Goal: Information Seeking & Learning: Check status

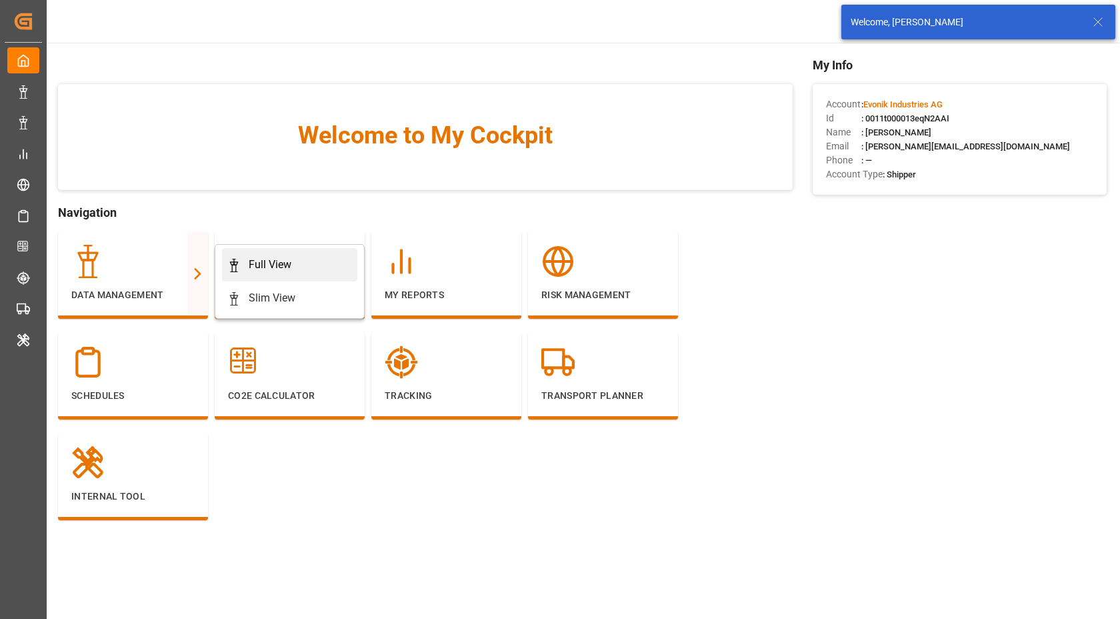
click at [288, 272] on div "Full View" at bounding box center [270, 265] width 43 height 16
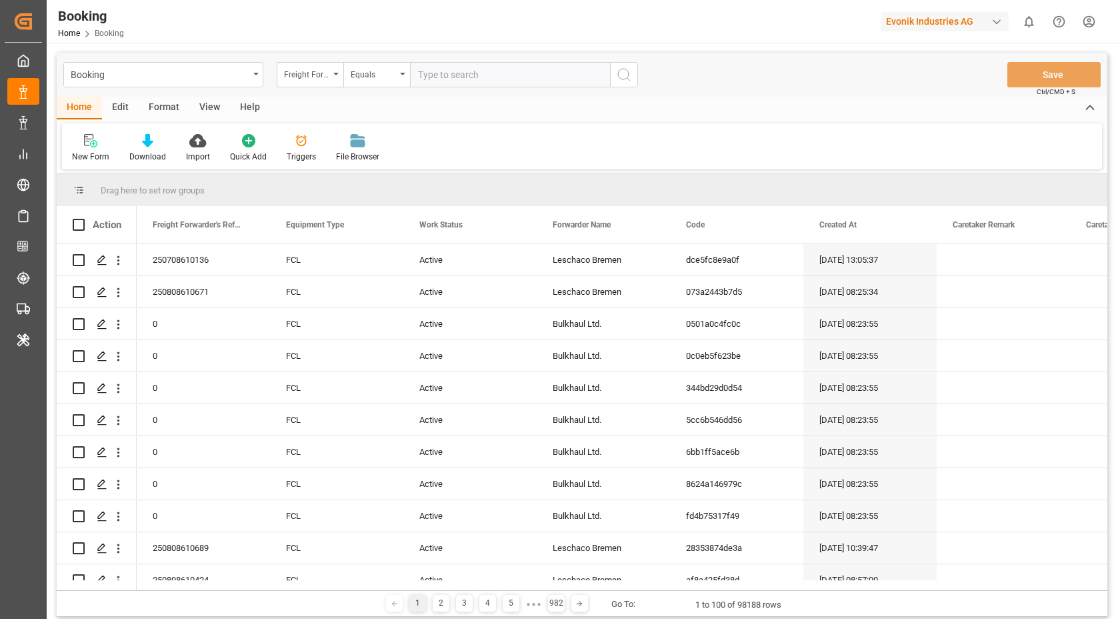
click at [158, 110] on div "Format" at bounding box center [164, 108] width 51 height 23
click at [96, 141] on icon at bounding box center [91, 140] width 12 height 13
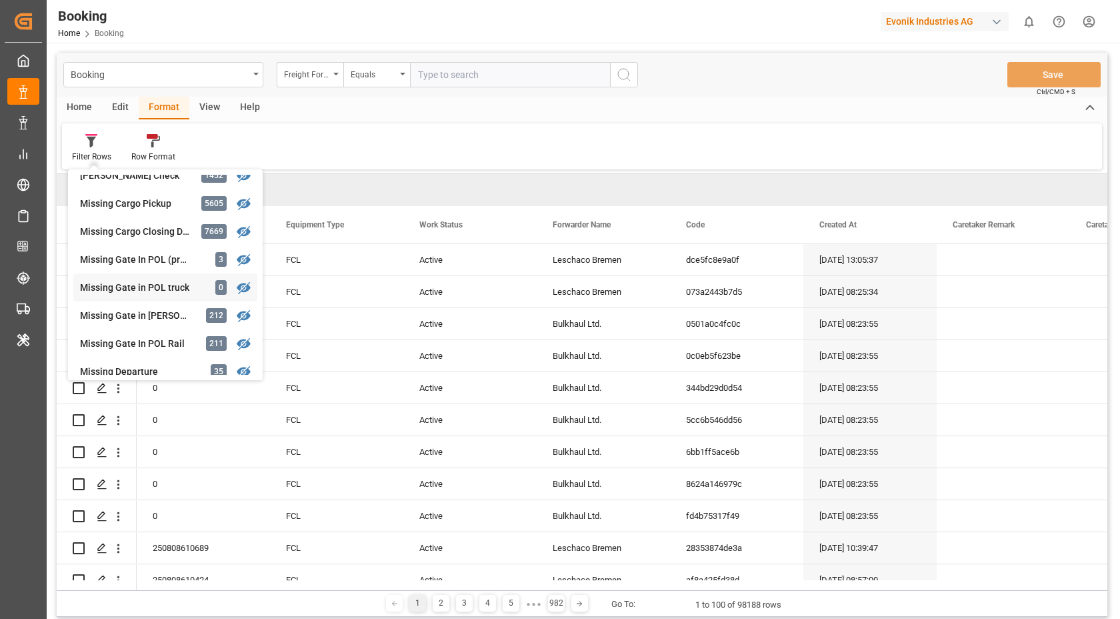
scroll to position [162, 0]
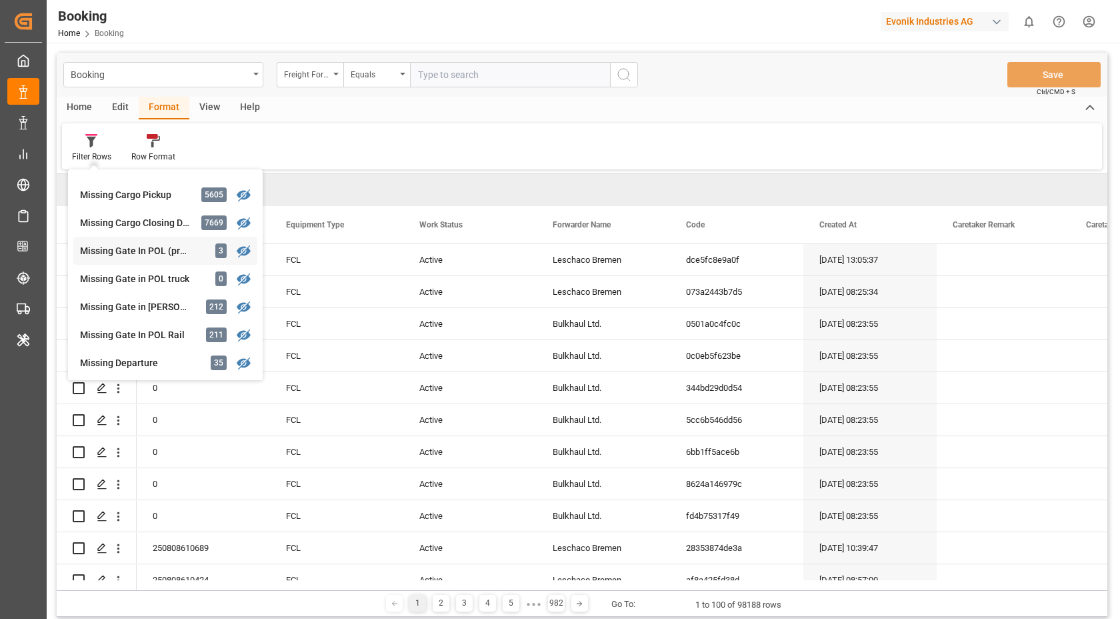
click at [177, 253] on div "Missing Gate In POL (precarriage: null)" at bounding box center [138, 251] width 117 height 14
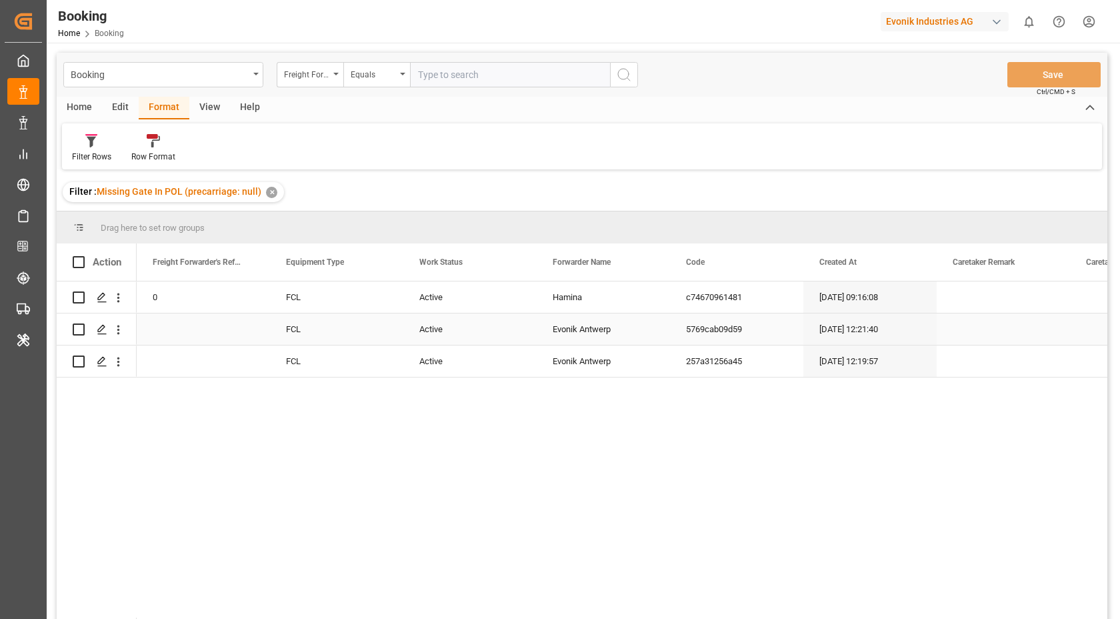
scroll to position [17, 0]
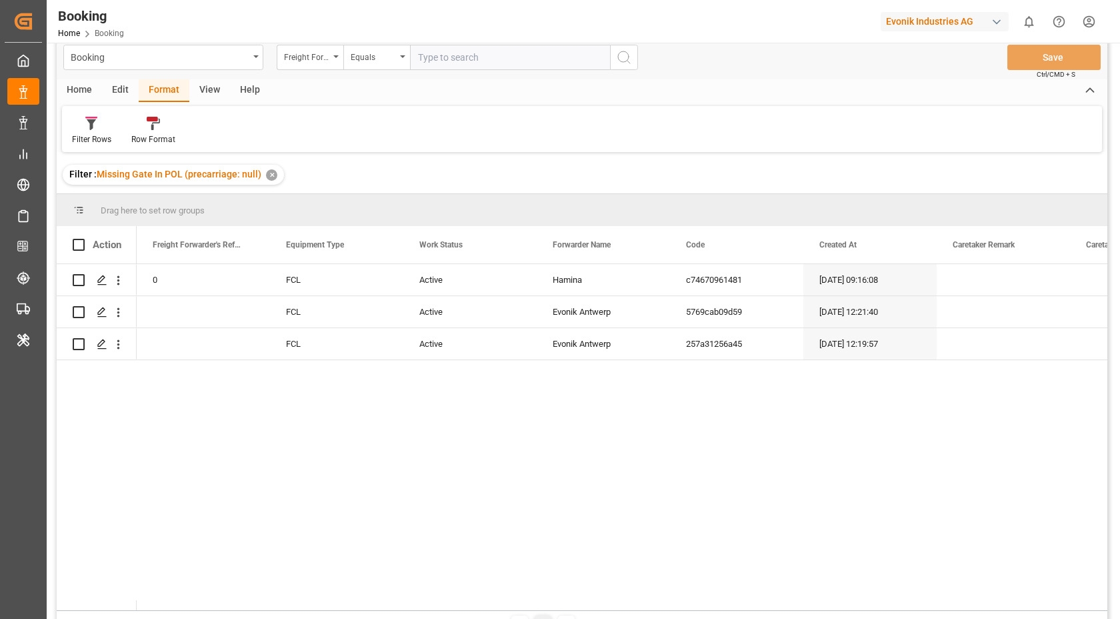
click at [213, 93] on div "View" at bounding box center [209, 90] width 41 height 23
click at [101, 125] on div "Default" at bounding box center [85, 130] width 46 height 29
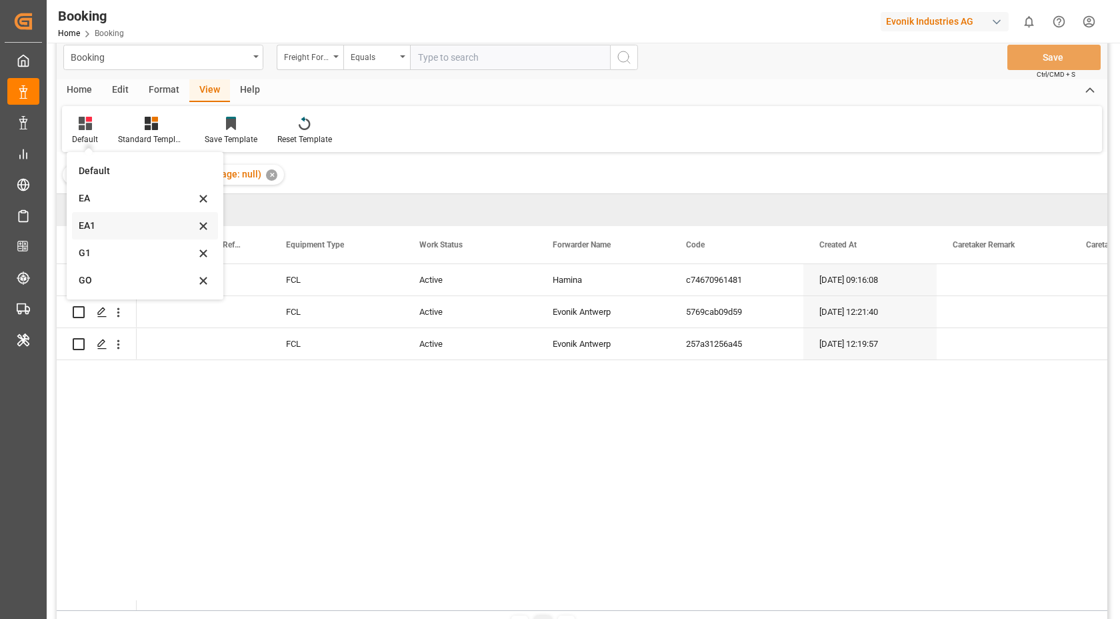
click at [109, 217] on div "EA1" at bounding box center [145, 225] width 146 height 27
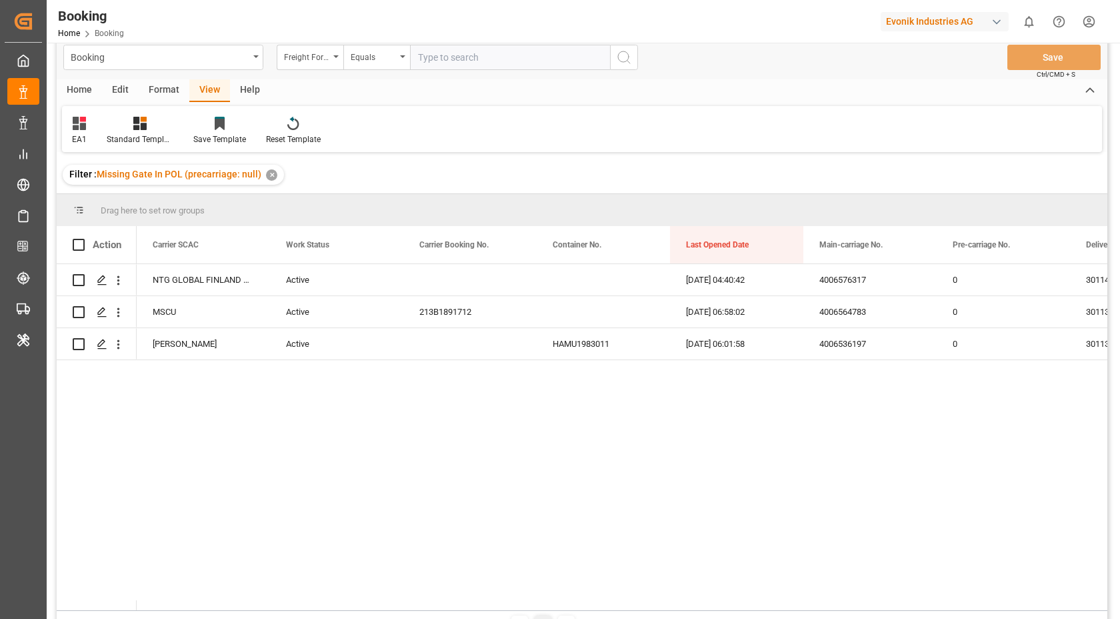
click at [153, 84] on div "Format" at bounding box center [164, 90] width 51 height 23
click at [81, 135] on div "Filter Rows" at bounding box center [91, 139] width 39 height 12
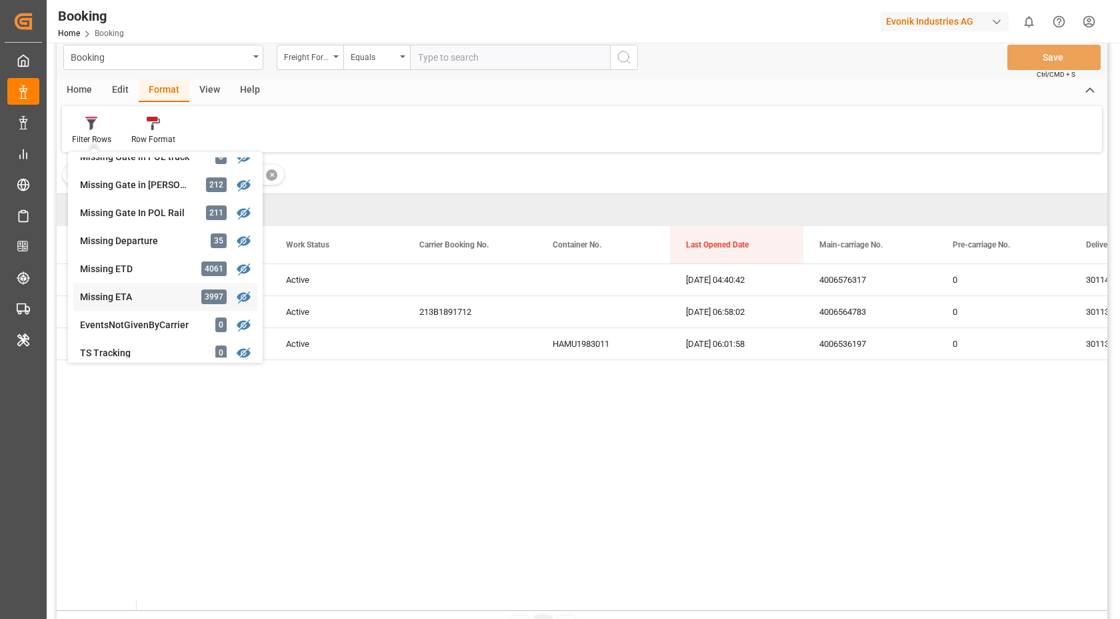
scroll to position [241, 0]
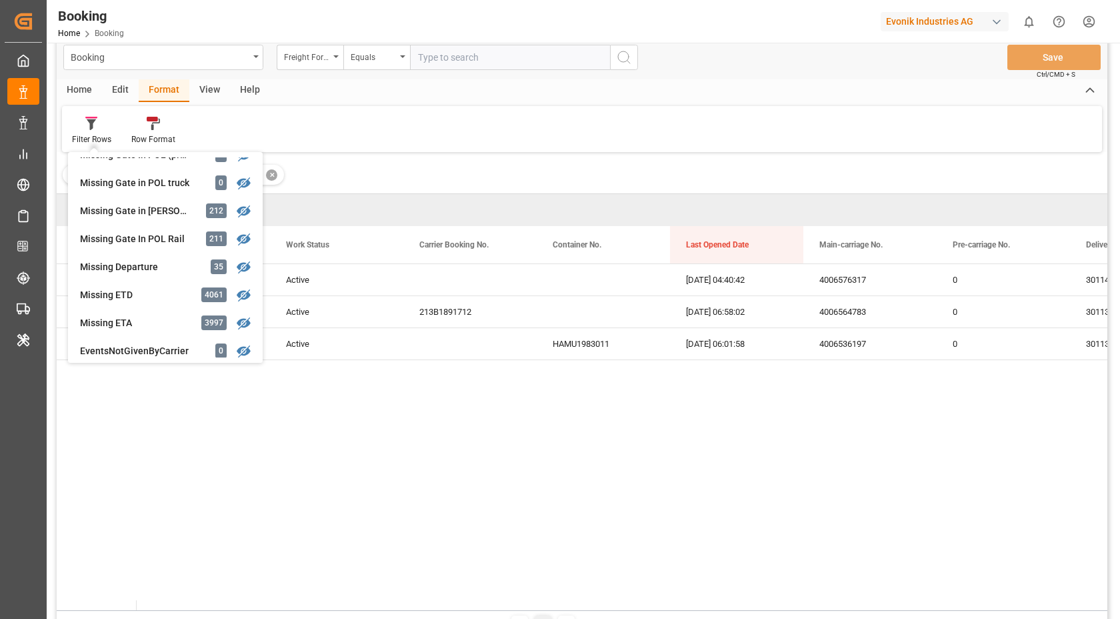
click at [640, 116] on div "Filter Rows GHM Tracking 2382 Karl gross 0 Evonik3rdParty 0 Business Line to be…" at bounding box center [582, 129] width 1040 height 46
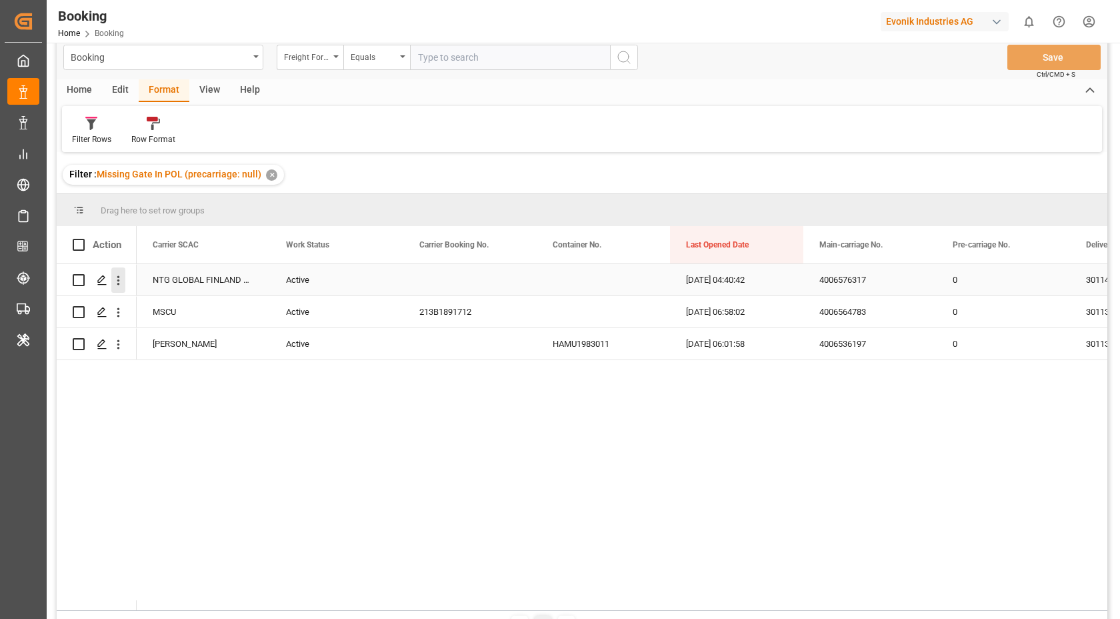
click at [120, 281] on icon "open menu" at bounding box center [118, 280] width 14 height 14
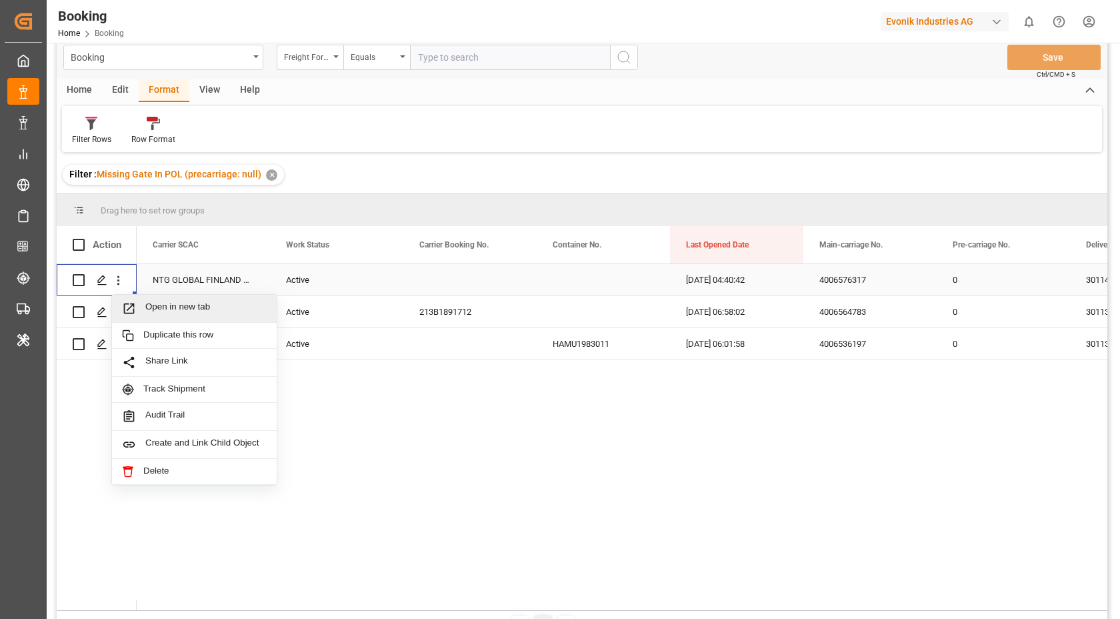
click at [193, 308] on span "Open in new tab" at bounding box center [205, 308] width 121 height 14
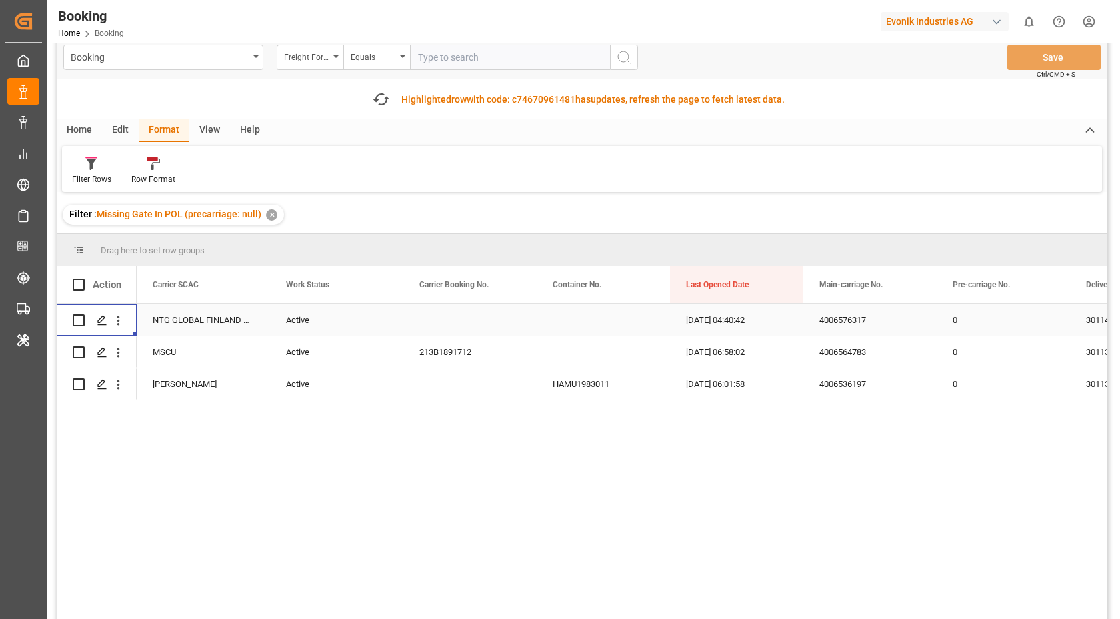
click at [483, 330] on div "Press SPACE to select this row." at bounding box center [469, 319] width 133 height 31
click at [122, 356] on icon "open menu" at bounding box center [118, 352] width 14 height 14
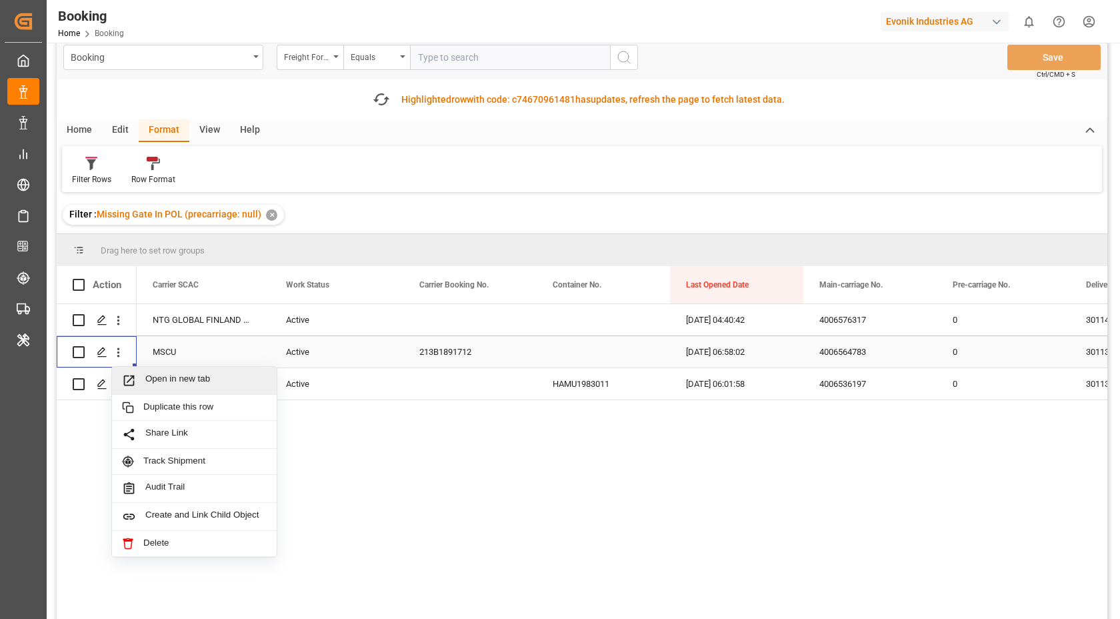
drag, startPoint x: 154, startPoint y: 361, endPoint x: 209, endPoint y: 374, distance: 56.9
click at [209, 377] on span "Open in new tab" at bounding box center [205, 380] width 121 height 14
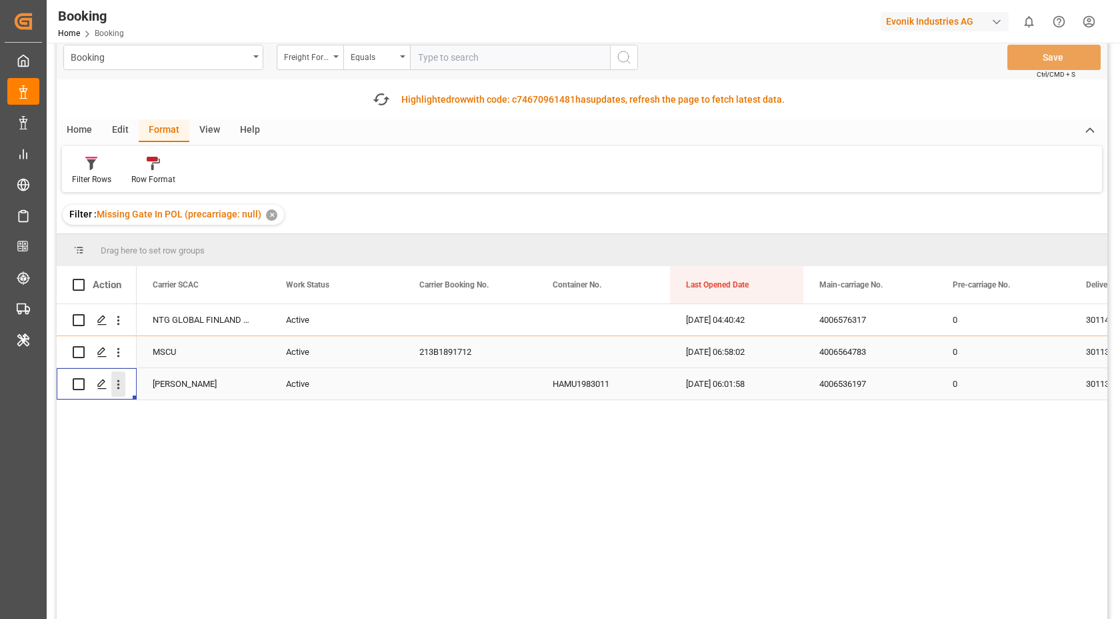
click at [118, 386] on icon "open menu" at bounding box center [118, 384] width 14 height 14
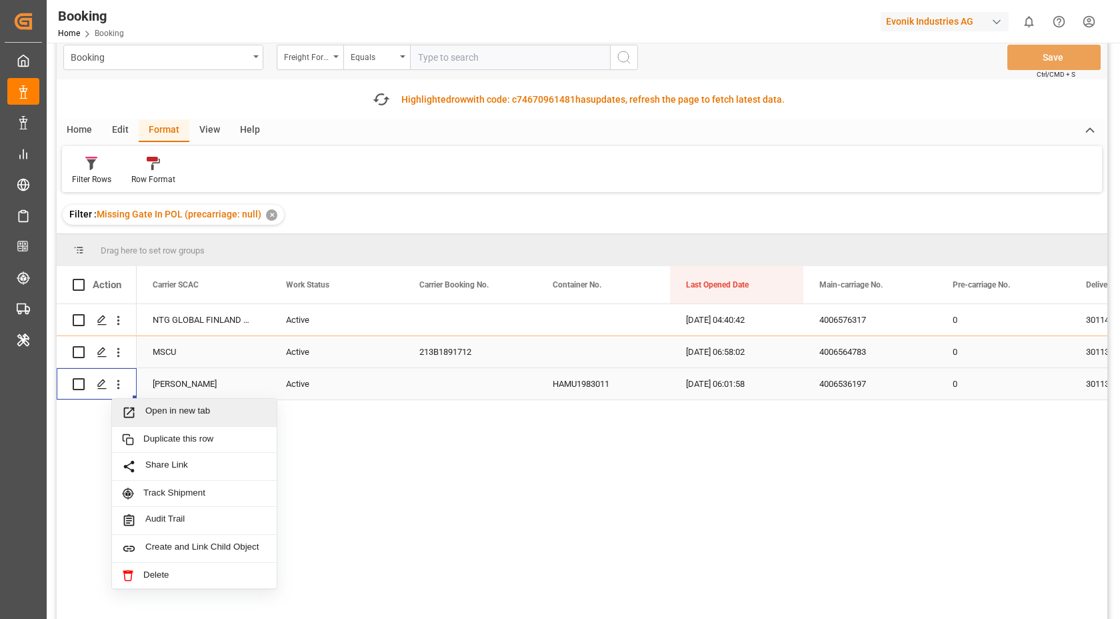
click at [174, 419] on div "Open in new tab" at bounding box center [194, 413] width 165 height 28
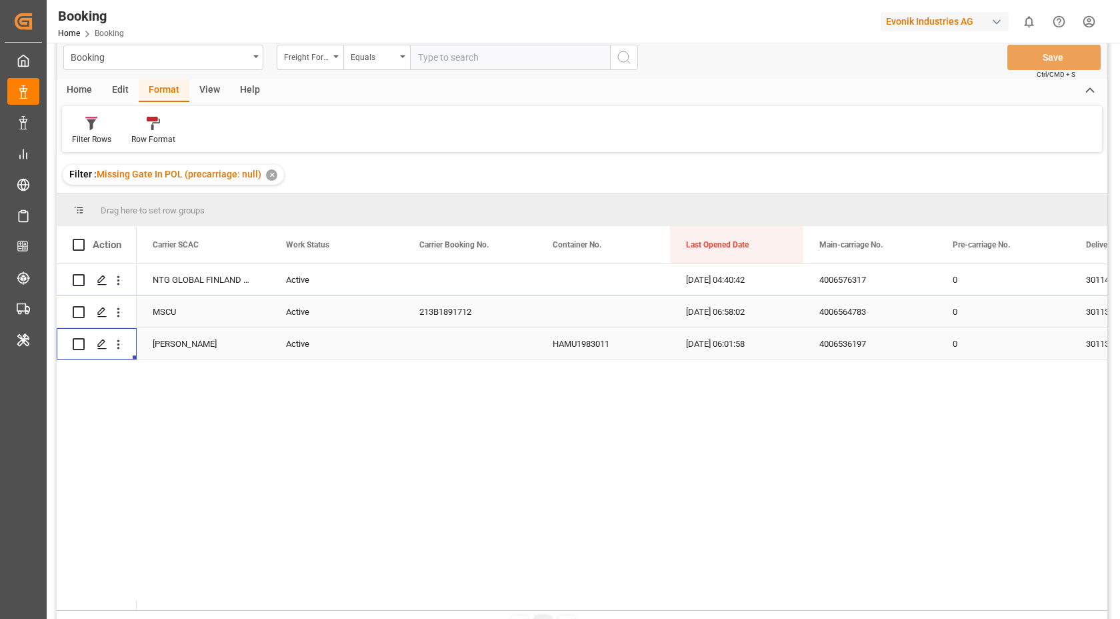
click at [463, 319] on div "213B1891712" at bounding box center [469, 311] width 133 height 31
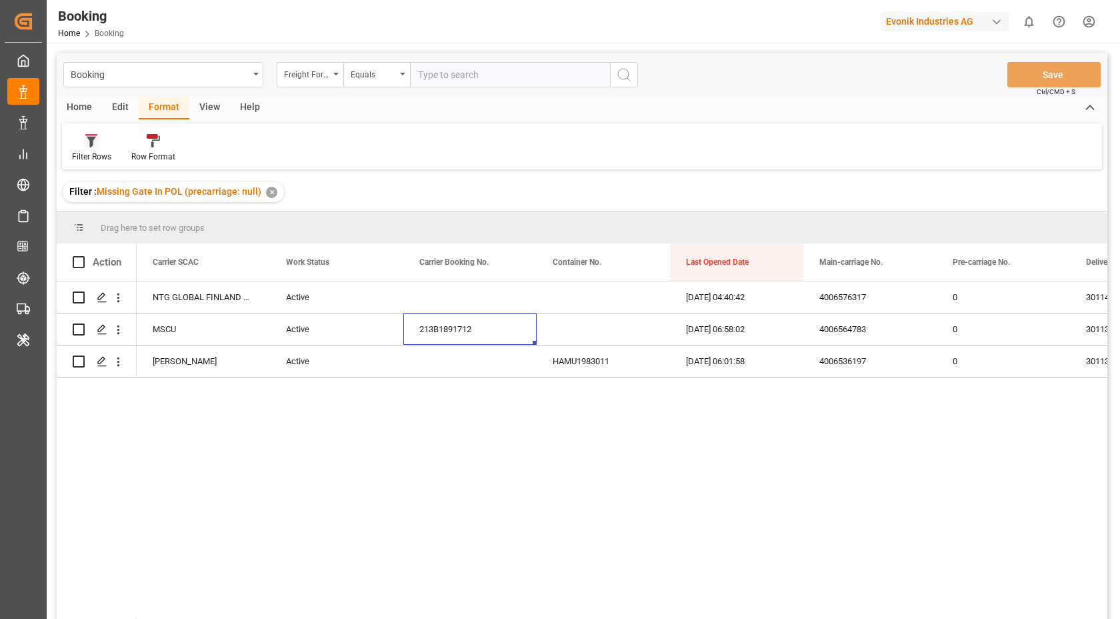
click at [89, 142] on icon at bounding box center [91, 140] width 12 height 13
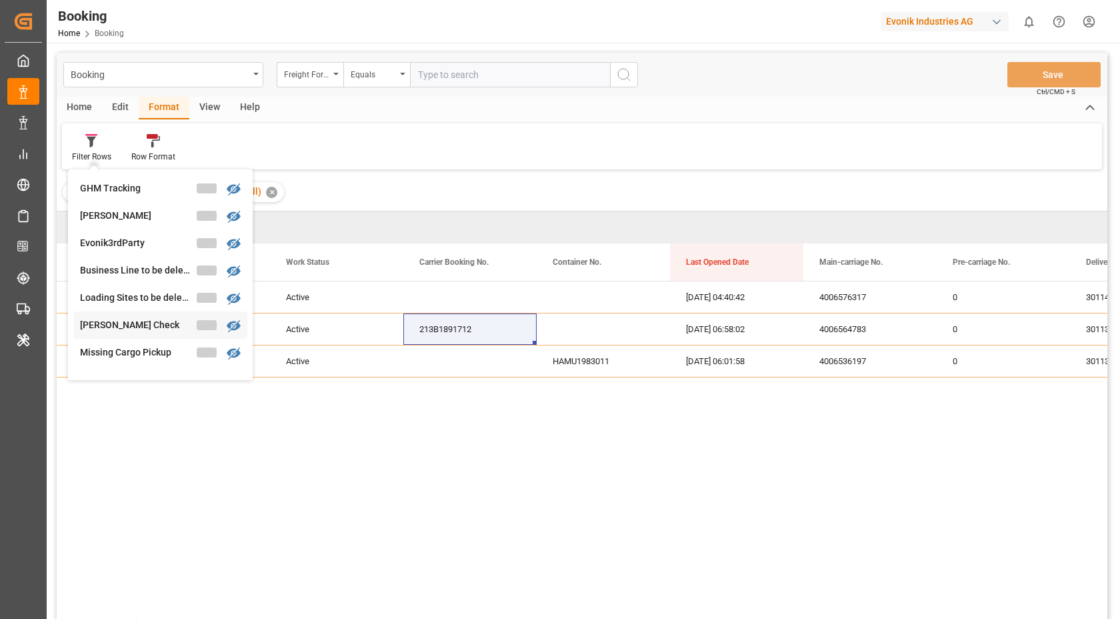
scroll to position [223, 0]
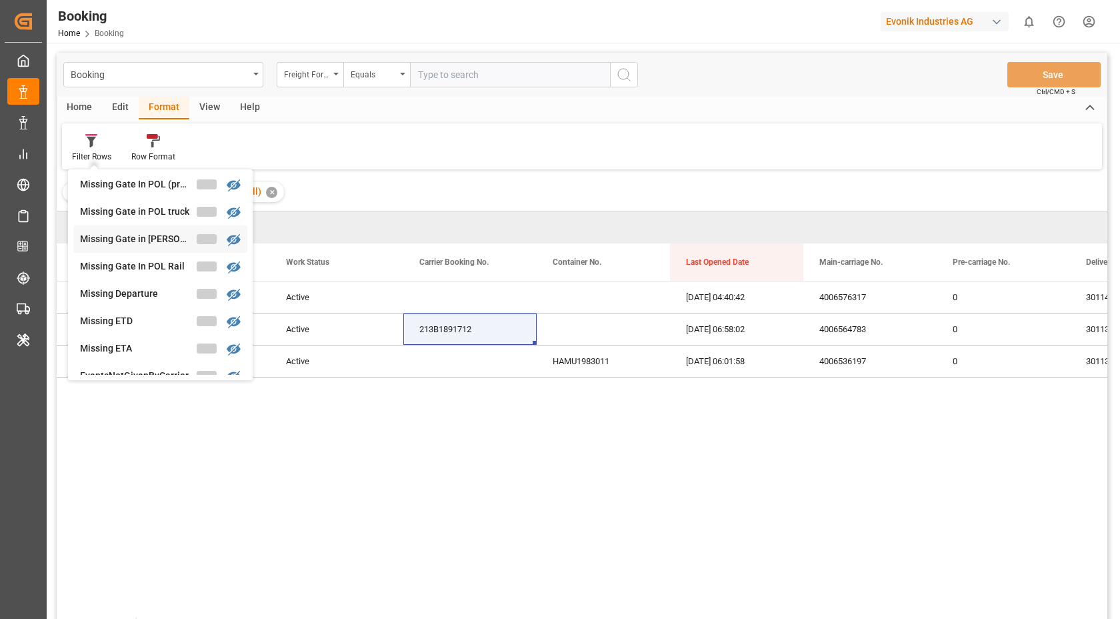
click at [139, 234] on div "Booking Freight Forwarder's Reference No. Equals Save Ctrl/CMD + S Home Edit Fo…" at bounding box center [582, 354] width 1051 height 602
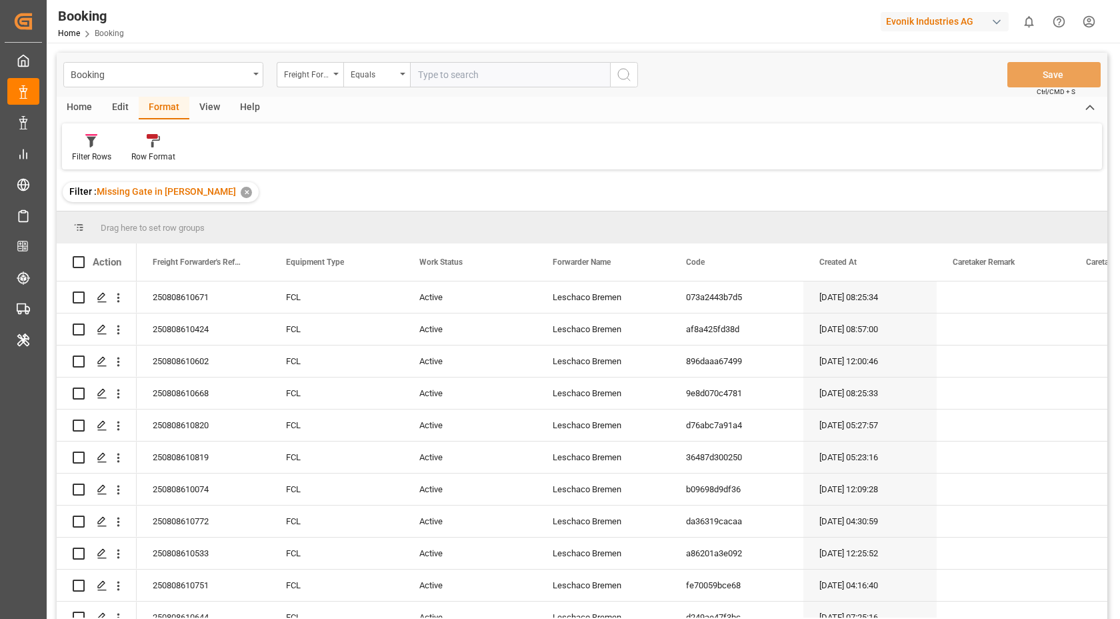
click at [206, 111] on div "View" at bounding box center [209, 108] width 41 height 23
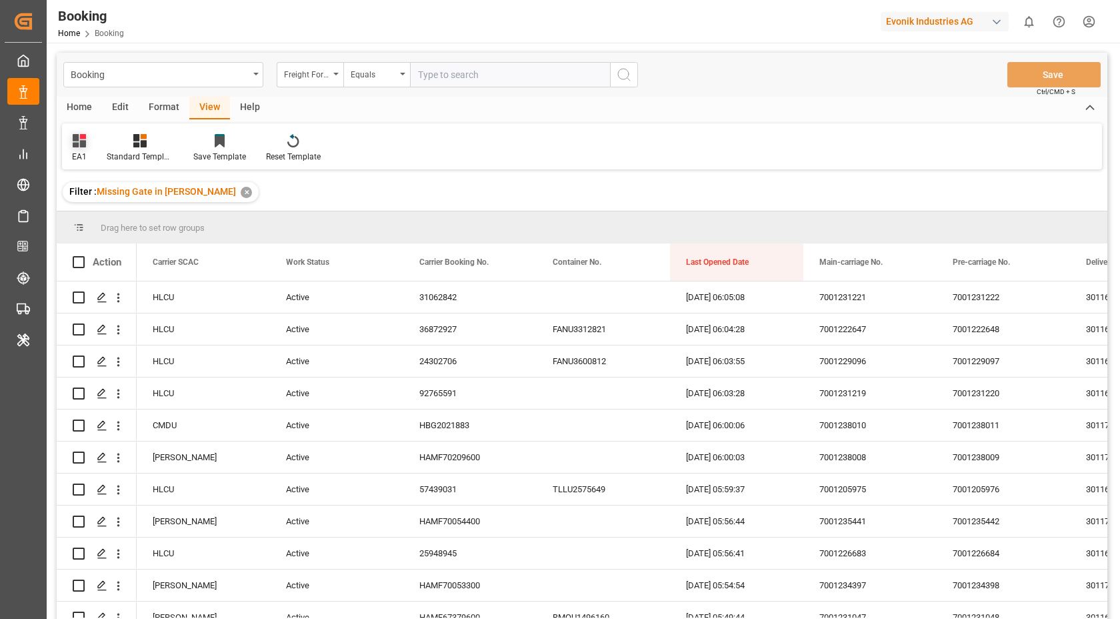
click at [76, 145] on icon at bounding box center [79, 140] width 13 height 13
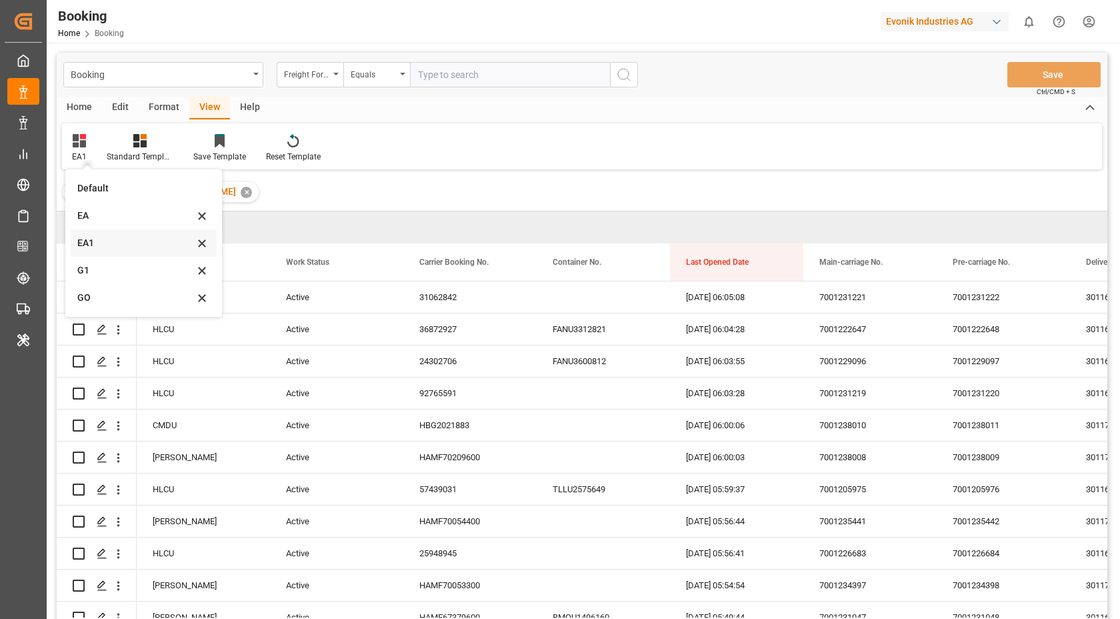
click at [107, 231] on div "EA1" at bounding box center [144, 242] width 146 height 27
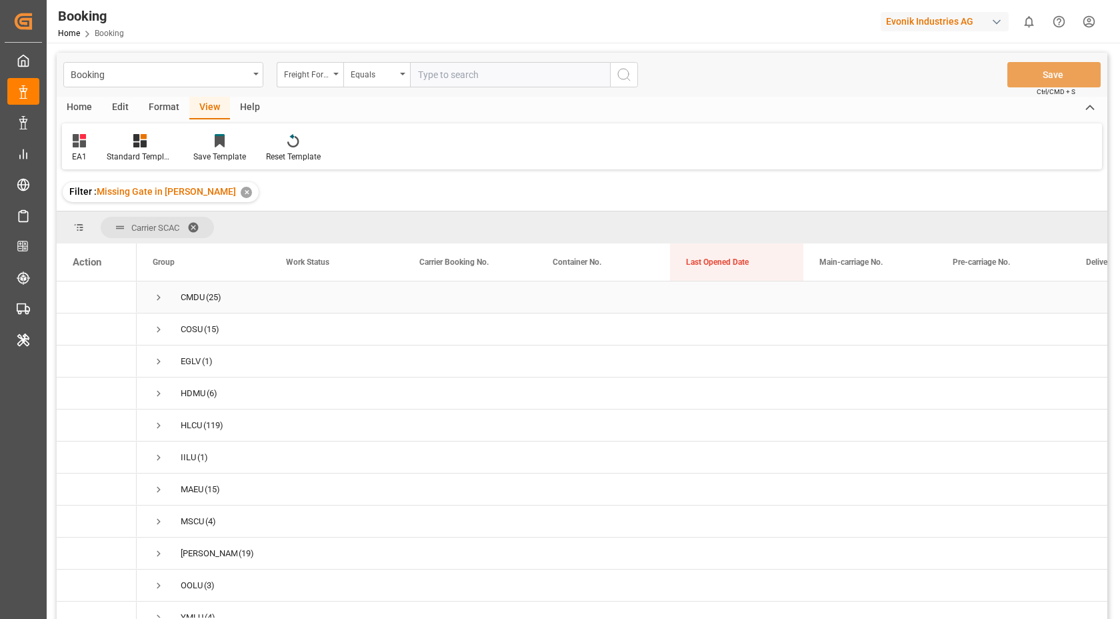
scroll to position [17, 0]
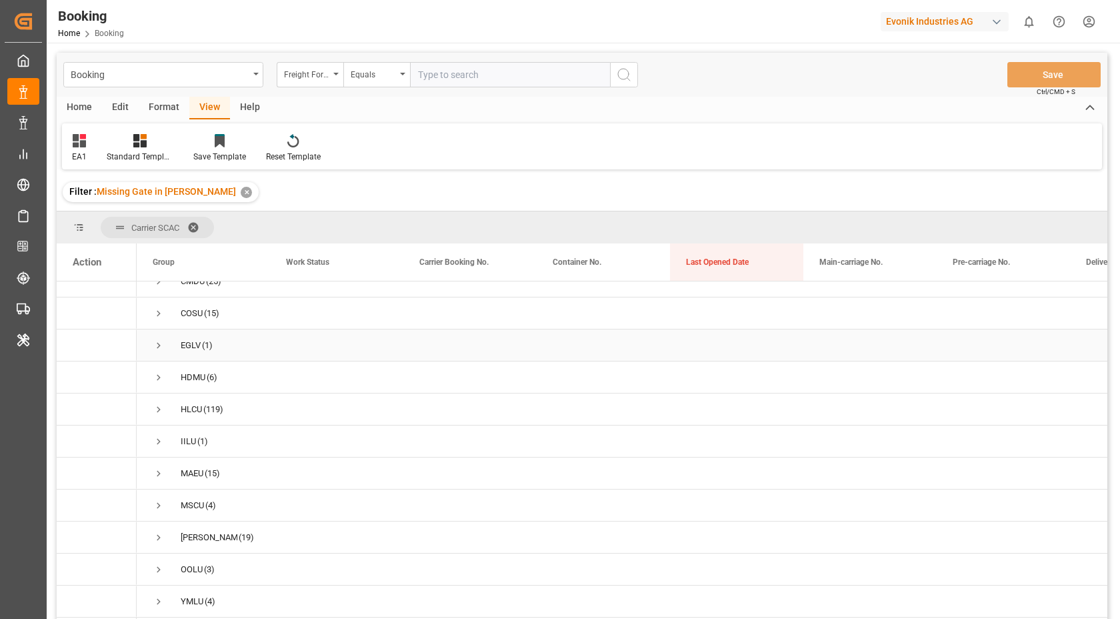
click at [163, 341] on span "Press SPACE to select this row." at bounding box center [159, 345] width 12 height 12
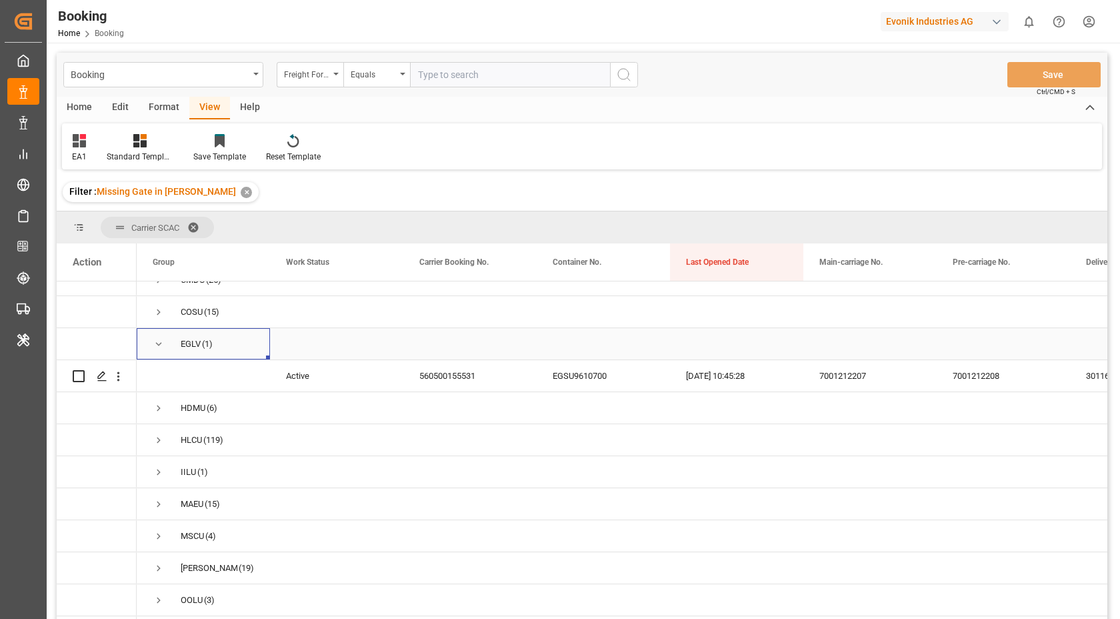
scroll to position [35, 0]
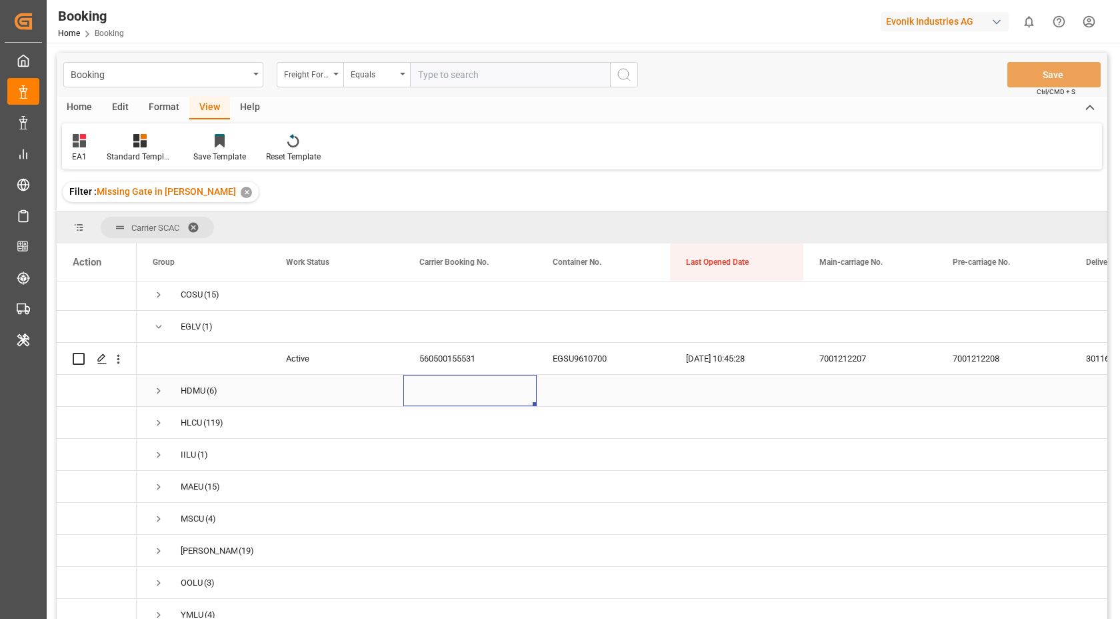
click at [475, 377] on div "Press SPACE to select this row." at bounding box center [469, 390] width 133 height 31
click at [478, 364] on div "560500155531" at bounding box center [469, 358] width 133 height 31
click at [123, 363] on icon "open menu" at bounding box center [118, 359] width 14 height 14
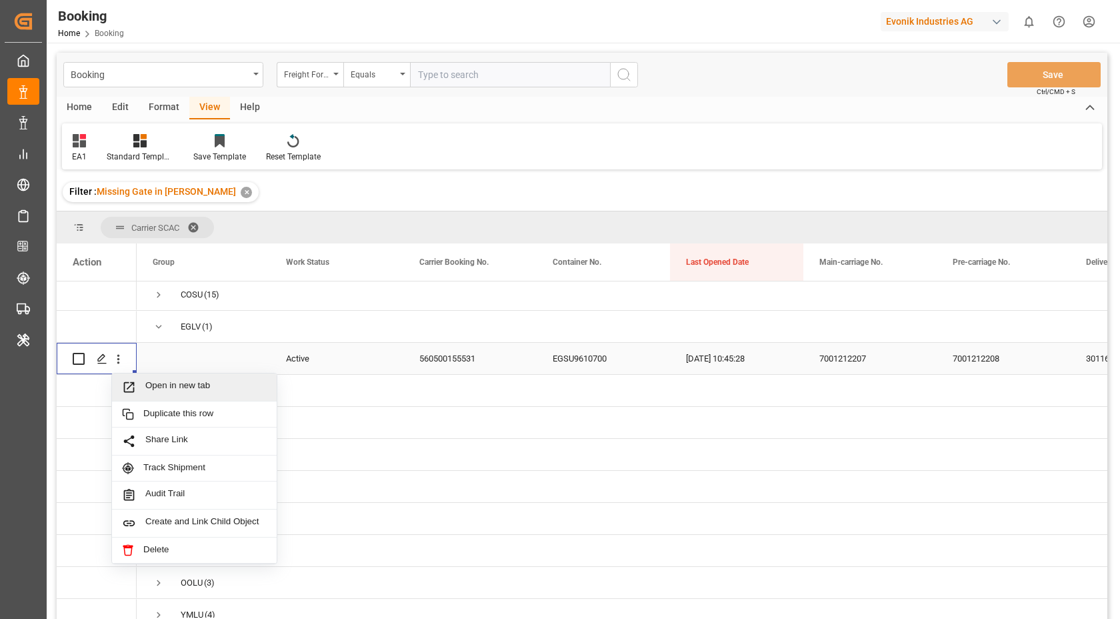
click at [189, 381] on span "Open in new tab" at bounding box center [205, 387] width 121 height 14
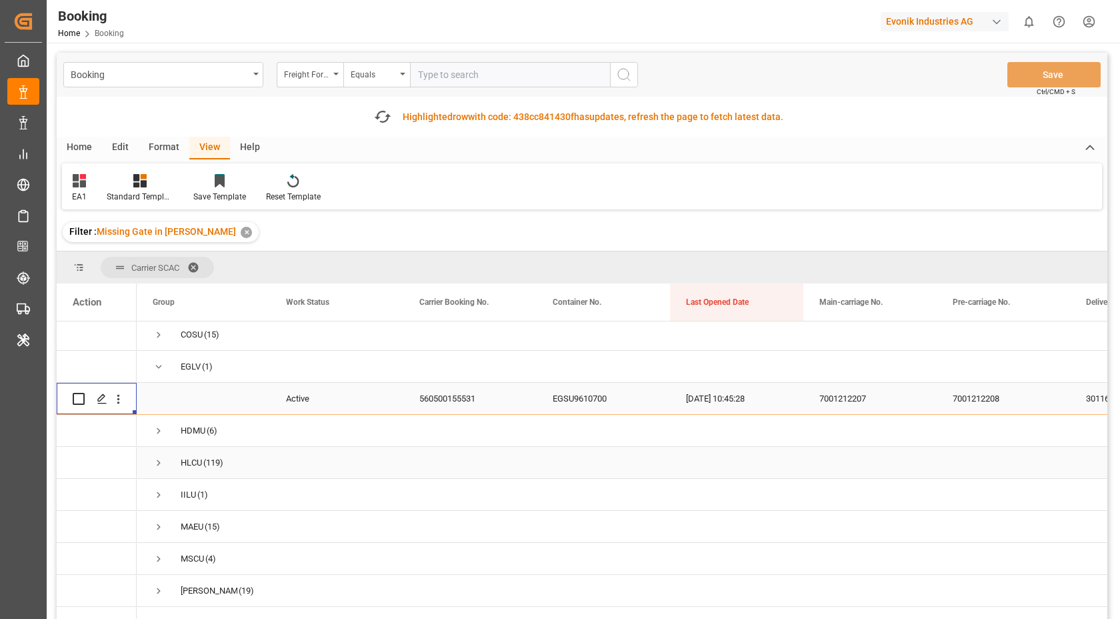
scroll to position [52, 0]
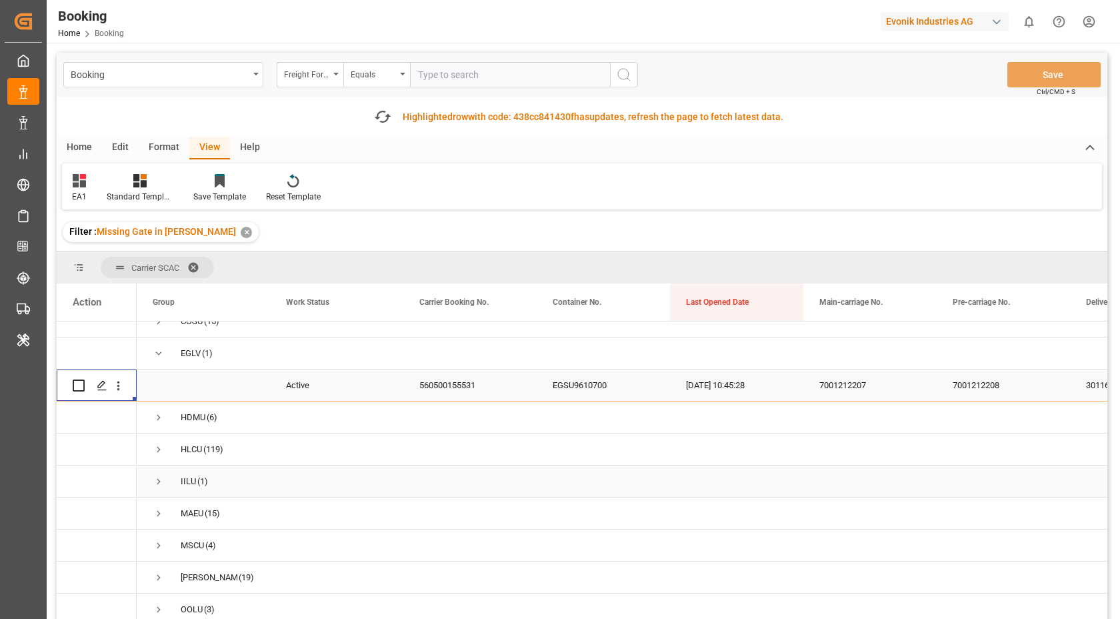
click at [165, 479] on span "IILU (1)" at bounding box center [203, 481] width 101 height 30
click at [154, 478] on span "Press SPACE to select this row." at bounding box center [159, 481] width 12 height 12
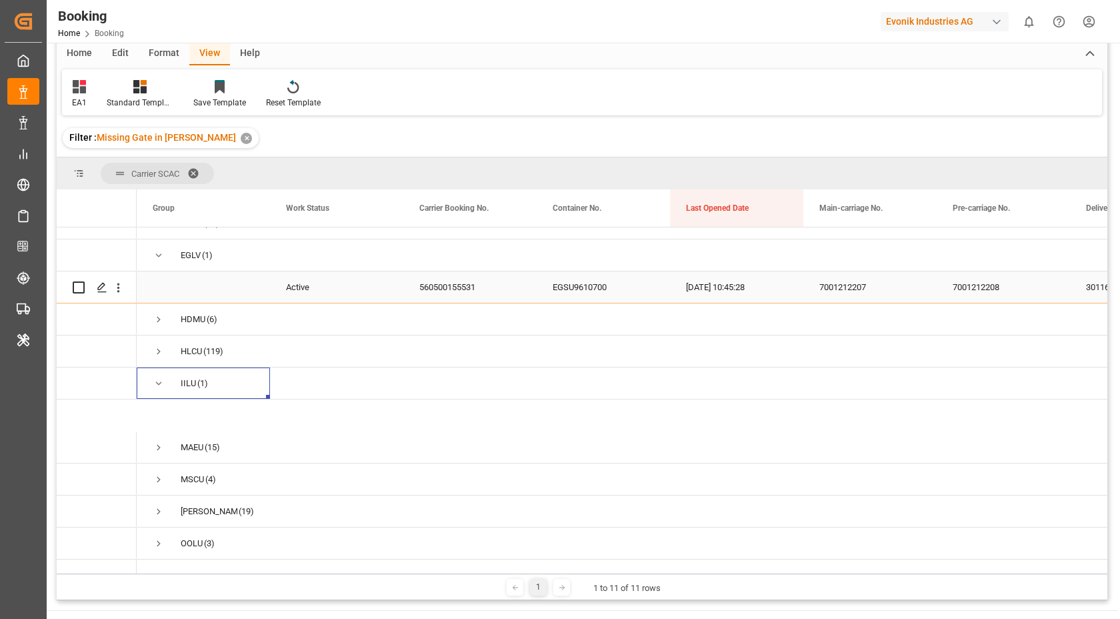
scroll to position [54, 0]
click at [455, 417] on div "148525500" at bounding box center [469, 414] width 133 height 31
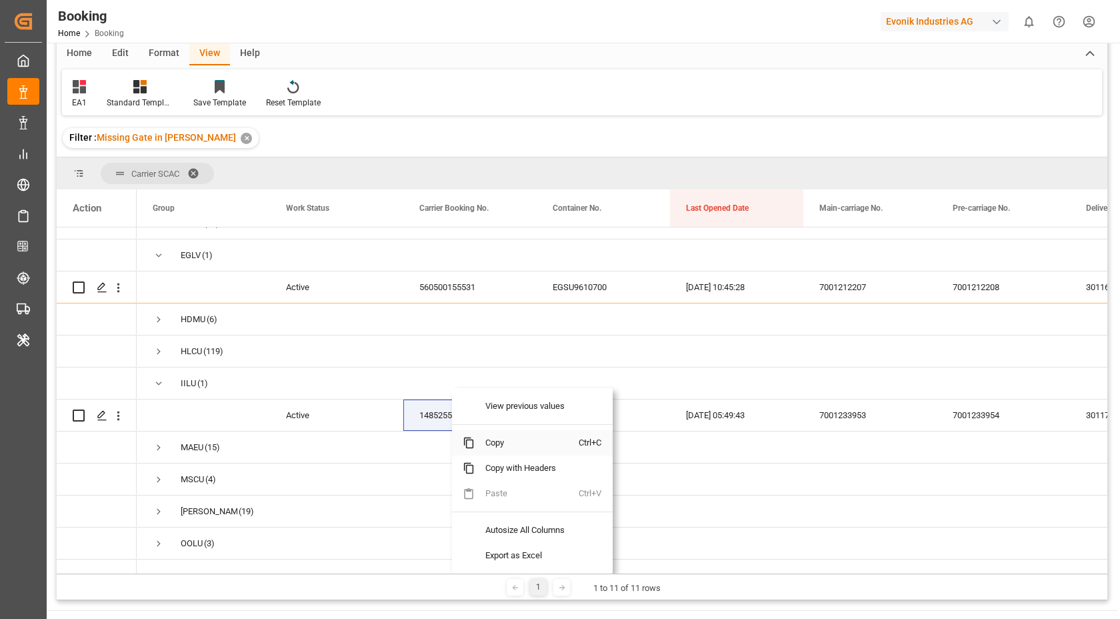
click at [532, 449] on span "Copy" at bounding box center [527, 442] width 104 height 25
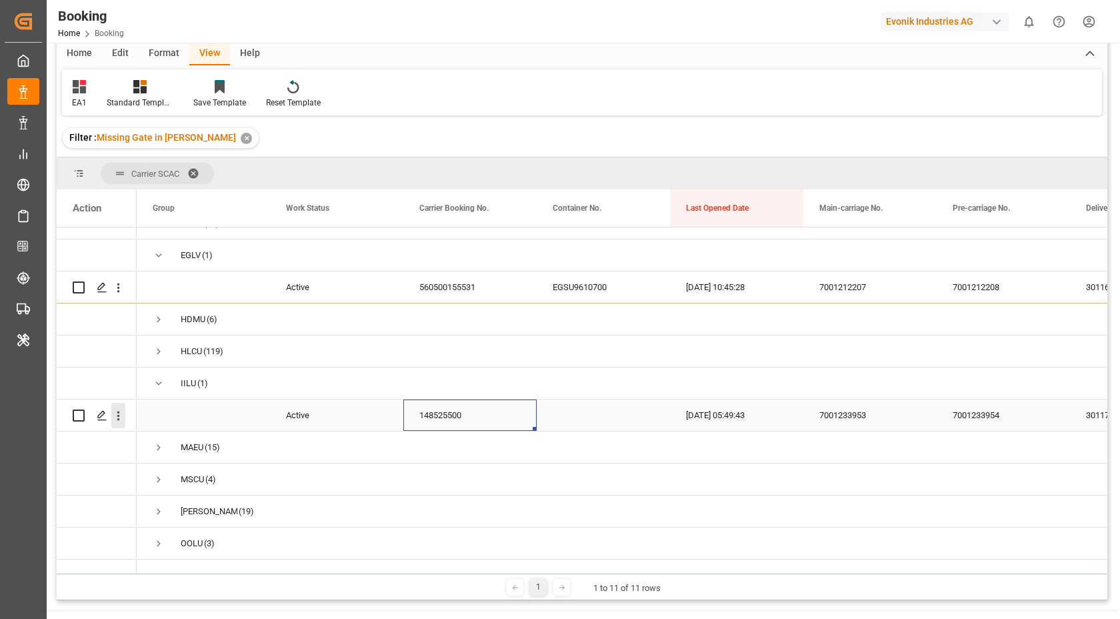
click at [121, 423] on button "open menu" at bounding box center [118, 415] width 14 height 25
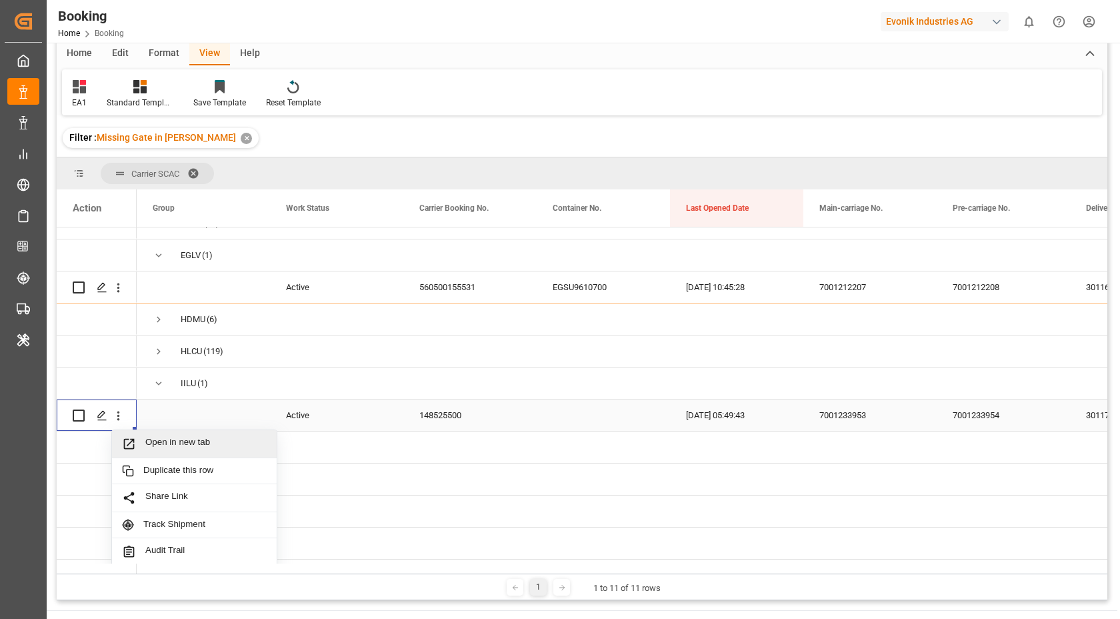
click at [202, 442] on span "Open in new tab" at bounding box center [205, 444] width 121 height 14
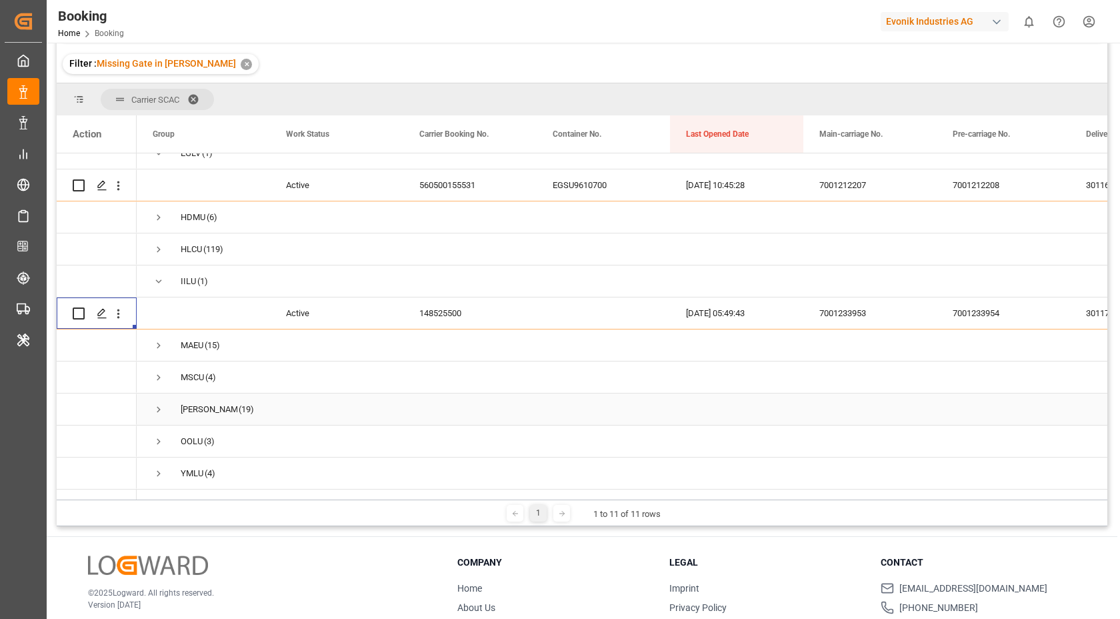
scroll to position [177, 0]
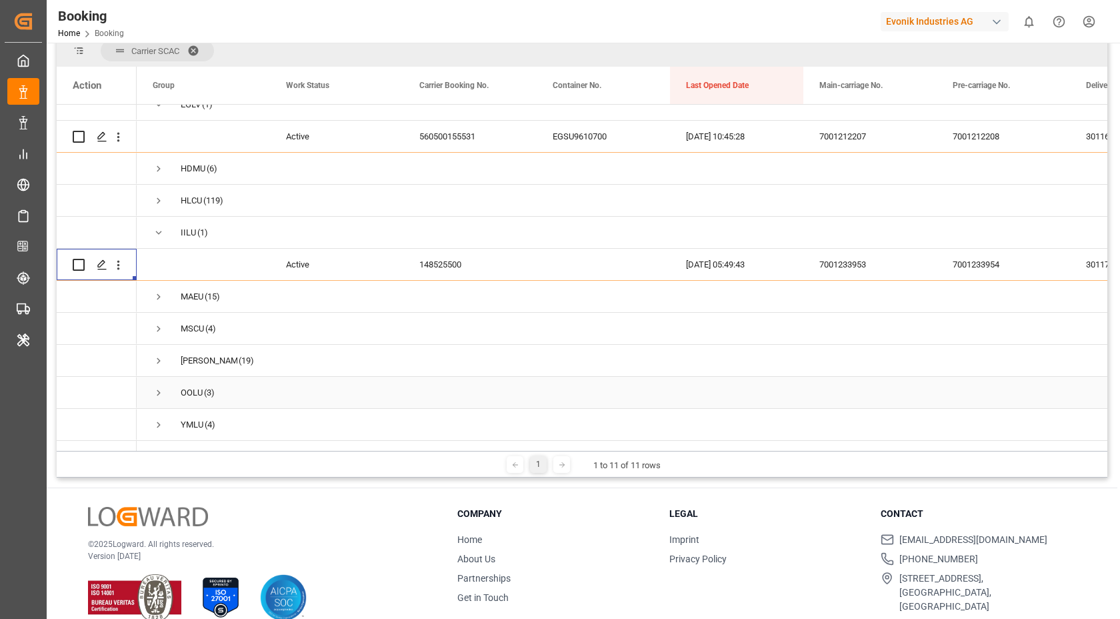
click at [161, 387] on span "Press SPACE to select this row." at bounding box center [159, 393] width 12 height 12
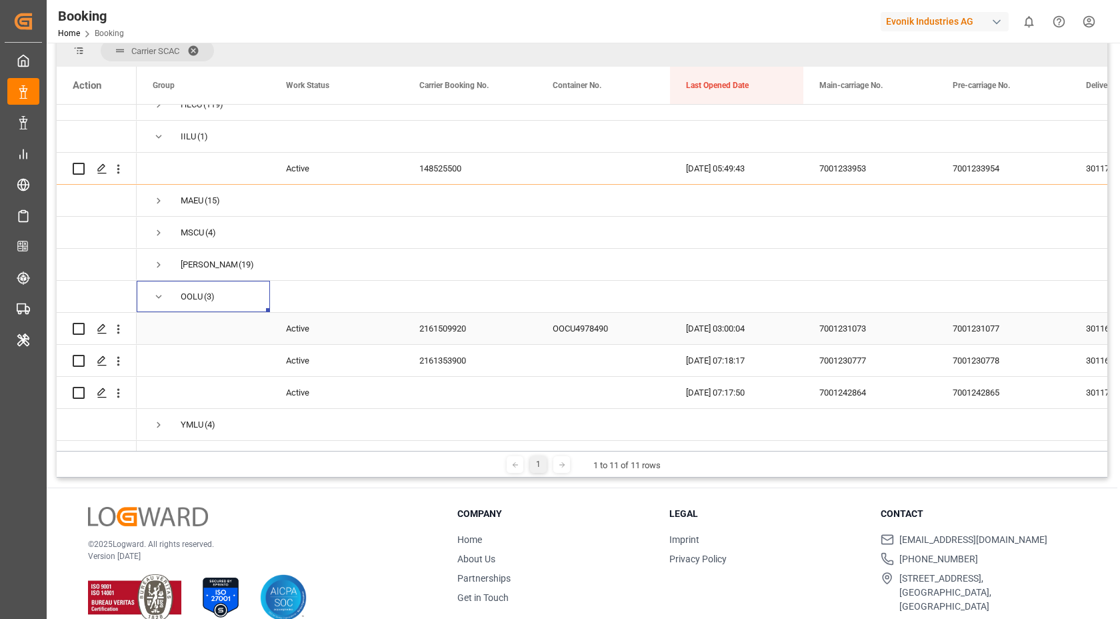
scroll to position [197, 0]
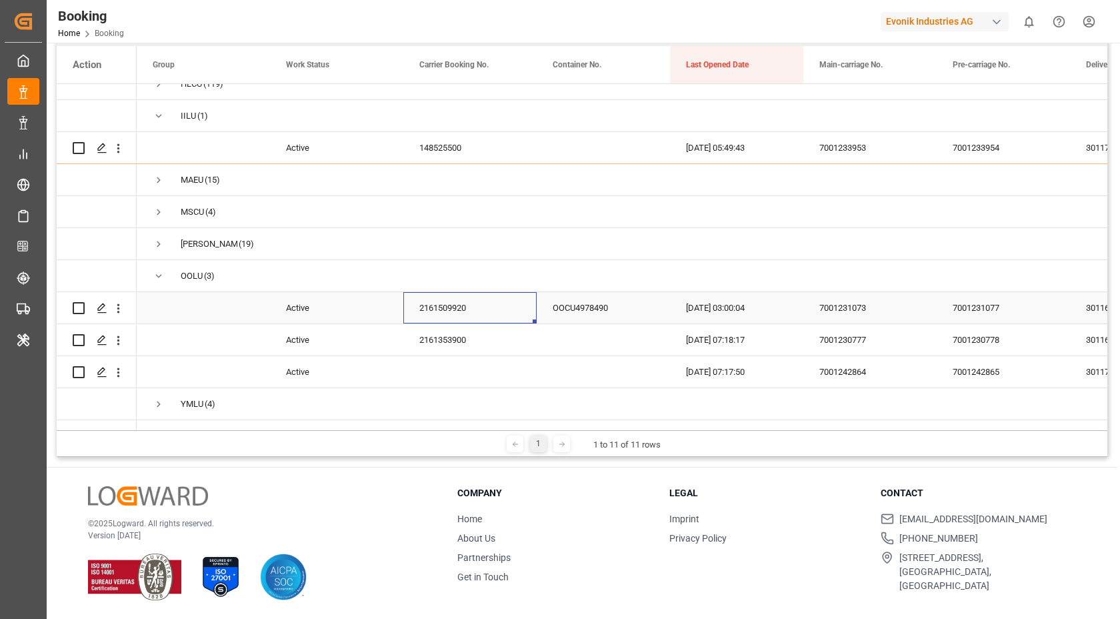
click at [452, 299] on div "2161509920" at bounding box center [469, 307] width 133 height 31
click at [117, 301] on icon "open menu" at bounding box center [118, 308] width 14 height 14
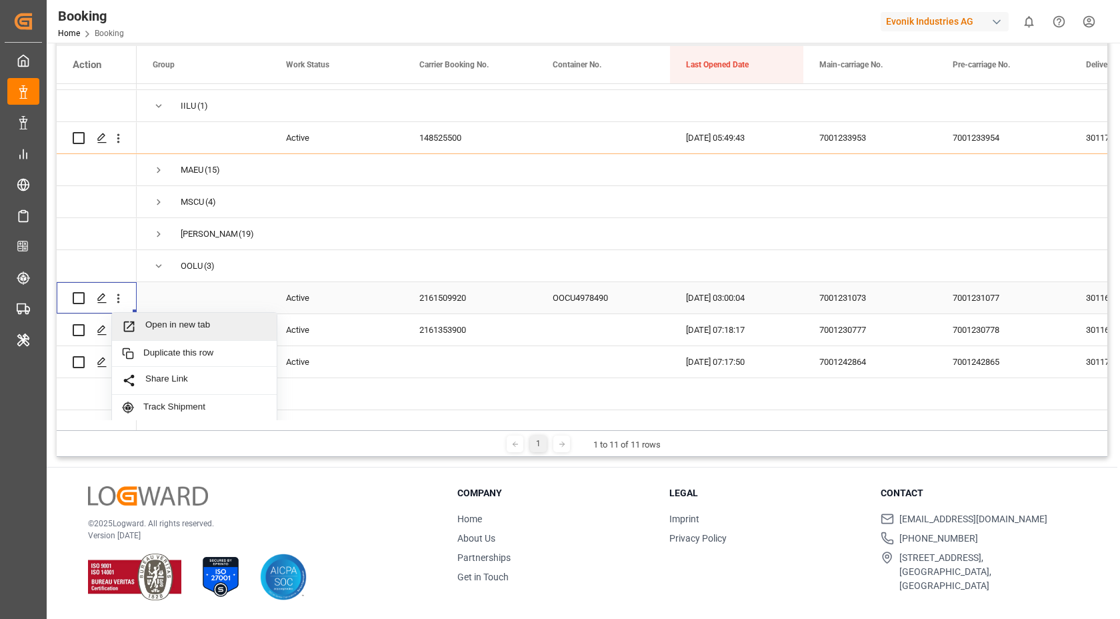
click at [193, 321] on span "Open in new tab" at bounding box center [205, 326] width 121 height 14
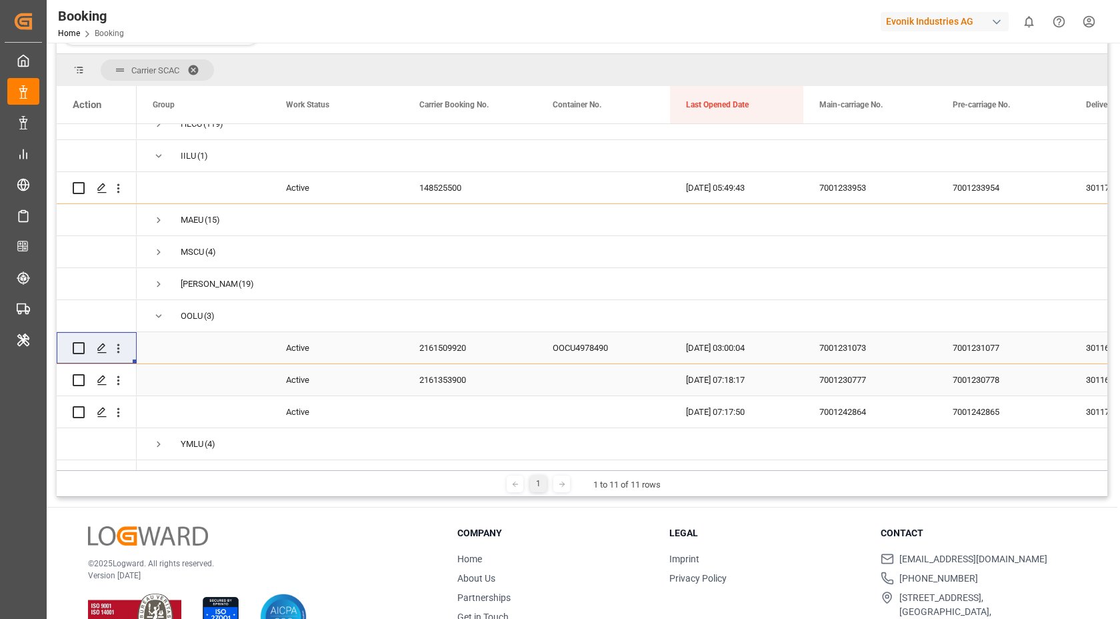
scroll to position [237, 0]
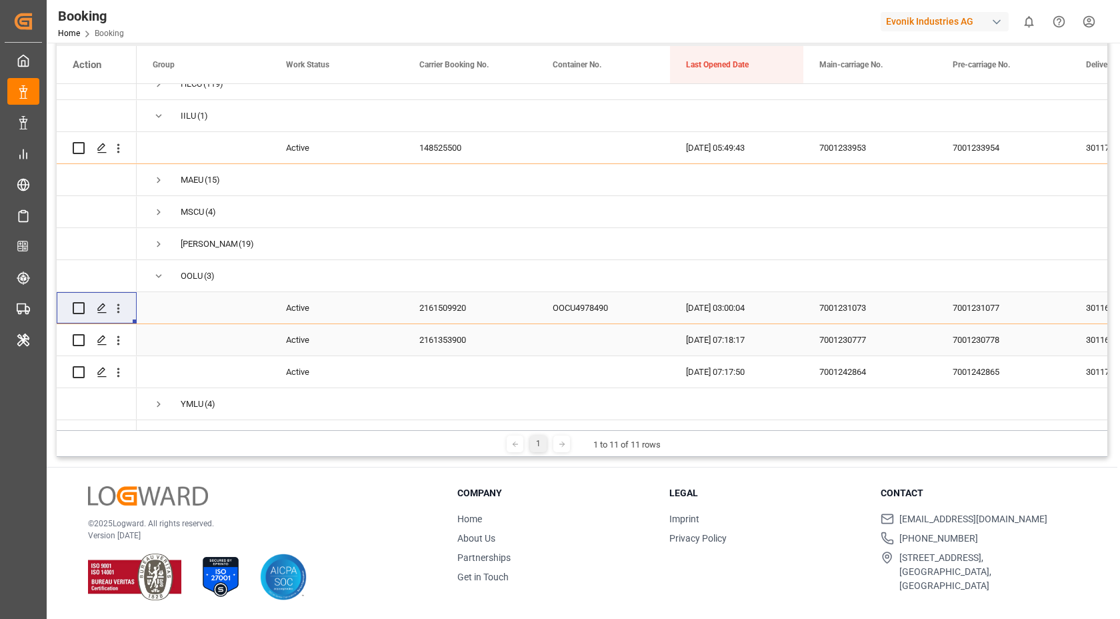
click at [455, 330] on div "2161353900" at bounding box center [469, 339] width 133 height 31
click at [120, 338] on button "open menu" at bounding box center [118, 339] width 14 height 25
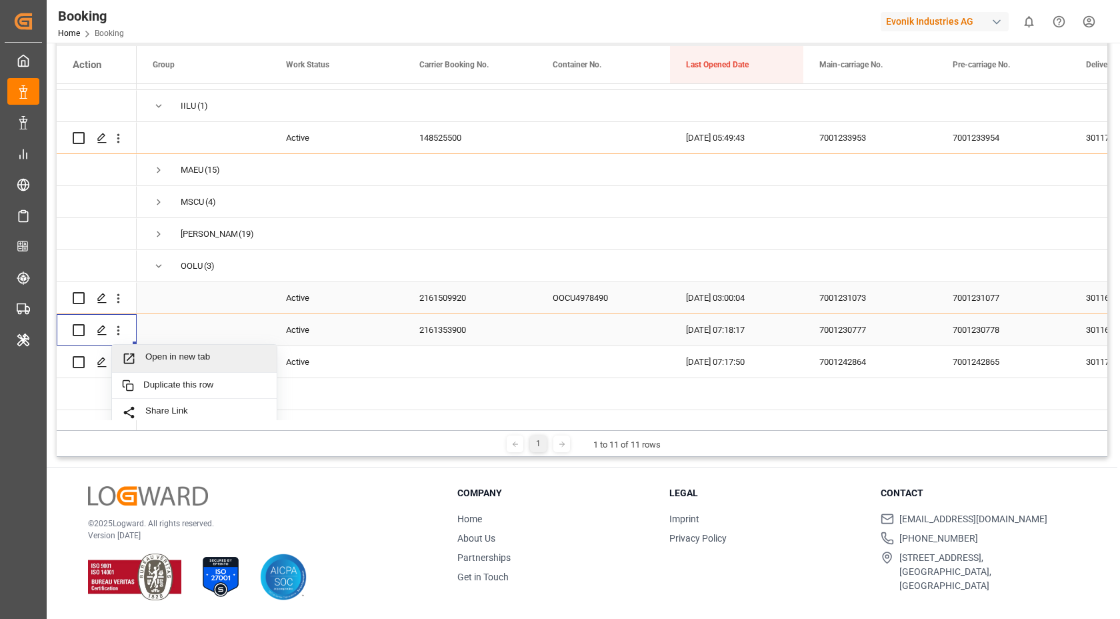
drag, startPoint x: 193, startPoint y: 356, endPoint x: 193, endPoint y: 346, distance: 10.0
click at [193, 356] on span "Open in new tab" at bounding box center [205, 358] width 121 height 14
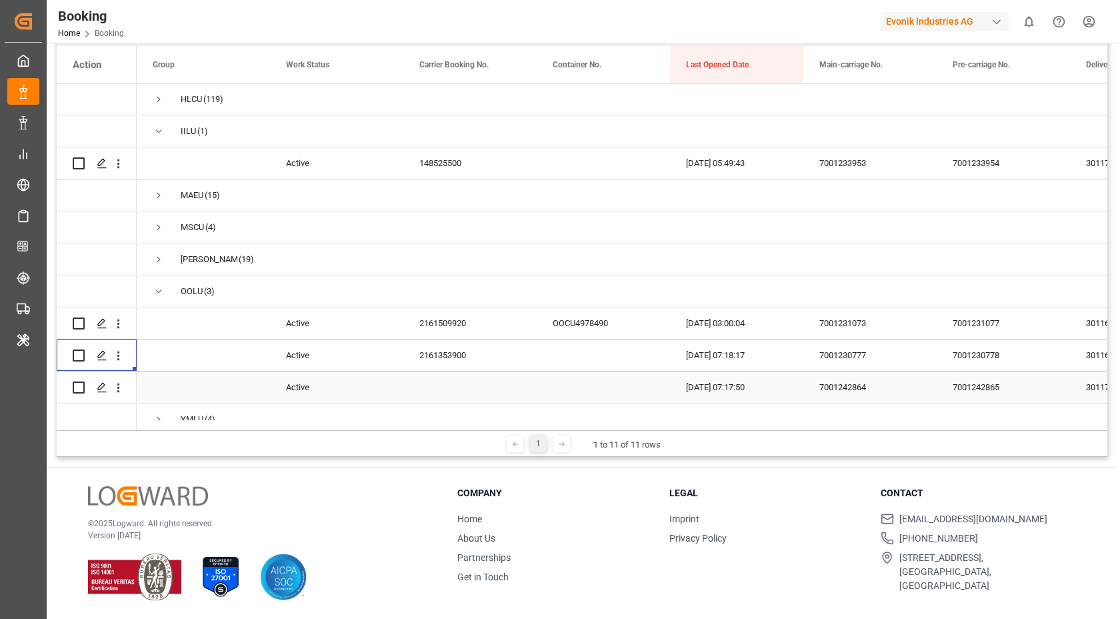
scroll to position [152, 0]
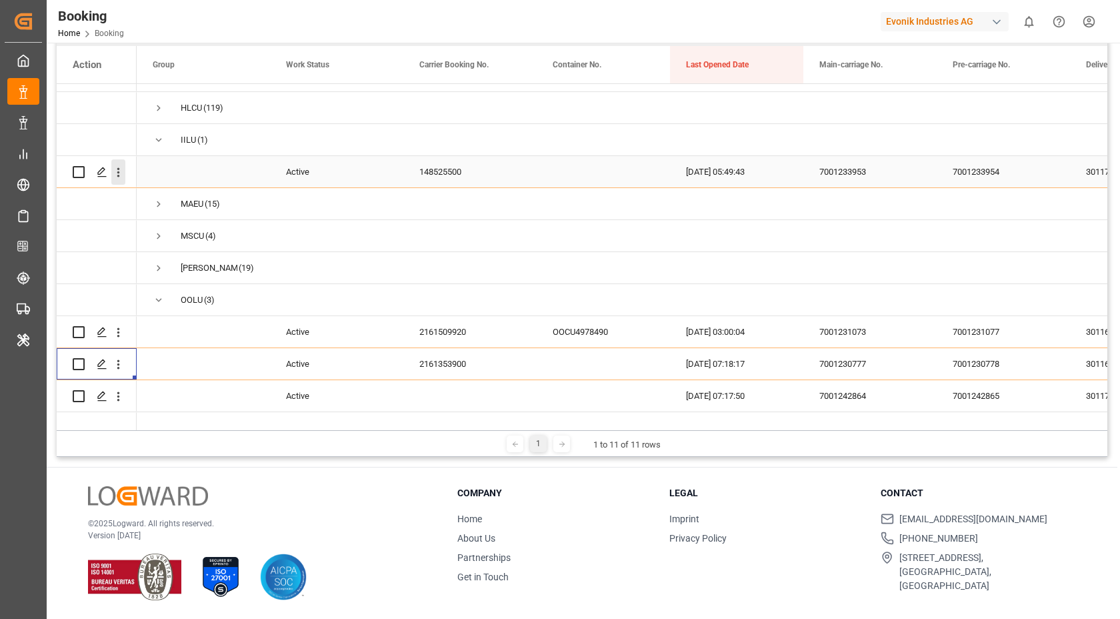
click at [115, 176] on icon "open menu" at bounding box center [118, 172] width 14 height 14
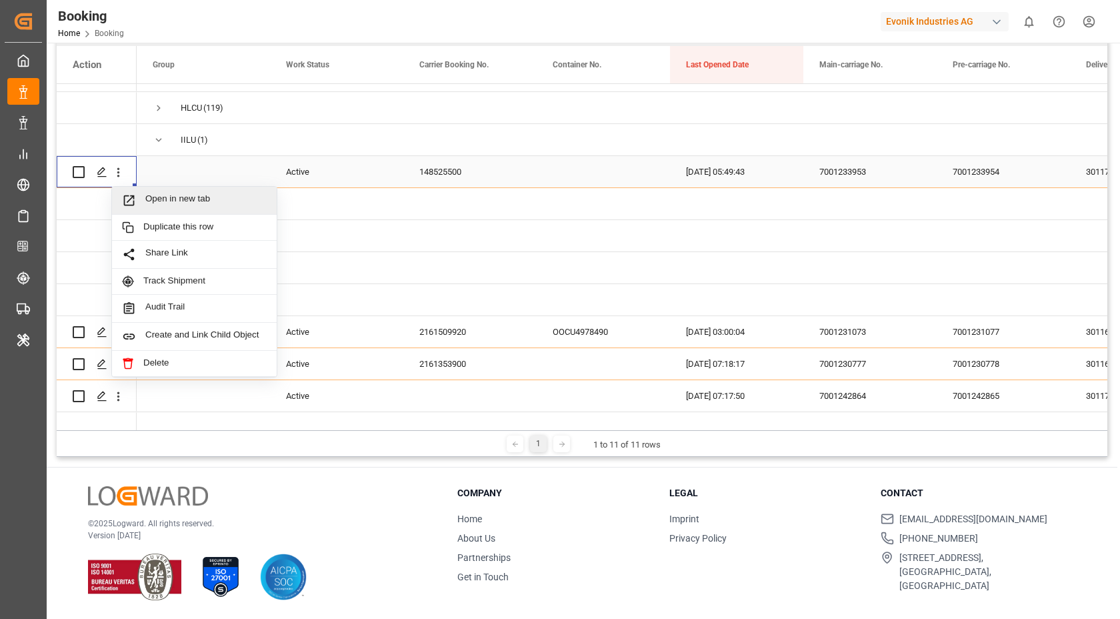
click at [156, 191] on div "Open in new tab" at bounding box center [194, 201] width 165 height 28
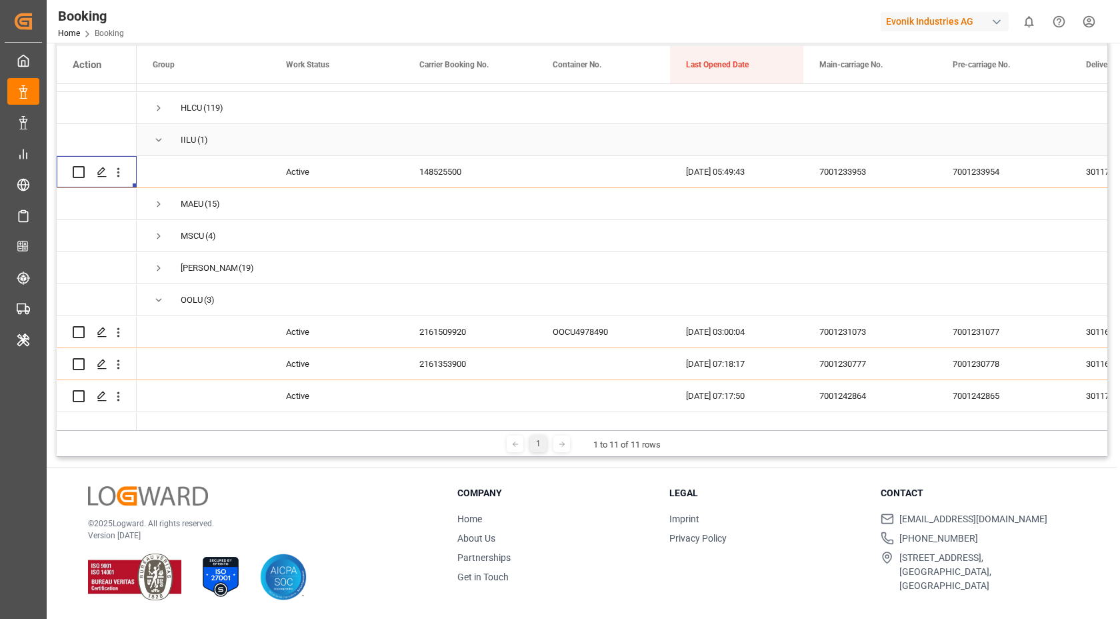
scroll to position [0, 0]
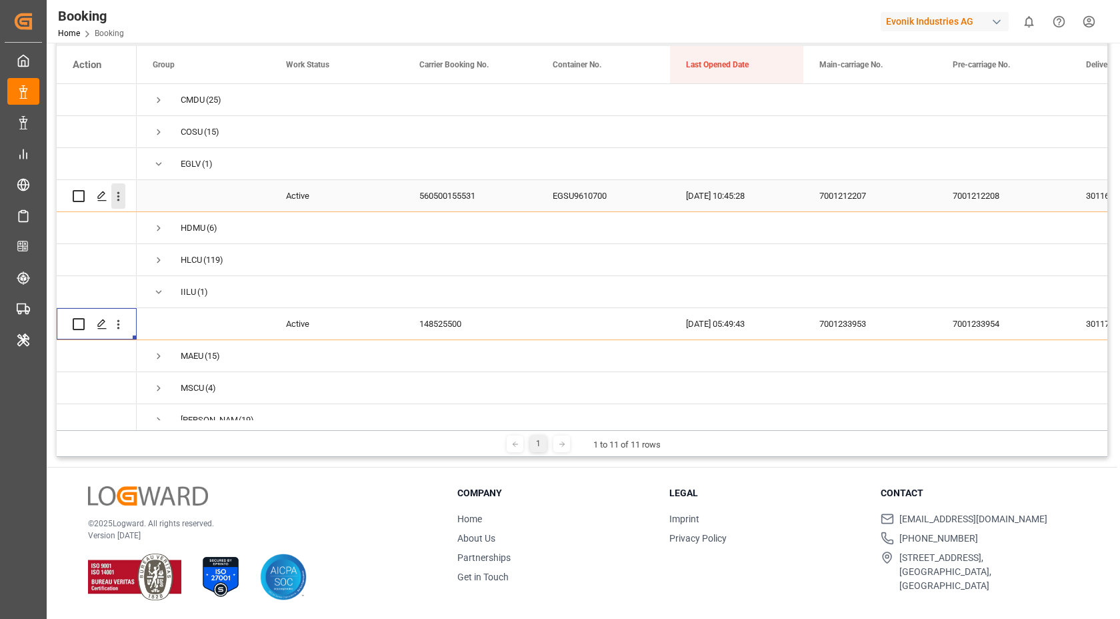
click at [124, 203] on button "open menu" at bounding box center [118, 195] width 14 height 25
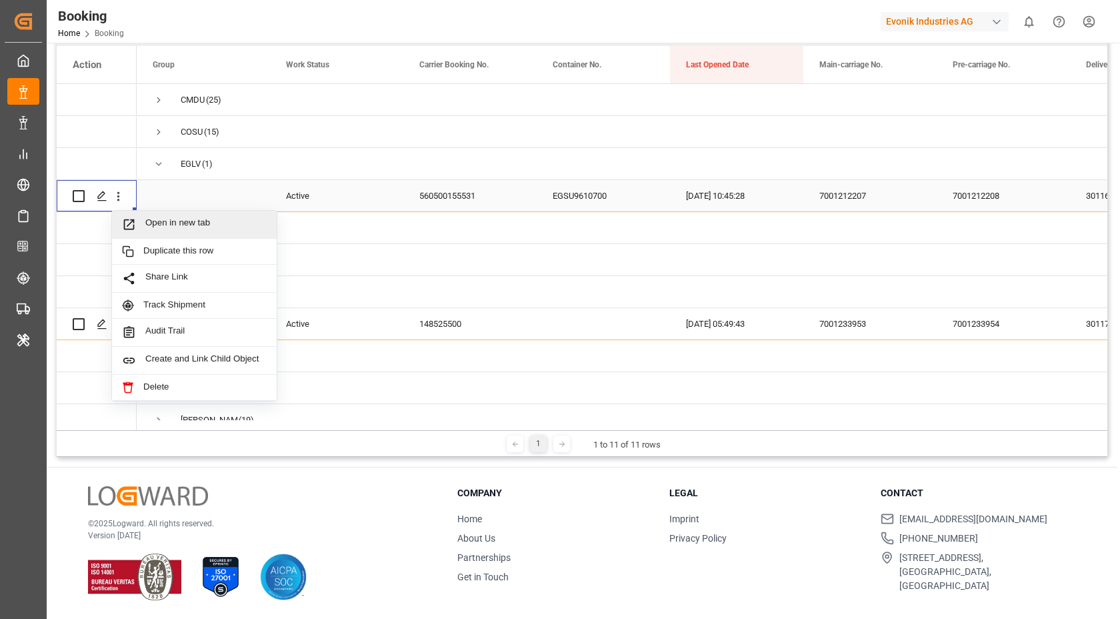
click at [168, 217] on div "Open in new tab" at bounding box center [194, 225] width 165 height 28
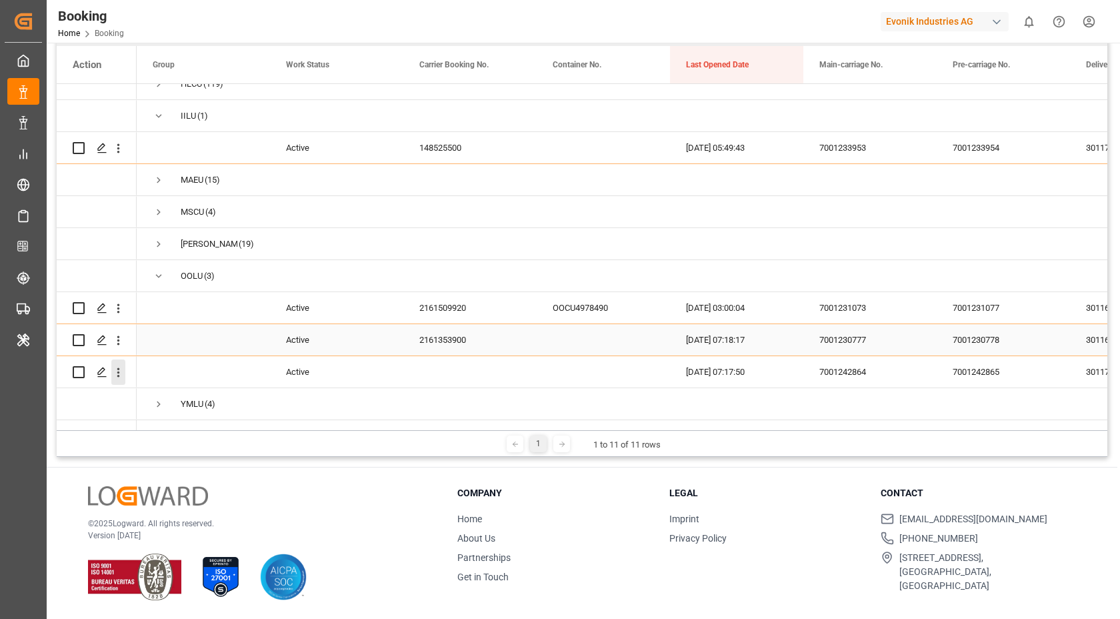
scroll to position [197, 0]
click at [121, 365] on icon "open menu" at bounding box center [118, 372] width 14 height 14
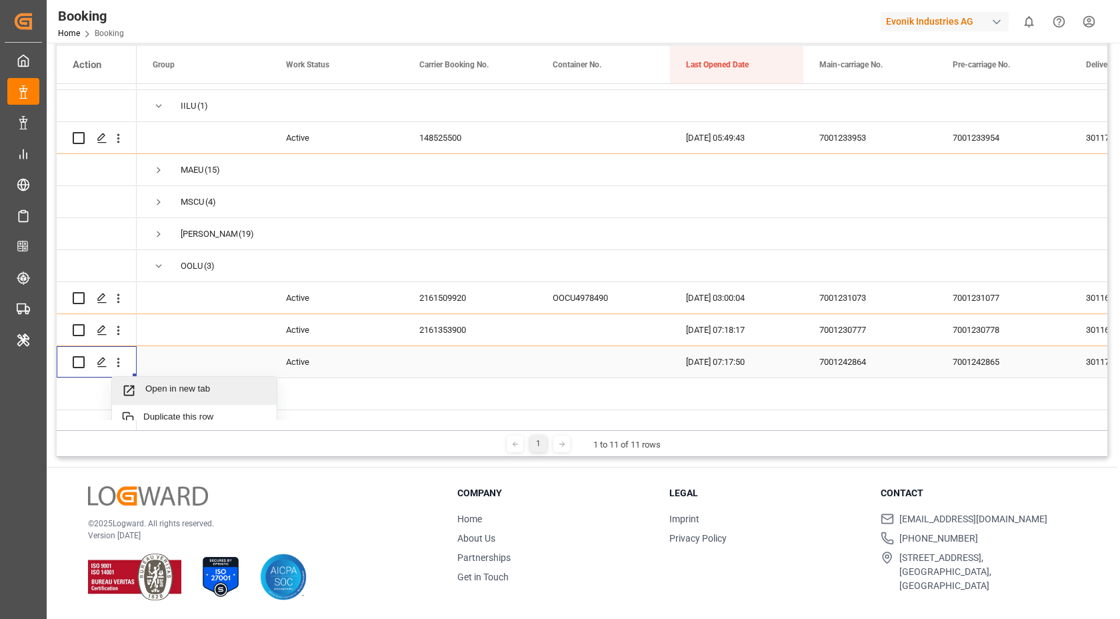
click at [185, 385] on span "Open in new tab" at bounding box center [205, 390] width 121 height 14
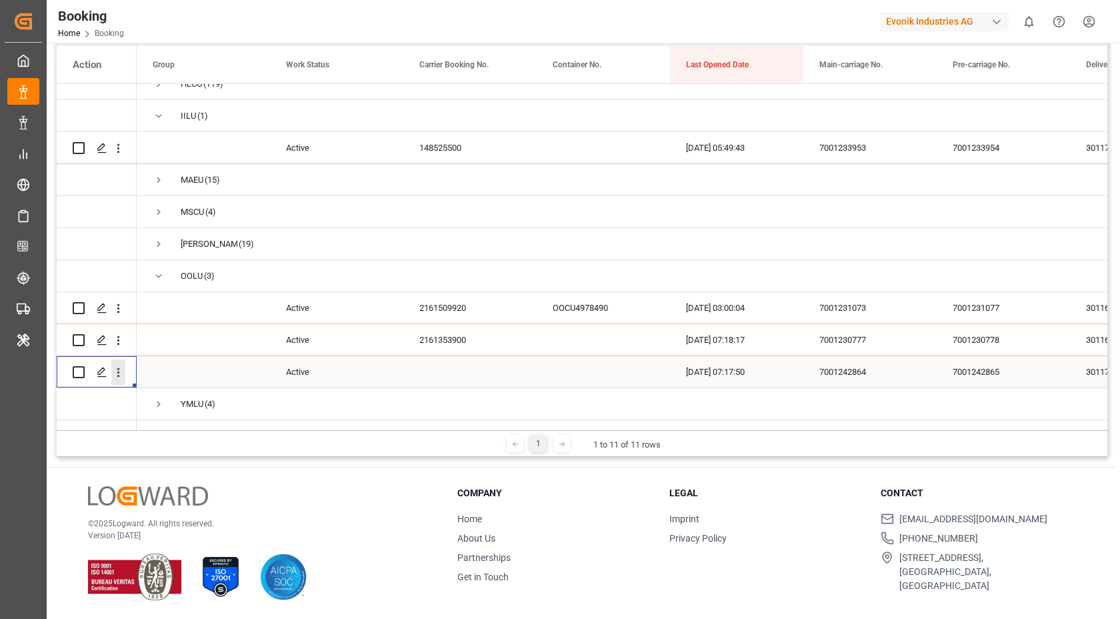
click at [121, 365] on icon "open menu" at bounding box center [118, 372] width 14 height 14
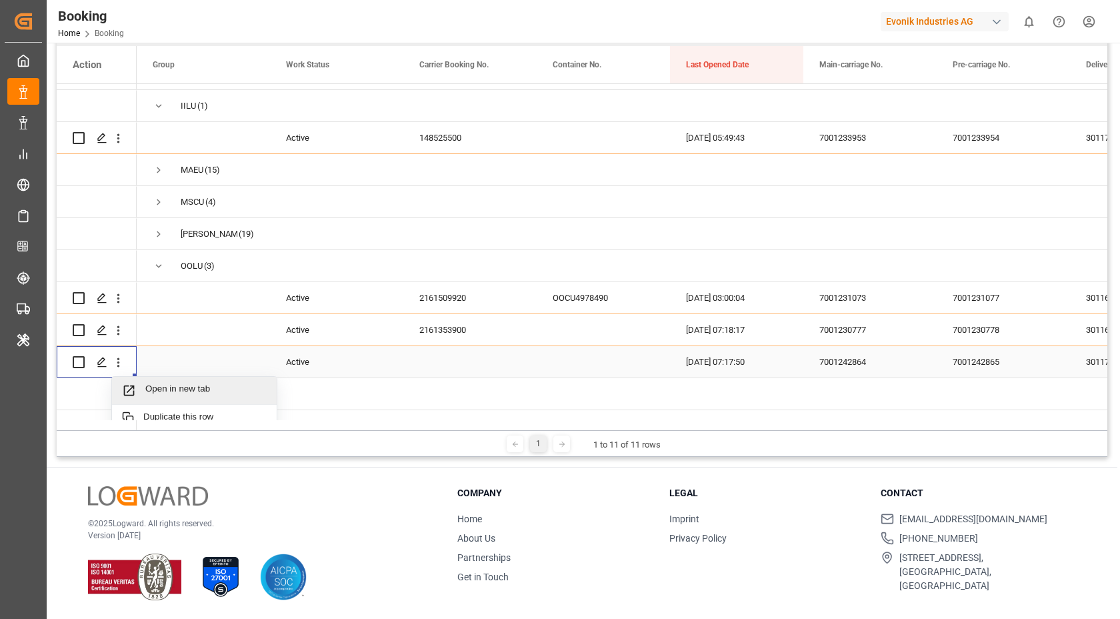
click at [185, 391] on span "Open in new tab" at bounding box center [205, 390] width 121 height 14
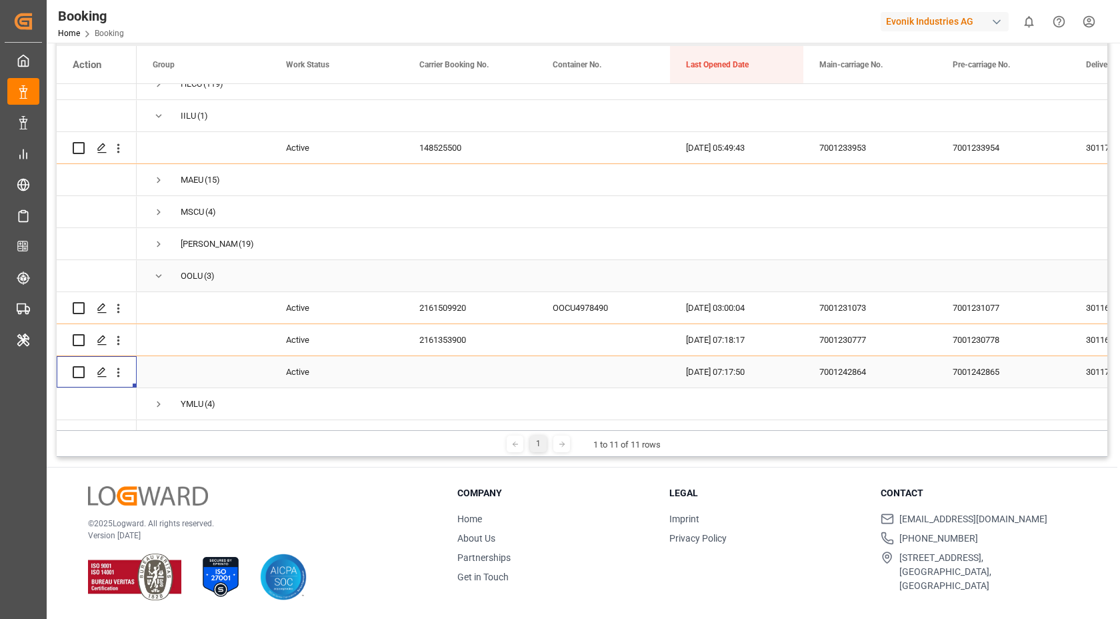
click at [154, 271] on span "Press SPACE to select this row." at bounding box center [159, 276] width 12 height 12
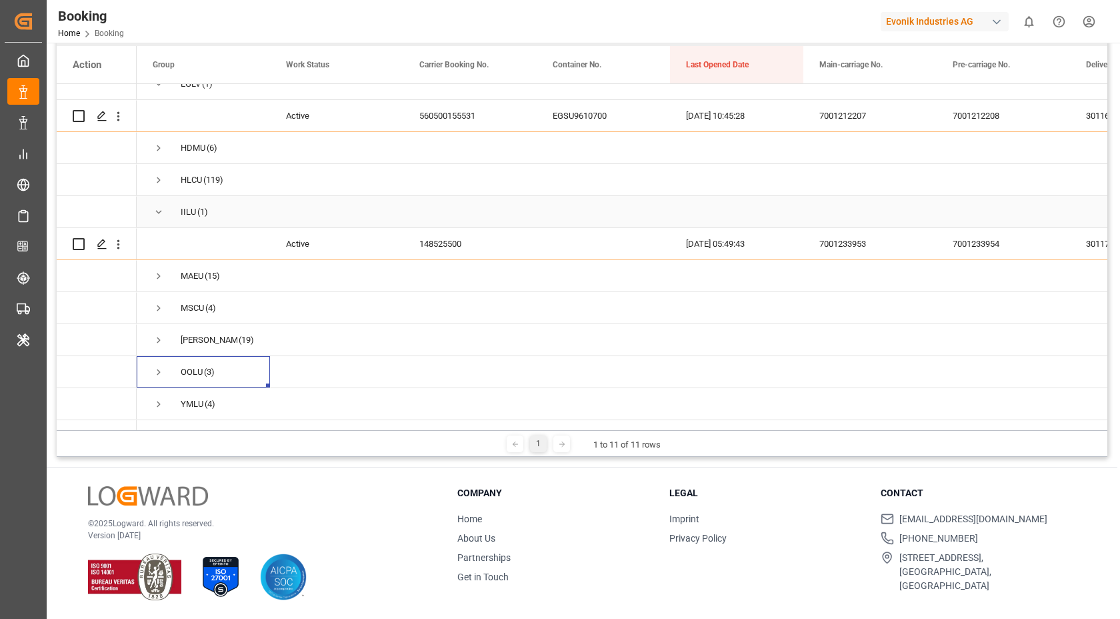
scroll to position [0, 0]
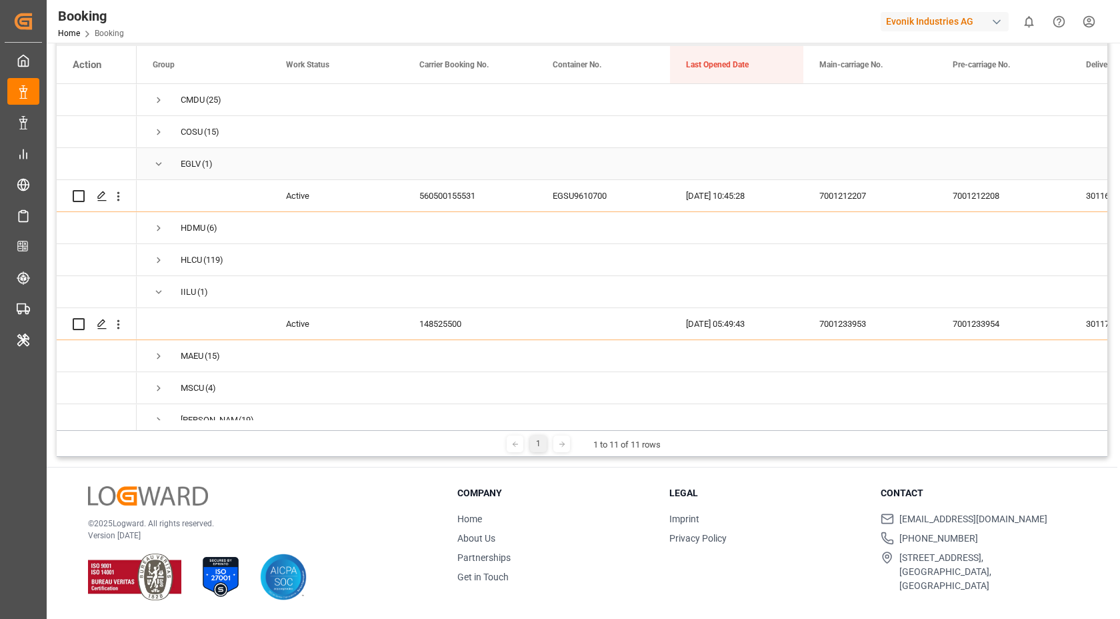
click at [161, 169] on span "Press SPACE to select this row." at bounding box center [159, 164] width 12 height 12
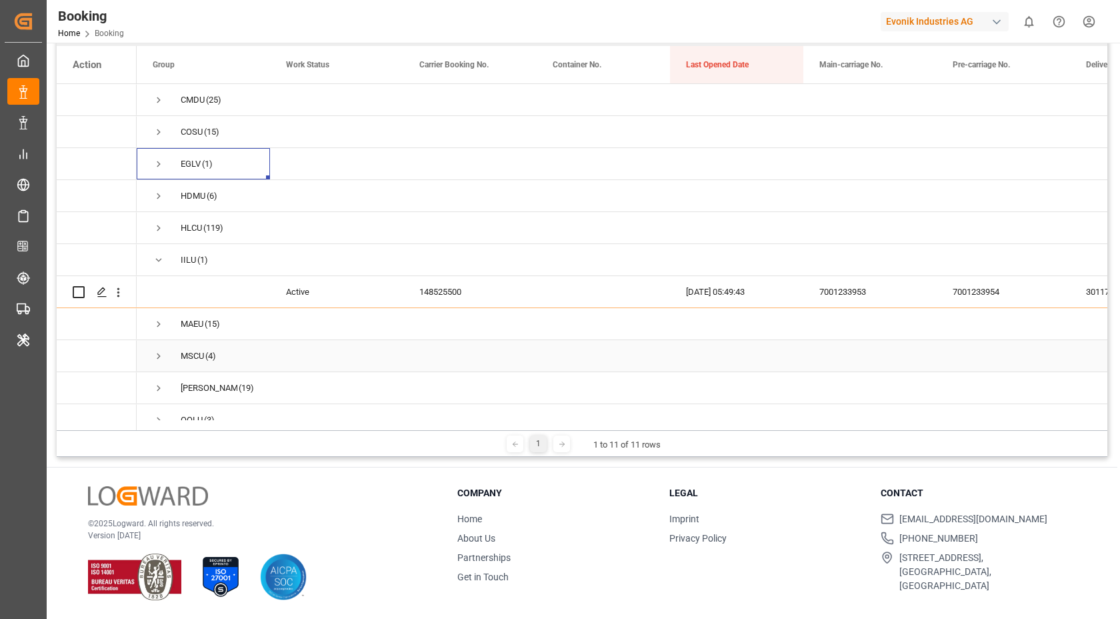
scroll to position [58, 0]
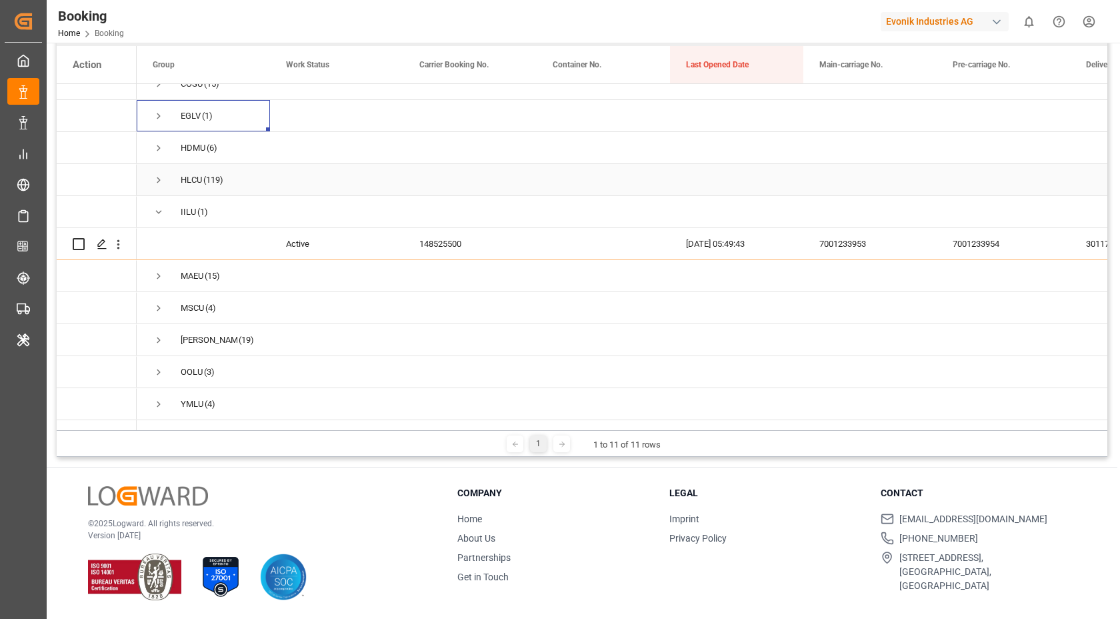
click at [161, 174] on span "Press SPACE to select this row." at bounding box center [159, 180] width 12 height 12
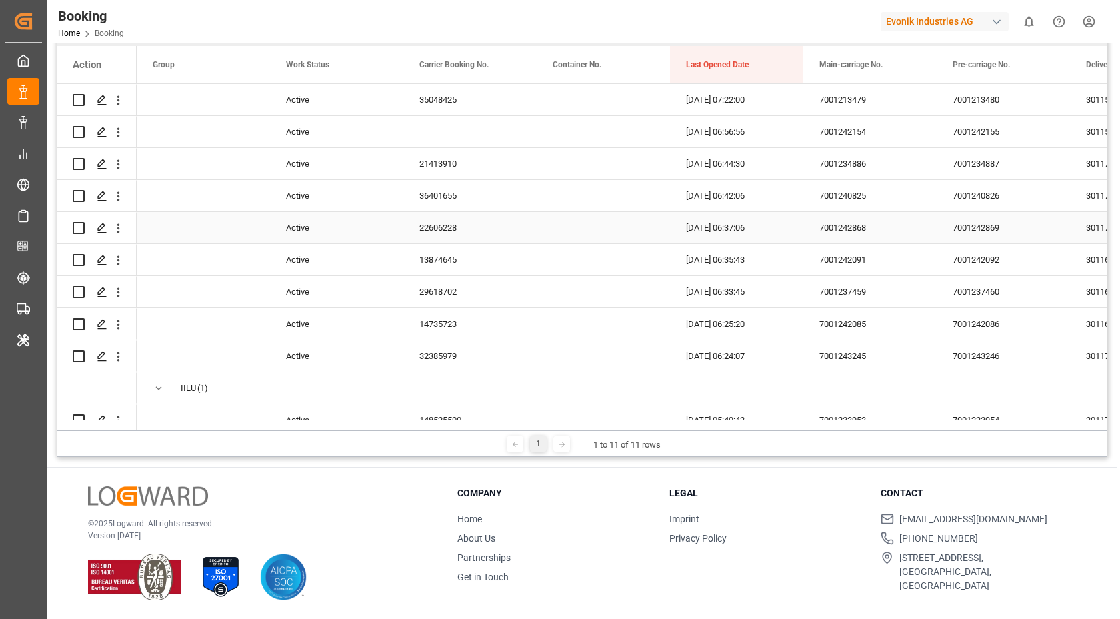
scroll to position [3761, 0]
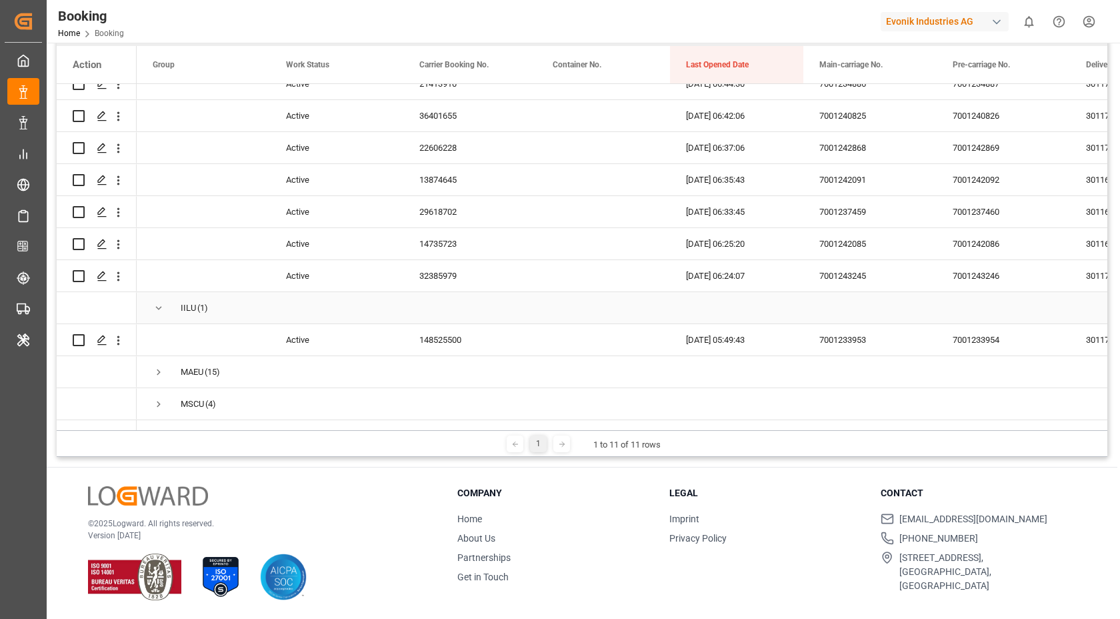
click at [157, 308] on span "Press SPACE to select this row." at bounding box center [159, 308] width 12 height 12
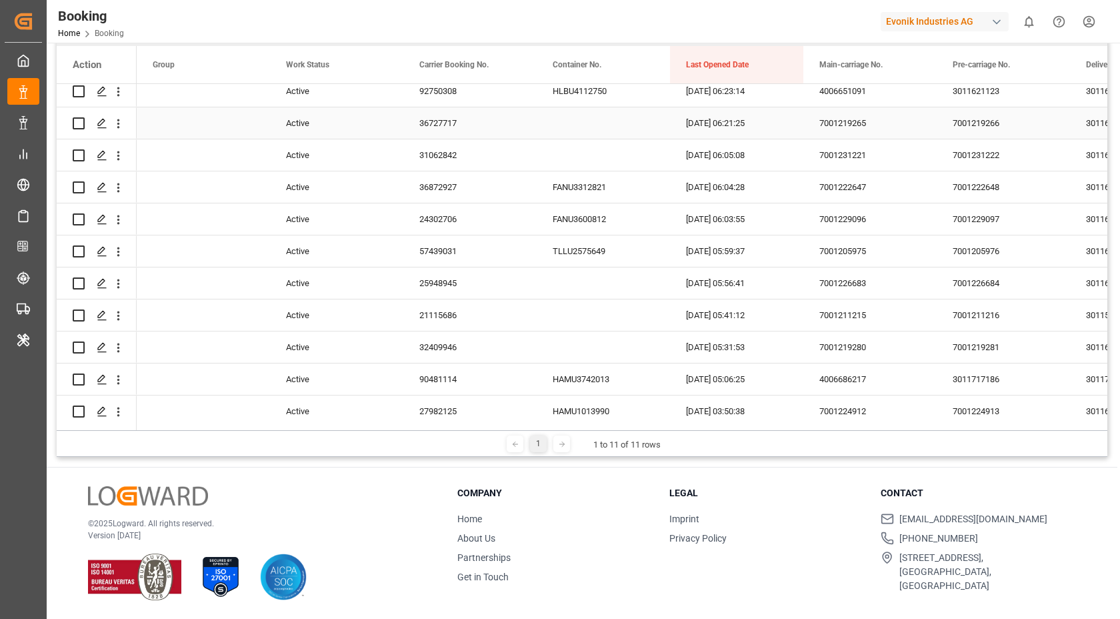
scroll to position [0, 0]
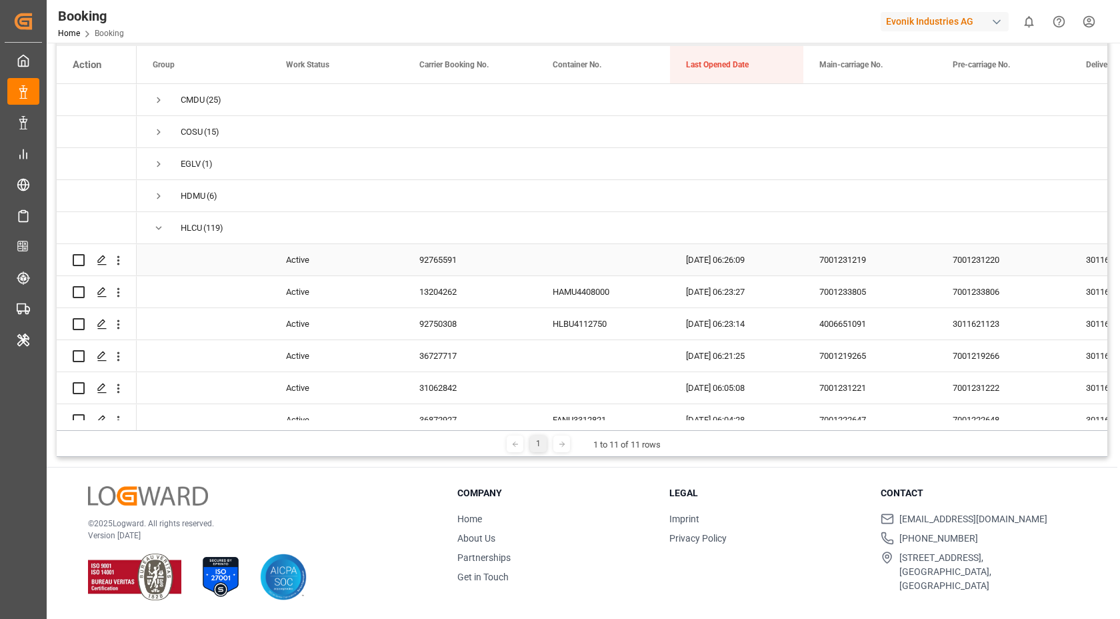
click at [433, 266] on div "92765591" at bounding box center [469, 259] width 133 height 31
click at [121, 269] on button "open menu" at bounding box center [118, 259] width 14 height 25
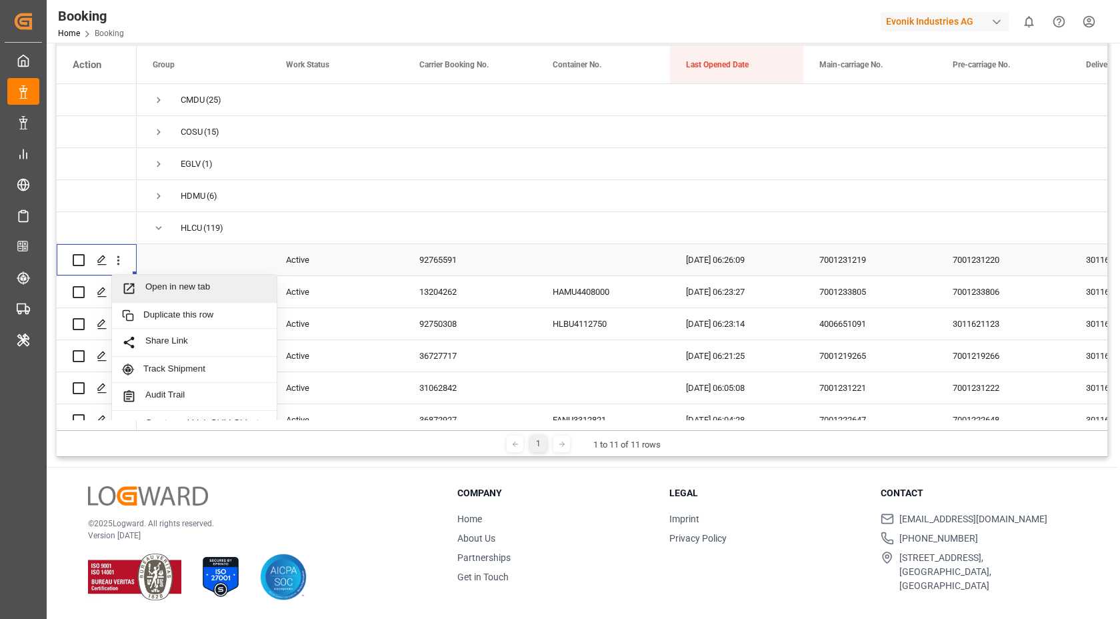
click at [189, 291] on span "Open in new tab" at bounding box center [205, 288] width 121 height 14
click at [467, 255] on div "92765591" at bounding box center [469, 259] width 133 height 31
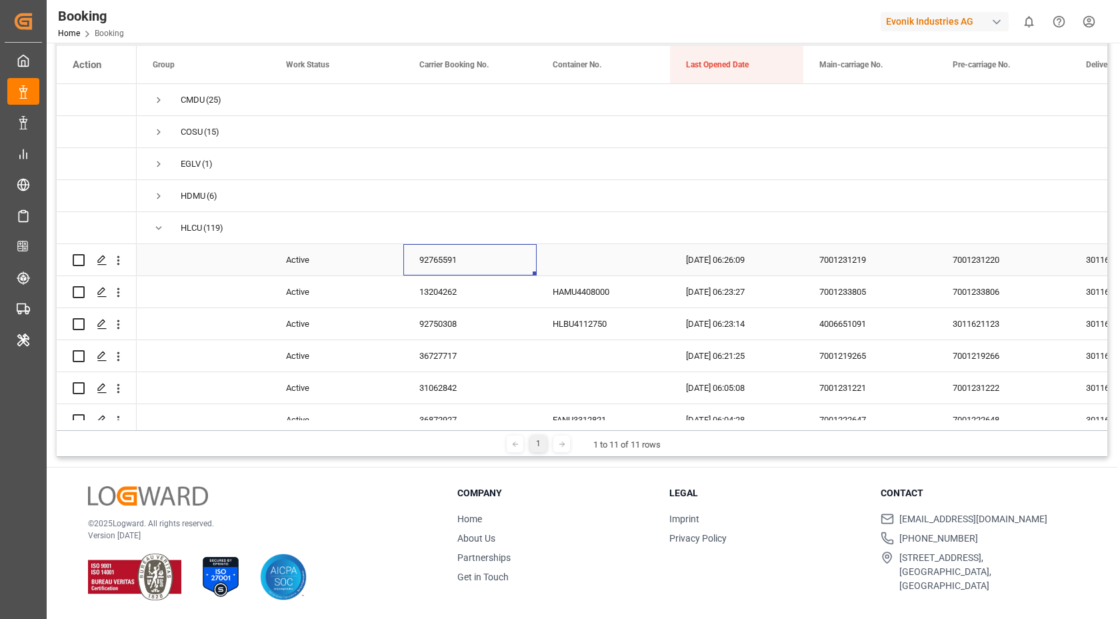
scroll to position [17, 0]
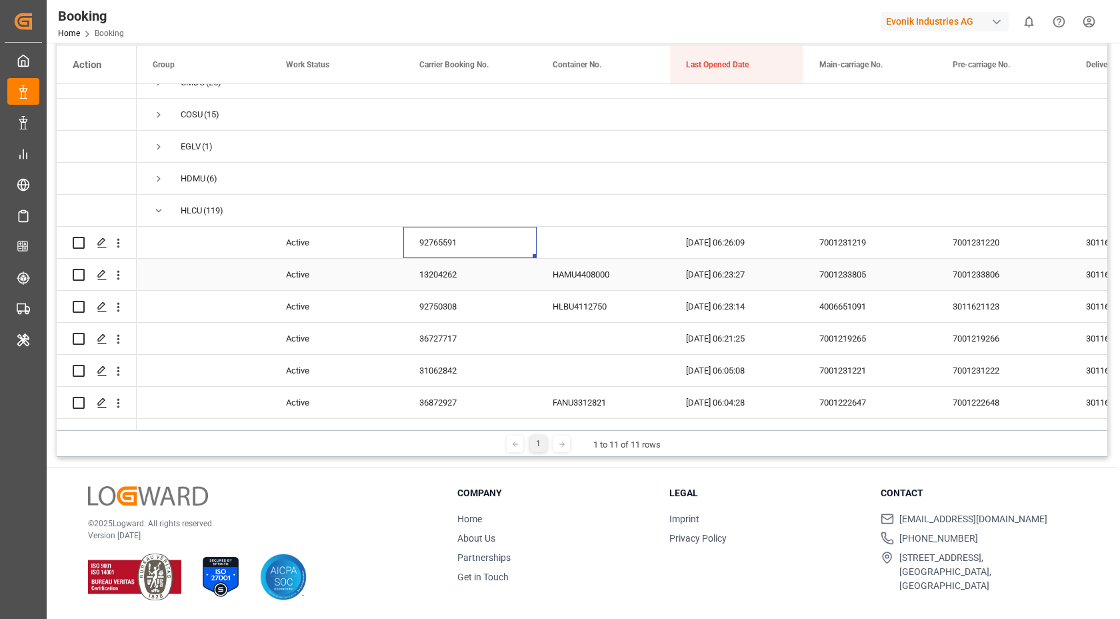
click at [457, 278] on div "13204262" at bounding box center [469, 274] width 133 height 31
click at [121, 282] on icon "open menu" at bounding box center [118, 275] width 14 height 14
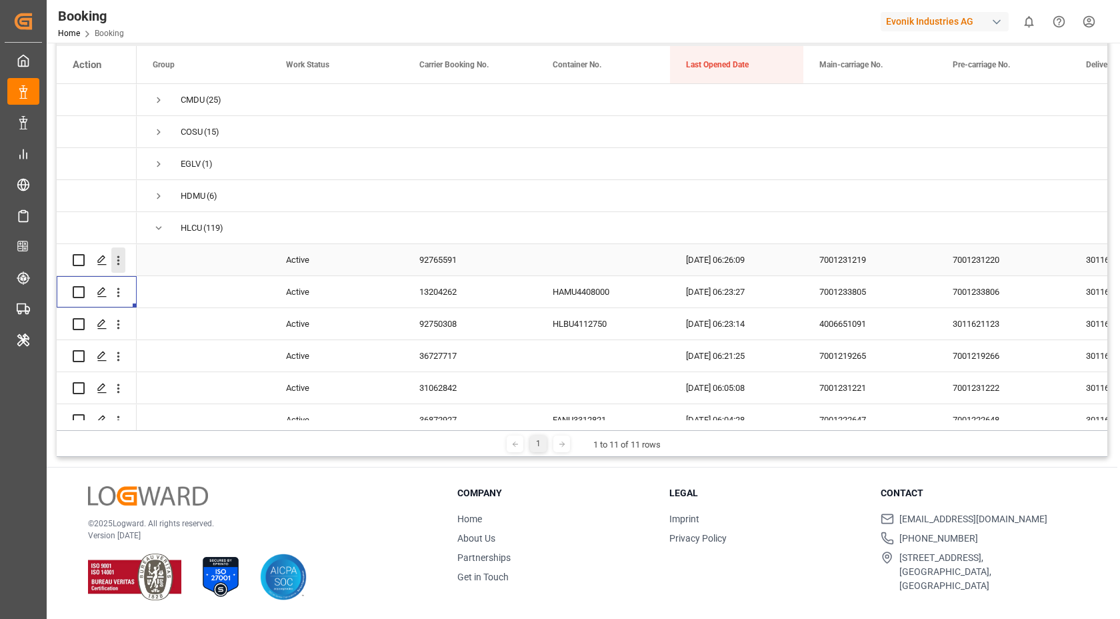
click at [120, 263] on icon "open menu" at bounding box center [118, 260] width 14 height 14
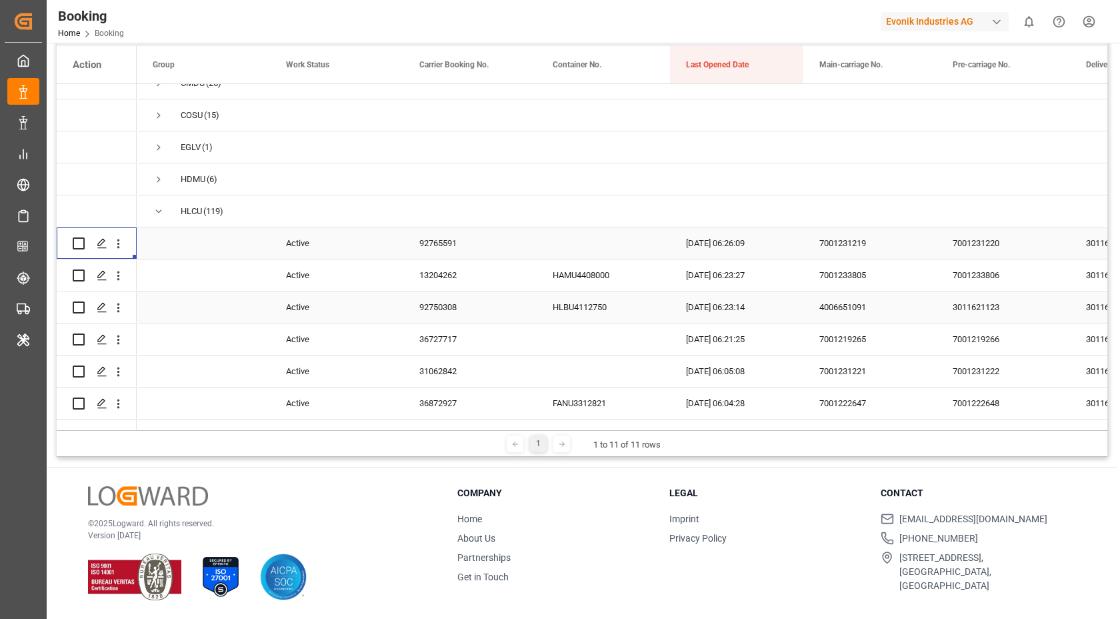
click at [448, 315] on div "92750308" at bounding box center [469, 306] width 133 height 31
click at [503, 309] on div "92750308" at bounding box center [469, 306] width 133 height 31
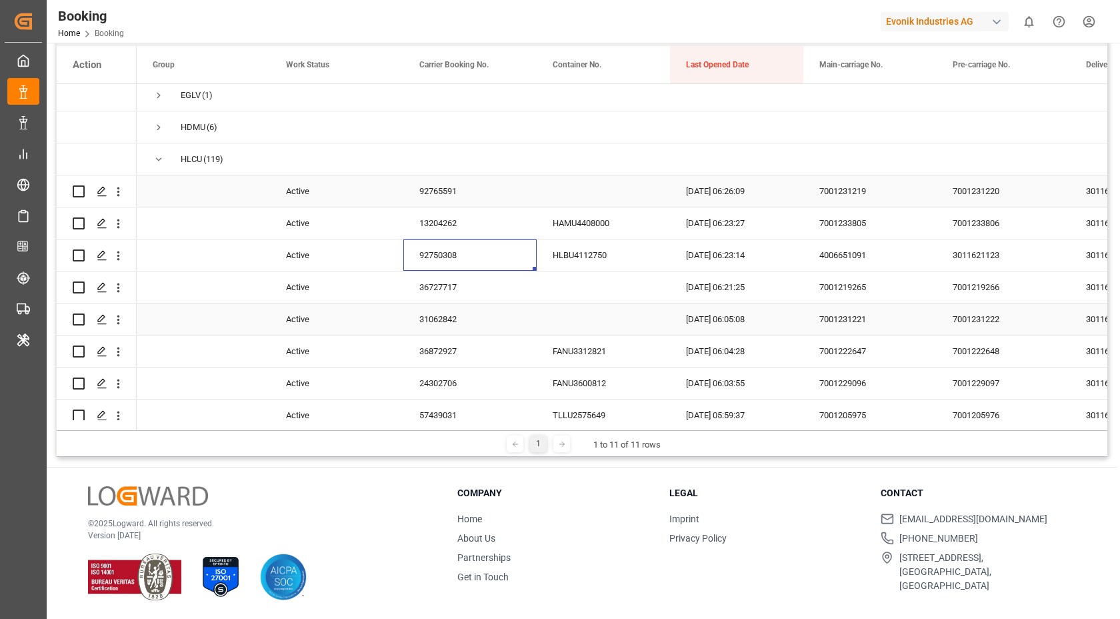
scroll to position [113, 0]
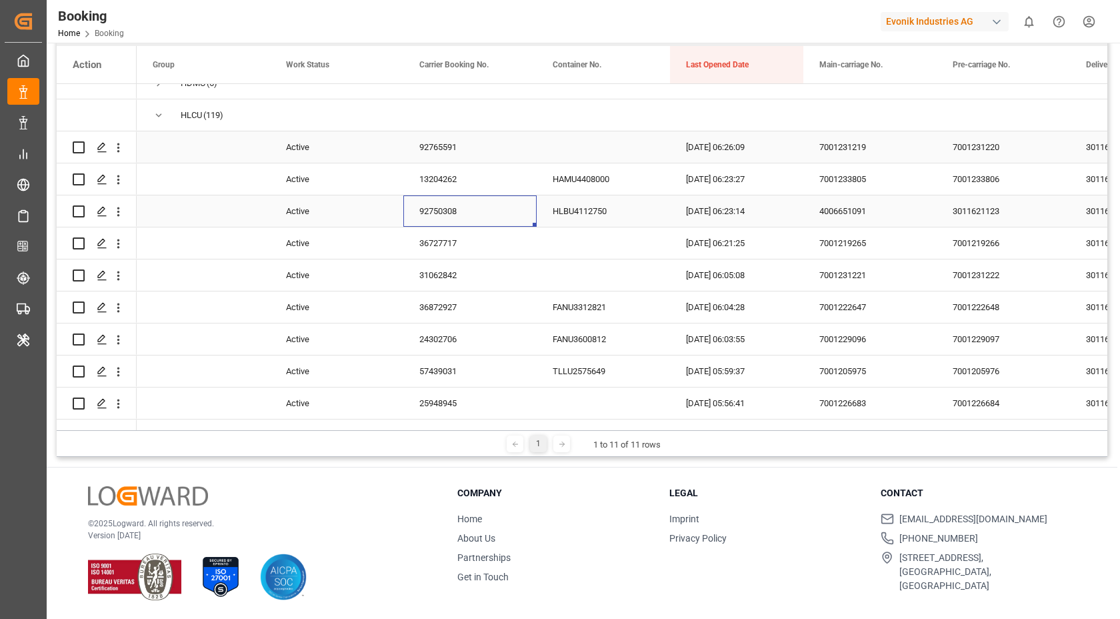
click at [121, 210] on icon "open menu" at bounding box center [118, 212] width 14 height 14
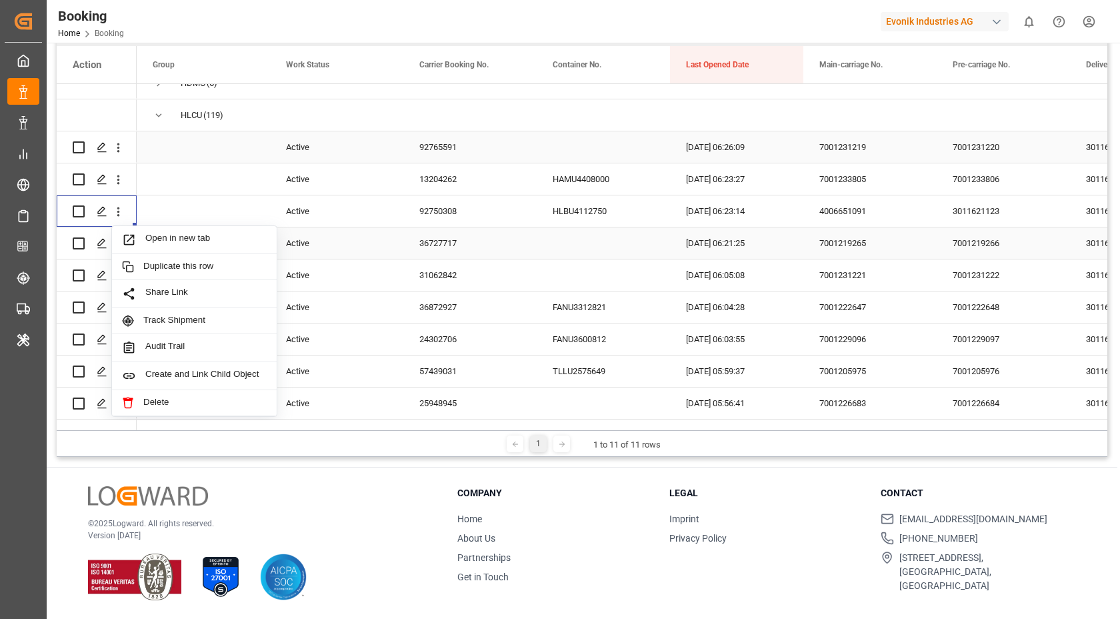
click at [204, 238] on span "Open in new tab" at bounding box center [205, 240] width 121 height 14
click at [448, 252] on div "36727717" at bounding box center [469, 242] width 133 height 31
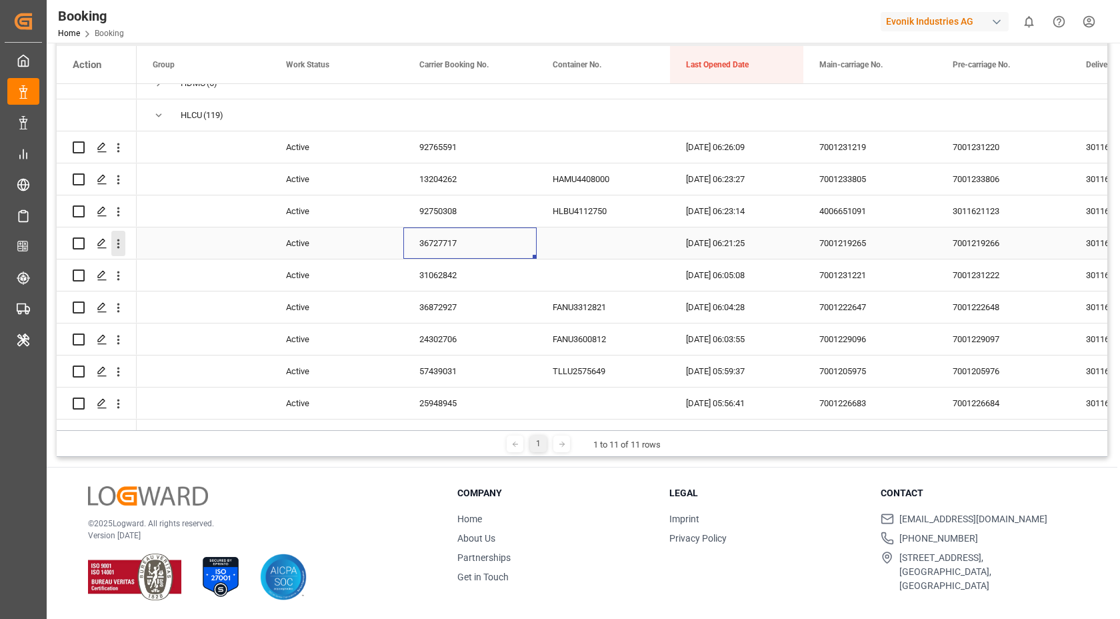
click at [119, 248] on icon "open menu" at bounding box center [118, 243] width 3 height 9
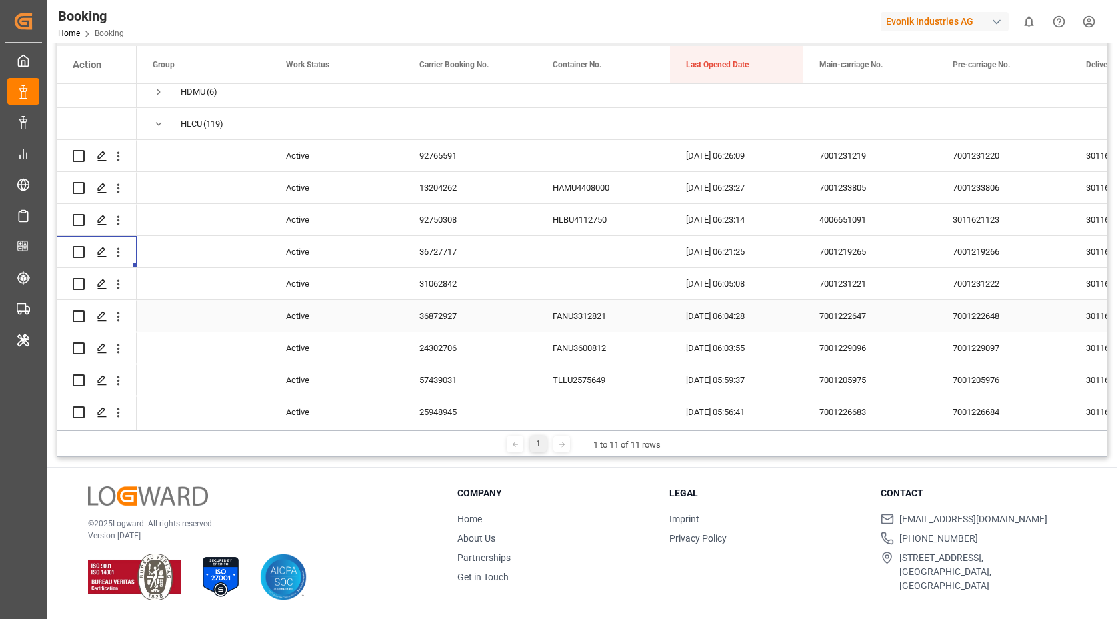
click at [477, 281] on div "31062842" at bounding box center [469, 283] width 133 height 31
click at [123, 285] on icon "open menu" at bounding box center [118, 284] width 14 height 14
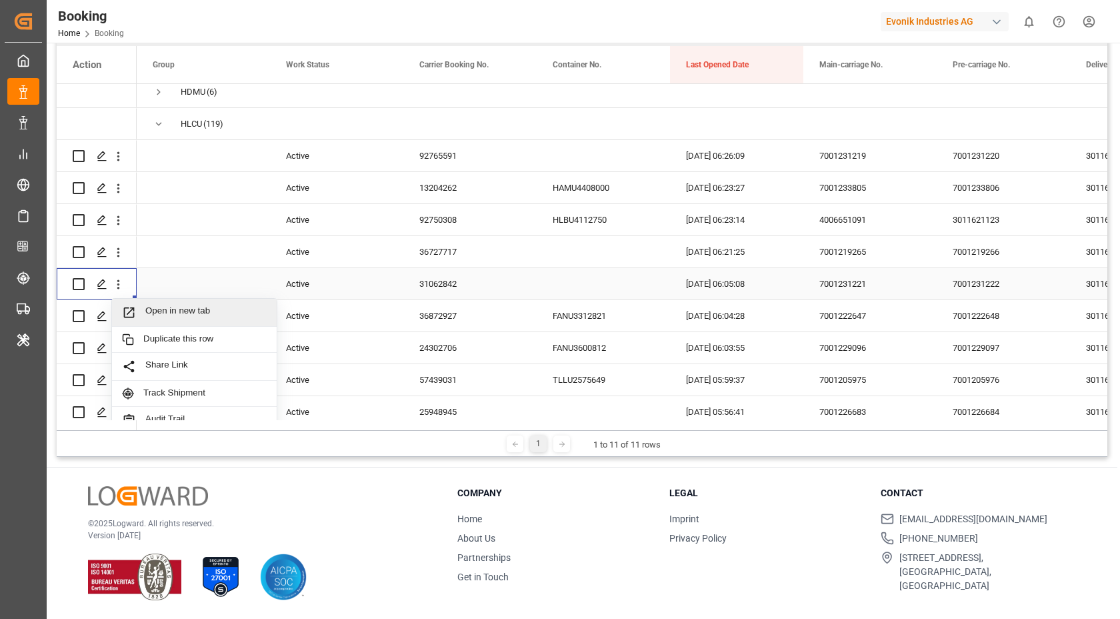
click at [200, 313] on span "Open in new tab" at bounding box center [205, 312] width 121 height 14
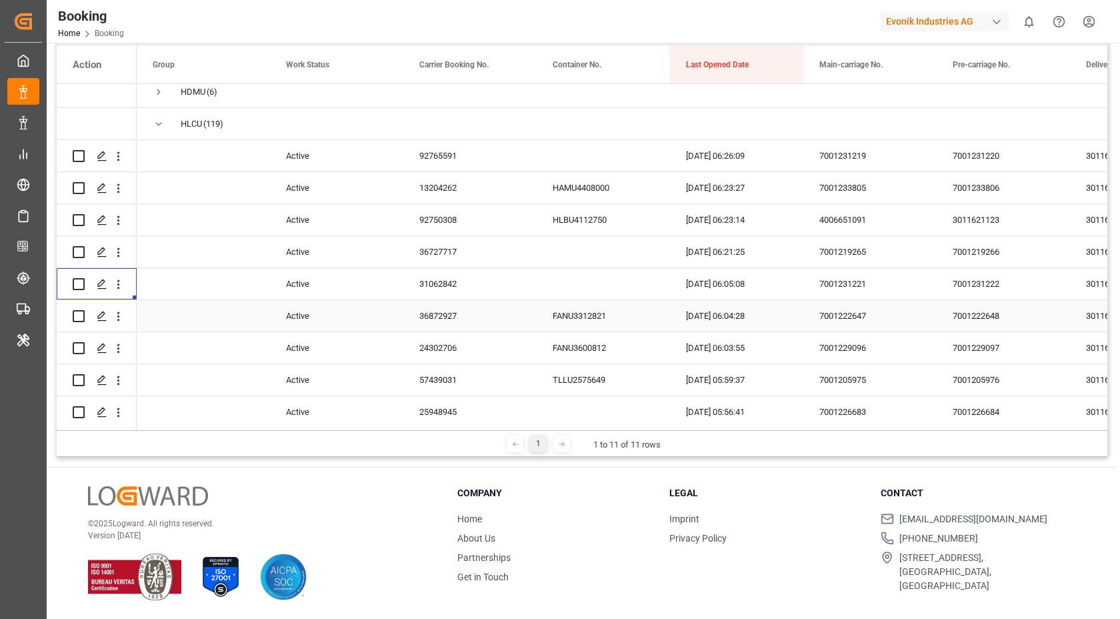
scroll to position [121, 0]
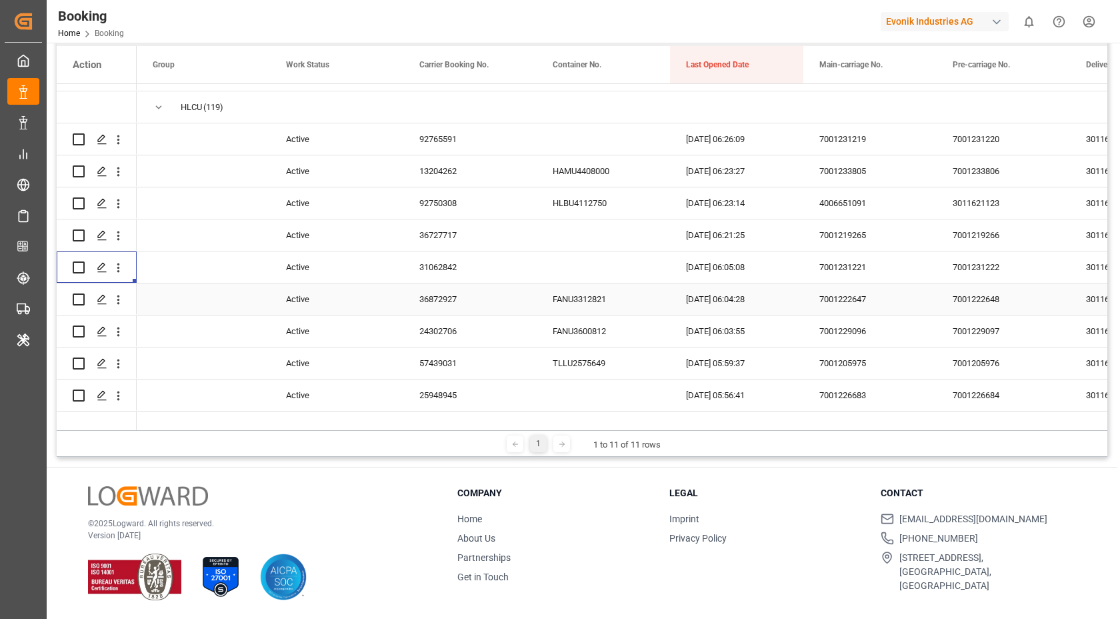
click at [456, 308] on div "36872927" at bounding box center [469, 298] width 133 height 31
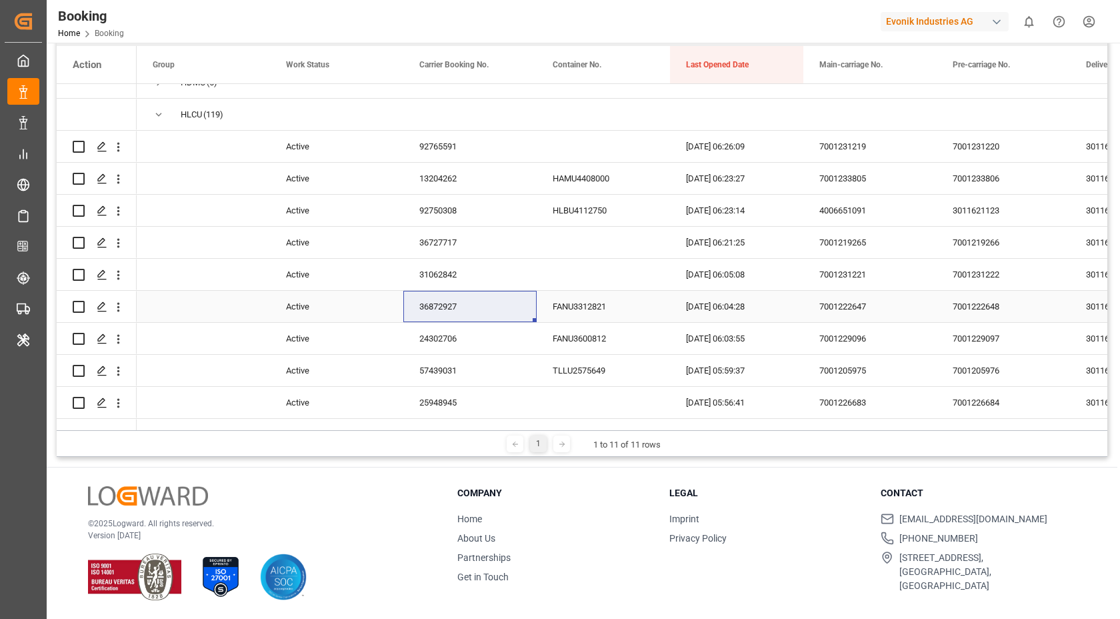
click at [122, 313] on icon "open menu" at bounding box center [118, 307] width 14 height 14
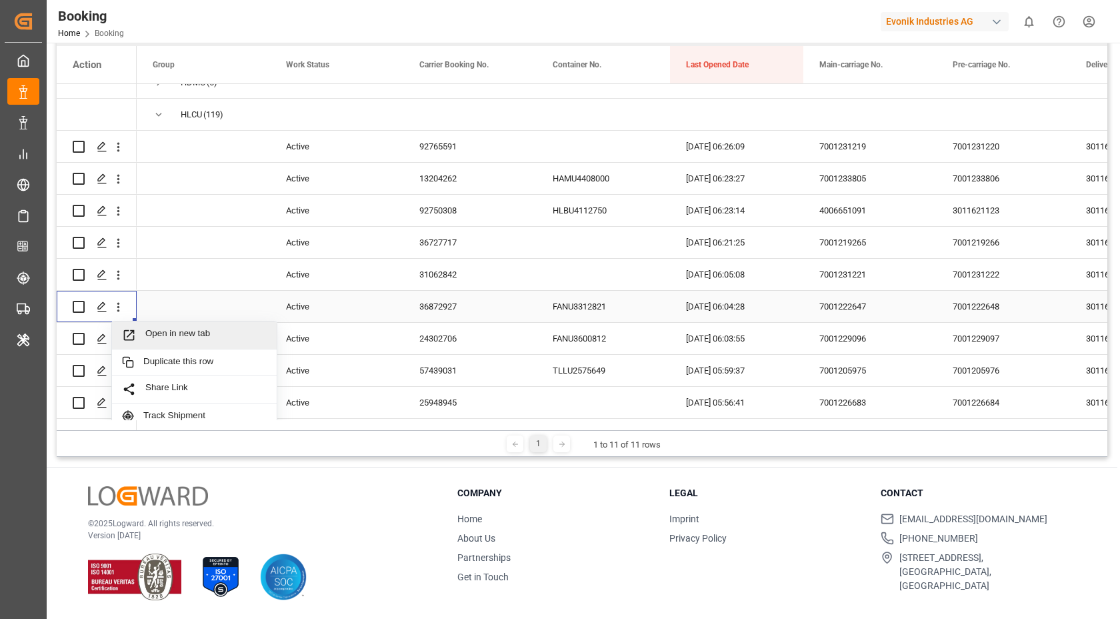
click at [207, 331] on span "Open in new tab" at bounding box center [205, 335] width 121 height 14
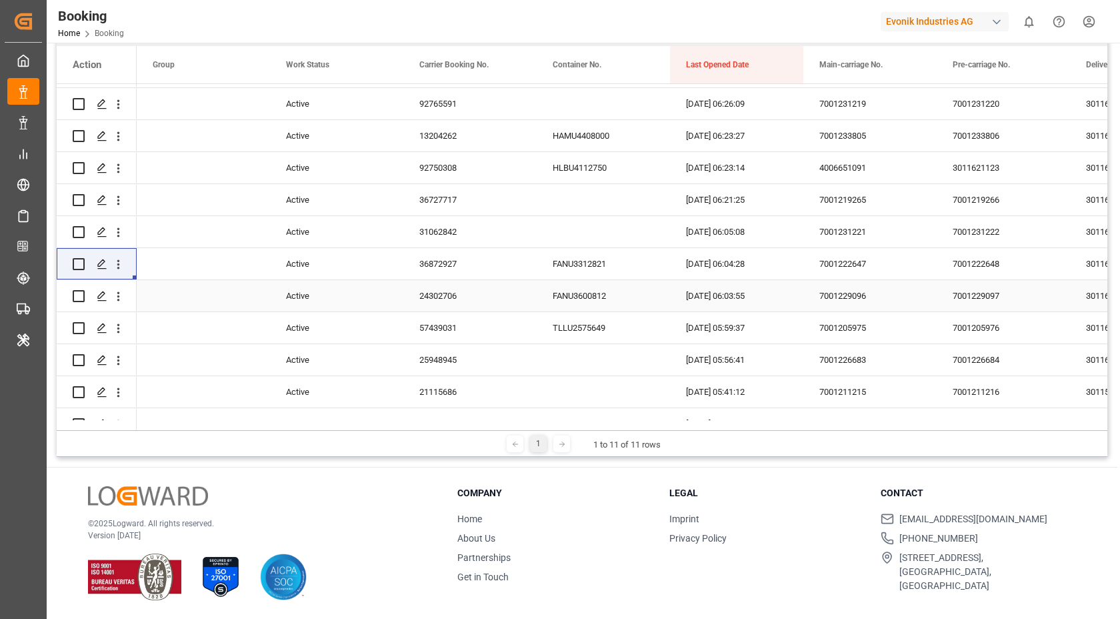
scroll to position [205, 0]
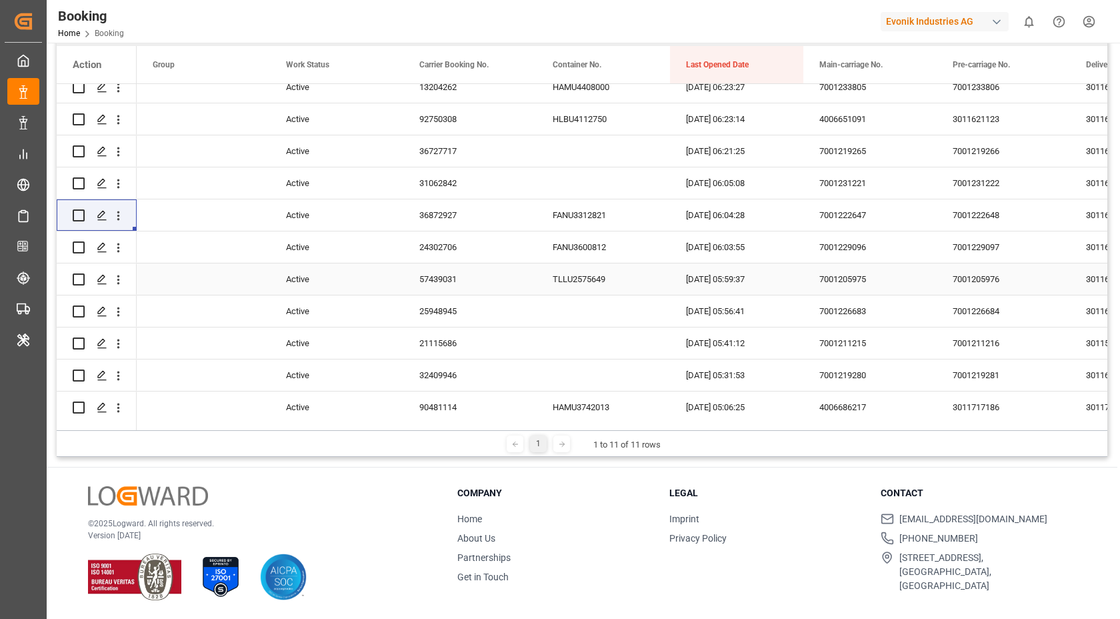
click at [471, 252] on div "24302706" at bounding box center [469, 246] width 133 height 31
click at [115, 248] on icon "open menu" at bounding box center [118, 248] width 14 height 14
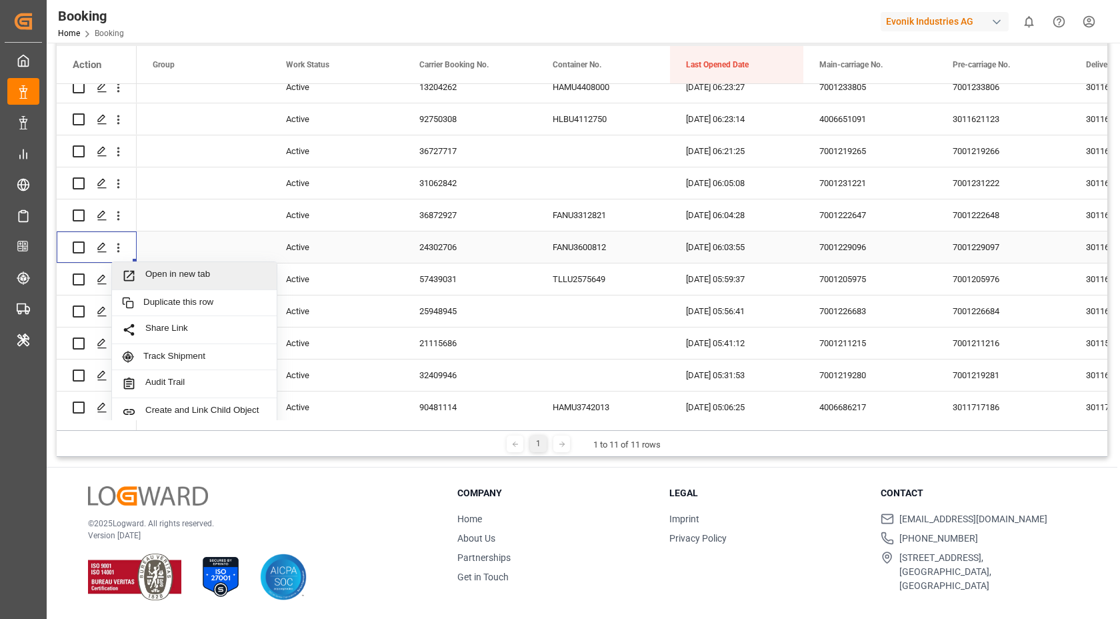
click at [193, 276] on span "Open in new tab" at bounding box center [205, 276] width 121 height 14
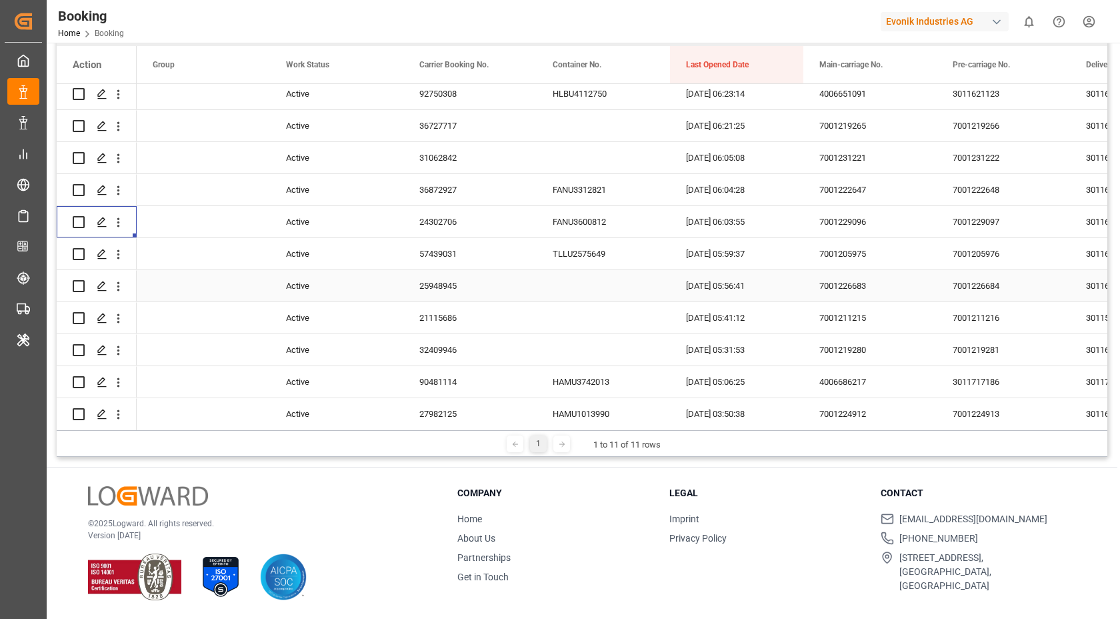
scroll to position [239, 0]
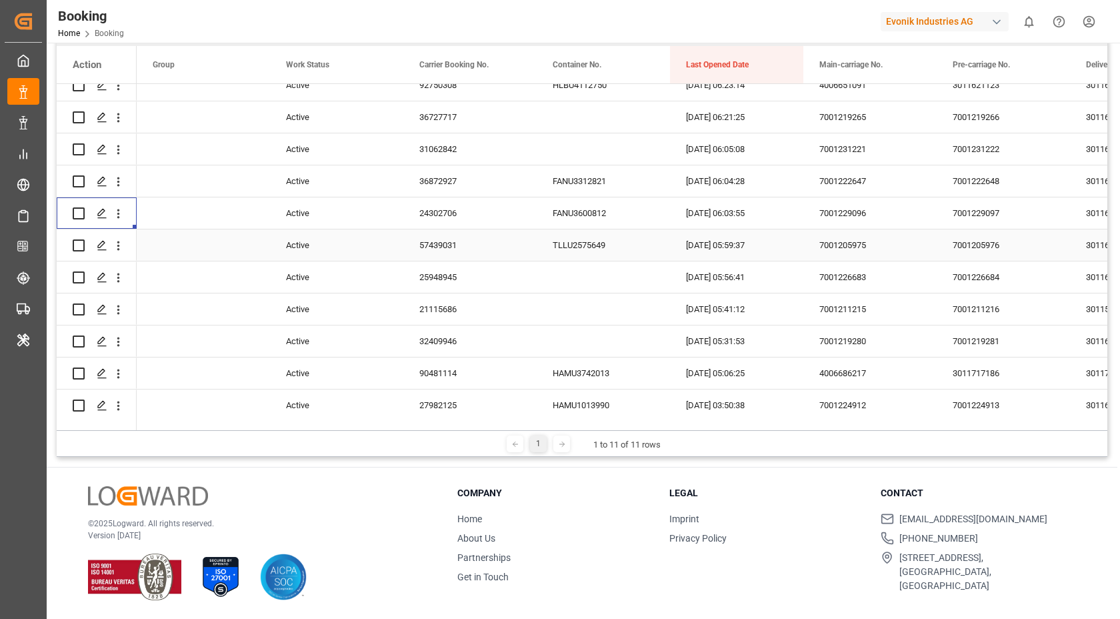
click at [449, 255] on div "57439031" at bounding box center [469, 244] width 133 height 31
click at [121, 249] on icon "open menu" at bounding box center [118, 246] width 14 height 14
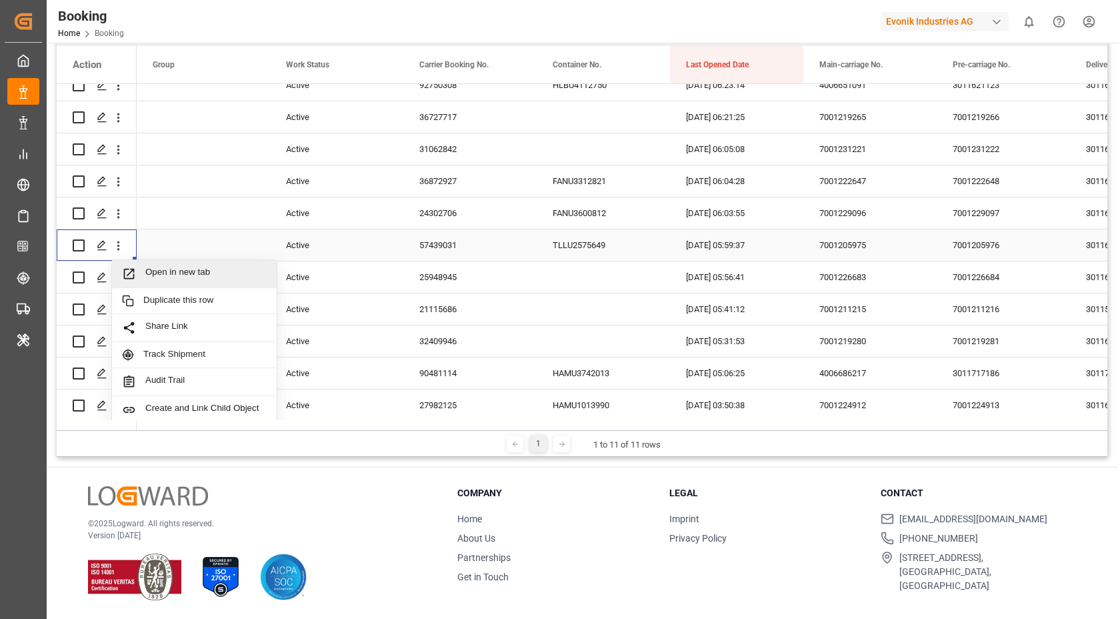
drag, startPoint x: 207, startPoint y: 266, endPoint x: 199, endPoint y: 239, distance: 27.8
click at [211, 269] on span "Open in new tab" at bounding box center [205, 274] width 121 height 14
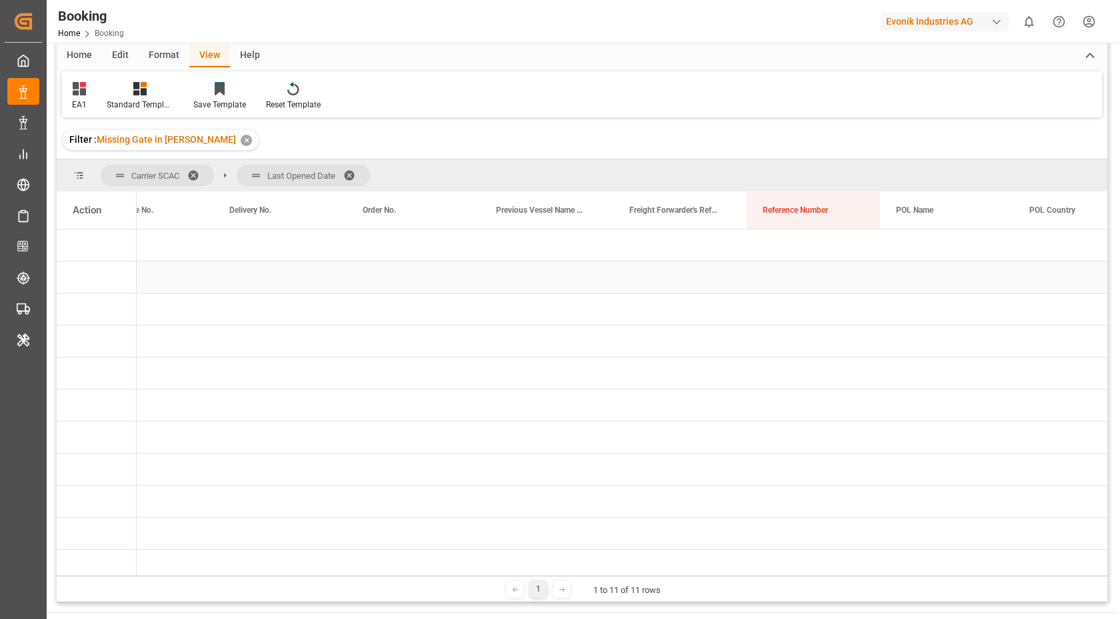
scroll to position [0, 0]
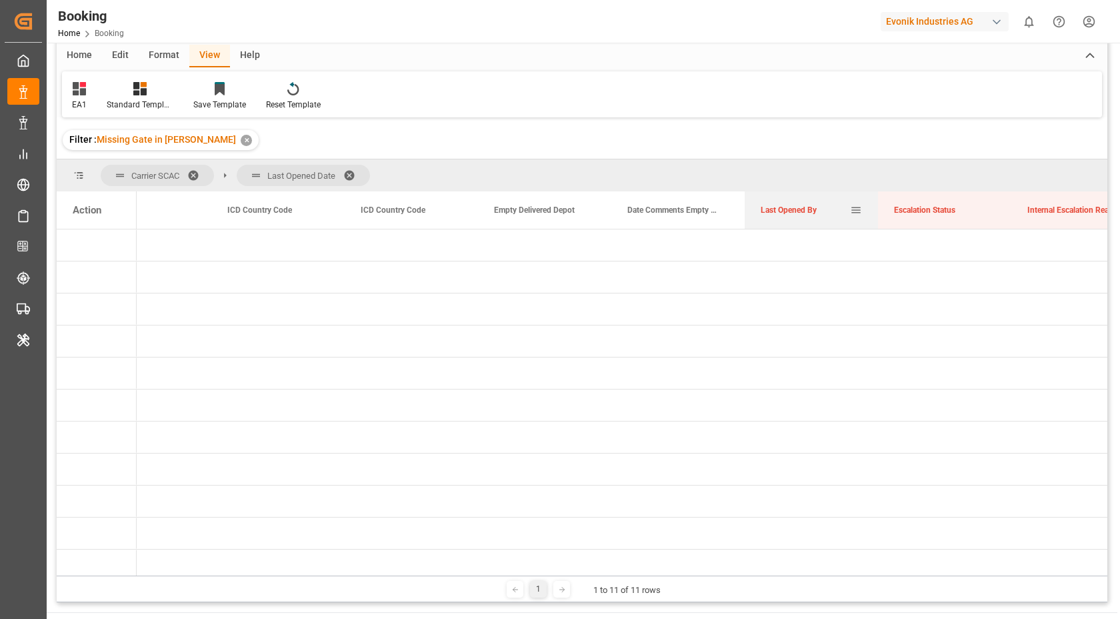
drag, startPoint x: 795, startPoint y: 207, endPoint x: 802, endPoint y: 190, distance: 18.6
click at [572, 307] on div "Press SPACE to select this row." at bounding box center [544, 308] width 133 height 31
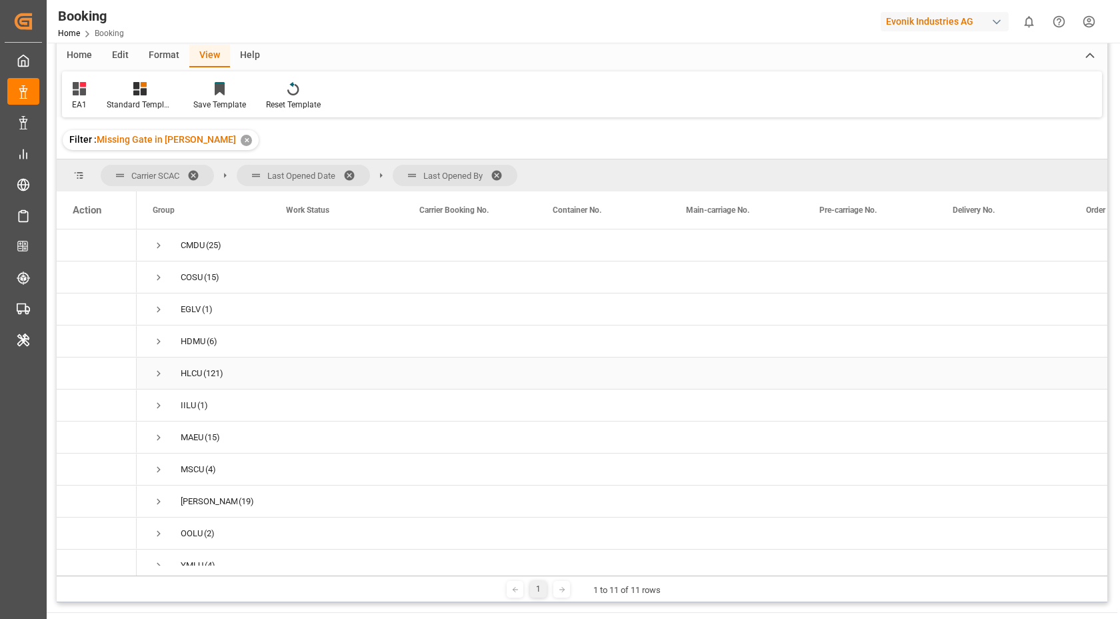
click at [157, 377] on span "Press SPACE to select this row." at bounding box center [159, 373] width 12 height 12
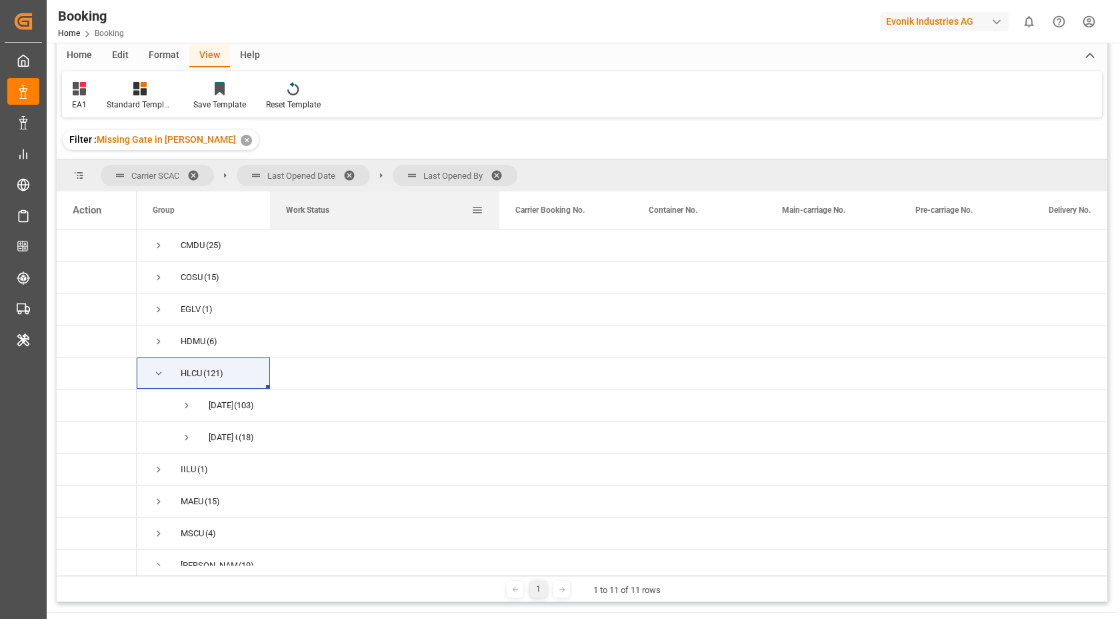
drag, startPoint x: 402, startPoint y: 205, endPoint x: 500, endPoint y: 203, distance: 98.1
click at [500, 203] on div at bounding box center [499, 209] width 5 height 37
click at [188, 437] on span "Press SPACE to select this row." at bounding box center [187, 437] width 12 height 12
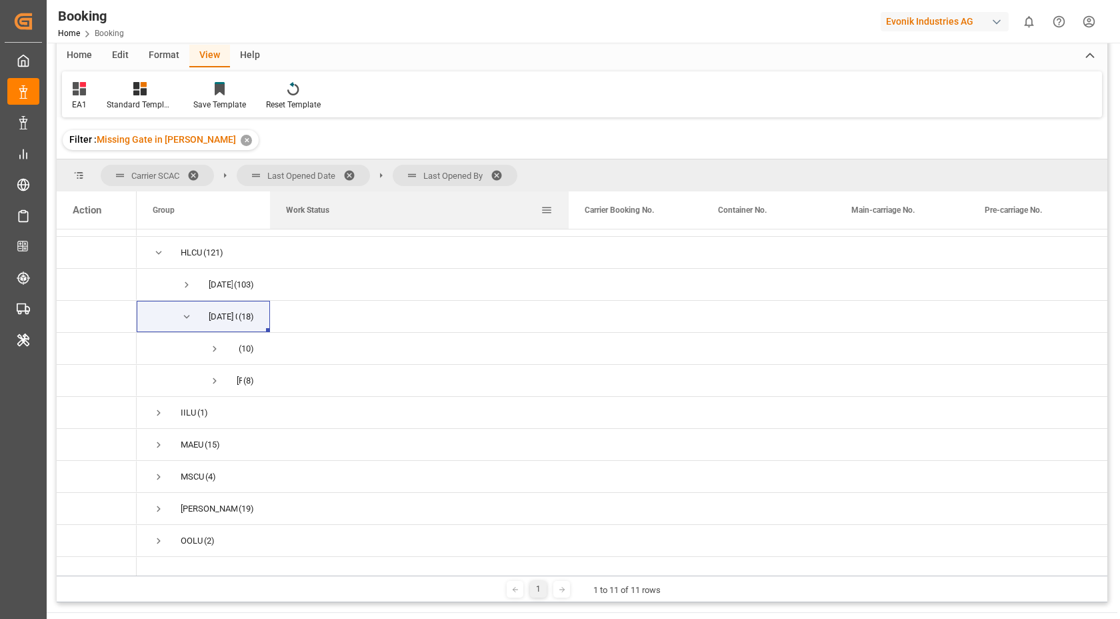
drag, startPoint x: 501, startPoint y: 201, endPoint x: 568, endPoint y: 209, distance: 67.8
click at [572, 208] on div at bounding box center [568, 209] width 5 height 37
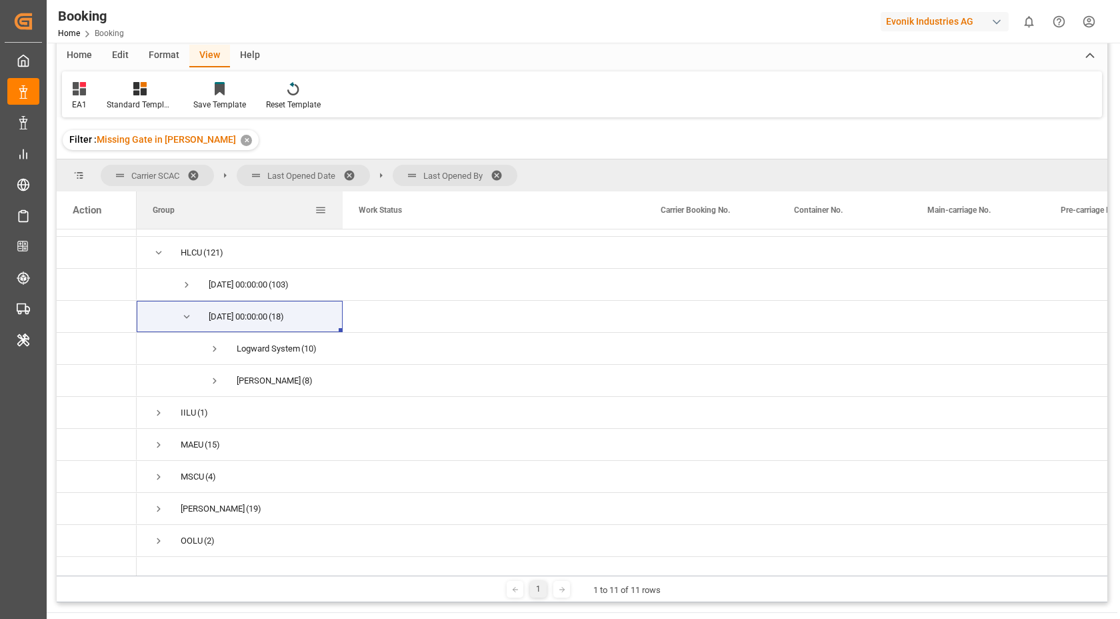
drag, startPoint x: 268, startPoint y: 207, endPoint x: 341, endPoint y: 209, distance: 72.7
click at [341, 209] on div at bounding box center [342, 209] width 5 height 37
click at [216, 349] on span "Press SPACE to select this row." at bounding box center [215, 349] width 12 height 12
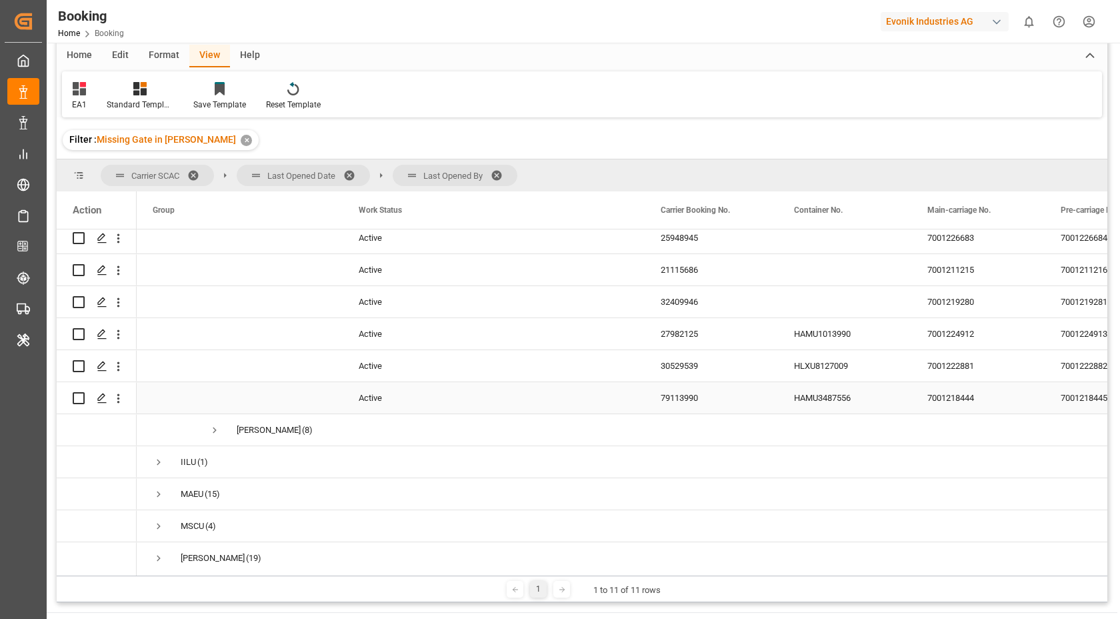
click at [614, 408] on div "Active" at bounding box center [494, 397] width 302 height 31
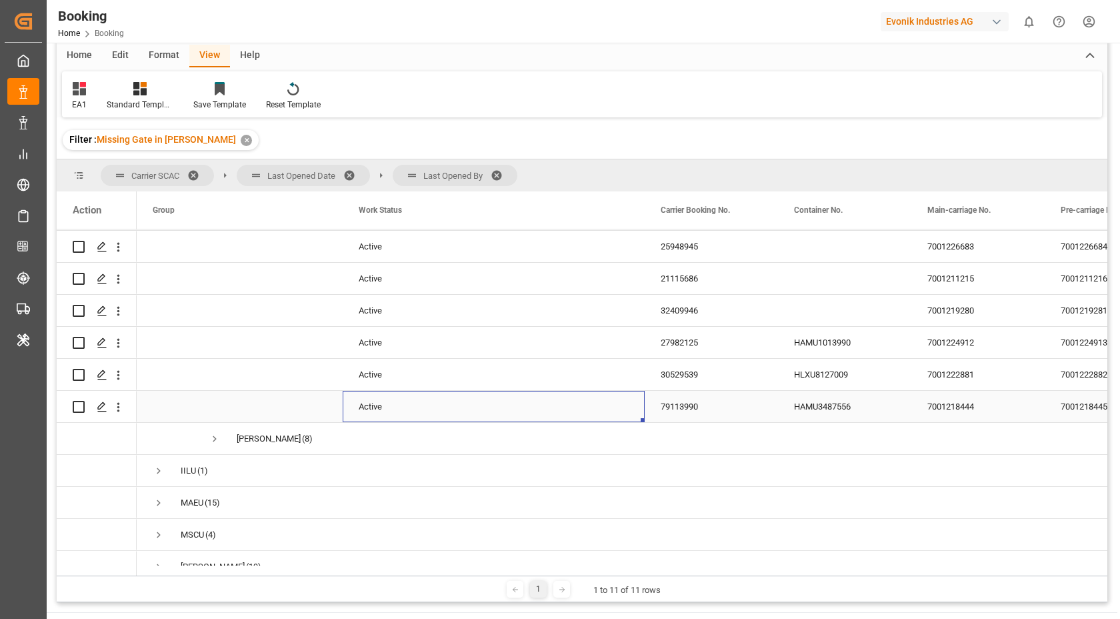
click at [707, 409] on div "79113990" at bounding box center [711, 406] width 133 height 31
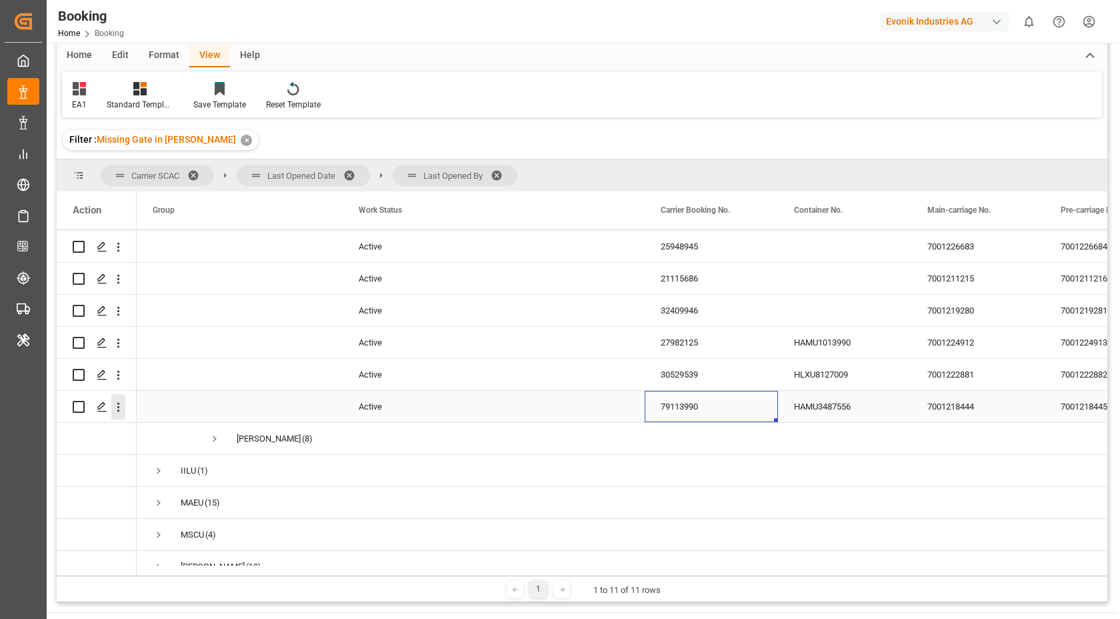
click at [115, 413] on icon "open menu" at bounding box center [118, 407] width 14 height 14
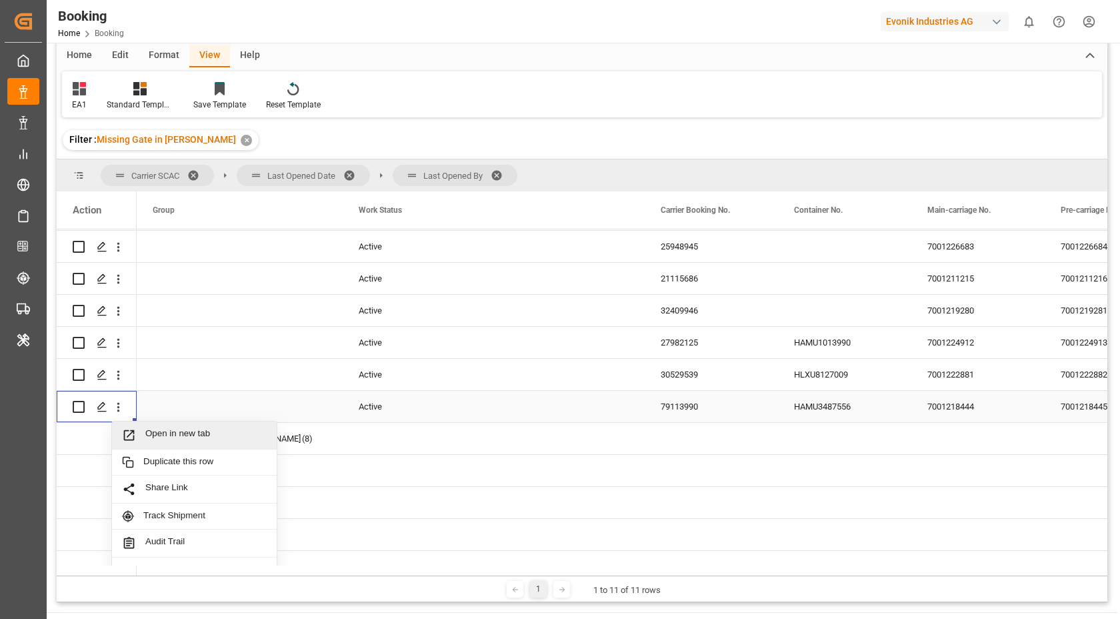
click at [183, 430] on span "Open in new tab" at bounding box center [205, 435] width 121 height 14
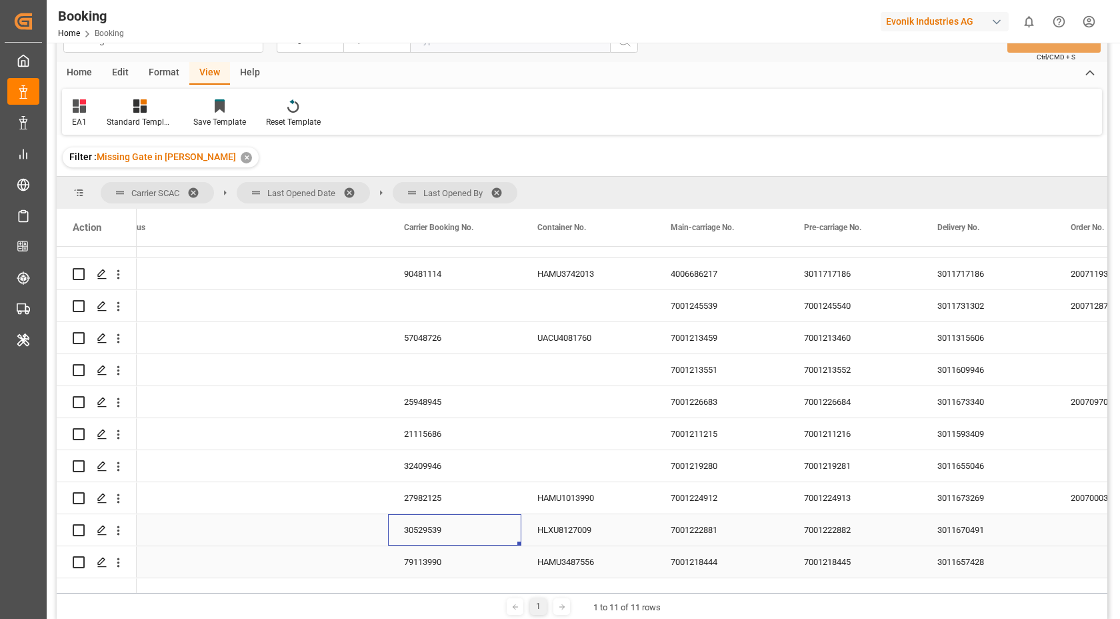
click at [418, 517] on div "30529539" at bounding box center [454, 529] width 133 height 31
click at [123, 535] on icon "open menu" at bounding box center [118, 531] width 14 height 14
drag, startPoint x: 231, startPoint y: 562, endPoint x: 218, endPoint y: 554, distance: 15.0
click at [230, 562] on span "Open in new tab" at bounding box center [205, 559] width 121 height 14
click at [427, 499] on div "27982125" at bounding box center [454, 497] width 133 height 31
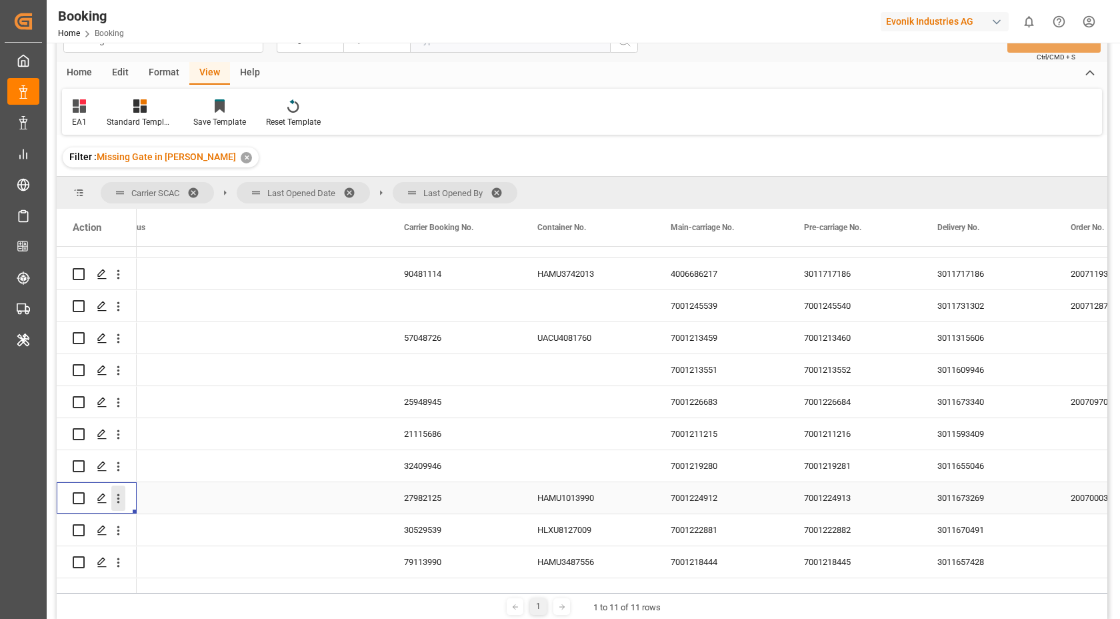
click at [115, 506] on button "open menu" at bounding box center [118, 497] width 14 height 25
click at [216, 526] on span "Open in new tab" at bounding box center [205, 527] width 121 height 14
click at [409, 465] on div "32409946" at bounding box center [454, 465] width 133 height 31
click at [121, 474] on button "open menu" at bounding box center [118, 465] width 14 height 25
click at [193, 496] on span "Open in new tab" at bounding box center [205, 494] width 121 height 14
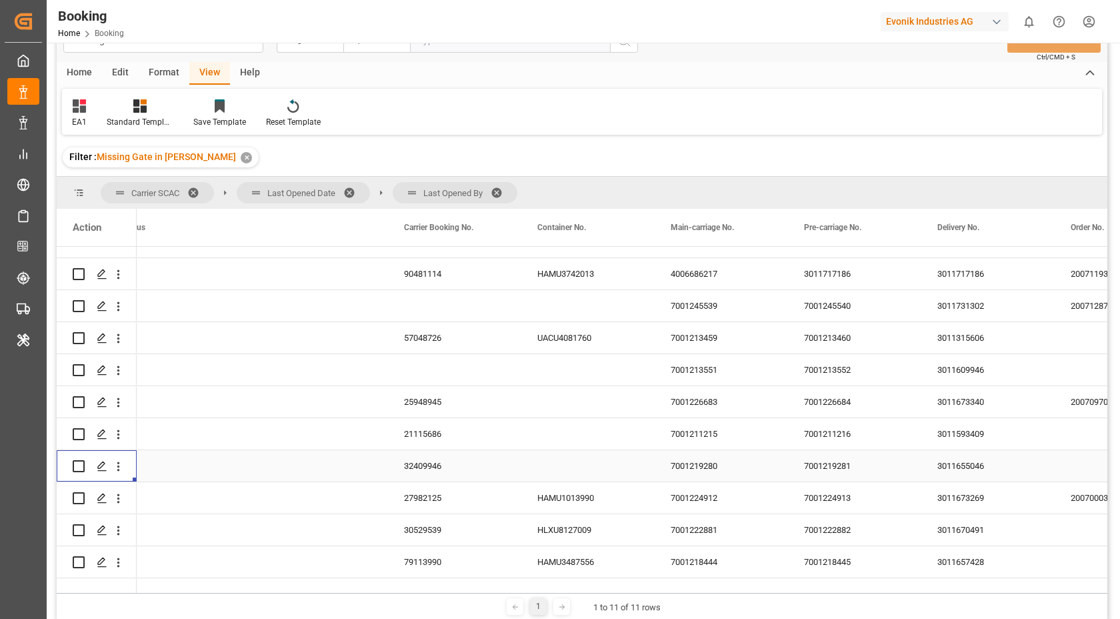
click at [459, 439] on div "21115686" at bounding box center [454, 433] width 133 height 31
click at [121, 438] on icon "open menu" at bounding box center [118, 434] width 14 height 14
click at [208, 465] on span "Open in new tab" at bounding box center [205, 462] width 121 height 14
click at [432, 425] on div "21115686" at bounding box center [454, 433] width 133 height 31
click at [433, 403] on div "25948945" at bounding box center [454, 401] width 133 height 31
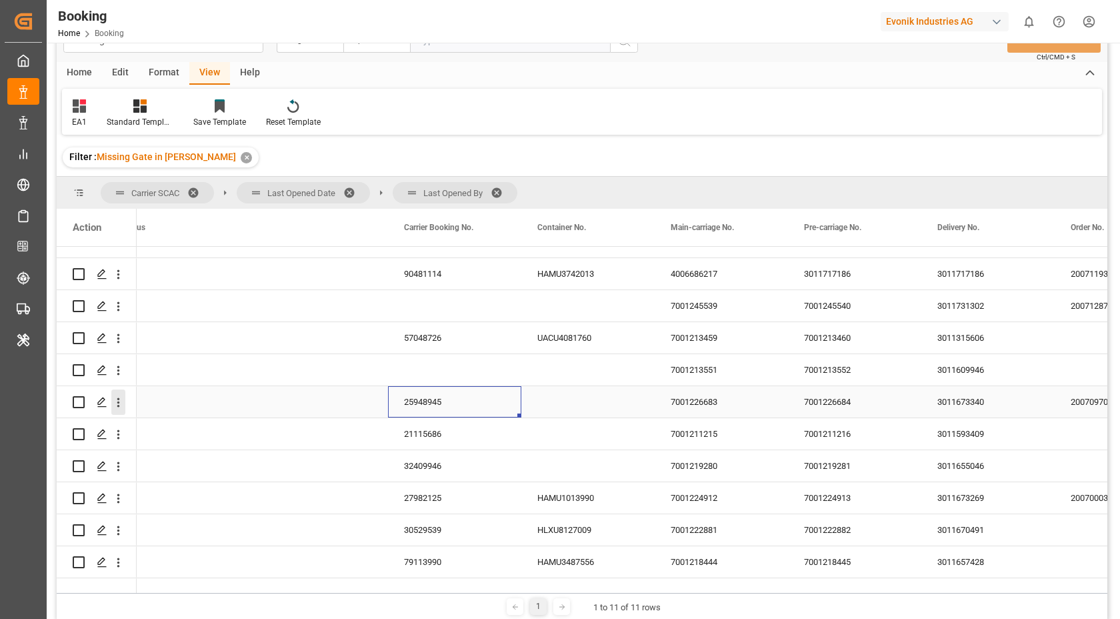
click at [123, 409] on icon "open menu" at bounding box center [118, 402] width 14 height 14
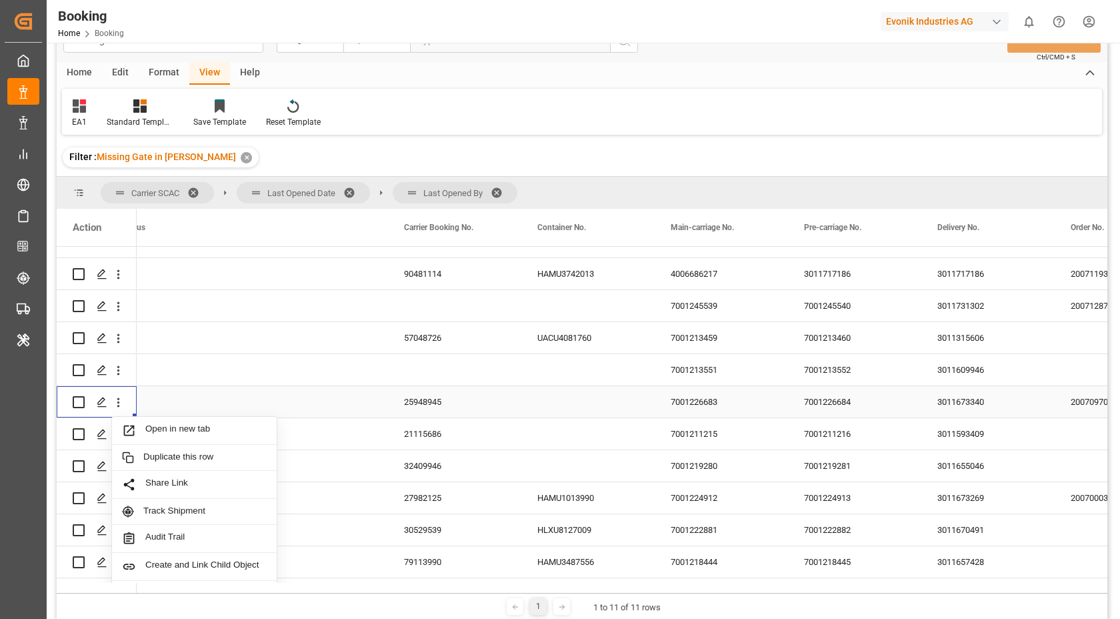
drag, startPoint x: 183, startPoint y: 419, endPoint x: 179, endPoint y: 377, distance: 41.5
click at [183, 418] on div "Open in new tab" at bounding box center [194, 431] width 165 height 28
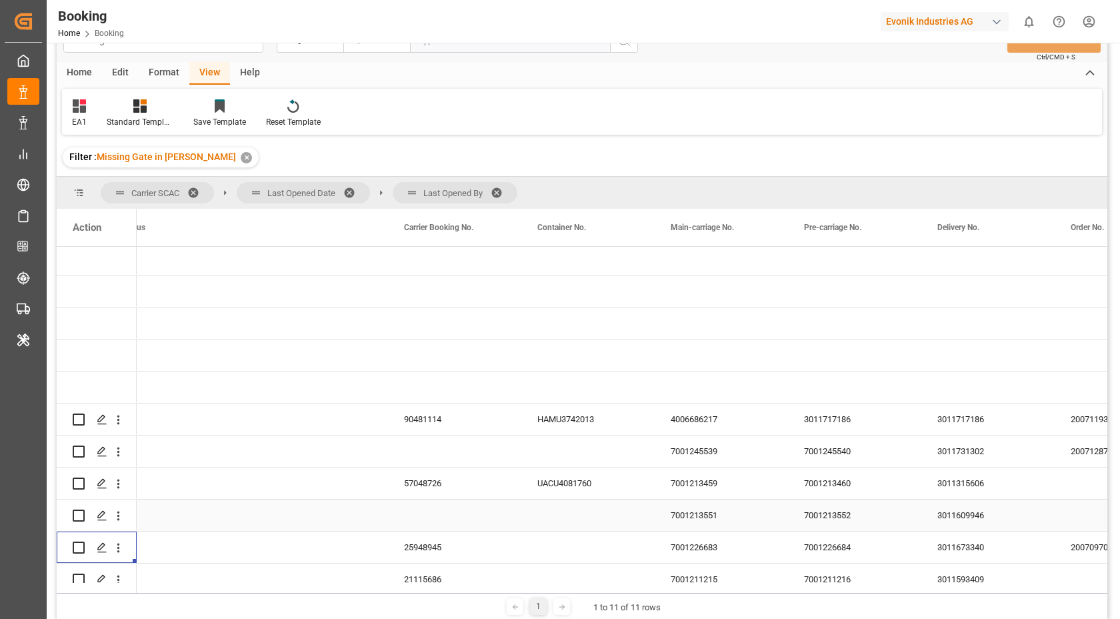
scroll to position [133, 0]
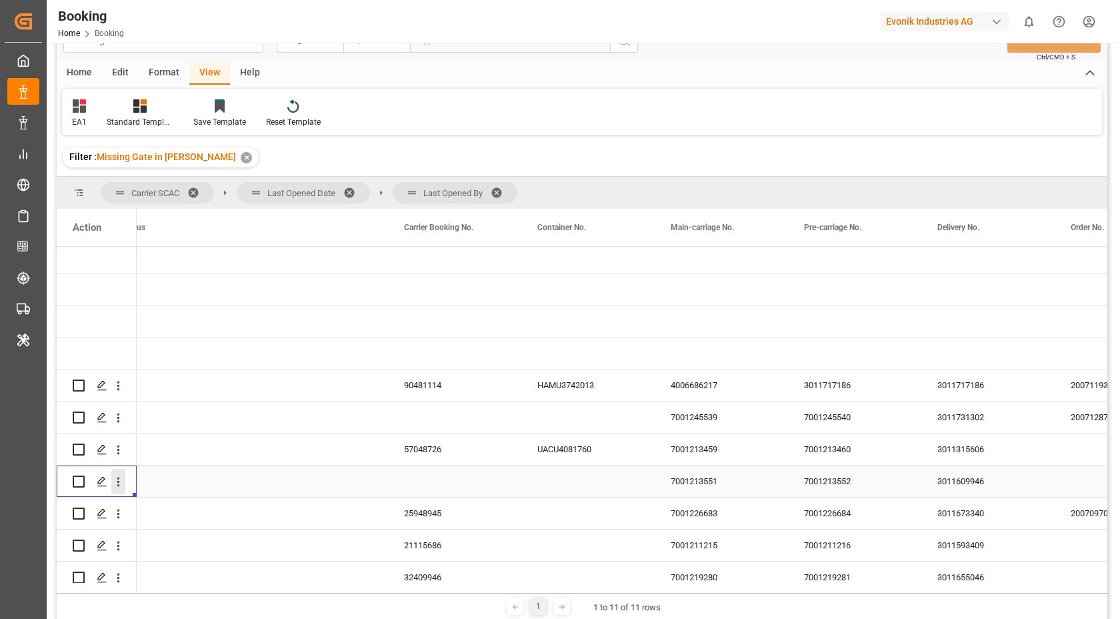
click at [124, 485] on icon "open menu" at bounding box center [118, 482] width 14 height 14
click at [206, 503] on span "Open in new tab" at bounding box center [205, 510] width 121 height 14
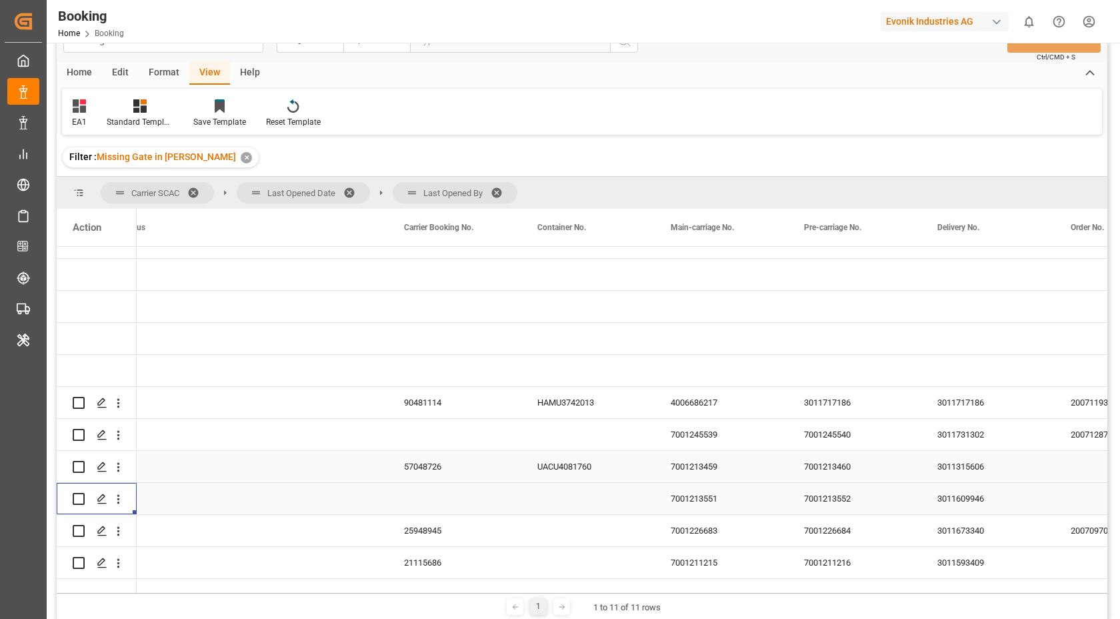
click at [439, 471] on div "57048726" at bounding box center [454, 466] width 133 height 31
click at [120, 467] on icon "open menu" at bounding box center [118, 467] width 14 height 14
click at [191, 487] on div "Open in new tab" at bounding box center [194, 495] width 165 height 28
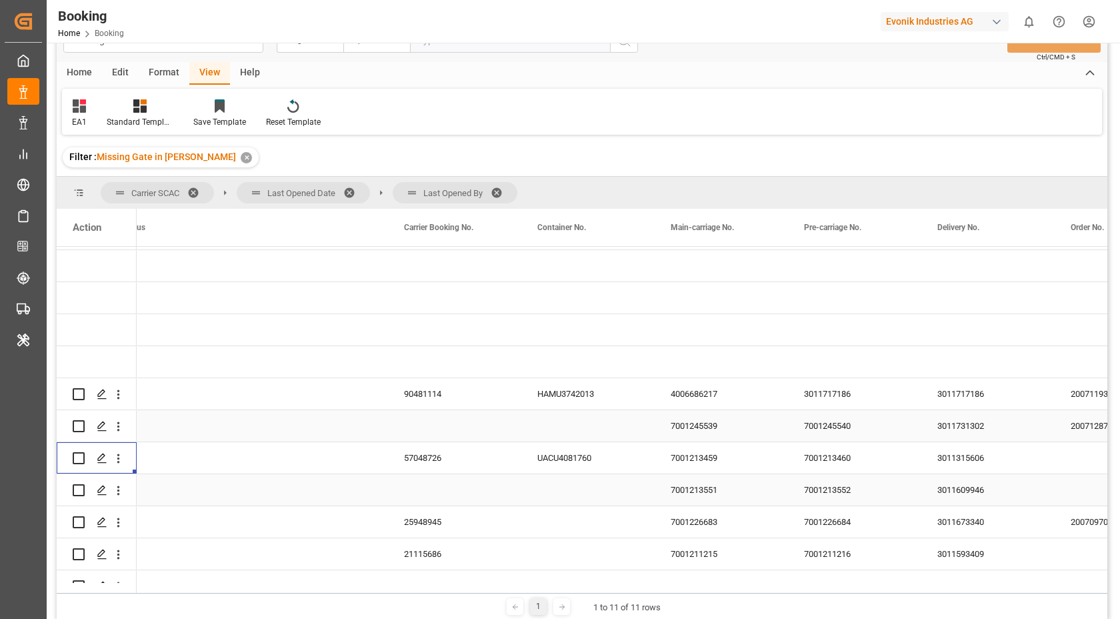
scroll to position [133, 0]
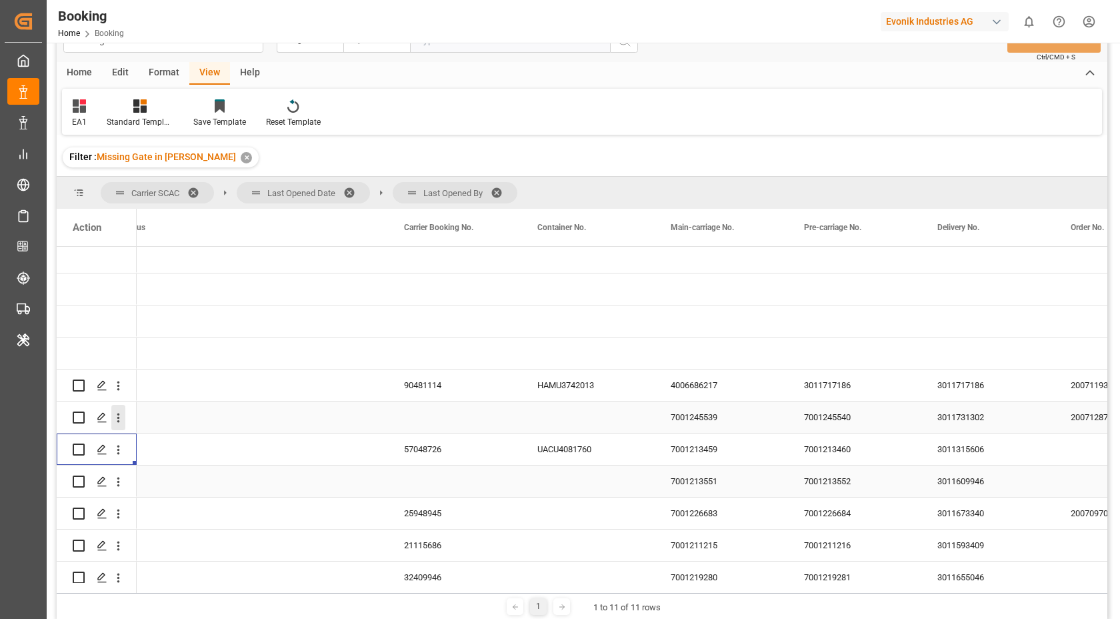
click at [115, 420] on icon "open menu" at bounding box center [118, 418] width 14 height 14
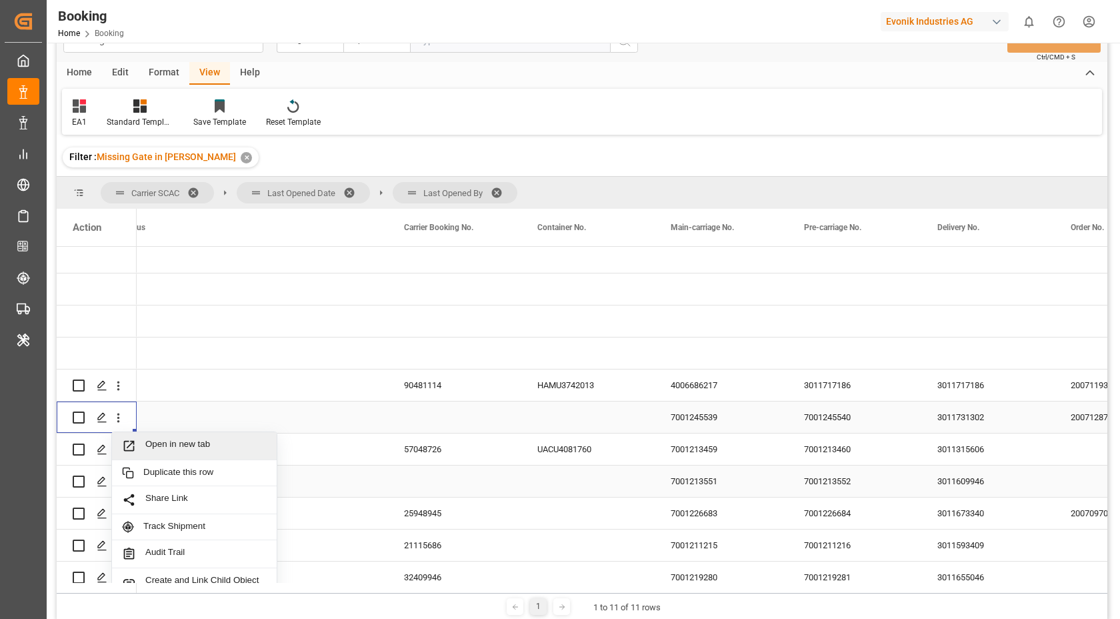
click at [209, 443] on span "Open in new tab" at bounding box center [205, 446] width 121 height 14
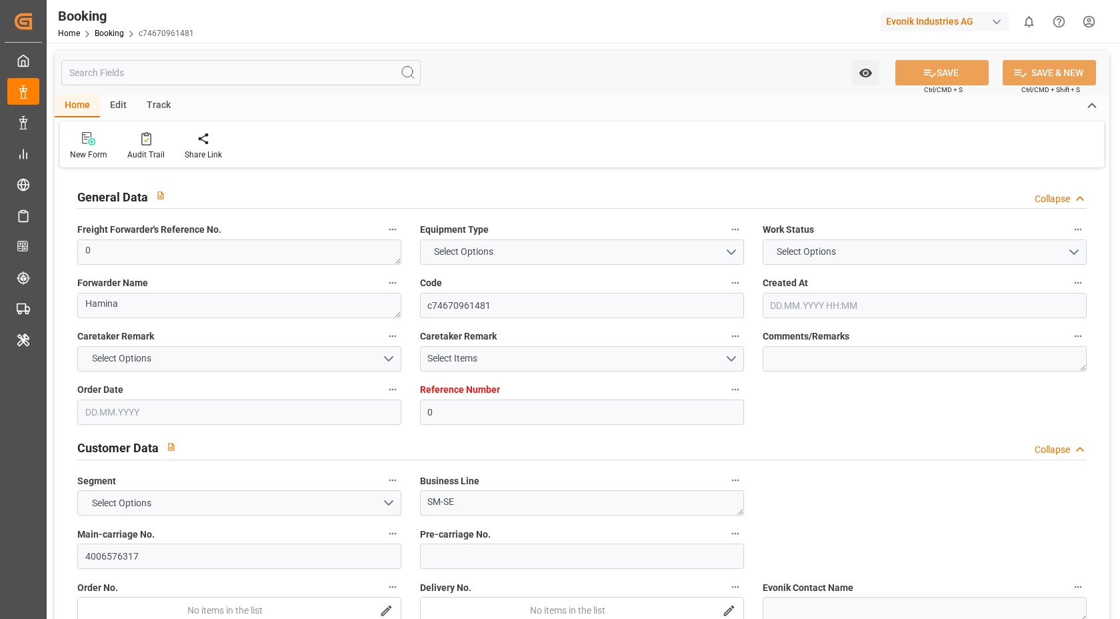
type input "0"
type input "FIKTK"
type input "CNSGH"
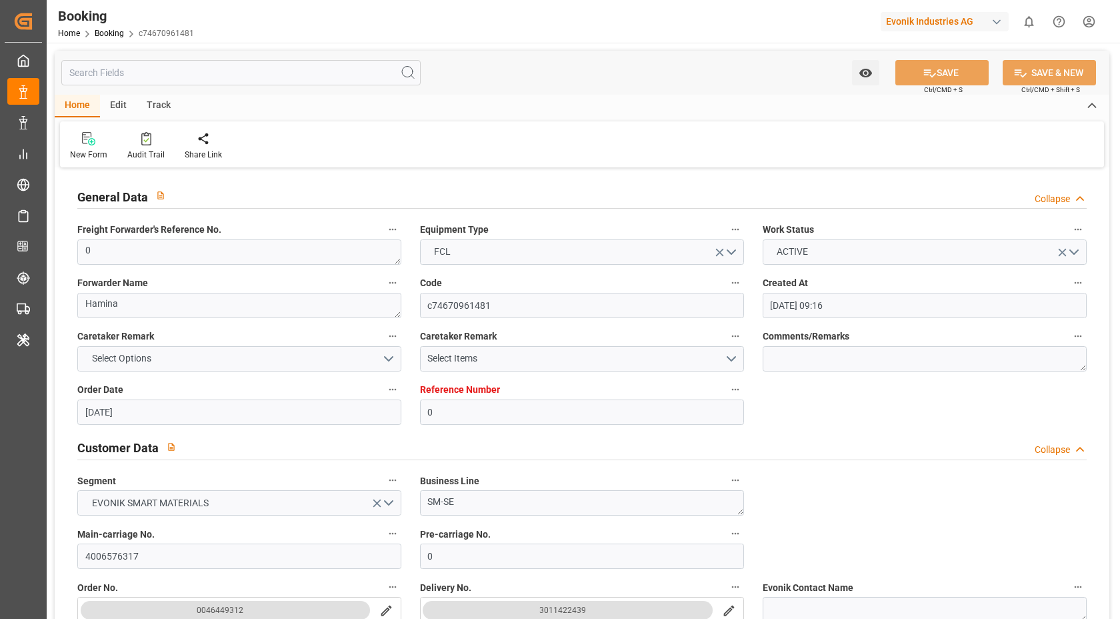
type input "14.04.2025 09:16"
type input "14.04.2025"
type input "02.07.2025"
type input "23.04.2025"
type input "23.04.2025 00:00"
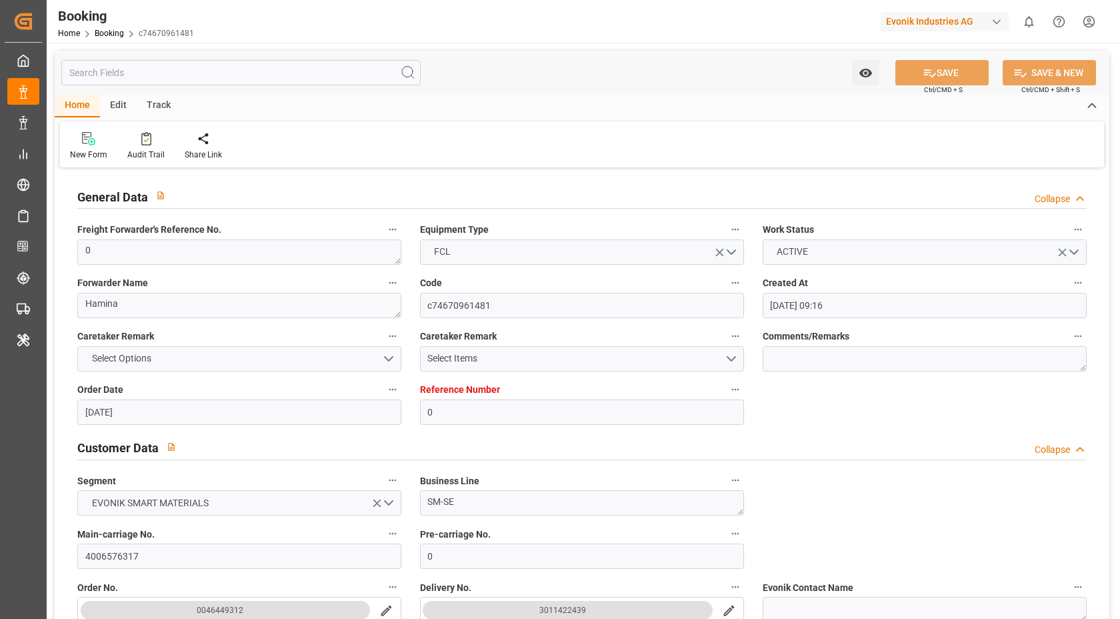
type input "08.05.2025 00:00"
type input "30.06.2025 00:00"
type input "[DATE]"
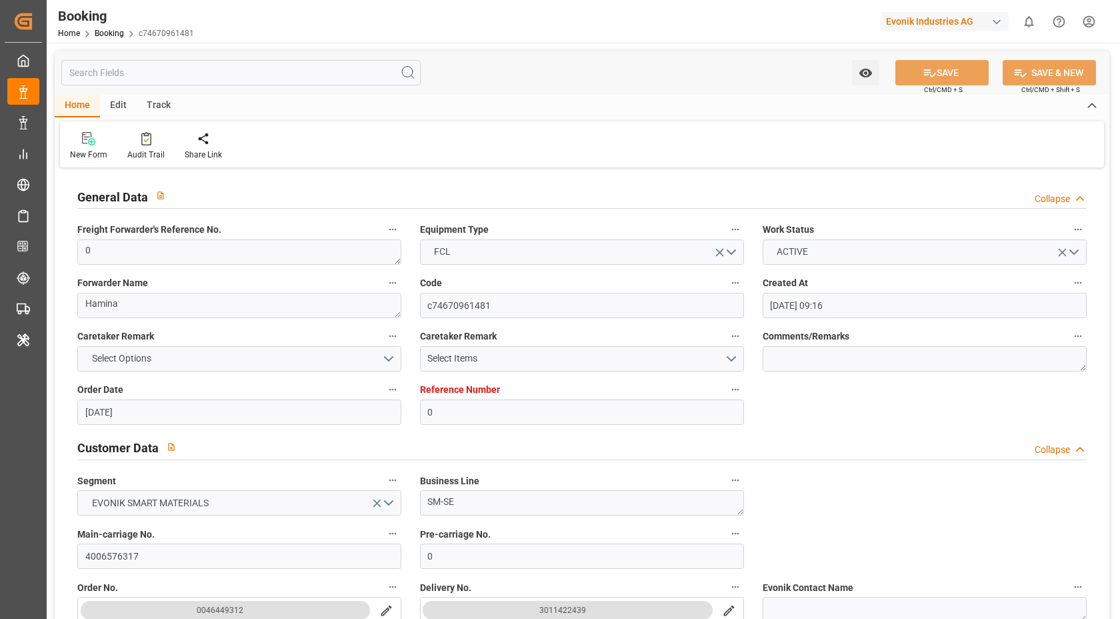
type input "12.08.2025 04:40"
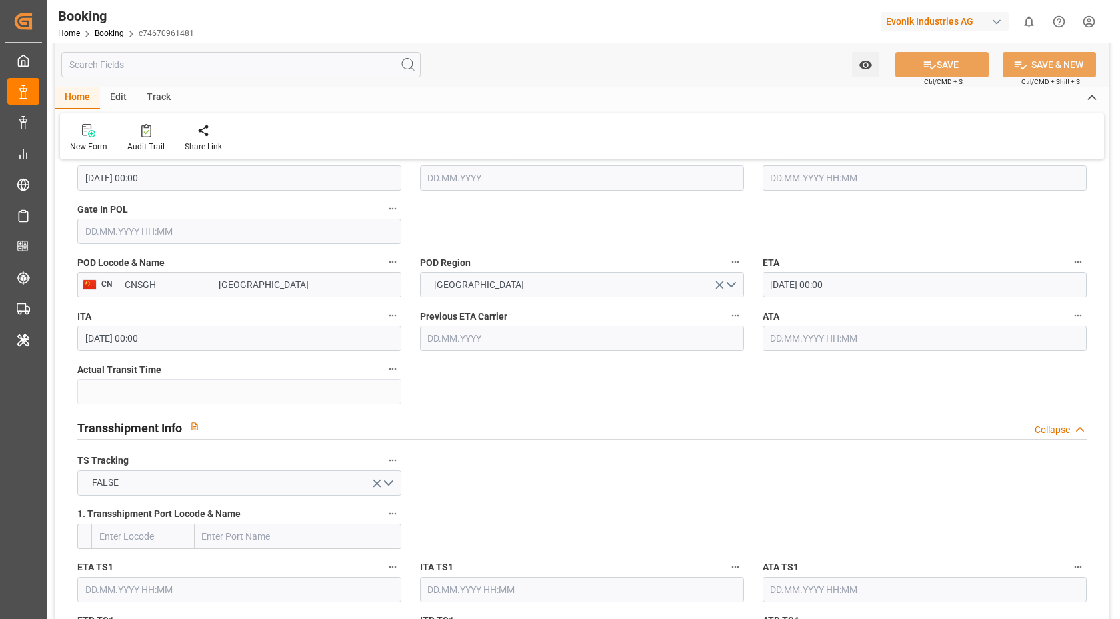
scroll to position [1506, 0]
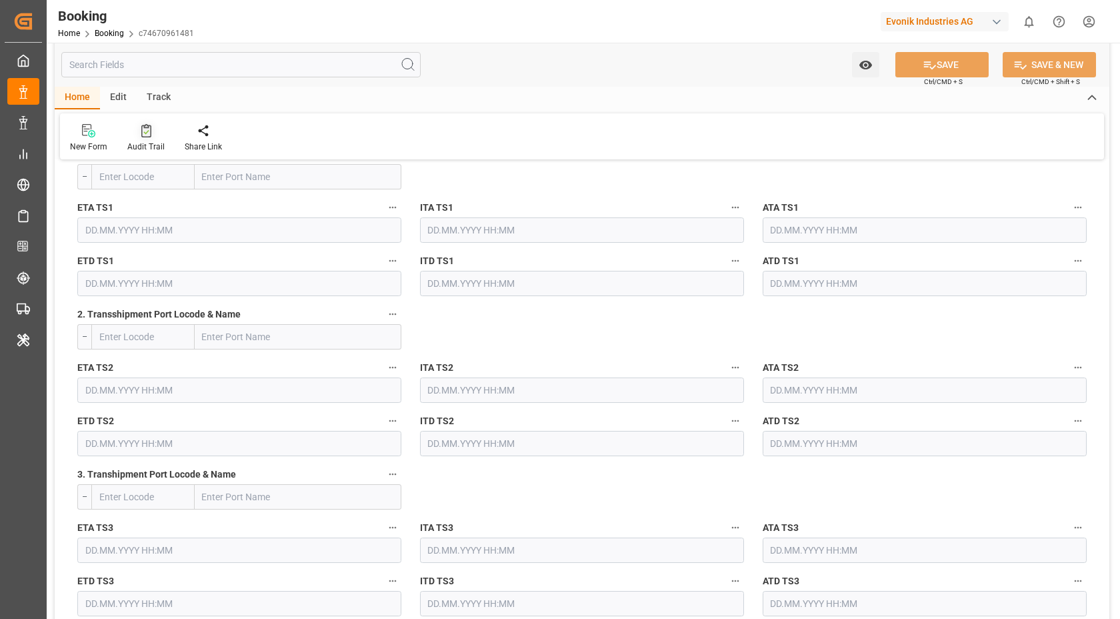
click at [143, 141] on div "Audit Trail" at bounding box center [145, 147] width 37 height 12
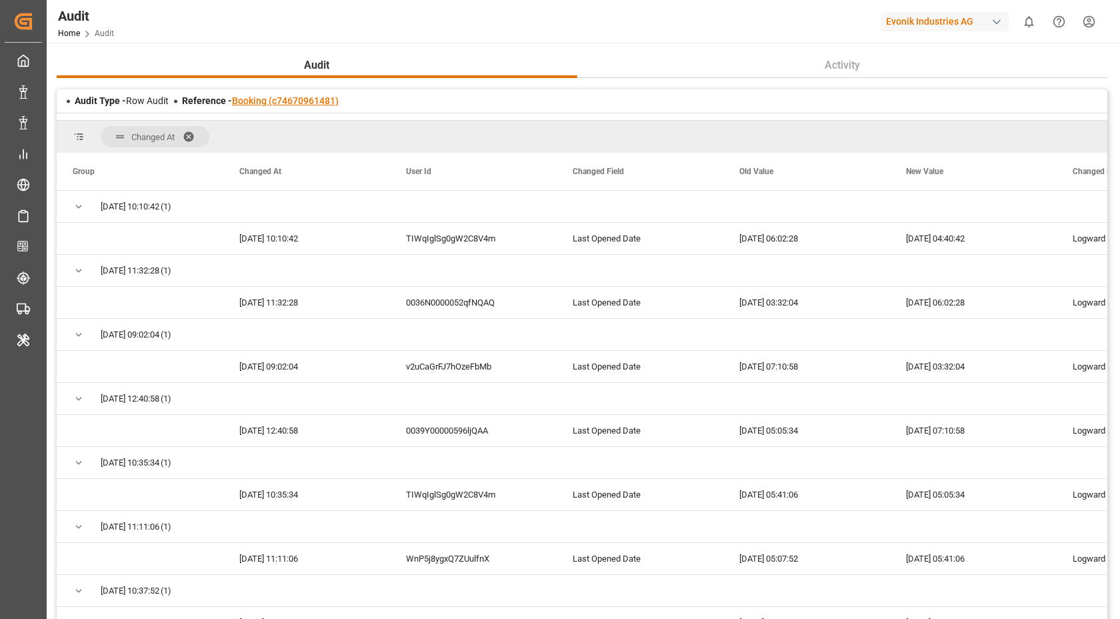
click at [285, 103] on link "Booking (c74670961481)" at bounding box center [285, 100] width 107 height 11
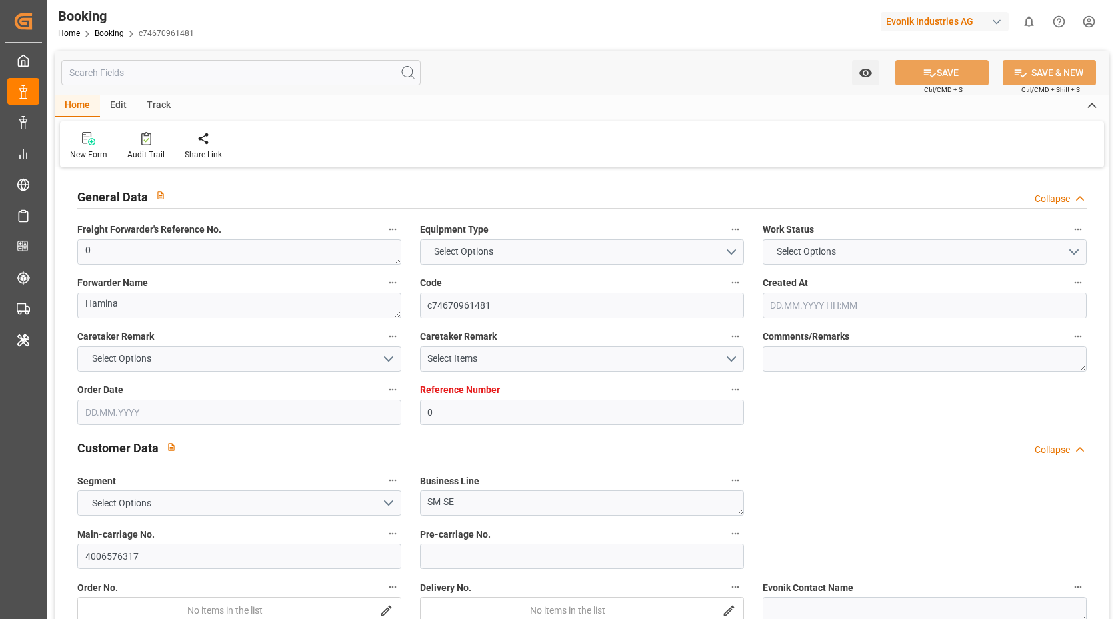
type input "0"
type input "FIKTK"
type input "CNSGH"
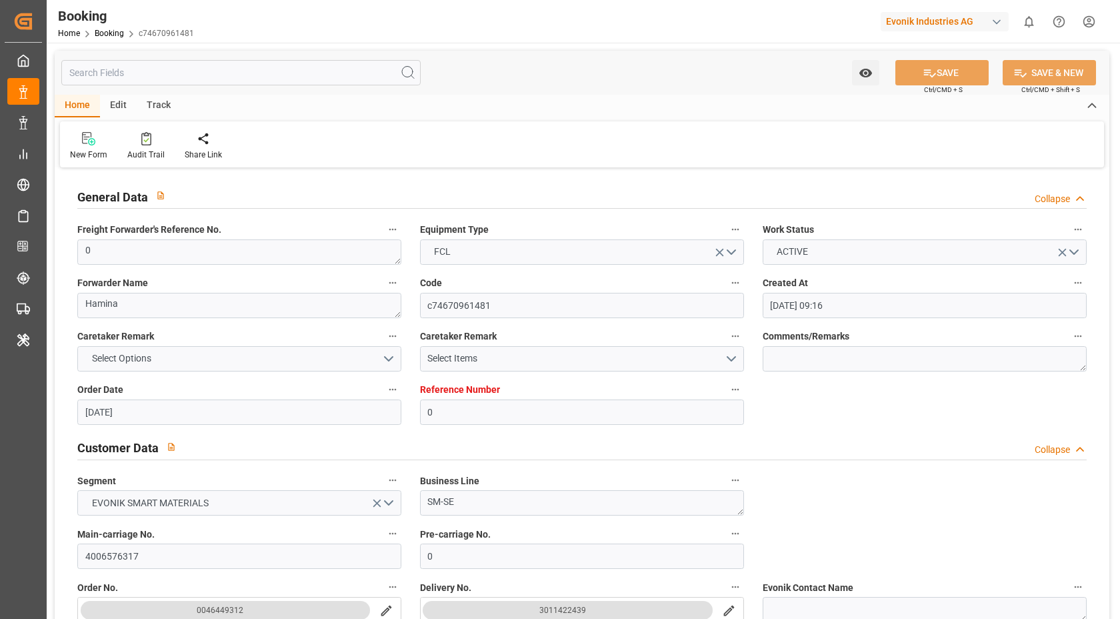
type input "14.04.2025 09:16"
type input "14.04.2025"
type input "02.07.2025"
type input "23.04.2025"
type input "23.04.2025 00:00"
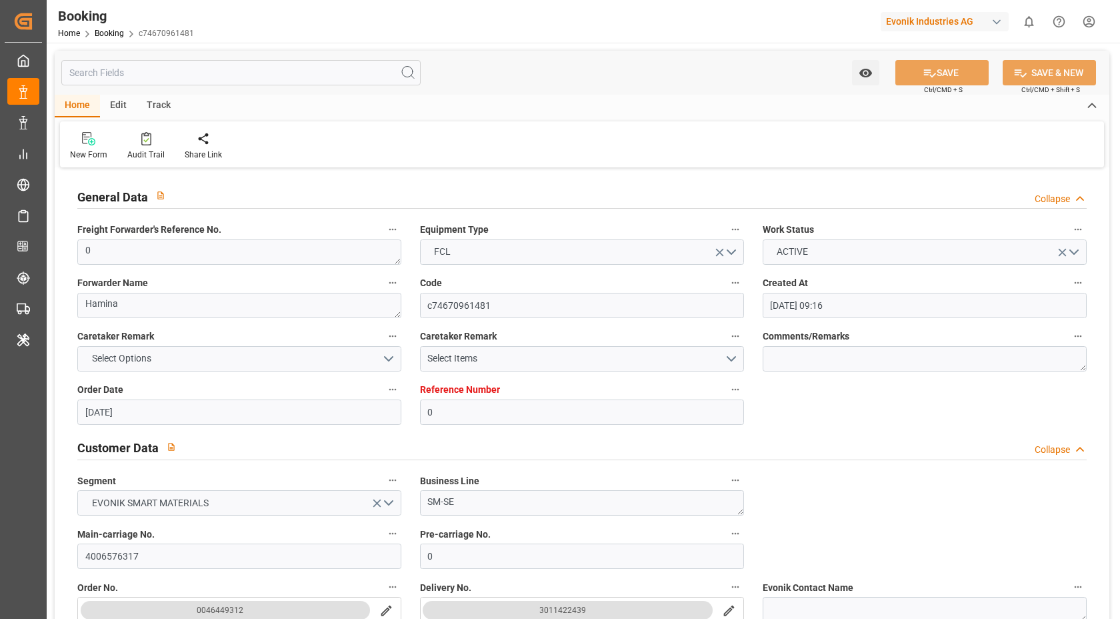
type input "08.05.2025 00:00"
type input "30.06.2025 00:00"
type input "[DATE]"
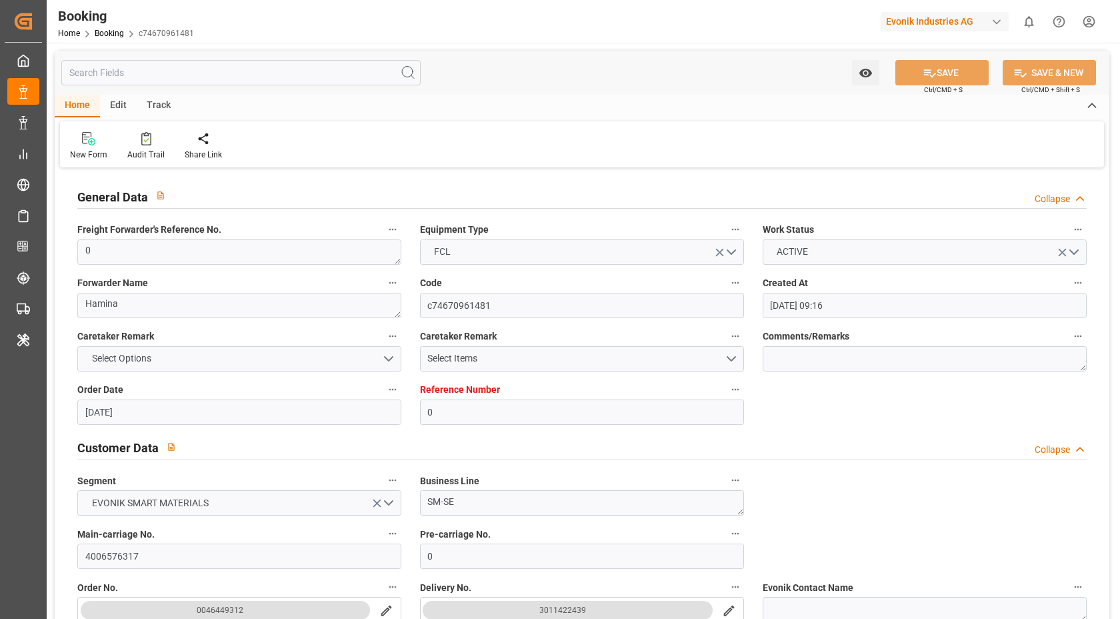
type input "12.08.2025 04:40"
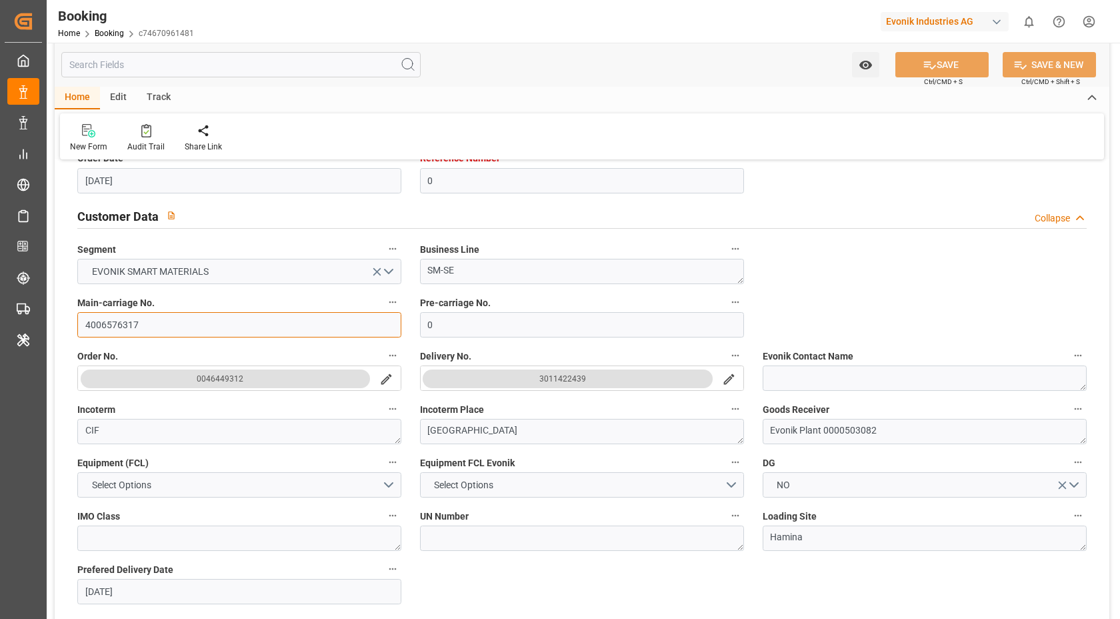
click at [186, 336] on input "4006576317" at bounding box center [239, 324] width 324 height 25
click at [186, 335] on input "4006576317" at bounding box center [239, 324] width 324 height 25
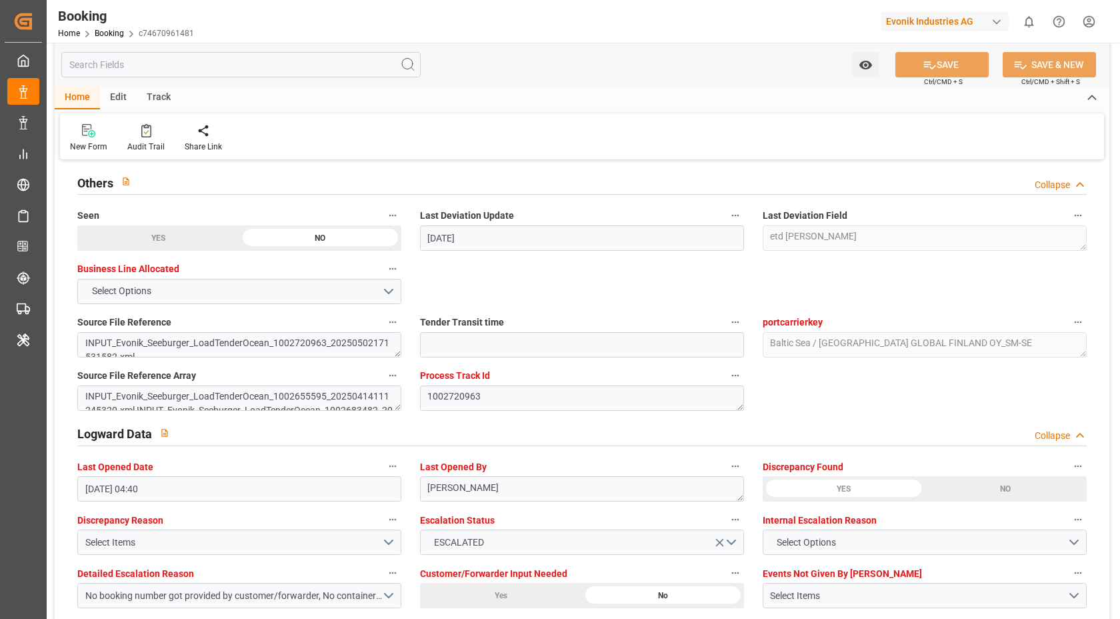
scroll to position [2438, 0]
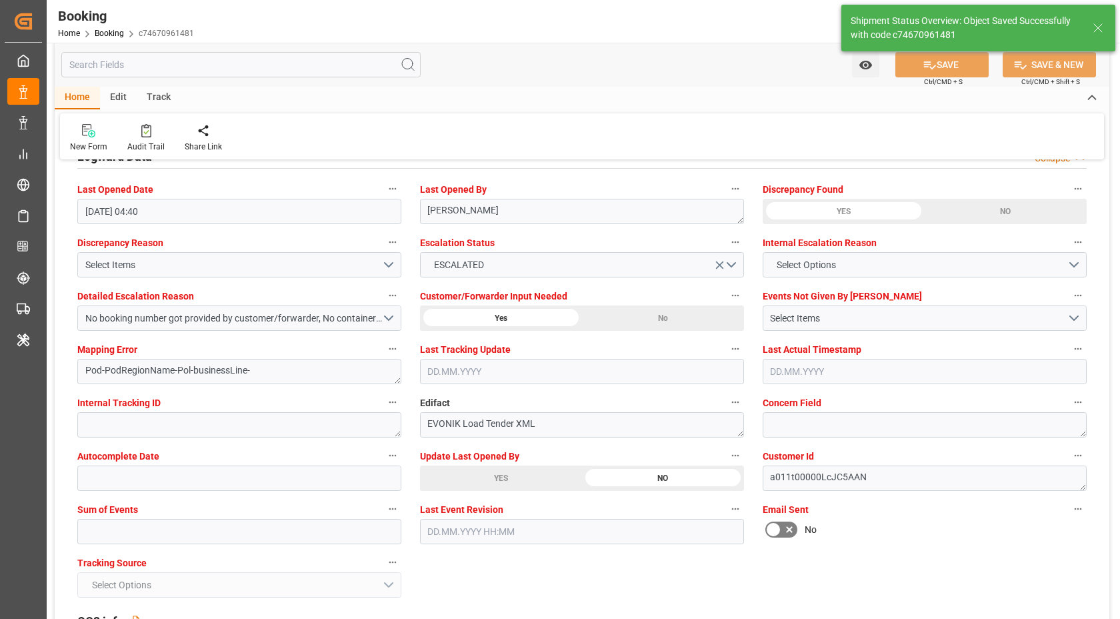
type textarea "[PERSON_NAME]"
type input "12.08.2025 06:08"
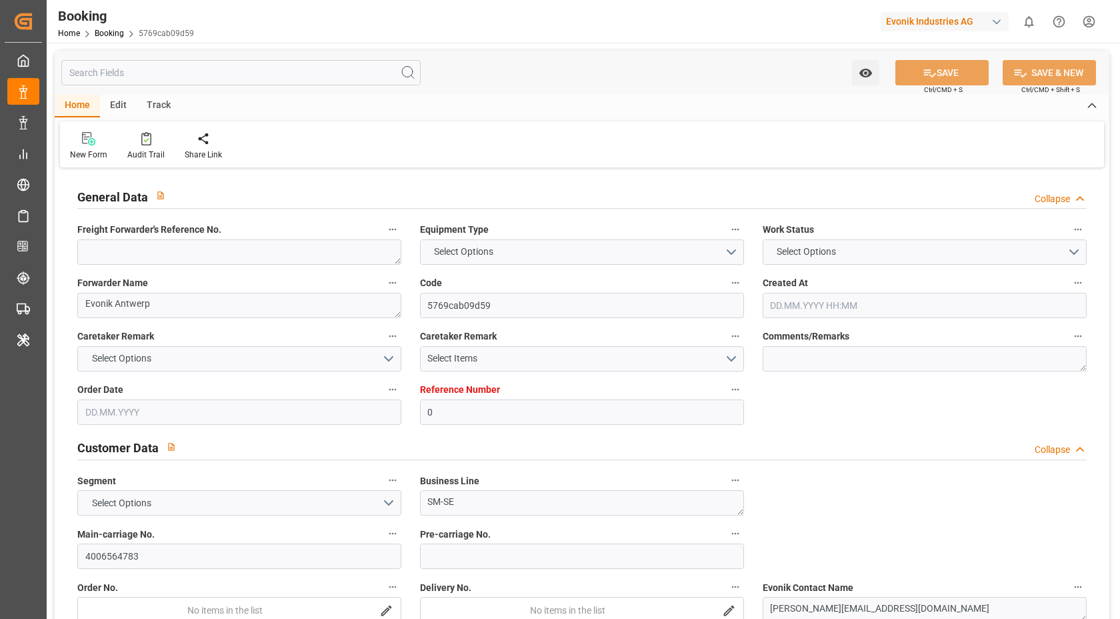
type input "0"
type input "9318773"
type input "MSC"
type input "Mediterranean Shipping Company"
type input "BEANR"
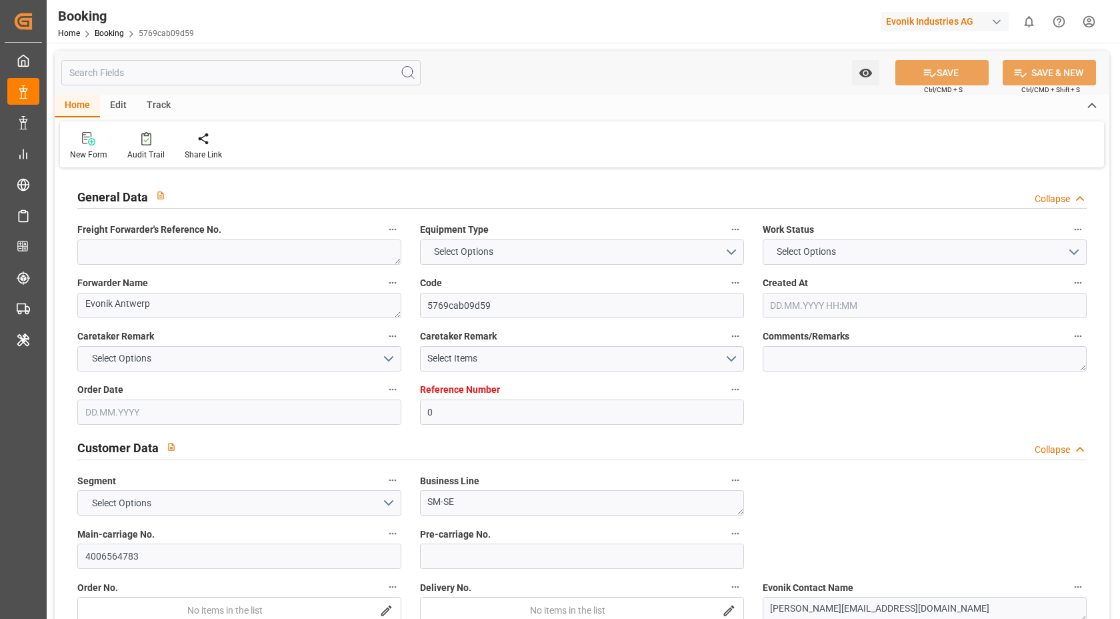
type input "EETLL"
type input "28.04.2025 12:21"
type input "28.04.2025"
type input "04.06.2025"
type input "15.05.2025"
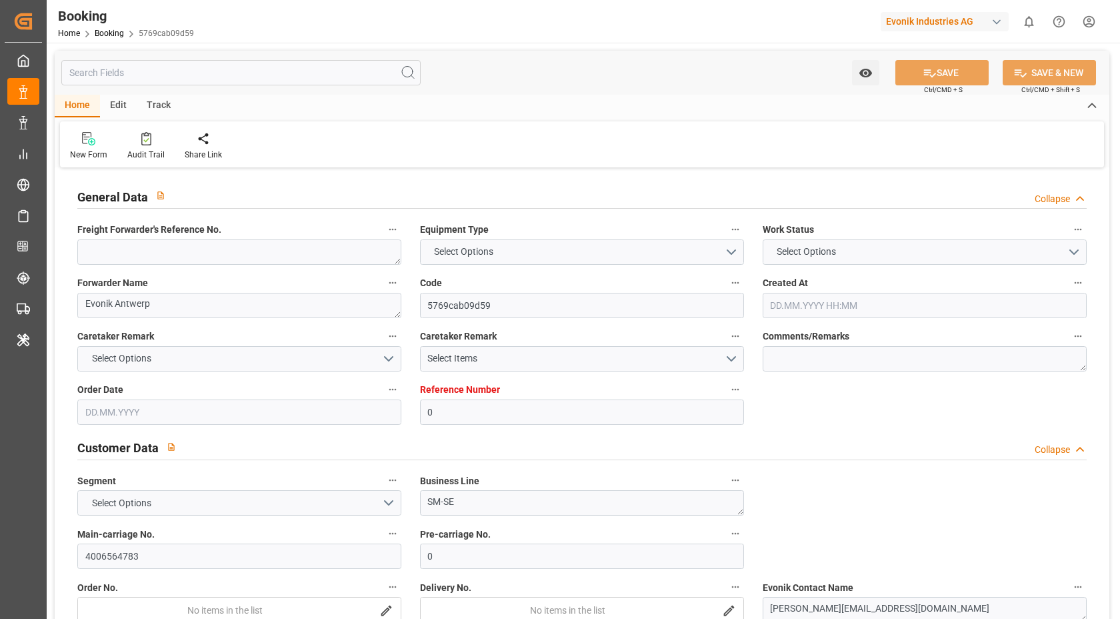
type input "15.05.2025 00:00"
type input "22.05.2025 00:00"
type input "26.05.2025 00:00"
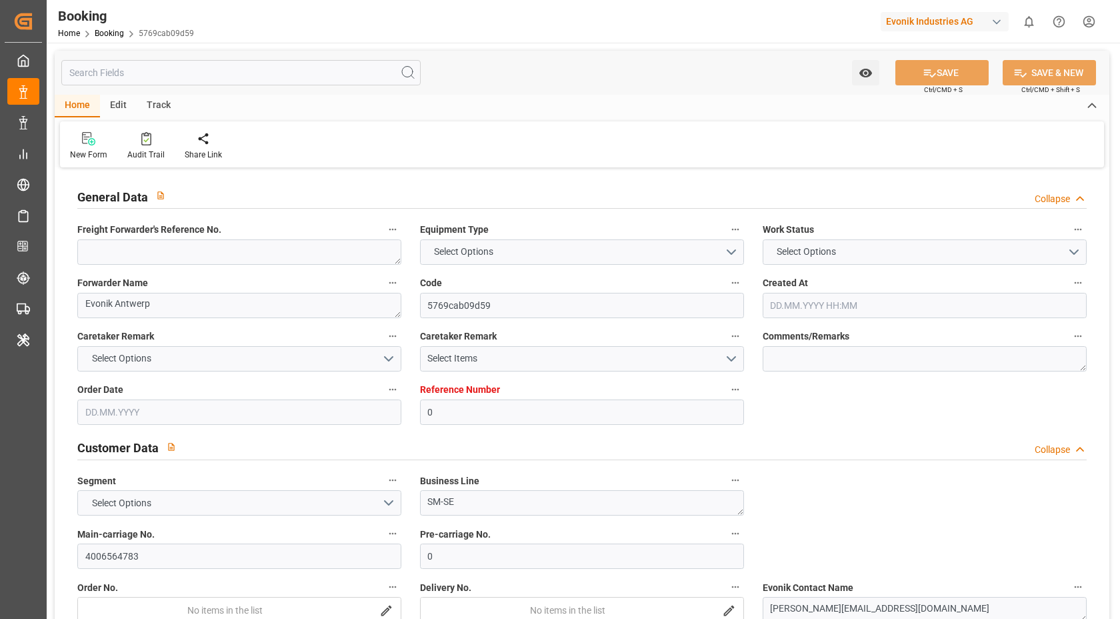
type input "28.05.2025"
type input "11.08.2025 06:58"
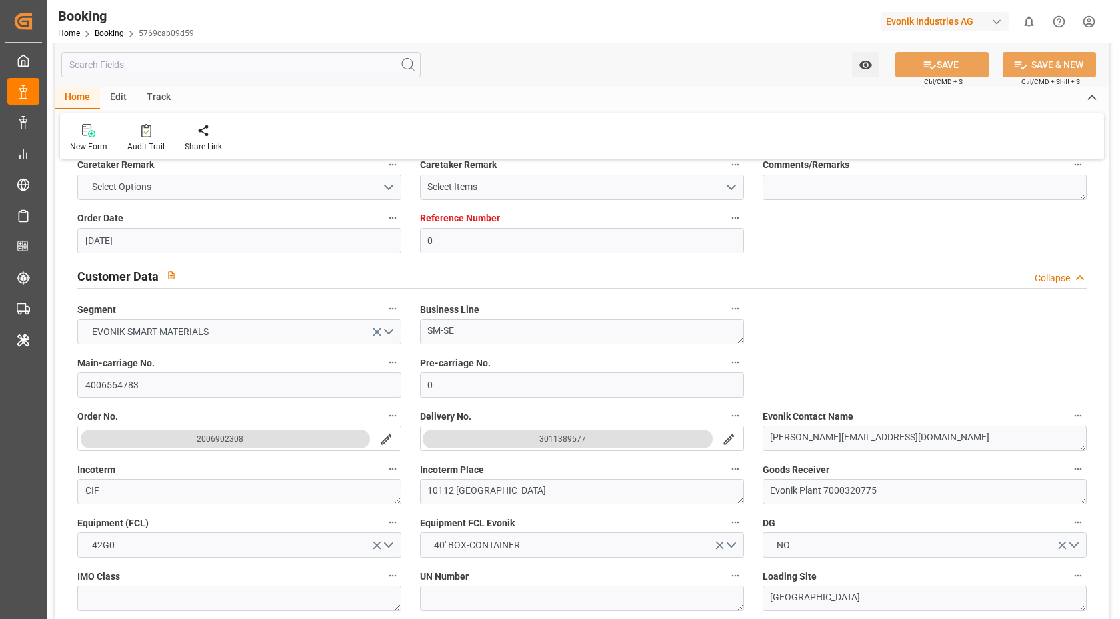
scroll to position [338, 0]
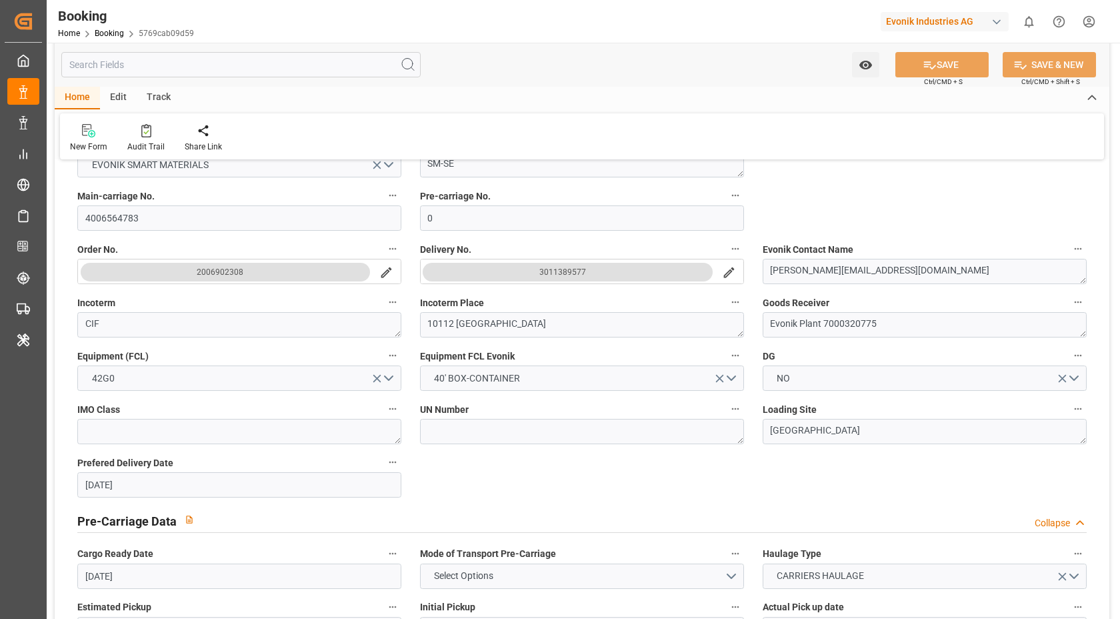
click at [577, 267] on div "3011389577" at bounding box center [563, 271] width 47 height 13
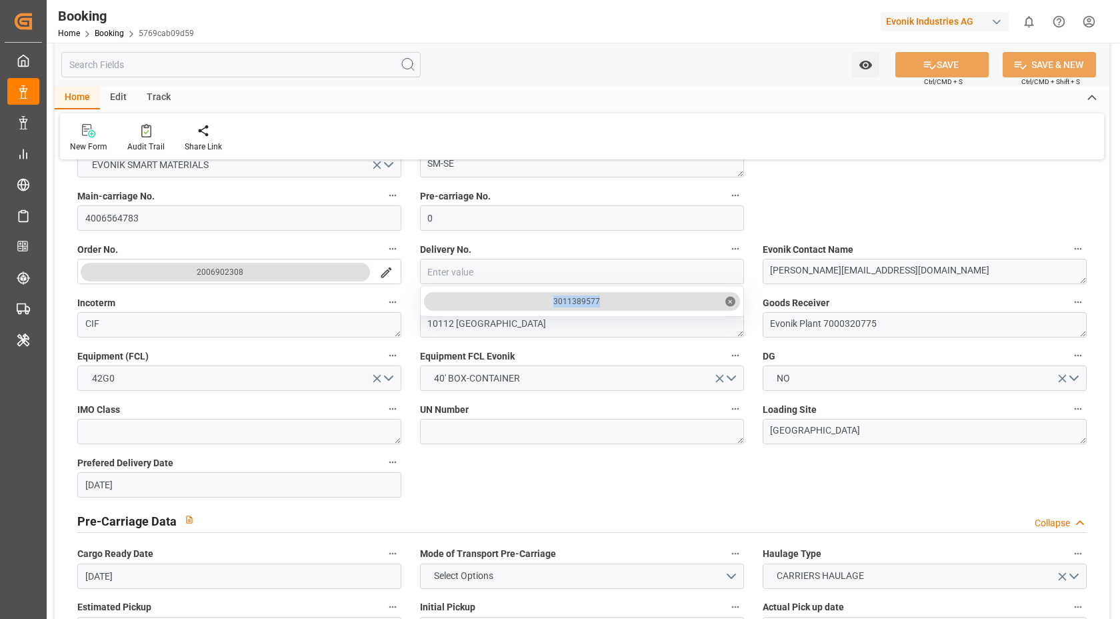
copy div "3011389577"
click at [169, 216] on input "4006564783" at bounding box center [239, 217] width 324 height 25
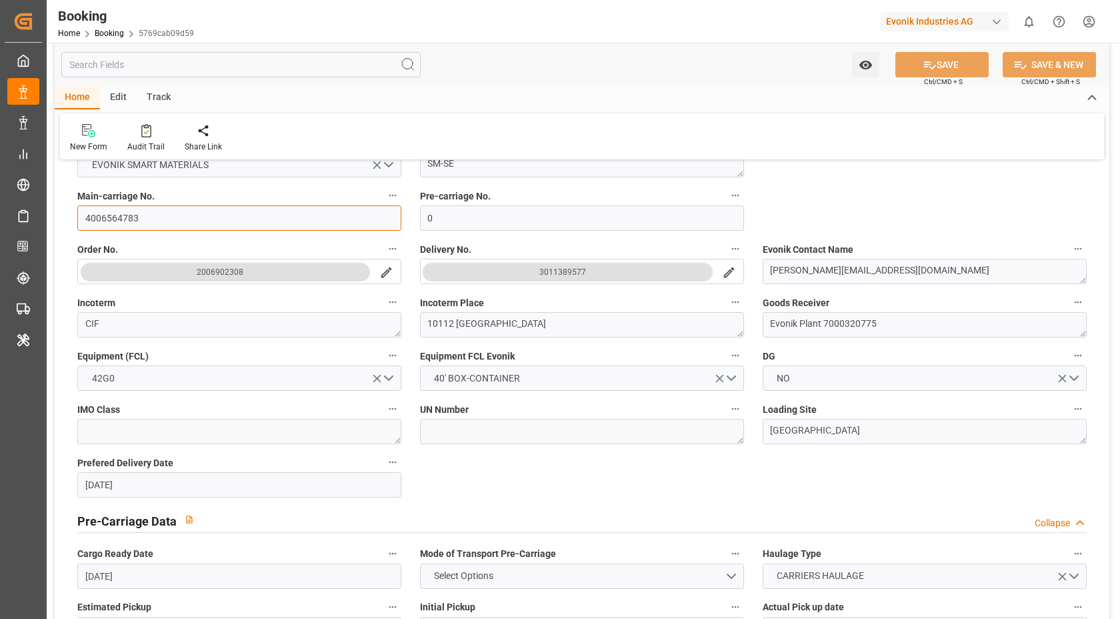
click at [169, 216] on input "4006564783" at bounding box center [239, 217] width 324 height 25
click at [603, 47] on div "Watch Option SAVE Ctrl/CMD + S SAVE & NEW Ctrl/CMD + Shift + S" at bounding box center [582, 65] width 1055 height 44
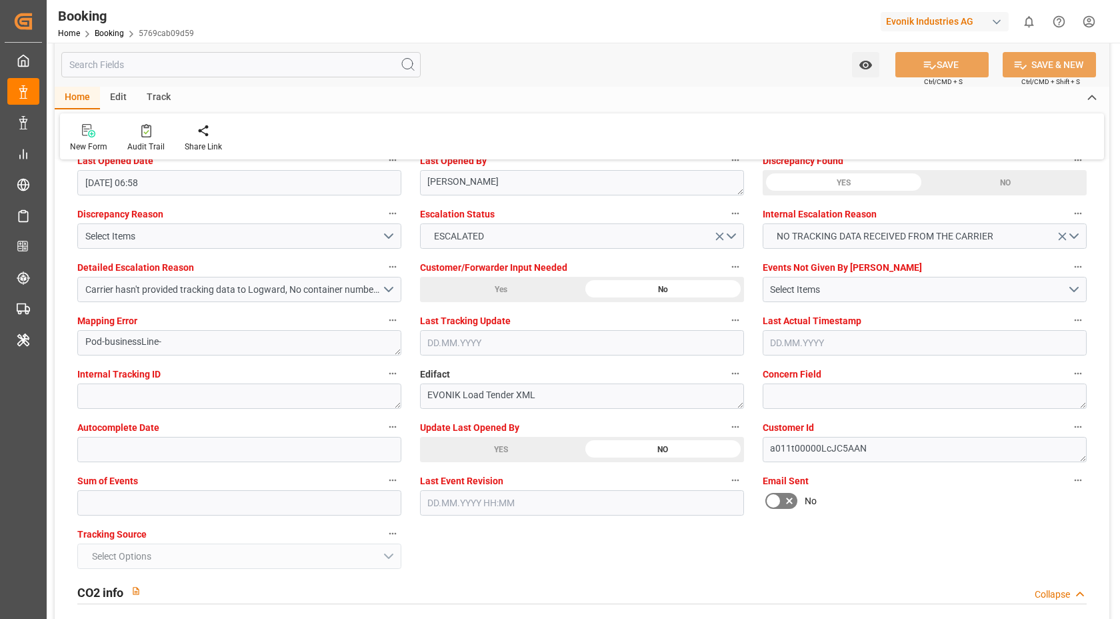
scroll to position [2449, 0]
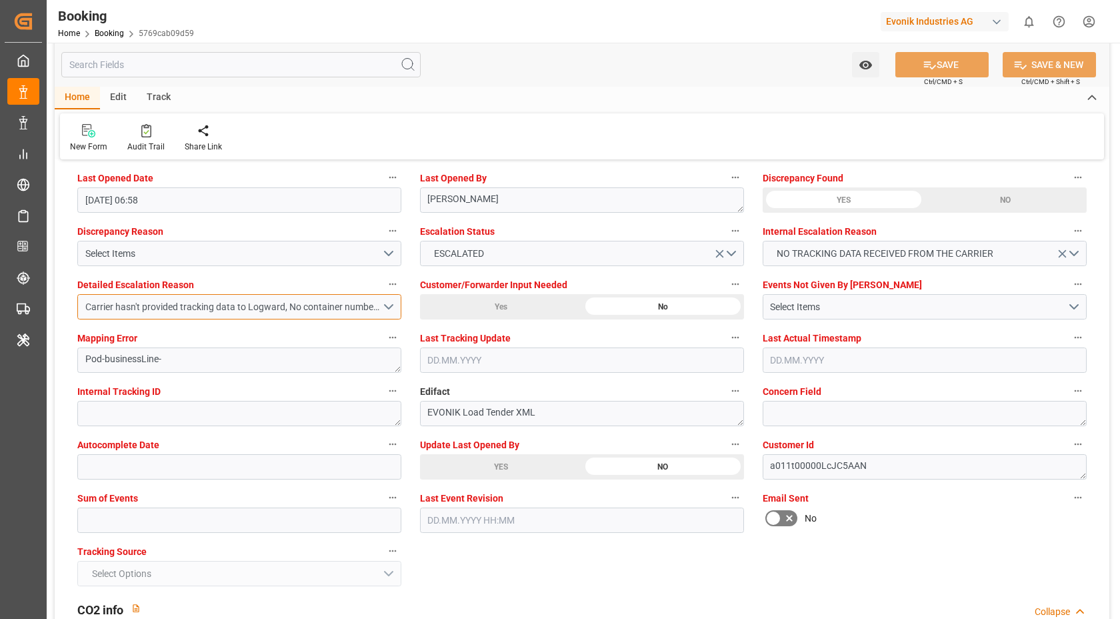
click at [387, 311] on button "Carrier hasn't provided tracking data to Logward, No container number got provi…" at bounding box center [239, 306] width 324 height 25
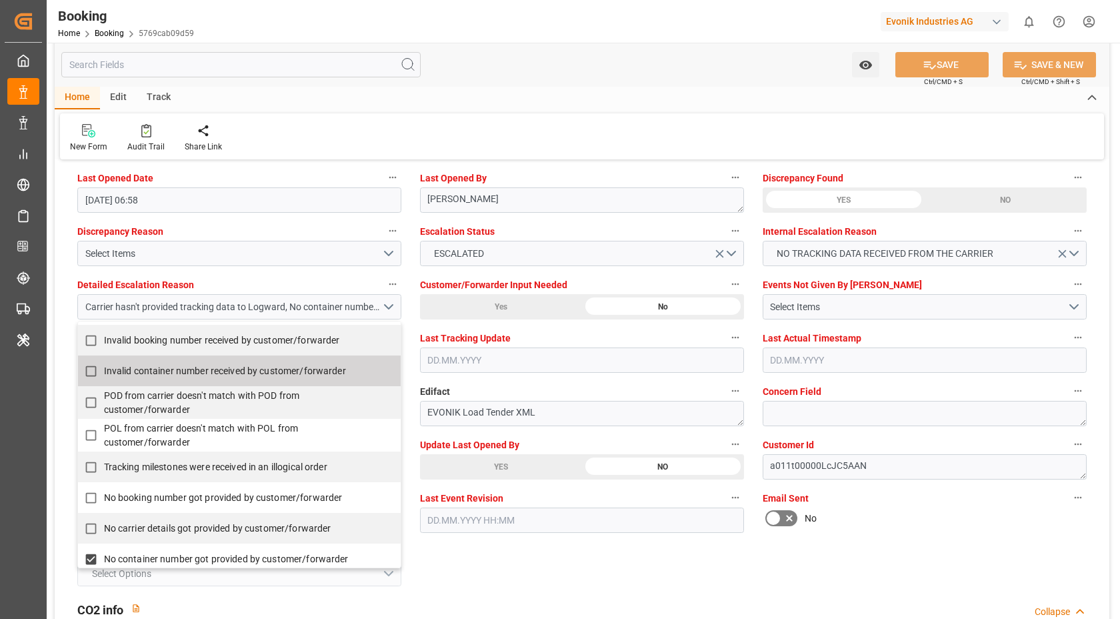
scroll to position [206, 0]
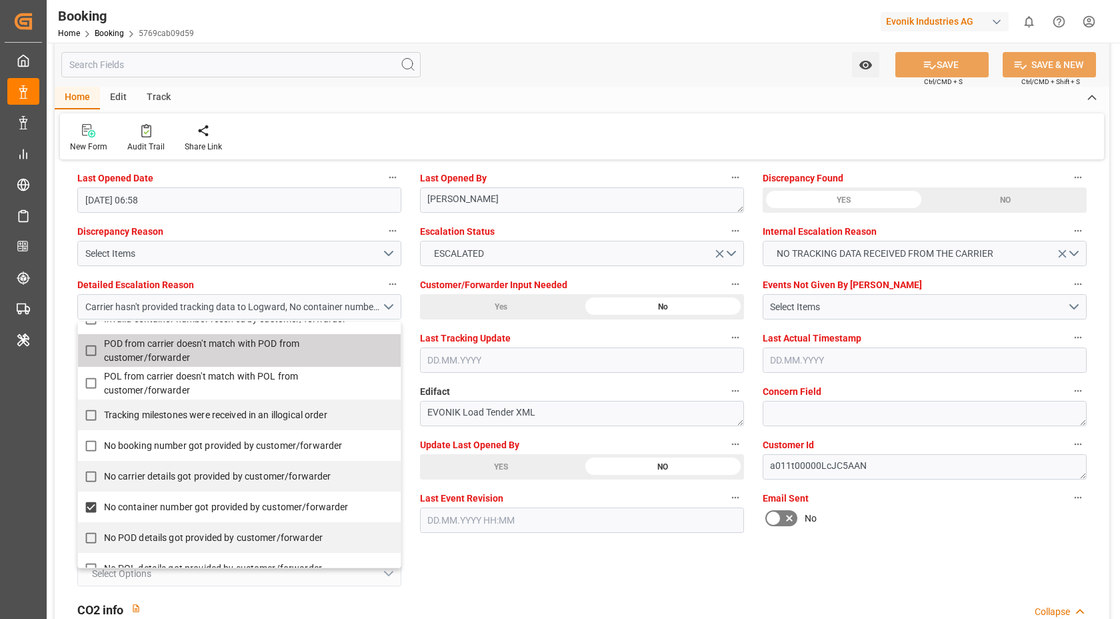
click at [669, 83] on div "Watch Option SAVE Ctrl/CMD + S SAVE & NEW Ctrl/CMD + Shift + S" at bounding box center [582, 65] width 1055 height 44
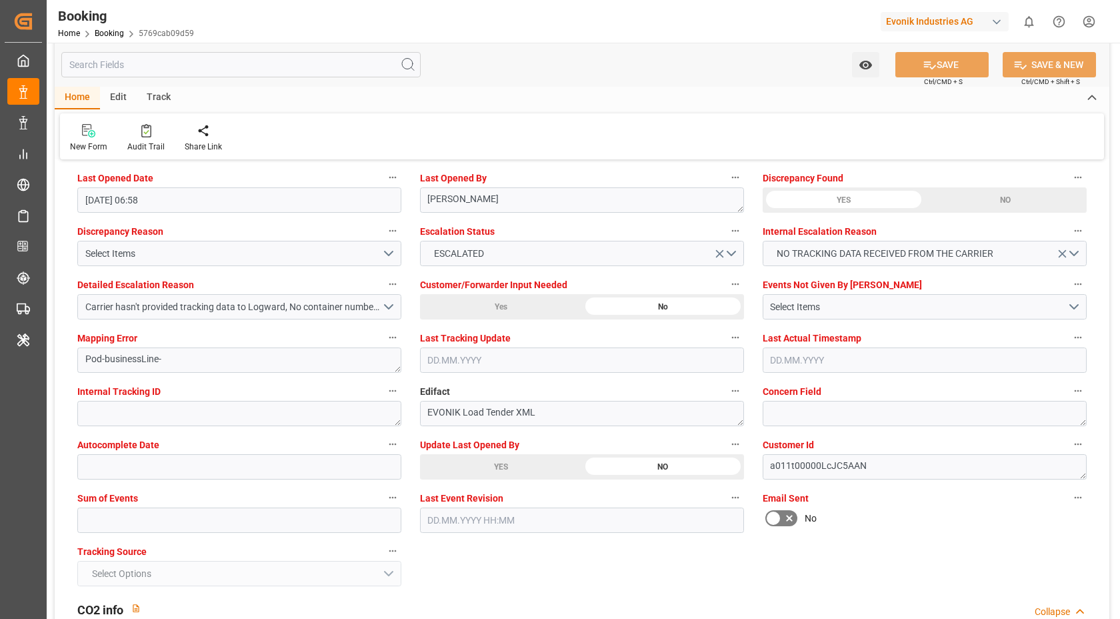
drag, startPoint x: 567, startPoint y: 461, endPoint x: 902, endPoint y: 427, distance: 336.4
click at [133, 139] on div "Audit Trail" at bounding box center [145, 137] width 57 height 29
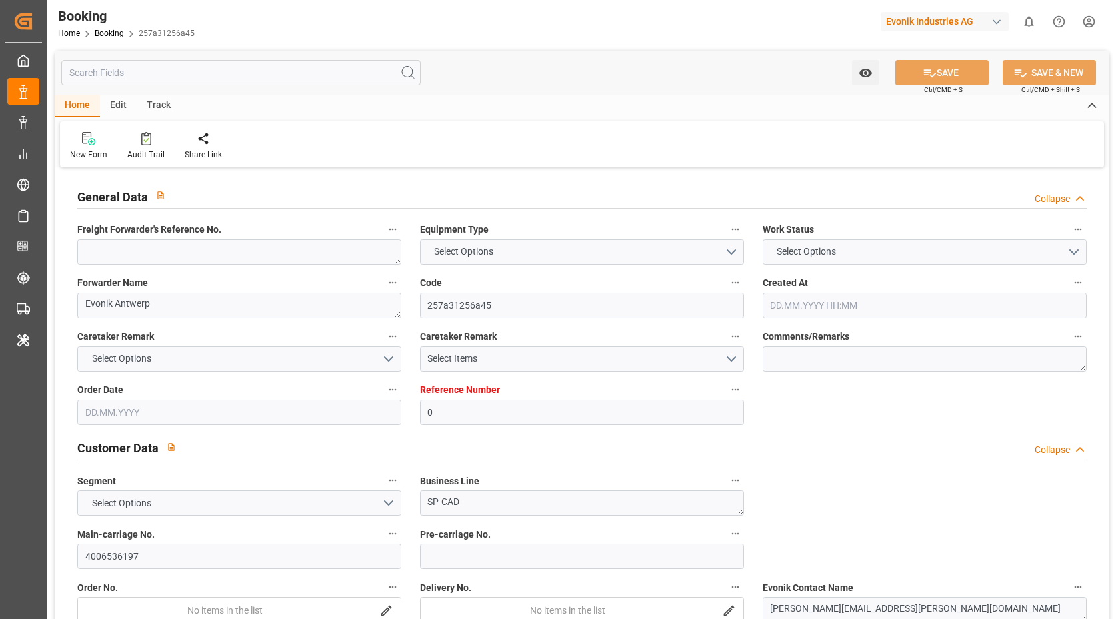
type textarea "Evonik Antwerp"
type input "257a31256a45"
type input "0"
type textarea "SP-CAD"
type input "4006536197"
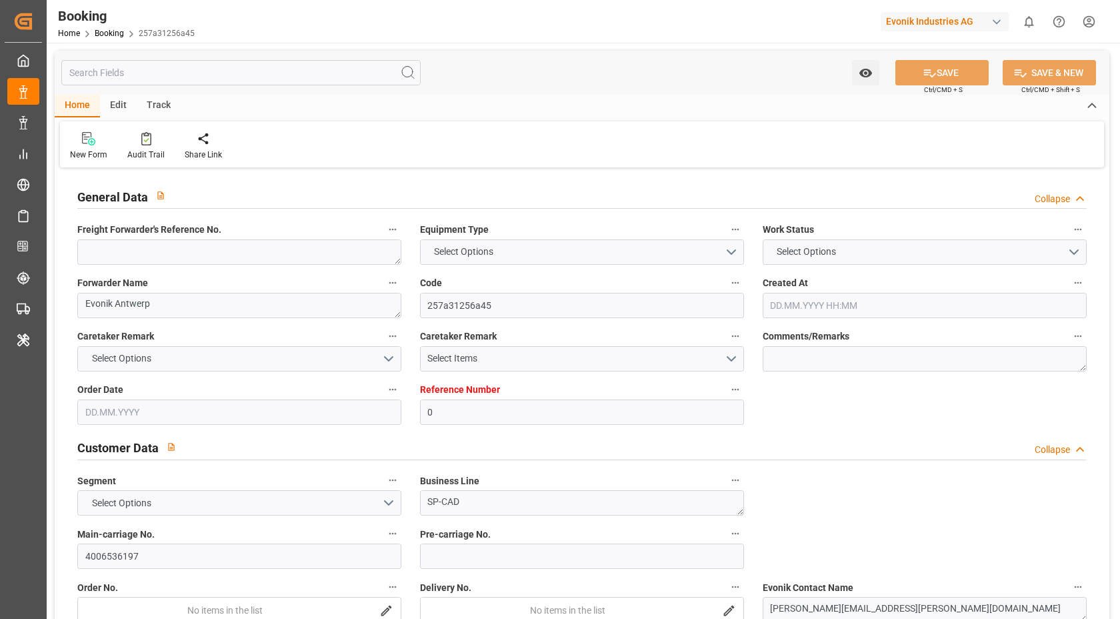
type textarea "[PERSON_NAME][EMAIL_ADDRESS][PERSON_NAME][DOMAIN_NAME]"
type textarea "CIF"
type textarea "Mombasa Seaport"
type textarea "Evonik Plant 7000130963"
type textarea "[GEOGRAPHIC_DATA]"
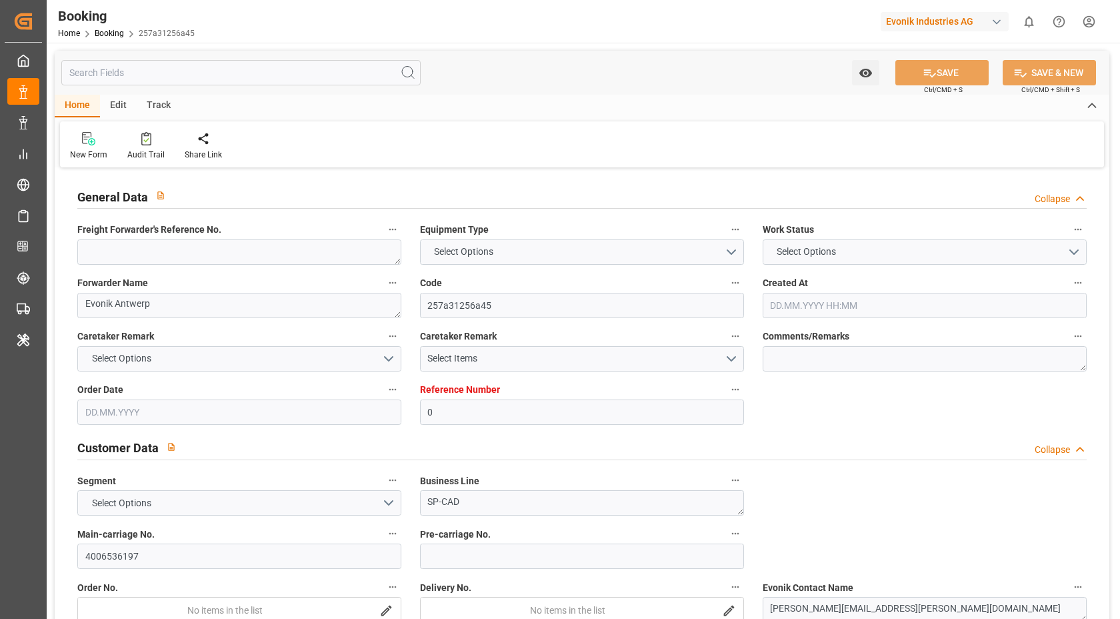
type textarea "HAMU1983011"
type input "HMM GDANSK"
type input "HMM ALGECIRAS"
type input "[PERSON_NAME]"
type input "[GEOGRAPHIC_DATA]"
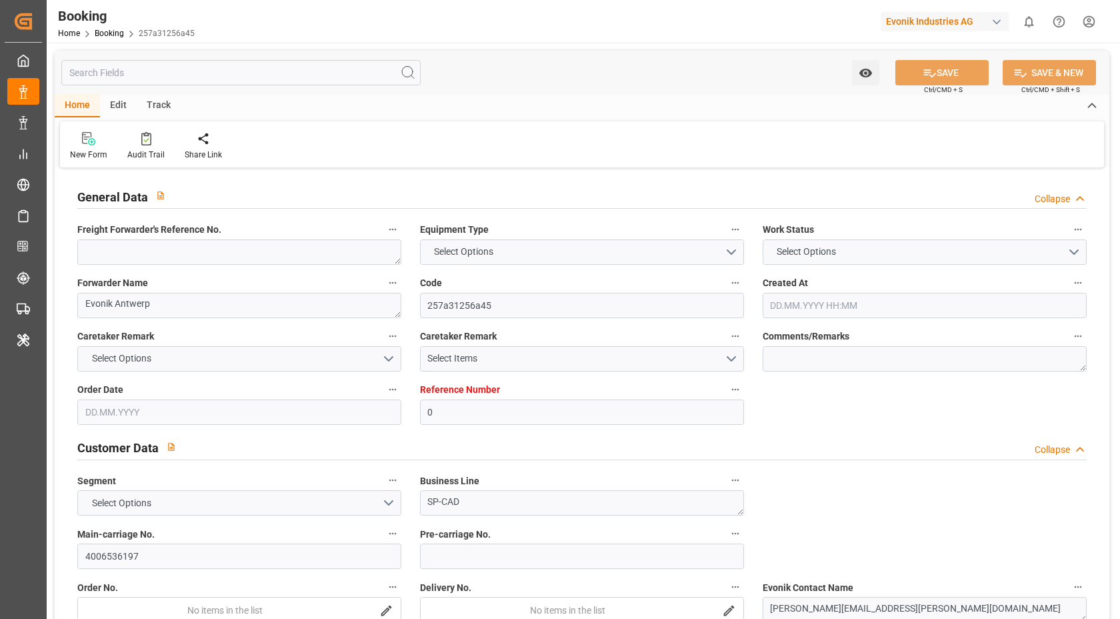
type input "Mombasa"
type input "[GEOGRAPHIC_DATA]"
type textarea "vesselName etd [PERSON_NAME]"
type textarea "INPUT_Evonik_Seeburger_LoadTenderOcean_1002780499_20250520112912714.xml"
type textarea "NWC/[GEOGRAPHIC_DATA] [GEOGRAPHIC_DATA] Continent / [GEOGRAPHIC_DATA]-CAD"
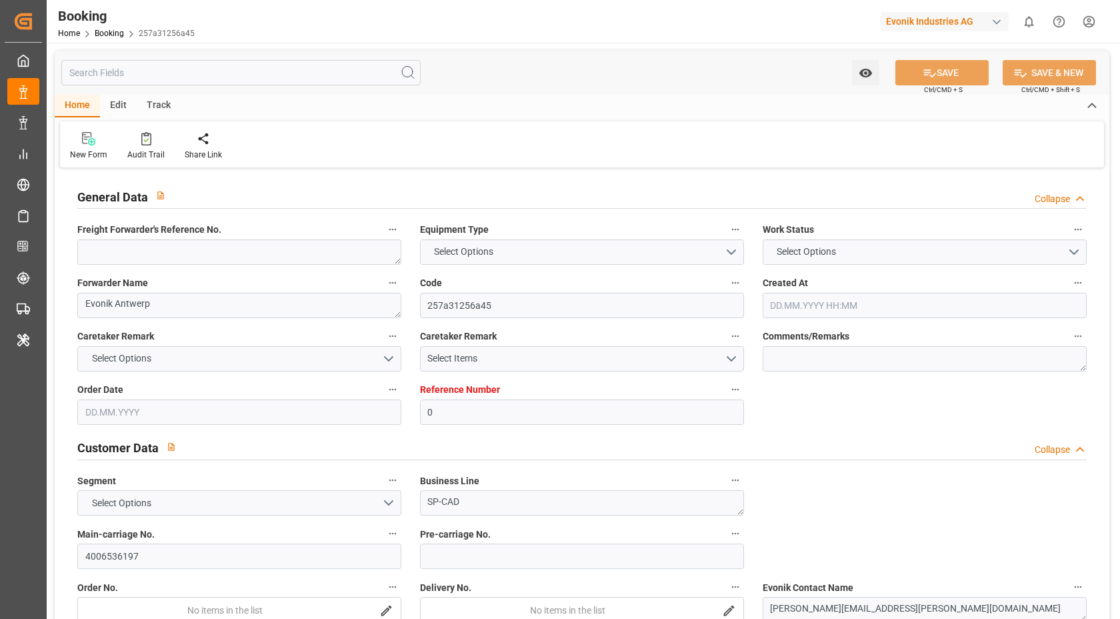
type textarea "INPUT_Evonik_Seeburger_LoadTenderOcean_1002559461_20250318131748579.xml,INPUT_E…"
type textarea "1002780499"
type textarea "[PERSON_NAME]"
type textarea "EVONIK Load Tender XML"
type textarea "a016N000000wVjnQAE"
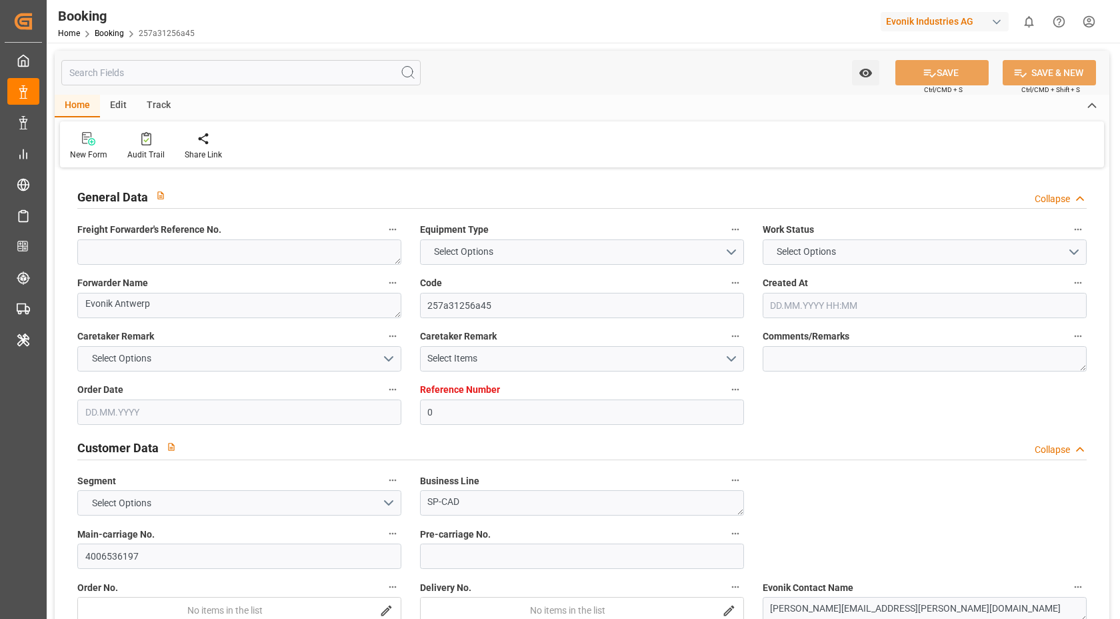
type textarea "Yes"
type input "0"
type input "9863326"
type input "9863297"
type input "ONE"
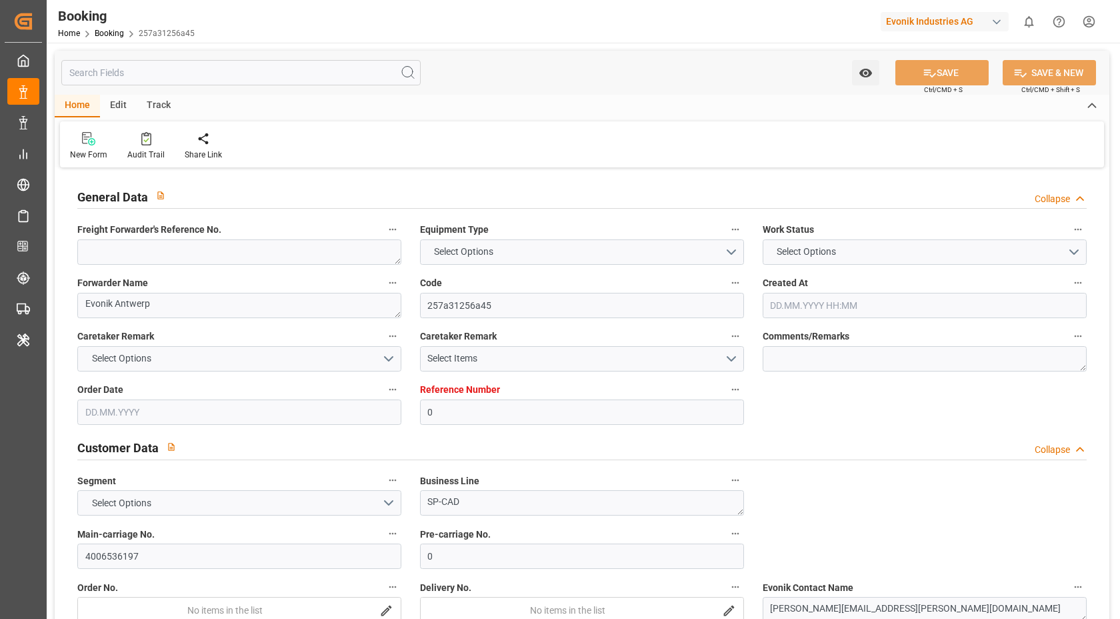
type input "Ocean Network Express"
type input "NLRTM"
type input "KEMBA"
type input "SGSIN"
type input "0"
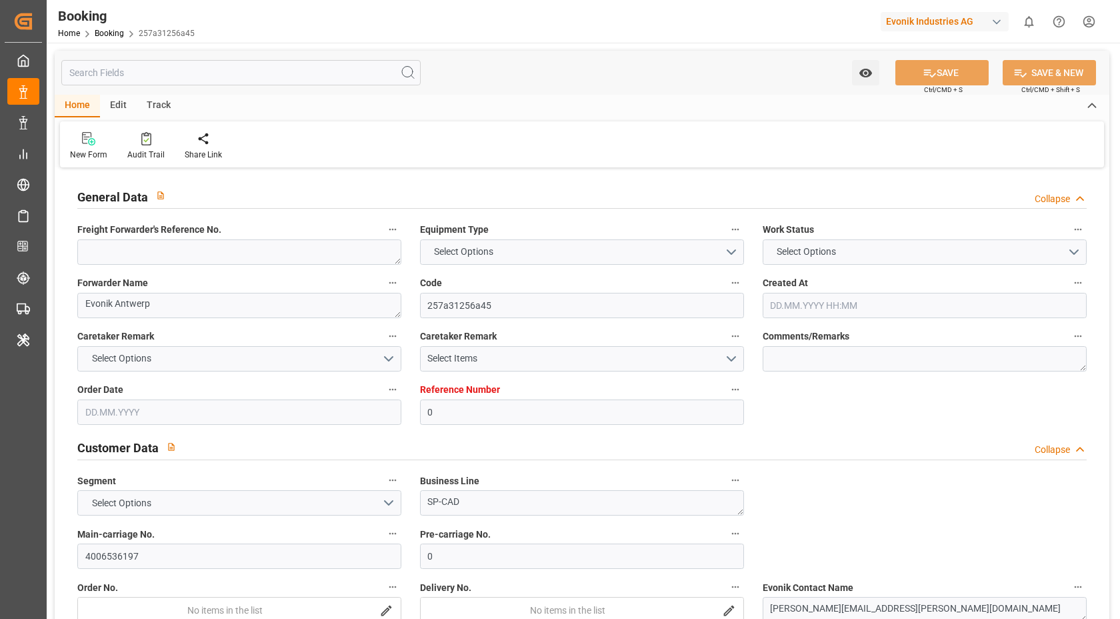
type input "-13"
type input "[DATE] 12:19"
type input "[DATE]"
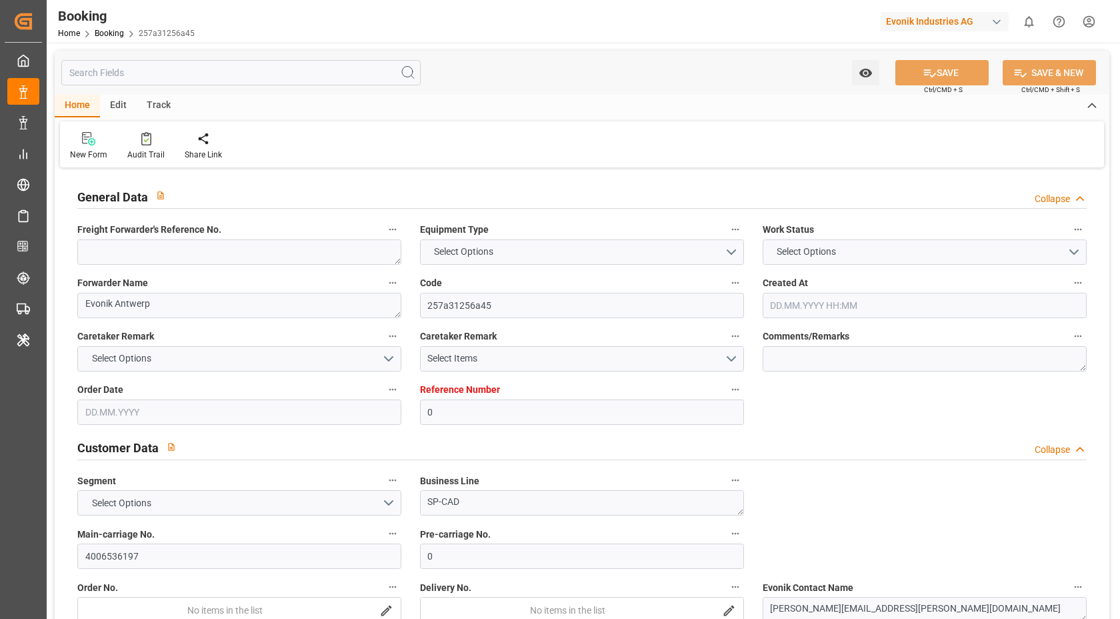
type input "[DATE] 00:00"
type input "17.05.2025 00:00"
type input "22.05.2025"
type input "21.08.2025 00:00"
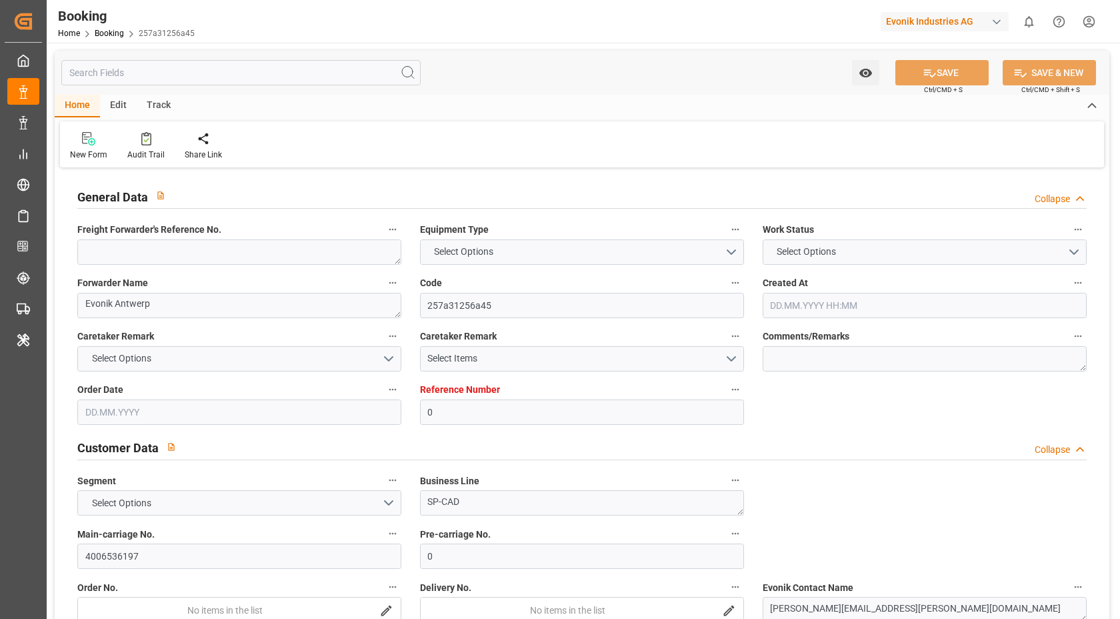
type input "10.07.2025 00:00"
type input "10.07.2025"
type input "03.08.2025 00:00"
type input "17.06.2025 00:00"
type input "08.08.2025 00:00"
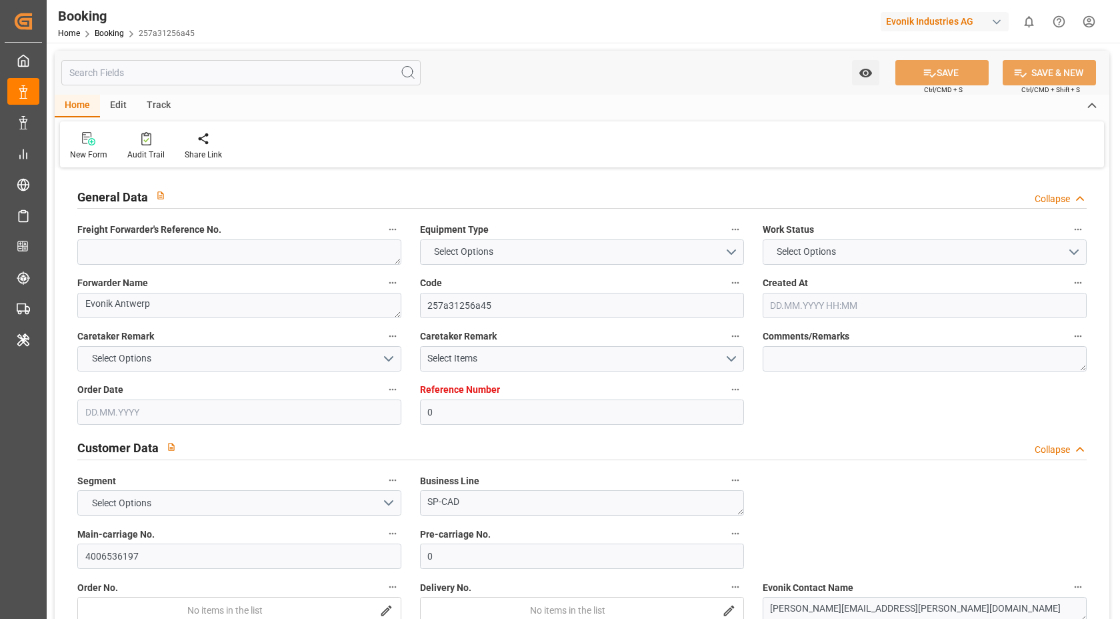
type input "27.06.2025 00:00"
type input "[DATE]"
type input "11.08.2025 06:01"
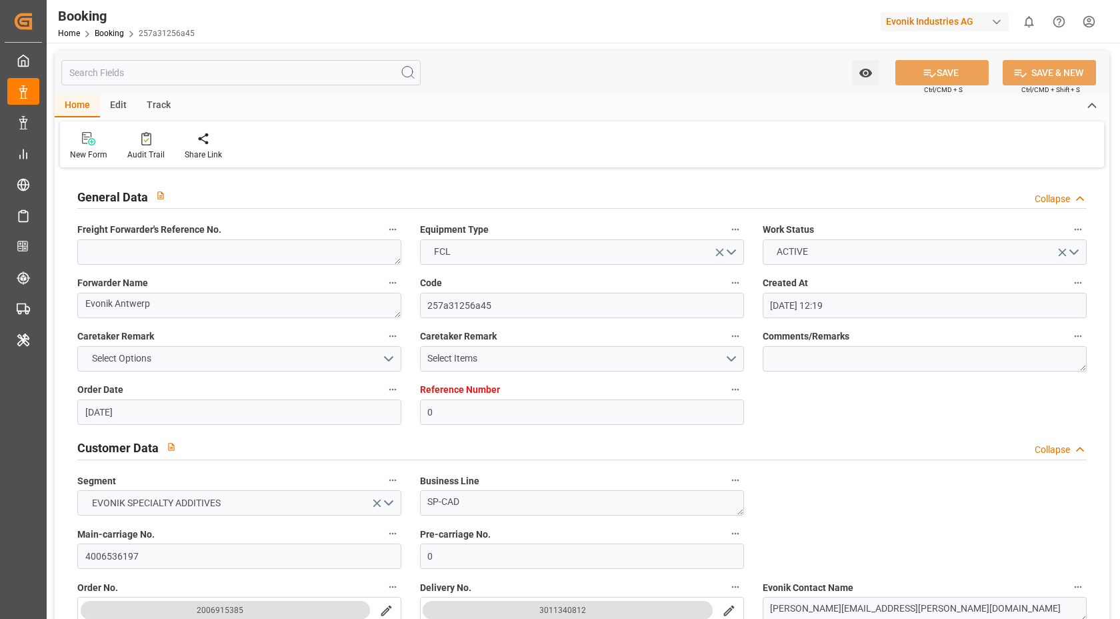
scroll to position [291, 0]
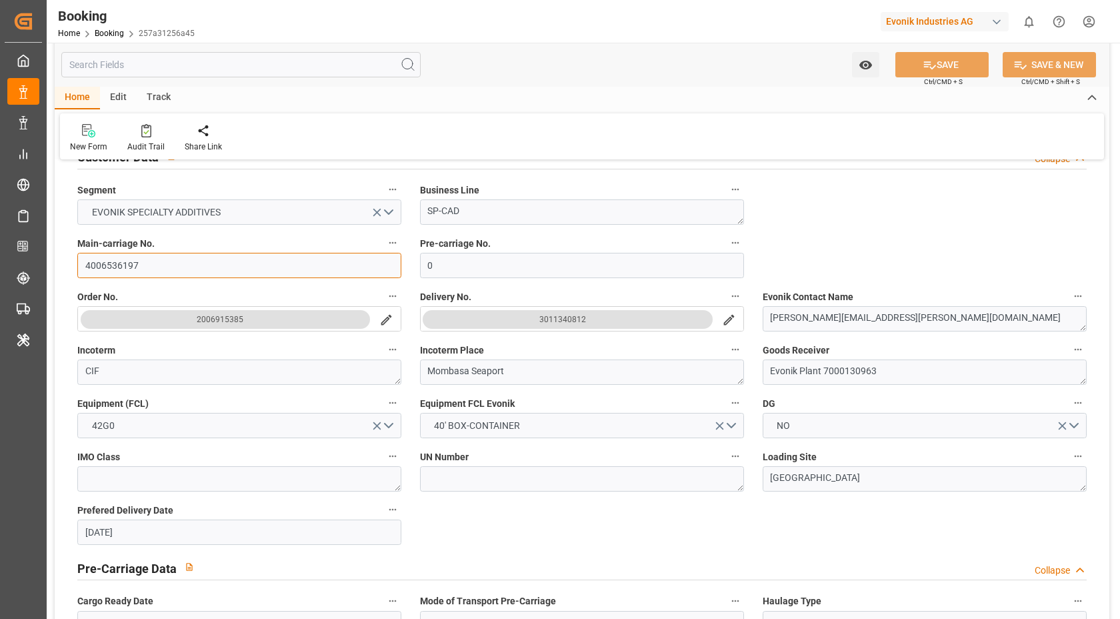
click at [189, 273] on input "4006536197" at bounding box center [239, 265] width 324 height 25
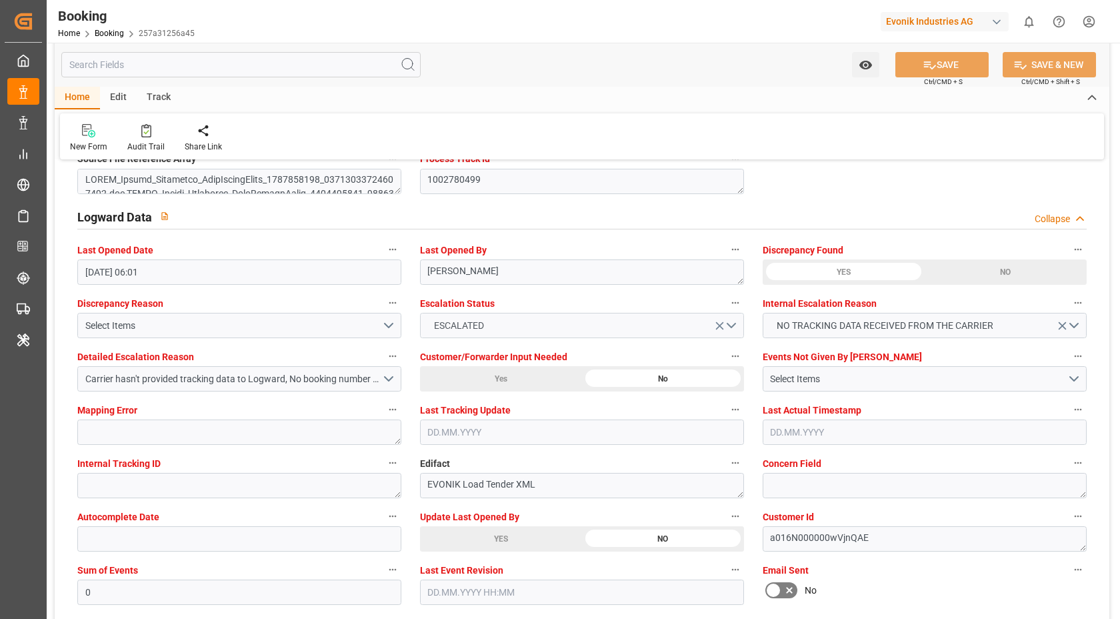
scroll to position [2445, 0]
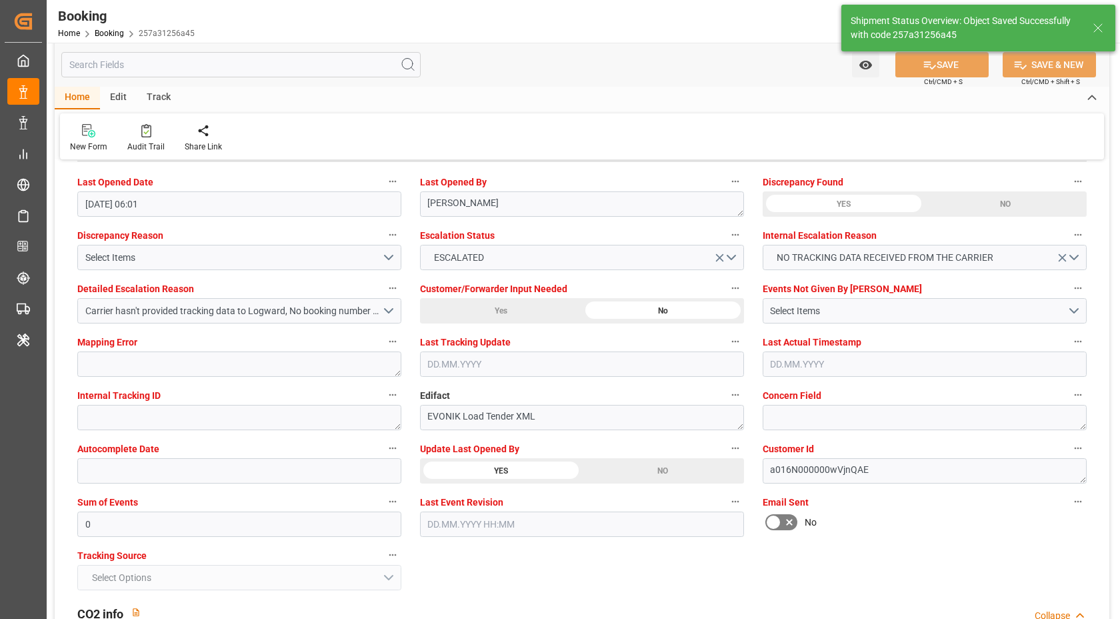
type textarea "[PERSON_NAME]"
type input "12.08.2025 06:10"
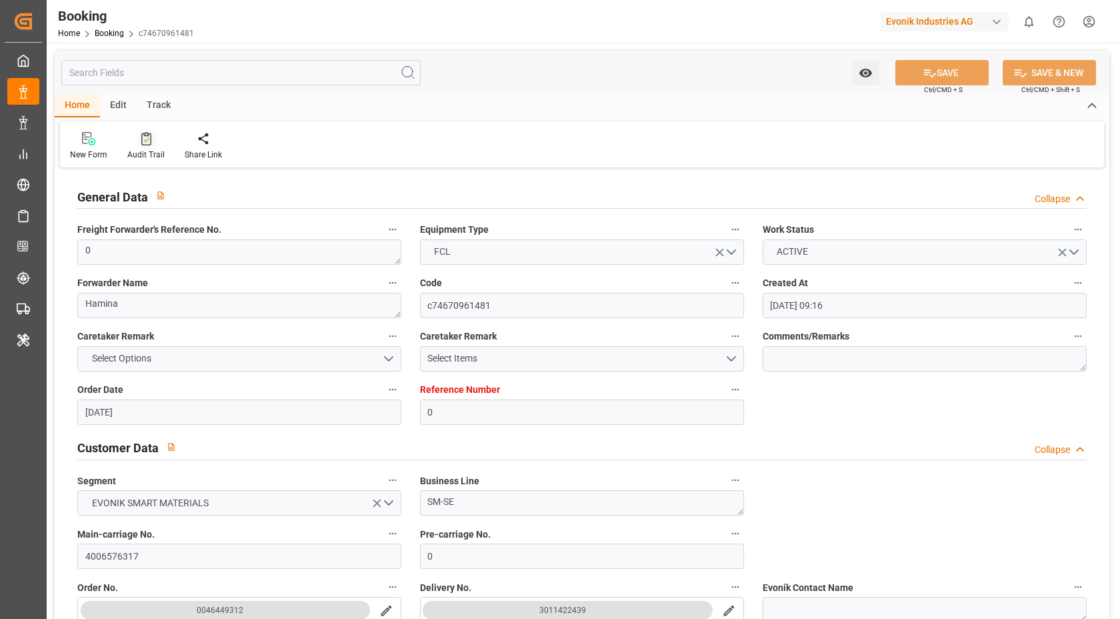
type input "[DATE] 09:16"
type input "[DATE]"
type input "[DATE] 00:00"
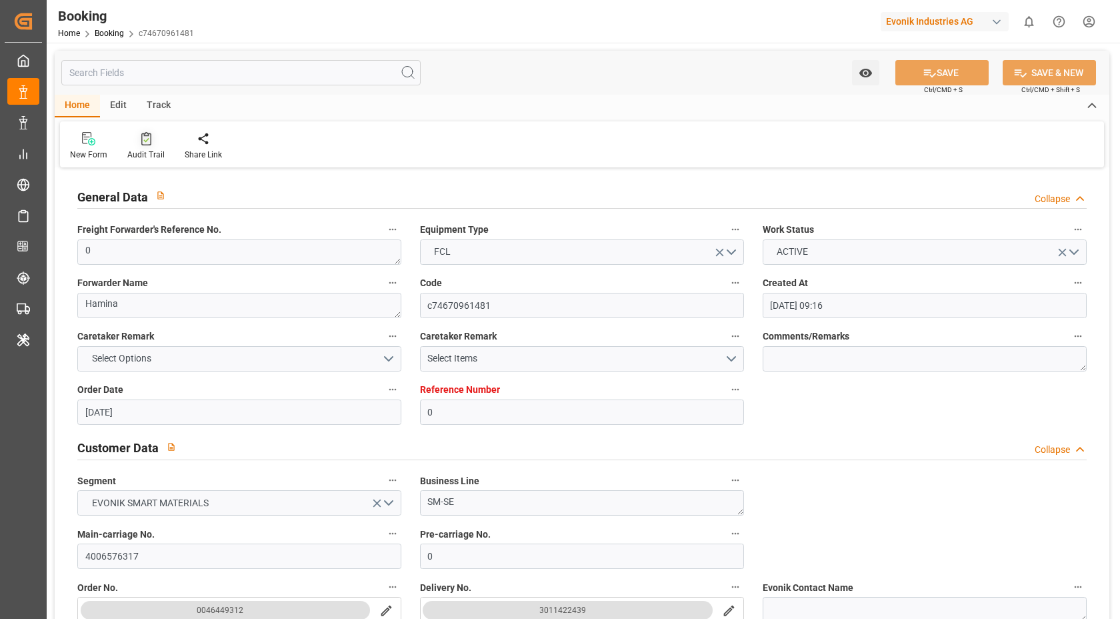
type input "[DATE] 00:00"
type input "[DATE]"
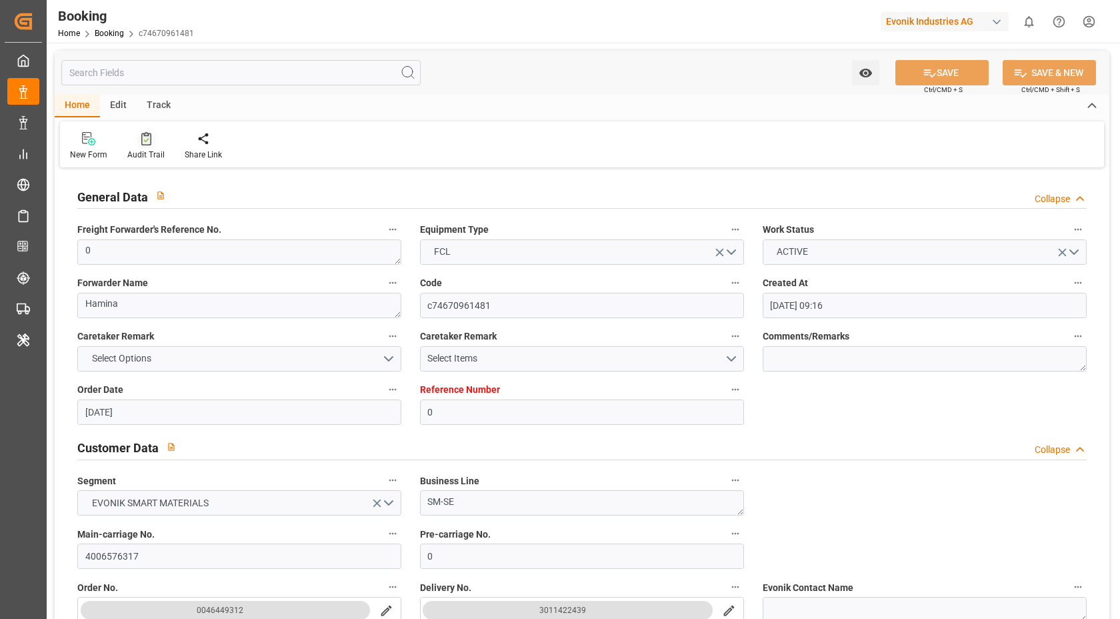
type input "[DATE] 06:08"
click at [147, 133] on icon at bounding box center [146, 138] width 10 height 13
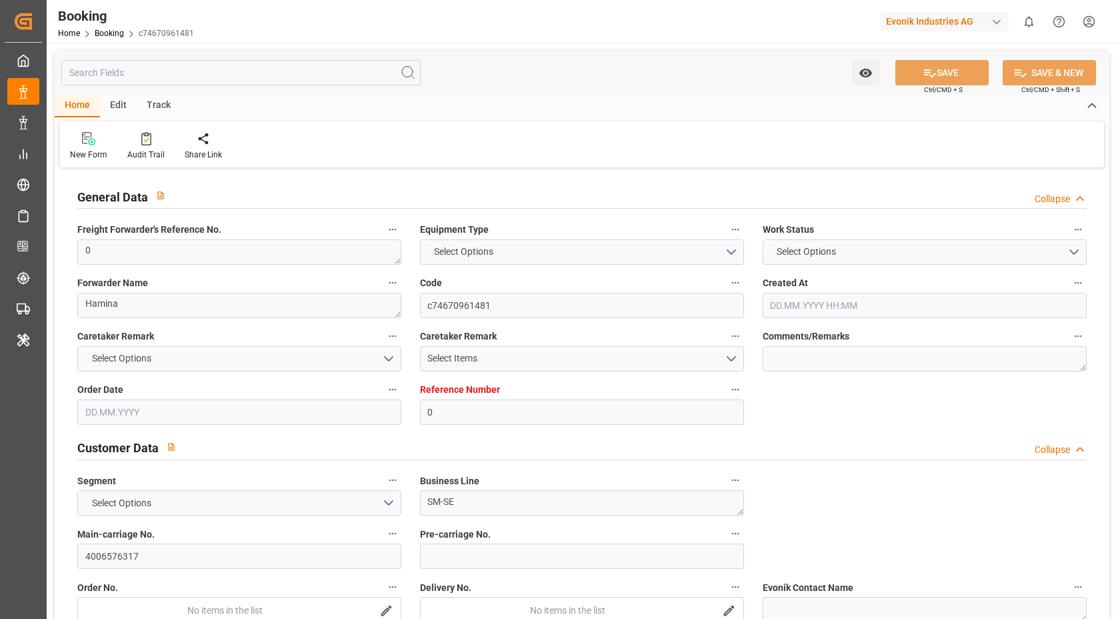
type input "0"
type input "FIKTK"
type input "CNSGH"
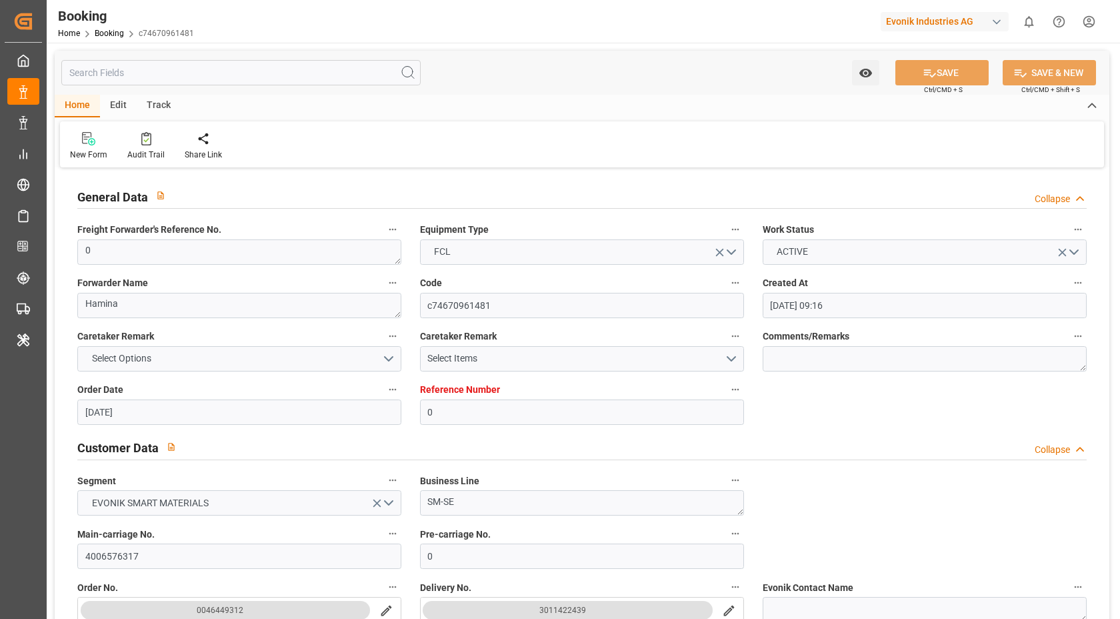
type input "14.04.2025 09:16"
type input "14.04.2025"
type input "02.07.2025"
type input "23.04.2025"
type input "23.04.2025 00:00"
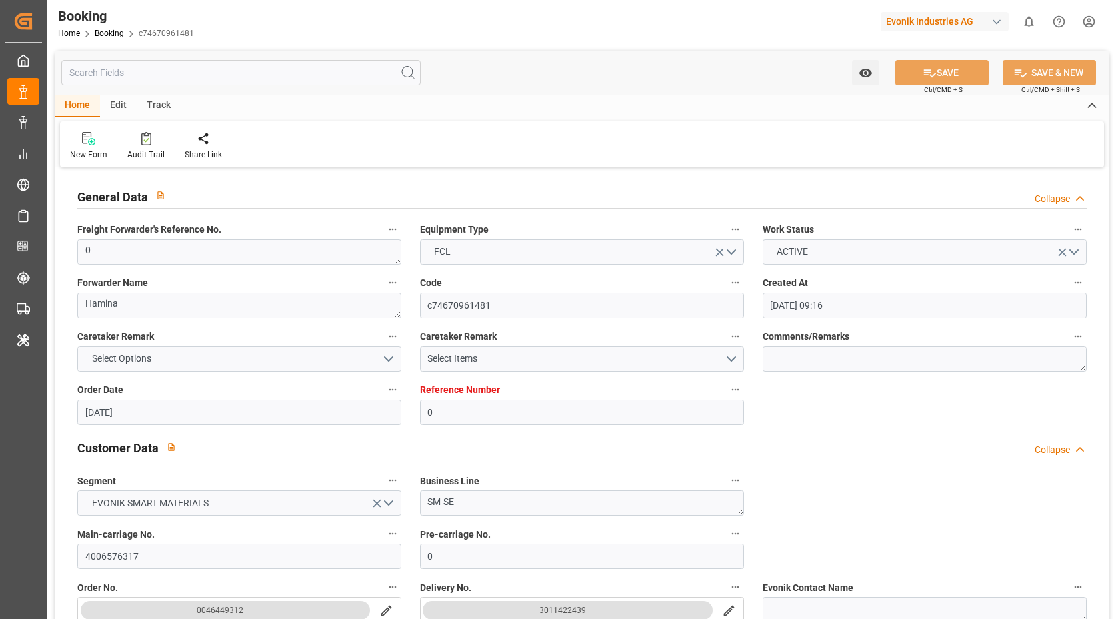
type input "08.05.2025 00:00"
type input "30.06.2025 00:00"
type input "20.05.2025"
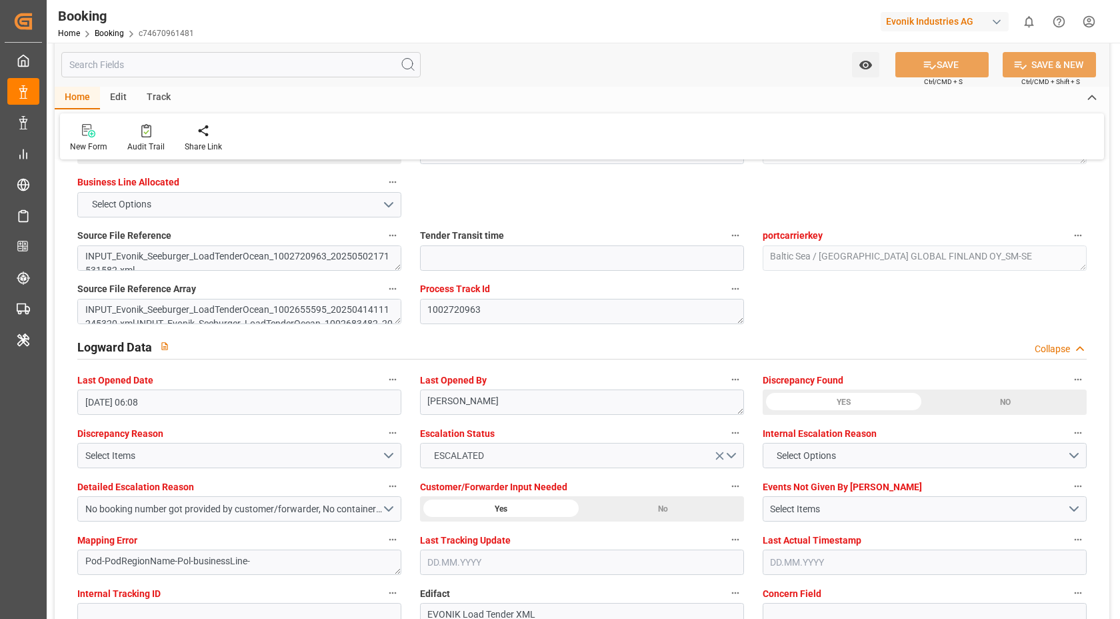
scroll to position [2290, 0]
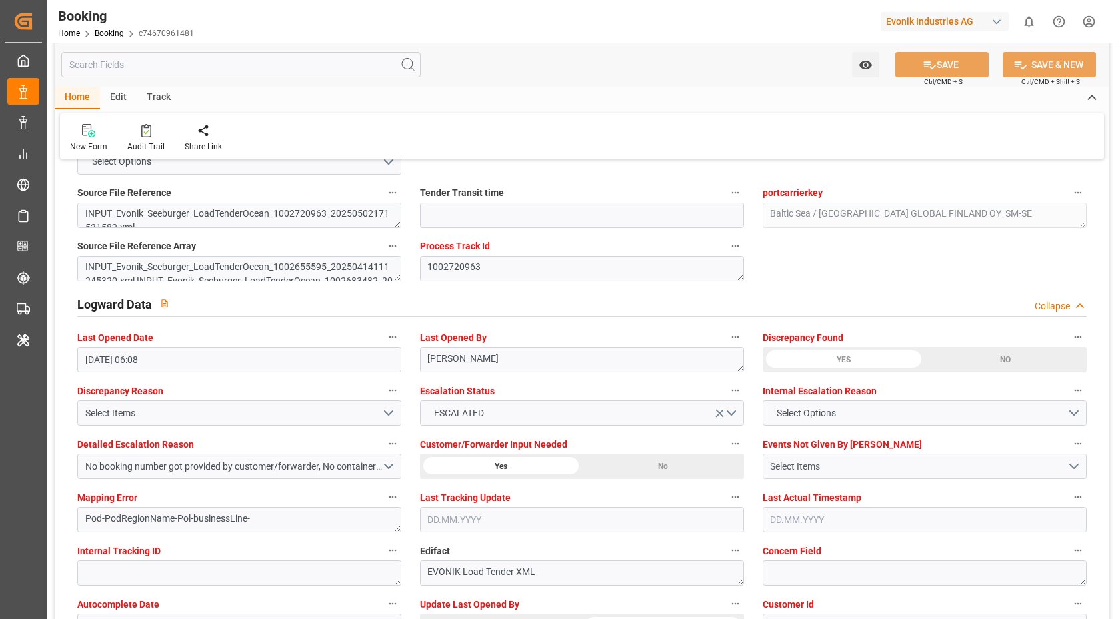
click at [401, 121] on div "No" at bounding box center [320, 108] width 162 height 25
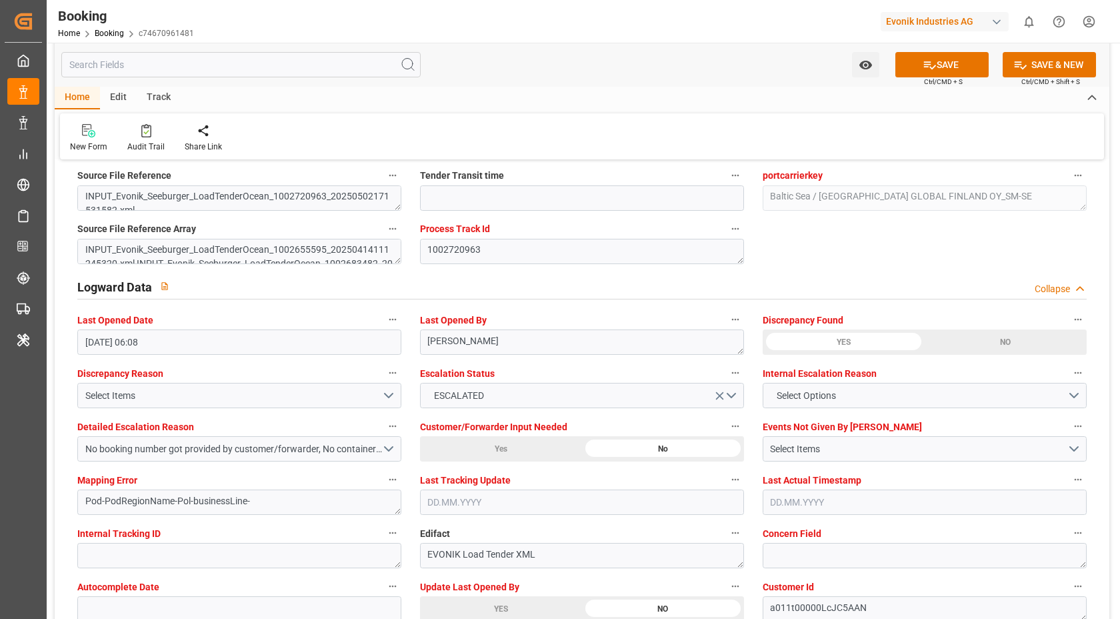
scroll to position [2325, 0]
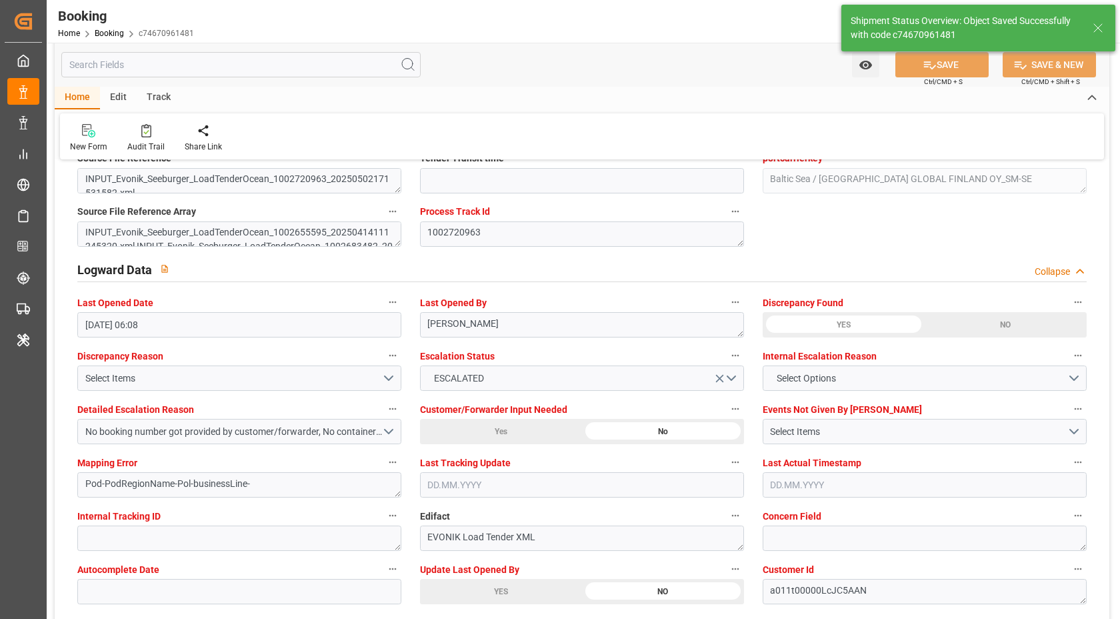
type input "12.08.2025 06:09"
click at [137, 120] on div "New Form Audit Trail Share Link" at bounding box center [582, 136] width 1044 height 46
click at [135, 137] on div "Audit Trail" at bounding box center [145, 137] width 57 height 29
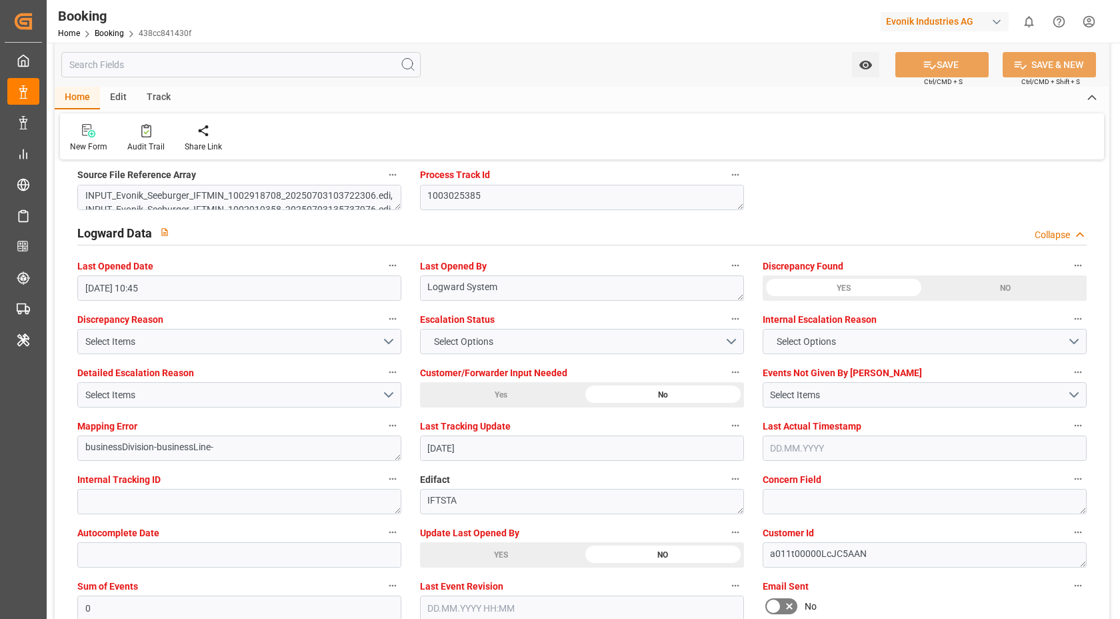
scroll to position [2515, 0]
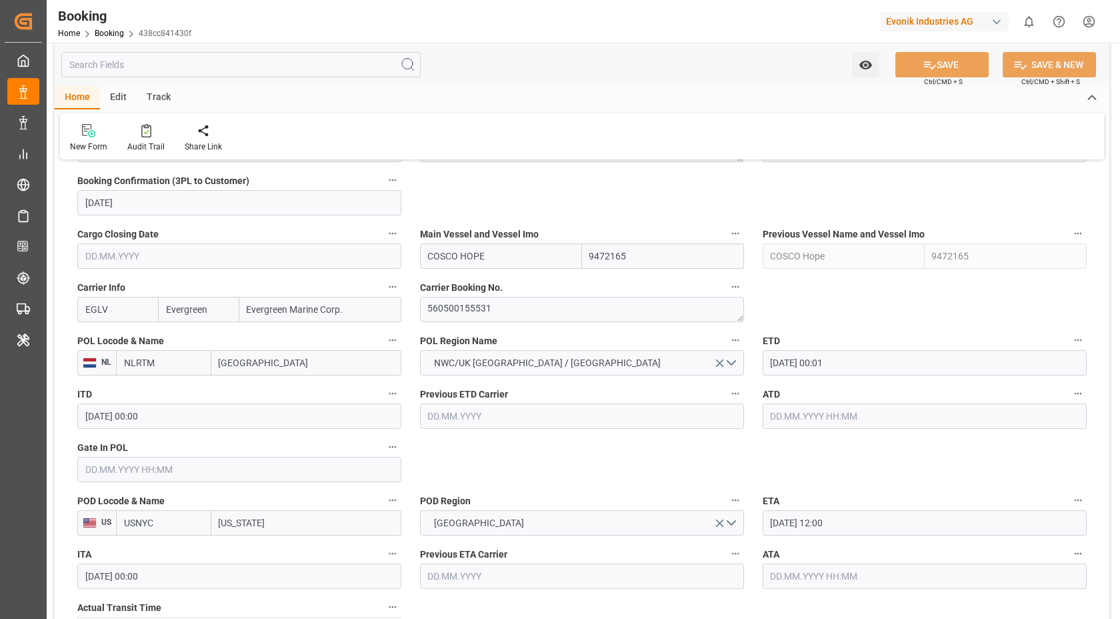
scroll to position [926, 0]
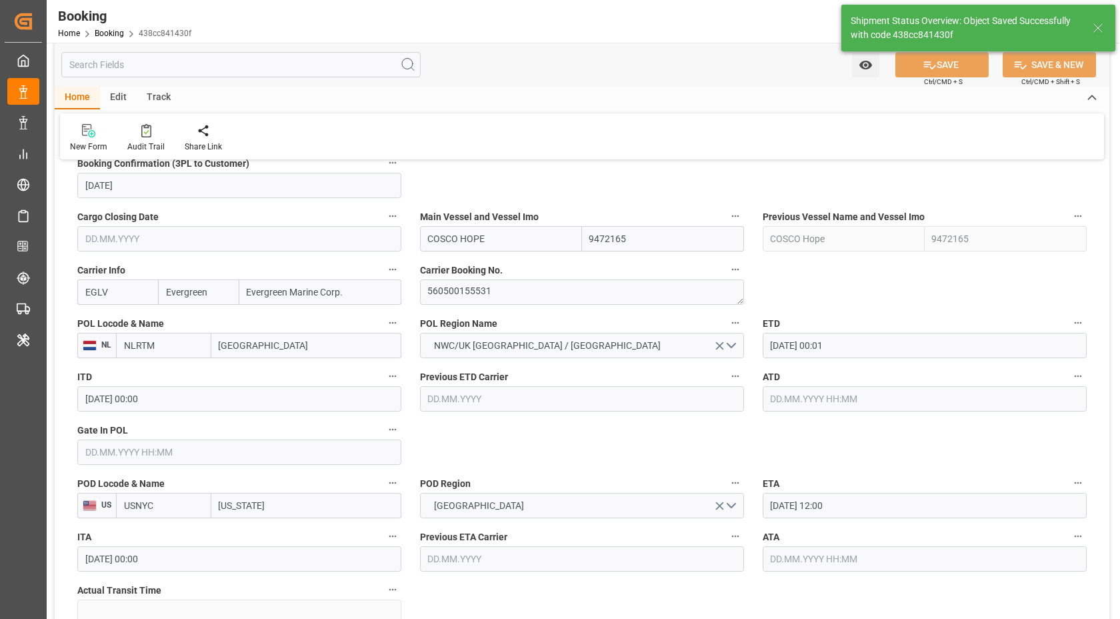
type textarea "[PERSON_NAME]"
type input "12.08.2025 06:12"
click at [141, 146] on div "Audit Trail" at bounding box center [145, 147] width 37 height 12
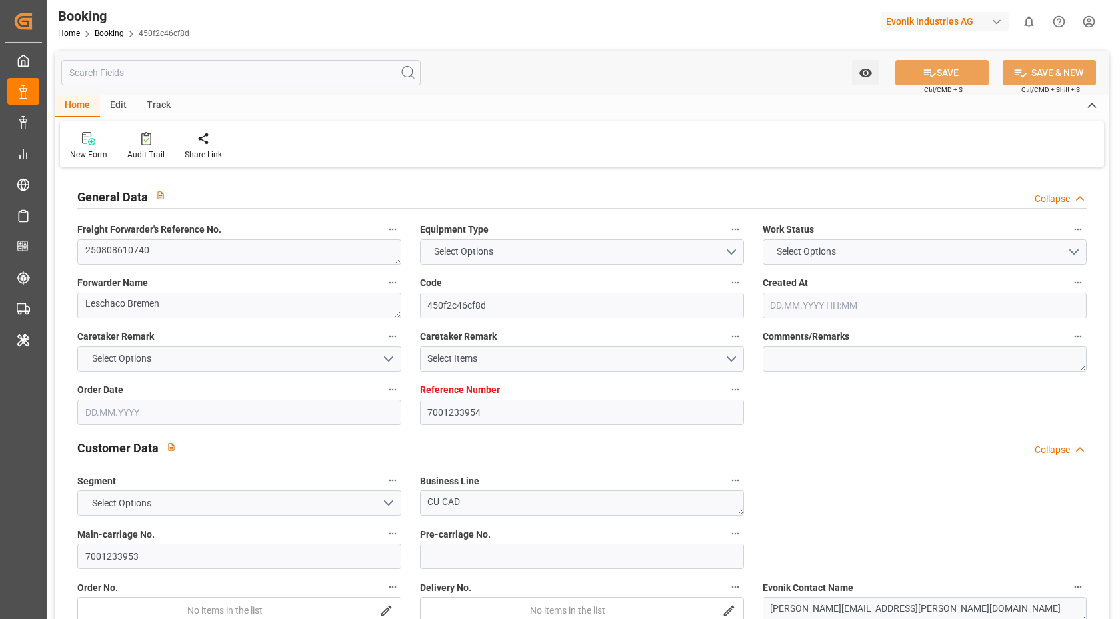
type input "7001233954"
type input "9334375"
type input "ICL"
type input "Independent Container Line Limited"
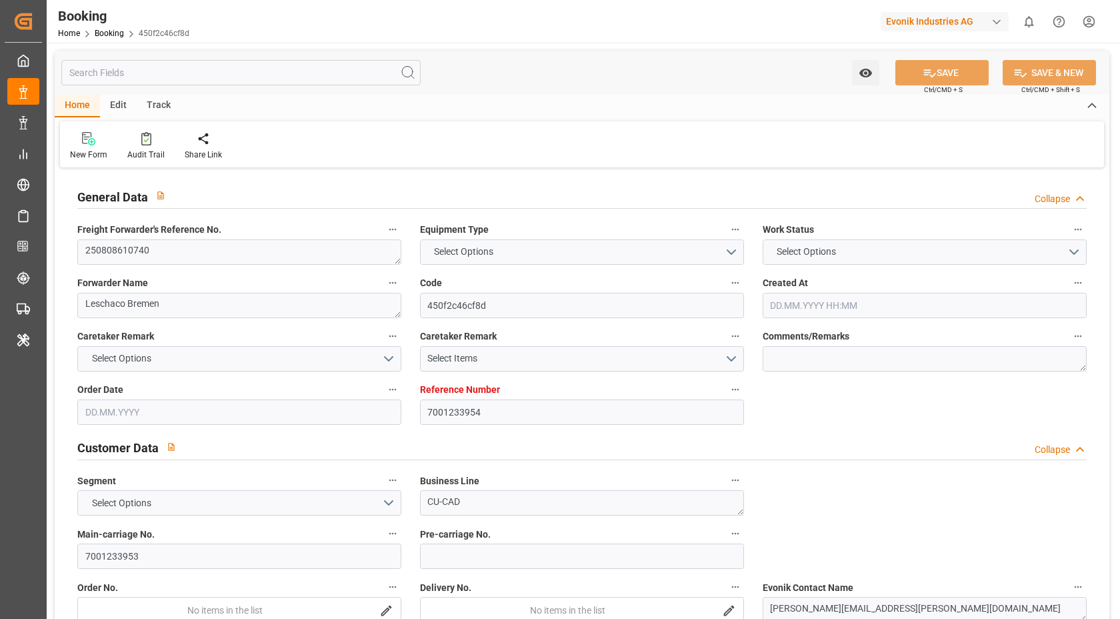
type input "BEANR"
type input "USCHT"
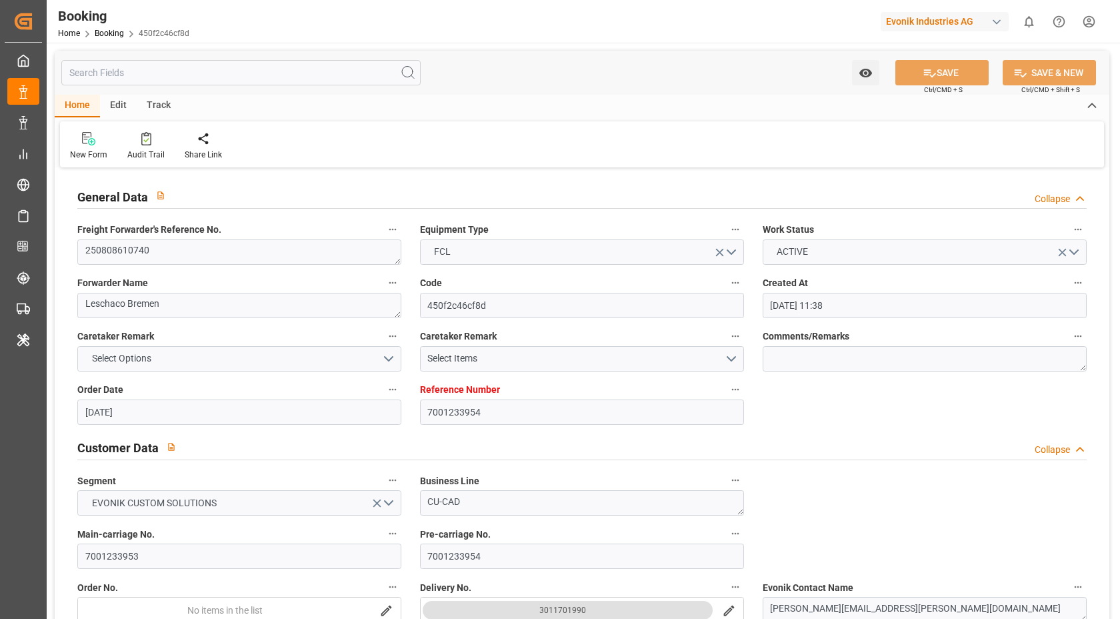
type input "[DATE] 11:38"
type input "[DATE]"
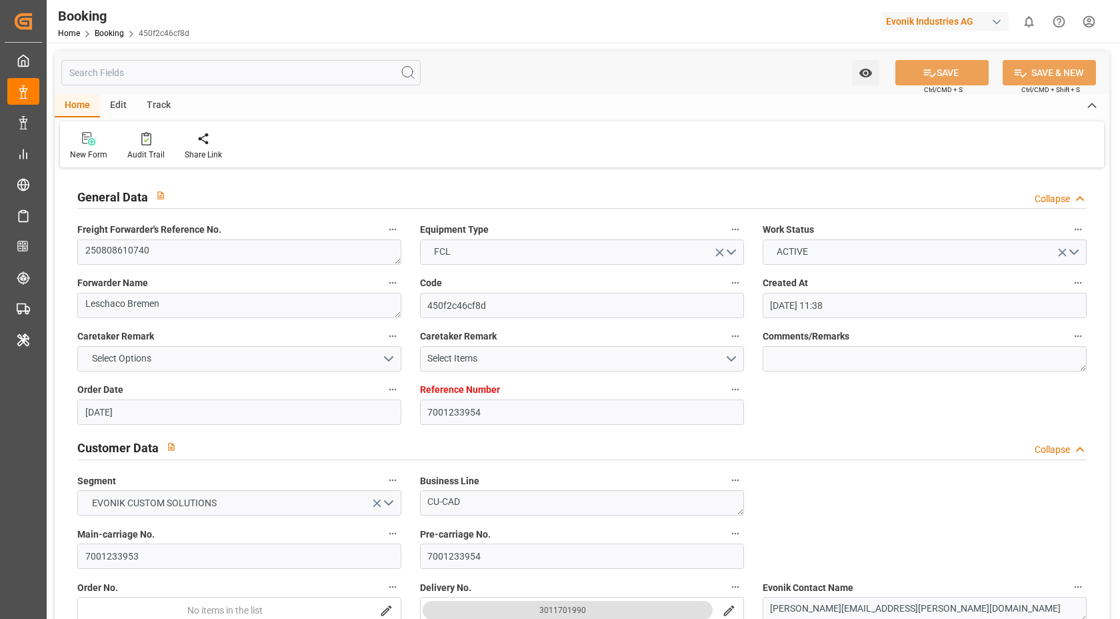
type input "[DATE]"
type input "[DATE] 00:00"
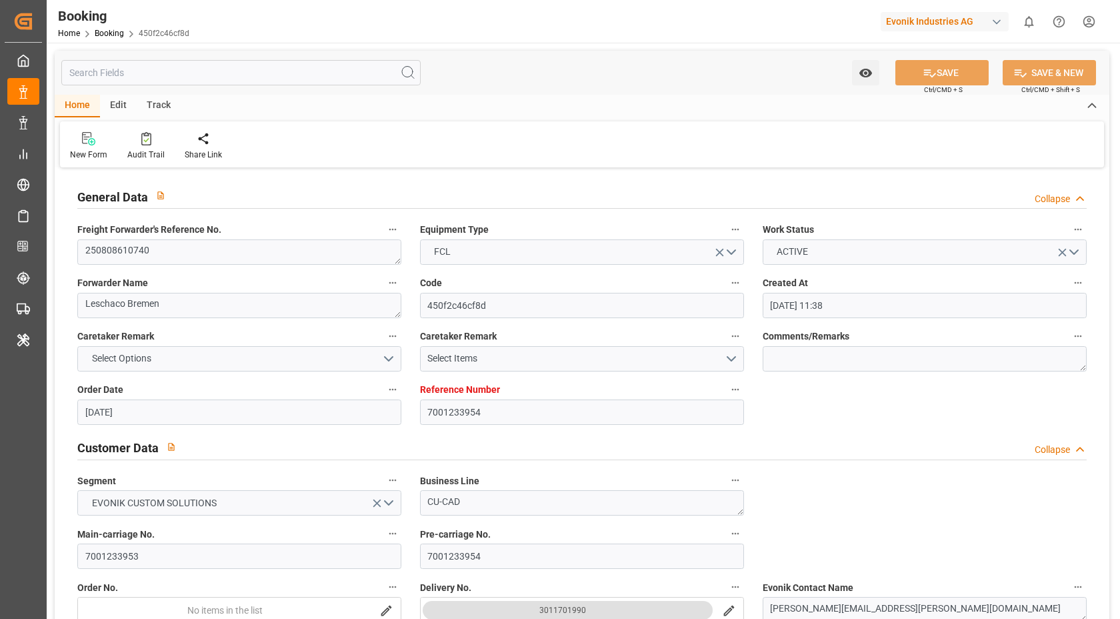
type input "[DATE]"
type input "[DATE] 05:49"
click at [201, 247] on textarea "250808610740" at bounding box center [239, 251] width 324 height 25
click at [200, 249] on textarea "250808610740" at bounding box center [239, 251] width 324 height 25
click at [479, 97] on div "Home Edit Track" at bounding box center [582, 106] width 1055 height 23
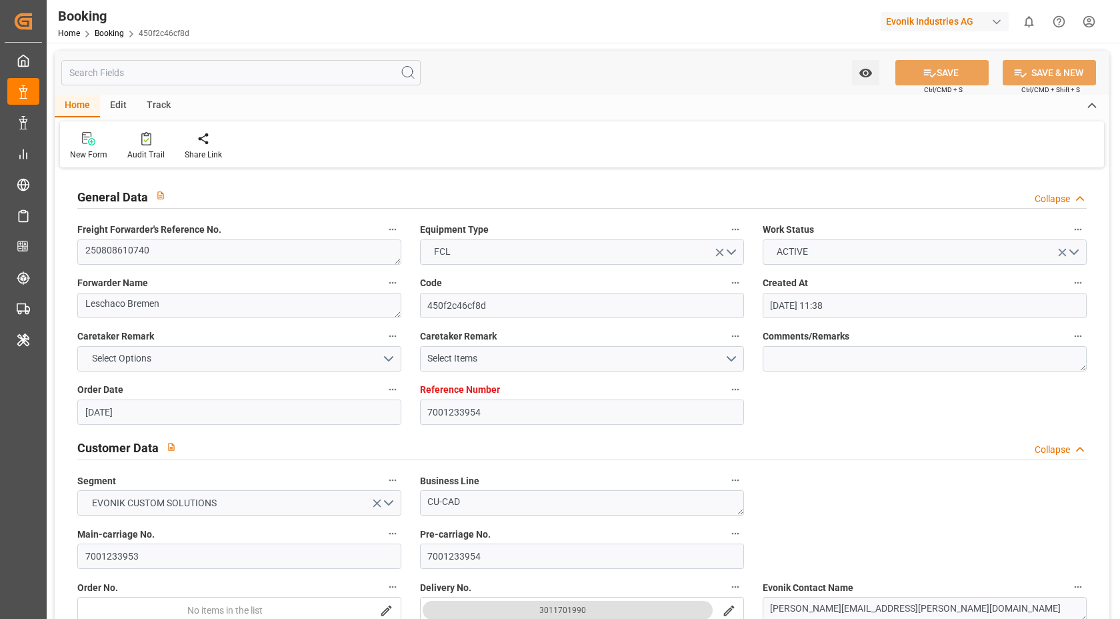
click at [544, 109] on div "Home Edit Track" at bounding box center [582, 106] width 1055 height 23
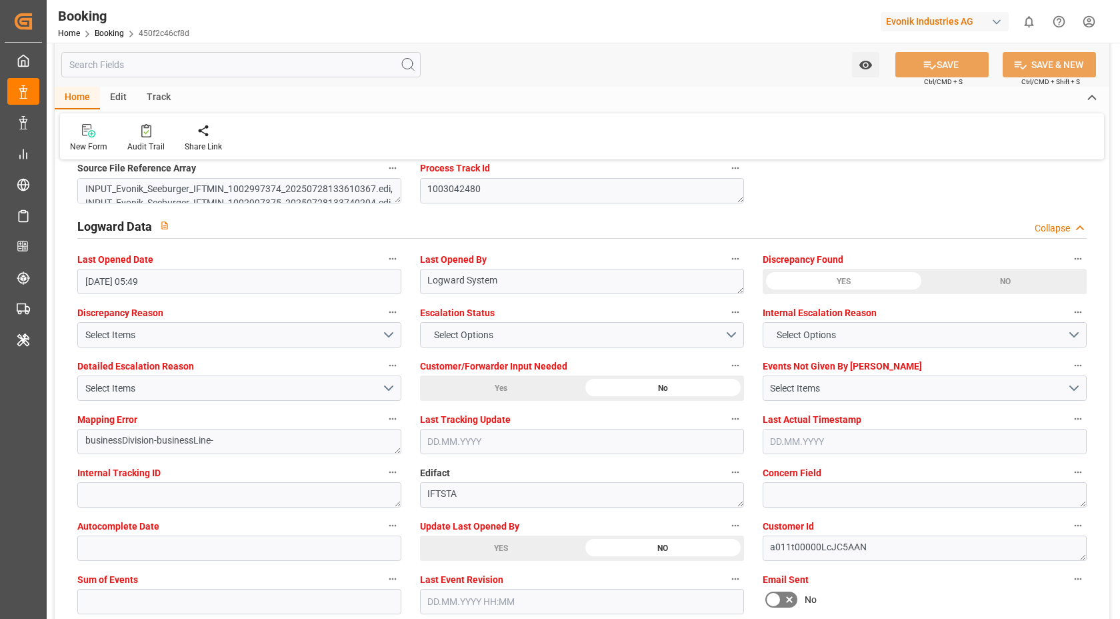
scroll to position [2437, 0]
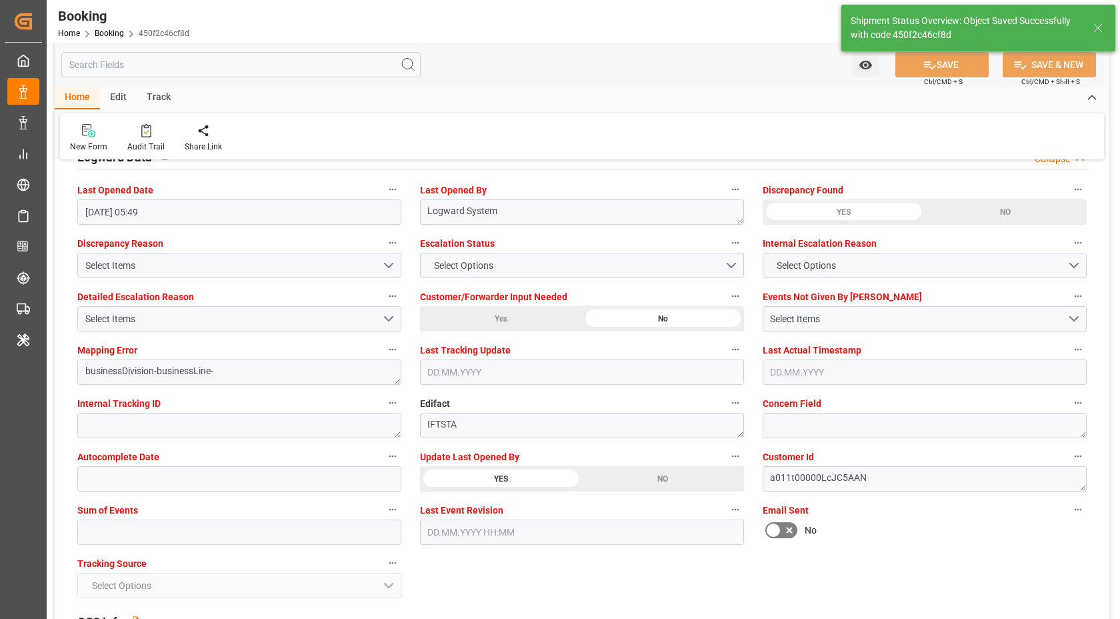
type textarea "Vasantha Kumar"
type input "12.08.2025 06:14"
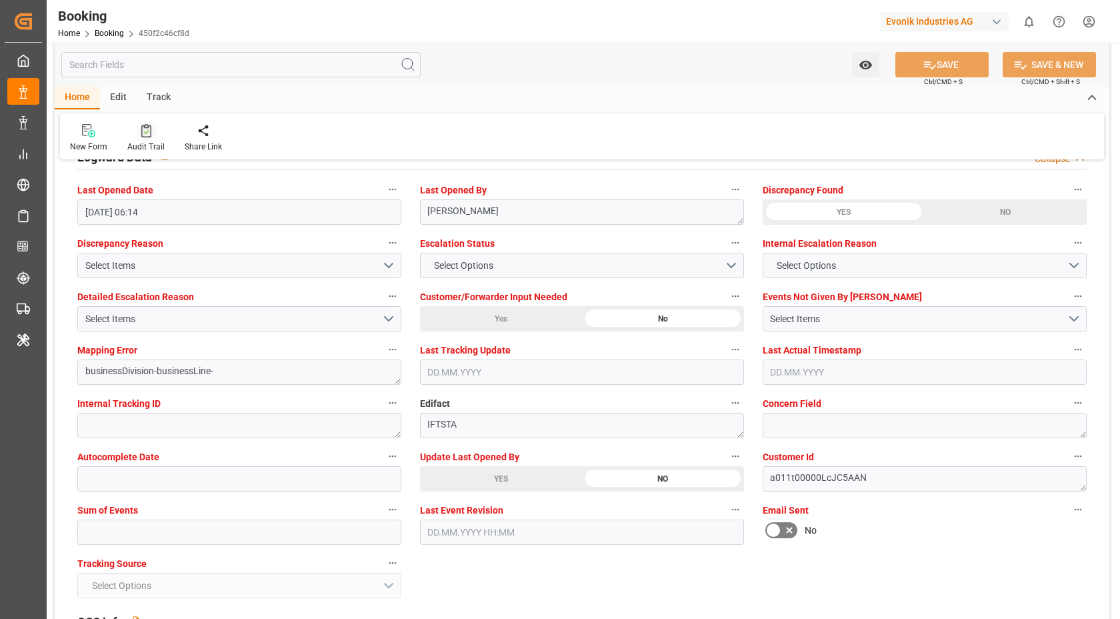
click at [135, 129] on div at bounding box center [145, 130] width 37 height 14
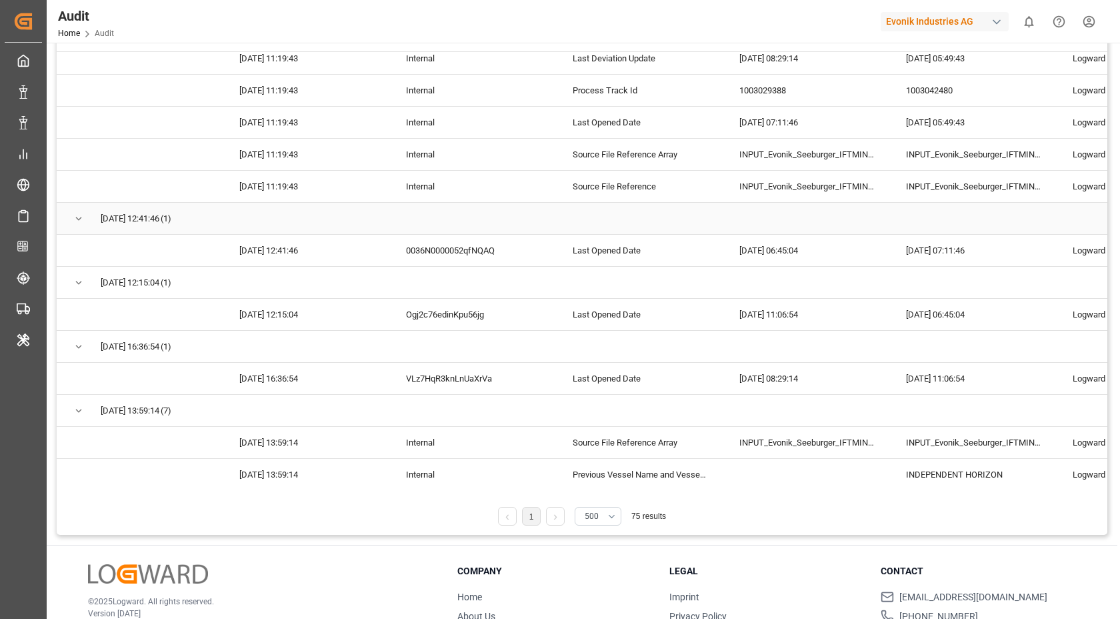
scroll to position [191, 0]
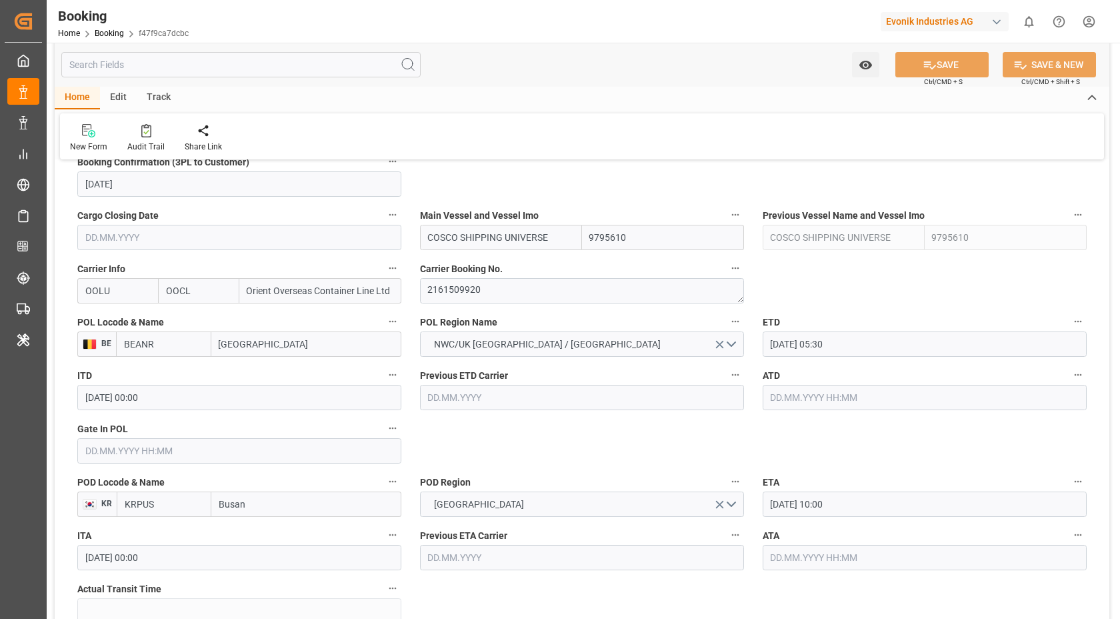
scroll to position [1141, 0]
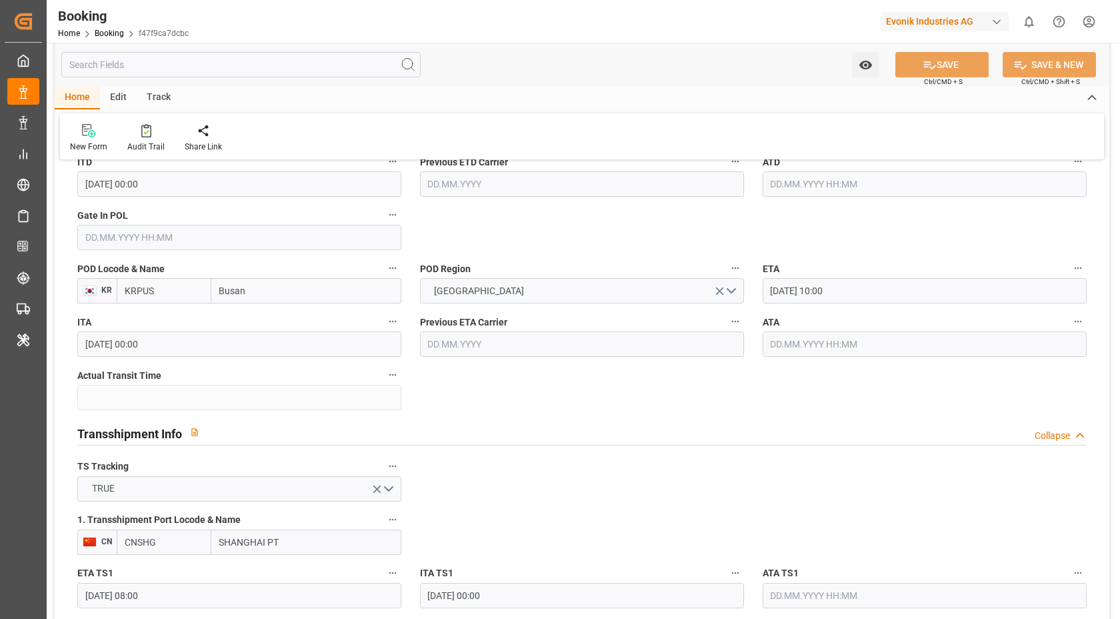
drag, startPoint x: 143, startPoint y: 249, endPoint x: 161, endPoint y: 242, distance: 19.4
click at [143, 249] on input "text" at bounding box center [239, 237] width 324 height 25
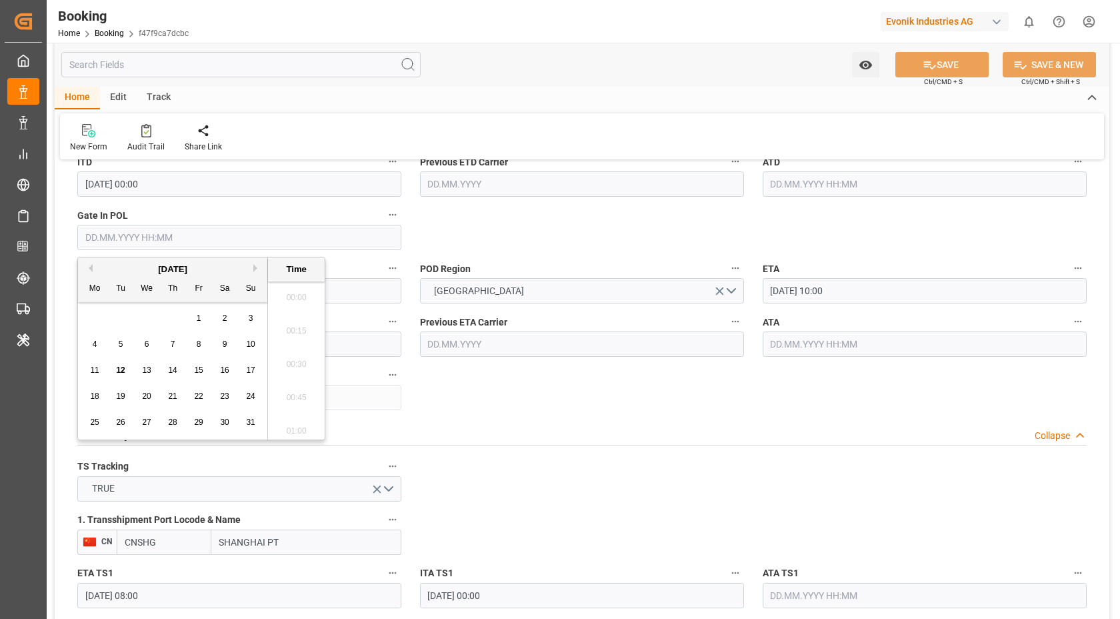
scroll to position [1504, 0]
click at [161, 242] on input "text" at bounding box center [239, 237] width 324 height 25
click at [93, 373] on span "11" at bounding box center [94, 369] width 9 height 9
type input "11.08.2025 00:00"
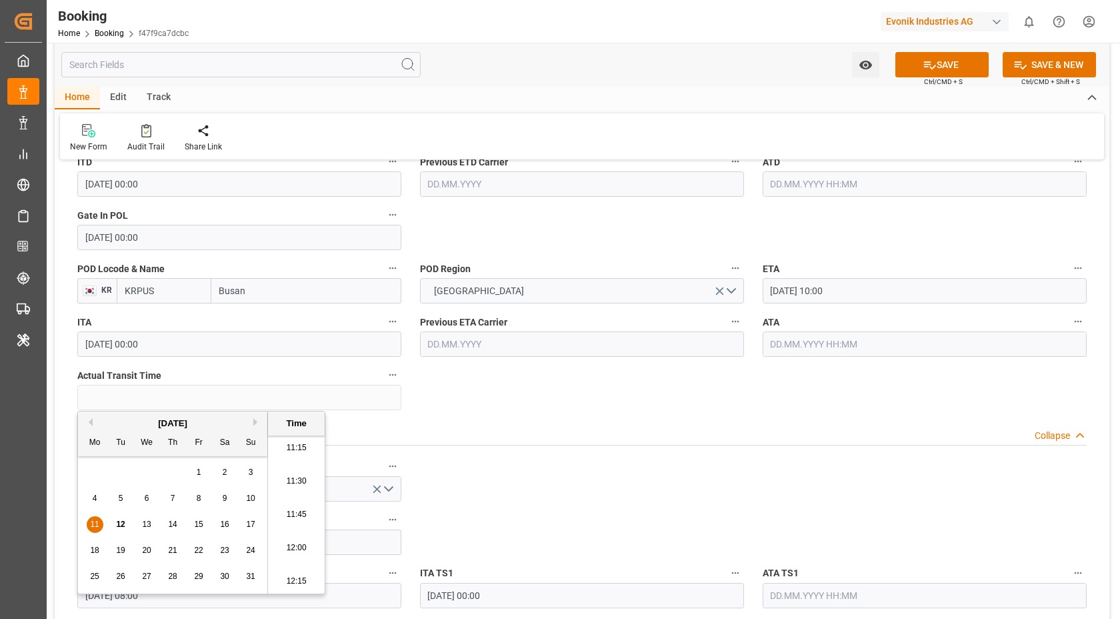
scroll to position [987, 0]
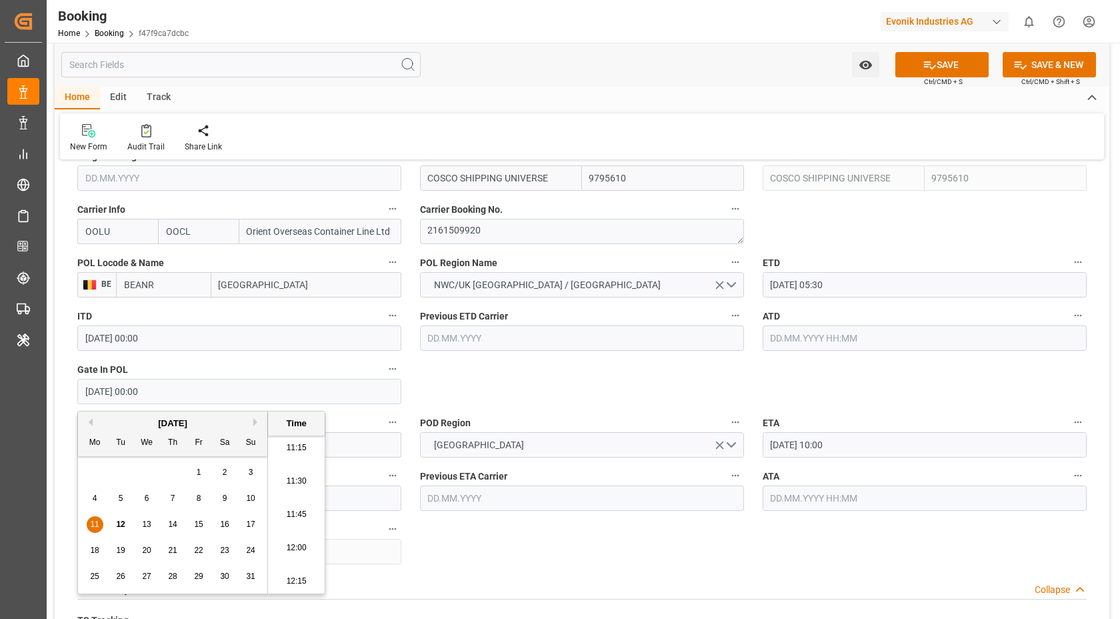
drag, startPoint x: 528, startPoint y: 47, endPoint x: 381, endPoint y: 15, distance: 150.0
click at [530, 47] on div "Watch Option SAVE Ctrl/CMD + S SAVE & NEW Ctrl/CMD + Shift + S" at bounding box center [582, 65] width 1055 height 44
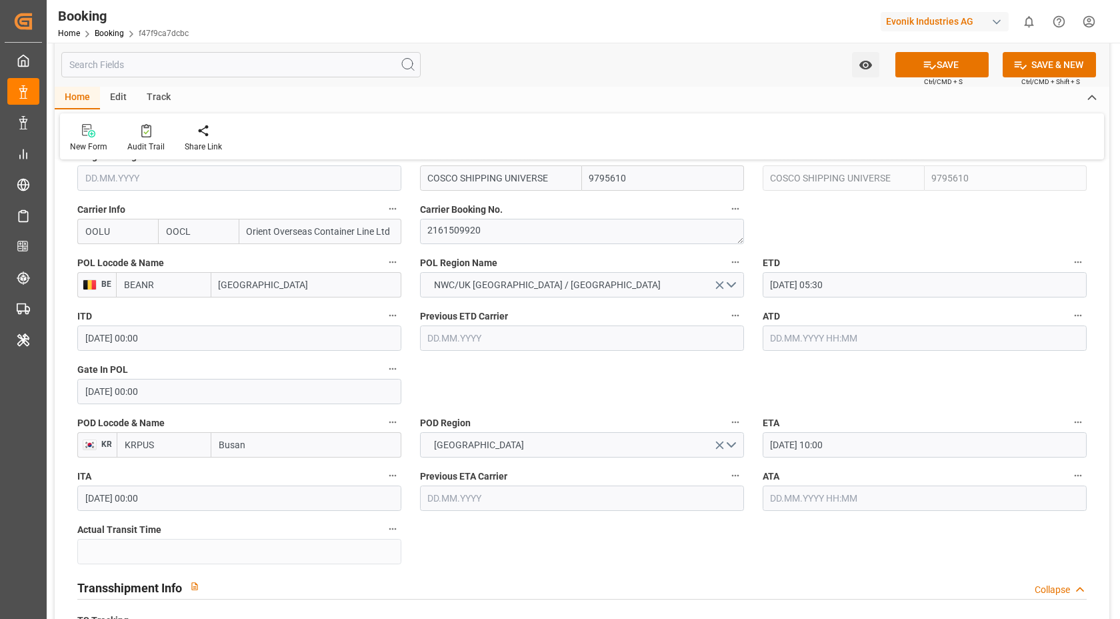
click at [882, 287] on input "17.08.2025 05:30" at bounding box center [925, 284] width 324 height 25
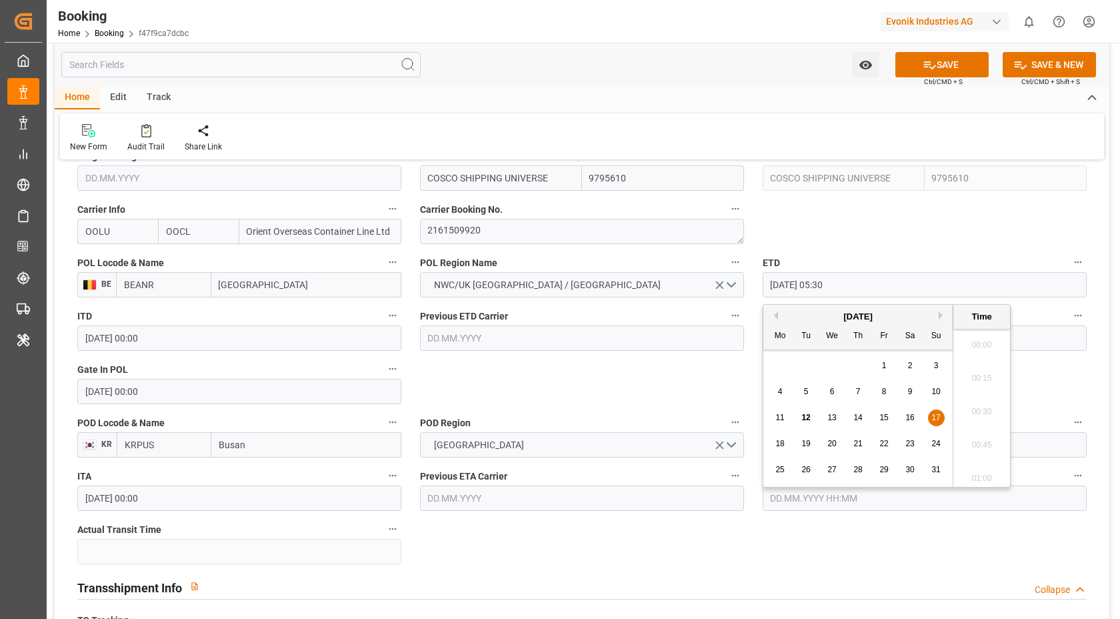
scroll to position [671, 0]
click at [780, 445] on span "18" at bounding box center [780, 443] width 9 height 9
type input "18.08.2025 05:30"
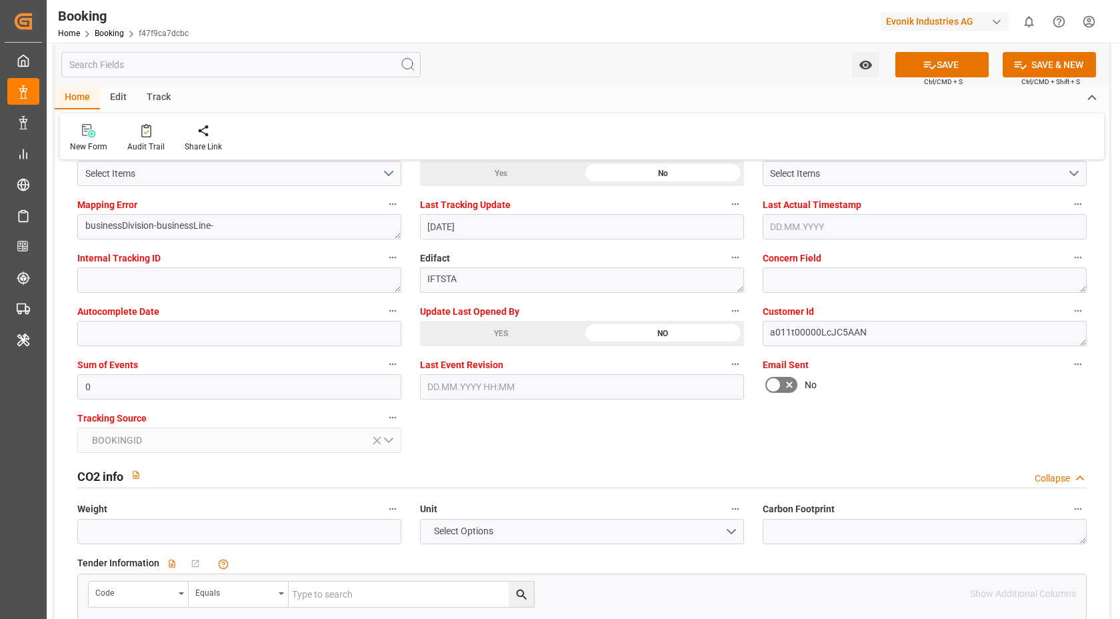
scroll to position [2651, 0]
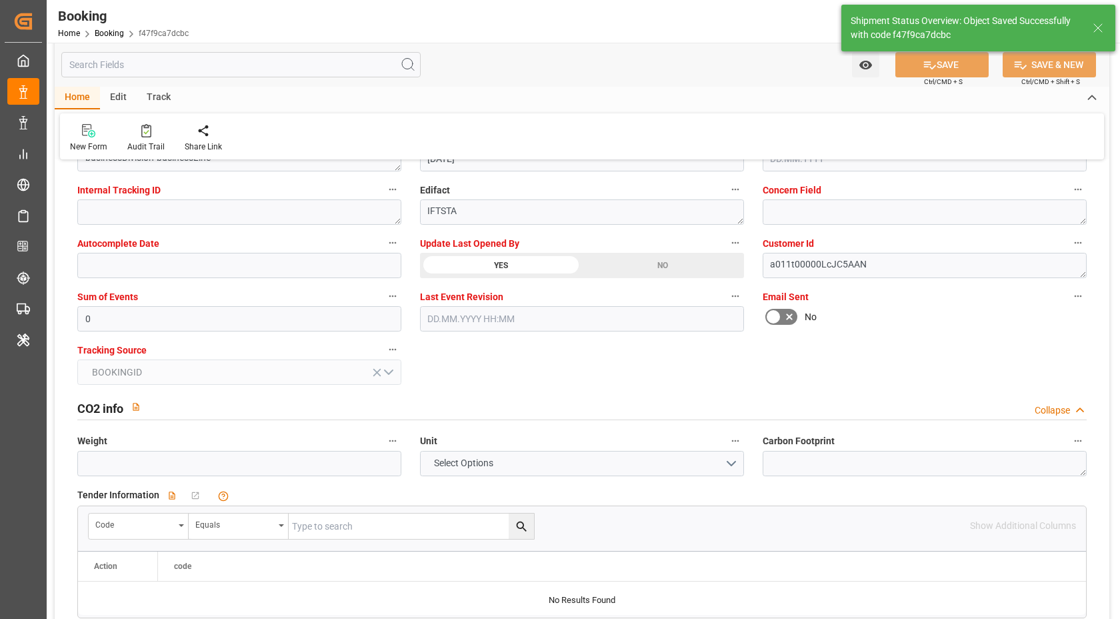
type textarea "[PERSON_NAME]"
type input "12.08.2025 06:15"
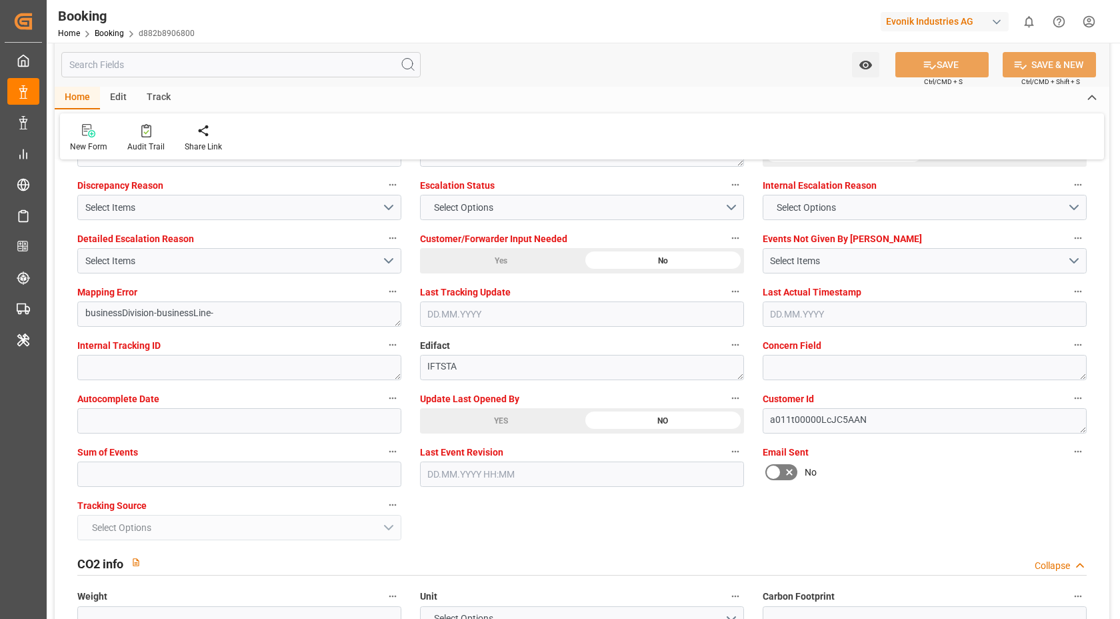
scroll to position [2564, 0]
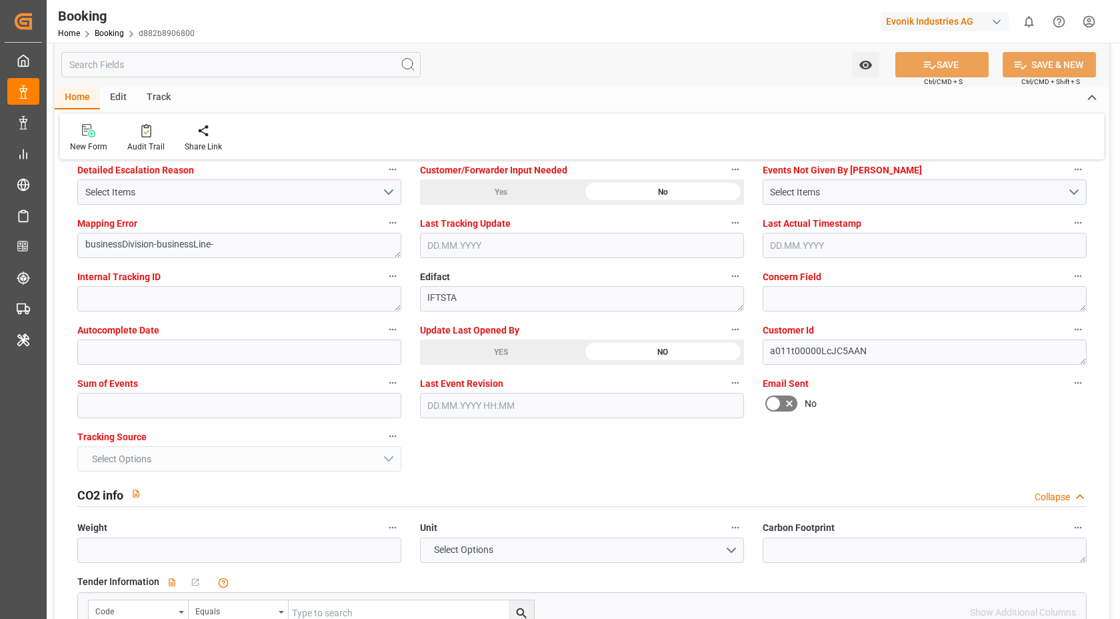
click at [152, 127] on div at bounding box center [145, 130] width 37 height 14
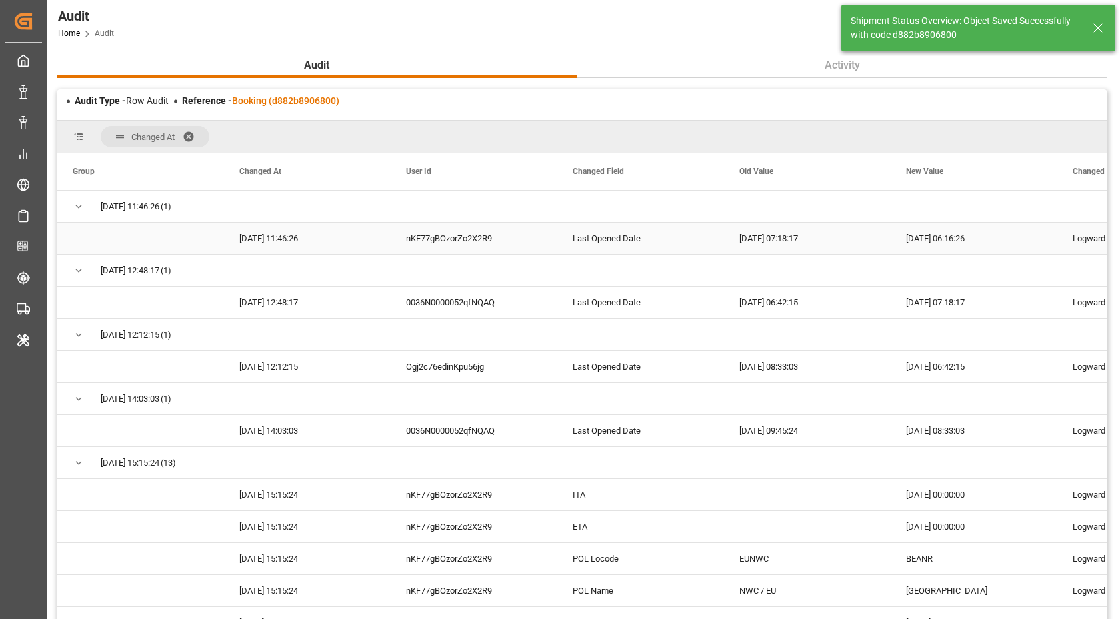
scroll to position [163, 0]
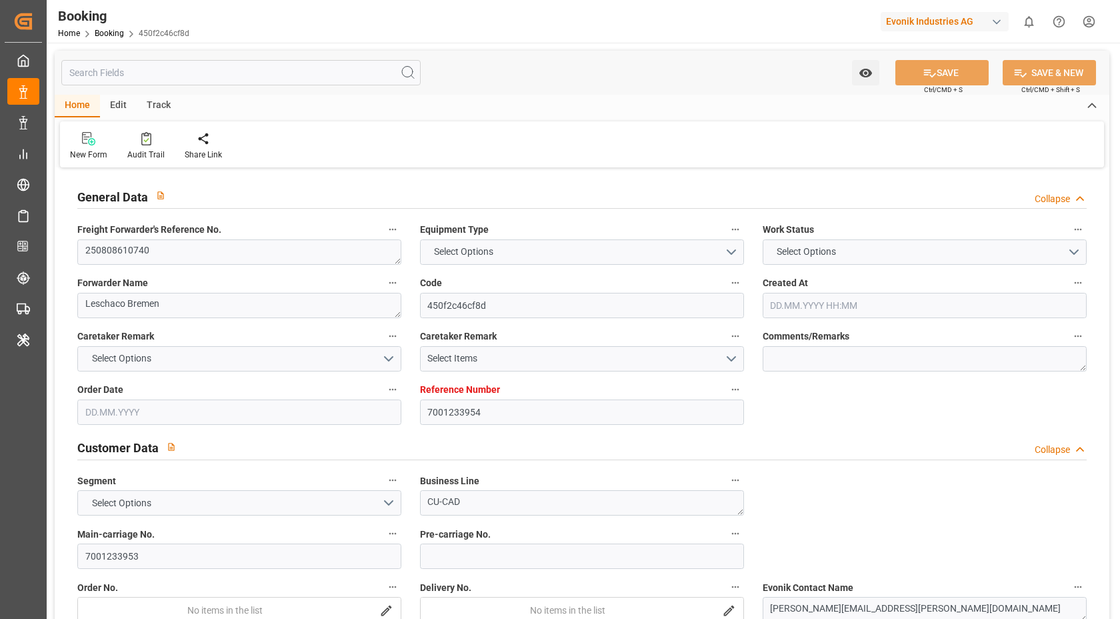
type input "7001233954"
type input "9334375"
type input "ICL"
type input "Independent Container Line Limited"
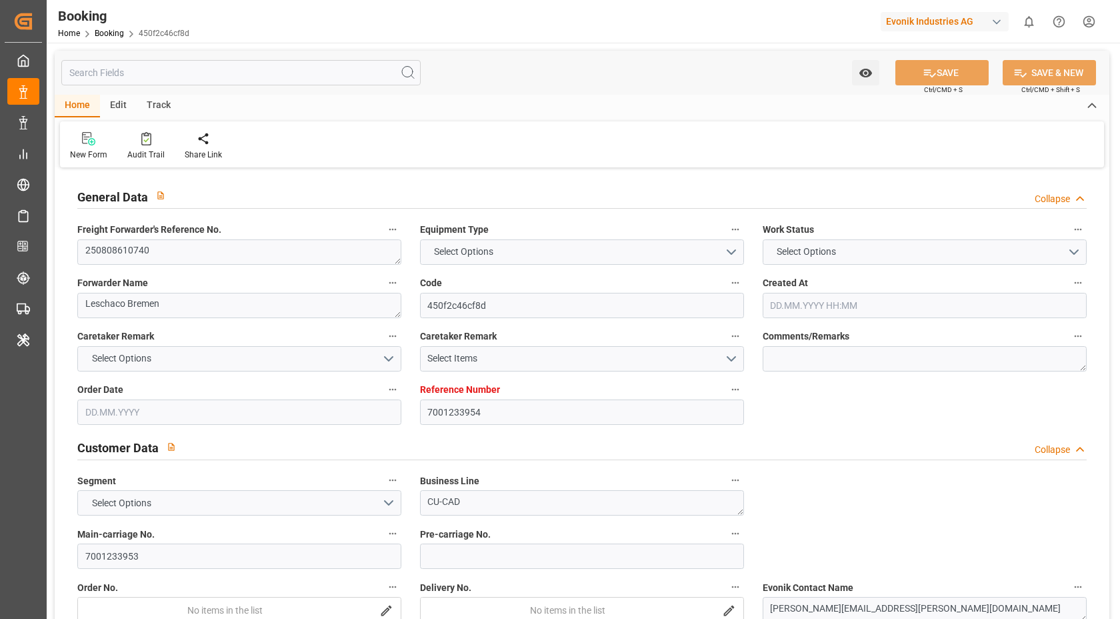
type input "BEANR"
type input "USCHT"
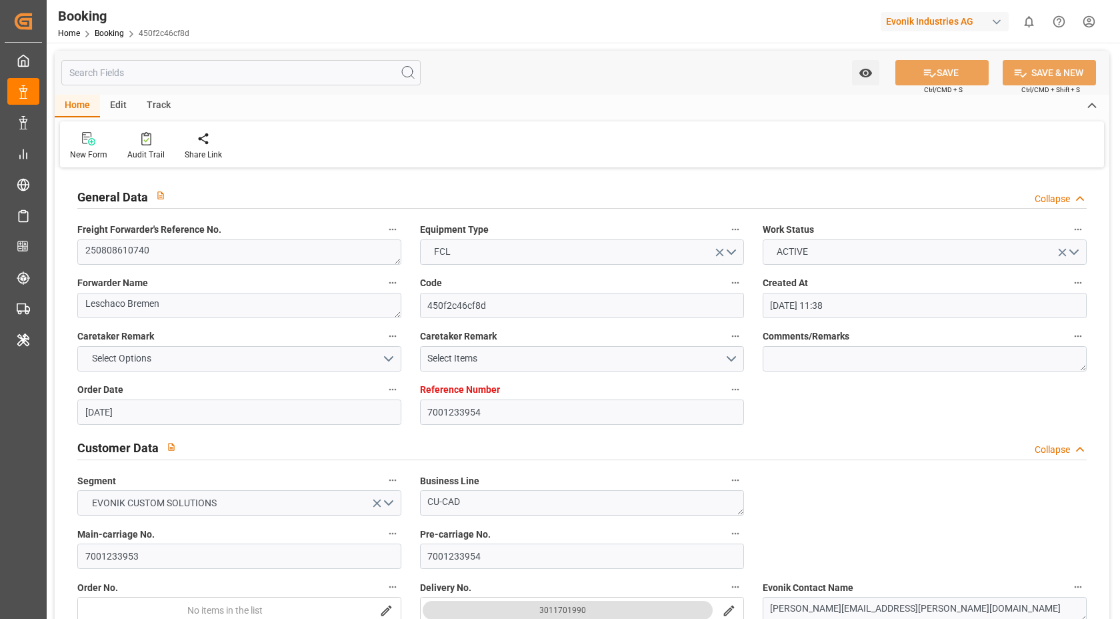
type input "28.07.2025 11:38"
type input "28.07.2025"
type input "14.09.2025"
type input "15.08.2025"
type input "29.07.2025"
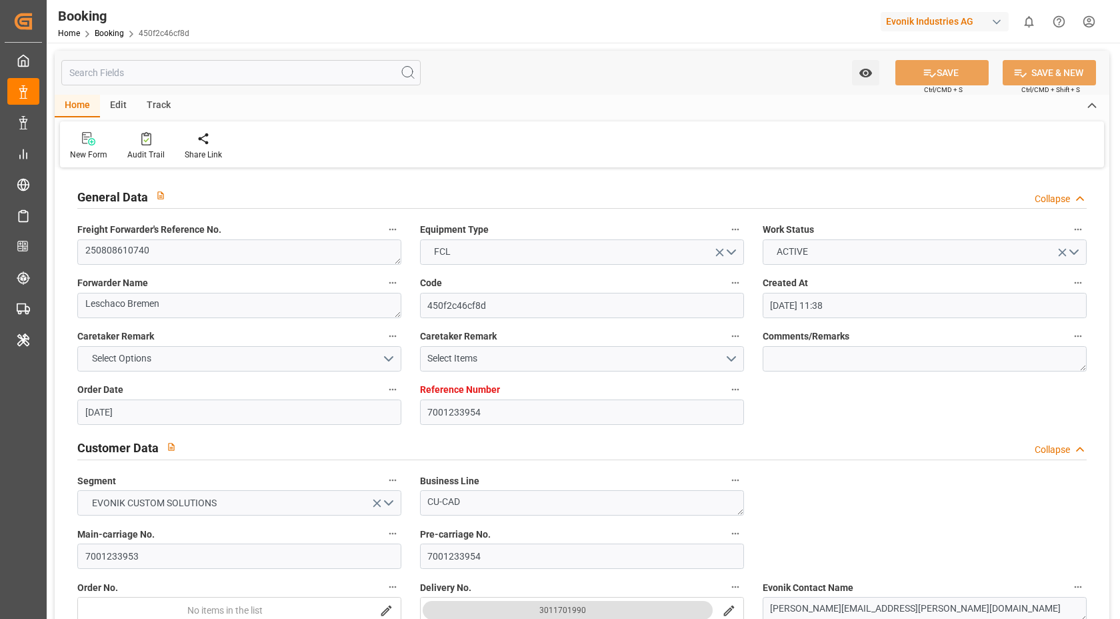
type input "30.07.2025"
type input "27.08.2025 00:00"
type input "10.09.2025 00:00"
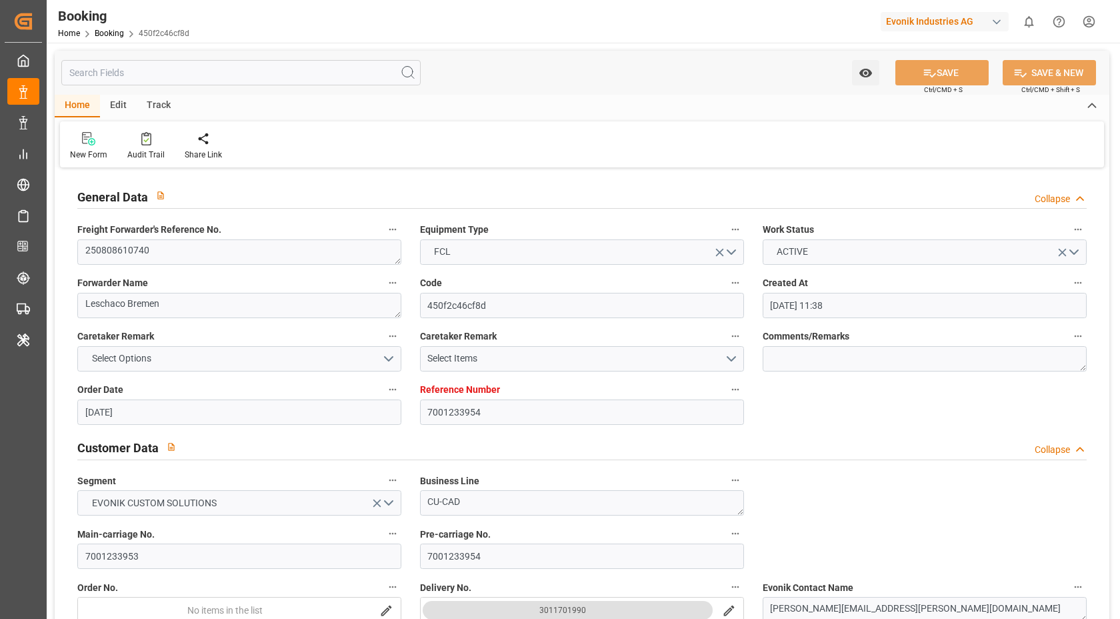
type input "12.08.2025"
type input "12.08.2025 06:14"
click at [149, 145] on icon at bounding box center [146, 138] width 10 height 13
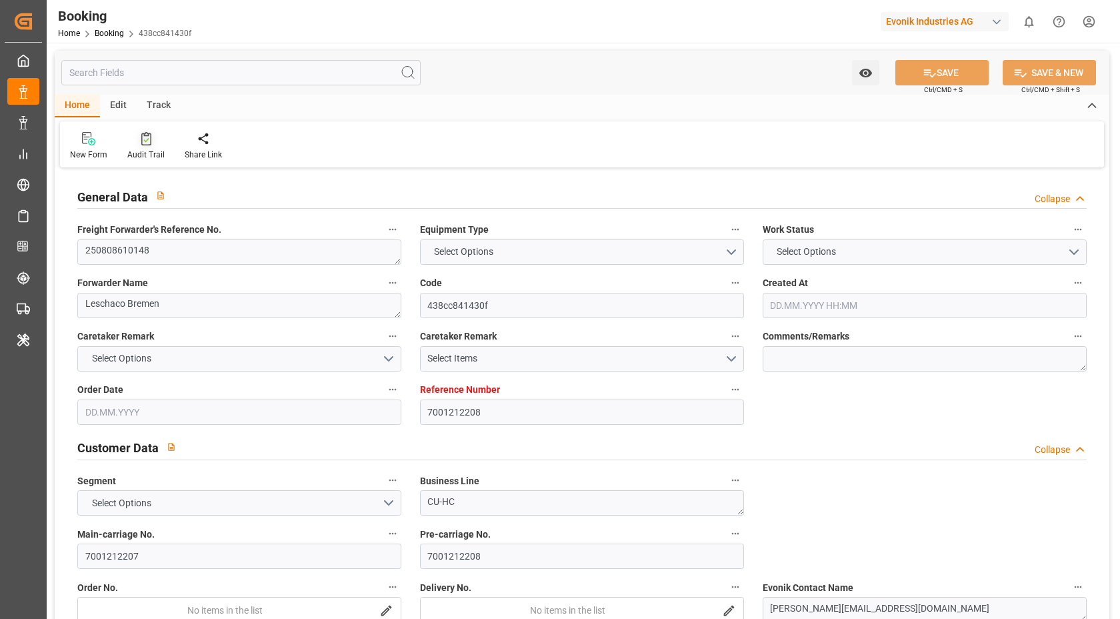
click at [147, 147] on div "Audit Trail" at bounding box center [145, 145] width 57 height 29
type input "7001242865"
type input "9417244"
type input "OOCL"
type input "Orient Overseas Container Line Ltd"
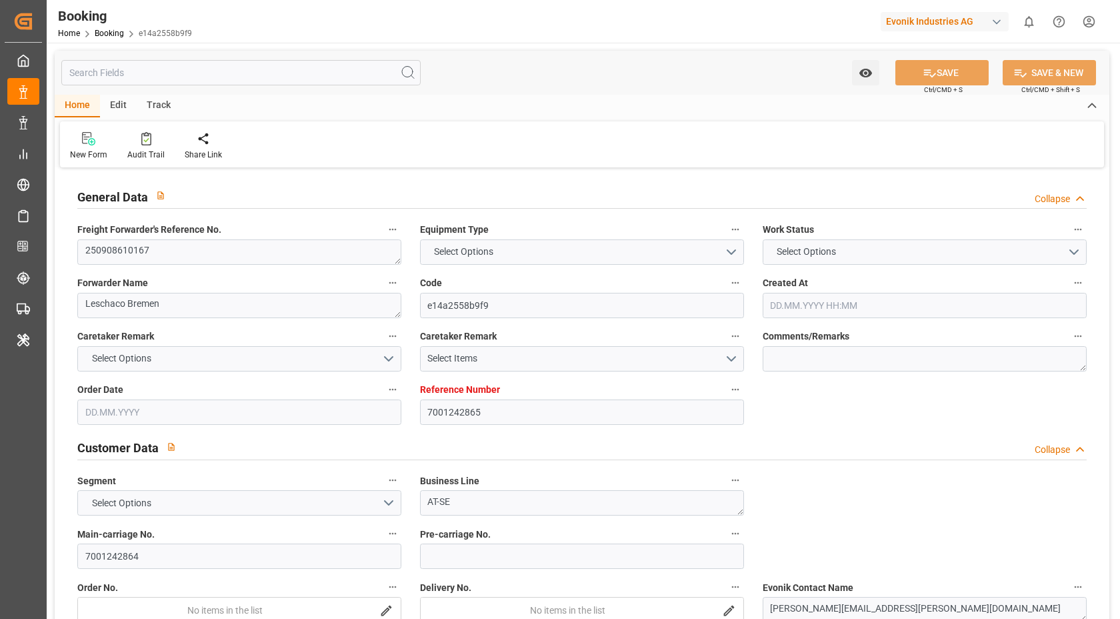
type input "NLRTM"
type input "USNYC"
type input "[DATE] 05:22"
type input "[DATE]"
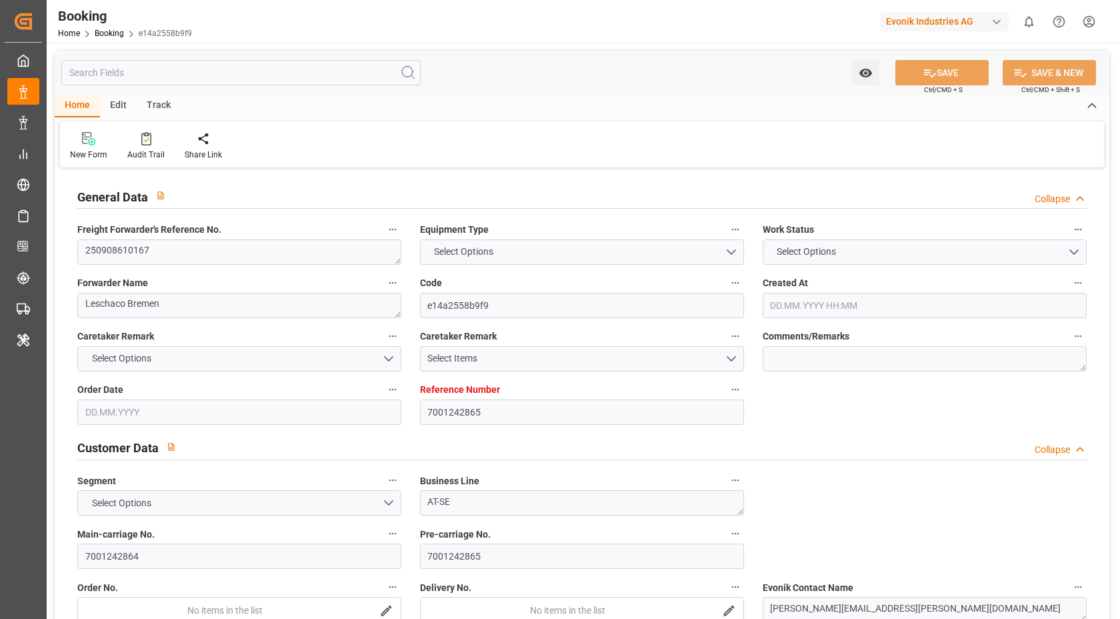
type input "[DATE]"
type input "[DATE] 00:00"
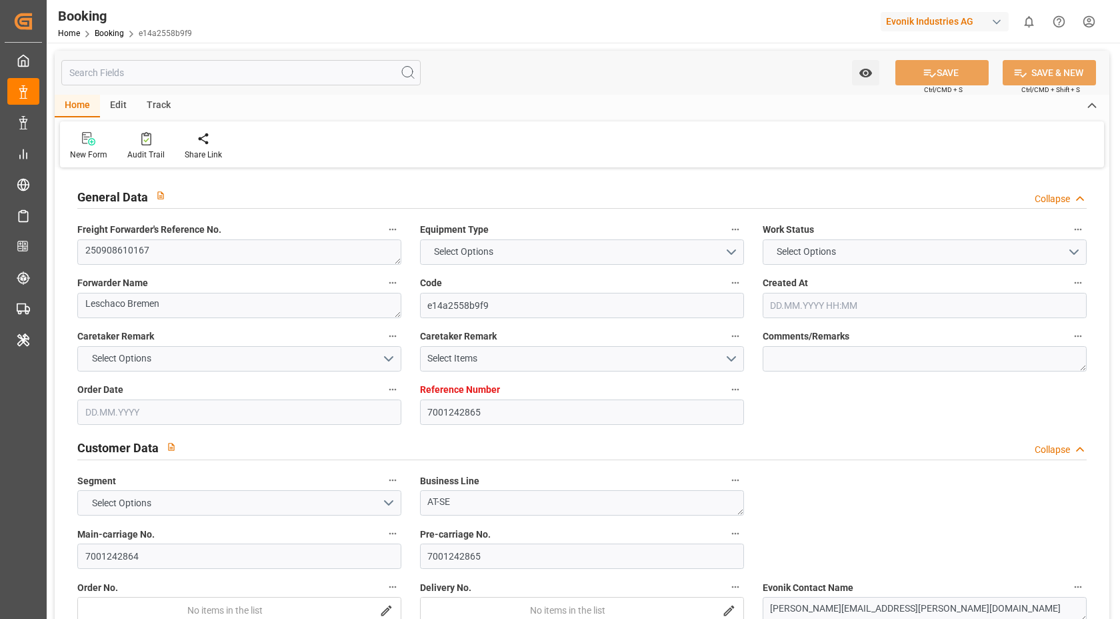
type input "[DATE]"
type input "[DATE] 07:17"
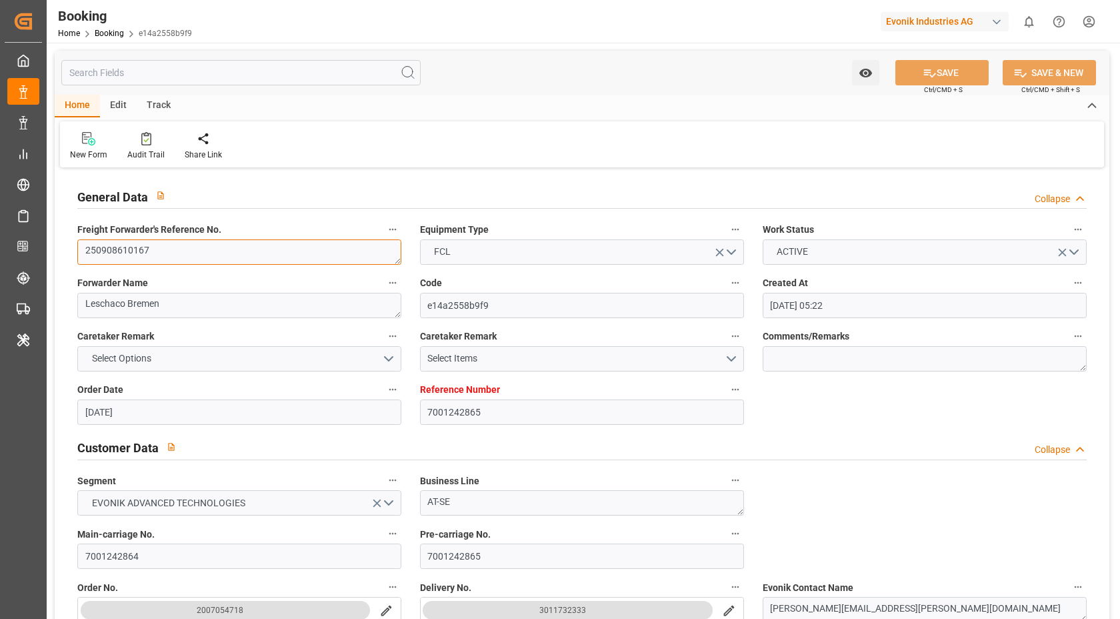
click at [197, 255] on textarea "250908610167" at bounding box center [239, 251] width 324 height 25
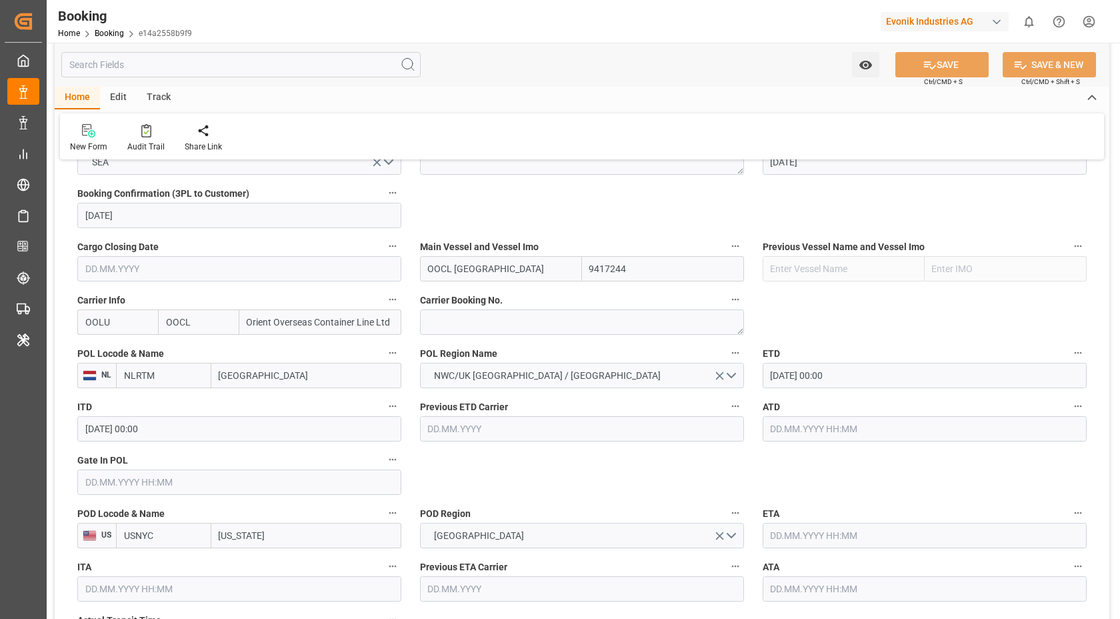
scroll to position [945, 0]
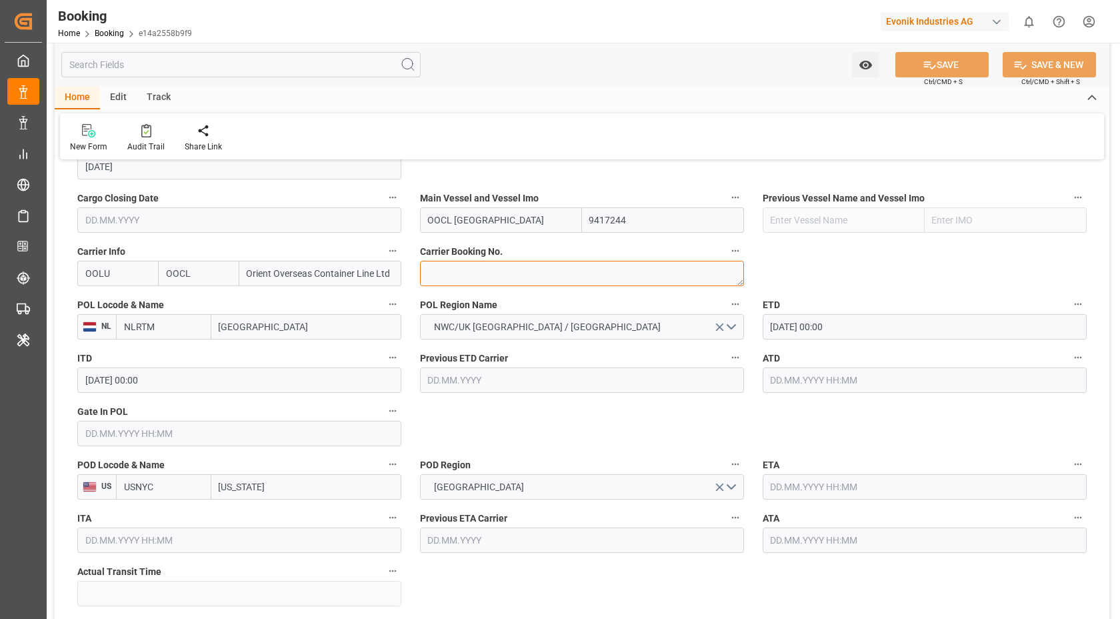
click at [491, 274] on textarea at bounding box center [582, 273] width 324 height 25
paste textarea "2161721950"
type textarea "2161721950"
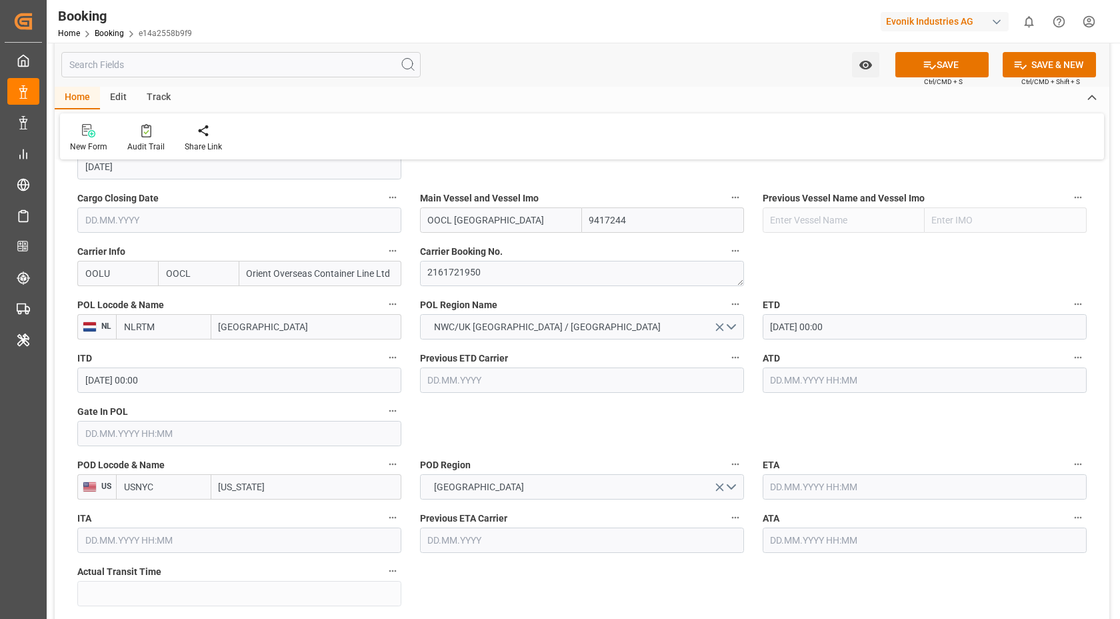
click at [573, 95] on div "Home Edit Track" at bounding box center [582, 98] width 1055 height 23
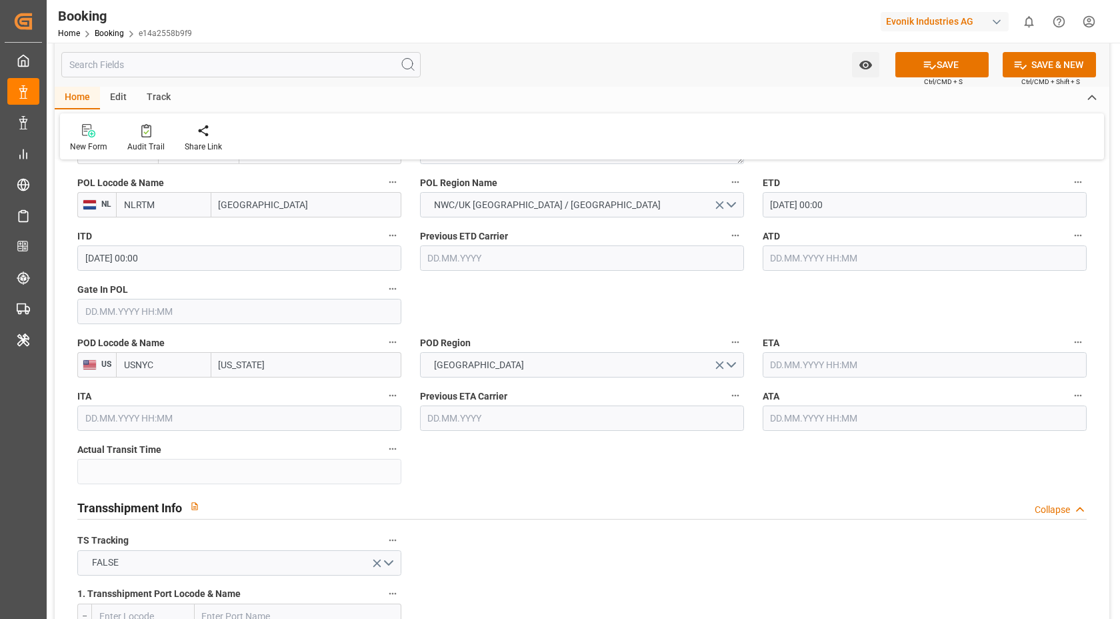
scroll to position [1074, 0]
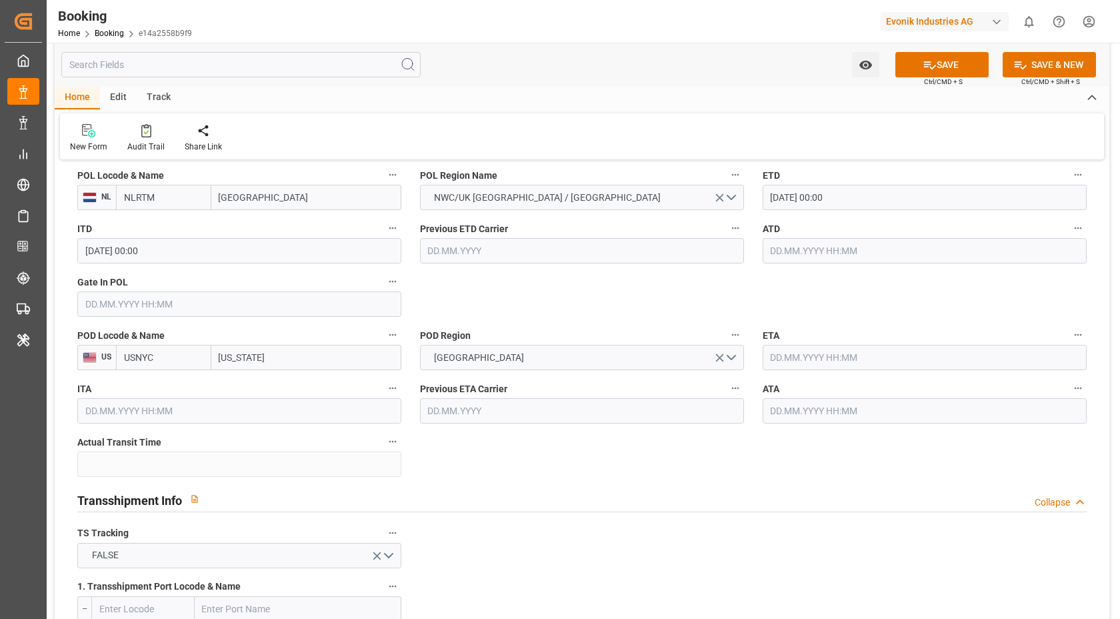
click at [874, 203] on input "[DATE] 00:00" at bounding box center [925, 197] width 324 height 25
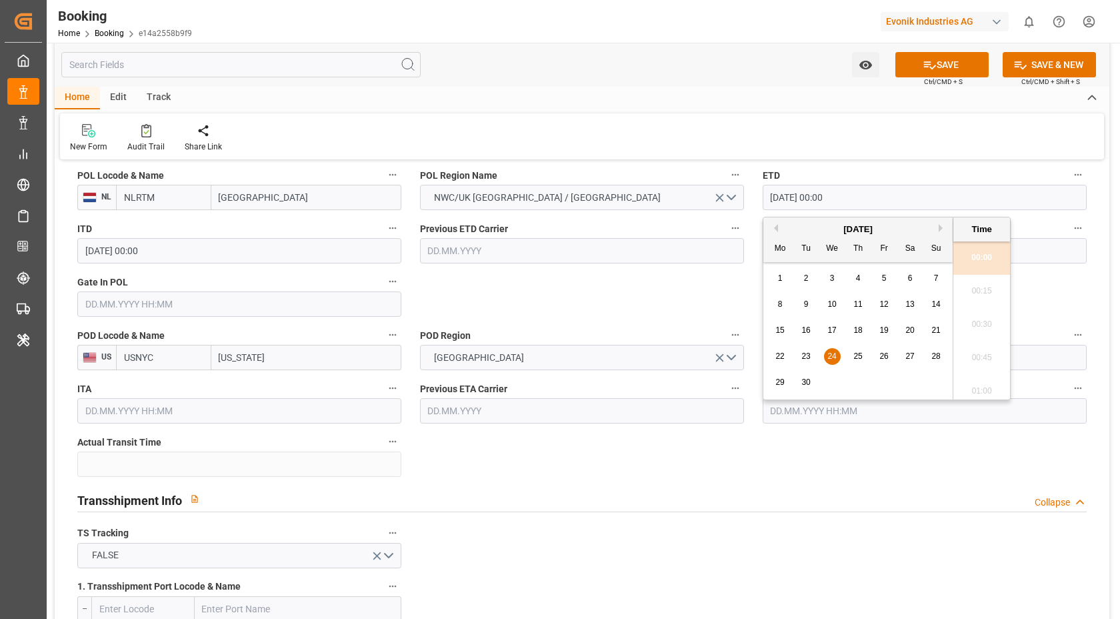
click at [828, 329] on span "17" at bounding box center [832, 329] width 9 height 9
type input "[DATE] 00:00"
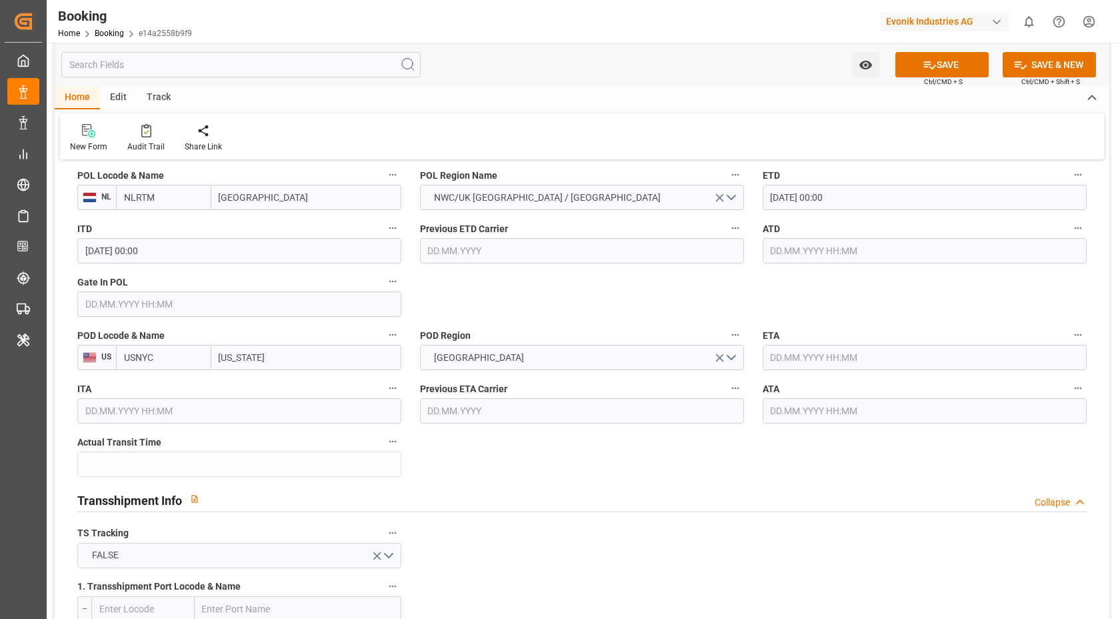
click at [817, 367] on input "text" at bounding box center [925, 357] width 324 height 25
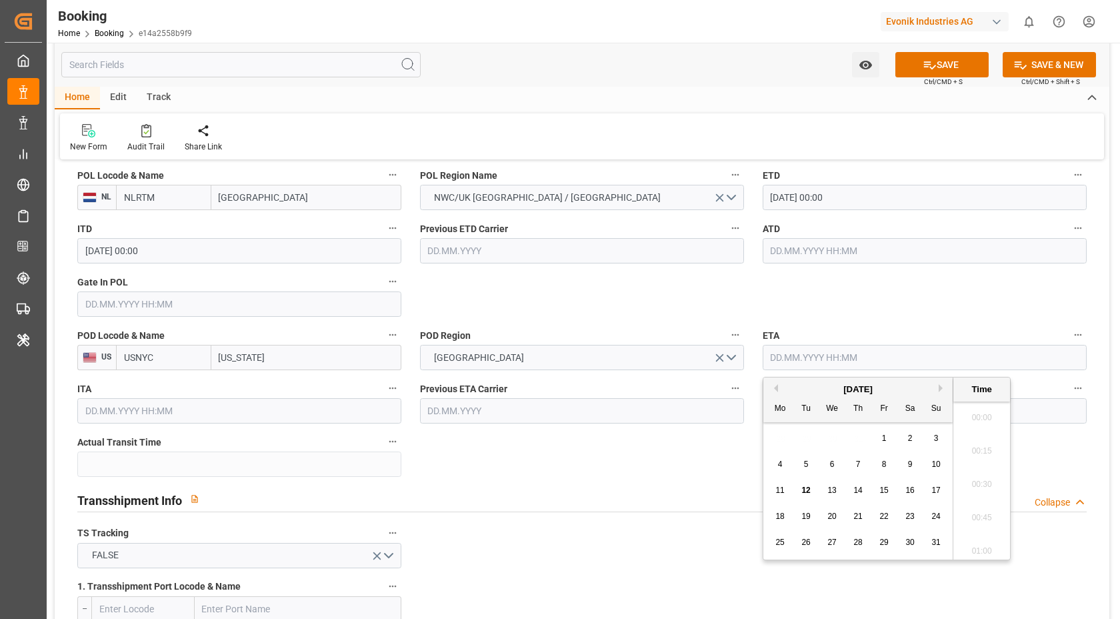
scroll to position [1504, 0]
type input "[DATE] 00:00"
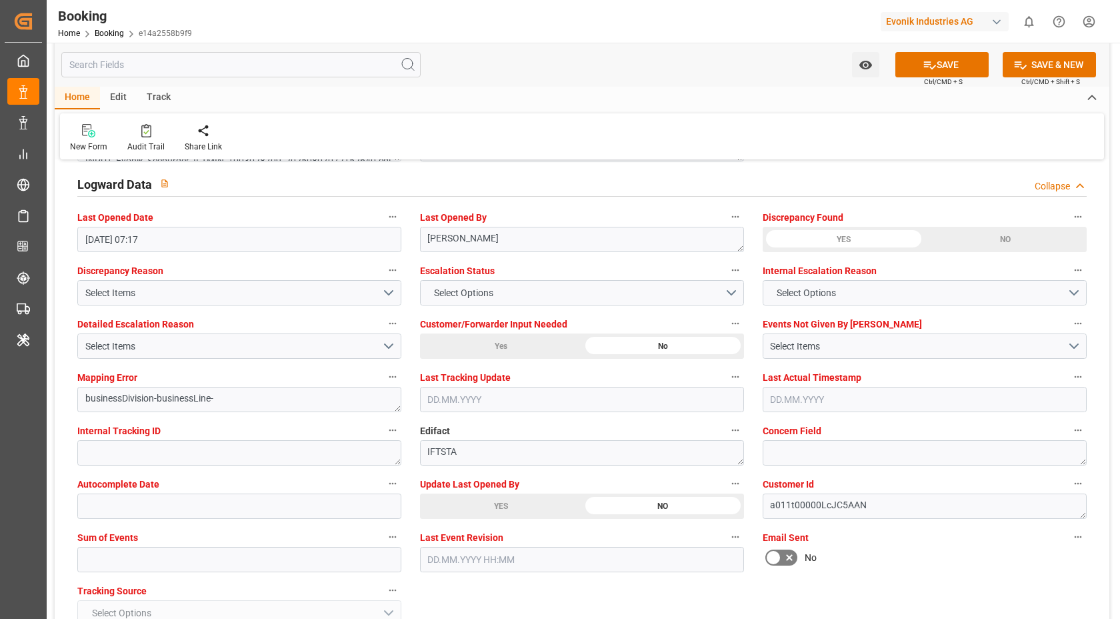
scroll to position [2415, 0]
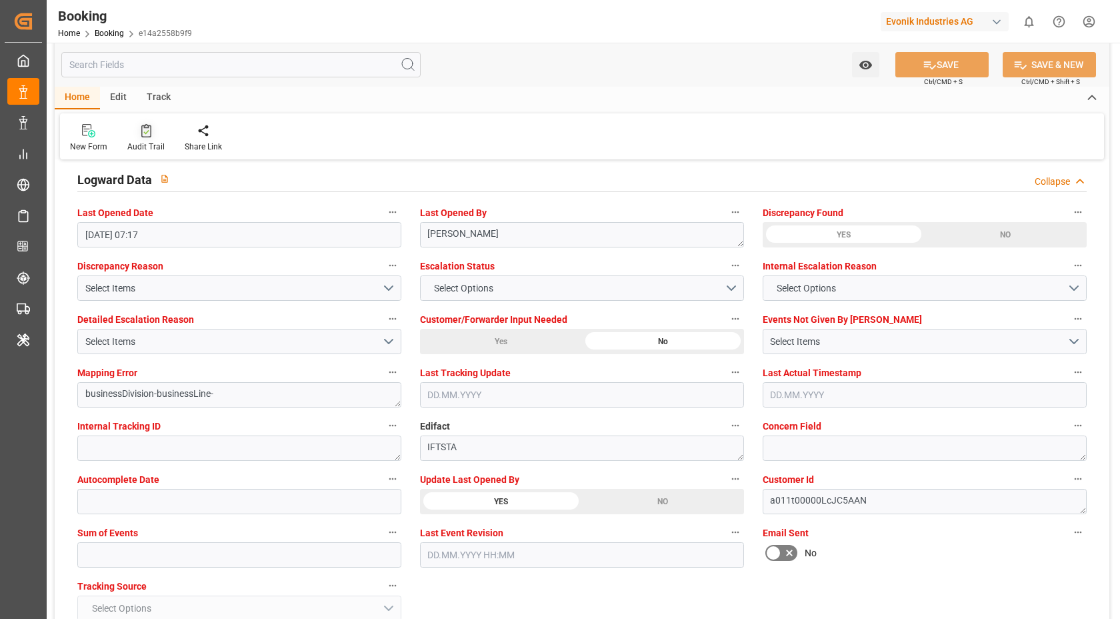
click at [153, 129] on div at bounding box center [145, 130] width 37 height 14
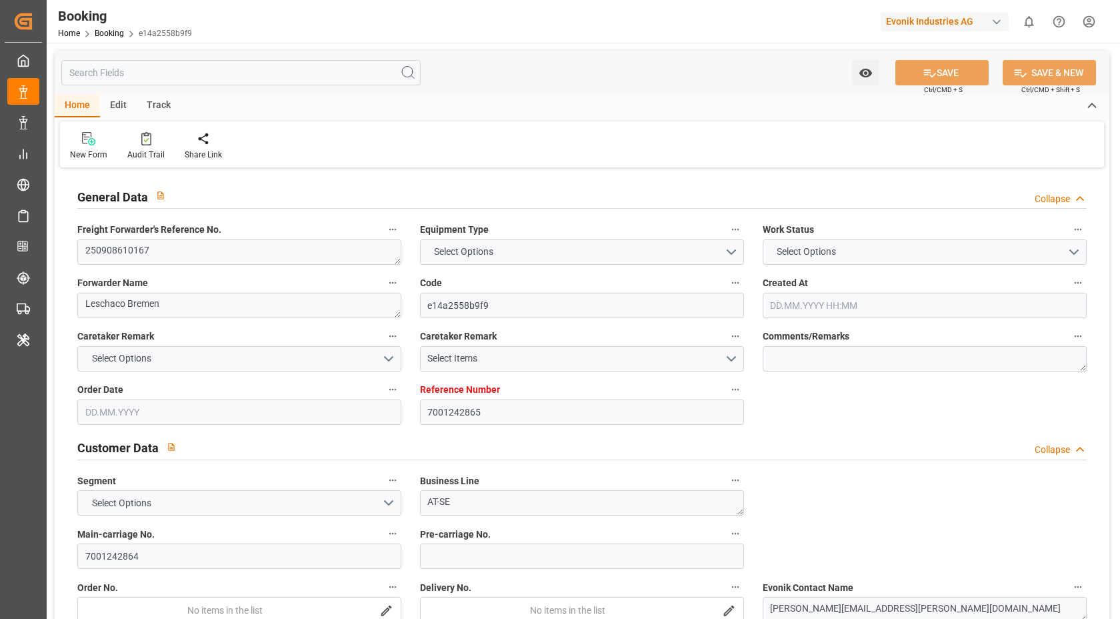
type input "7001242865"
type input "9417244"
type input "OOCL"
type input "Orient Overseas Container Line Ltd"
type input "NLRTM"
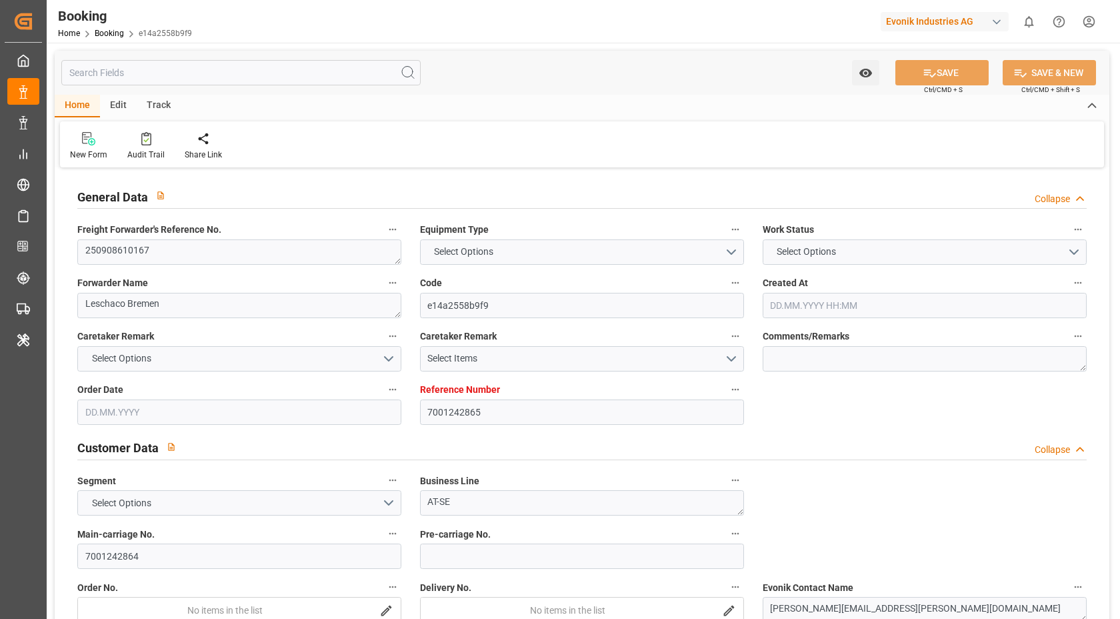
type input "USNYC"
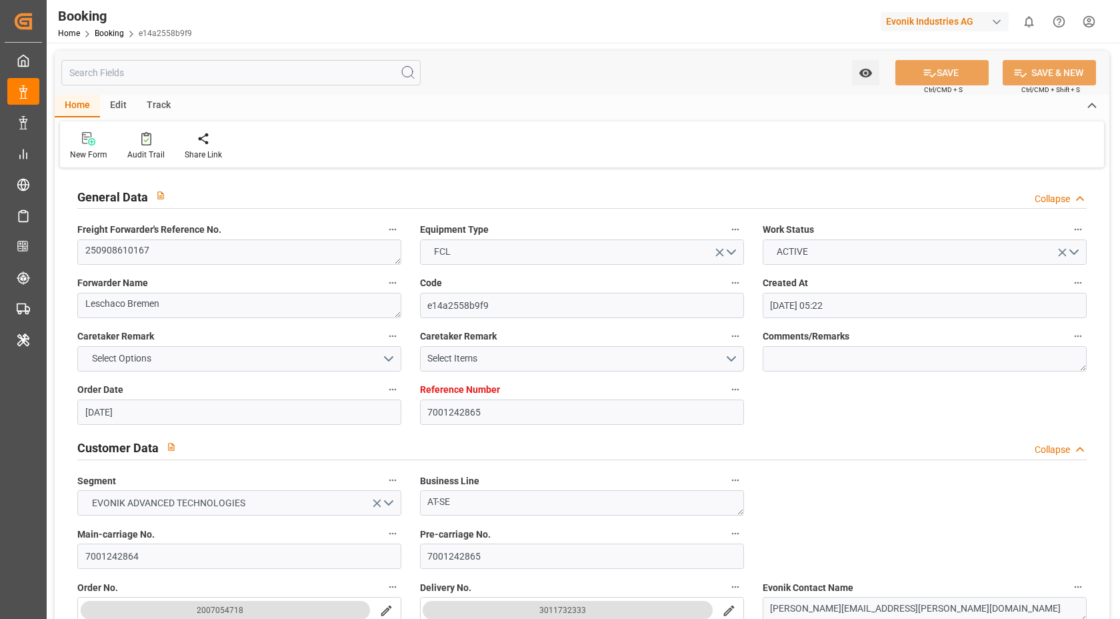
type input "[DATE] 05:22"
type input "[DATE]"
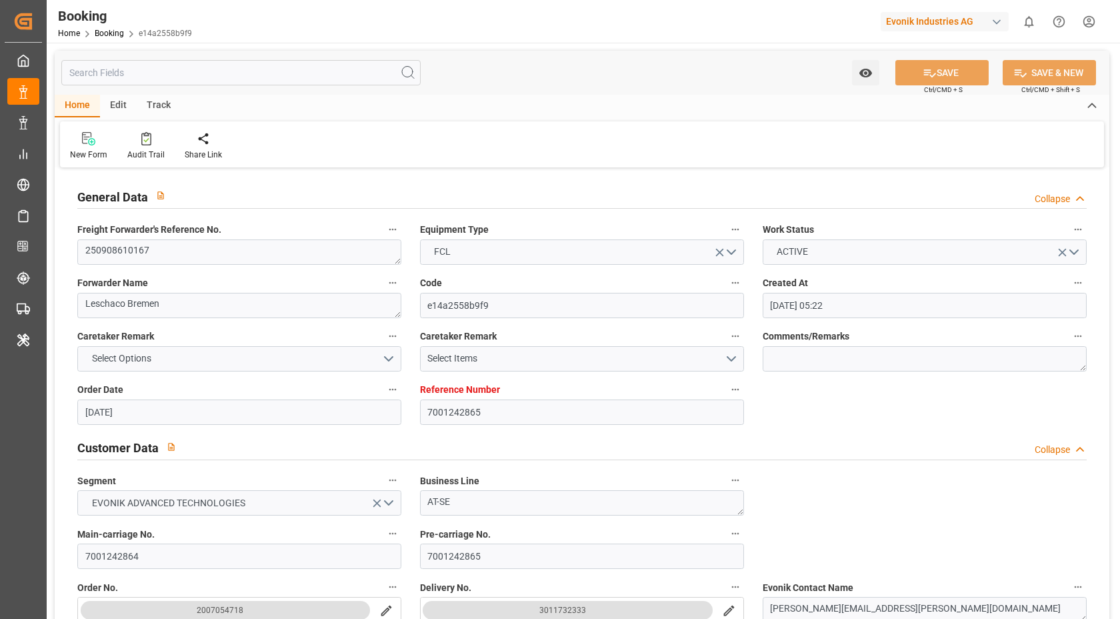
type input "[DATE]"
type input "[DATE] 00:00"
type input "24.09.2025 00:00"
type input "01.10.2025 00:00"
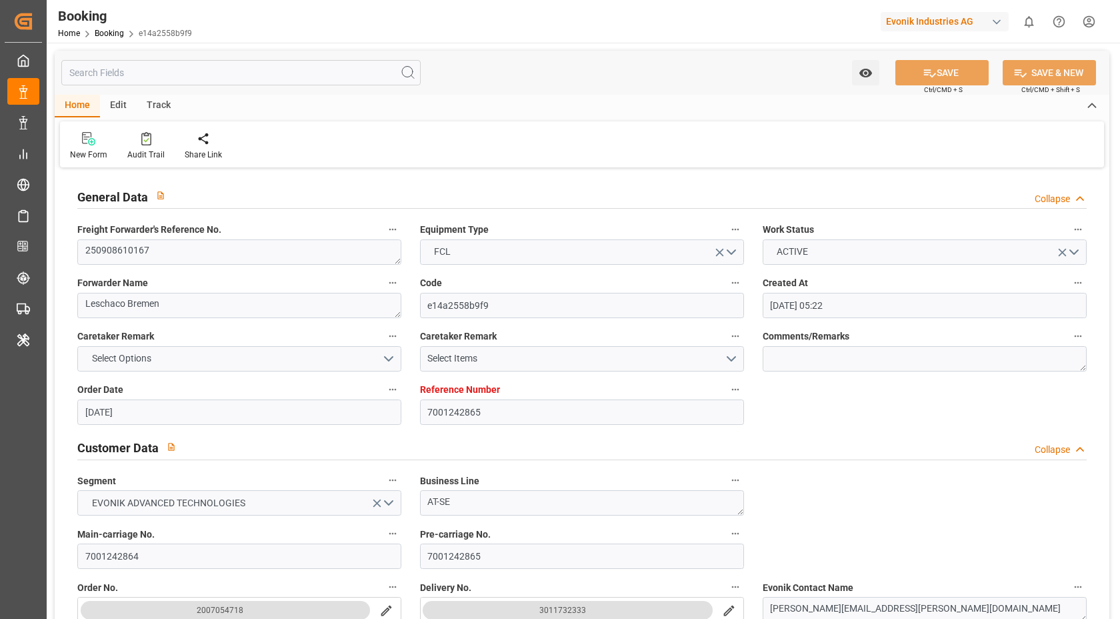
type input "11.08.2025"
type input "12.08.2025 06:24"
click at [141, 137] on icon at bounding box center [146, 138] width 10 height 13
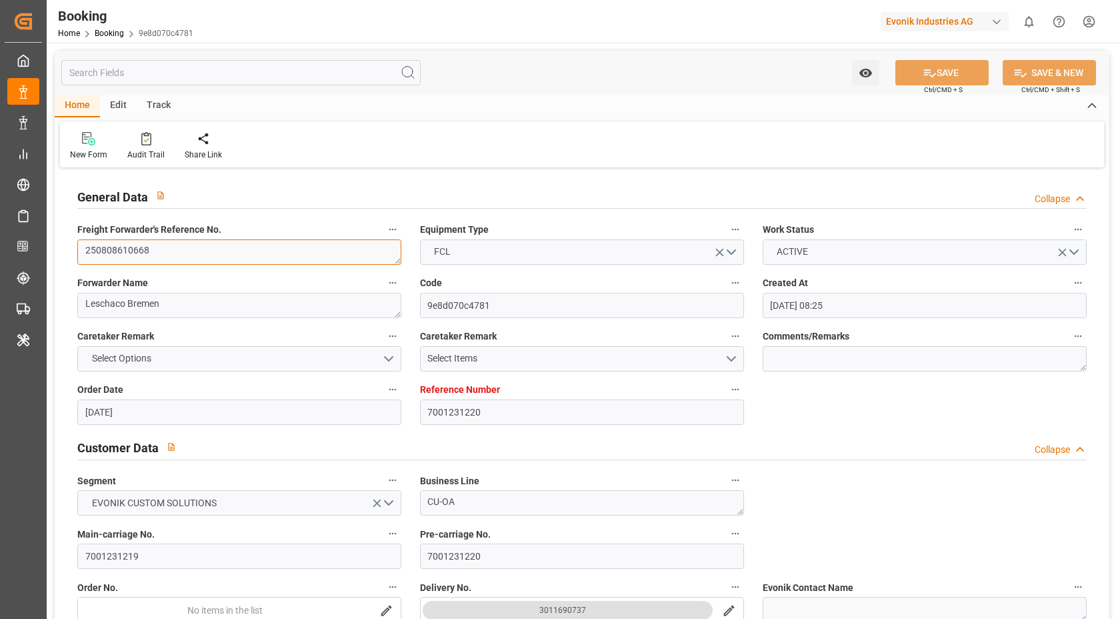
click at [232, 259] on textarea "250808610668" at bounding box center [239, 251] width 324 height 25
click at [232, 258] on textarea "250808610668" at bounding box center [239, 251] width 324 height 25
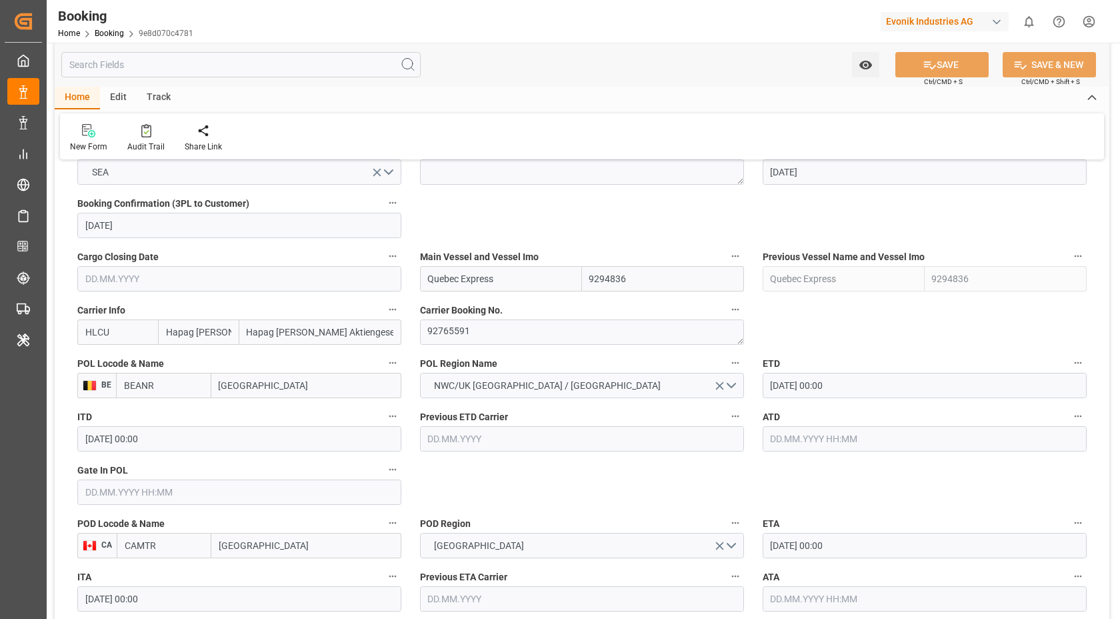
scroll to position [903, 0]
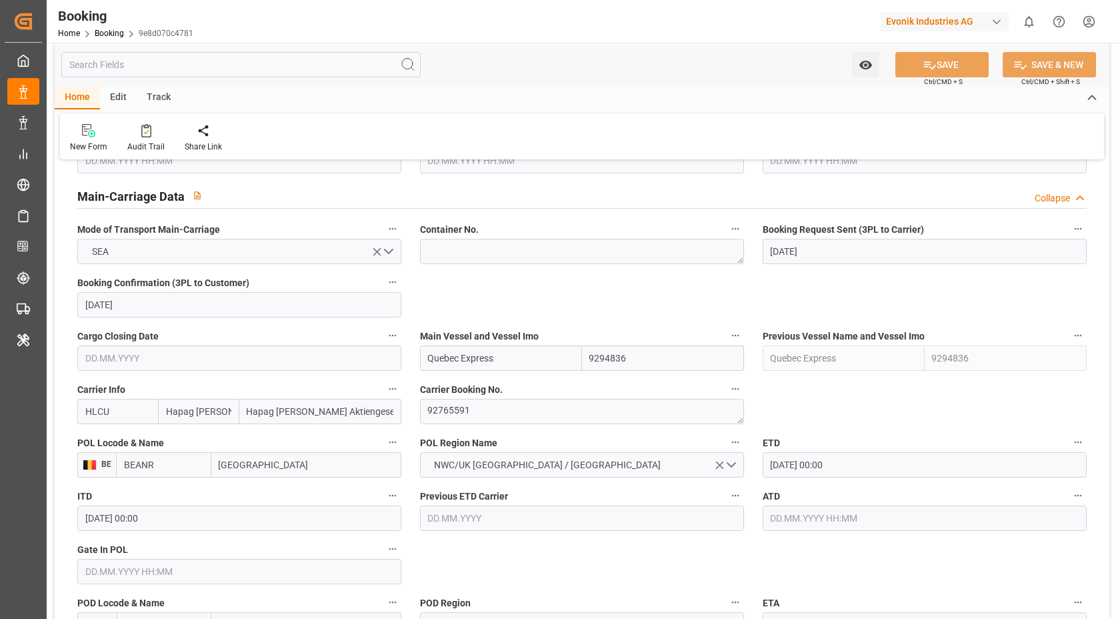
click at [870, 475] on input "25.08.2025 00:00" at bounding box center [925, 464] width 324 height 25
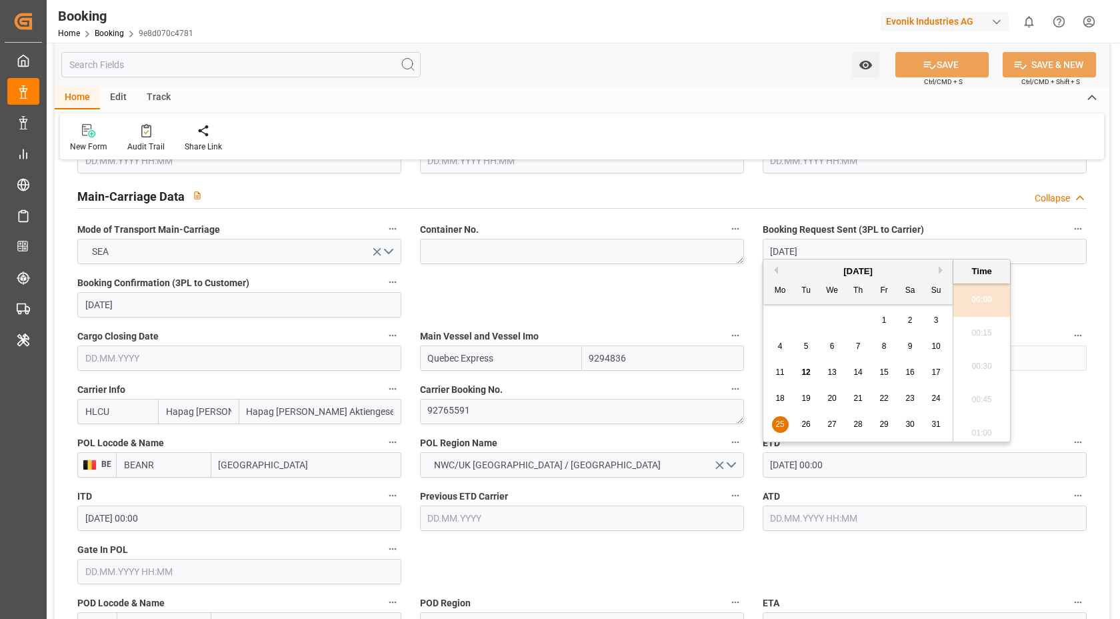
click at [886, 394] on span "22" at bounding box center [884, 397] width 9 height 9
type input "[DATE] 00:00"
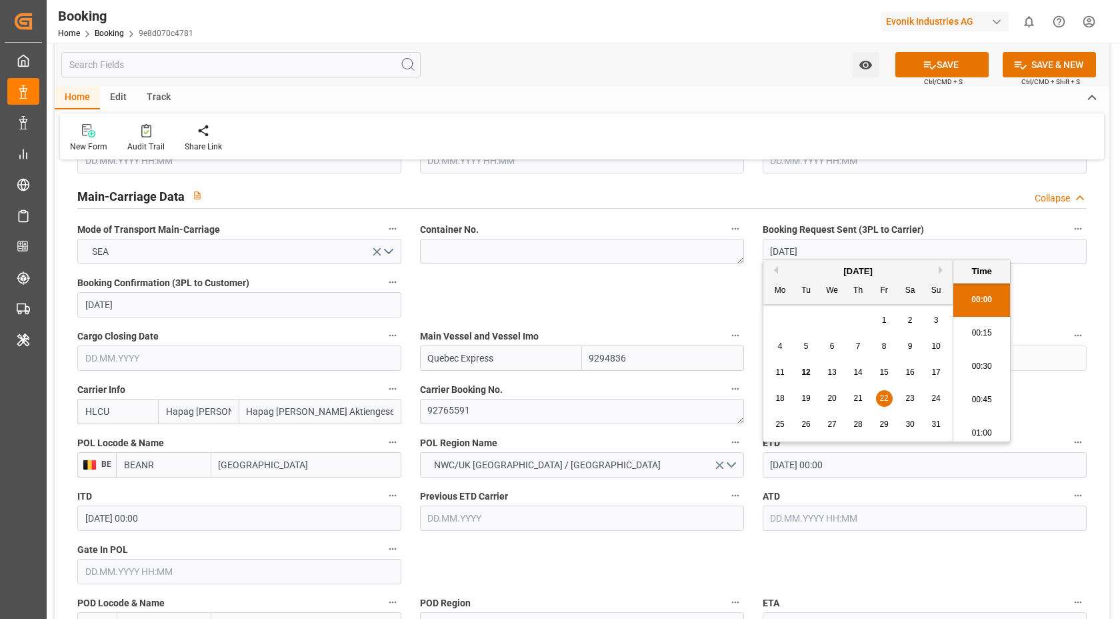
click at [630, 106] on div "Home Edit Track" at bounding box center [582, 98] width 1055 height 23
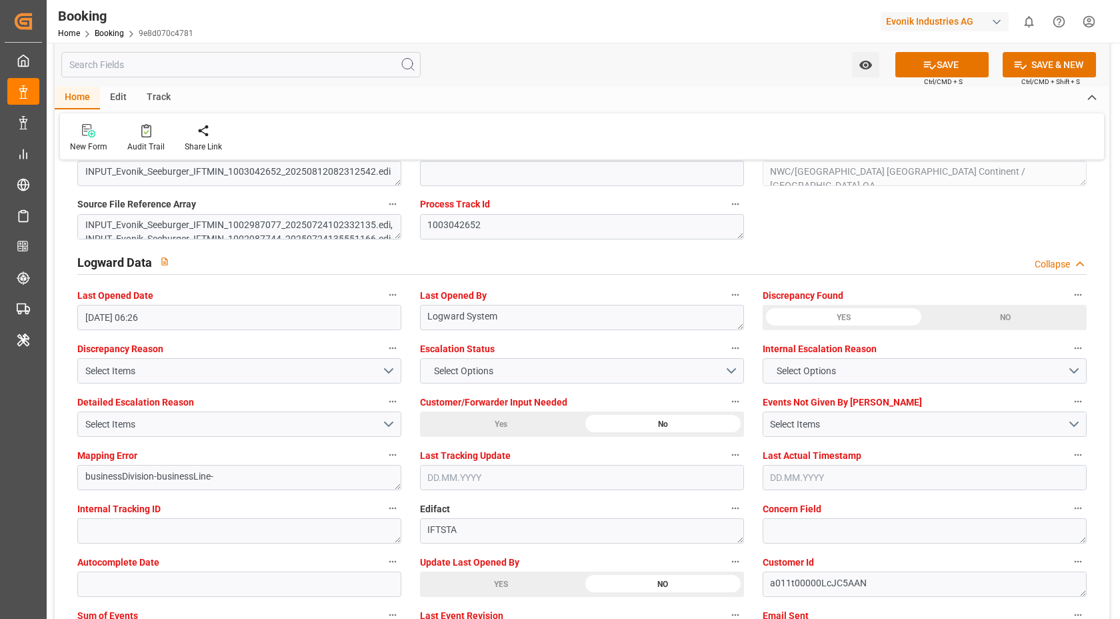
scroll to position [2497, 0]
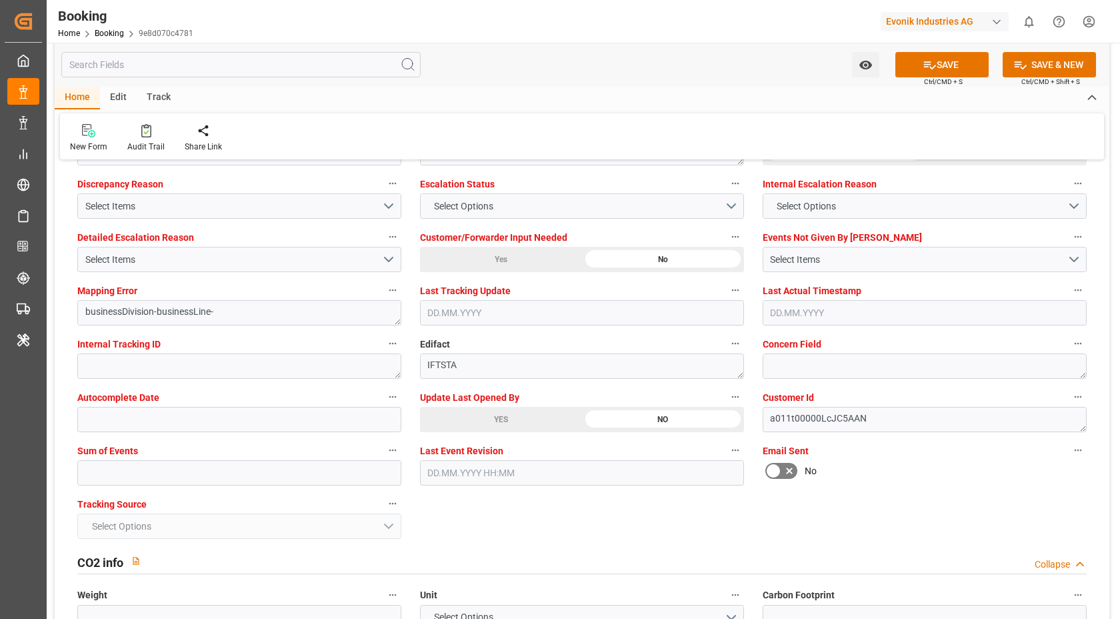
drag, startPoint x: 515, startPoint y: 410, endPoint x: 570, endPoint y: 408, distance: 54.7
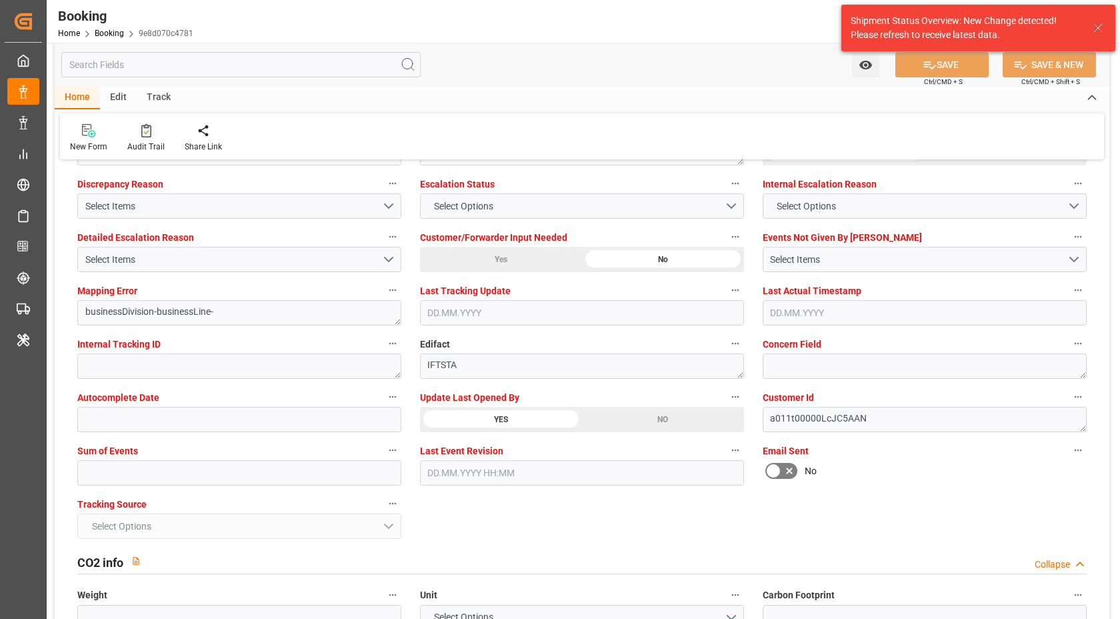
click at [143, 133] on icon at bounding box center [146, 130] width 10 height 13
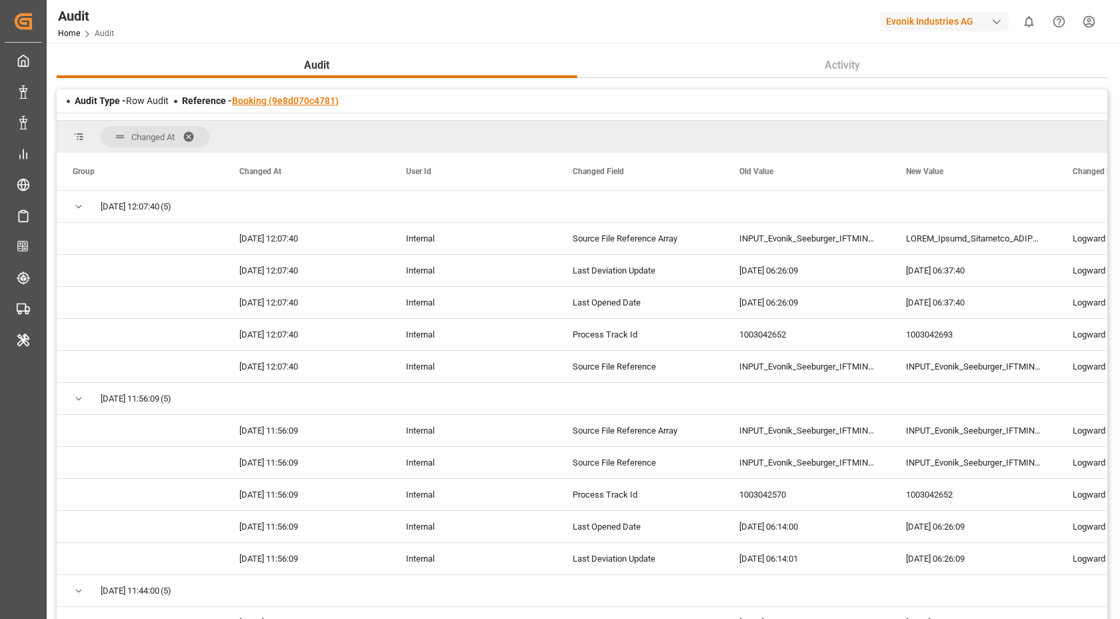
click at [289, 100] on link "Booking (9e8d070c4781)" at bounding box center [285, 100] width 107 height 11
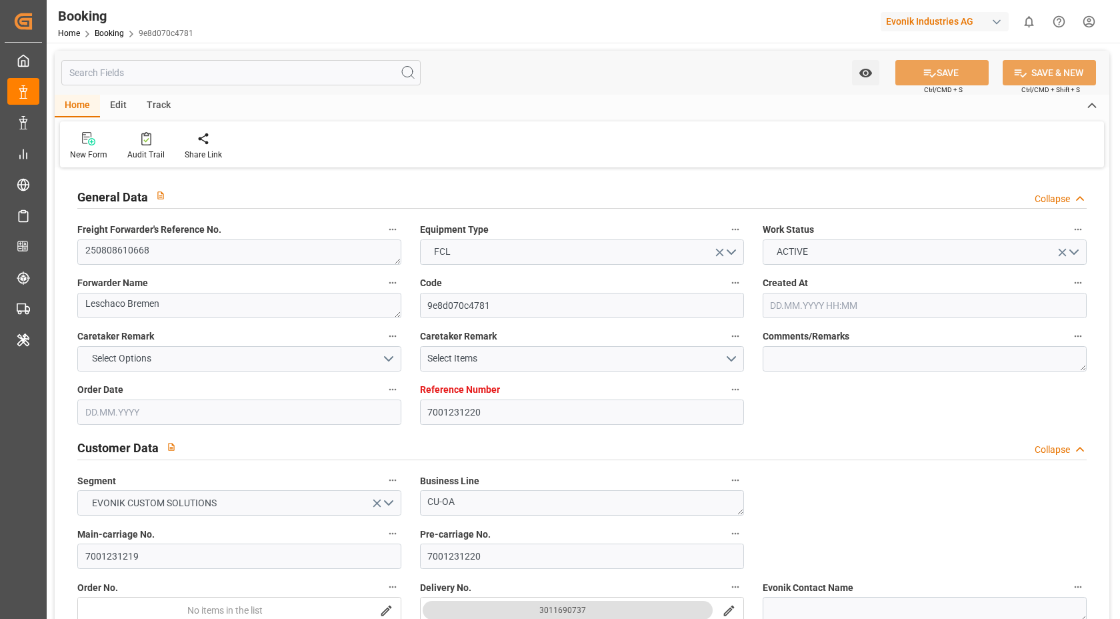
type input "7001231220"
type input "9294836"
type input "Hapag [PERSON_NAME]"
type input "Hapag [PERSON_NAME] Aktiengesellschaft"
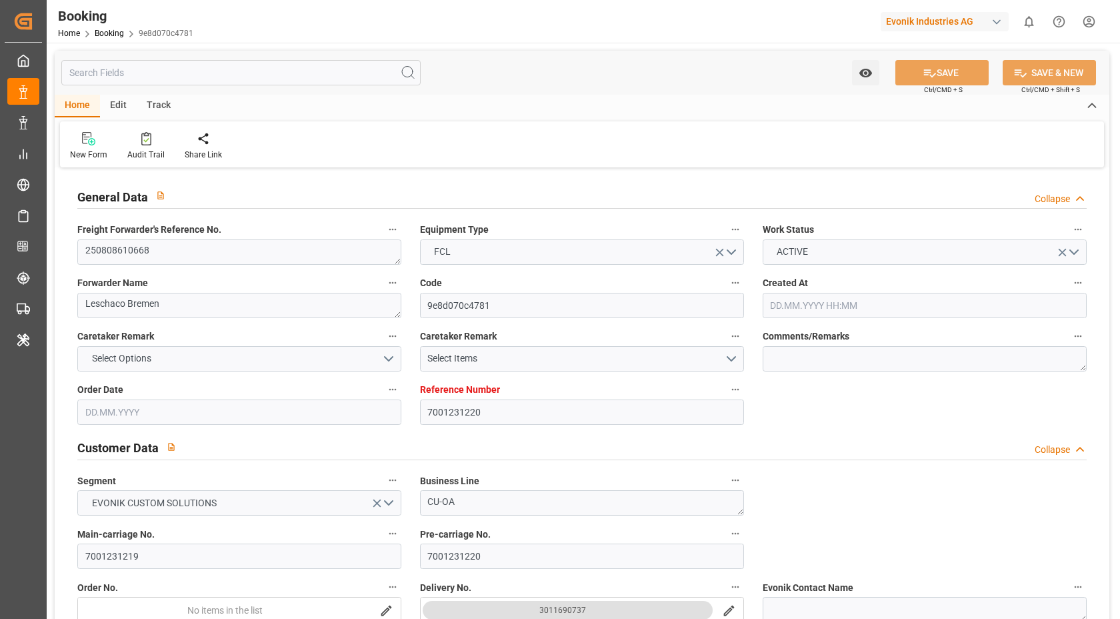
type input "BEANR"
type input "CAMTR"
type input "24.07.2025 08:25"
type input "24.07.2025"
type input "15.09.2025"
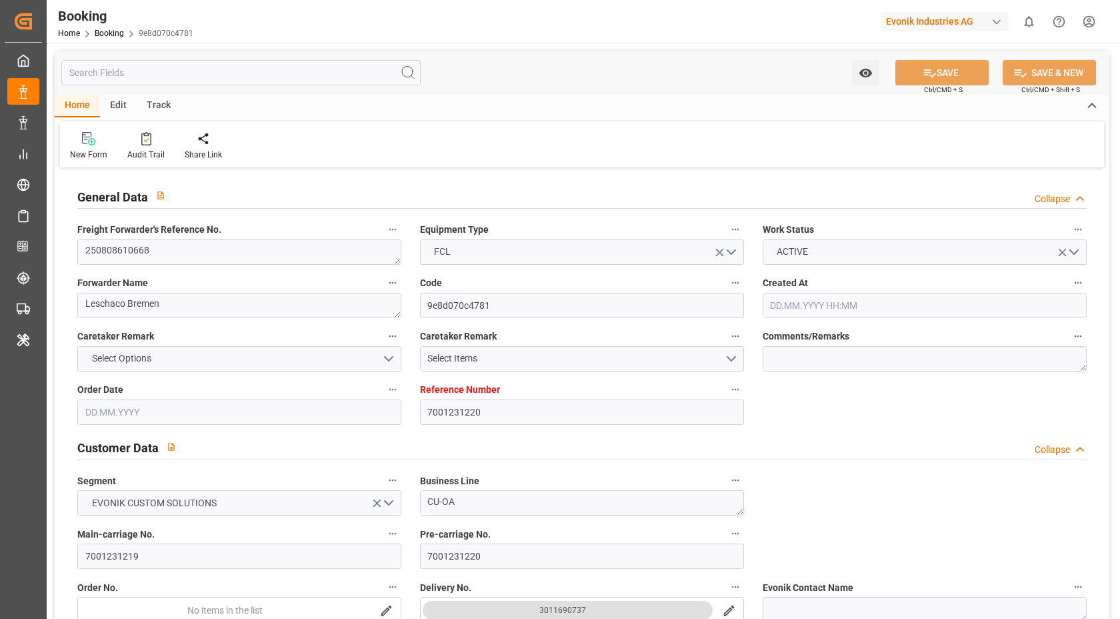
type input "15.08.2025"
type input "24.07.2025"
type input "05.08.2025"
type input "25.08.2025 00:00"
type input "24.08.2025 00:00"
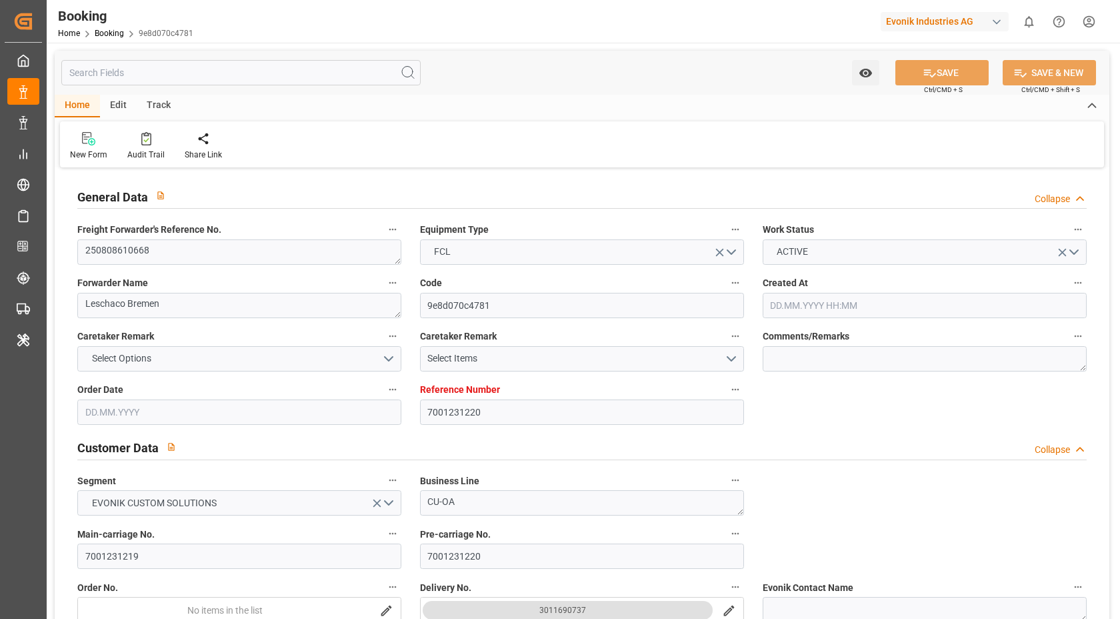
type input "[DATE] 00:00"
type input "12.08.2025"
type input "12.08.2025 06:37"
click at [143, 149] on div "Audit Trail" at bounding box center [145, 155] width 37 height 12
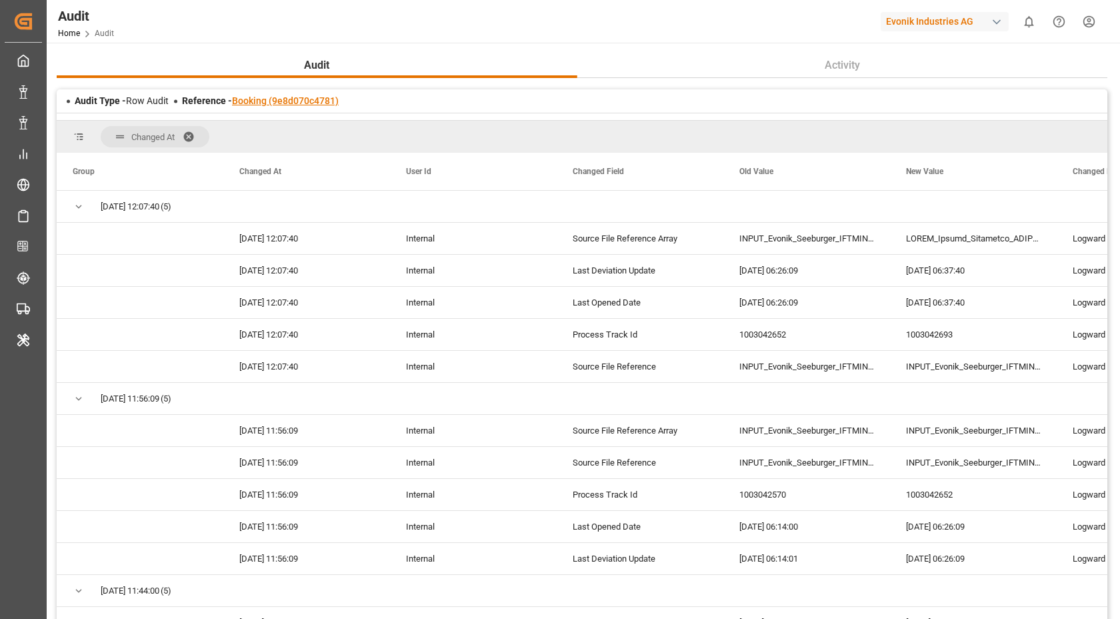
click at [287, 98] on link "Booking (9e8d070c4781)" at bounding box center [285, 100] width 107 height 11
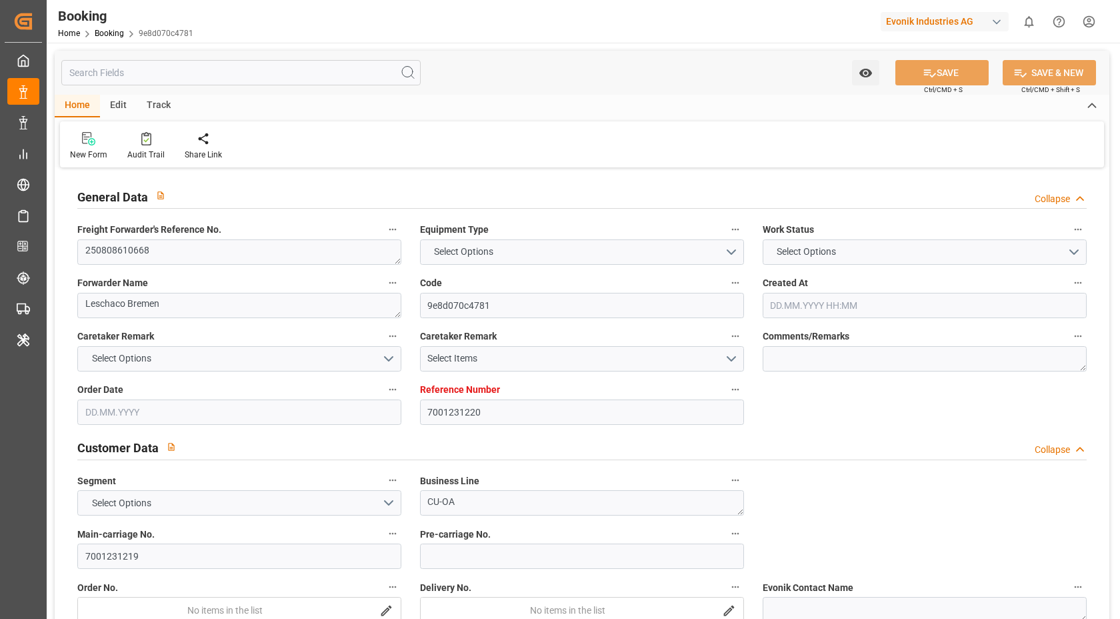
type input "7001231220"
type input "9294836"
type input "Hapag [PERSON_NAME]"
type input "Hapag [PERSON_NAME] Aktiengesellschaft"
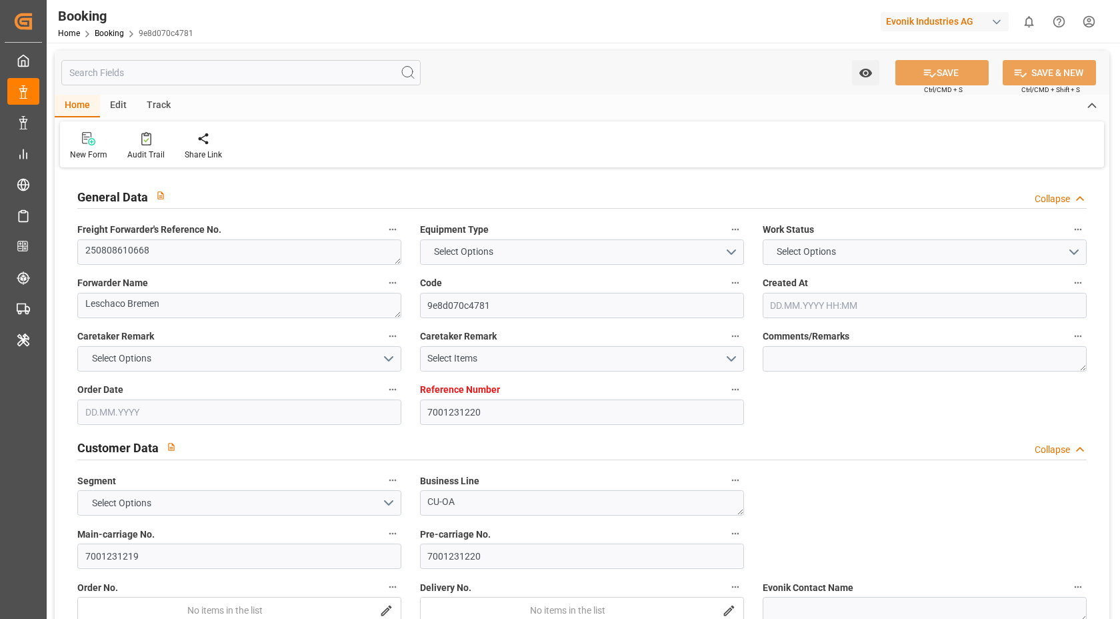
type input "BEANR"
type input "CAMTR"
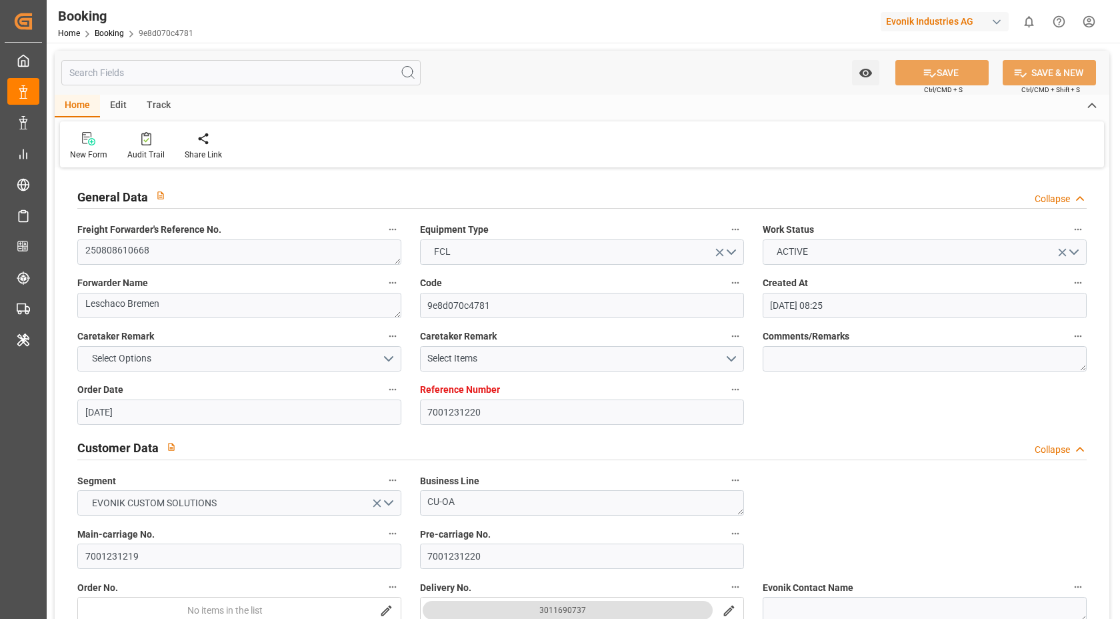
type input "24.07.2025 08:25"
type input "24.07.2025"
type input "15.09.2025"
type input "15.08.2025"
type input "24.07.2025"
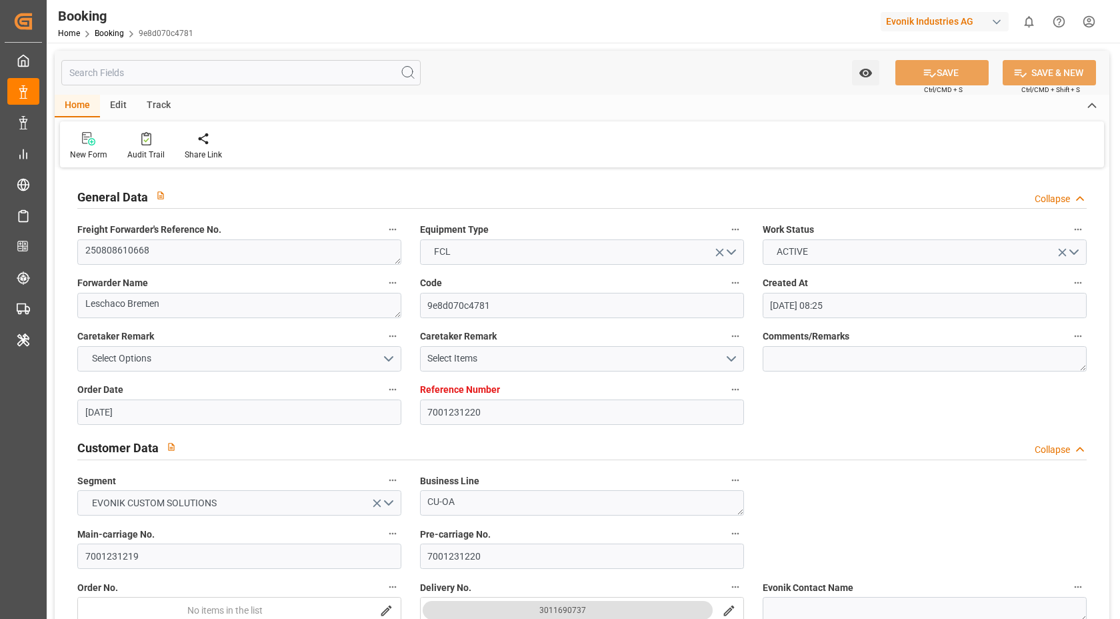
type input "05.08.2025"
type input "25.08.2025 00:00"
type input "24.08.2025 00:00"
type input "09.09.2025 00:00"
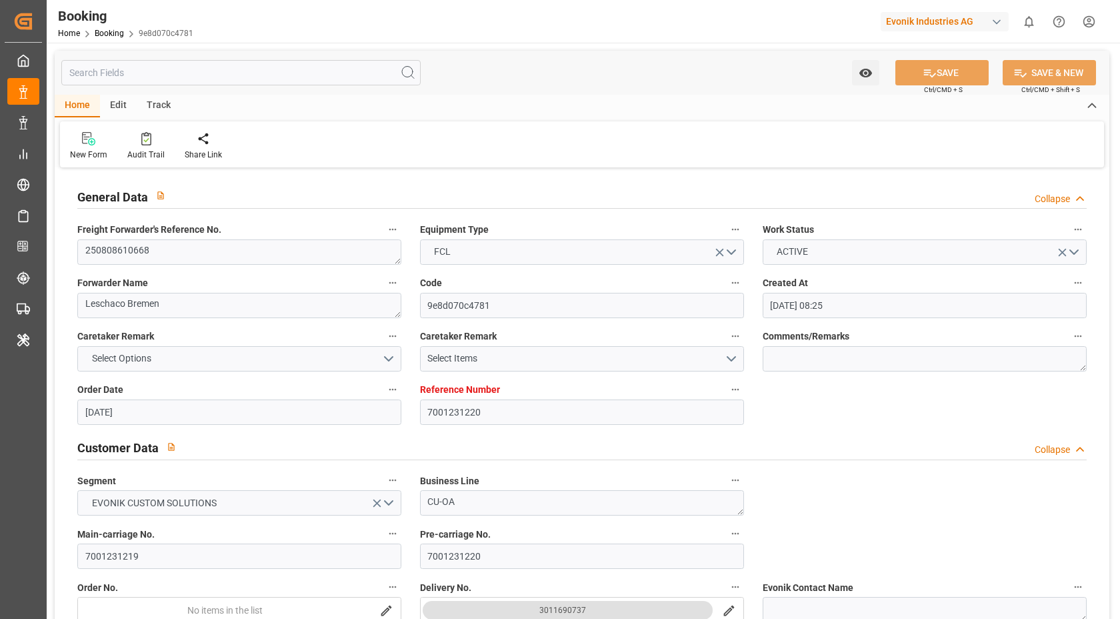
type input "[DATE]"
type input "12.08.2025 06:37"
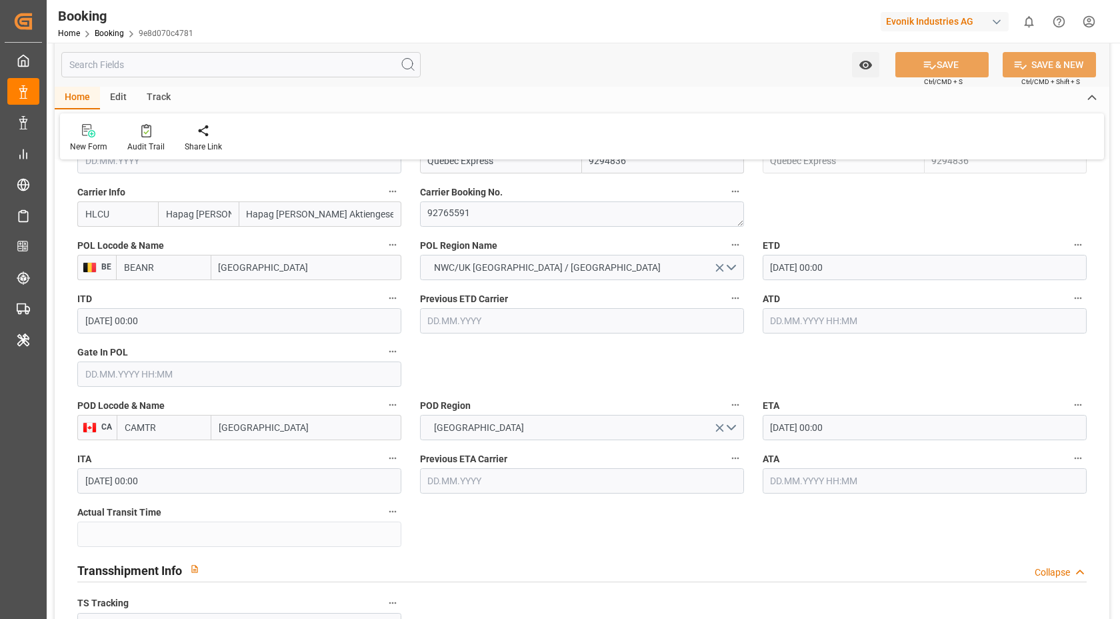
scroll to position [850, 0]
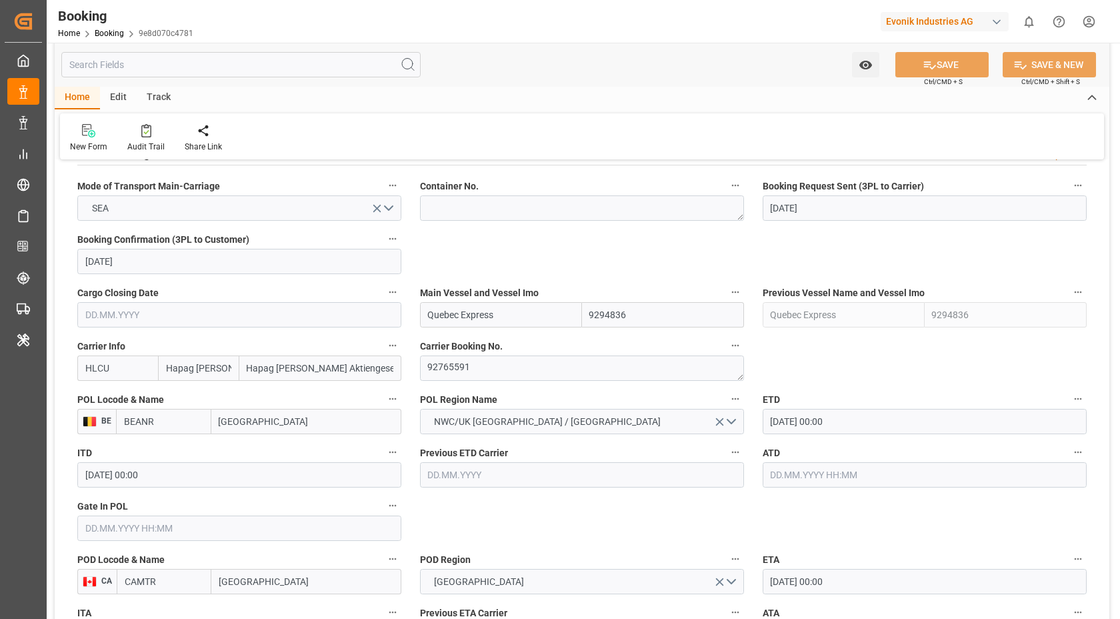
click at [838, 421] on input "25.08.2025 00:00" at bounding box center [925, 421] width 324 height 25
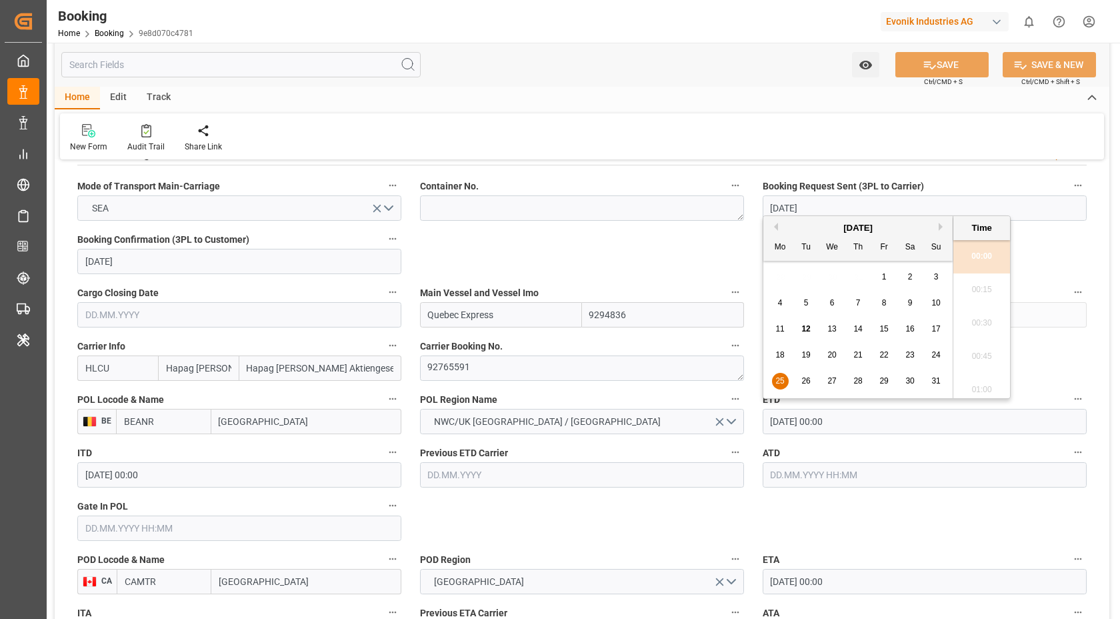
click at [893, 357] on div "18 19 20 21 22 23 24" at bounding box center [859, 355] width 182 height 26
click at [888, 355] on span "22" at bounding box center [884, 354] width 9 height 9
type input "[DATE] 00:00"
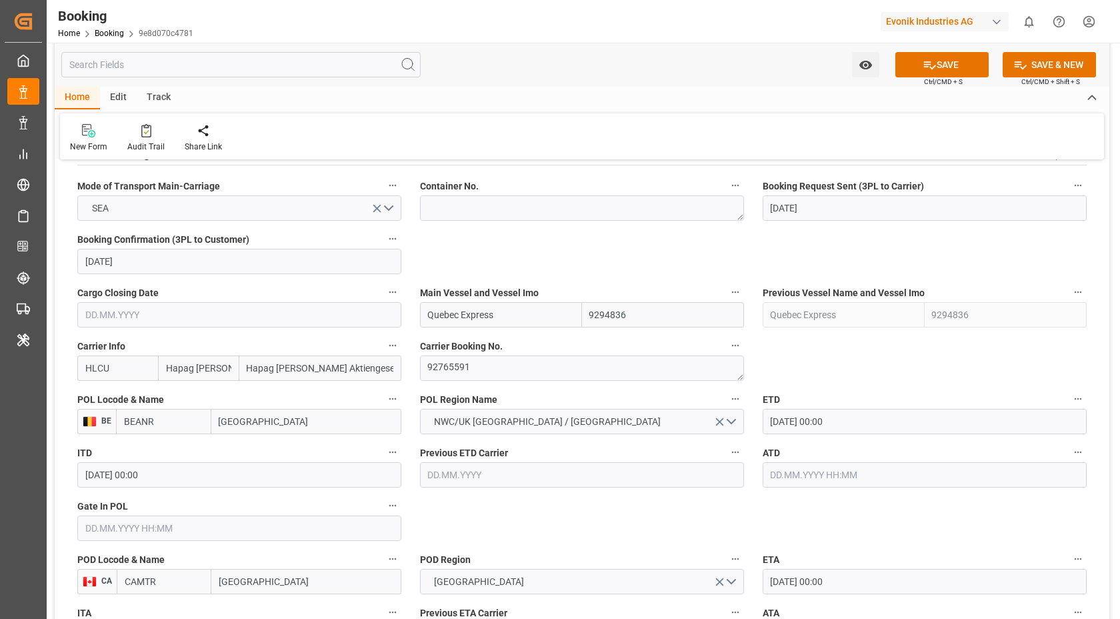
click at [697, 121] on div "New Form Audit Trail Share Link" at bounding box center [582, 136] width 1044 height 46
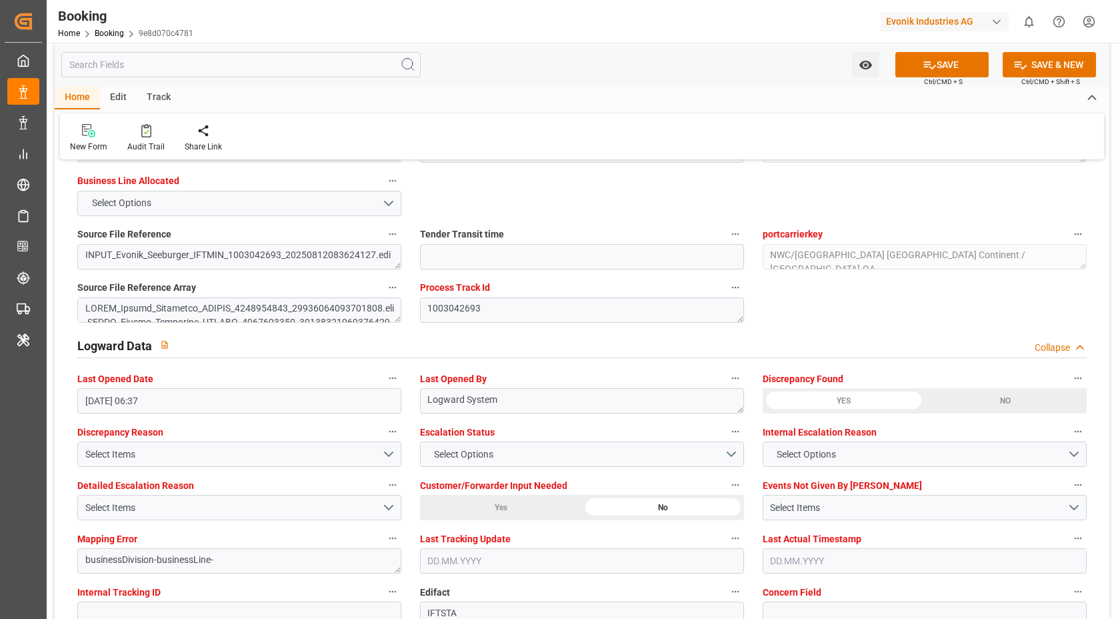
scroll to position [2457, 0]
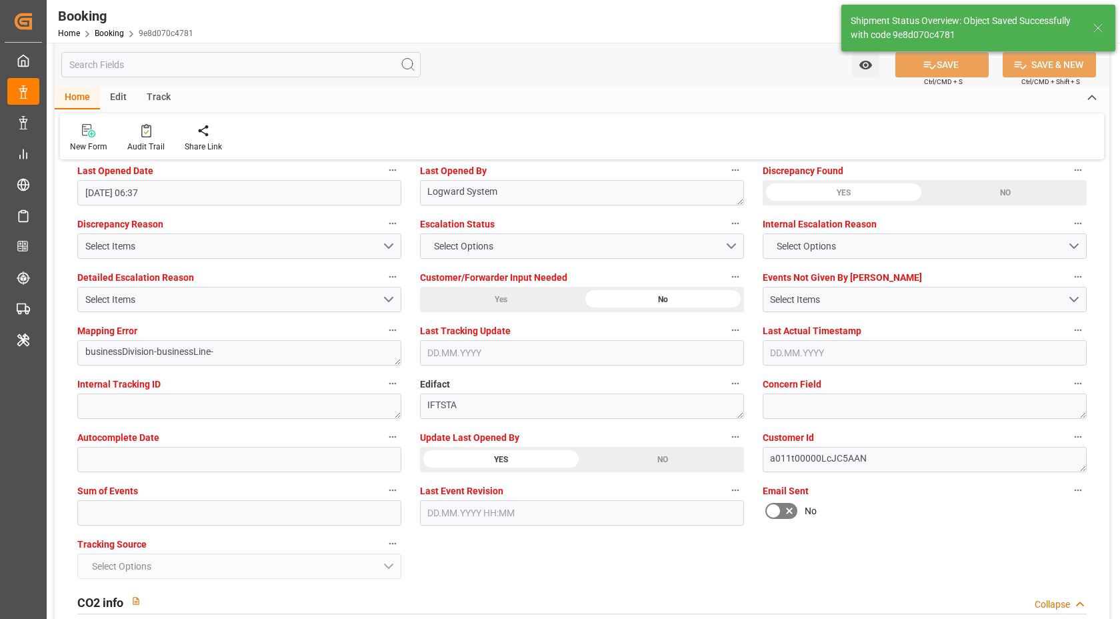
type textarea "[PERSON_NAME]"
type input "12.08.2025 06:43"
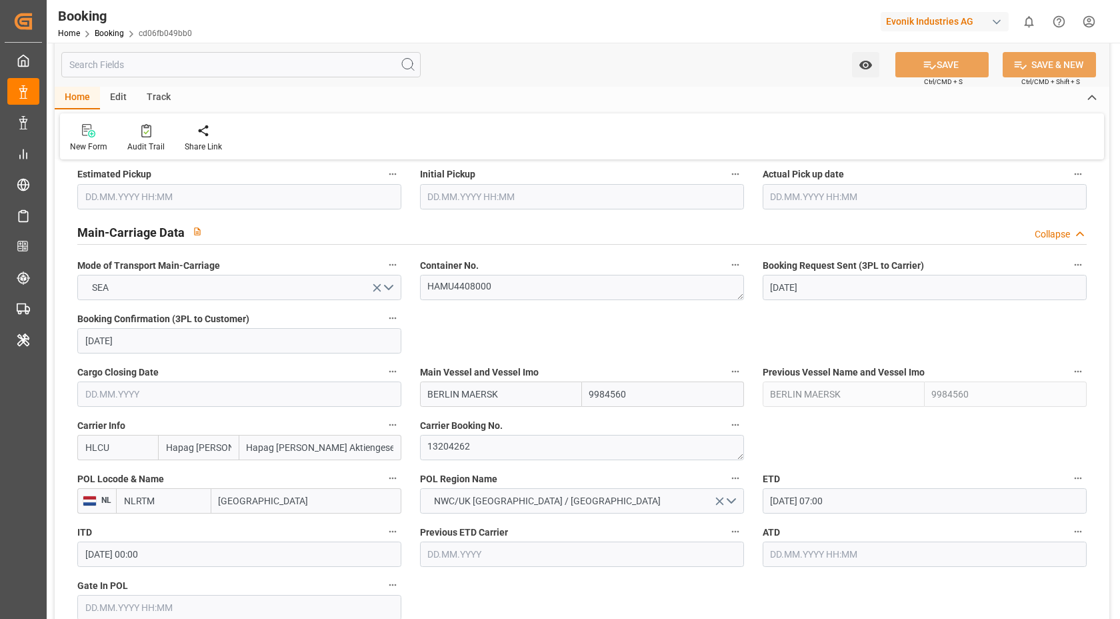
scroll to position [1190, 0]
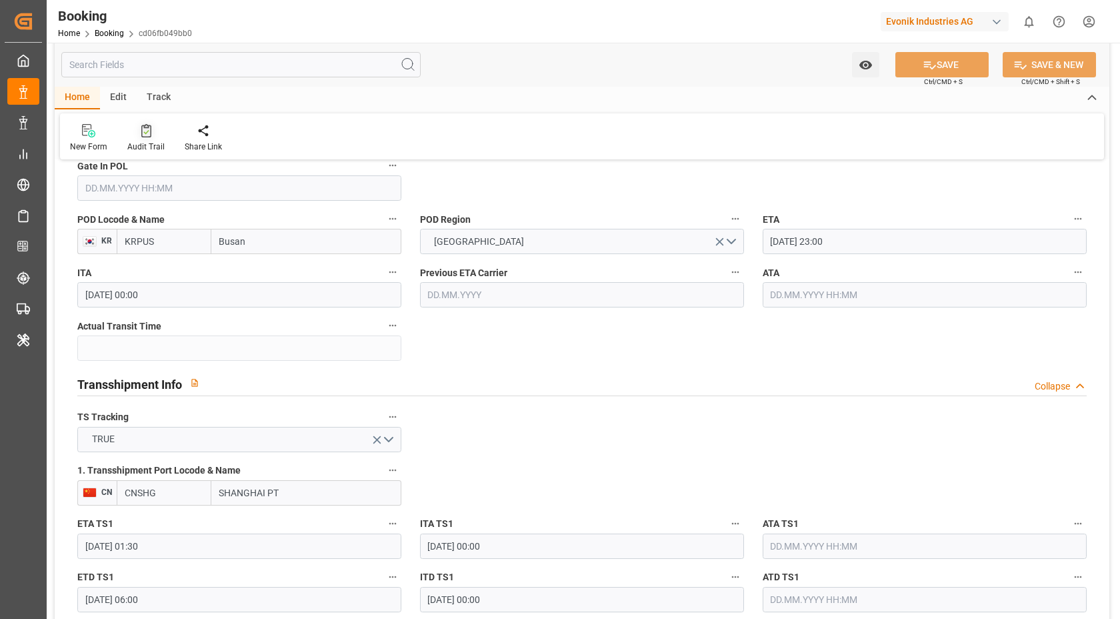
click at [143, 139] on div "Audit Trail" at bounding box center [145, 137] width 57 height 29
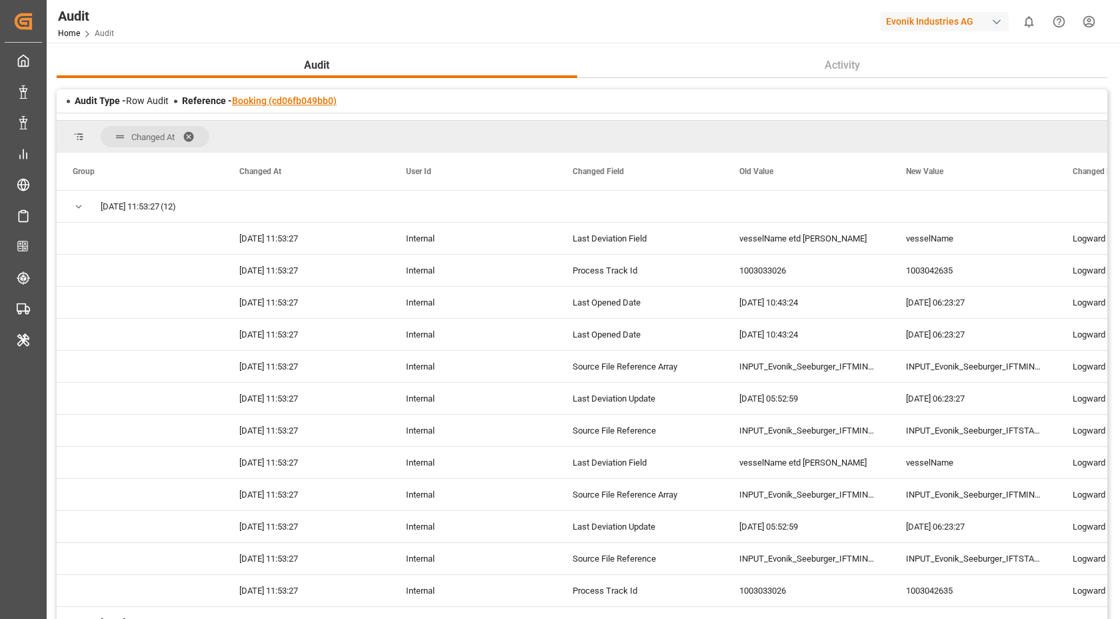
click at [290, 104] on link "Booking (cd06fb049bb0)" at bounding box center [284, 100] width 105 height 11
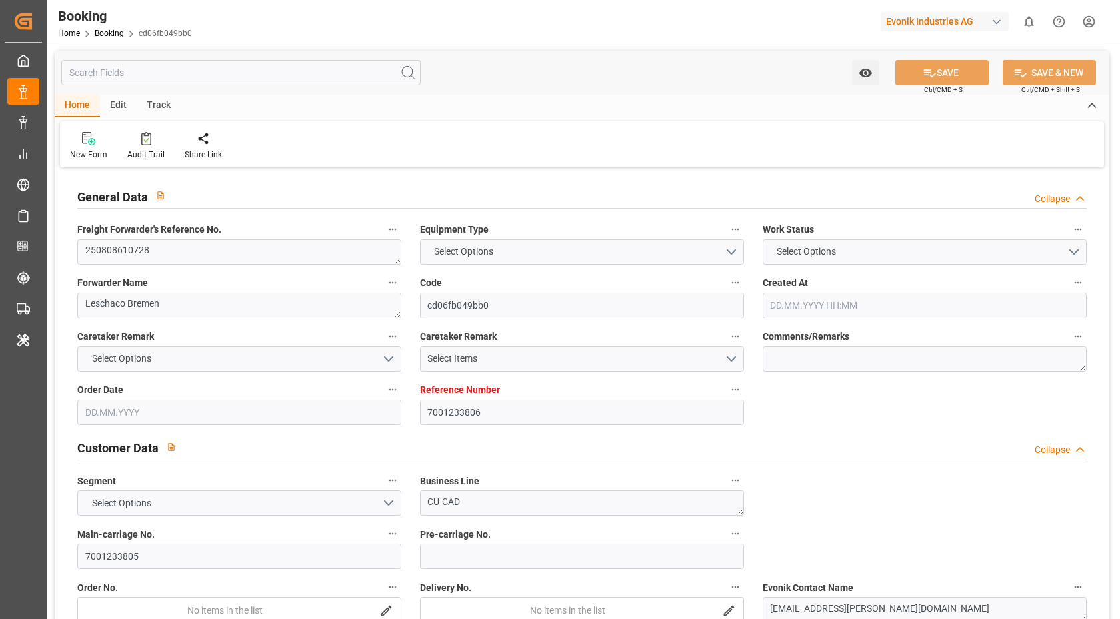
type input "7001233806"
type input "9984560"
type input "Hapag [PERSON_NAME]"
type input "Hapag [PERSON_NAME] Aktiengesellschaft"
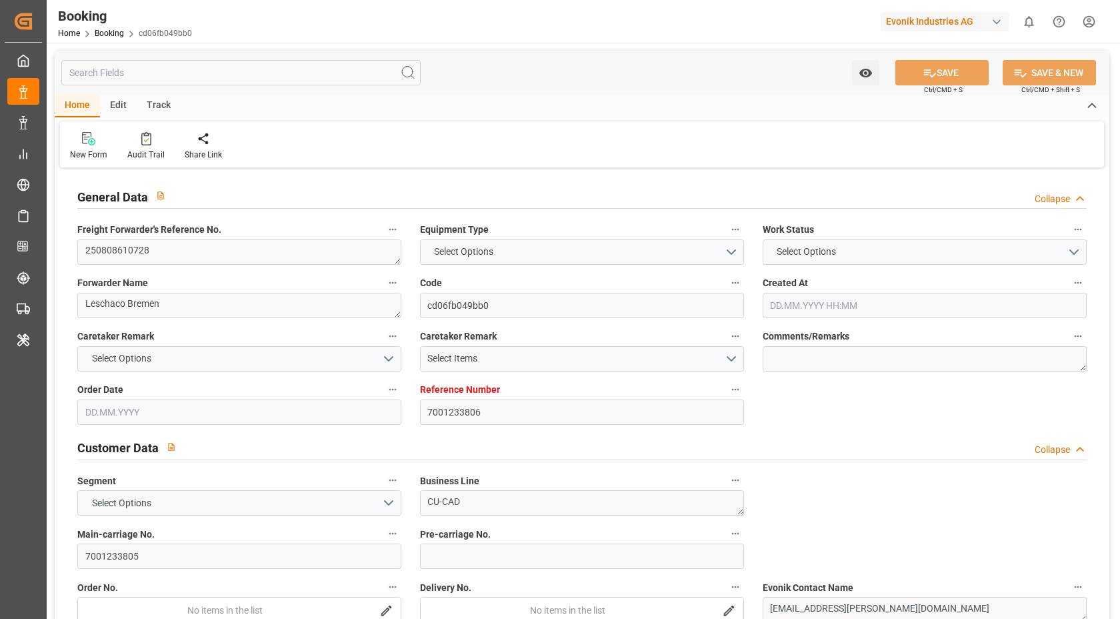
type input "NLRTM"
type input "KRPUS"
type input "CNSHG"
type input "NLRTM"
type input "KRPUS"
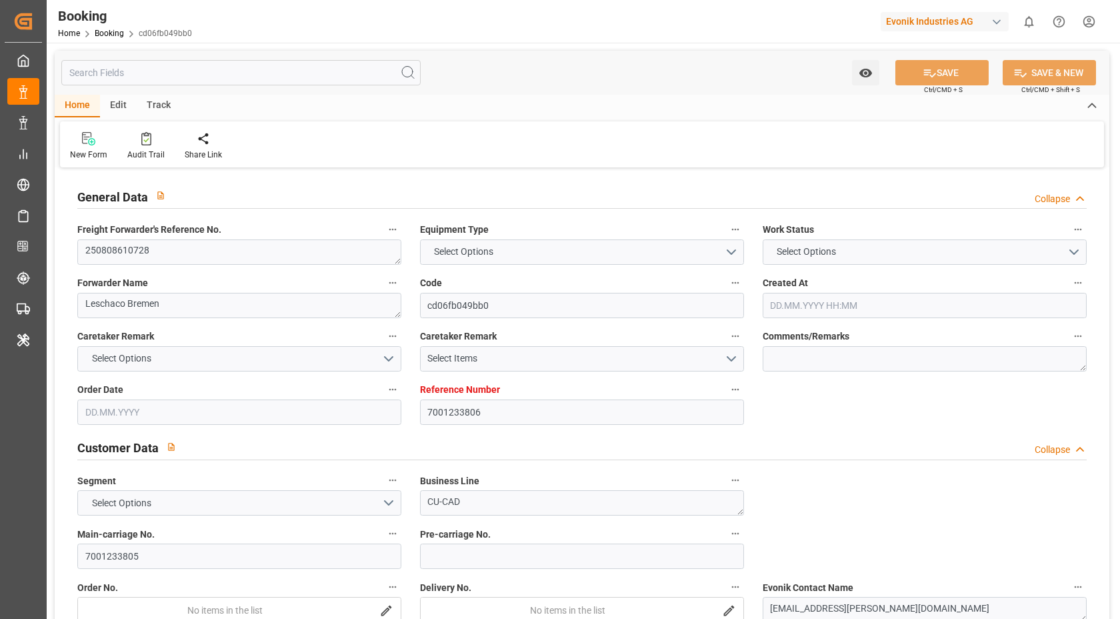
type input "9450416"
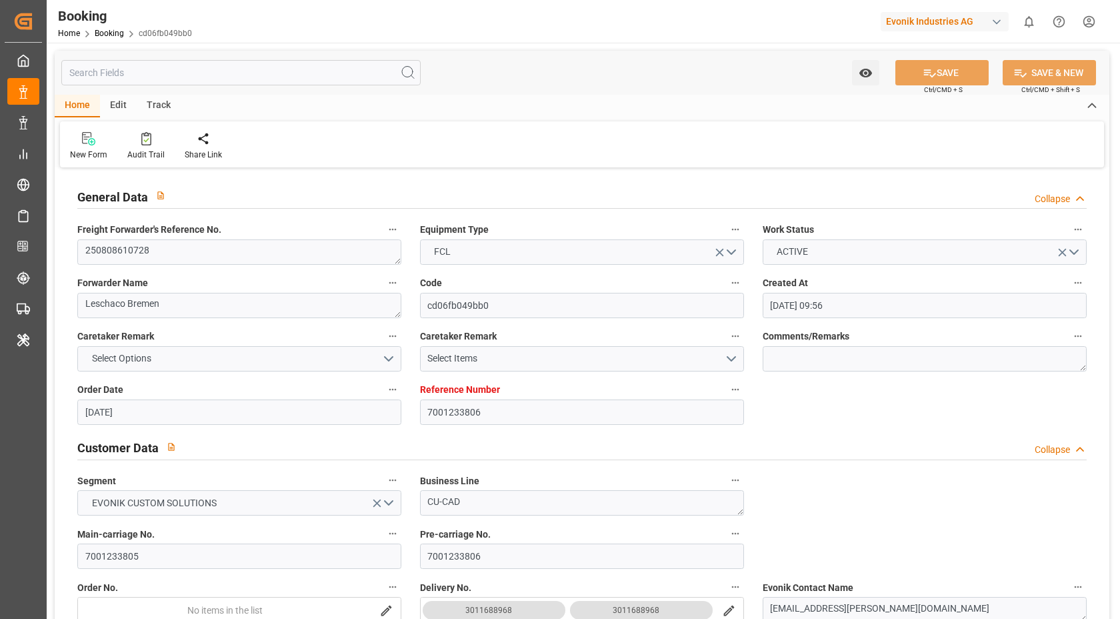
type input "28.07.2025 09:56"
type input "28.07.2025"
type input "15.10.2025"
type input "08.08.2025"
type input "29.07.2025"
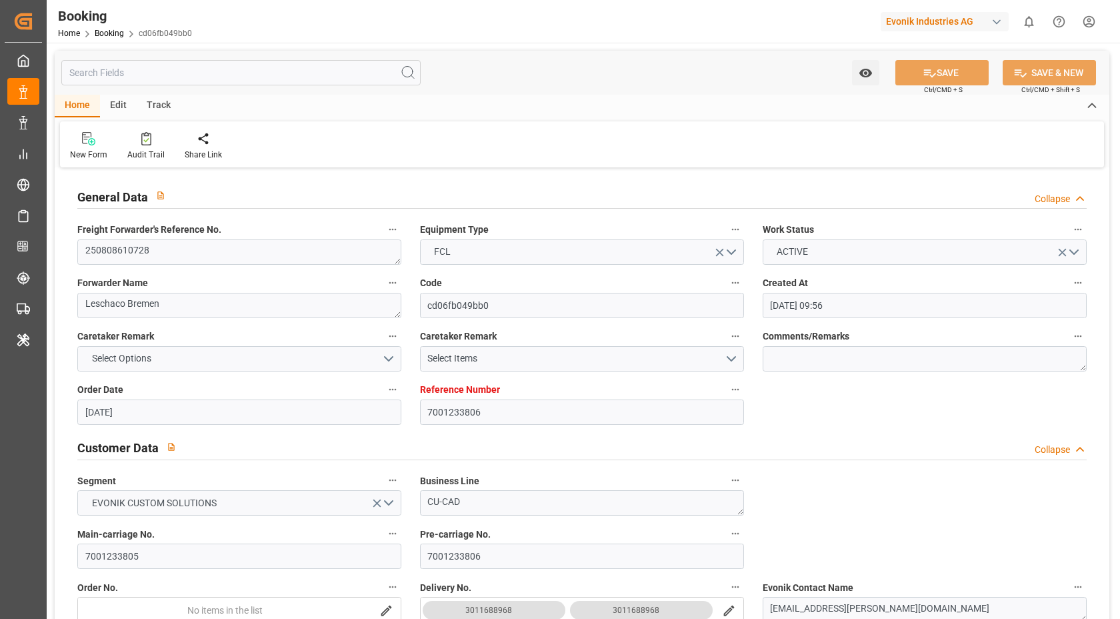
type input "29.07.2025"
type input "24.08.2025 07:00"
type input "24.08.2025 00:00"
type input "12.10.2025 23:00"
type input "12.10.2025 00:00"
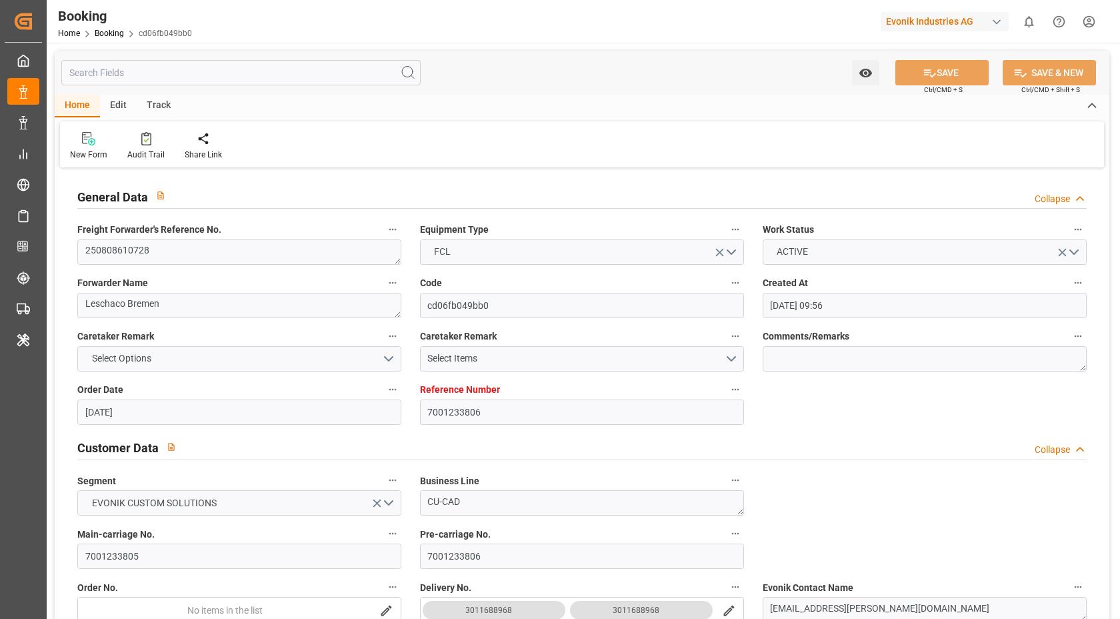
type input "06.10.2025 01:30"
type input "06.10.2025 00:00"
type input "09.10.2025 06:00"
type input "09.10.2025 00:00"
type input "12.08.2025"
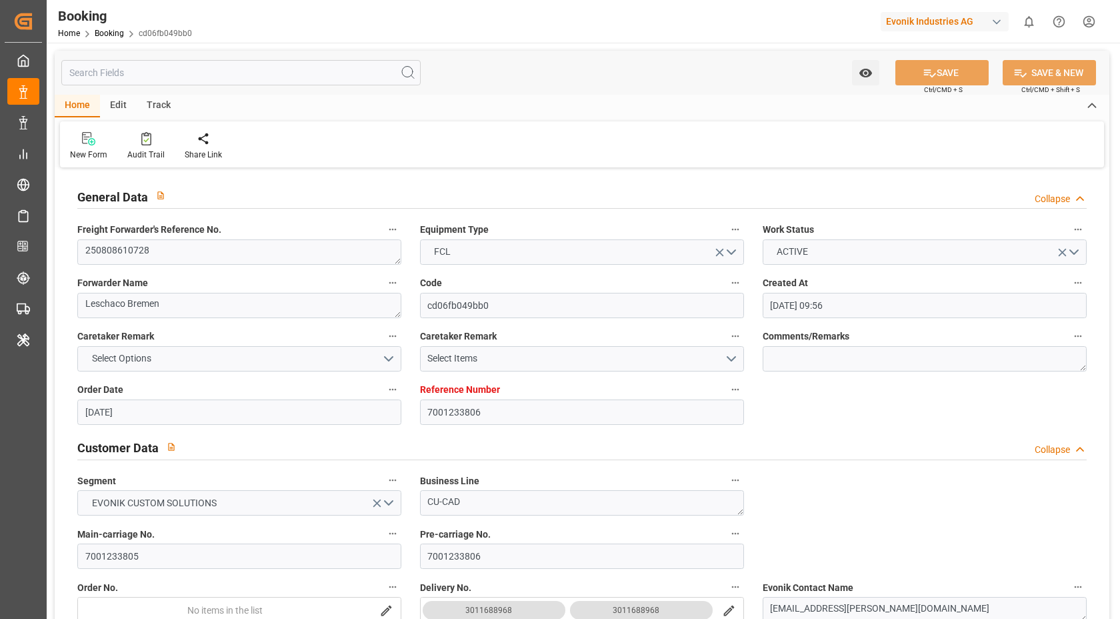
type input "[DATE] 06:23"
type input "[DATE]"
type input "07.08.2025 12:08"
type input "08.08.2025 08:11"
type input "08.08.2025 12:00"
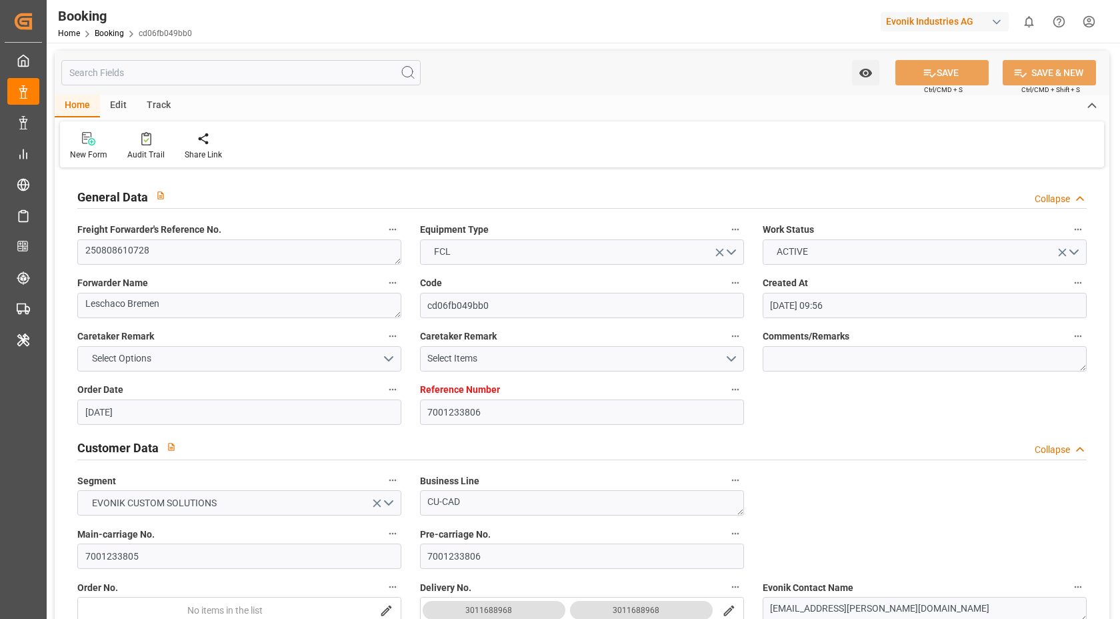
type input "21.08.2025 12:00"
type input "24.08.2025 07:00"
type input "06.10.2025 01:30"
type input "06.10.2025 10:32"
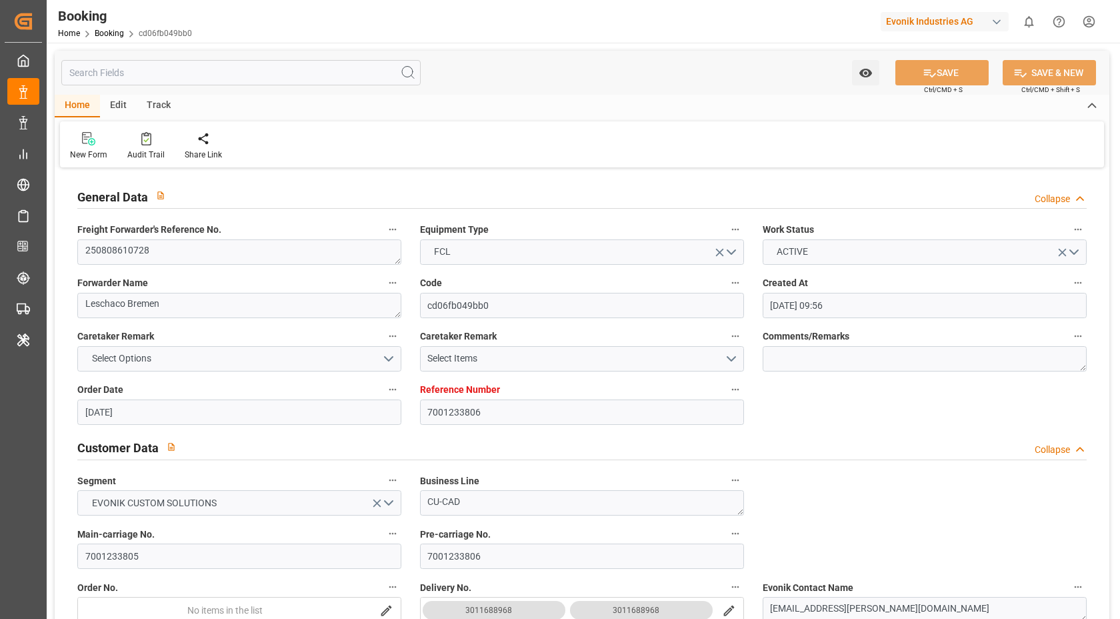
type input "09.10.2025 06:00"
type input "12.10.2025 23:00"
type input "13.10.2025 12:33"
type input "17.10.2025 12:33"
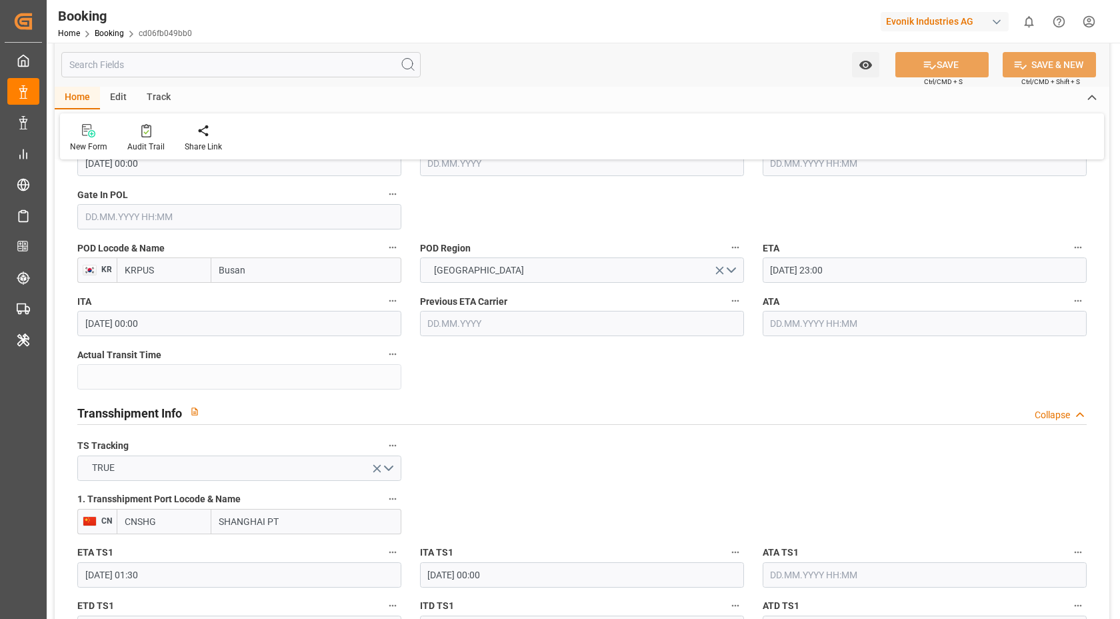
scroll to position [939, 0]
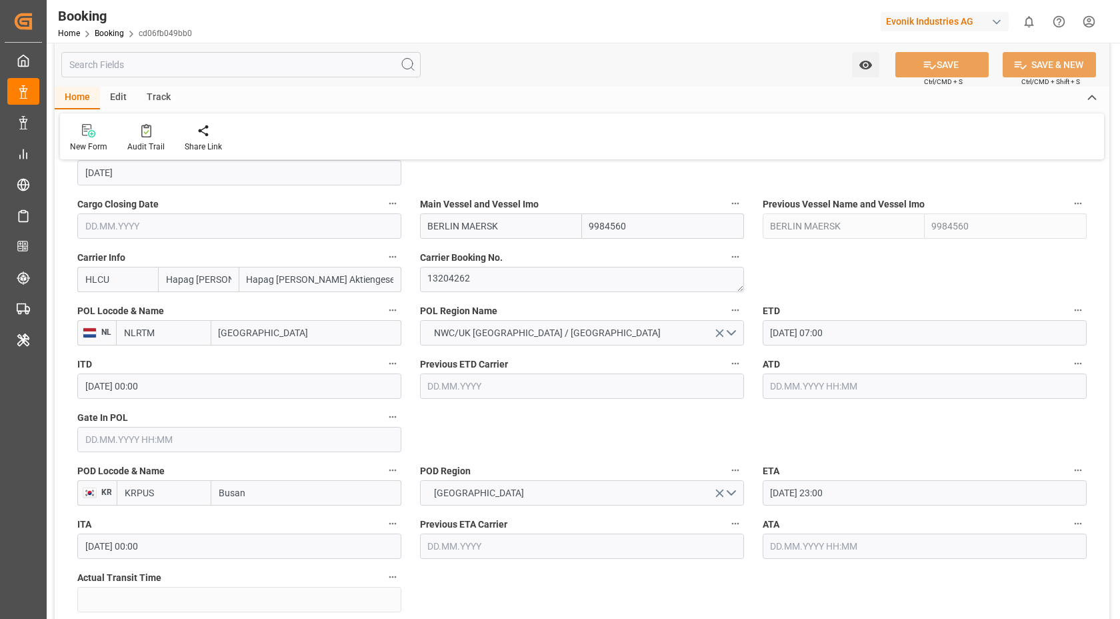
click at [532, 229] on input "BERLIN MAERSK" at bounding box center [501, 225] width 162 height 25
click at [484, 255] on b "BERLIN MAERSK" at bounding box center [464, 255] width 71 height 11
type input "BERLIN MAERSK"
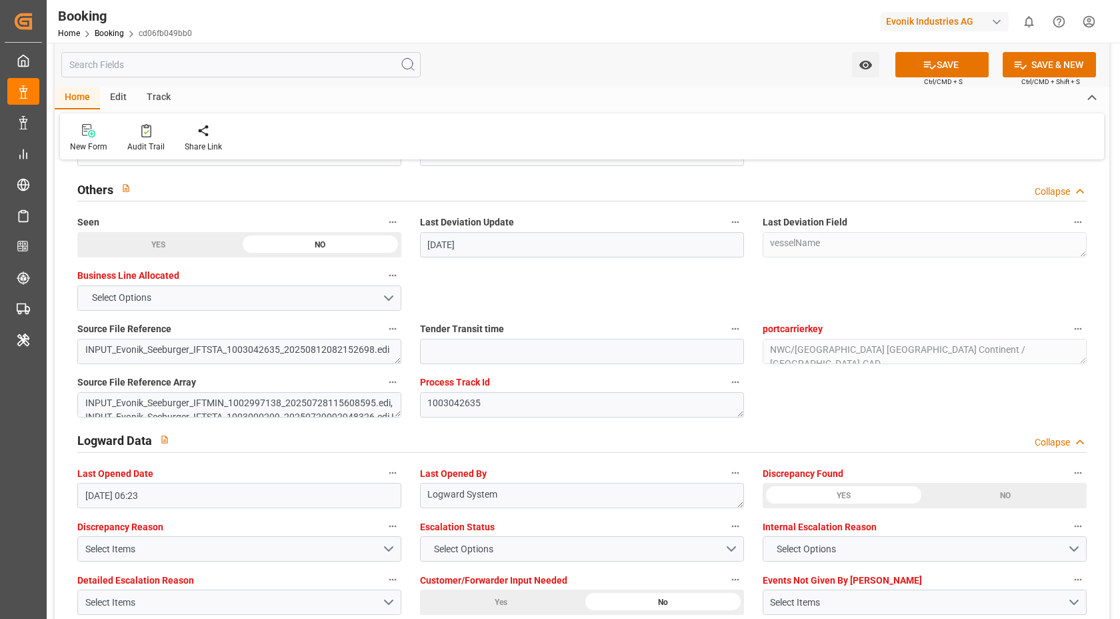
scroll to position [2445, 0]
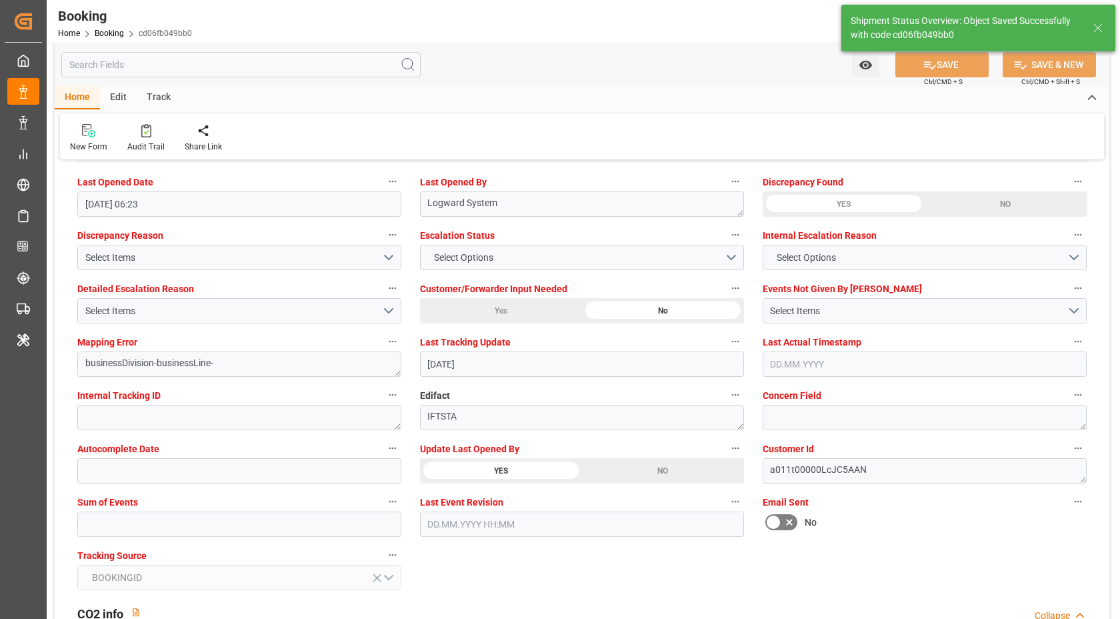
type textarea "Vasantha Kumar"
type input "12.08.2025 06:44"
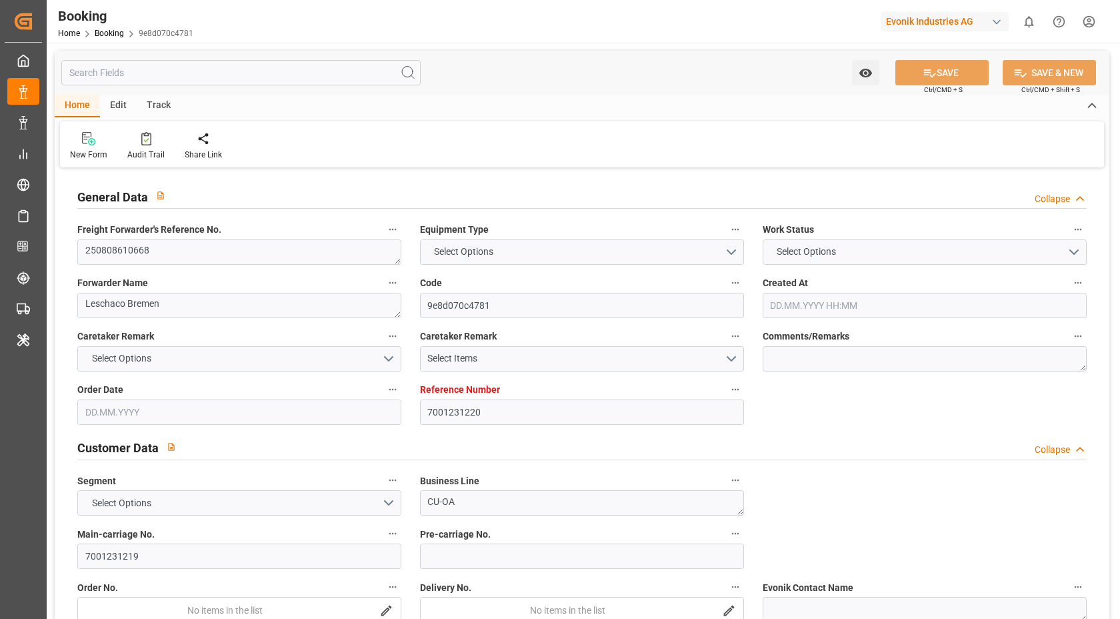
type input "7001231220"
type input "9294836"
type input "Hapag [PERSON_NAME]"
type input "Hapag [PERSON_NAME] Aktiengesellschaft"
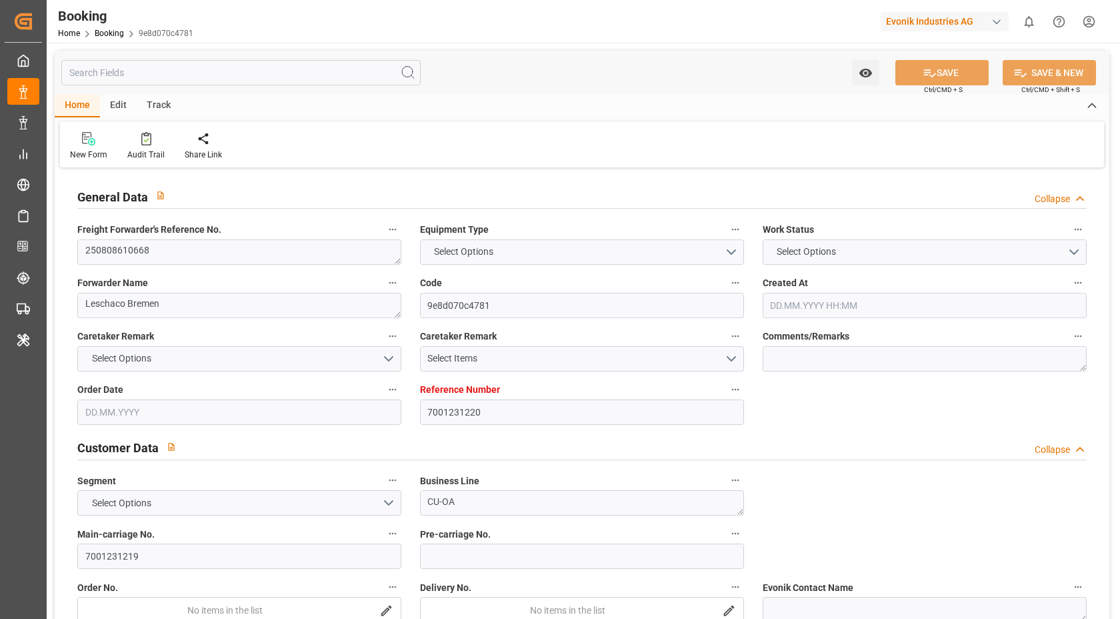
type input "BEANR"
type input "CAMTR"
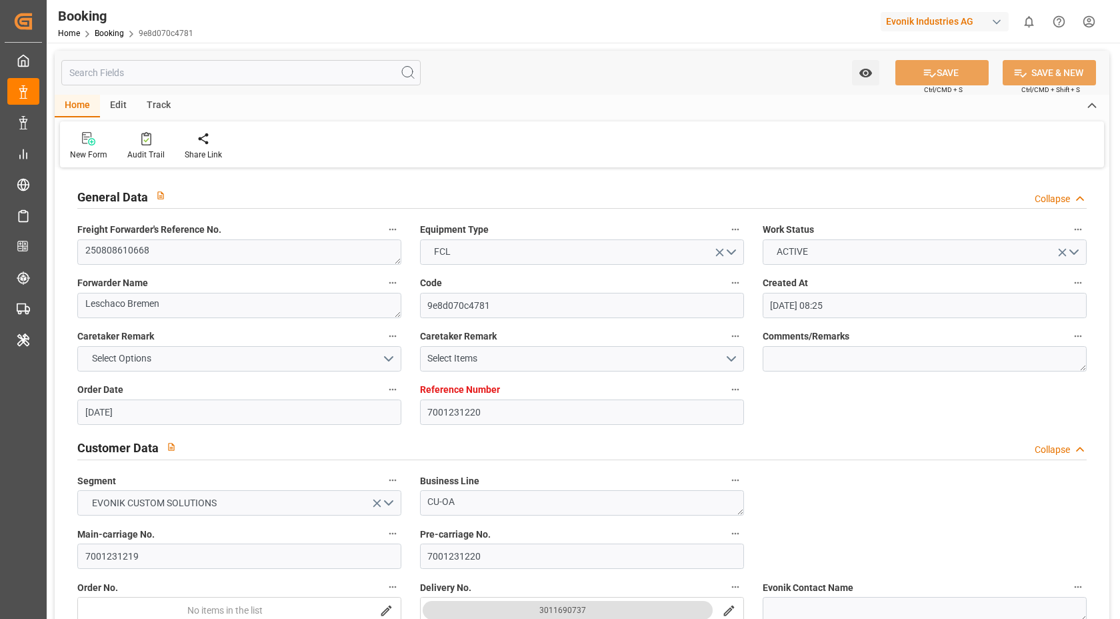
type input "[DATE] 08:25"
type input "[DATE]"
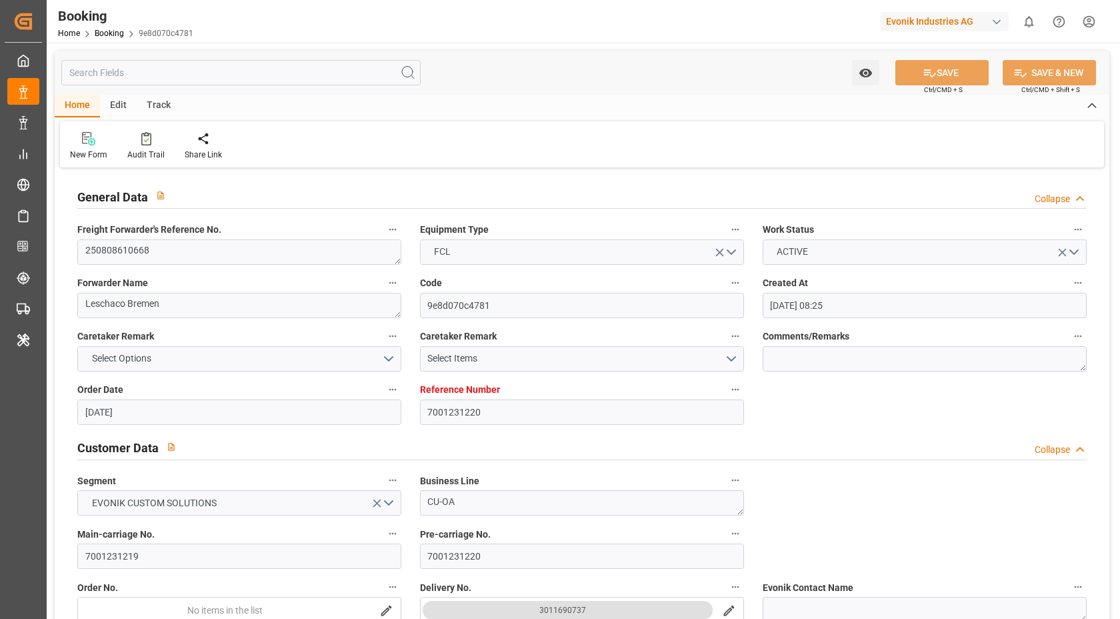
type input "[DATE]"
type input "[DATE] 00:00"
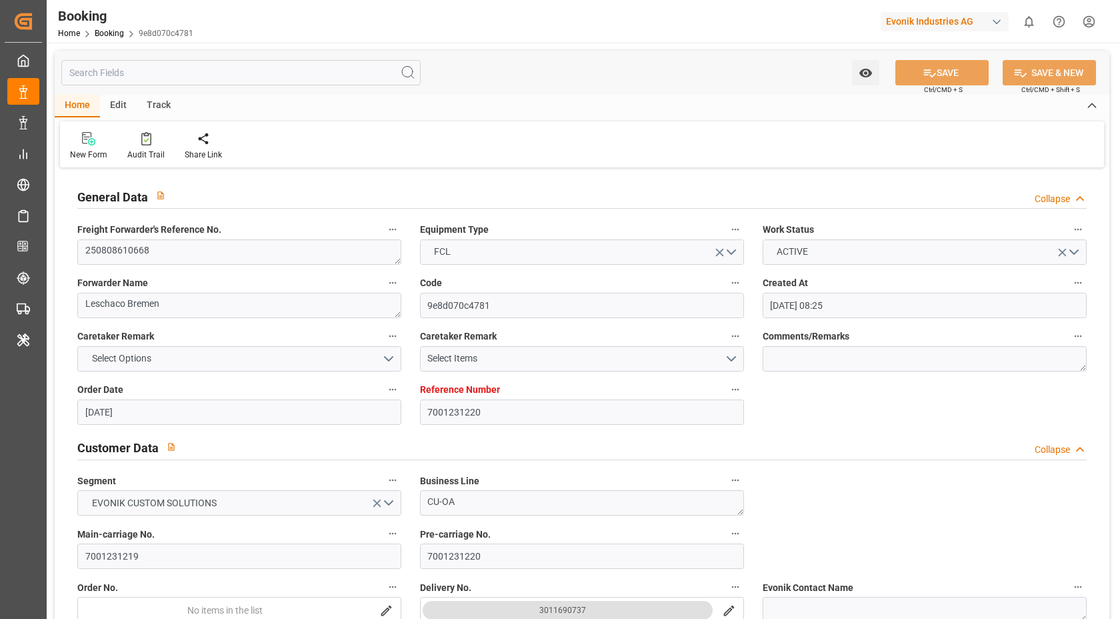
type input "[DATE]"
type input "[DATE] 06:43"
click at [147, 143] on icon at bounding box center [146, 138] width 10 height 13
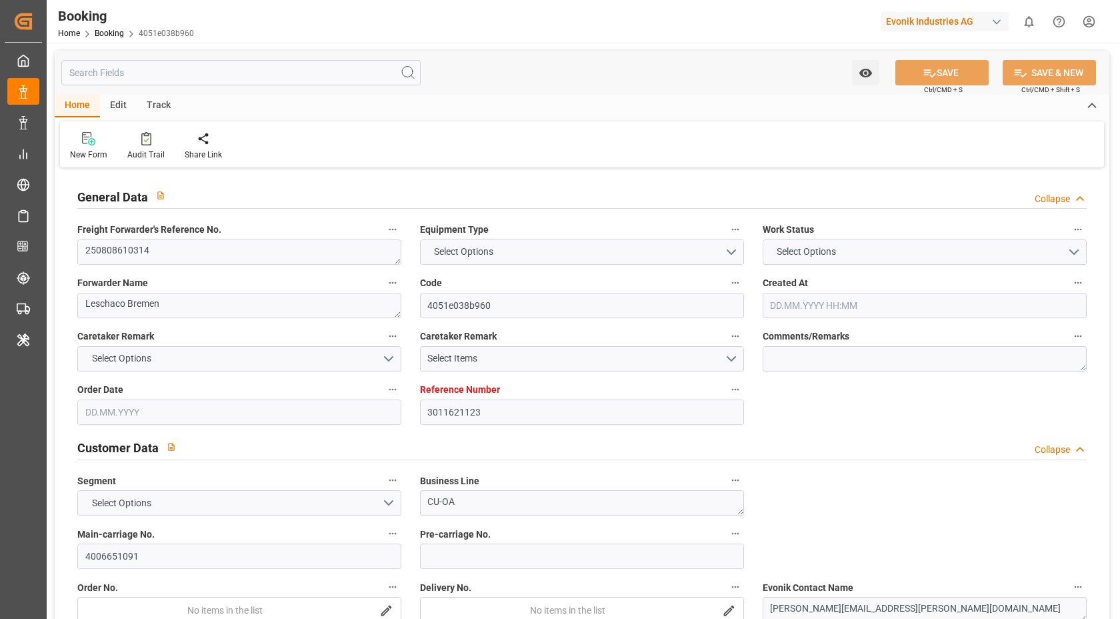
type textarea "250808610314"
type textarea "Leschaco Bremen"
type input "4051e038b960"
type input "3011621123"
type textarea "CU-OA"
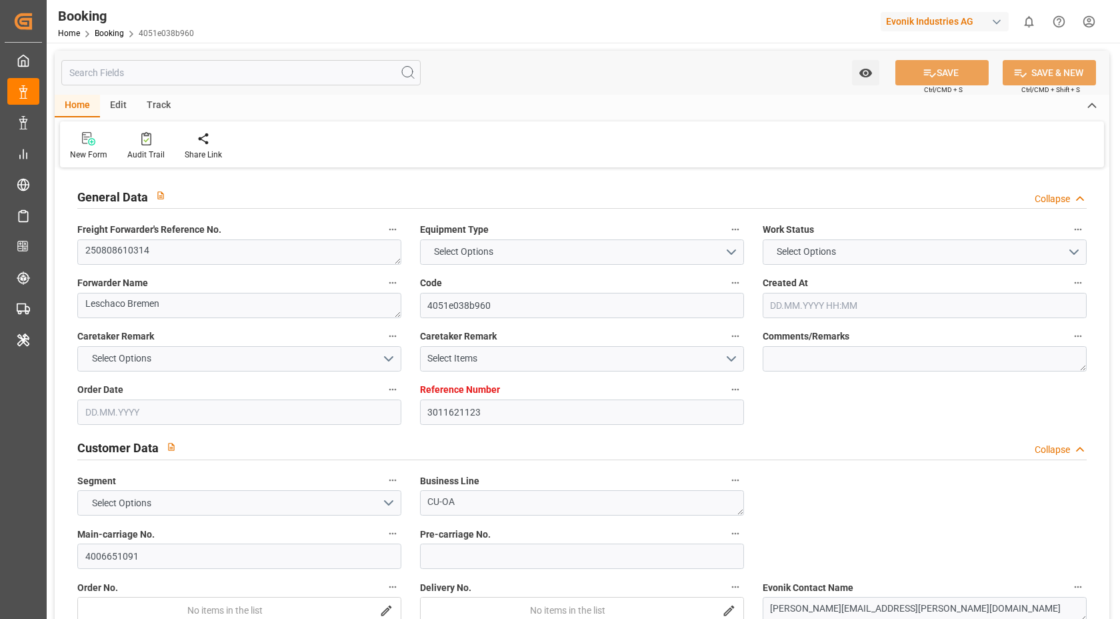
type input "4006651091"
type textarea "[PERSON_NAME][EMAIL_ADDRESS][PERSON_NAME][DOMAIN_NAME]"
type textarea "CIF"
type textarea "[GEOGRAPHIC_DATA], [GEOGRAPHIC_DATA]"
type textarea "Evonik Plant 0000502412"
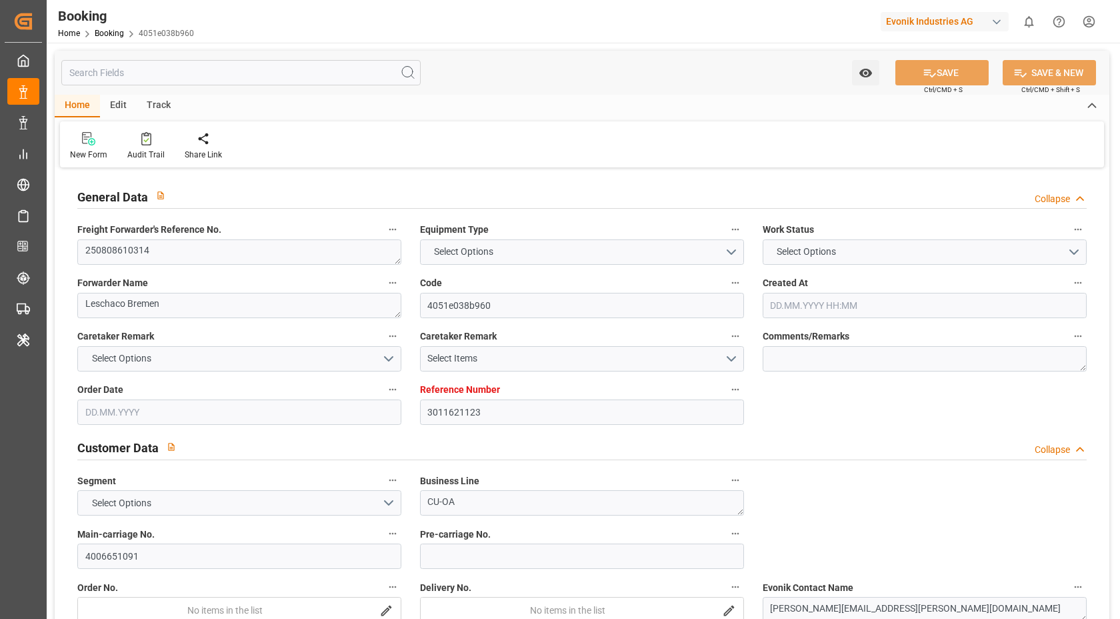
type textarea "6.1"
type textarea "2522"
type textarea "Worms"
type textarea "HLBU4112750"
type input "GSL TEGEA"
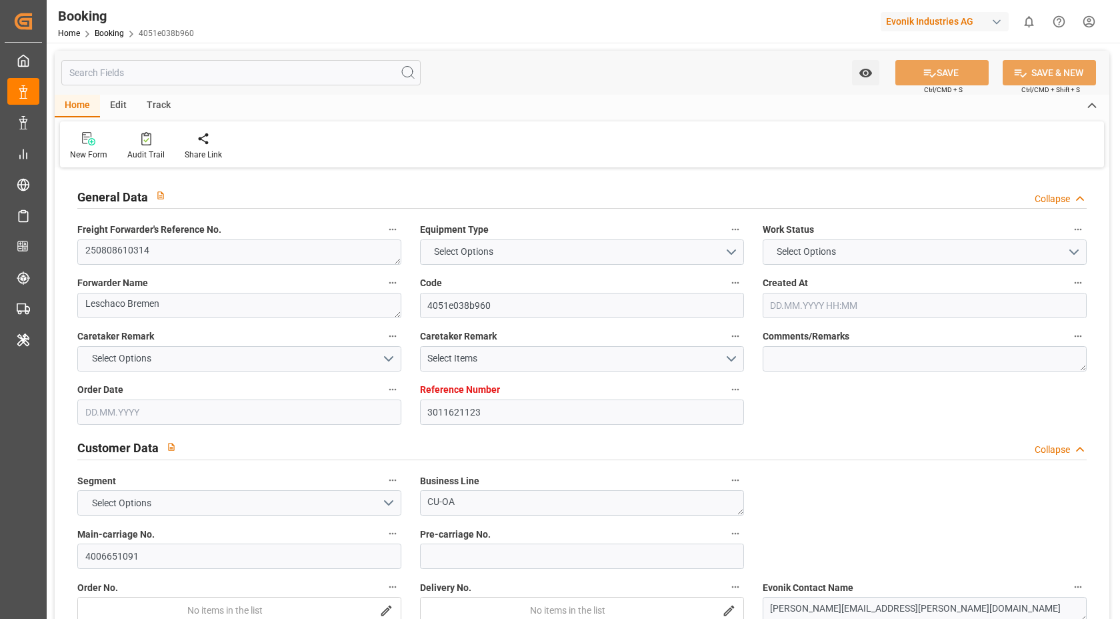
type input "GSL TEGEA"
type input "HLCU"
type textarea "92750308"
type input "[GEOGRAPHIC_DATA]"
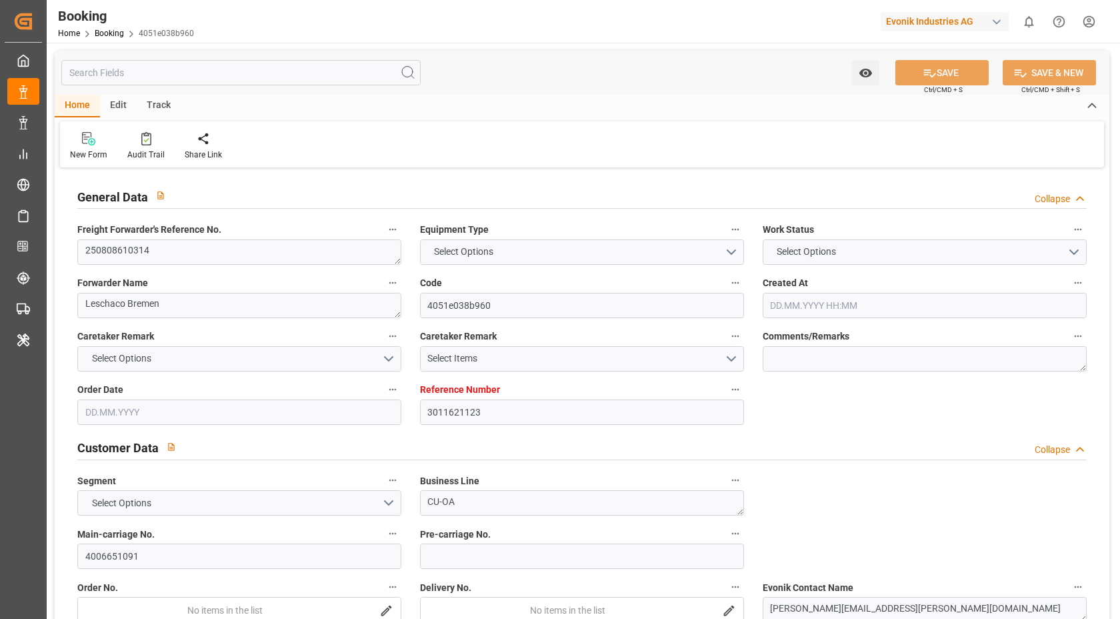
type textarea "vesselName"
type textarea "INPUT_Evonik_Seeburger_LoadTenderOcean_1003042622_20250812082007810.xml"
type textarea "NWC/[GEOGRAPHIC_DATA] [GEOGRAPHIC_DATA] Continent / [GEOGRAPHIC_DATA]-OA"
type textarea "INPUT_Evonik_Seeburger_LoadTenderOcean_1002941745_20250710145145872.xml,INPUT_E…"
type textarea "1003042622"
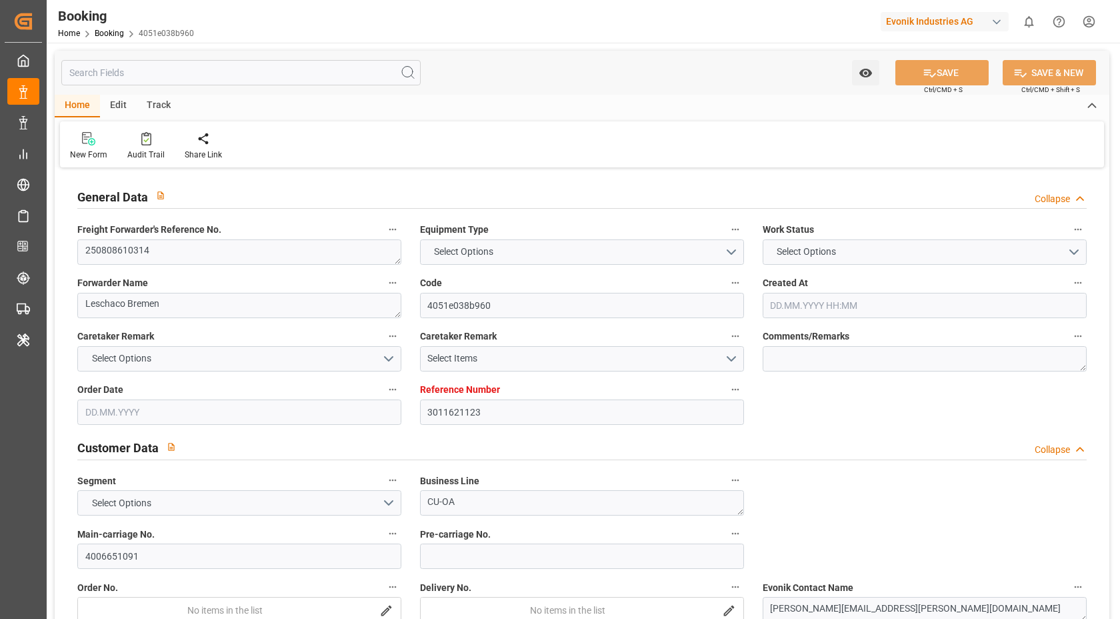
type textarea "Logward System"
type textarea "businessDivision-businessLine-"
type textarea "IFTSTA"
type textarea "a011t00000LcJC5AAN"
type textarea "No"
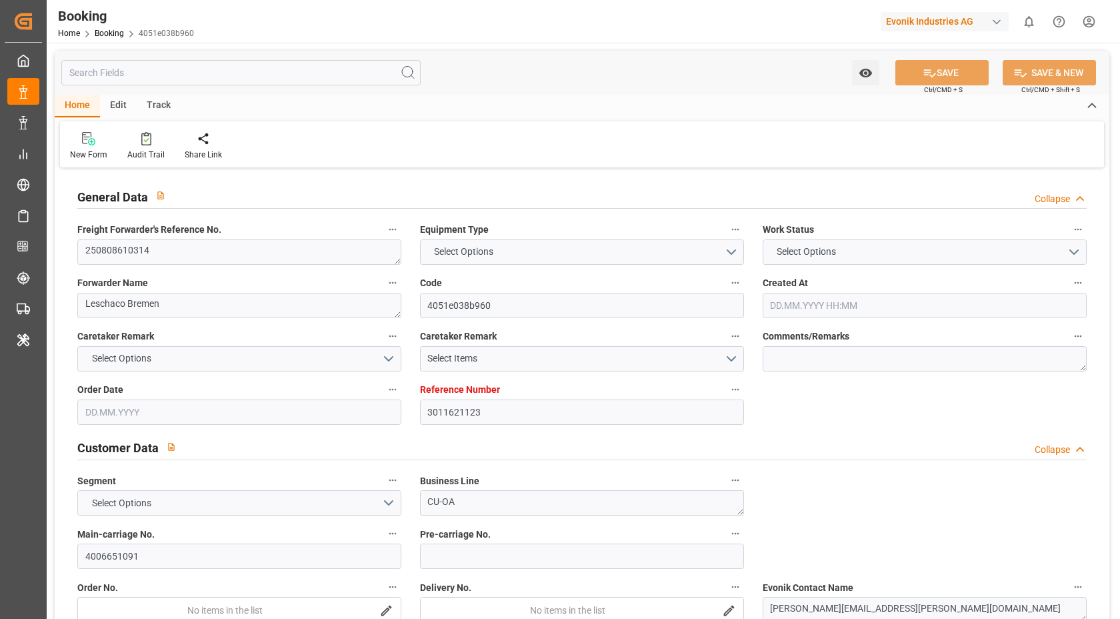
type input "[GEOGRAPHIC_DATA]"
type input "DE"
type input "BARGE"
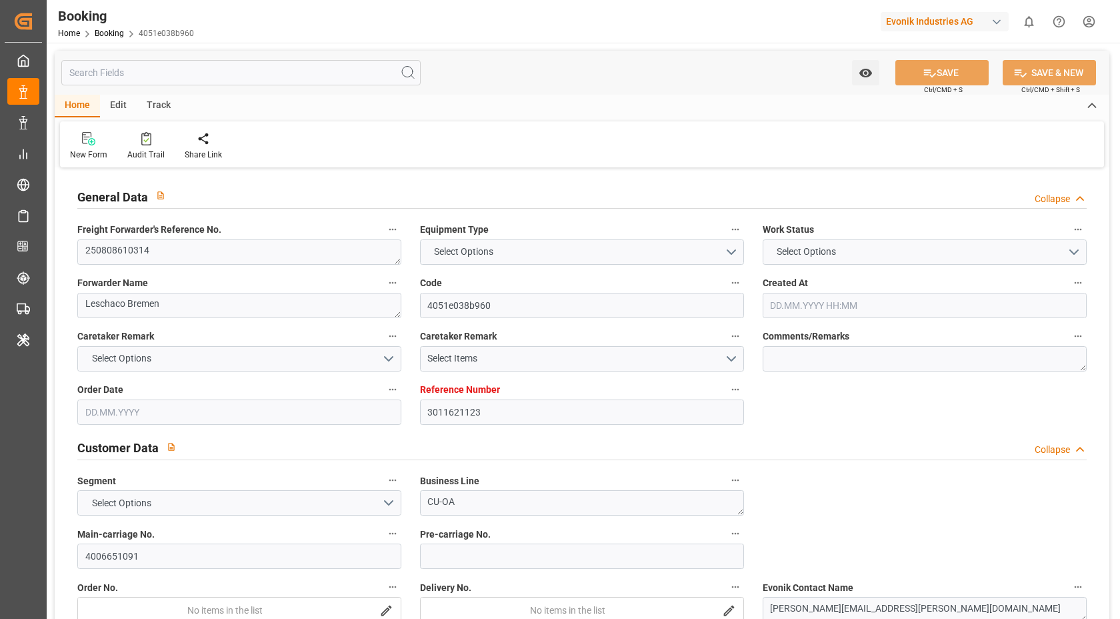
type input "WORMS"
type input "DE"
type input "TRUCK"
type input "534W"
type input "VESSEL"
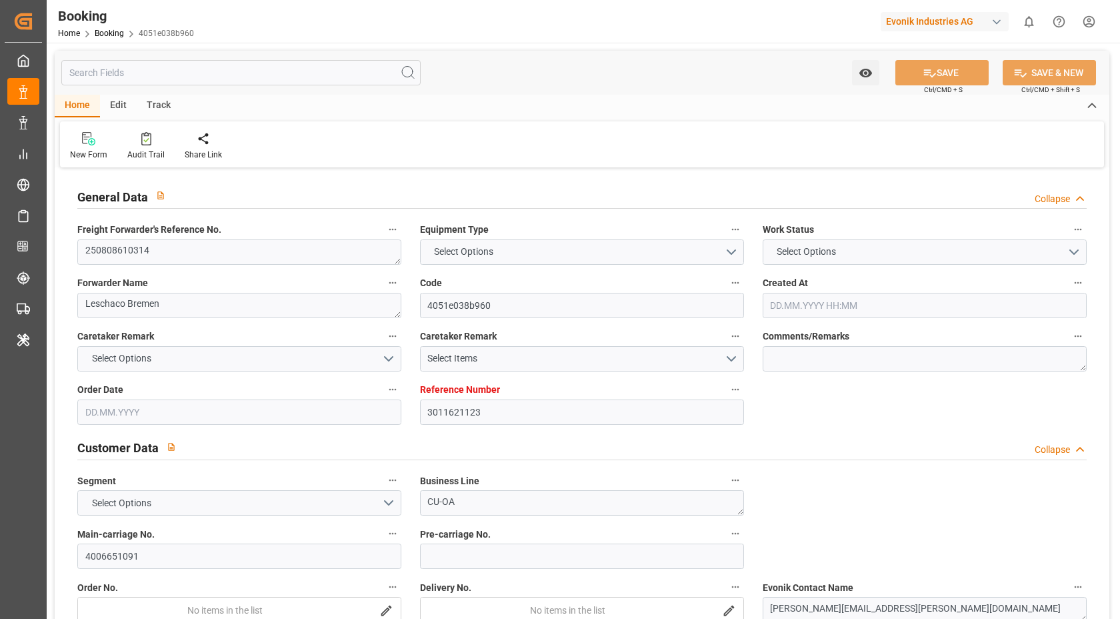
type input "GSL TEGEA"
type input "TRUCK"
type input "3011621123"
type input "9222986"
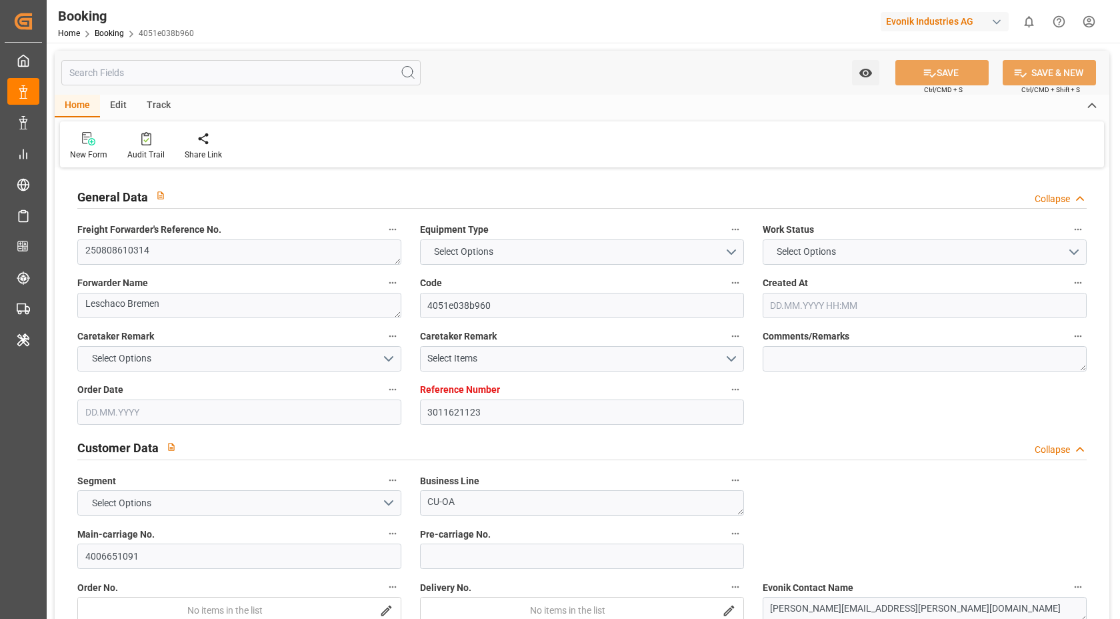
type input "Hapag [PERSON_NAME]"
type input "Hapag [PERSON_NAME] Aktiengesellschaft"
type input "NLRTM"
type input "USORF"
type input "NLRTM"
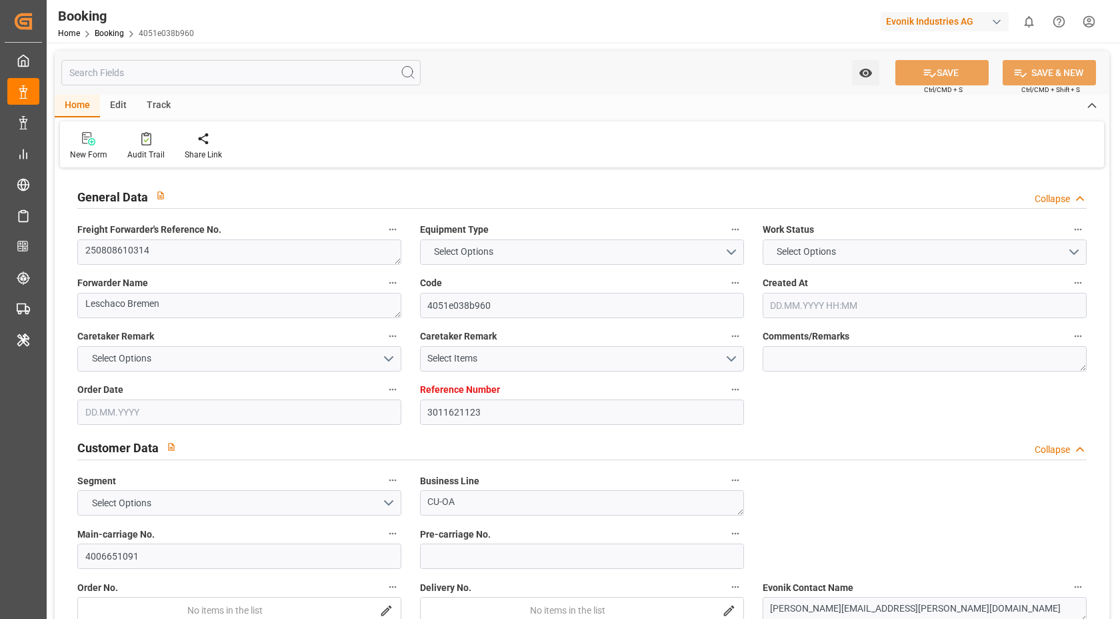
type input "USORF"
type input "9222986"
type input "10.07.2025 12:54"
type input "[DATE]"
type input "08.09.2025"
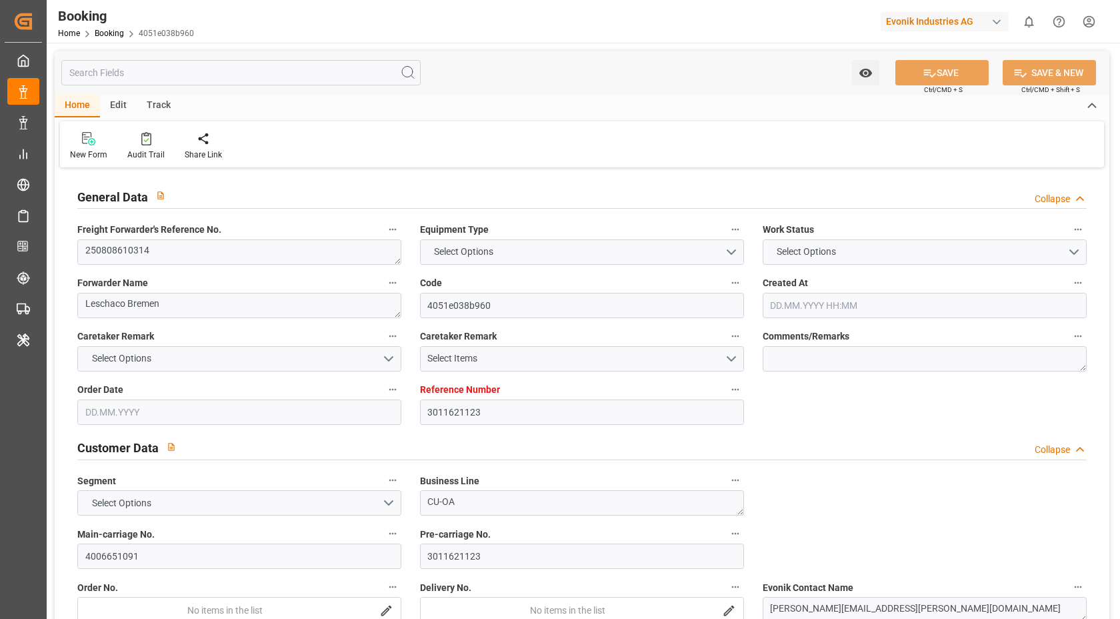
type input "04.08.2025"
type input "22.08.2025 15:00"
type input "[DATE] 00:00"
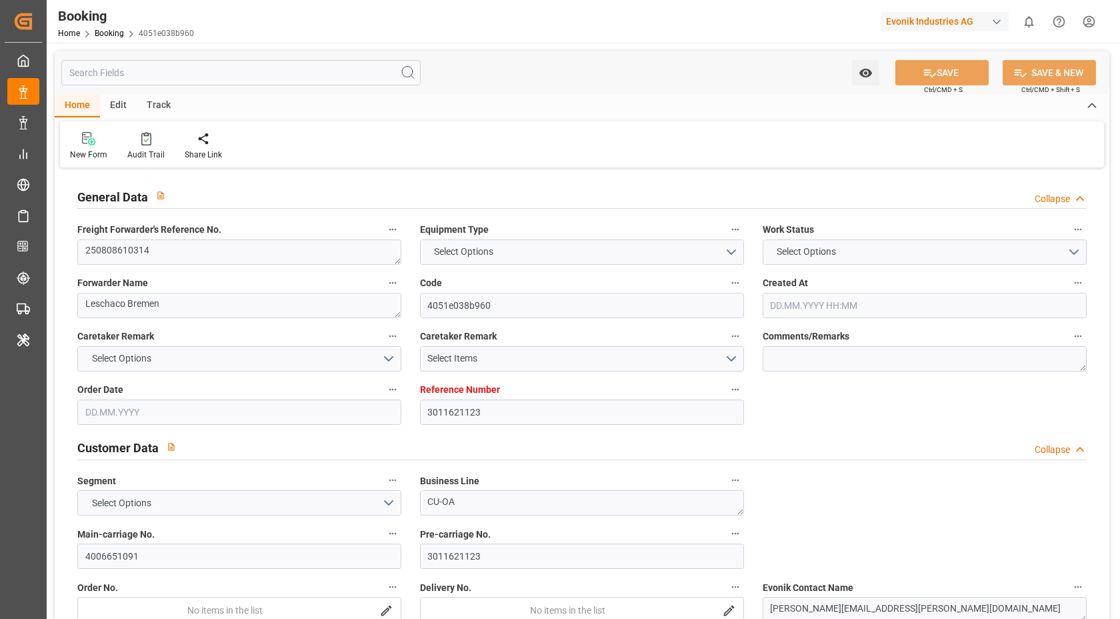
type input "09.09.2025 08:00"
type input "09.09.2025 00:00"
type input "11.08.2025"
type input "12.08.2025 06:23"
type input "11.08.2025"
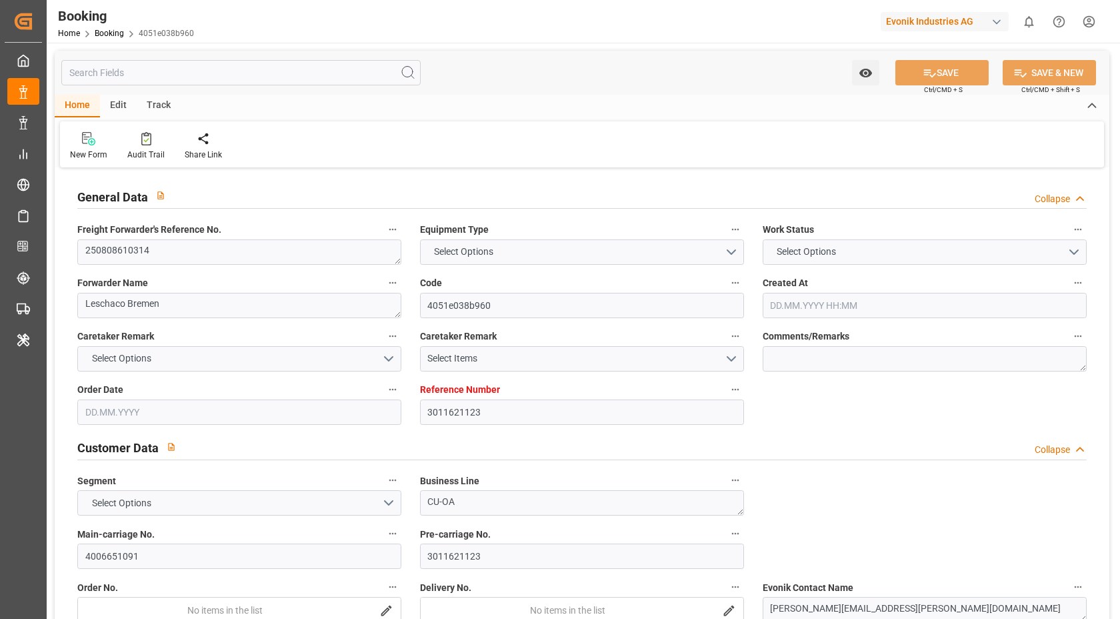
type input "11.08.2025 12:00"
type input "08.08.2025 18:08"
type input "11.08.2025 12:00"
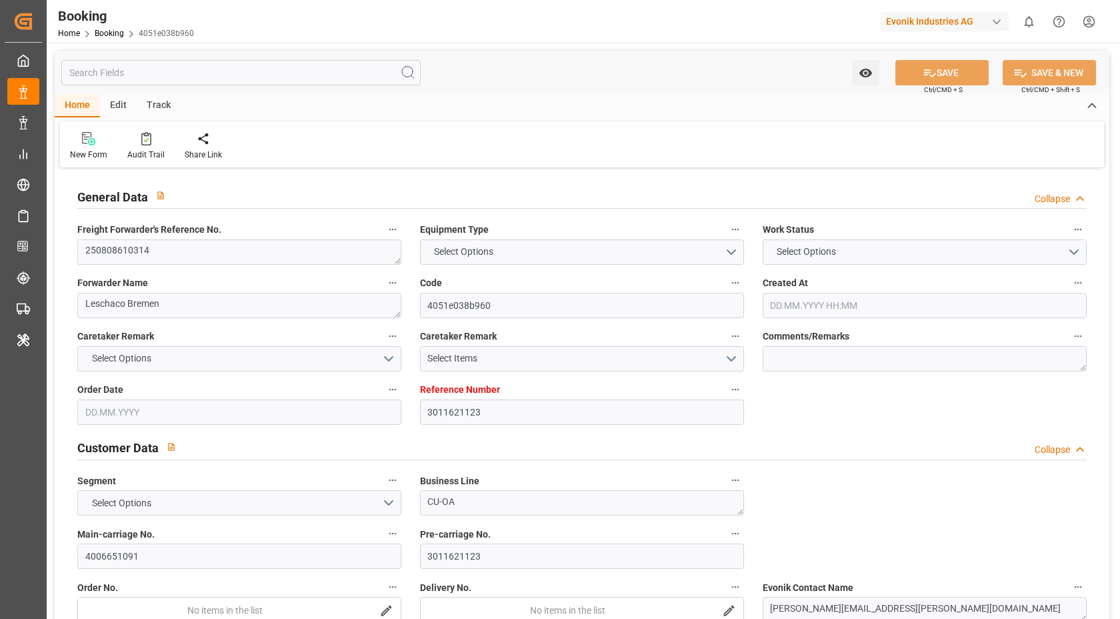
type input "20.08.2025 12:00"
type input "22.08.2025 15:00"
type input "09.09.2025 08:00"
type input "09.09.2025 20:27"
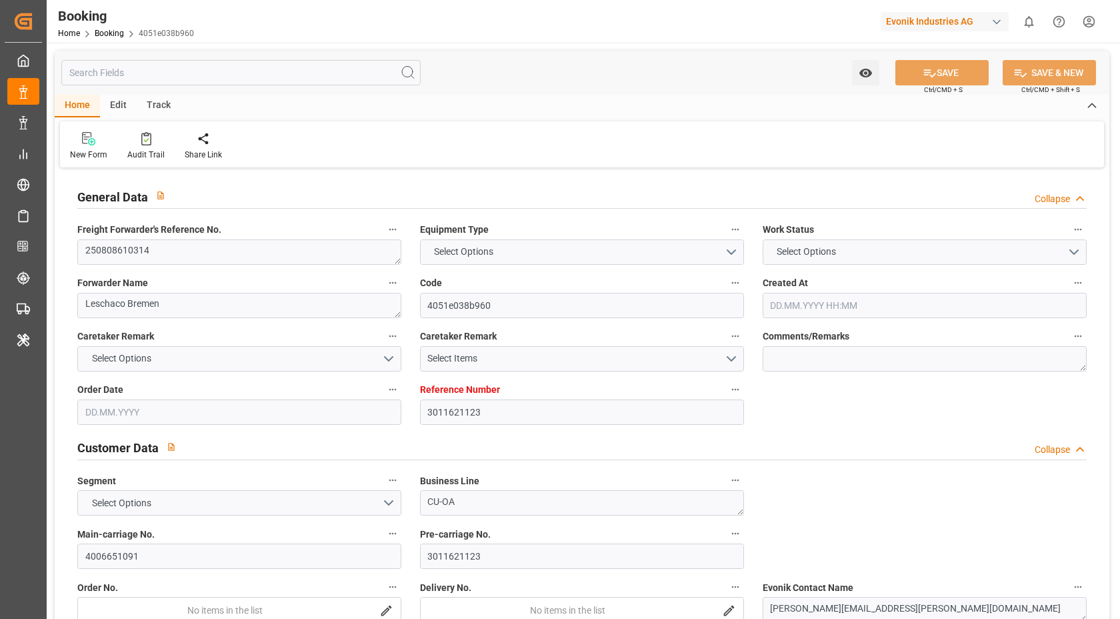
type input "13.09.2025 20:27"
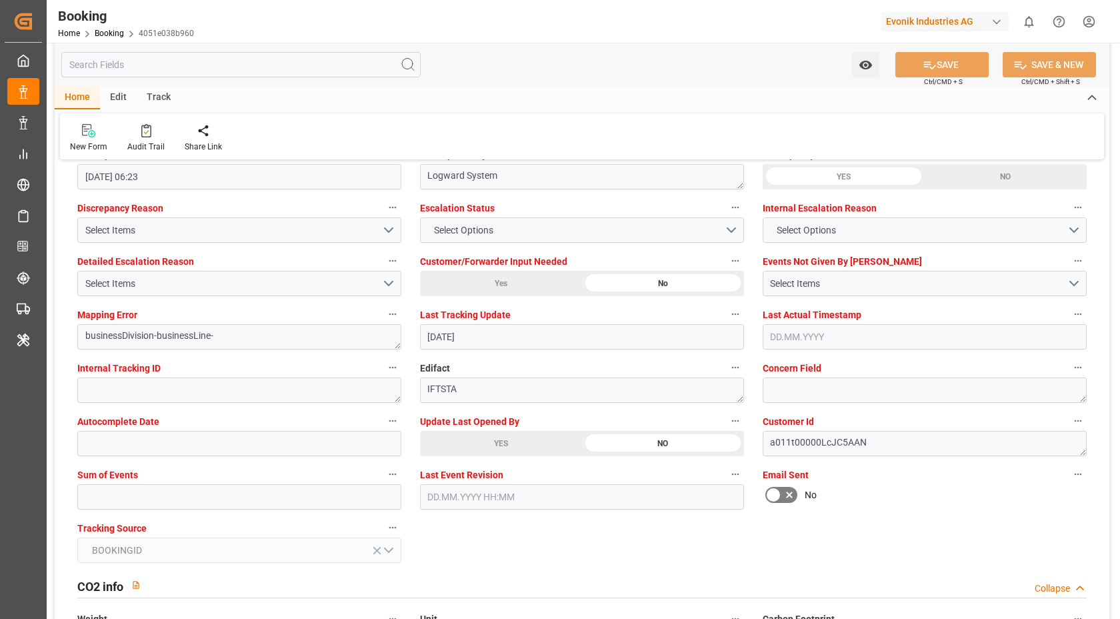
scroll to position [2541, 0]
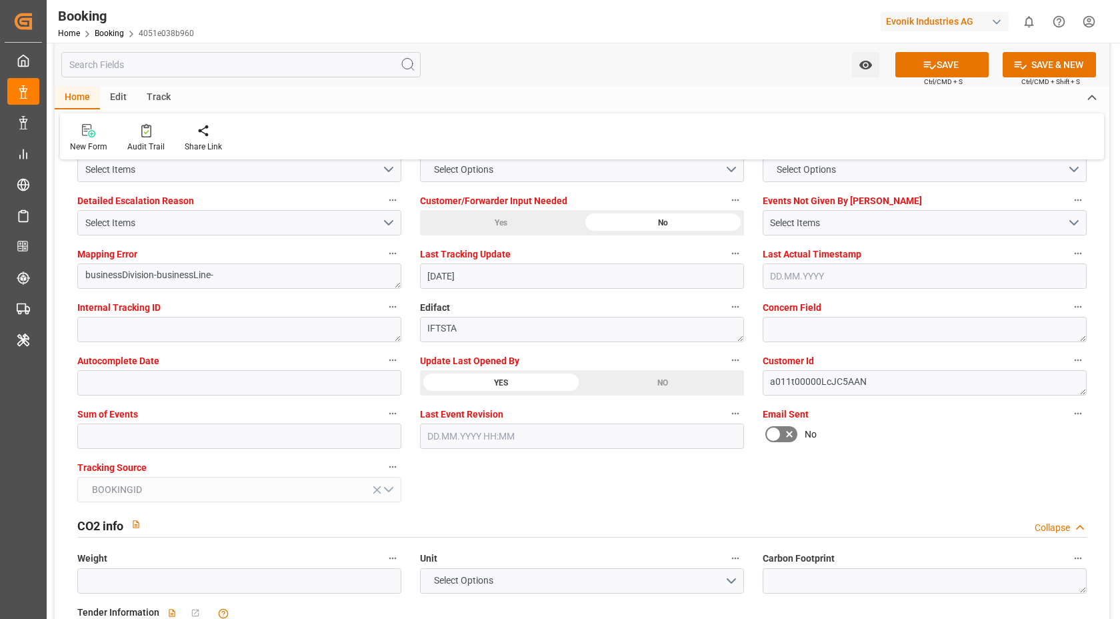
scroll to position [2525, 0]
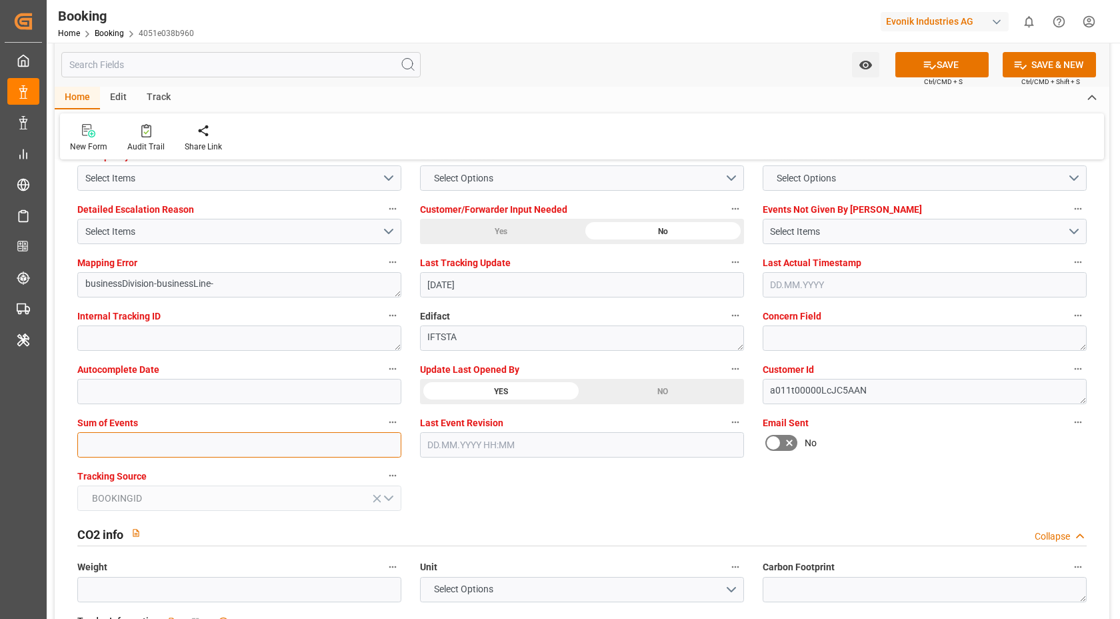
click at [177, 447] on input "text" at bounding box center [239, 444] width 324 height 25
type input "0"
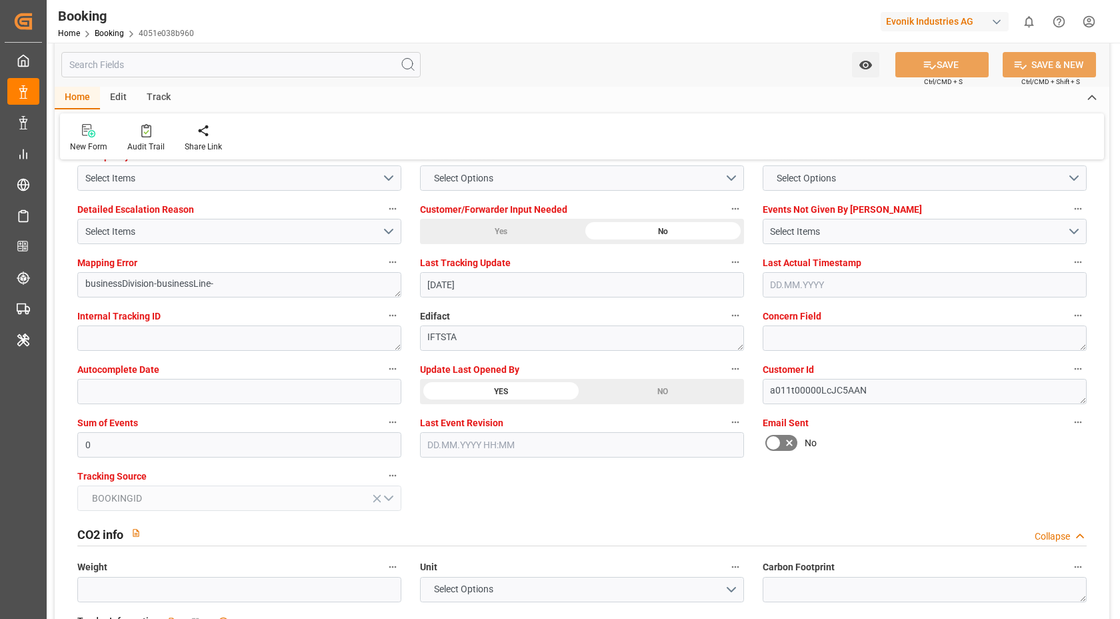
scroll to position [2156, 0]
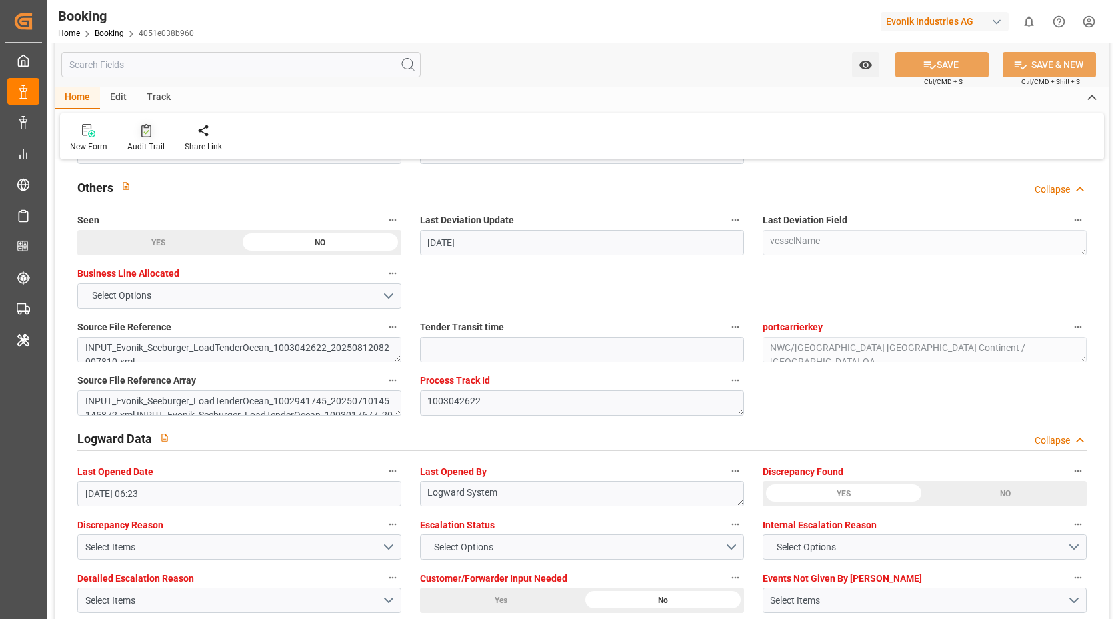
click at [159, 148] on div "Audit Trail" at bounding box center [145, 147] width 37 height 12
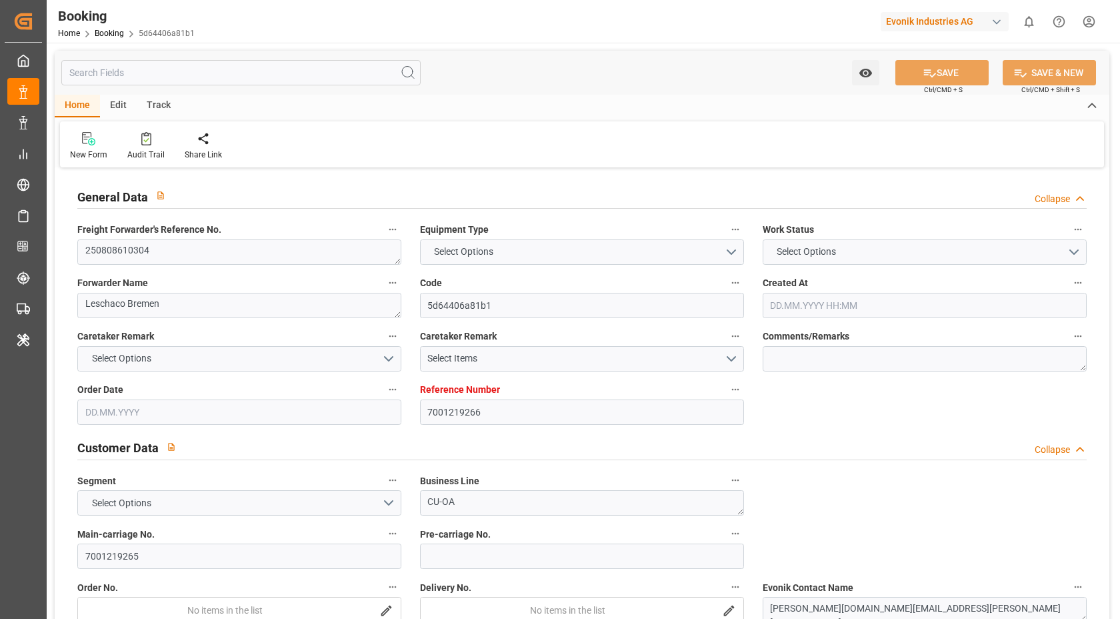
type input "7001219266"
type input "9540144"
type input "Hapag [PERSON_NAME]"
type input "Hapag [PERSON_NAME] Aktiengesellschaft"
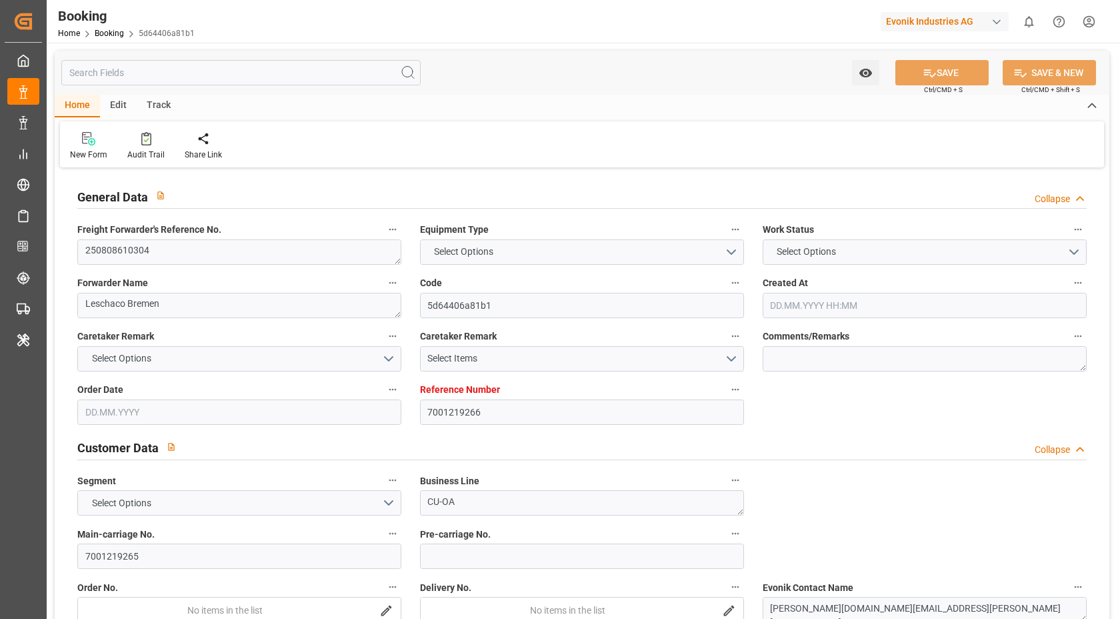
type input "NLRTM"
type input "KRPUS"
type input "CNSGH"
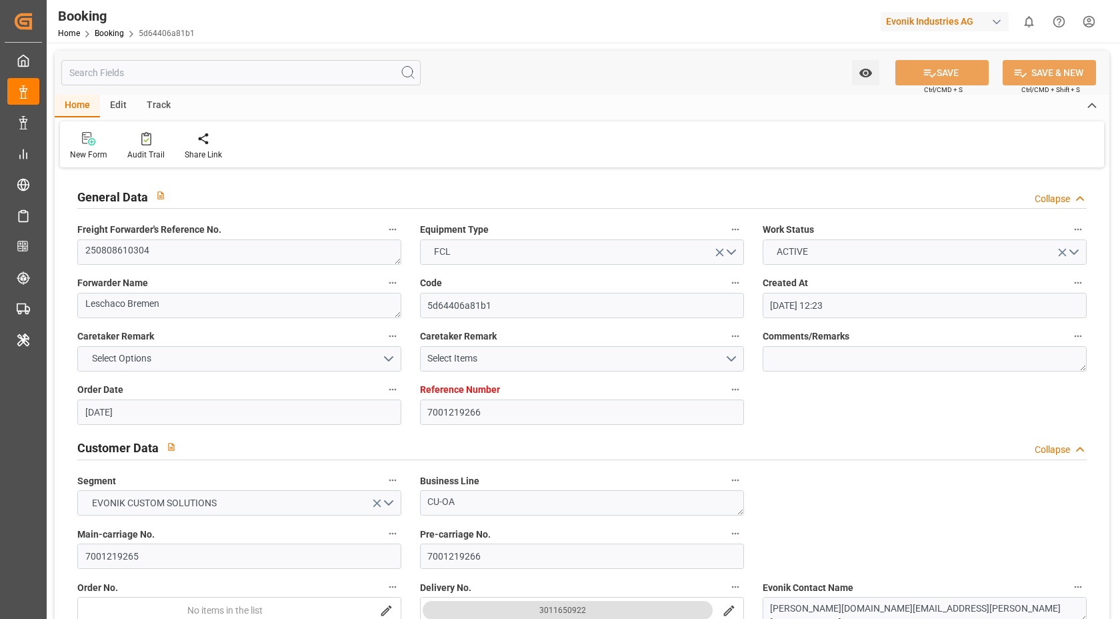
type input "10.07.2025 12:23"
type input "10.07.2025"
type input "16.10.2025"
type input "13.08.2025"
type input "14.07.2025"
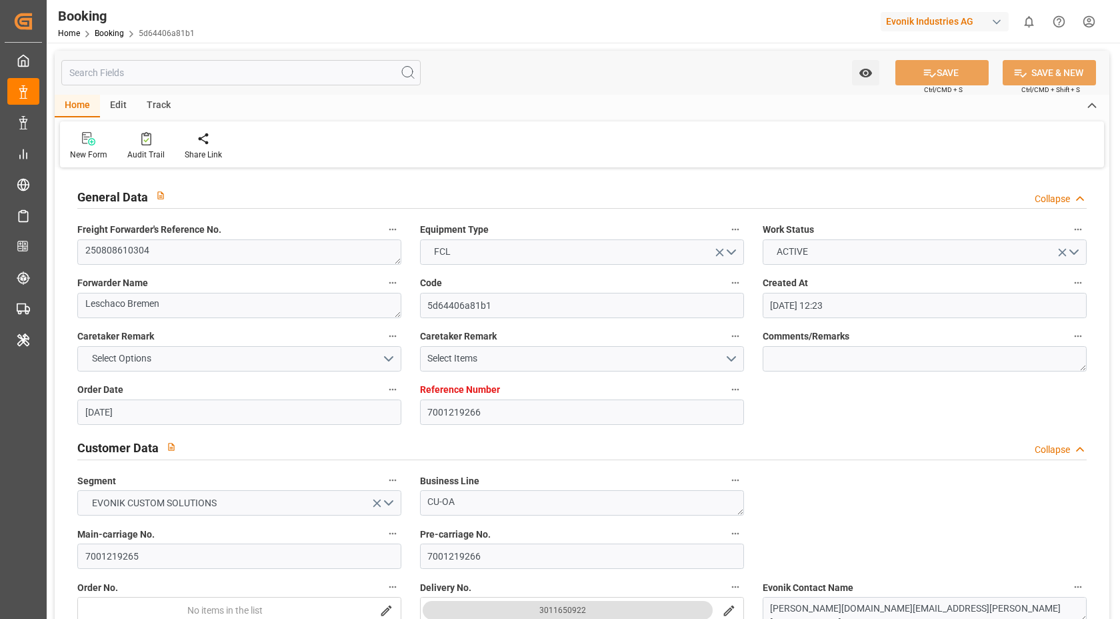
type input "14.07.2025"
type input "[DATE] 00:00"
type input "18.10.2025 00:00"
type input "15.10.2025 00:00"
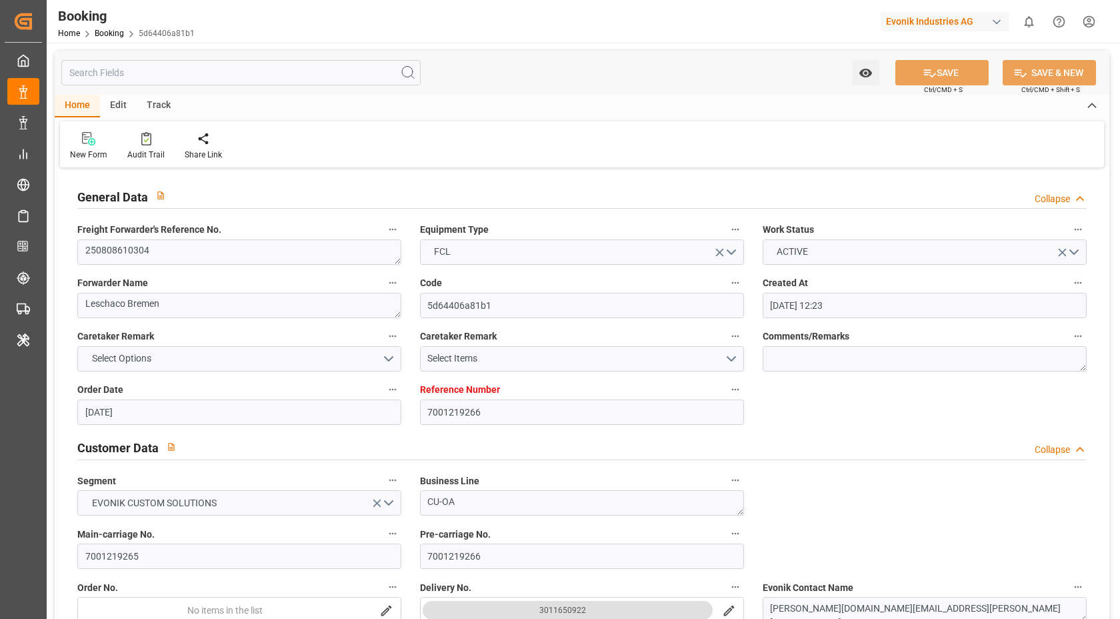
type input "07.10.2025 00:00"
type input "16.10.2025 00:00"
type input "12.10.2025 00:00"
type input "[DATE]"
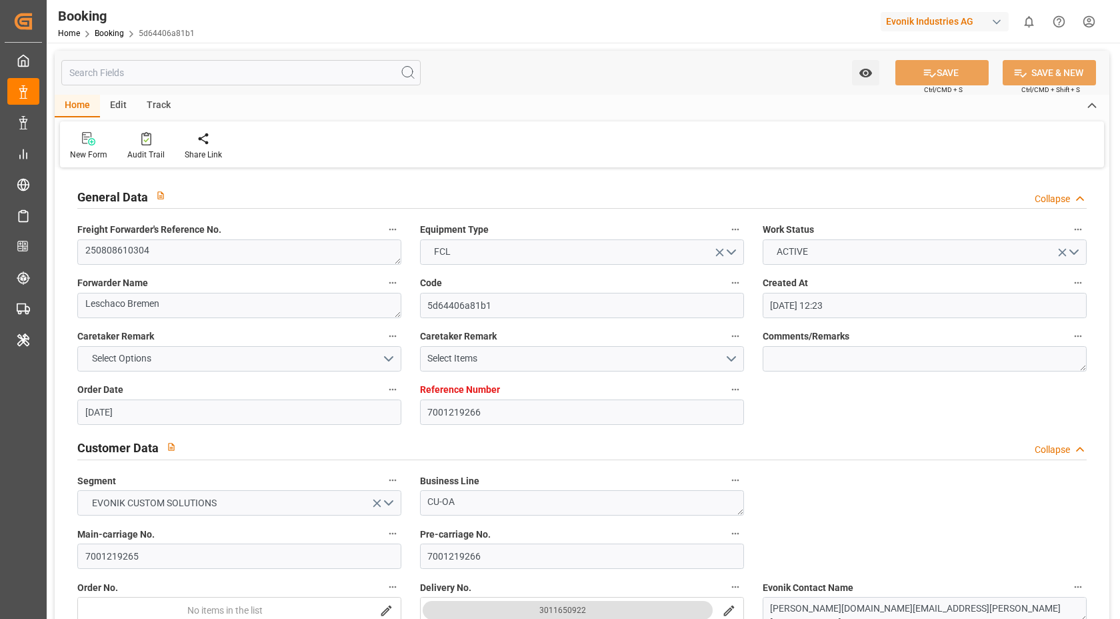
type input "12.08.2025 06:21"
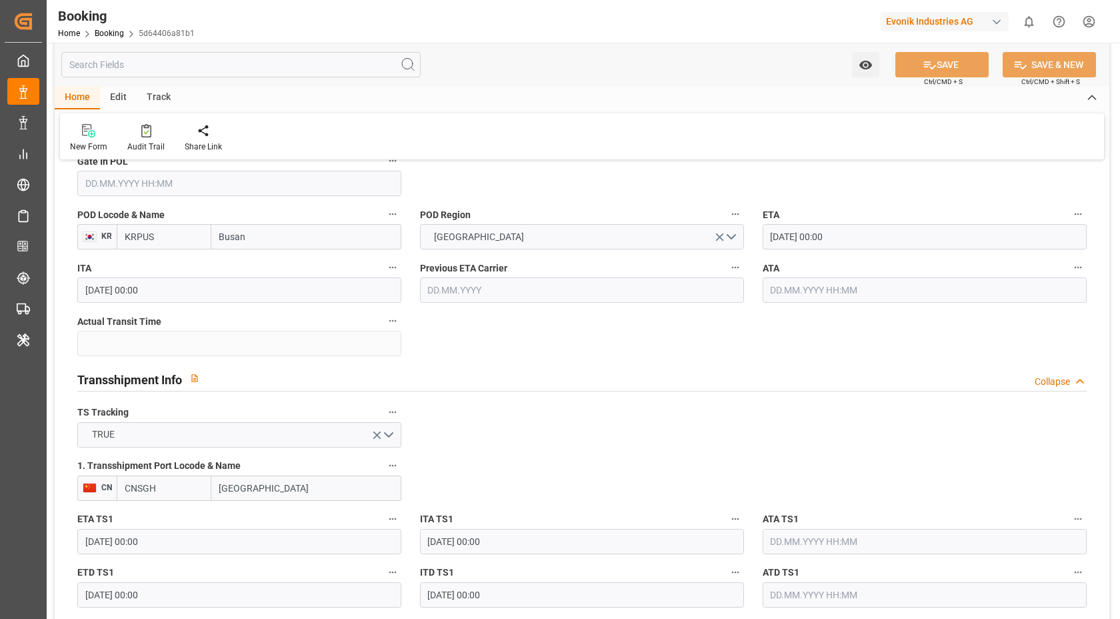
scroll to position [1410, 0]
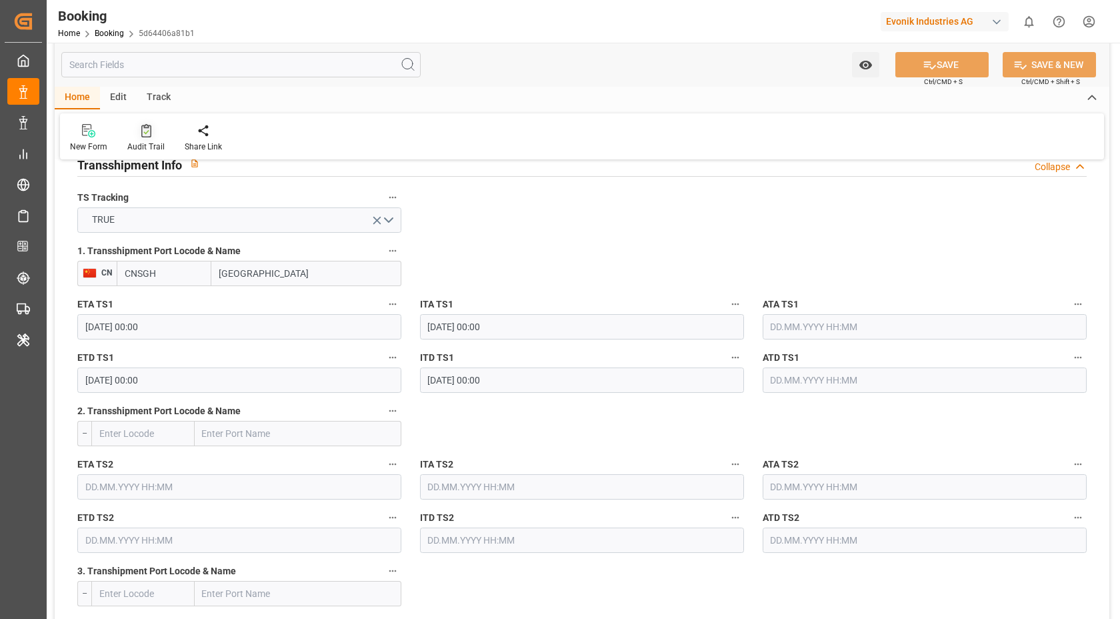
click icon
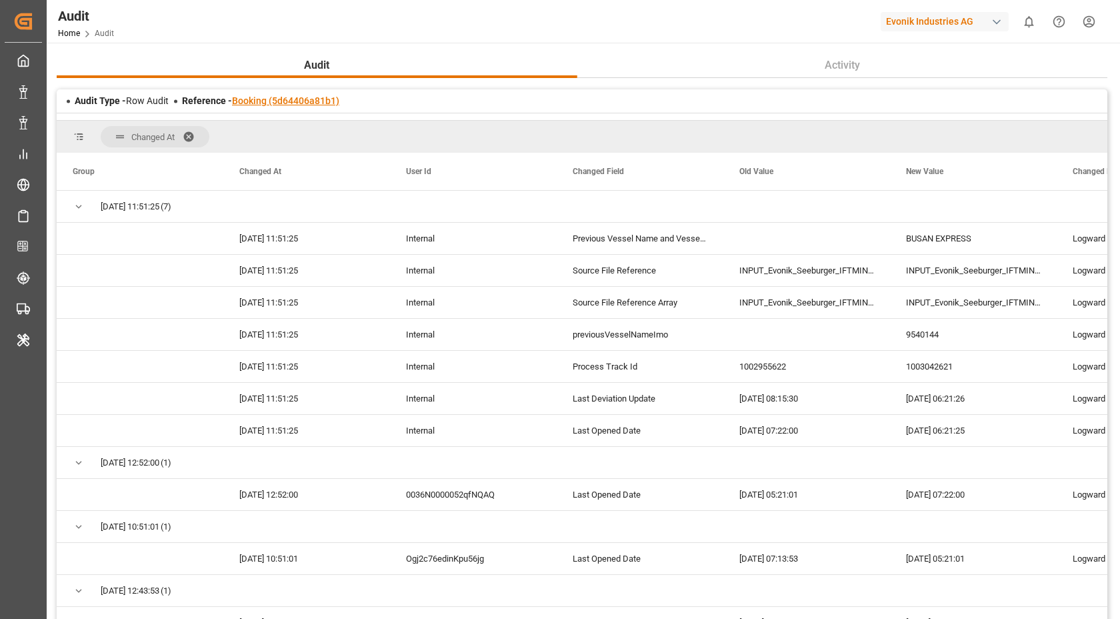
click link "Booking (5d64406a81b1)"
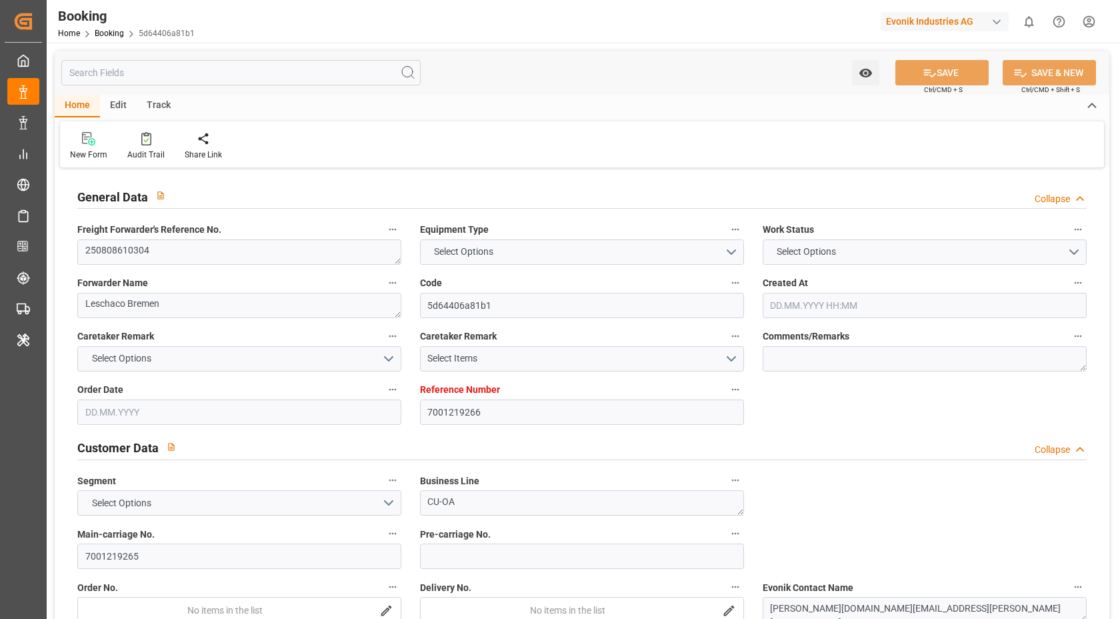
type input "7001219266"
type input "9540144"
type input "Hapag [PERSON_NAME]"
type input "Hapag [PERSON_NAME] Aktiengesellschaft"
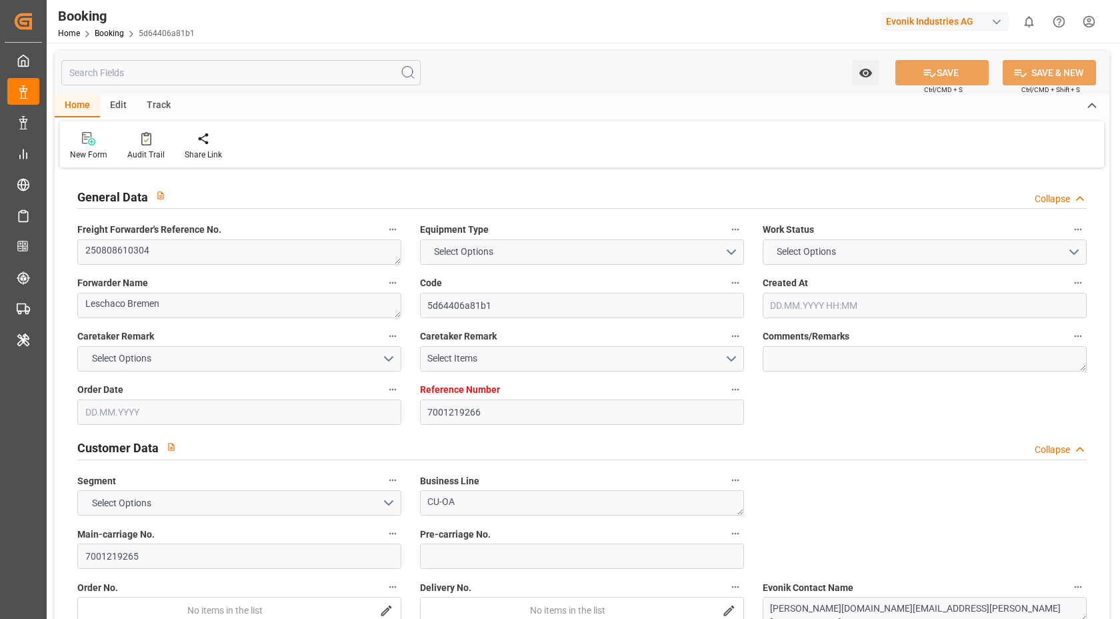
type input "NLRTM"
type input "KRPUS"
type input "CNSGH"
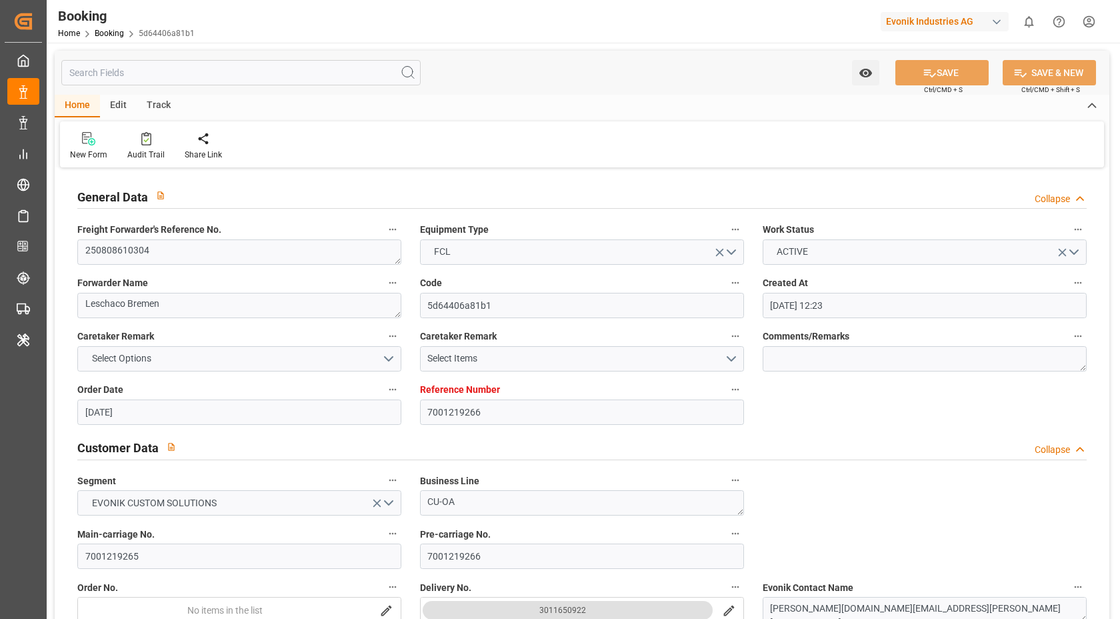
type input "10.07.2025 12:23"
type input "10.07.2025"
type input "16.10.2025"
type input "13.08.2025"
type input "14.07.2025"
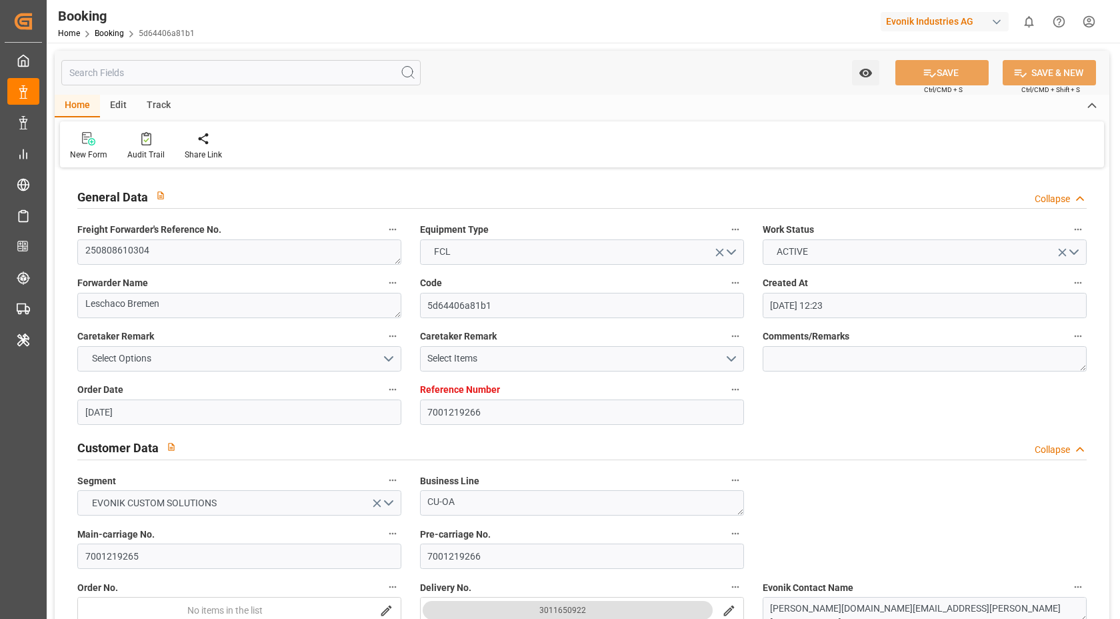
type input "14.07.2025"
type input "[DATE] 00:00"
type input "18.10.2025 00:00"
type input "15.10.2025 00:00"
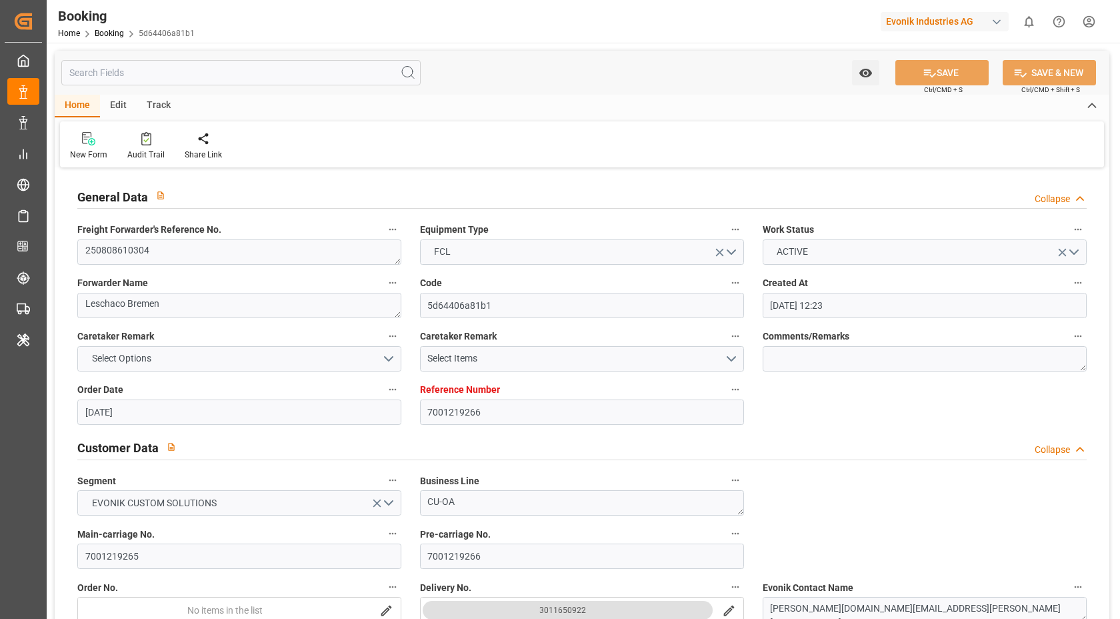
type input "07.10.2025 00:00"
type input "16.10.2025 00:00"
type input "12.10.2025 00:00"
type input "[DATE]"
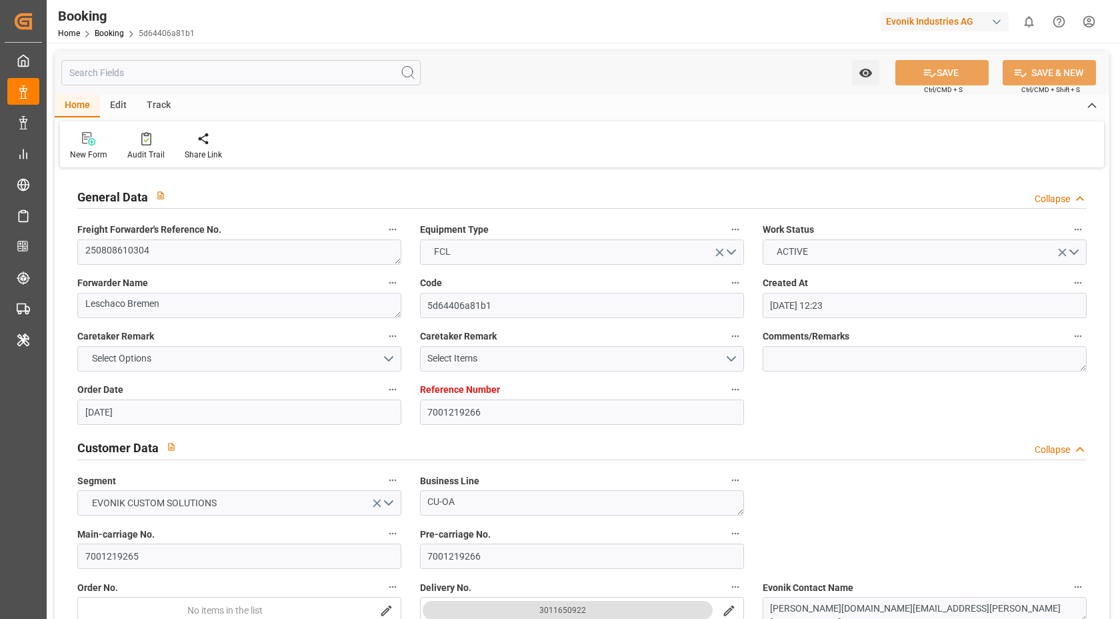
type input "12.08.2025 06:21"
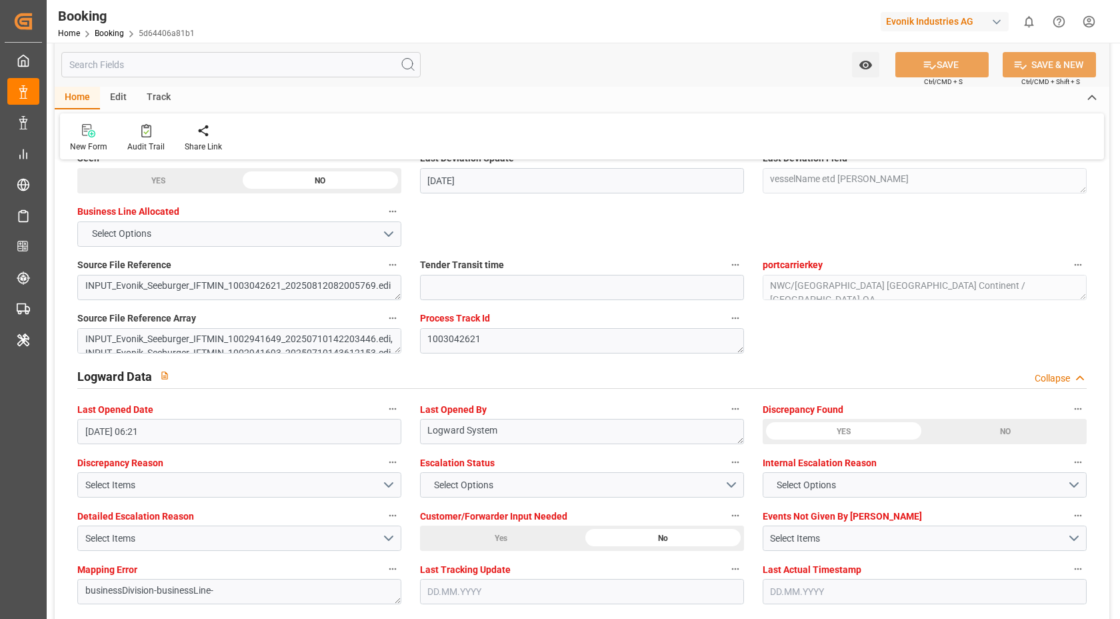
scroll to position [2496, 0]
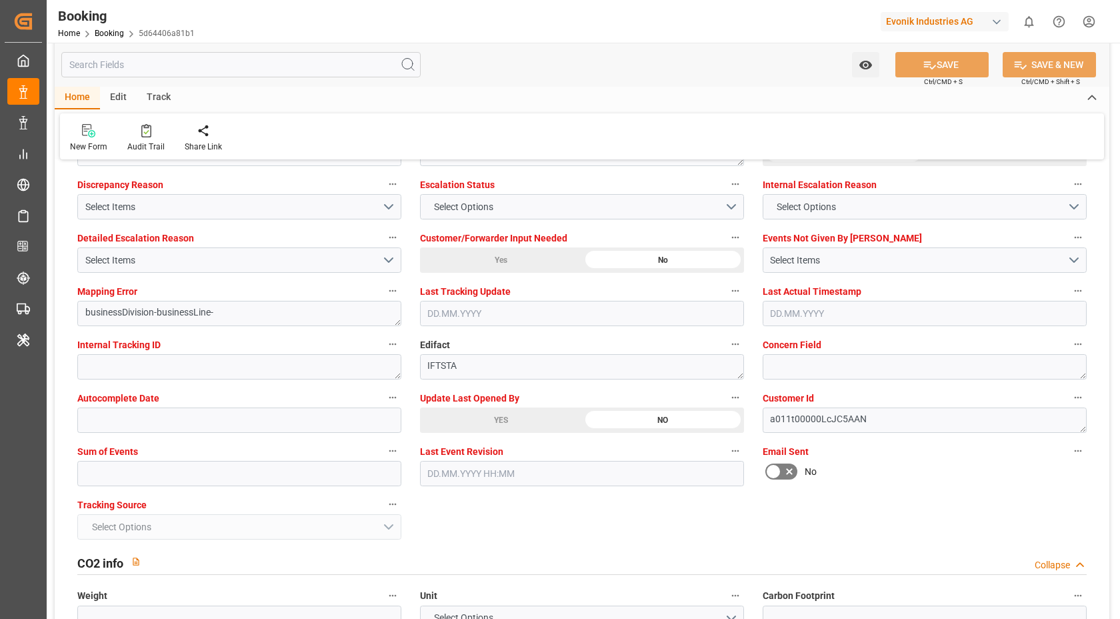
click div "YES"
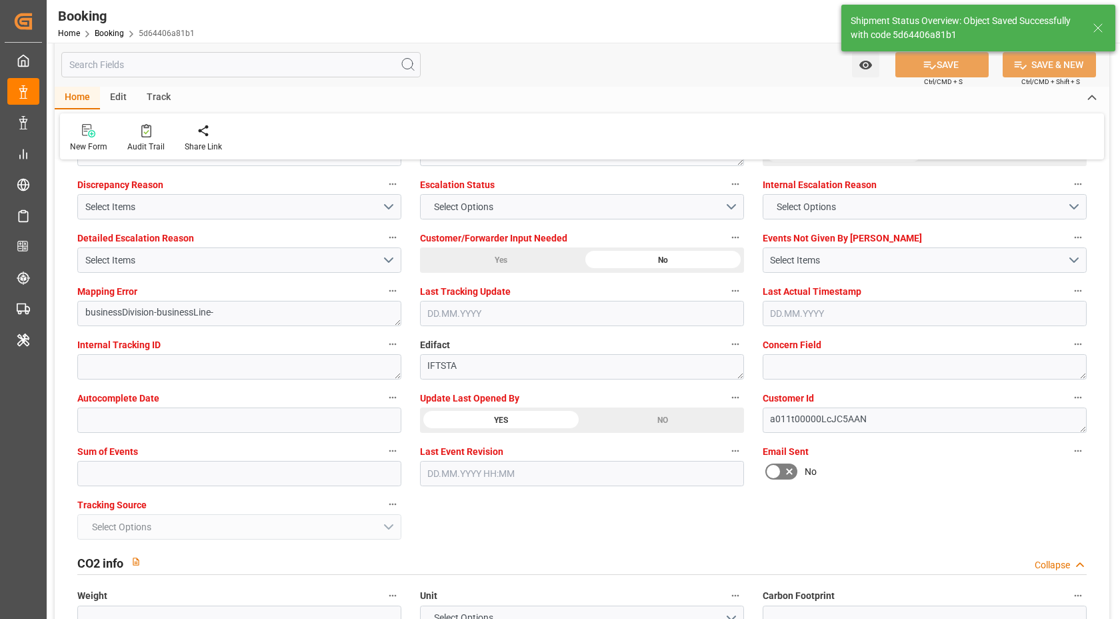
type textarea "[PERSON_NAME]"
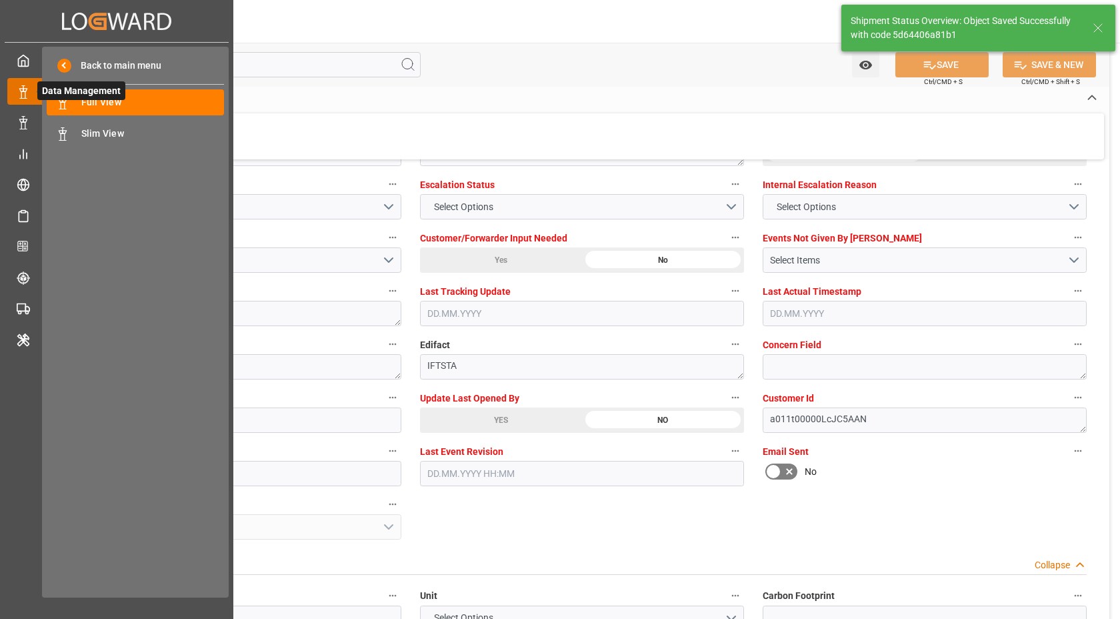
type input "12.08.2025 06:49"
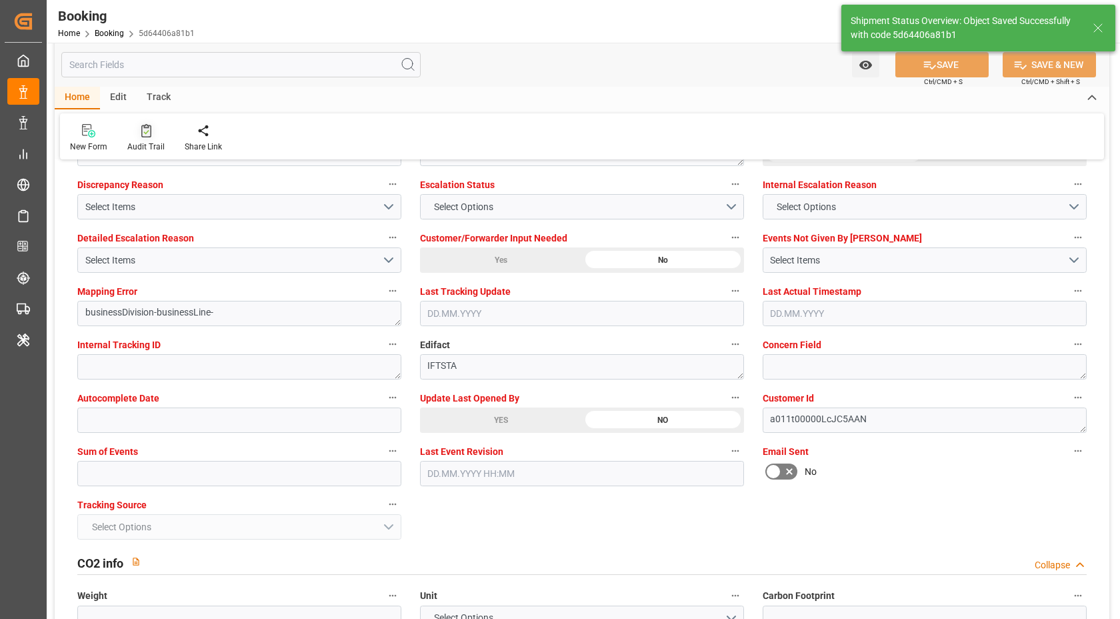
click icon
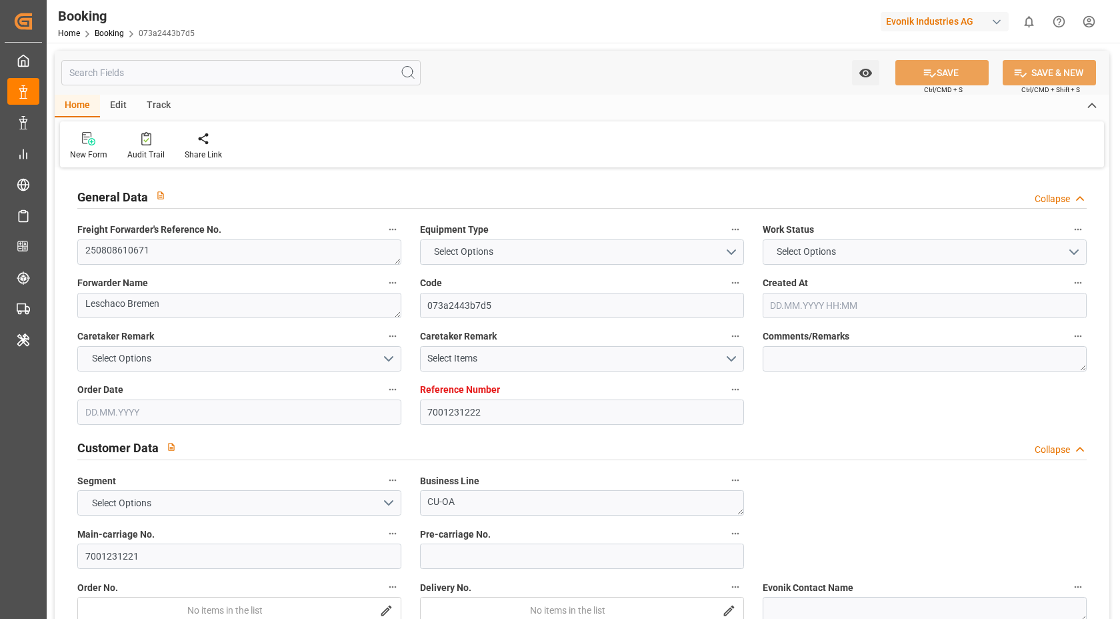
type input "7001231222"
type input "9294836"
type input "Hapag [PERSON_NAME]"
type input "Hapag [PERSON_NAME] Aktiengesellschaft"
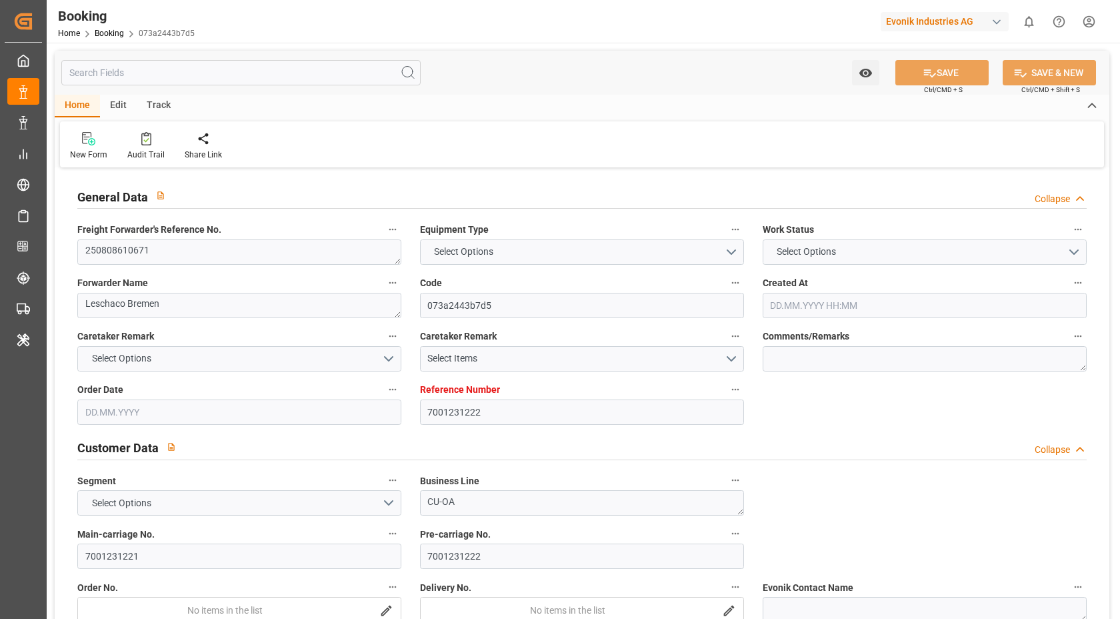
type input "BEANR"
type input "CAMTR"
type input "[DATE] 08:25"
type input "[DATE]"
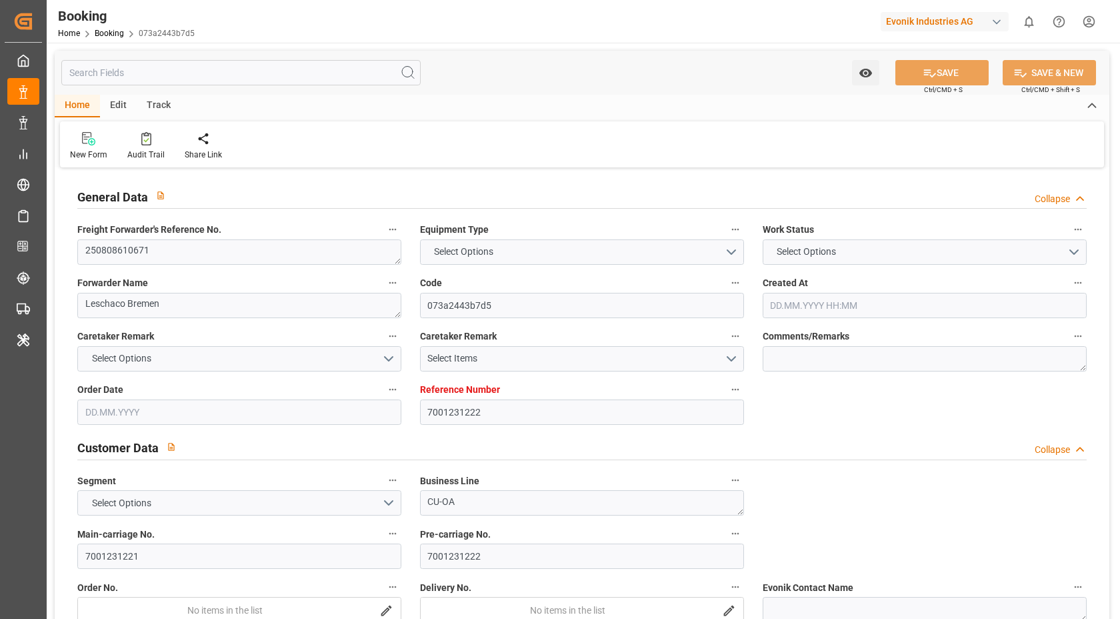
type input "[DATE]"
type input "[DATE] 00:00"
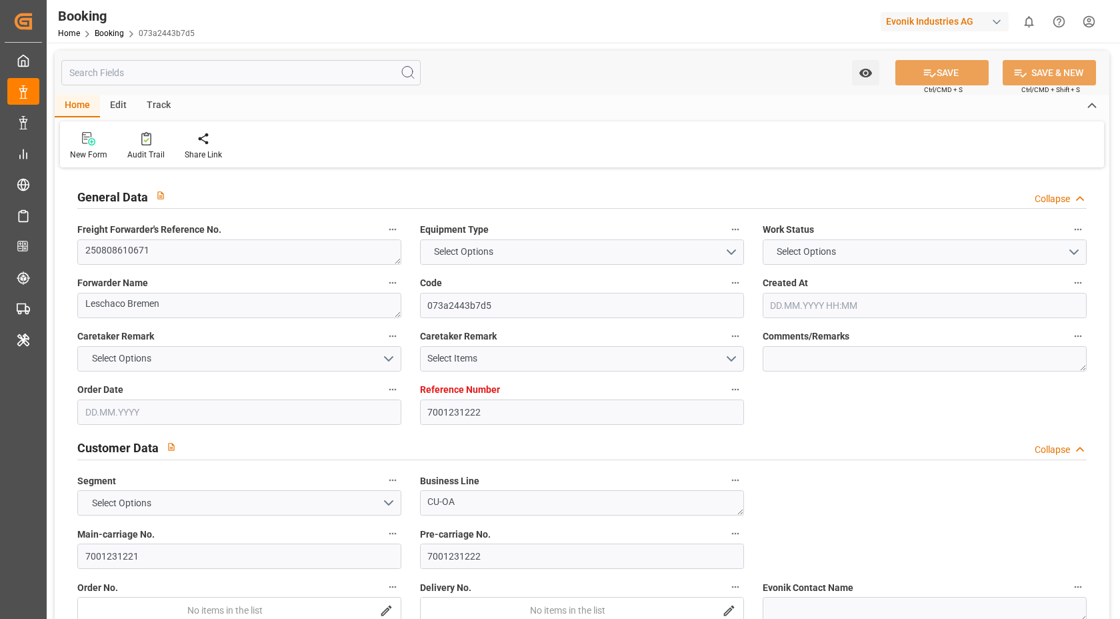
type input "[DATE] 00:00"
type input "[DATE]"
type input "12.08.2025 06:37"
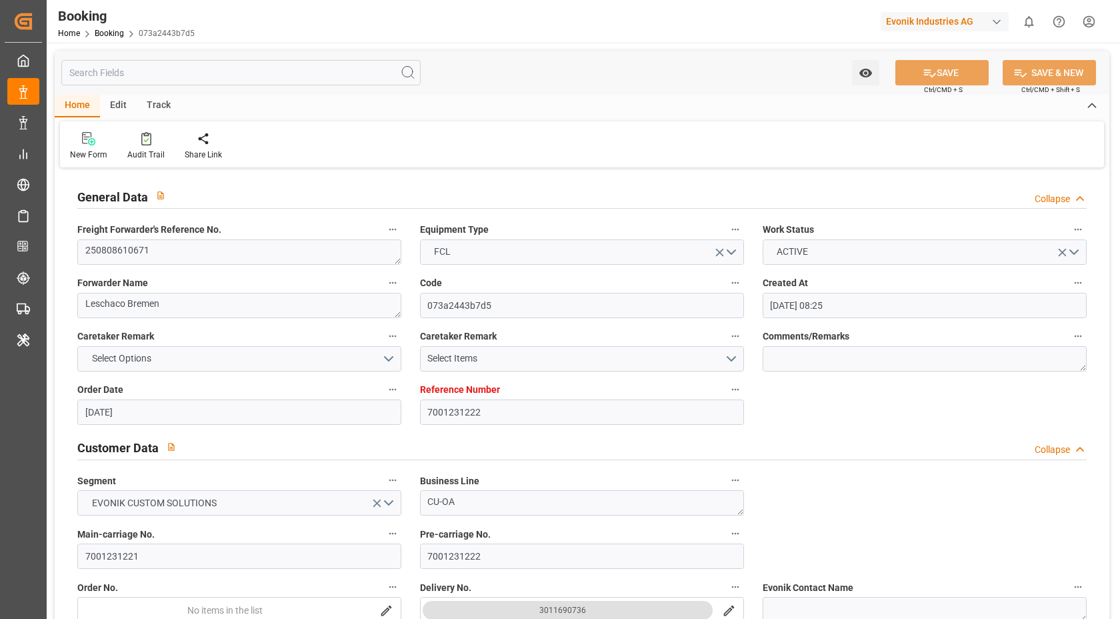
scroll to position [886, 0]
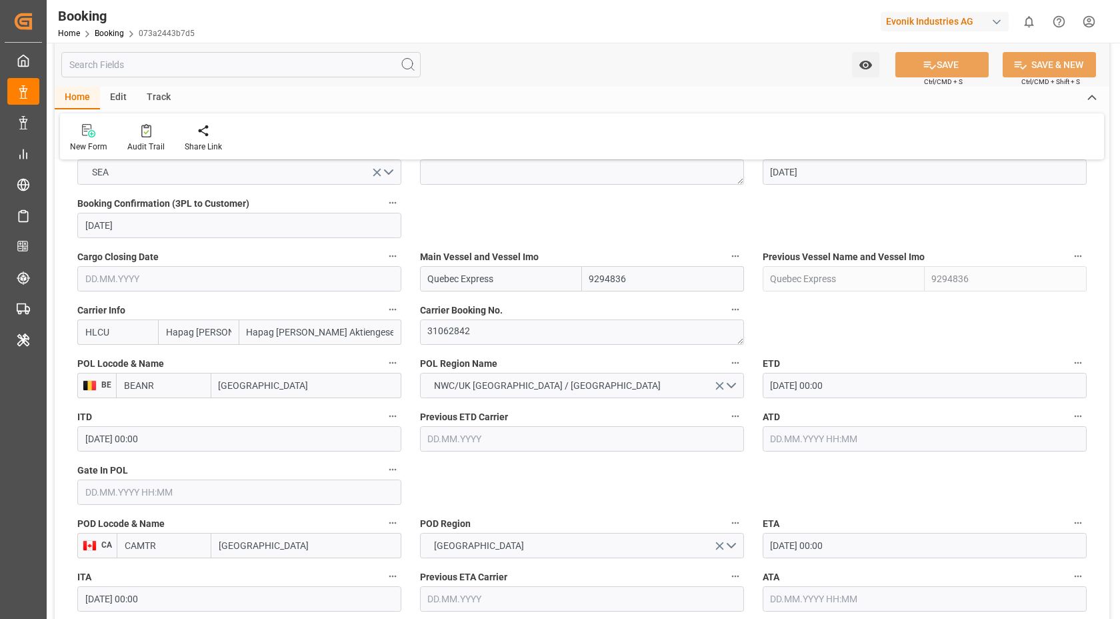
click at [872, 388] on input "25.08.2025 00:00" at bounding box center [925, 385] width 324 height 25
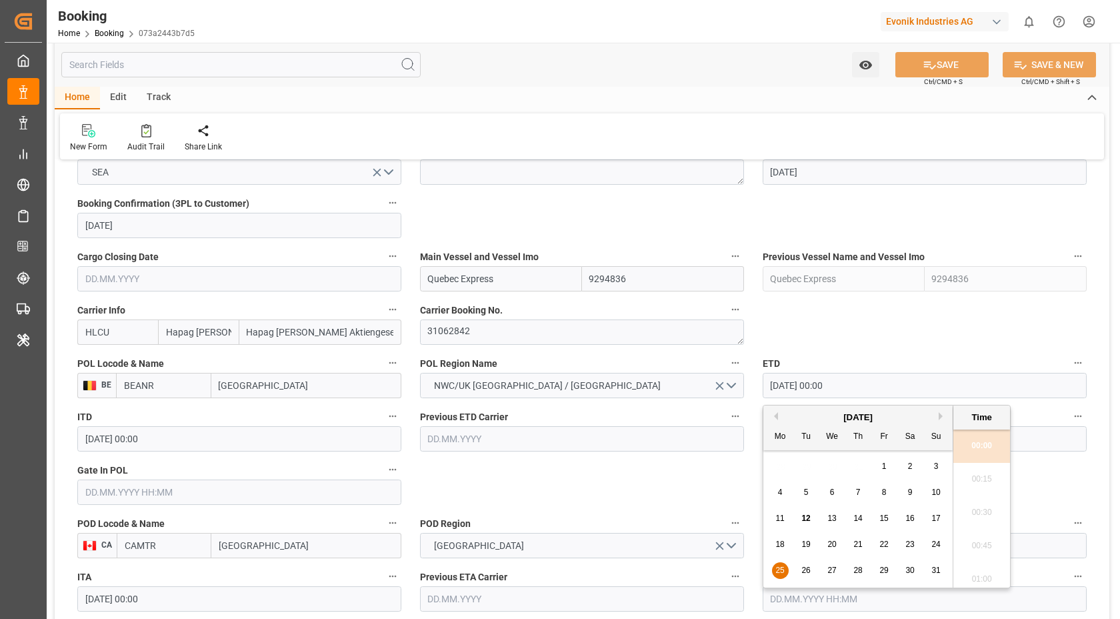
click at [888, 544] on div "22" at bounding box center [884, 545] width 17 height 16
type input "22.08.2025 00:00"
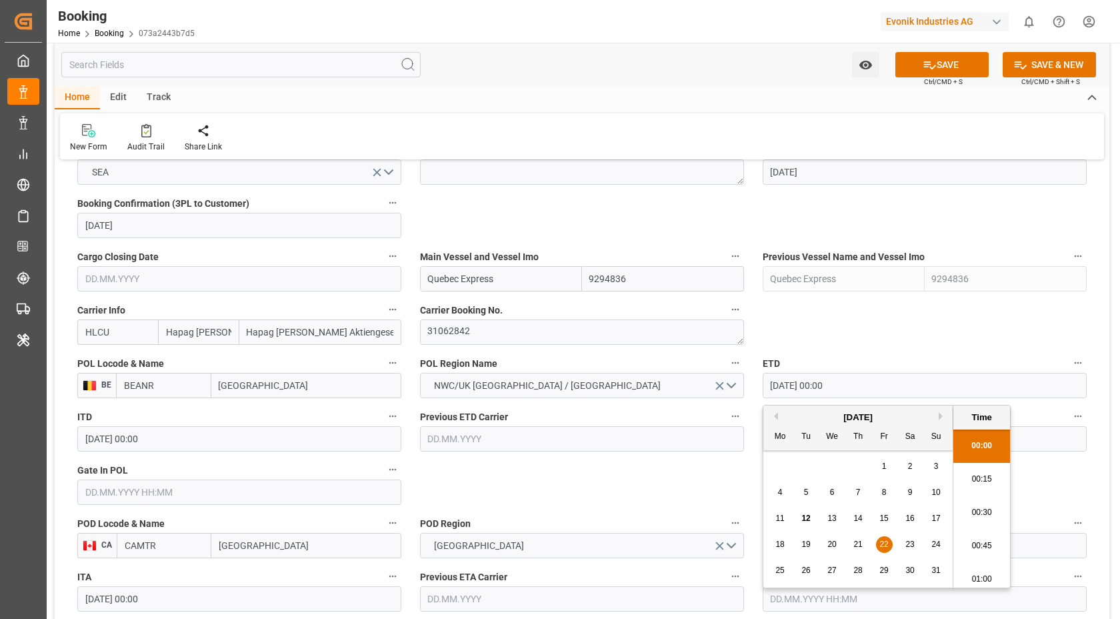
click at [890, 355] on label "ETD" at bounding box center [925, 363] width 324 height 19
click at [1070, 355] on button "ETD" at bounding box center [1078, 362] width 17 height 17
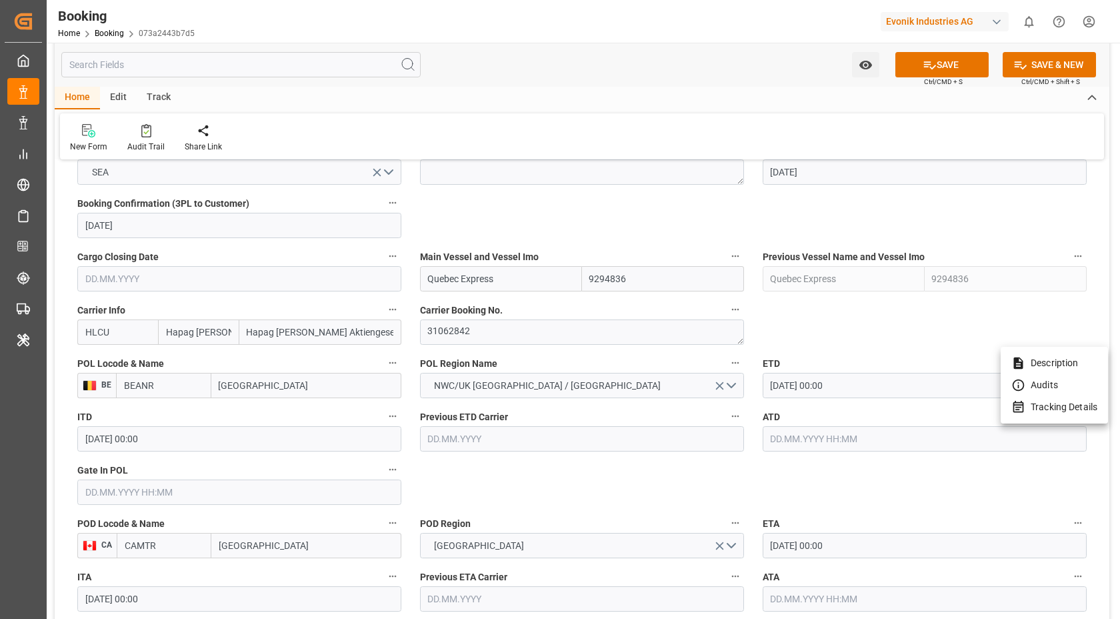
click at [672, 231] on div at bounding box center [560, 309] width 1120 height 619
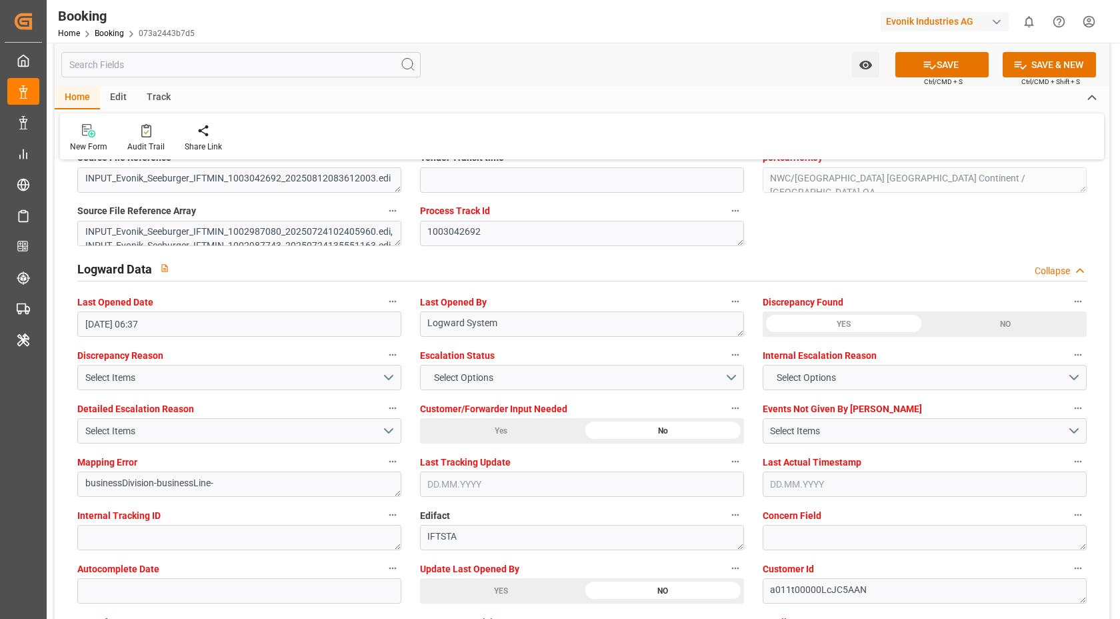
scroll to position [2608, 0]
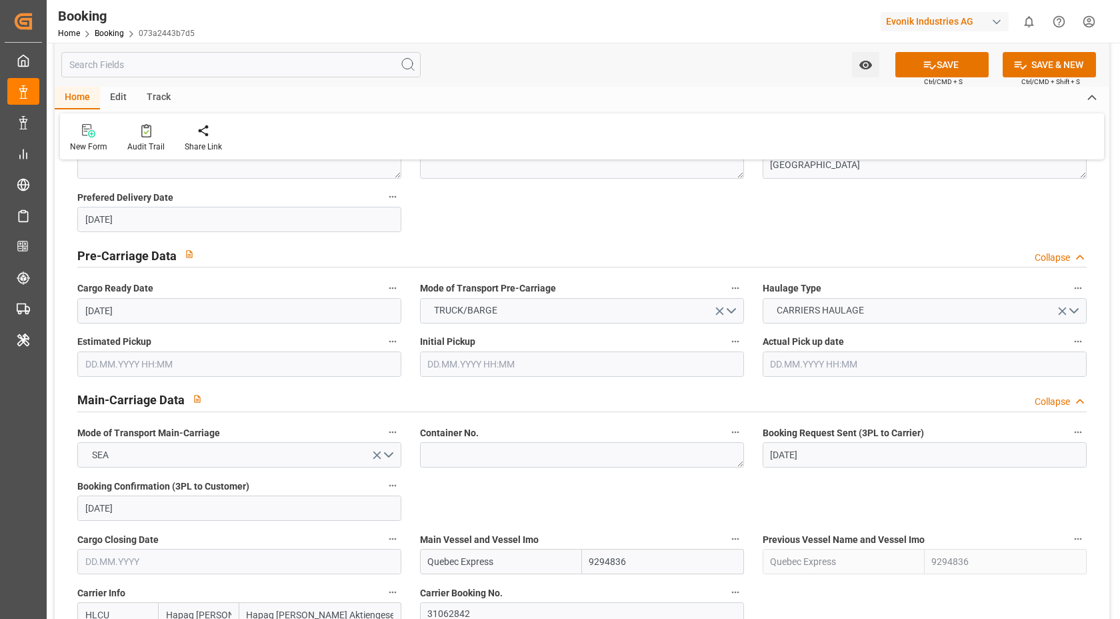
scroll to position [1229, 0]
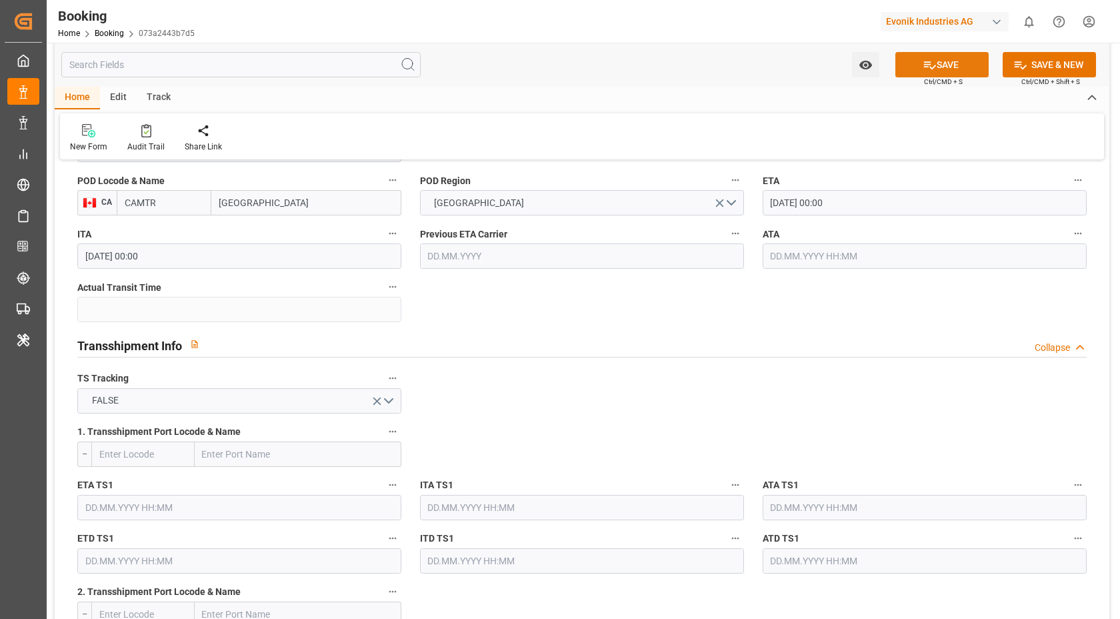
click at [946, 66] on button "SAVE" at bounding box center [942, 64] width 93 height 25
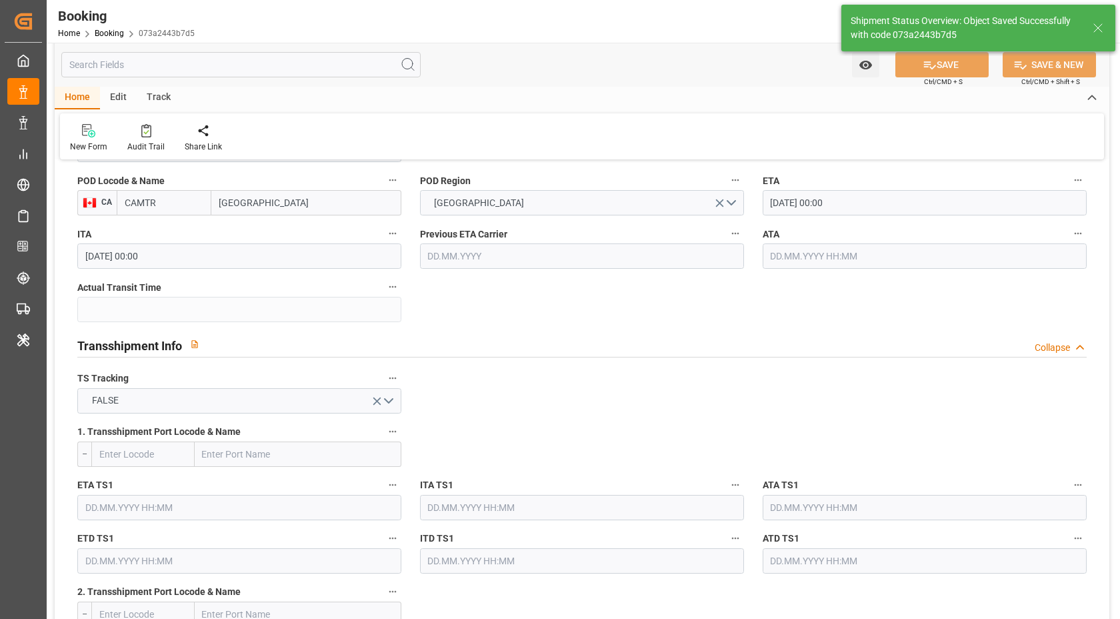
type textarea "Vasantha Kumar"
type input "12.08.2025 06:50"
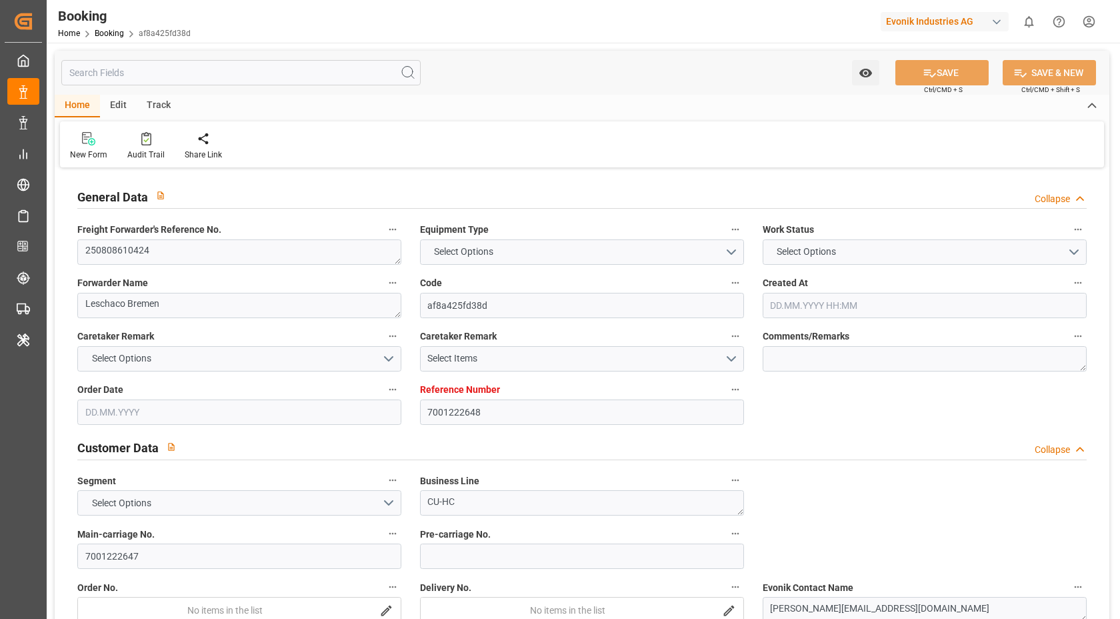
type input "7001222648"
type input "9321536"
type input "9778791"
type input "Hapag [PERSON_NAME]"
type input "Hapag [PERSON_NAME] Aktiengesellschaft"
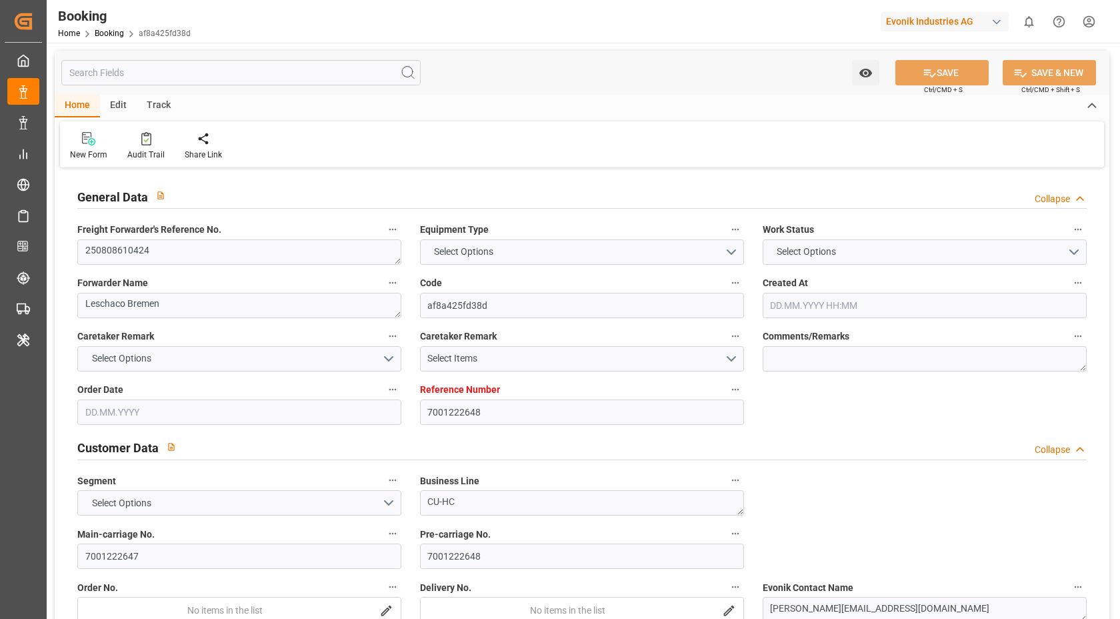
type input "NLRTM"
type input "CNSGH"
type input "0"
type input "NLRTM"
type input "CNSHG"
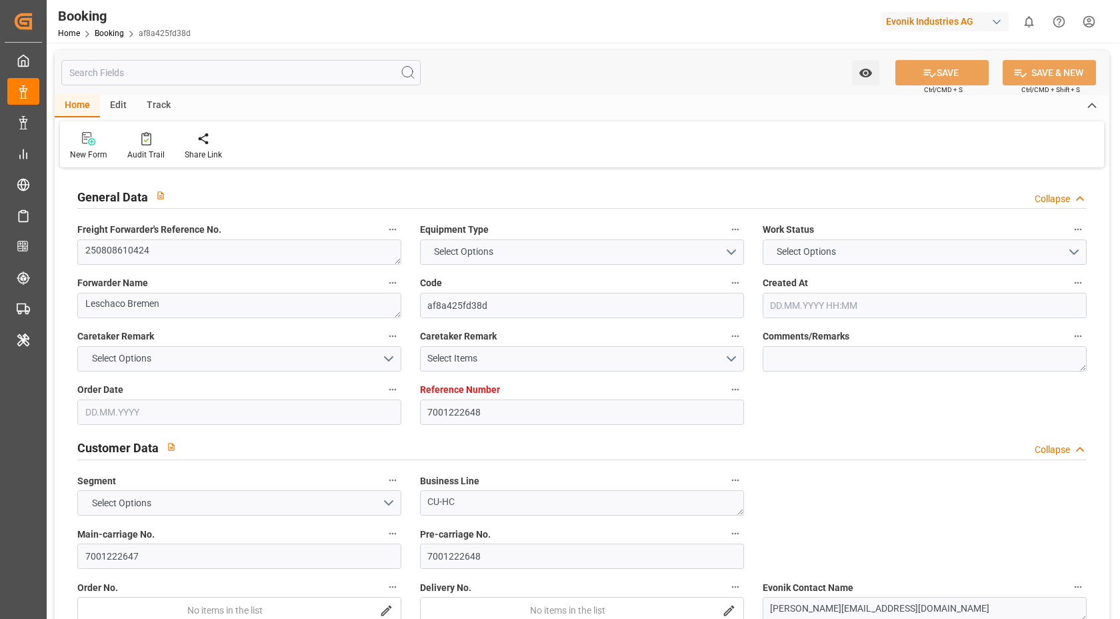
type input "9778791"
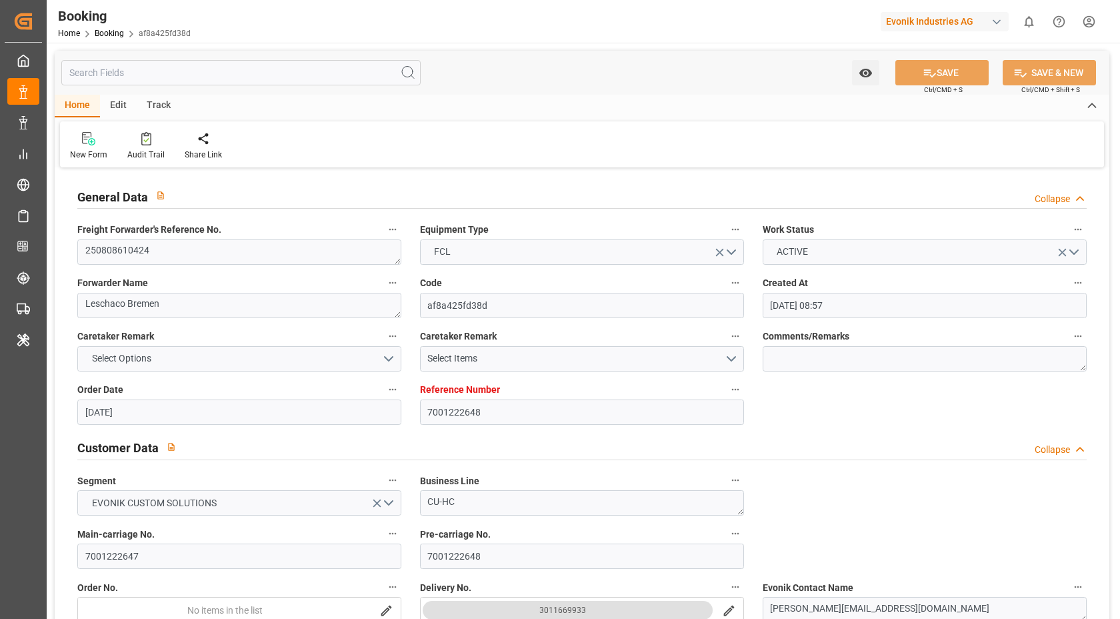
type input "15.07.2025 08:57"
type input "15.07.2025"
type input "24.09.2025"
type input "29.07.2025"
type input "15.07.2025"
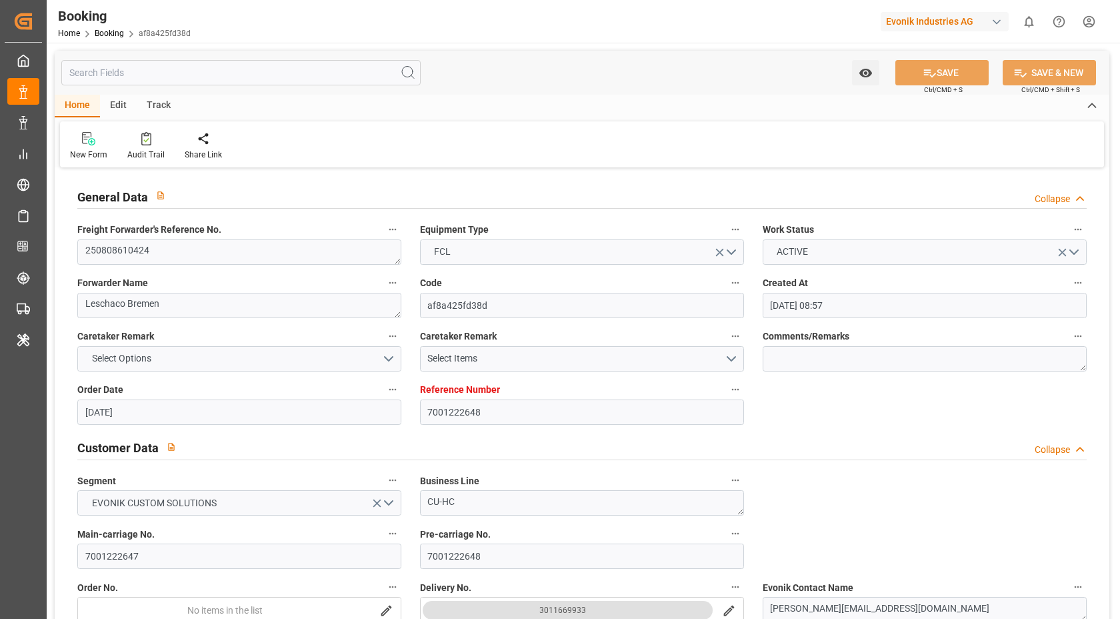
type input "15.07.2025"
type input "12.08.2025 08:00"
type input "10.08.2025 00:00"
type input "22.09.2025 01:30"
type input "22.09.2025 00:00"
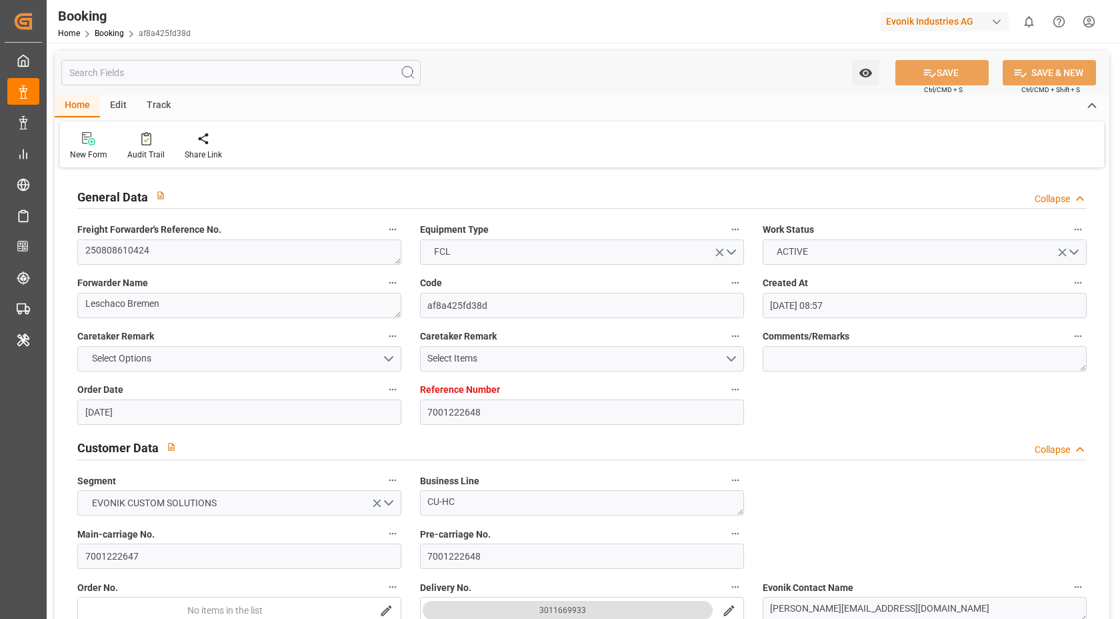
type input "04.08.2025"
type input "12.08.2025 06:04"
type input "[DATE]"
type input "01.08.2025 11:23"
type input "01.08.2025 15:08"
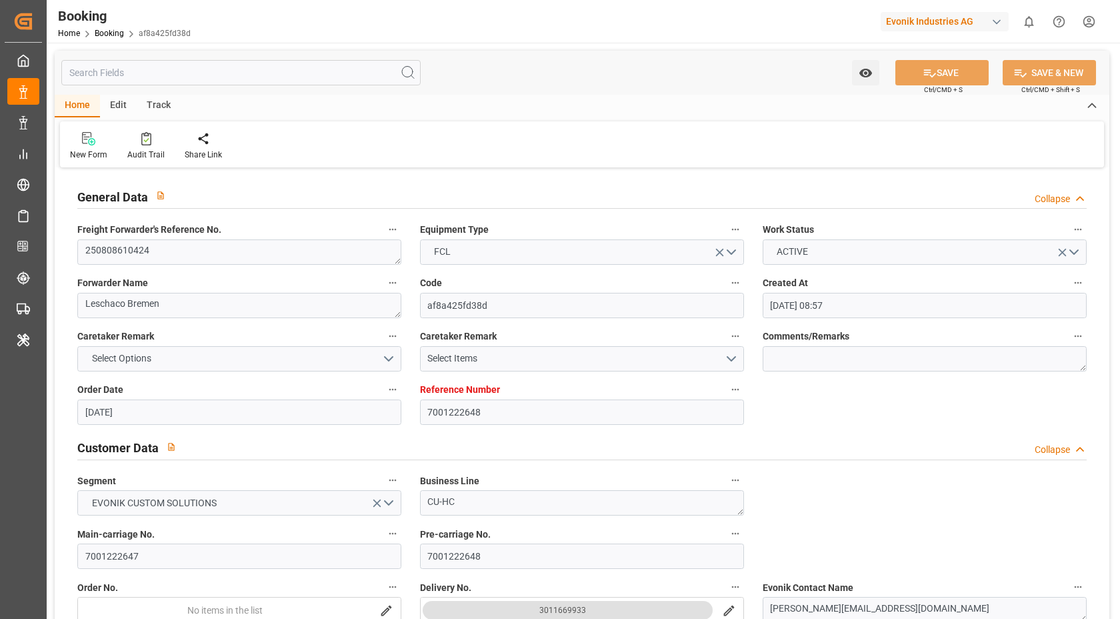
type input "01.08.2025 15:08"
type input "08.08.2025 07:59"
type input "07.08.2025 12:00"
type input "10.08.2025 08:00"
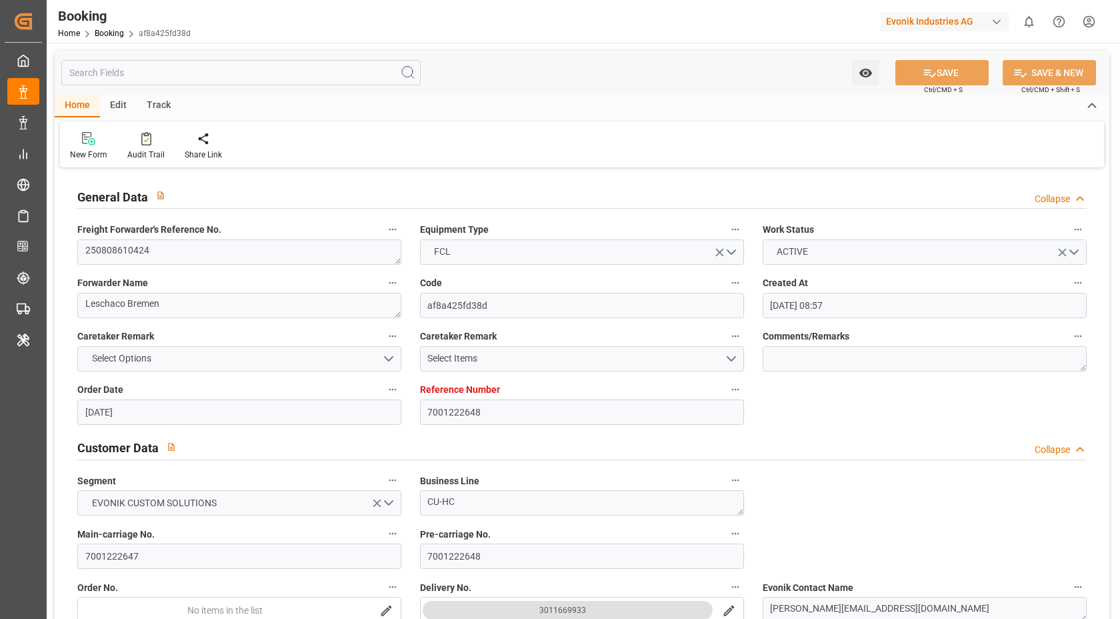
type input "22.09.2025 01:30"
type input "22.09.2025 10:32"
type input "26.09.2025 10:32"
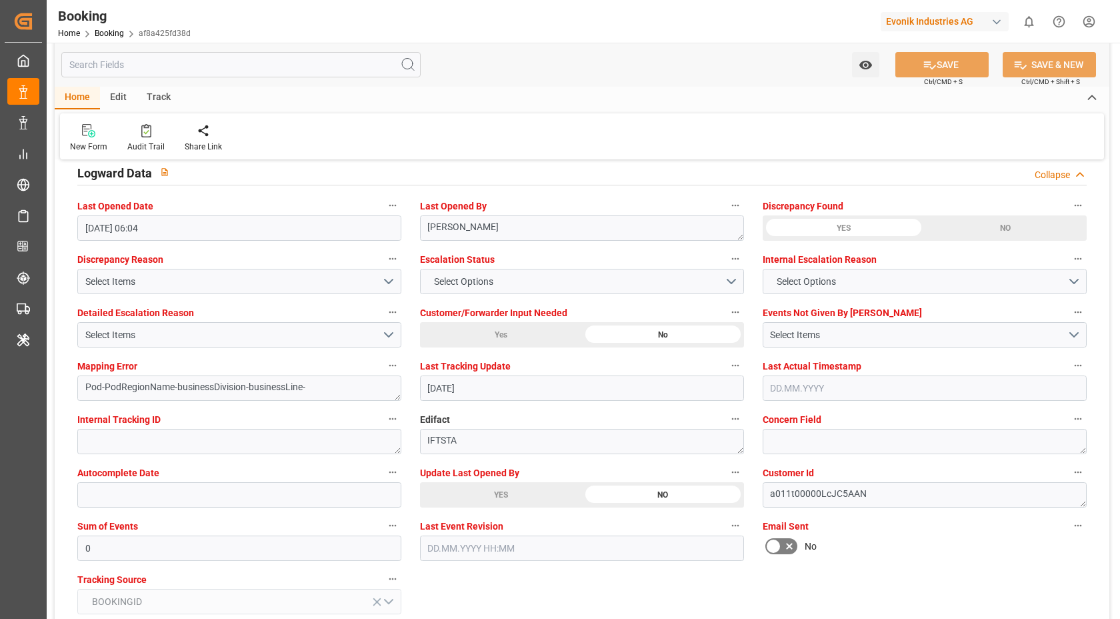
scroll to position [2430, 0]
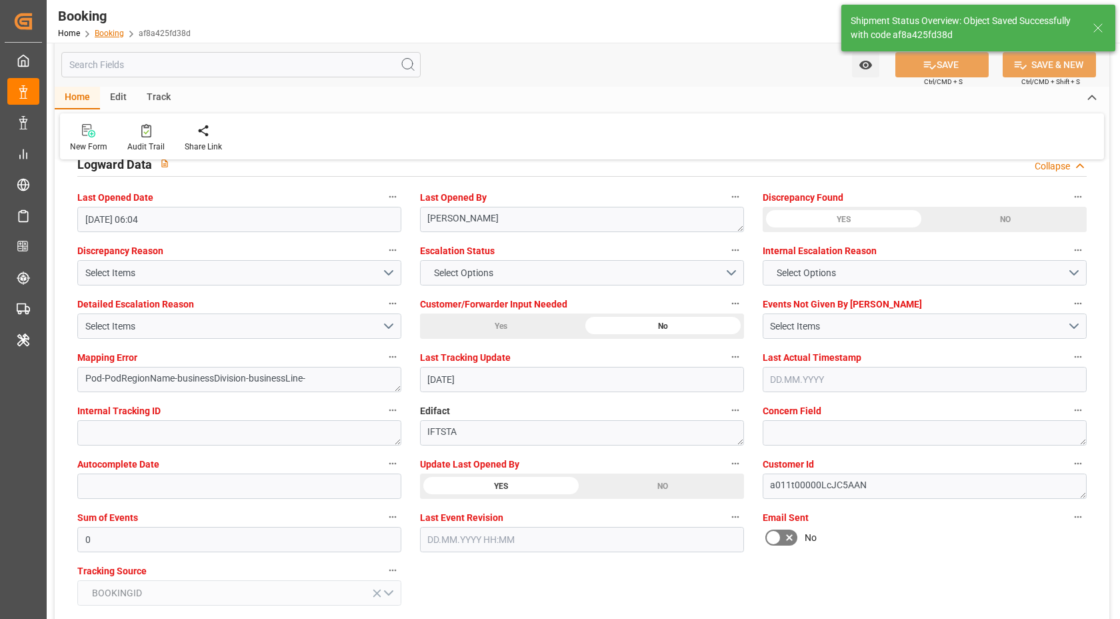
type textarea "[PERSON_NAME]"
type input "12.08.2025 06:52"
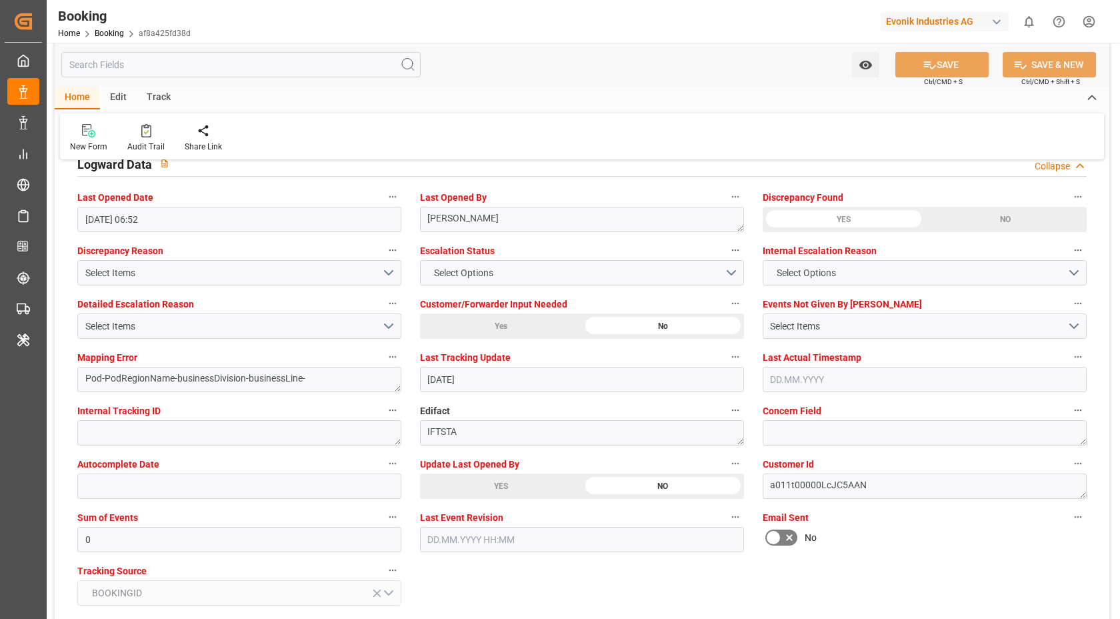
drag, startPoint x: 537, startPoint y: 51, endPoint x: 524, endPoint y: 52, distance: 13.4
click at [537, 51] on div "Watch Option SAVE Ctrl/CMD + S SAVE & NEW Ctrl/CMD + Shift + S" at bounding box center [582, 65] width 1055 height 44
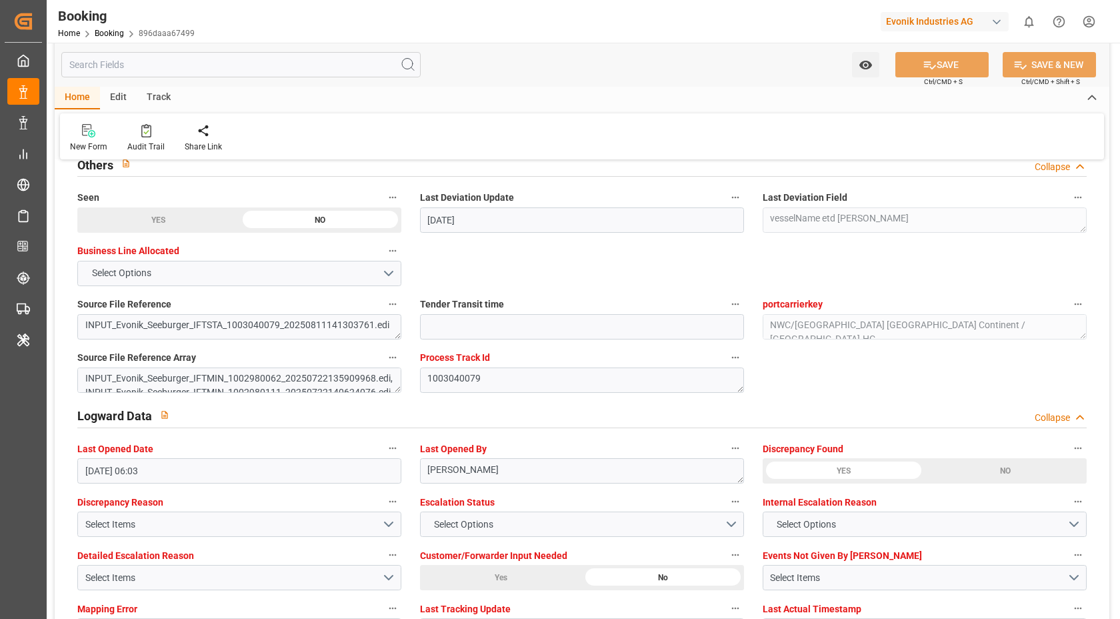
scroll to position [2530, 0]
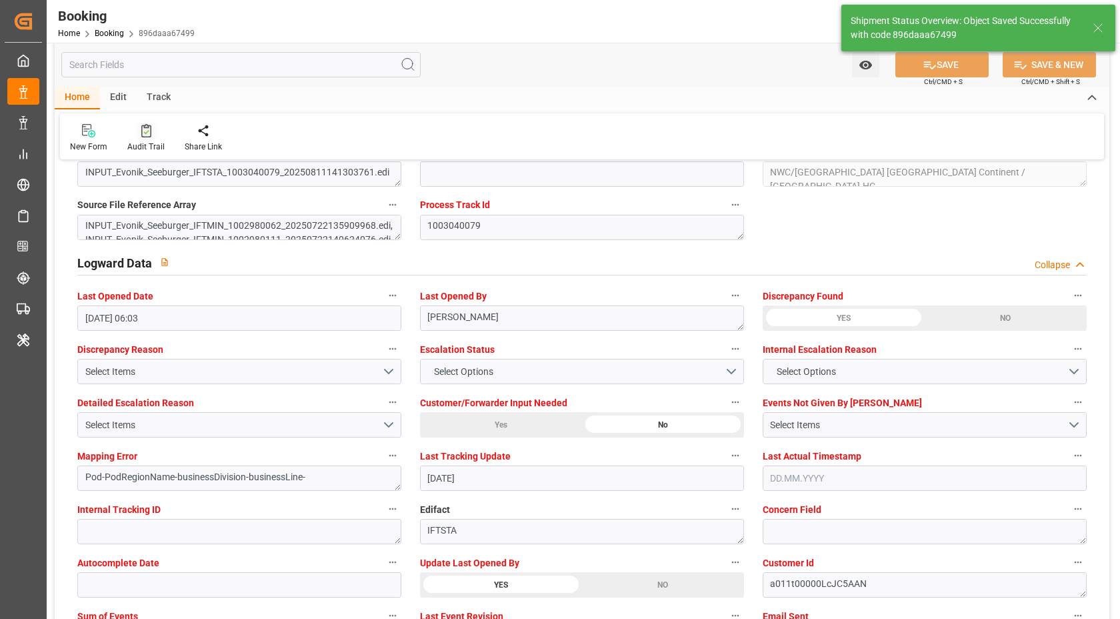
click at [137, 135] on div at bounding box center [145, 130] width 37 height 14
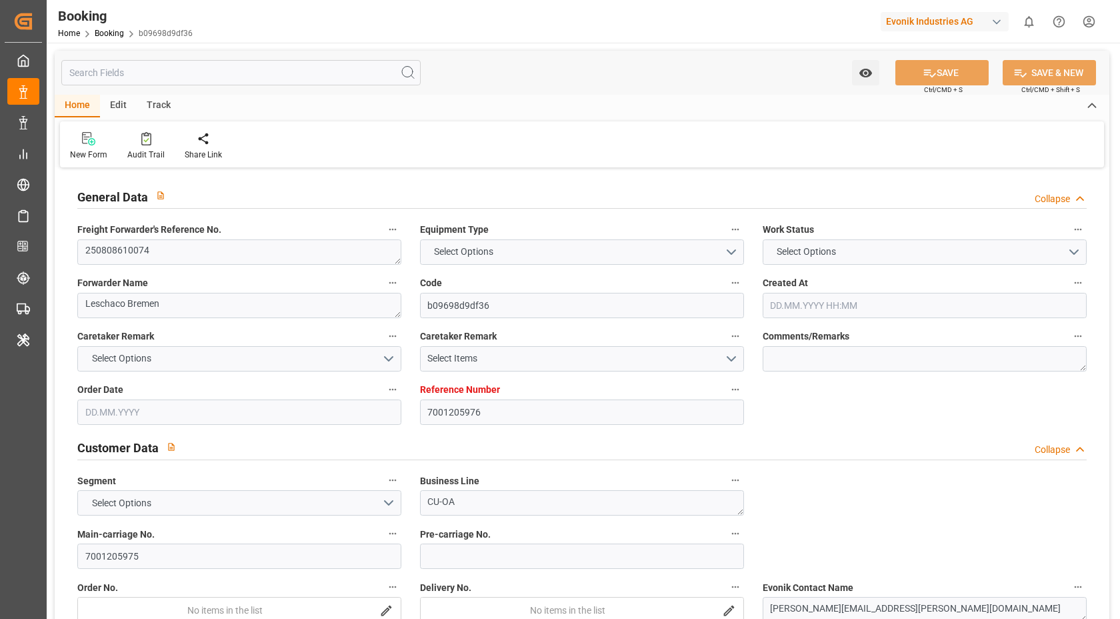
type input "7001205976"
type input "9778791"
type input "Hapag [PERSON_NAME]"
type input "Hapag [PERSON_NAME] Aktiengesellschaft"
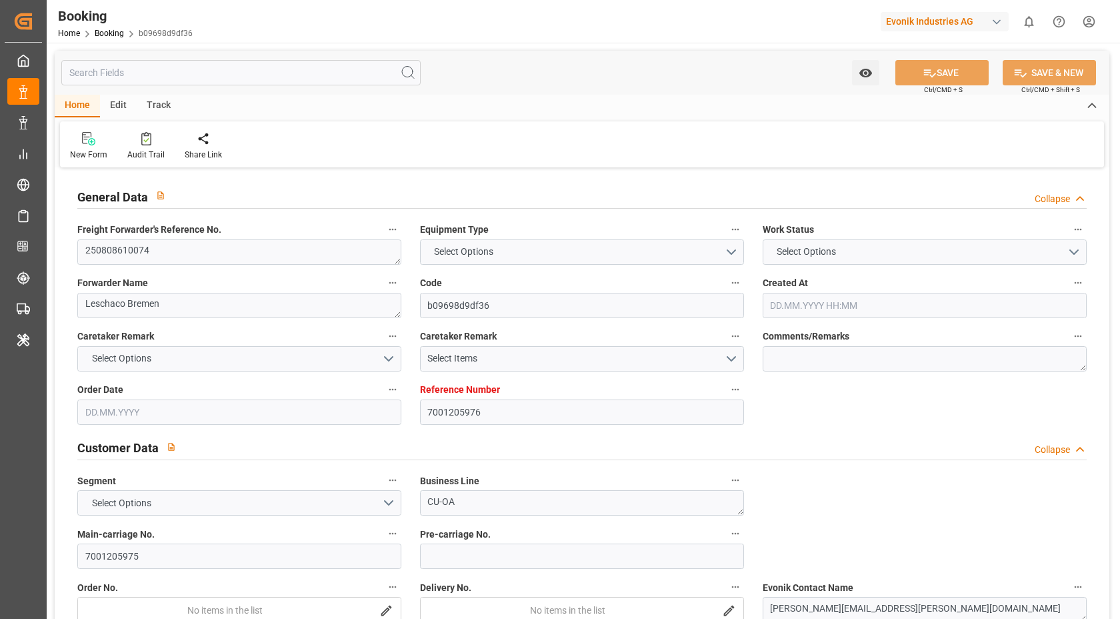
type input "NLRTM"
type input "CNSGH"
type input "0"
type input "NLRTM"
type input "CNSHG"
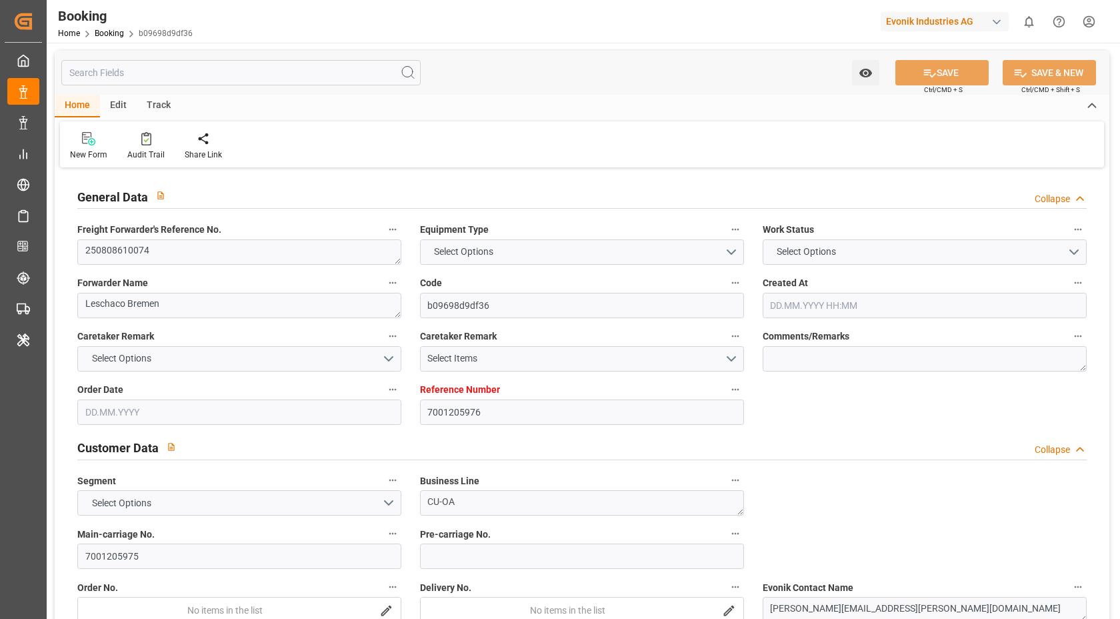
type input "9778791"
type input "[DATE] 12:09"
type input "[DATE]"
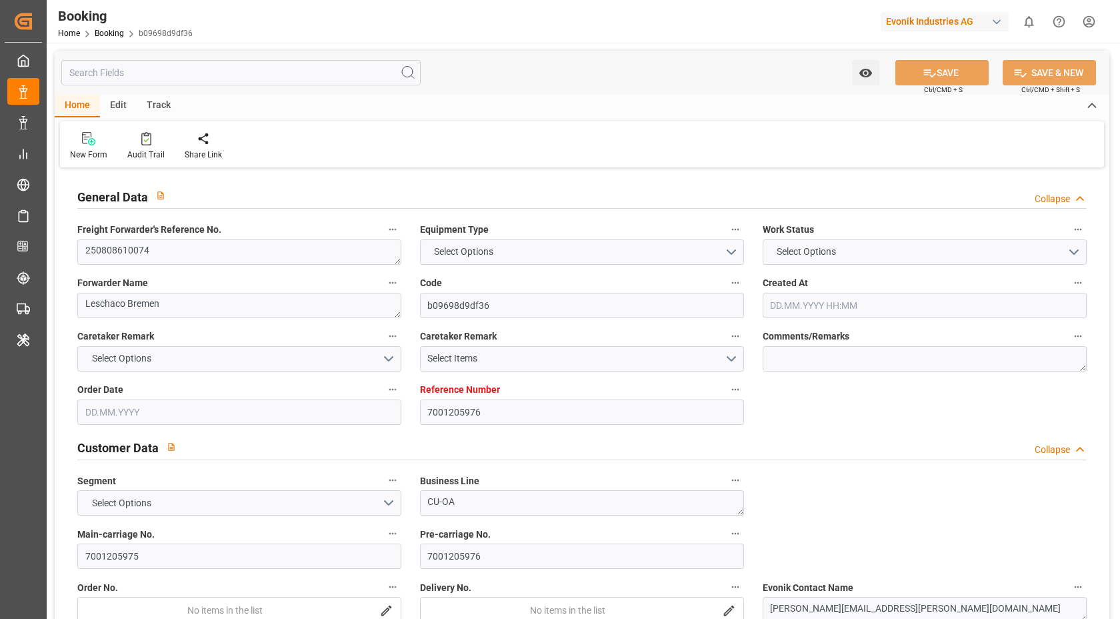
type input "[DATE]"
type input "[DATE] 06:00"
type input "[DATE] 00:00"
type input "[DATE] 01:30"
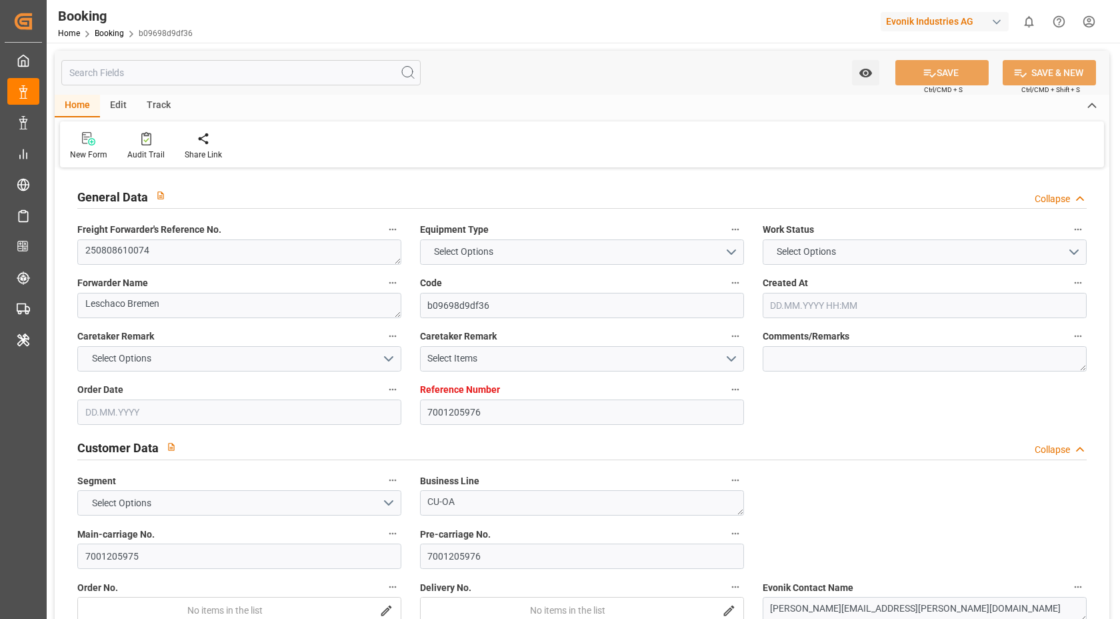
type input "[DATE] 00:00"
type input "[DATE]"
type input "[DATE] 05:59"
type input "[DATE]"
type input "[DATE] 09:17"
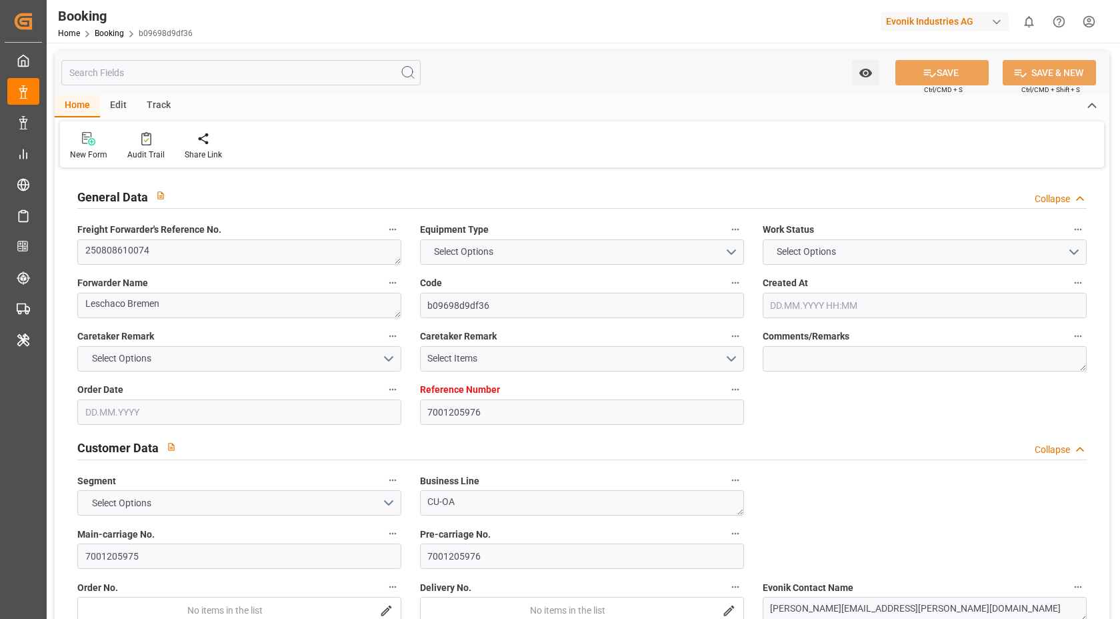
type input "[DATE] 09:17"
type input "[DATE] 18:10"
type input "[DATE] 09:15"
type input "[DATE] 07:59"
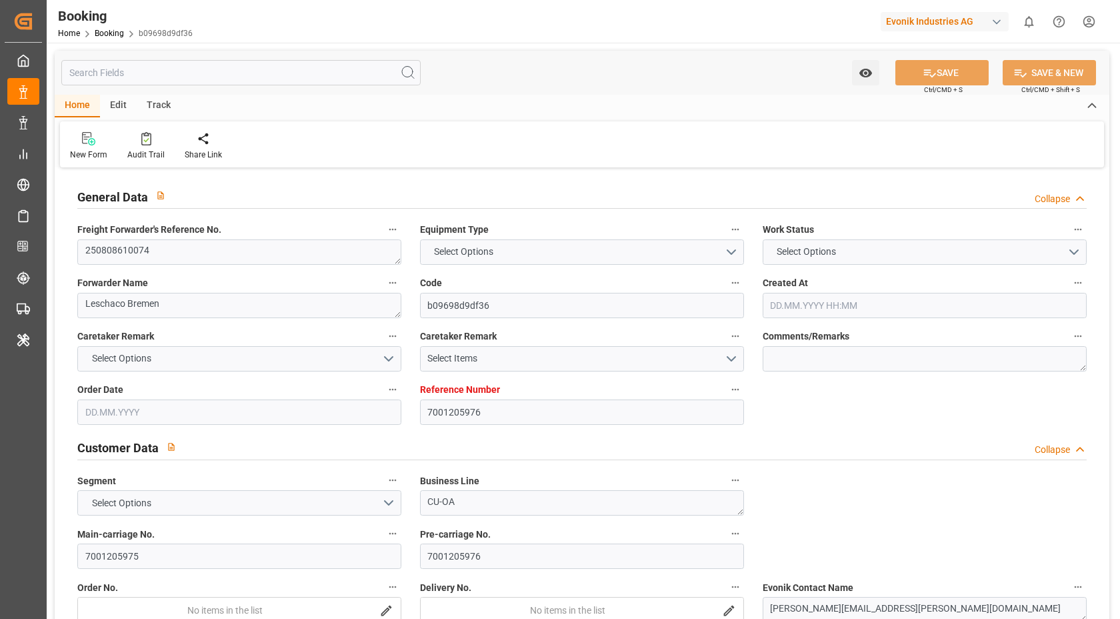
type input "[DATE] 12:00"
type input "[DATE] 06:00"
type input "[DATE] 01:30"
type input "[DATE] 10:32"
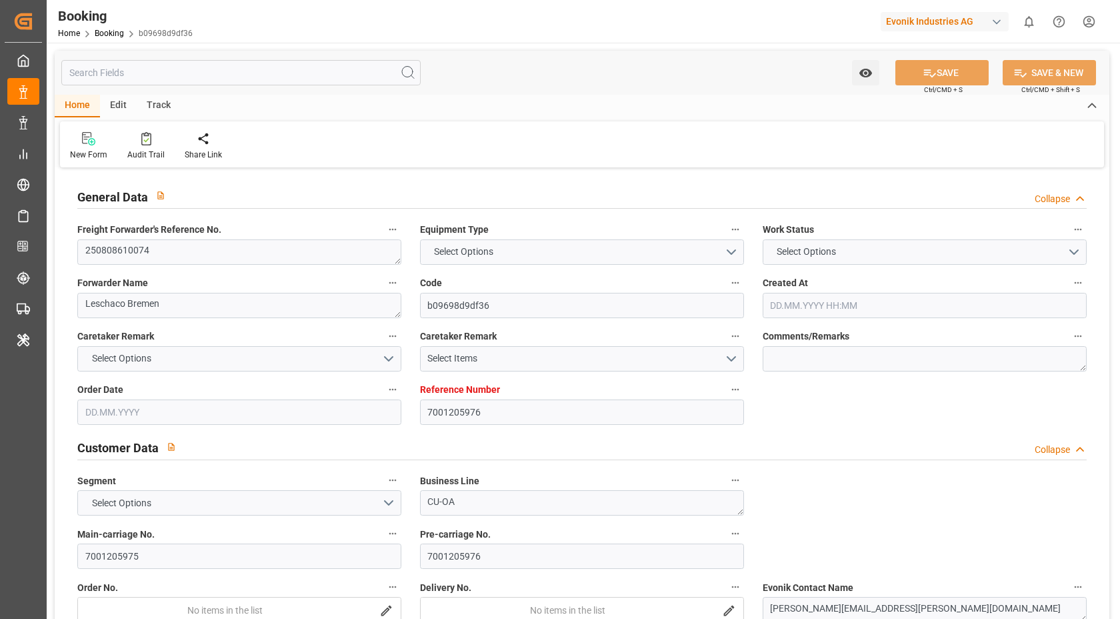
type input "[DATE] 10:32"
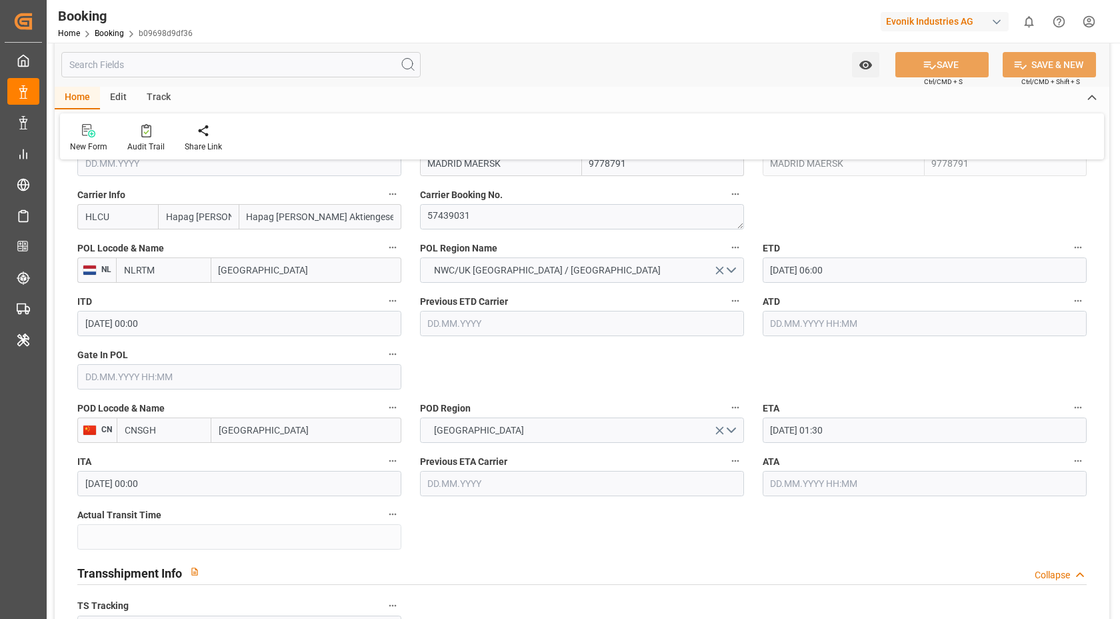
scroll to position [1165, 0]
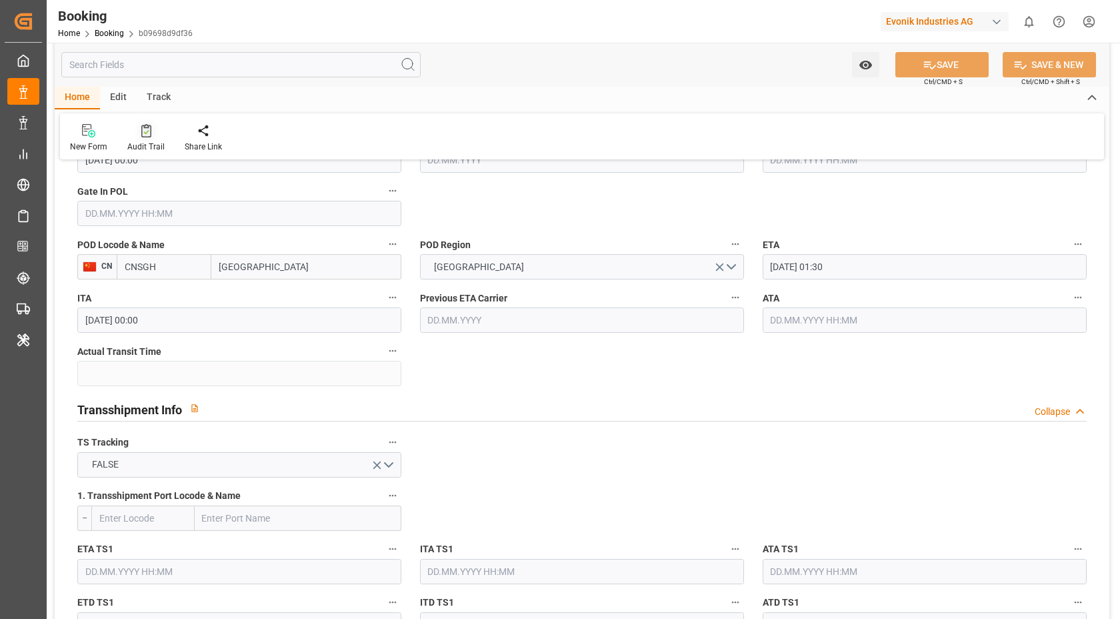
click at [143, 132] on icon at bounding box center [146, 130] width 10 height 13
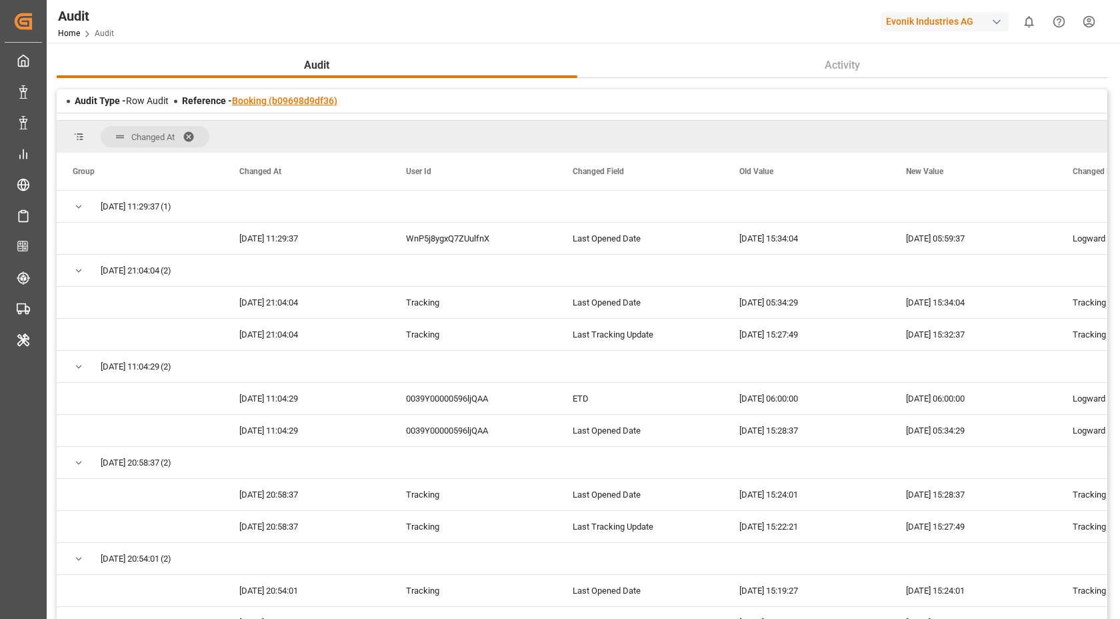
click at [293, 103] on link "Booking (b09698d9df36)" at bounding box center [284, 100] width 105 height 11
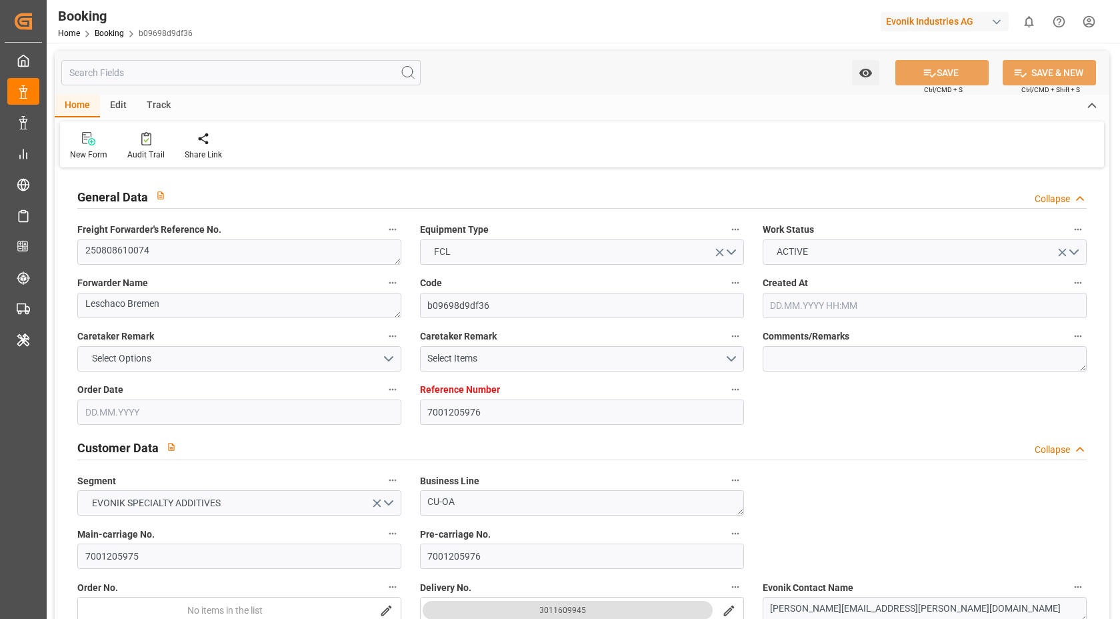
type input "7001205976"
type input "9778791"
type input "Hapag [PERSON_NAME]"
type input "Hapag [PERSON_NAME] Aktiengesellschaft"
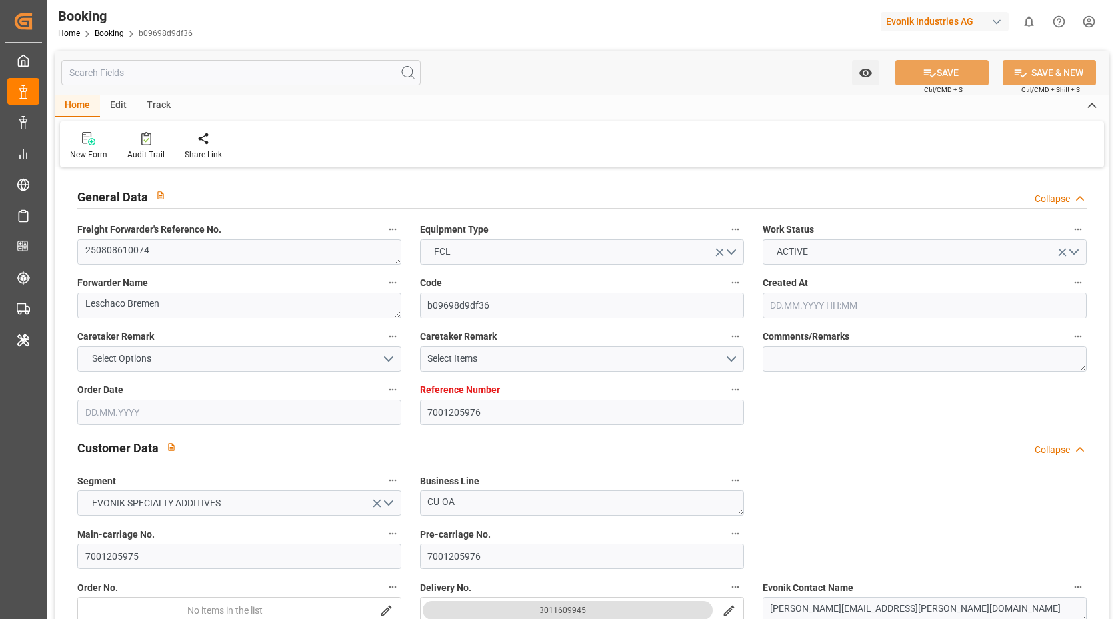
type input "NLRTM"
type input "CNSGH"
type input "0"
type input "NLRTM"
type input "CNSHG"
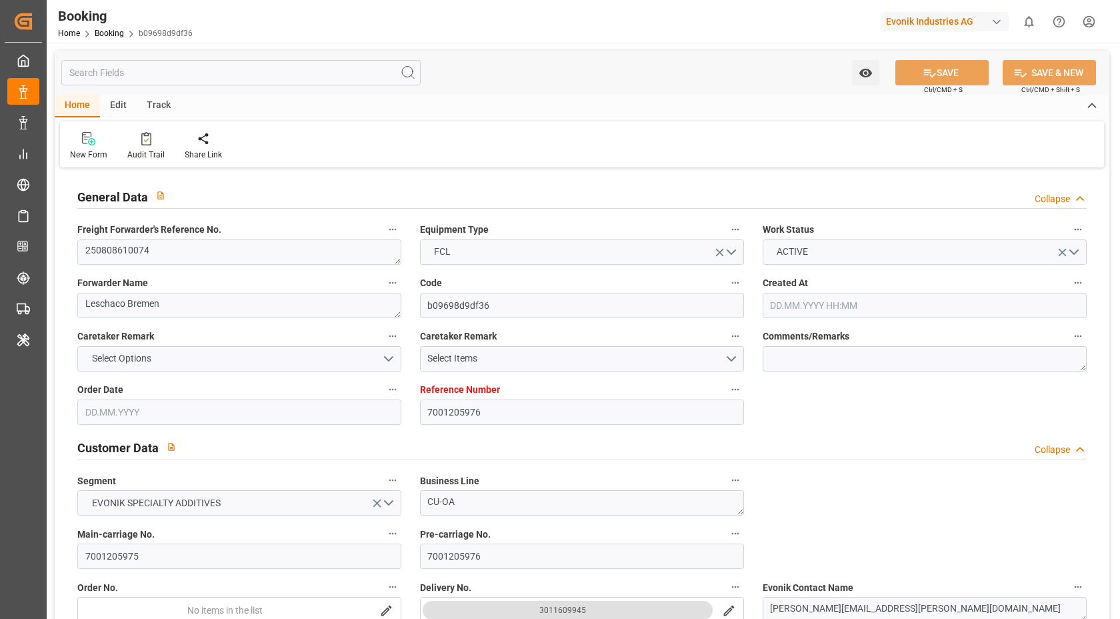
type input "9778791"
type input "[DATE] 12:09"
type input "[DATE]"
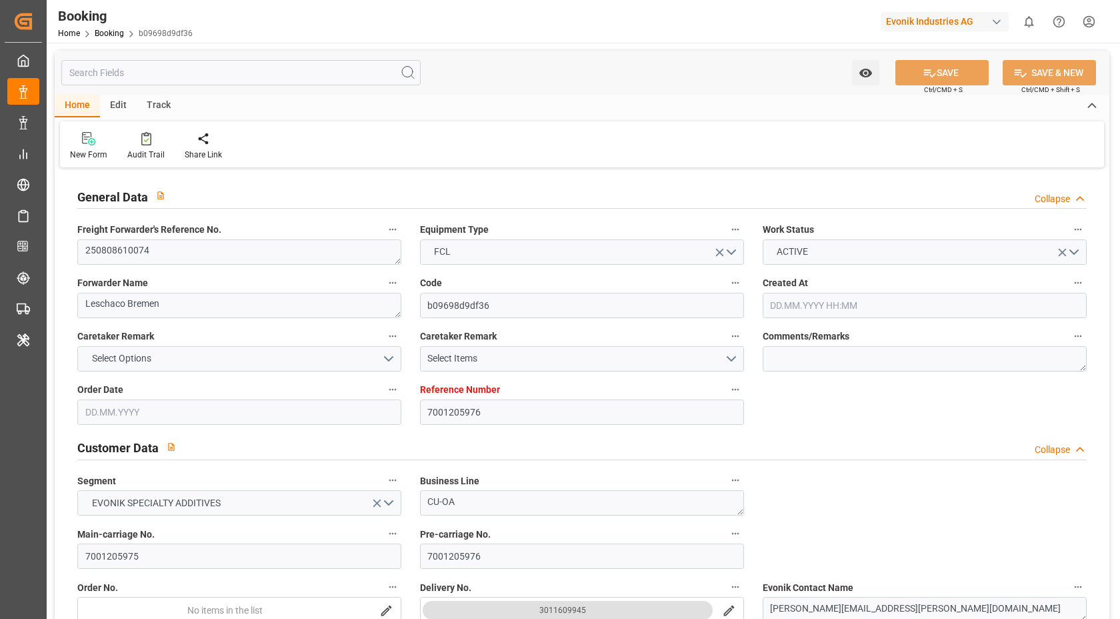
type input "07.07.2025"
type input "12.08.2025 06:00"
type input "10.08.2025 00:00"
type input "22.09.2025 01:30"
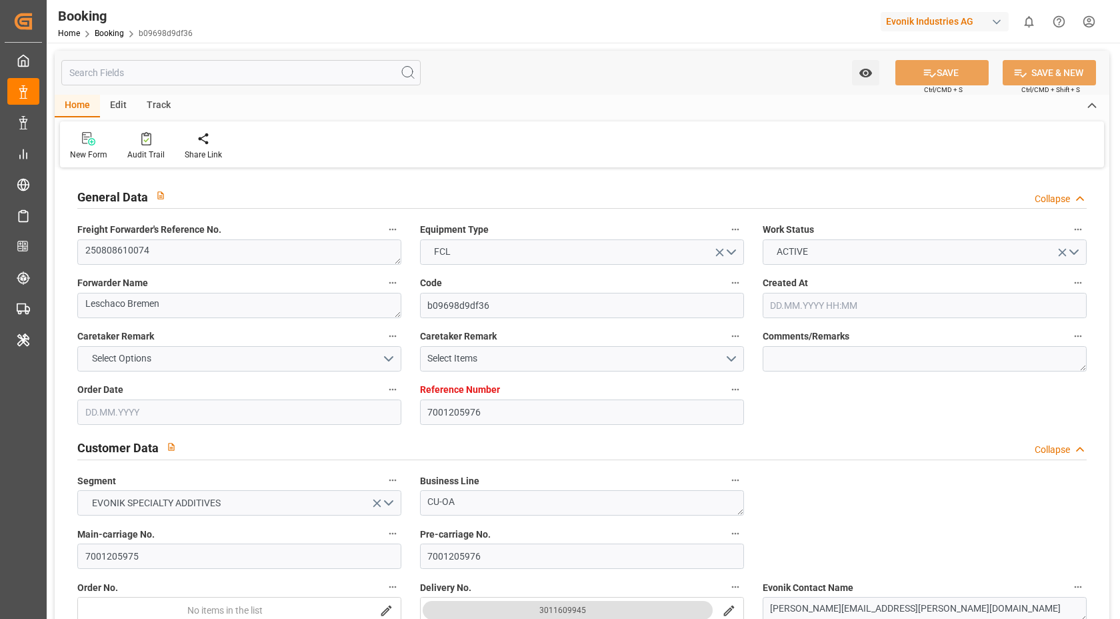
type input "22.09.2025 00:00"
type input "06.08.2025"
type input "12.08.2025 05:59"
type input "[DATE]"
type input "04.08.2025 09:17"
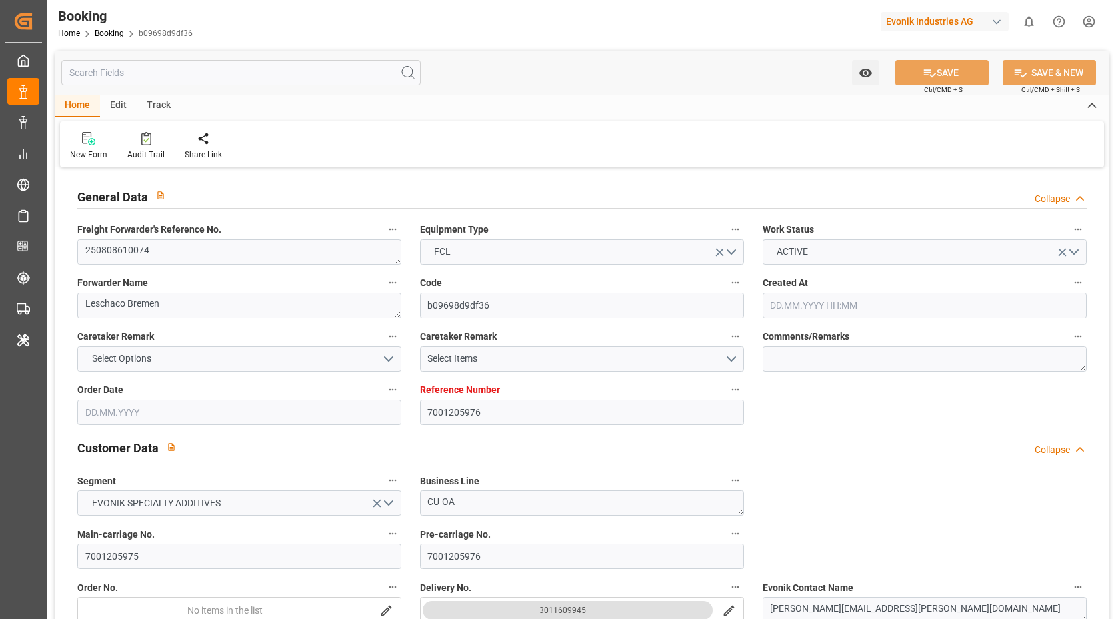
type input "04.08.2025 09:17"
type input "01.08.2025 18:10"
type input "04.08.2025 09:15"
type input "08.08.2025 07:59"
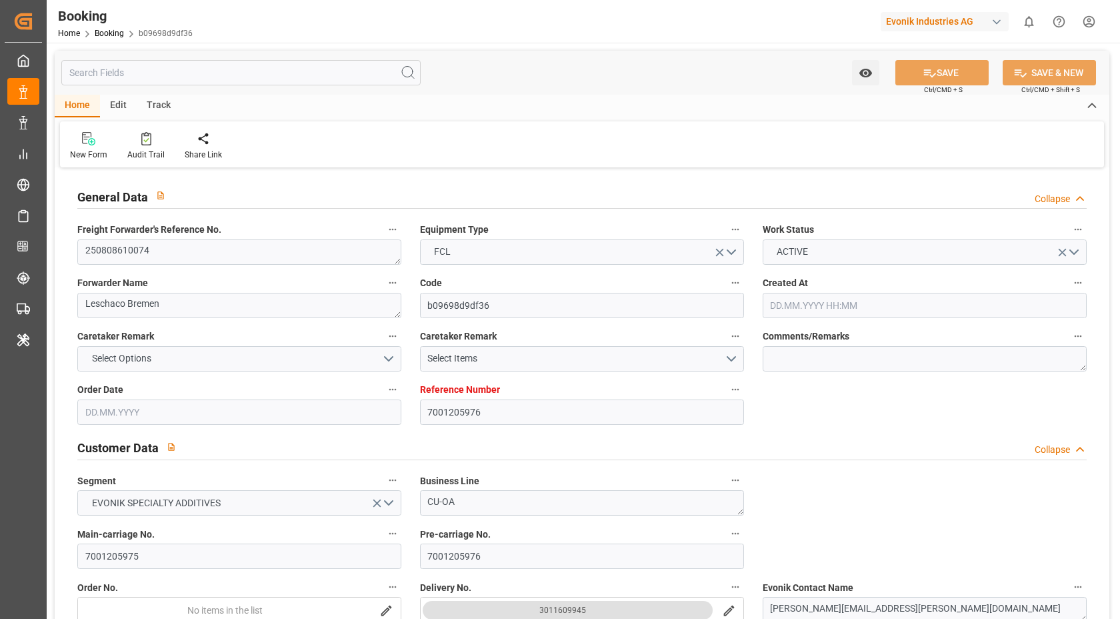
type input "07.08.2025 12:00"
type input "10.08.2025 06:00"
type input "22.09.2025 01:30"
type input "22.09.2025 10:32"
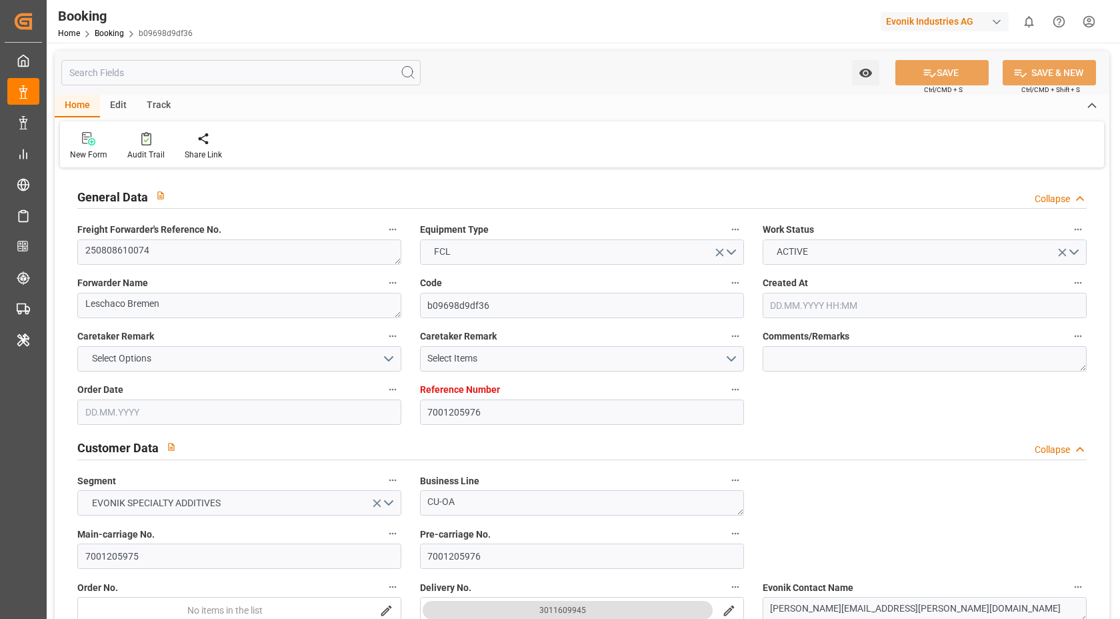
type input "26.09.2025 10:32"
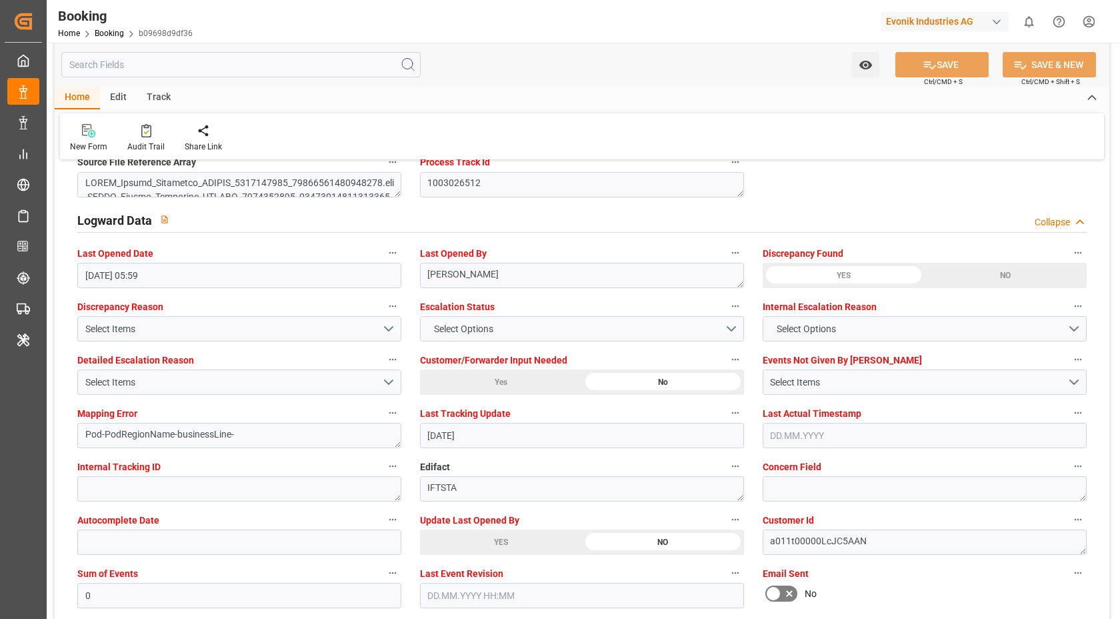
scroll to position [2539, 0]
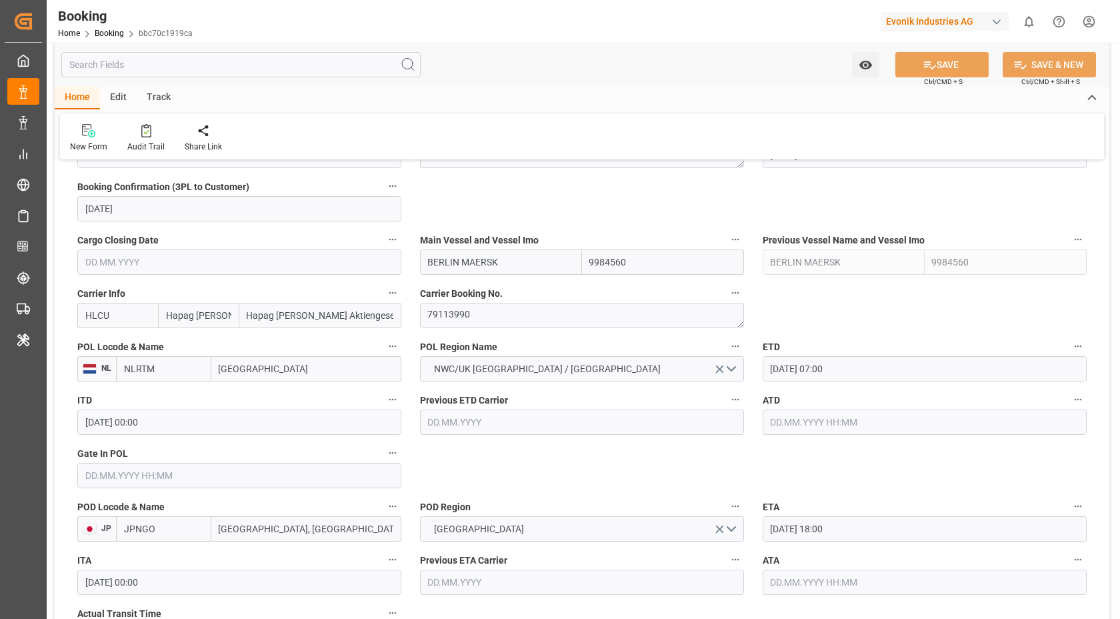
scroll to position [912, 0]
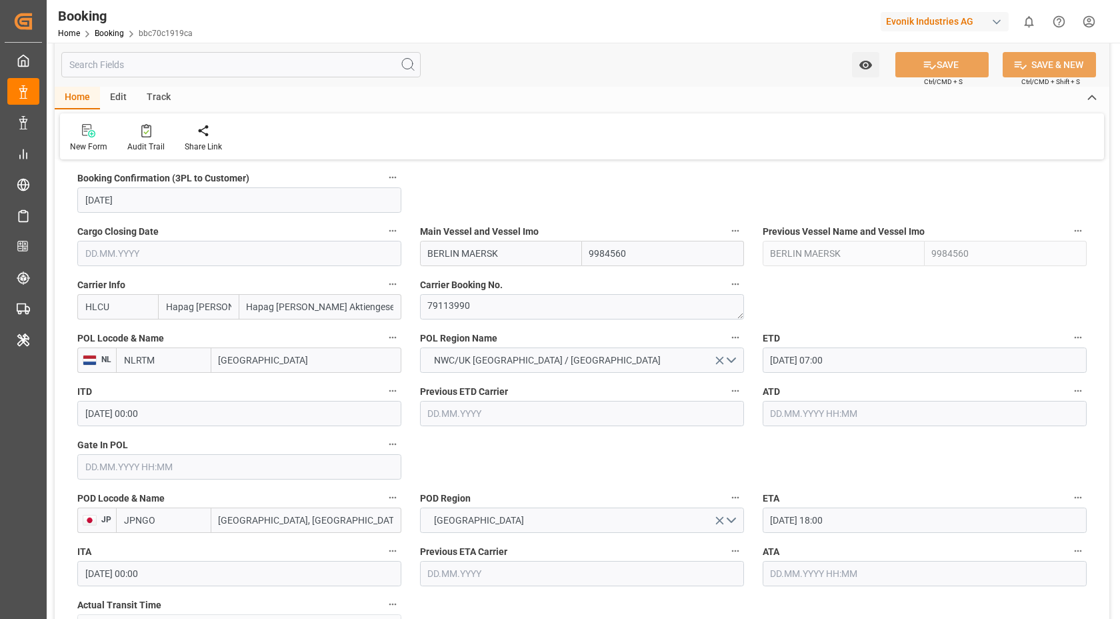
click at [524, 268] on div "Main Vessel and Vessel Imo [GEOGRAPHIC_DATA]" at bounding box center [582, 243] width 343 height 53
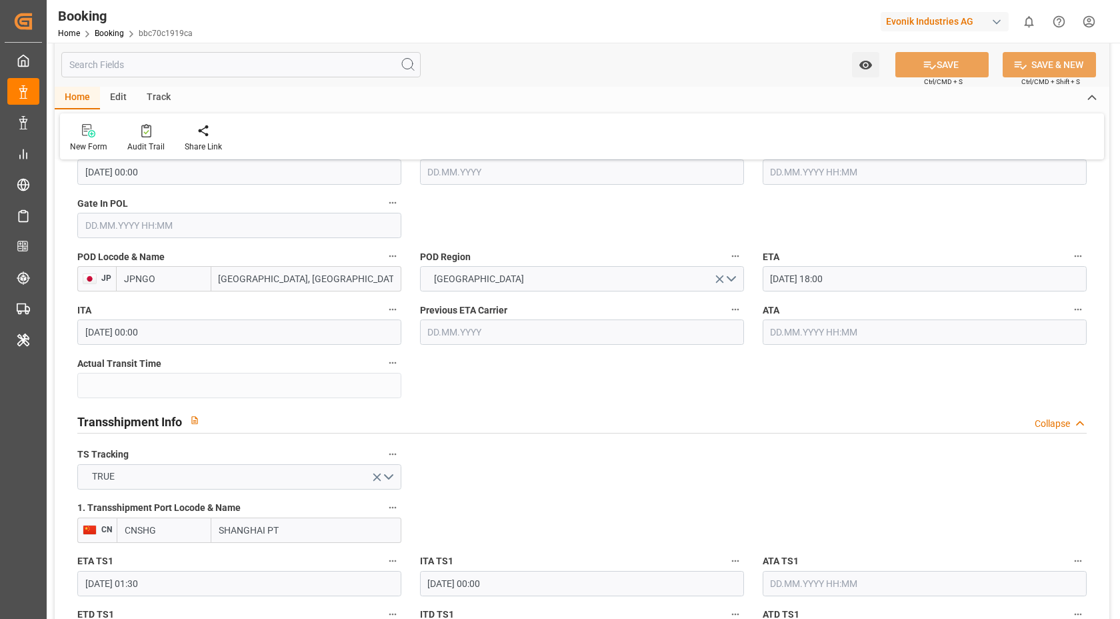
scroll to position [1424, 0]
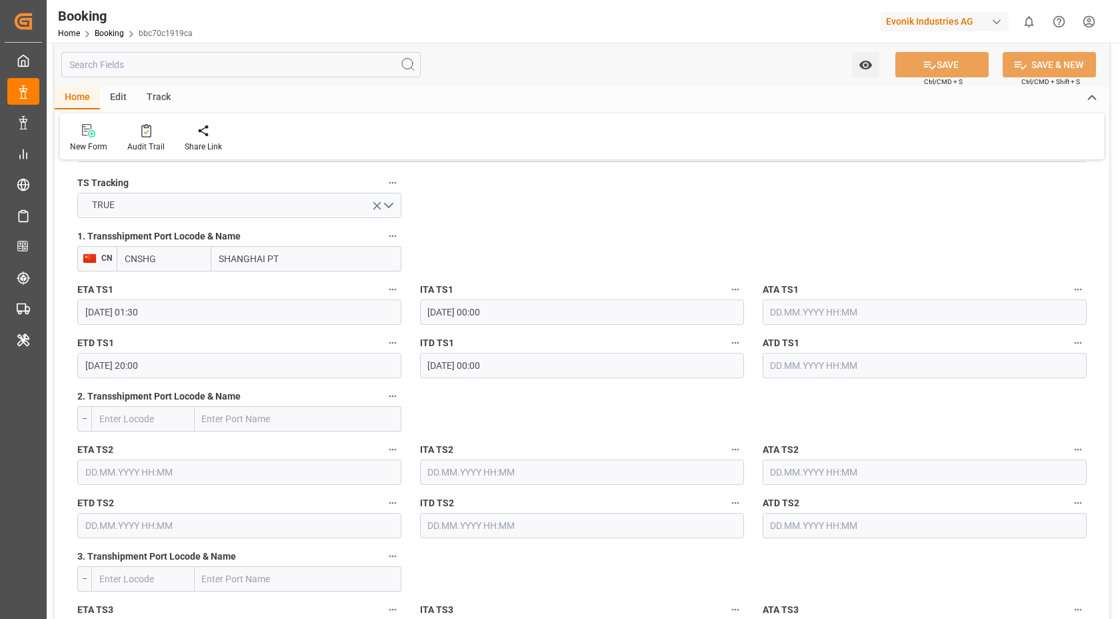
click at [558, 125] on div "New Form Audit Trail Share Link" at bounding box center [582, 136] width 1044 height 46
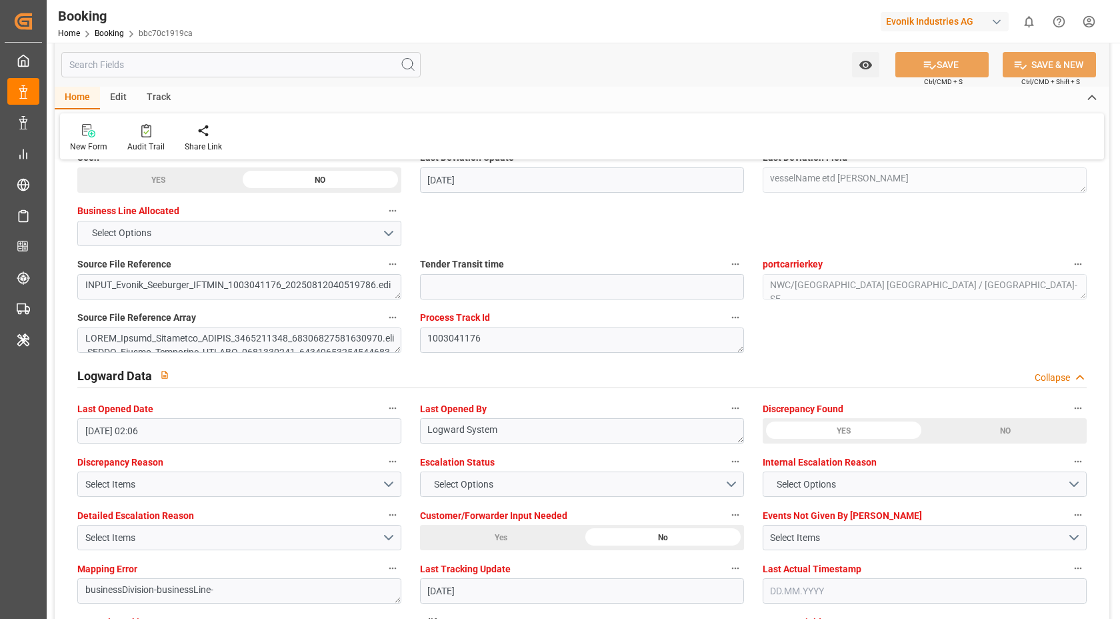
scroll to position [2569, 0]
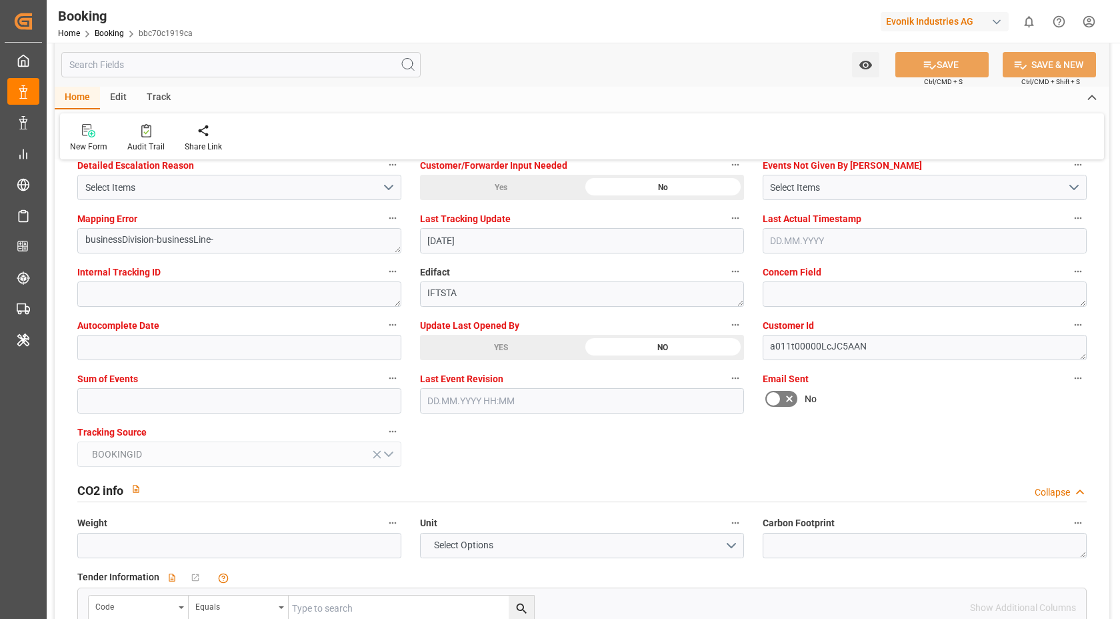
click at [500, 359] on div "Update Last Opened By YES NO" at bounding box center [582, 337] width 343 height 53
click at [221, 402] on input "text" at bounding box center [239, 400] width 324 height 25
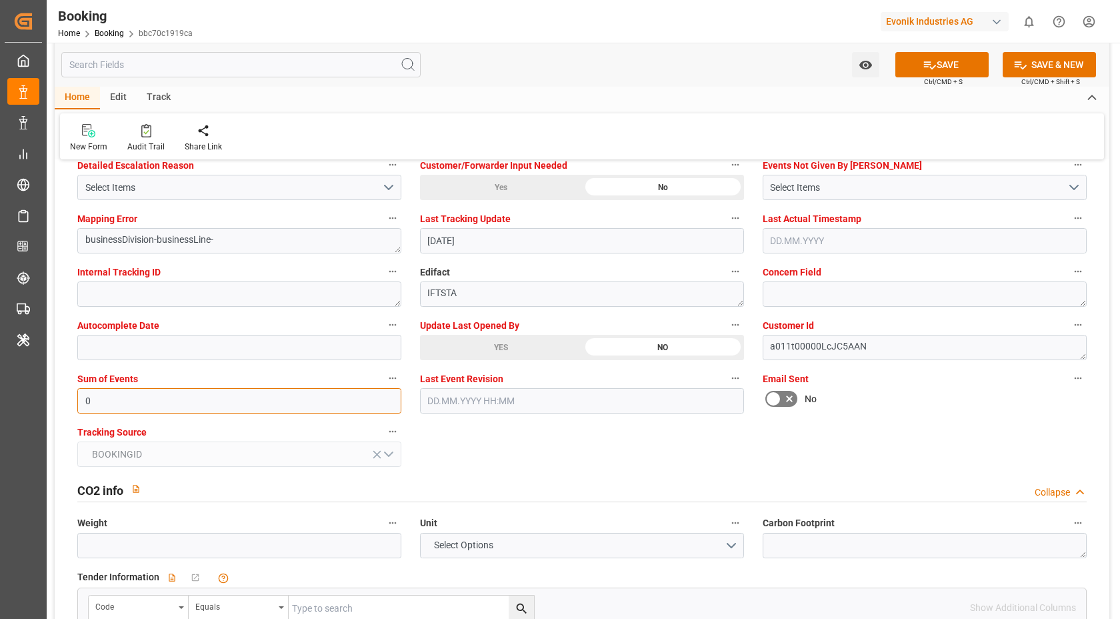
type input "0"
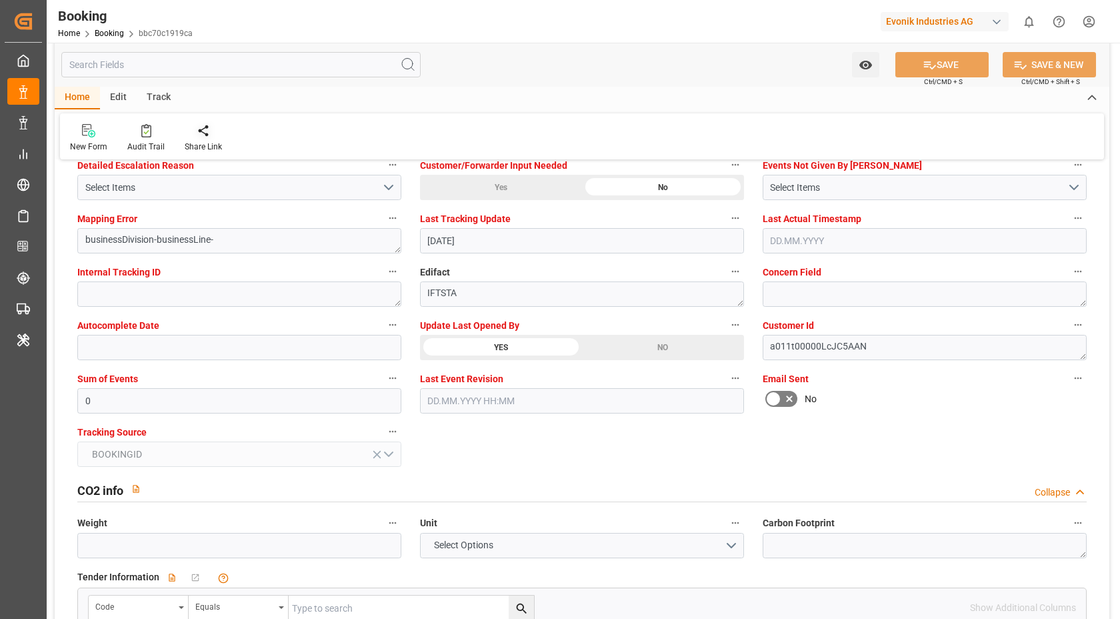
click at [193, 151] on div "New Form Audit Trail Share Link" at bounding box center [582, 136] width 1044 height 46
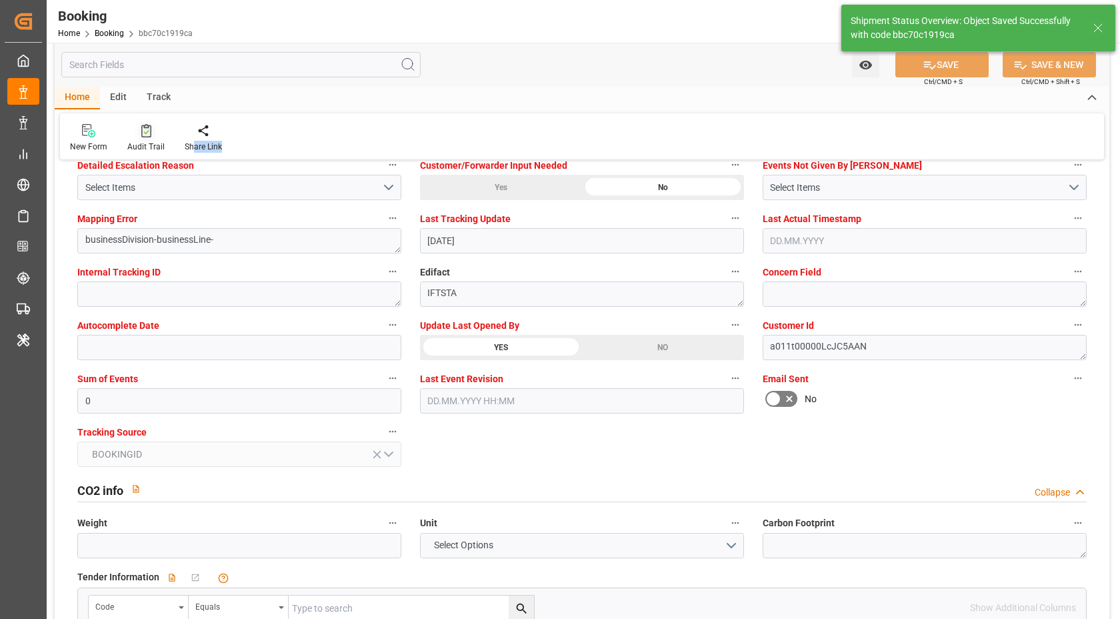
type textarea "Vasantha Kumar"
type input "12.08.2025 07:03"
click at [143, 134] on icon at bounding box center [146, 130] width 10 height 13
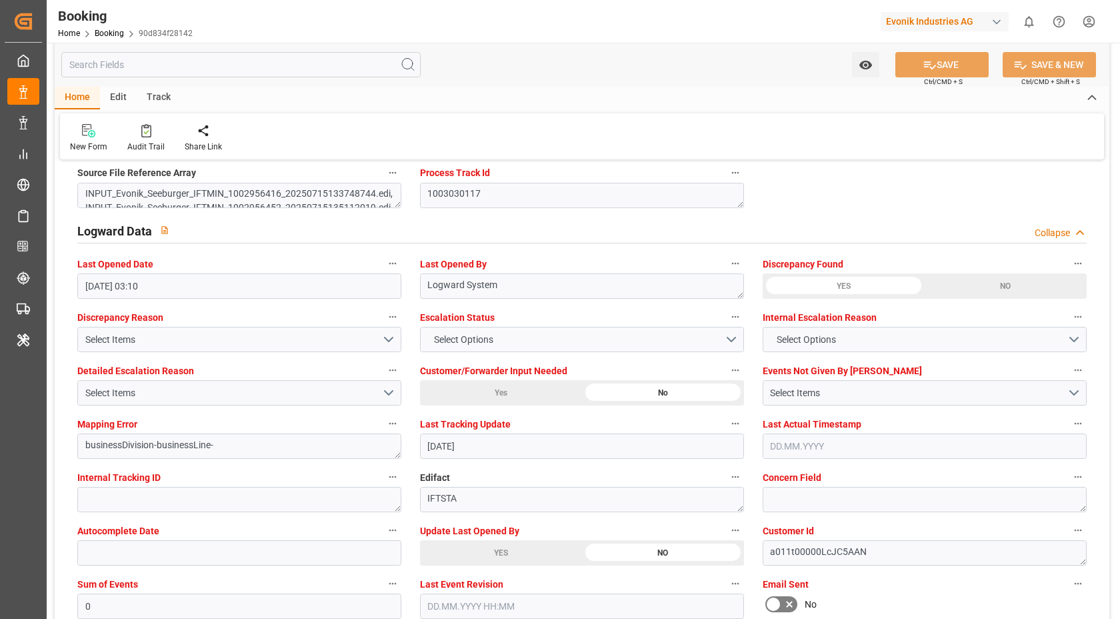
scroll to position [2432, 0]
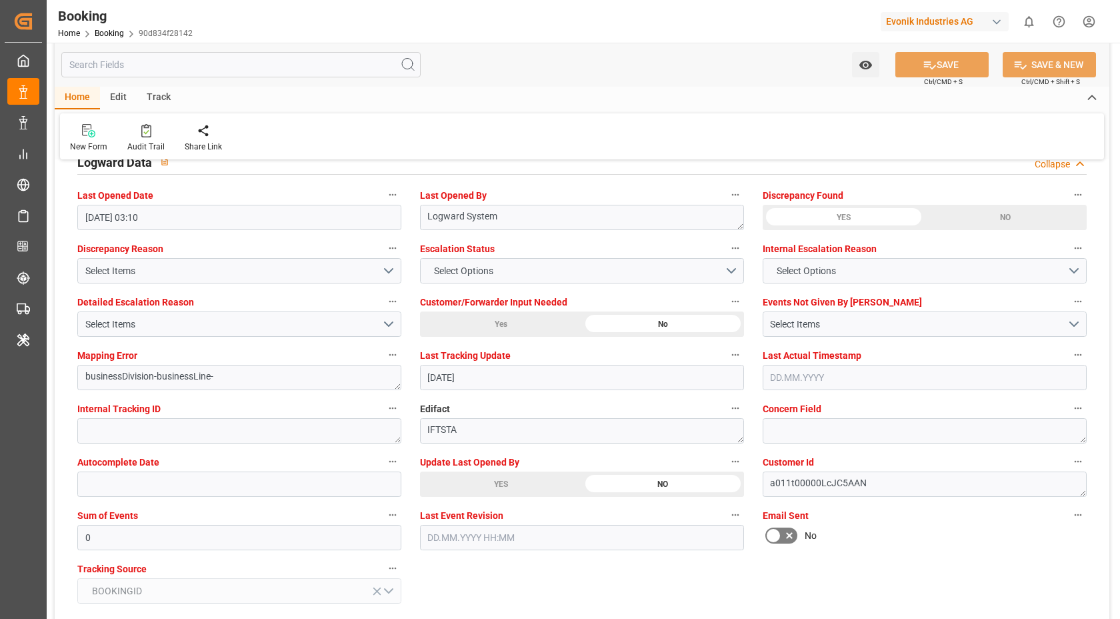
drag, startPoint x: 535, startPoint y: 474, endPoint x: 864, endPoint y: 471, distance: 328.8
click at [141, 130] on icon at bounding box center [146, 130] width 10 height 13
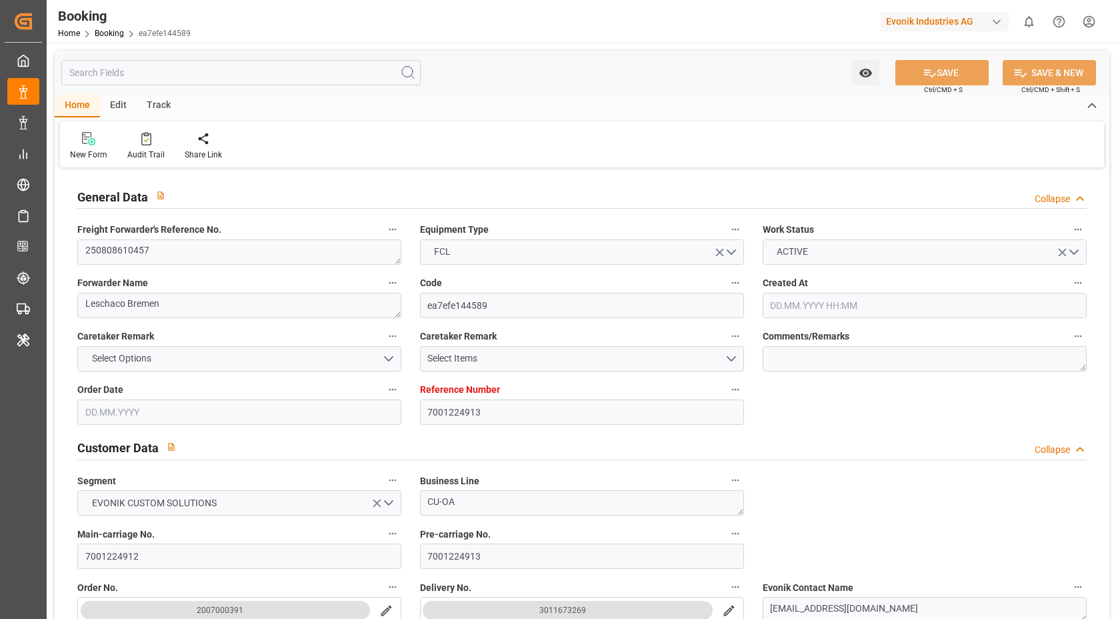
type input "[DATE] 06:46"
type input "[DATE]"
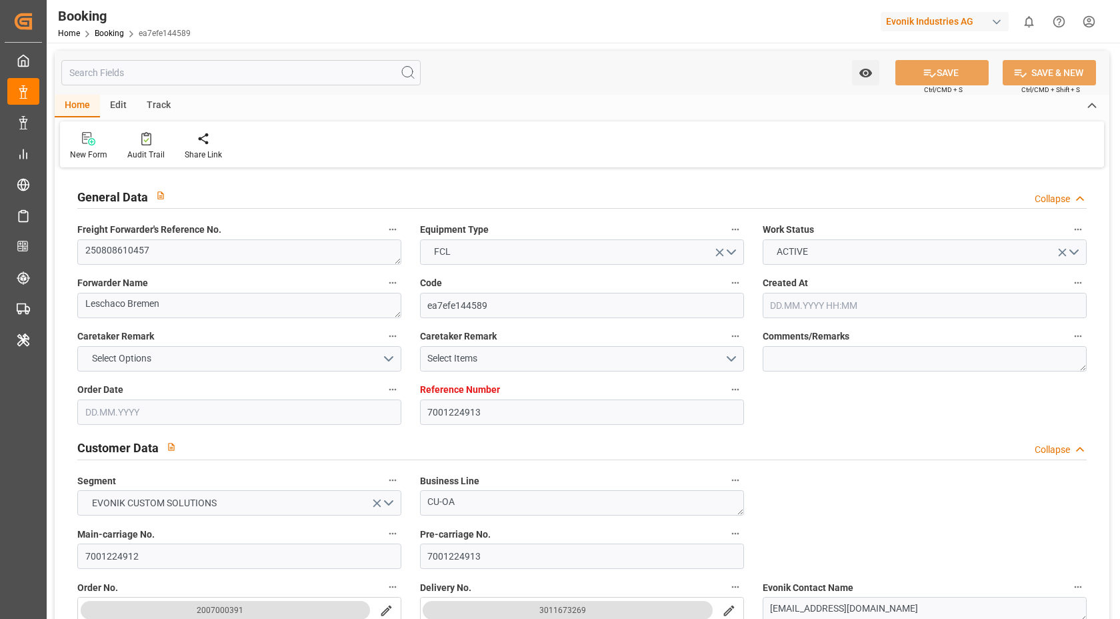
type input "[DATE]"
type input "[DATE] 08:00"
type input "[DATE] 00:00"
type input "[DATE] 19:00"
type input "[DATE] 00:00"
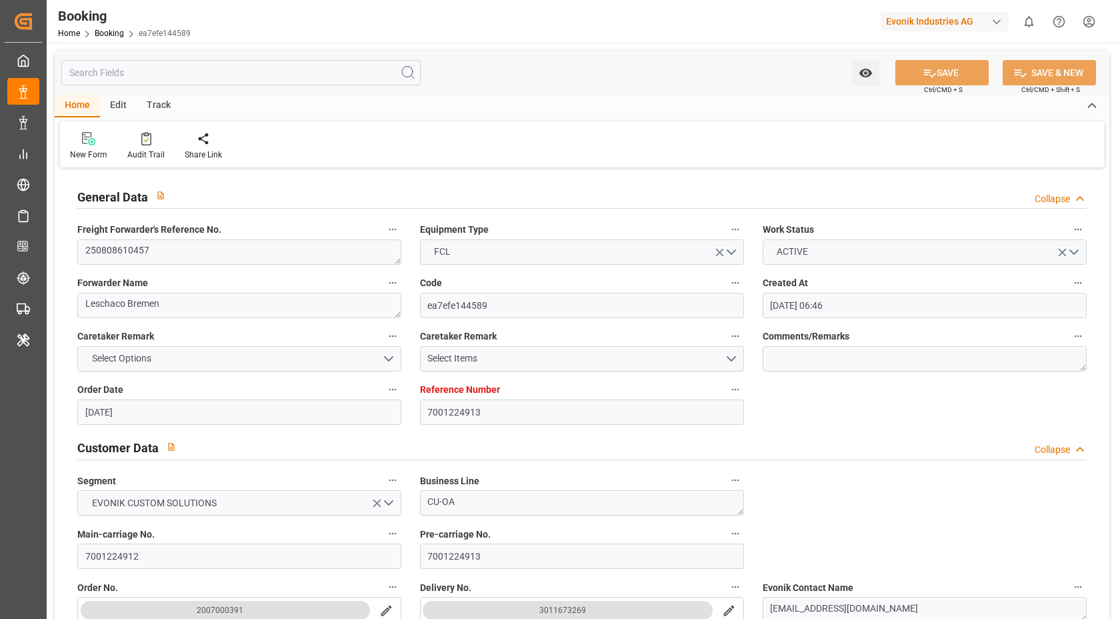
type input "[DATE]"
type input "[DATE] 03:50"
type input "[DATE]"
type input "11.08.2025 10:32"
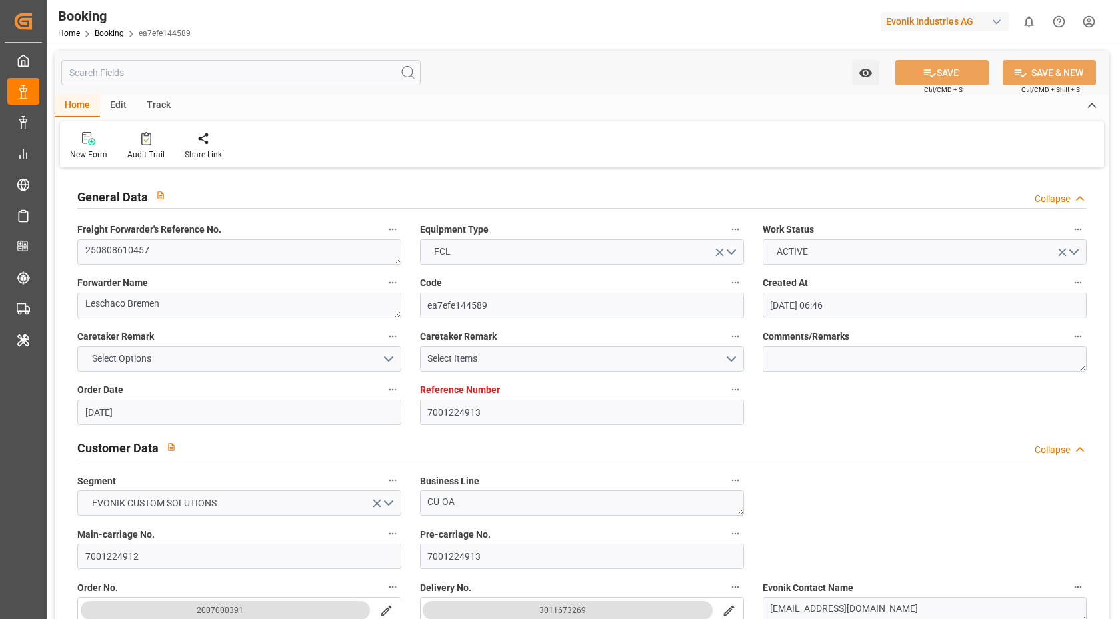
type input "11.08.2025 08:40"
type input "11.08.2025 10:30"
type input "15.08.2025 12:00"
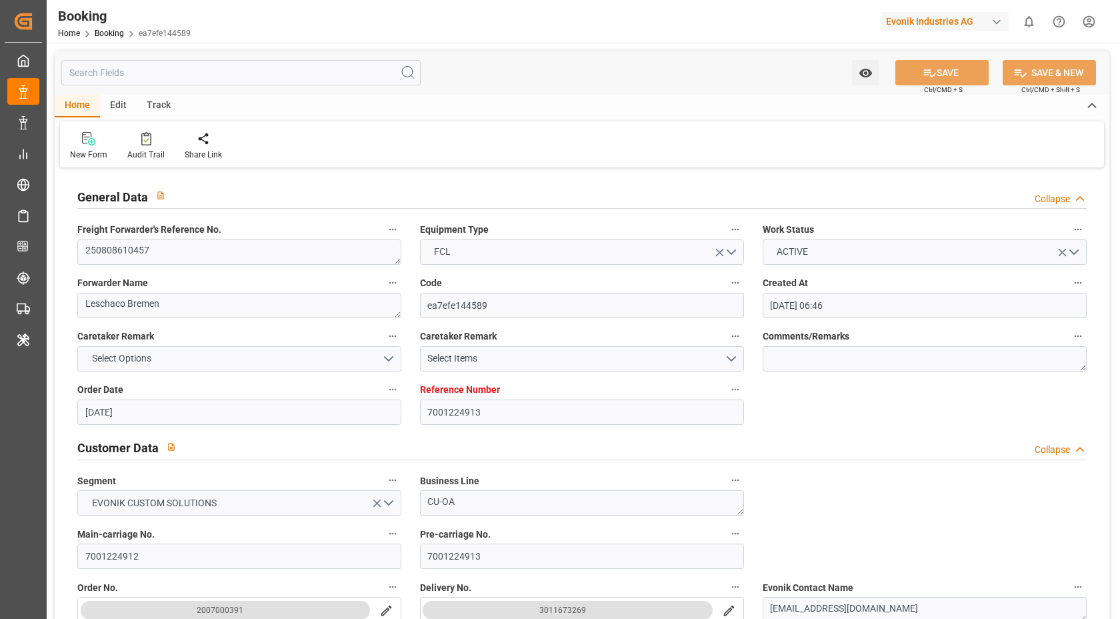
type input "17.08.2025 08:00"
type input "16.09.2025 19:00"
type input "17.09.2025 08:23"
type input "21.09.2025 08:23"
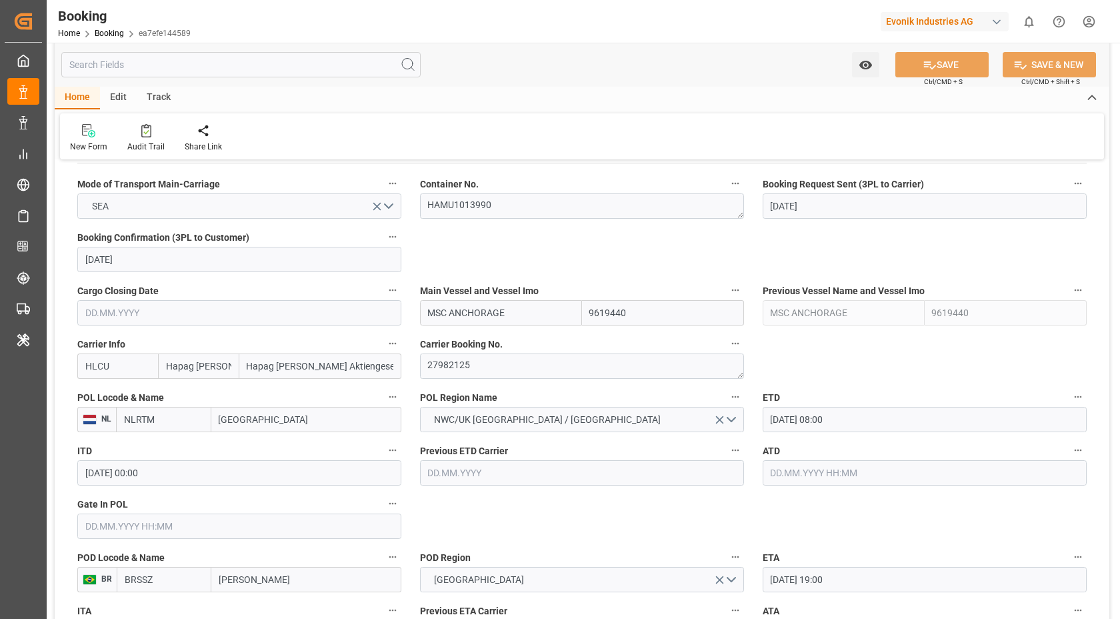
scroll to position [896, 0]
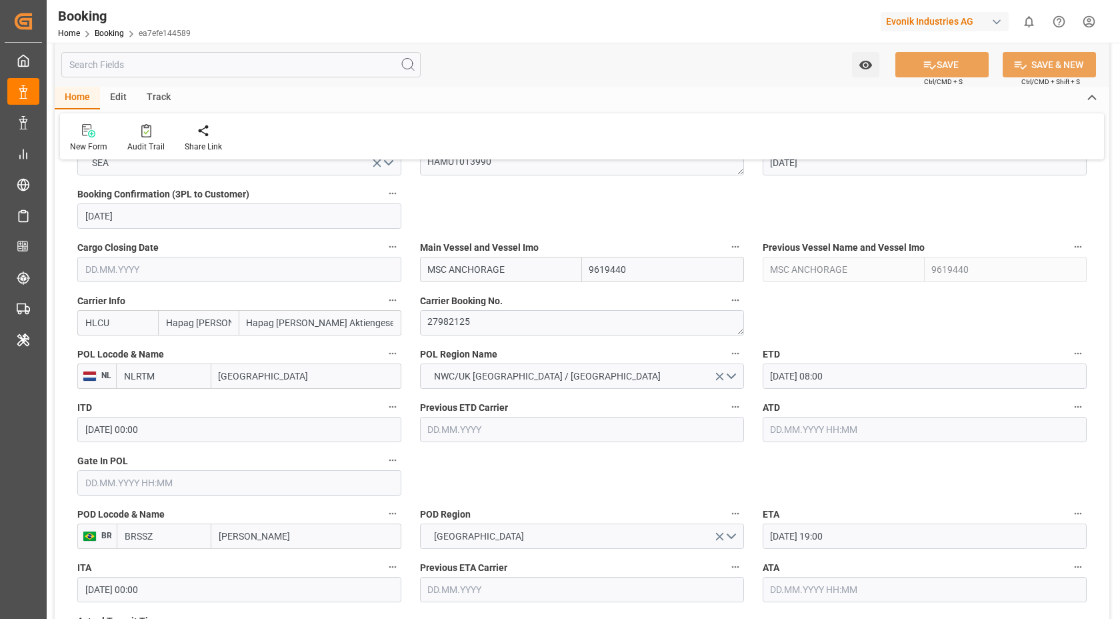
click at [541, 267] on input "MSC ANCHORAGE" at bounding box center [501, 269] width 162 height 25
drag, startPoint x: 522, startPoint y: 307, endPoint x: 425, endPoint y: 382, distance: 121.7
click at [522, 307] on div "MSC ANCHORAGE - 9619440" at bounding box center [488, 299] width 134 height 30
type input "MSC ANCHORAGE"
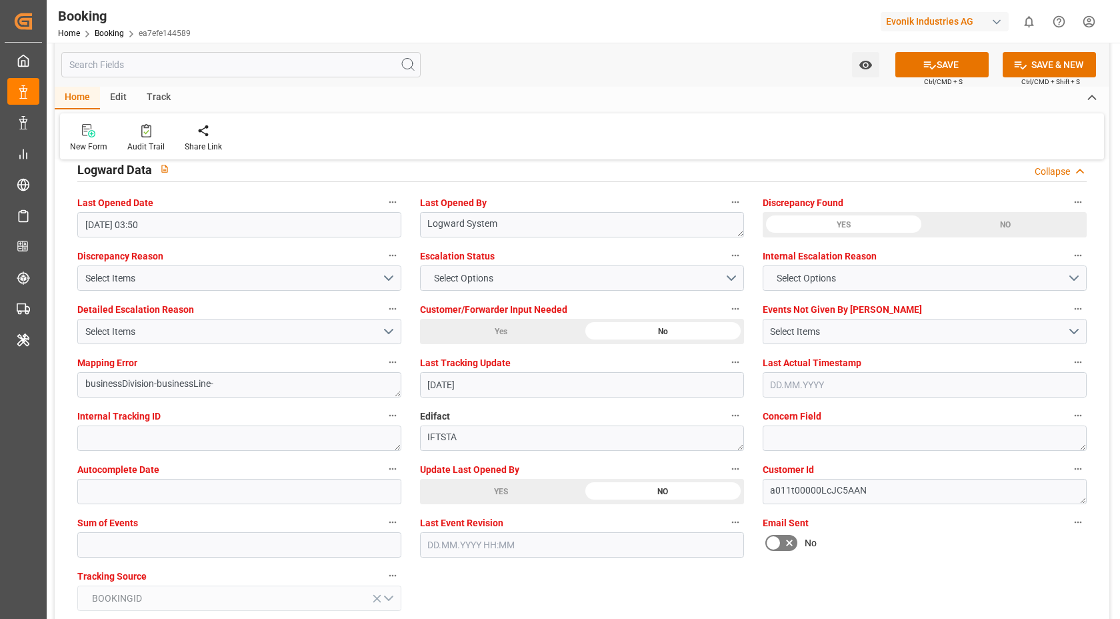
scroll to position [2562, 0]
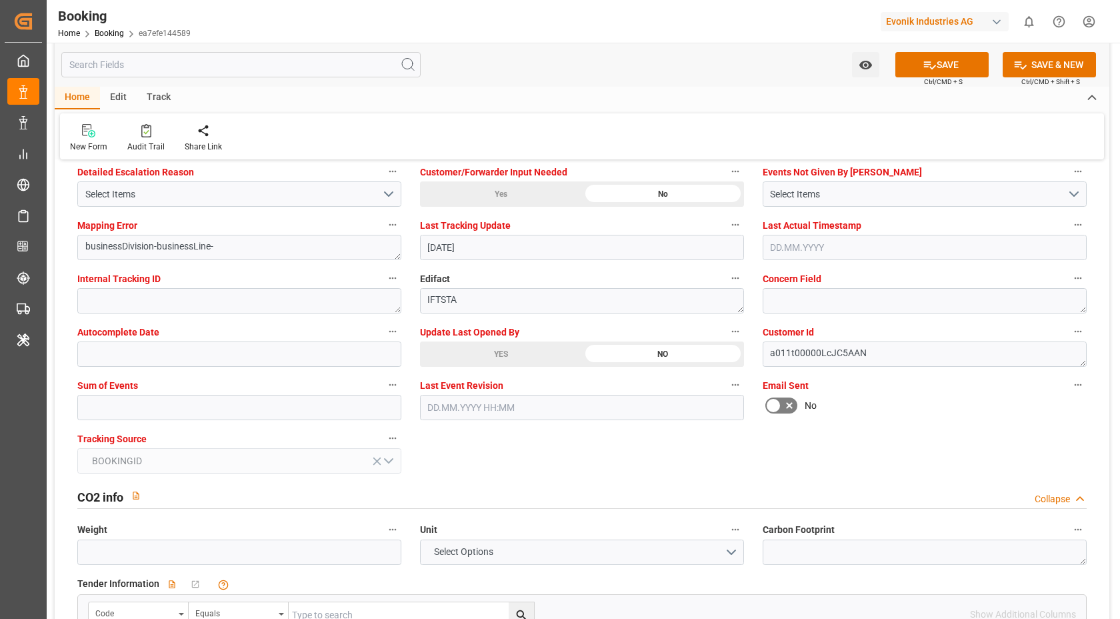
click at [131, 429] on div "Tracking Source BOOKINGID" at bounding box center [239, 451] width 343 height 53
click at [130, 409] on input "text" at bounding box center [239, 407] width 324 height 25
type input "0"
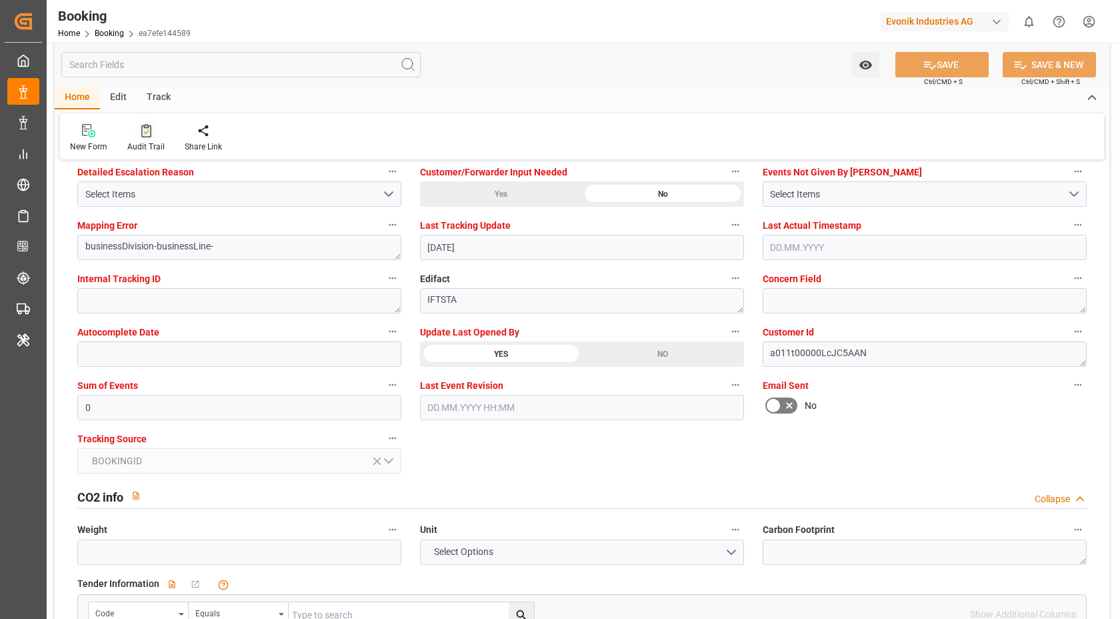
click at [144, 129] on icon at bounding box center [146, 130] width 10 height 13
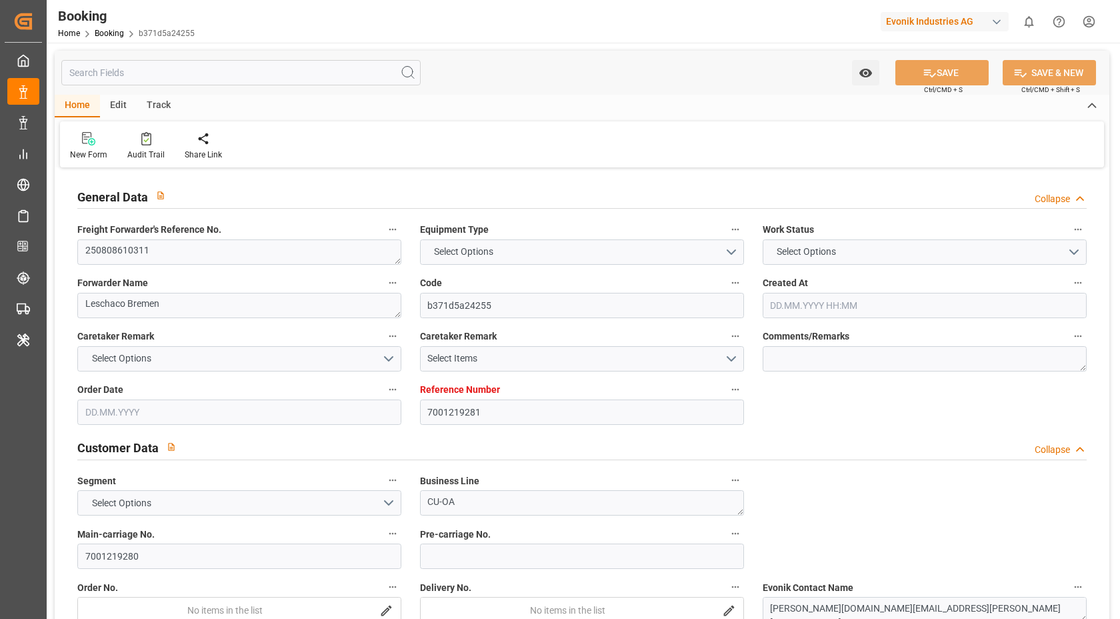
type textarea "250808610311"
type textarea "Leschaco Bremen"
type input "b371d5a24255"
type input "7001219281"
type textarea "CU-OA"
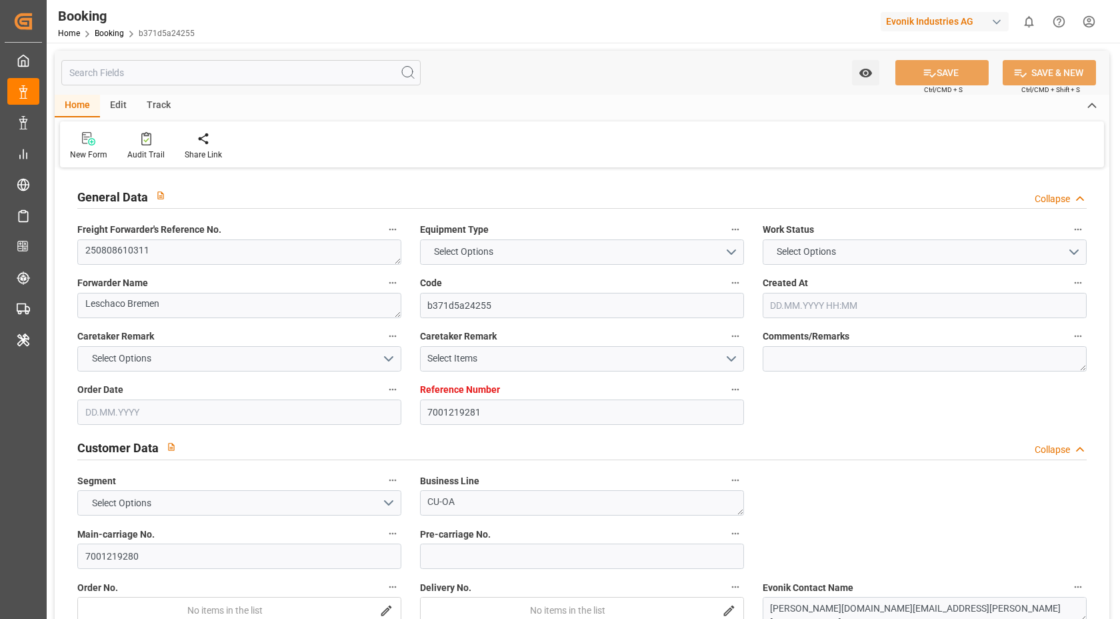
type input "7001219280"
type textarea "lina.kim@evonik.com"
type textarea "CIF"
type textarea "BUSAN"
type textarea "[GEOGRAPHIC_DATA]"
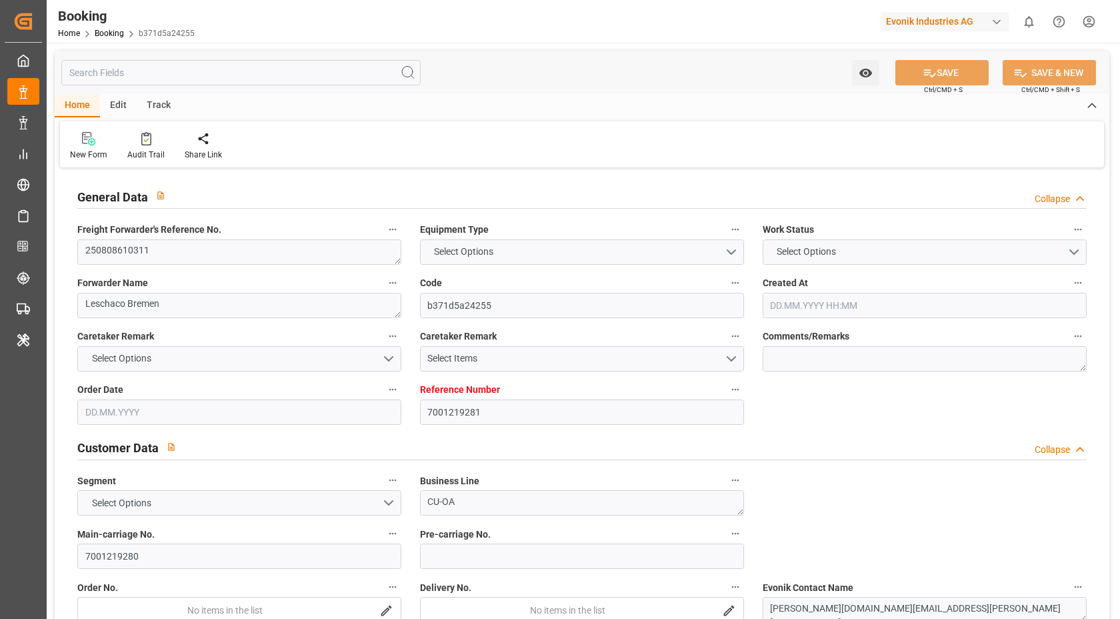
type input "BUSAN EXPRESS"
type input "HLCU"
type textarea "32409946"
type input "[GEOGRAPHIC_DATA]"
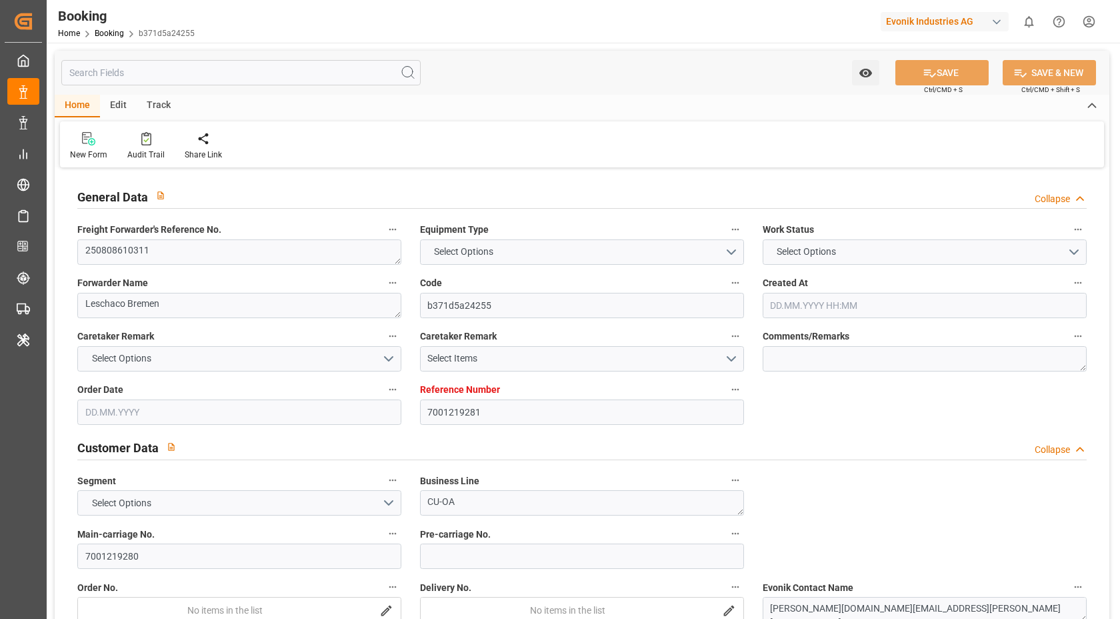
type input "Busan"
type input "[GEOGRAPHIC_DATA]"
type textarea "vesselName etd [PERSON_NAME]"
type textarea "INPUT_Evonik_Seeburger_IFTMIN_1003042402_20250812072841821.edi"
type textarea "NWC/UK North West Continent / UK_KRPUS_HLCU_CU-OA"
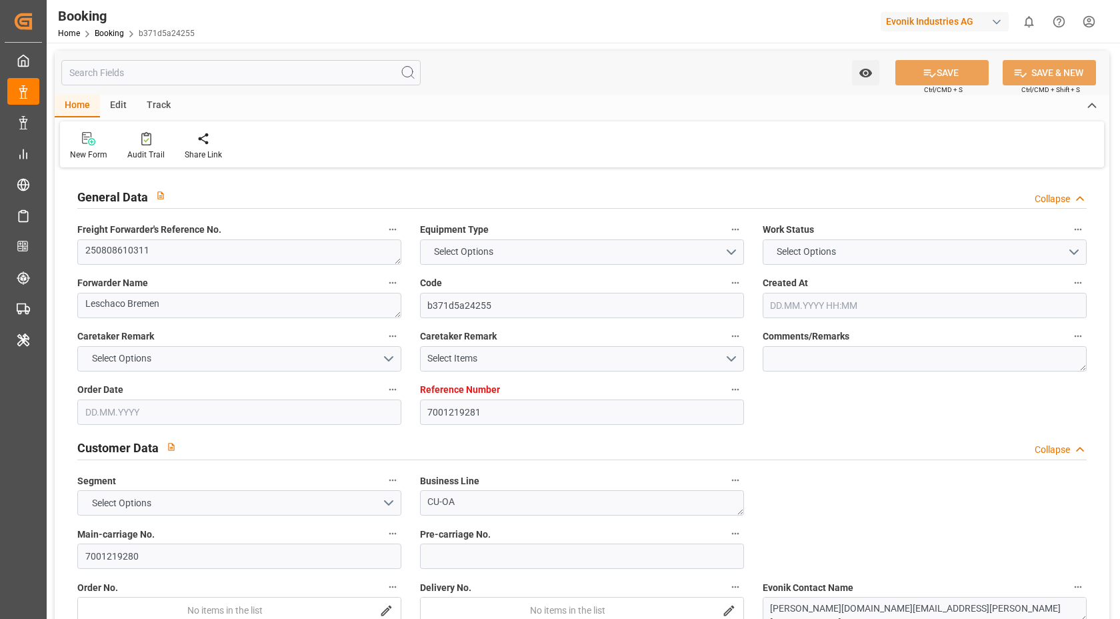
type textarea "INPUT_Evonik_Seeburger_IFTMIN_1002941666_20250710142721461.edi,INPUT_Evonik_See…"
type textarea "1003042402"
type textarea "Logward System"
type textarea "businessDivision-businessLine-"
type textarea "IFTSTA"
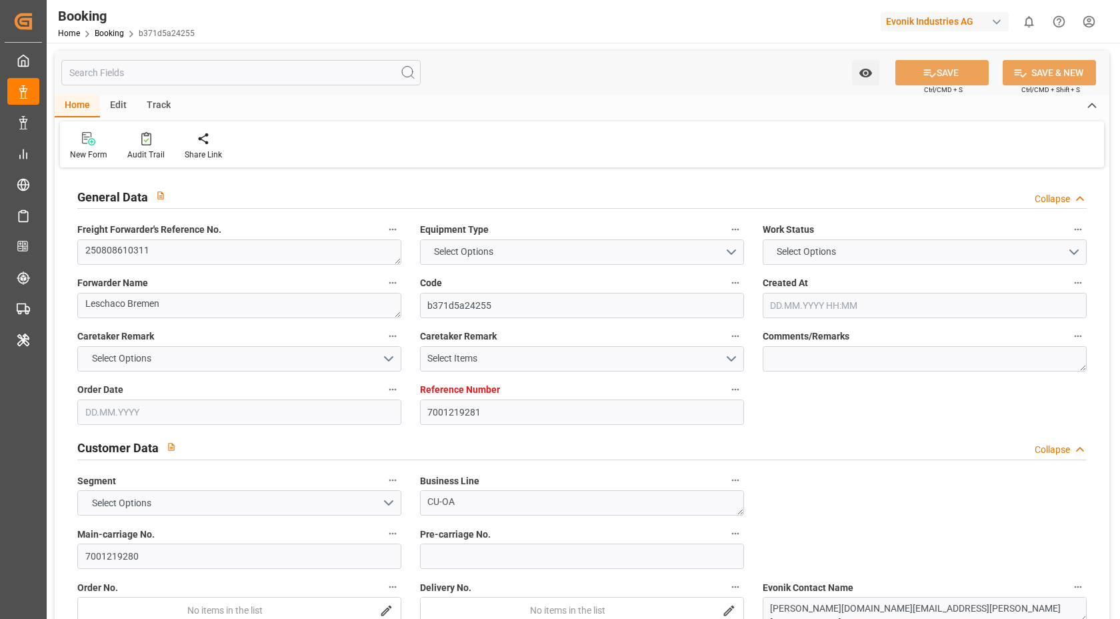
type textarea "a011t00000LcJC5AAN"
type textarea "Yes"
type input "7001219281"
type input "9540144"
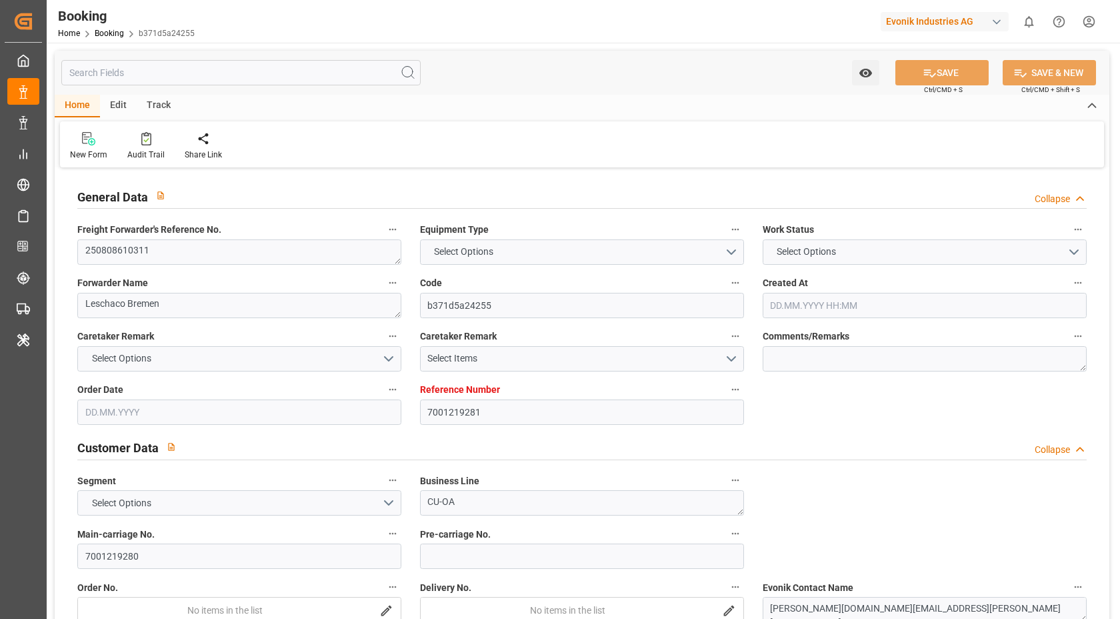
type input "Hapag Lloyd"
type input "Hapag Lloyd Aktiengesellschaft"
type input "NLRTM"
type input "KRPUS"
type input "CNSGH"
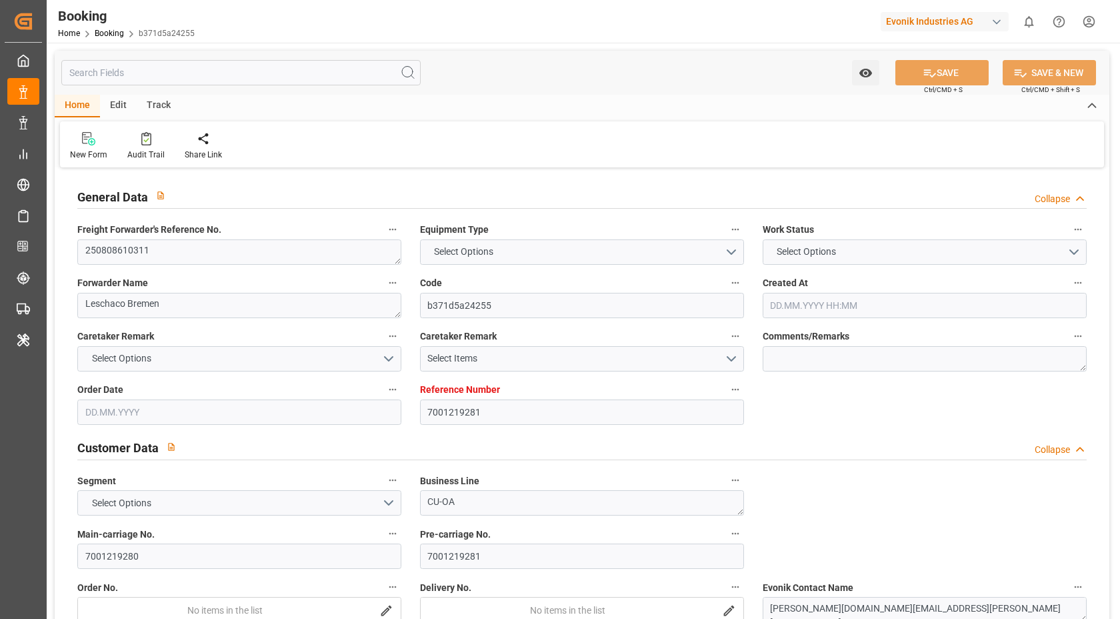
type input "10.07.2025 12:28"
type input "10.07.2025"
type input "20.10.2025"
type input "15.08.2025"
type input "14.07.2025"
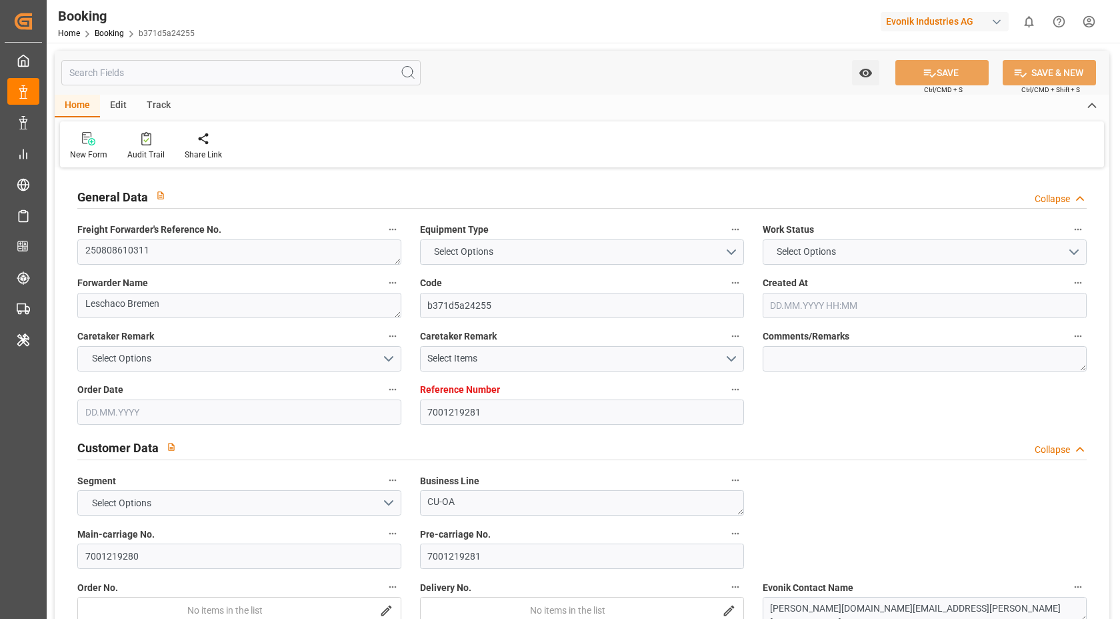
type input "[DATE]"
type input "22.08.2025 00:00"
type input "18.10.2025 00:00"
type input "15.10.2025 00:00"
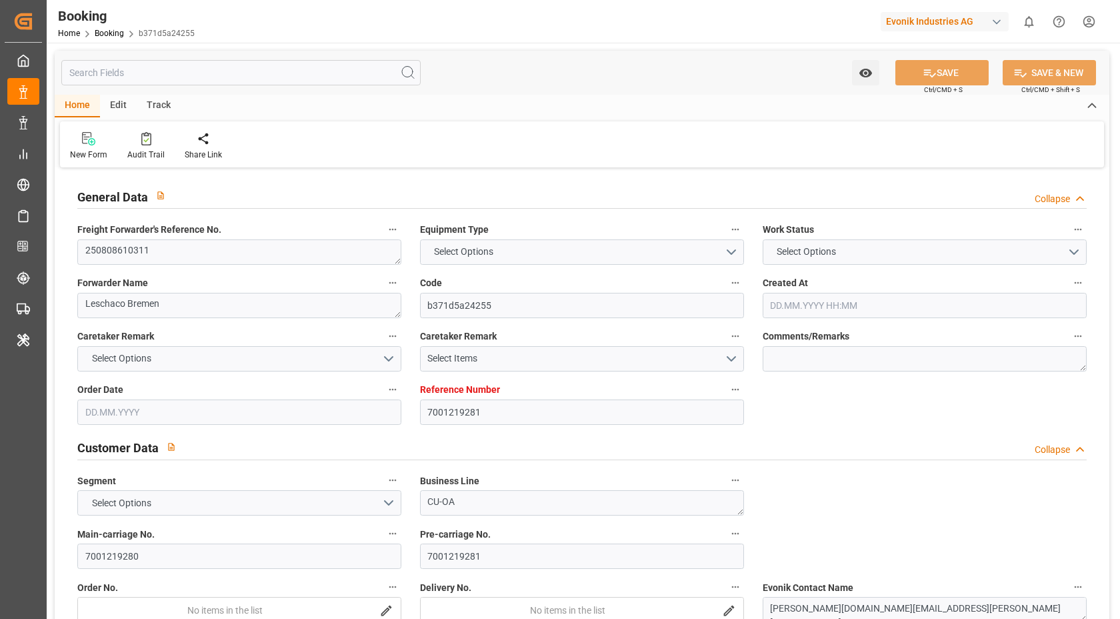
type input "07.10.2025 00:00"
type input "16.10.2025 00:00"
type input "12.10.2025 00:00"
type input "[DATE]"
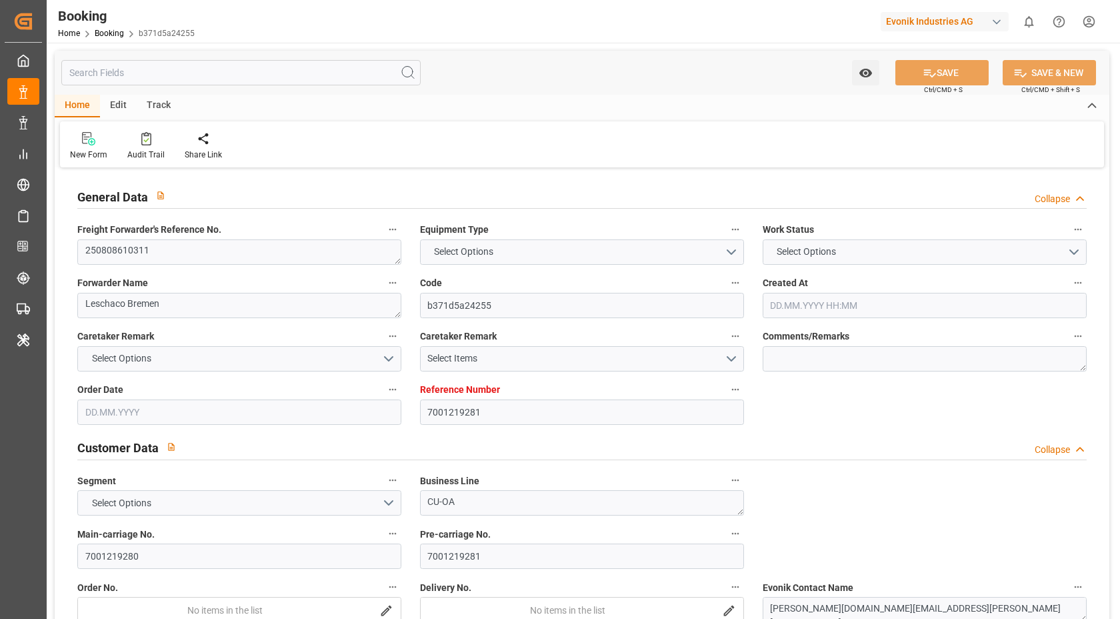
type input "12.08.2025 05:31"
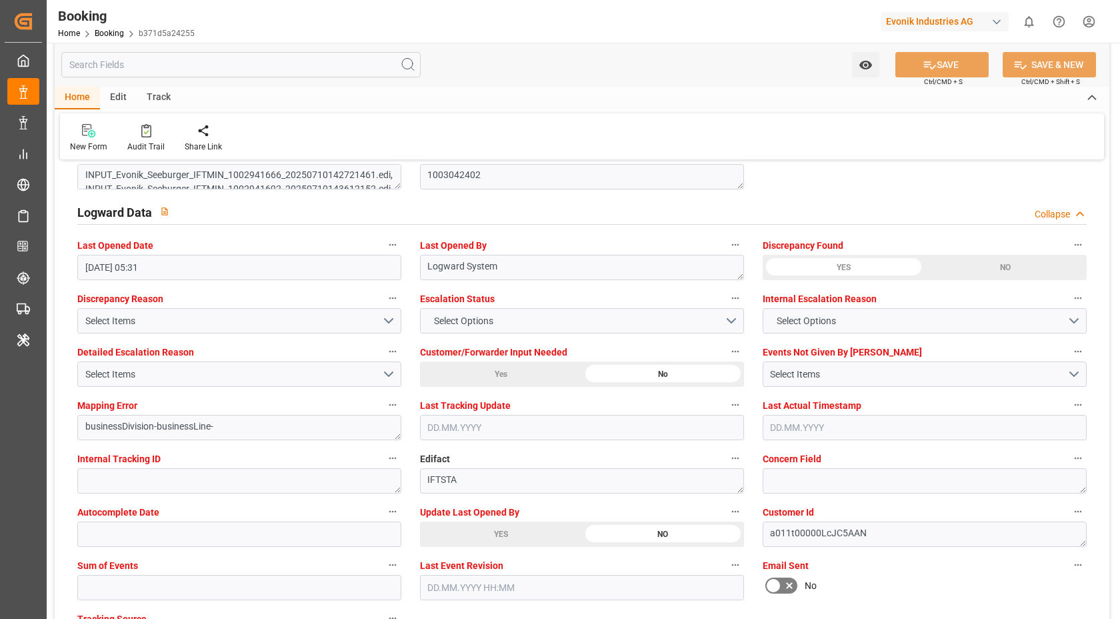
scroll to position [2605, 0]
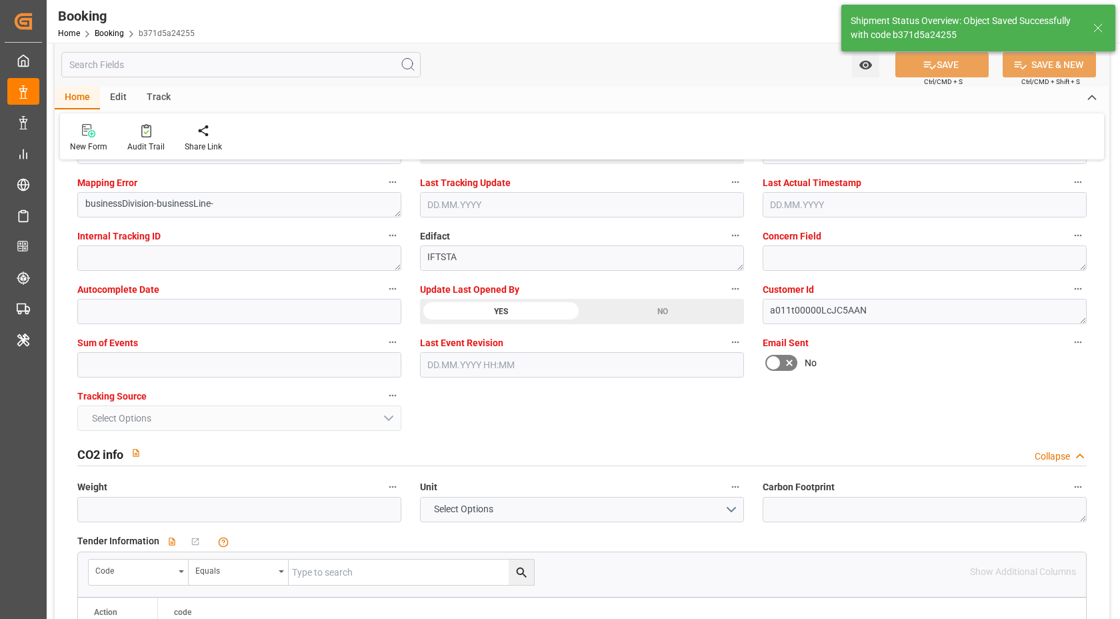
type textarea "[PERSON_NAME]"
type input "12.08.2025 07:05"
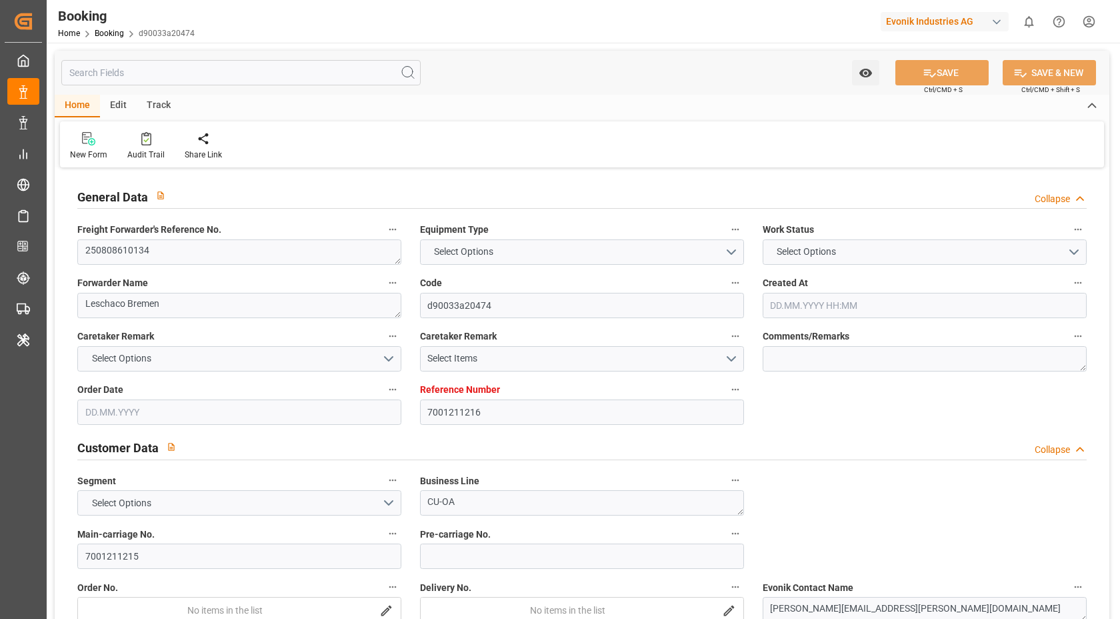
type input "7001211216"
type input "9984560"
type input "Hapag [PERSON_NAME]"
type input "Hapag [PERSON_NAME] Aktiengesellschaft"
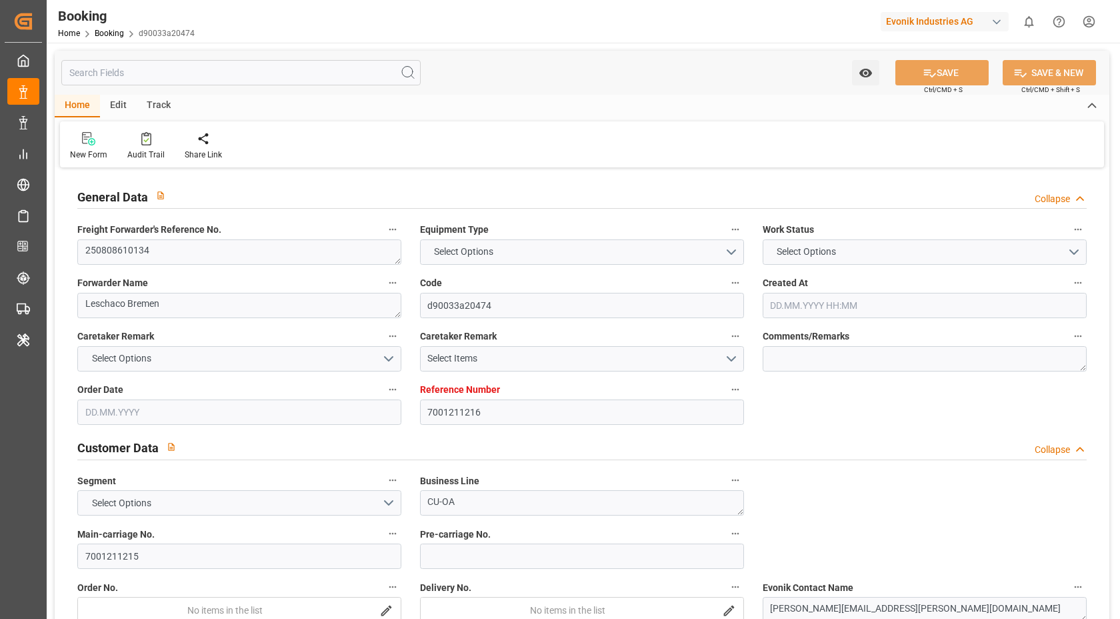
type input "NLRTM"
type input "CNSGH"
type input "[DATE] 11:31"
type input "[DATE]"
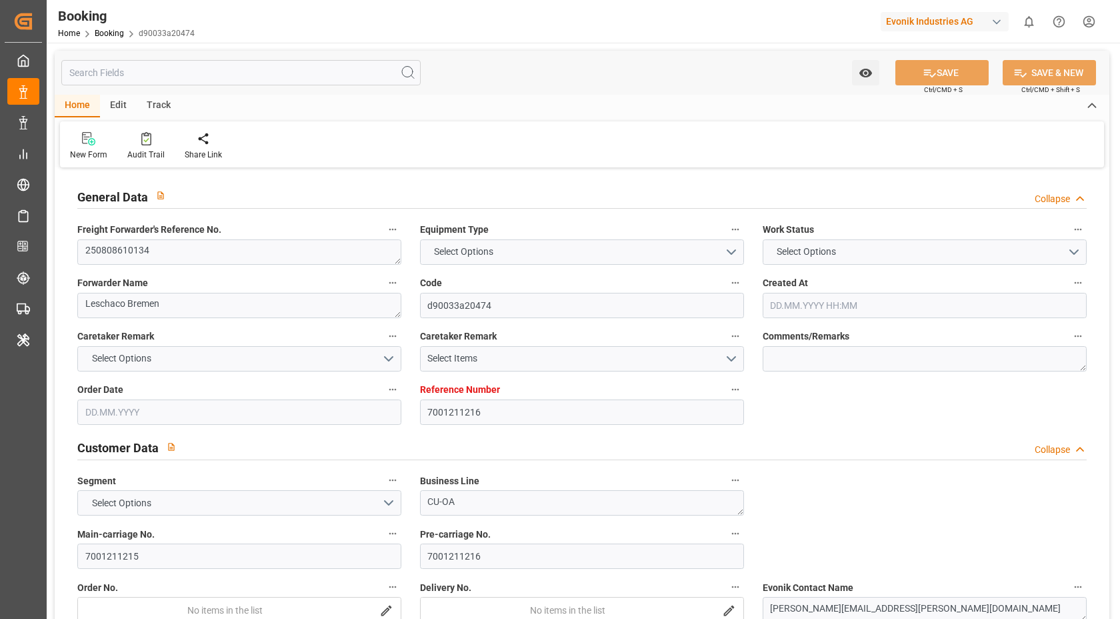
type input "[DATE]"
type input "[DATE] 00:00"
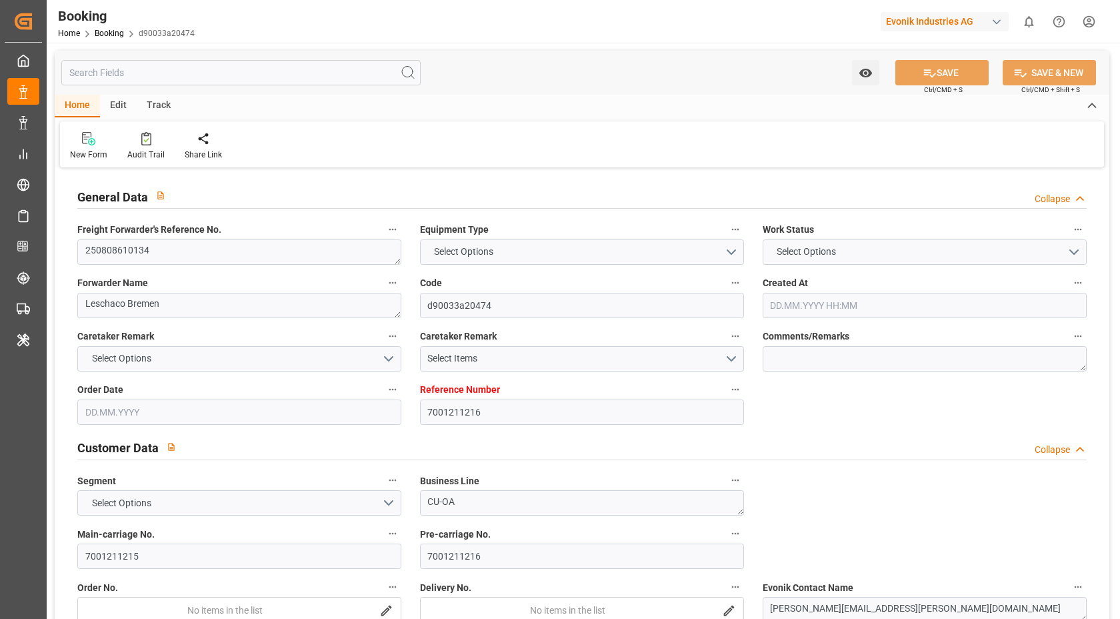
type input "[DATE] 00:00"
type input "[DATE]"
type input "[DATE] 05:41"
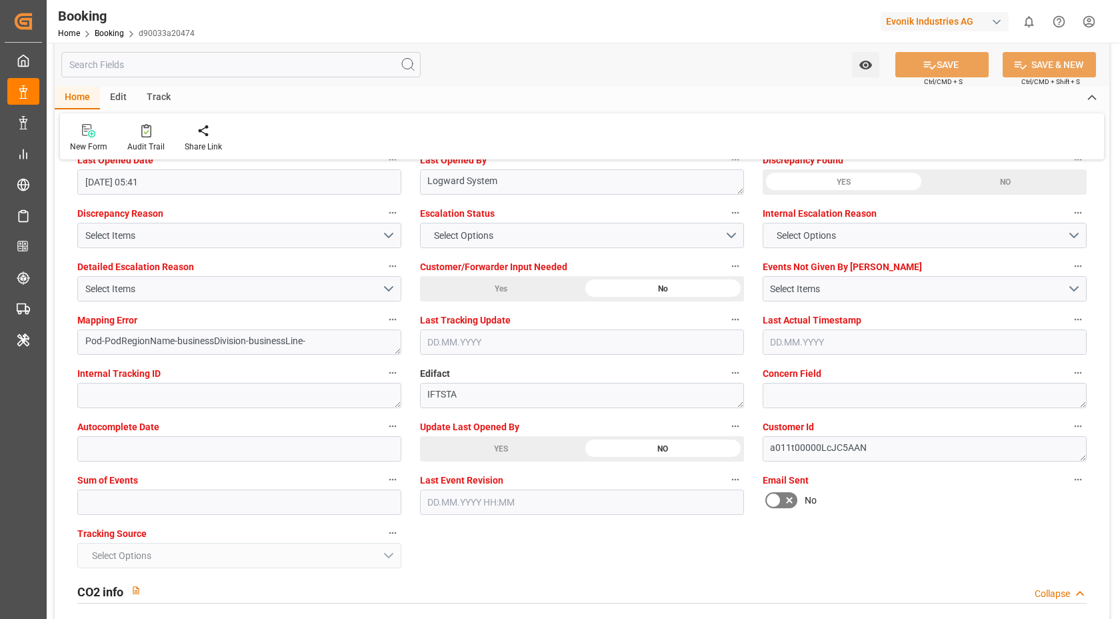
scroll to position [2678, 0]
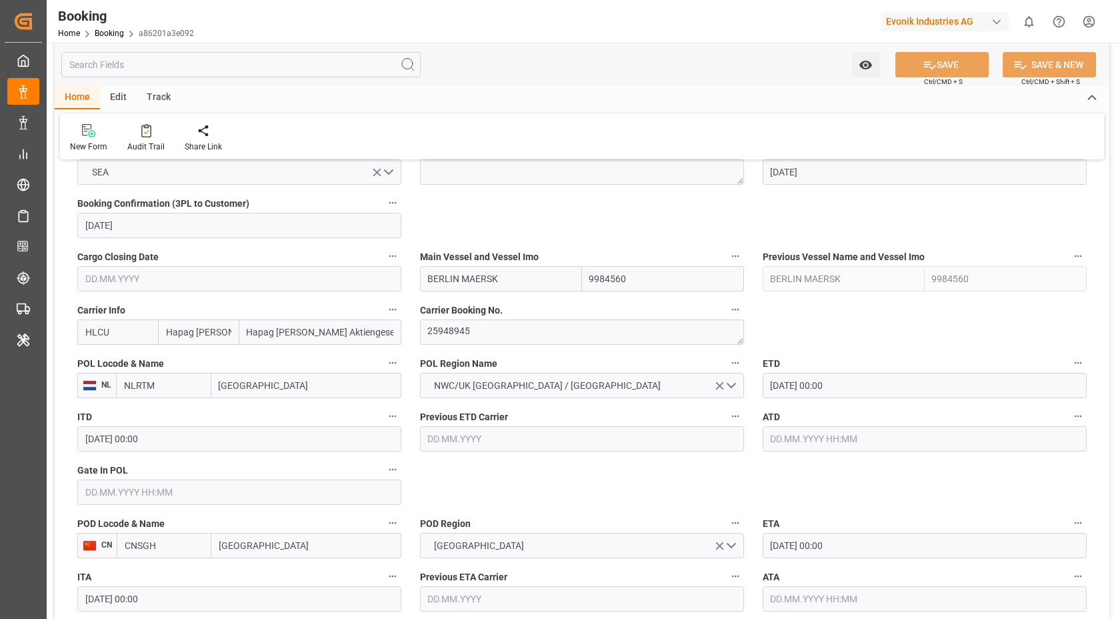
scroll to position [1041, 0]
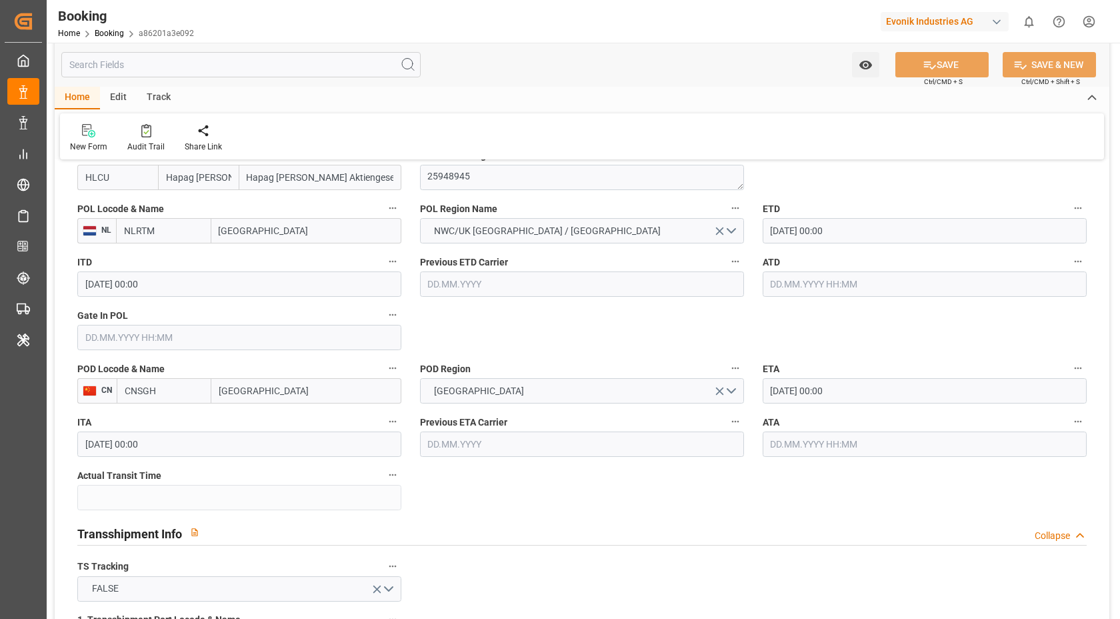
click at [554, 71] on div "Watch Option SAVE Ctrl/CMD + S SAVE & NEW Ctrl/CMD + Shift + S" at bounding box center [582, 65] width 1055 height 44
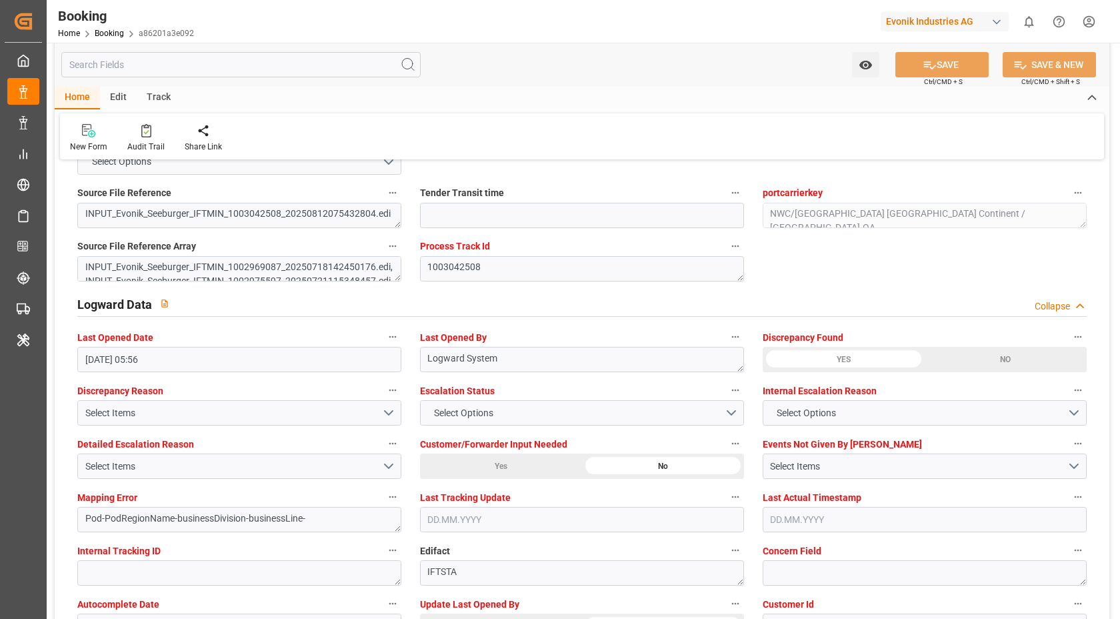
scroll to position [2573, 0]
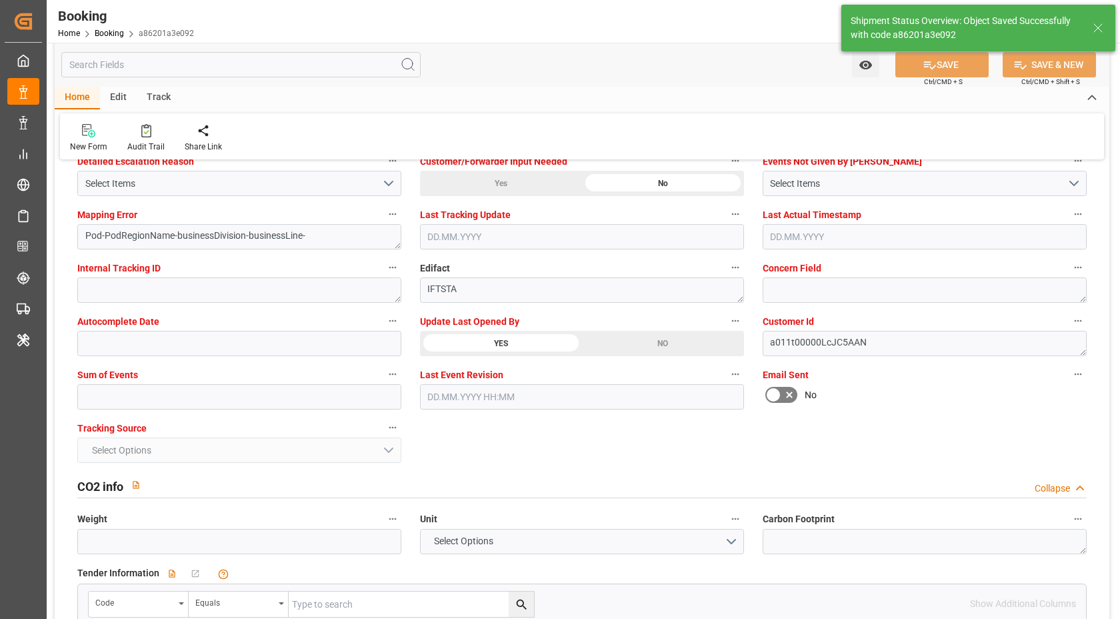
type textarea "[PERSON_NAME]"
type input "12.08.2025 07:08"
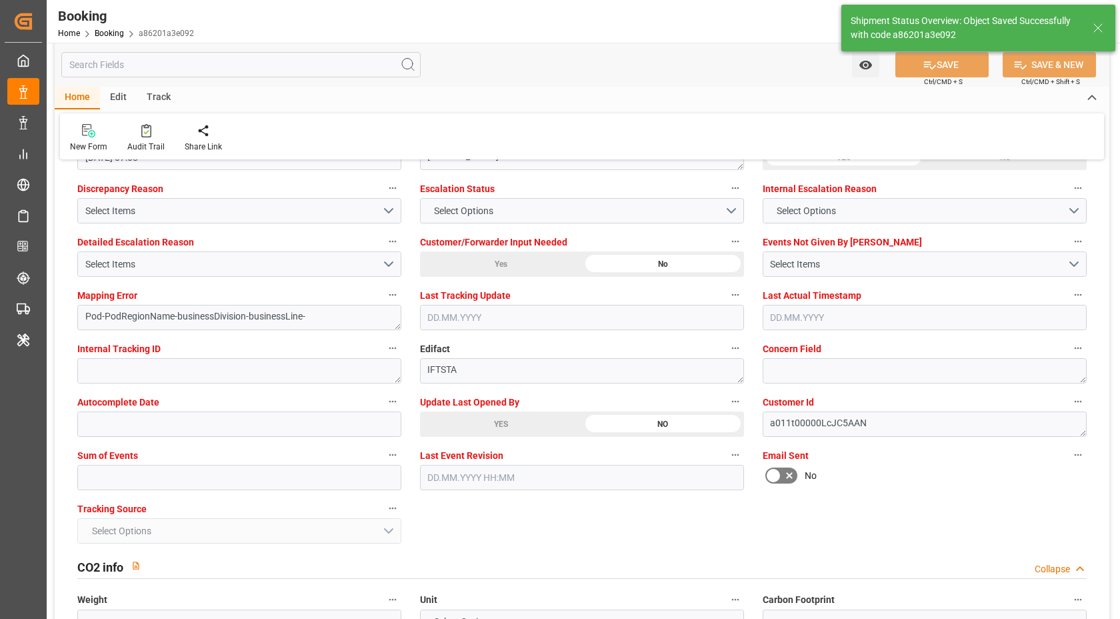
scroll to position [2338, 0]
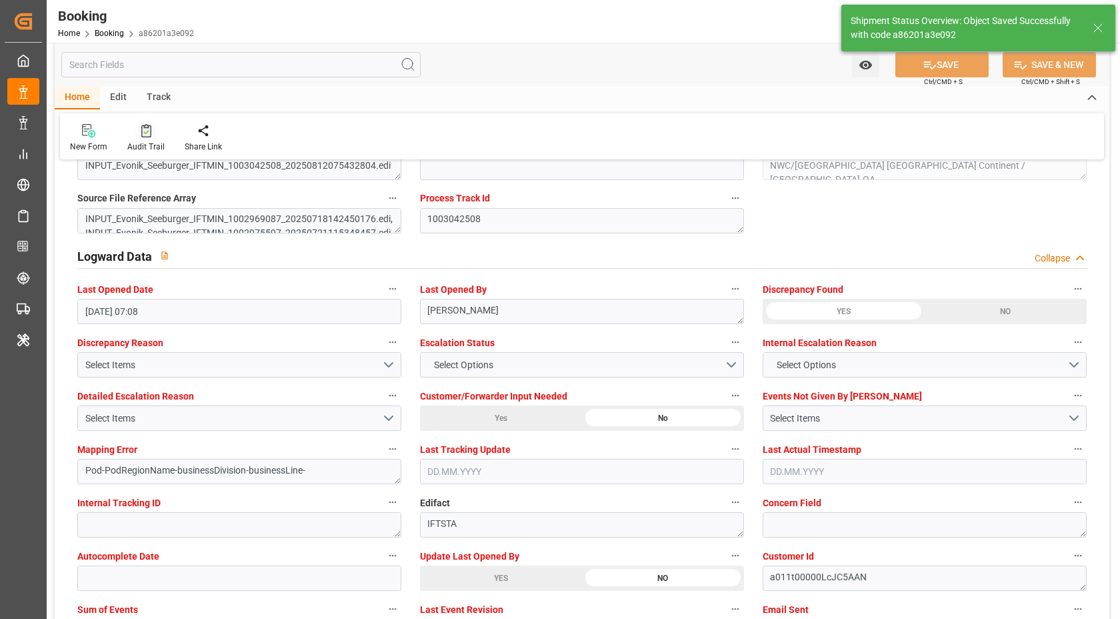
click at [143, 143] on div "Audit Trail" at bounding box center [145, 147] width 37 height 12
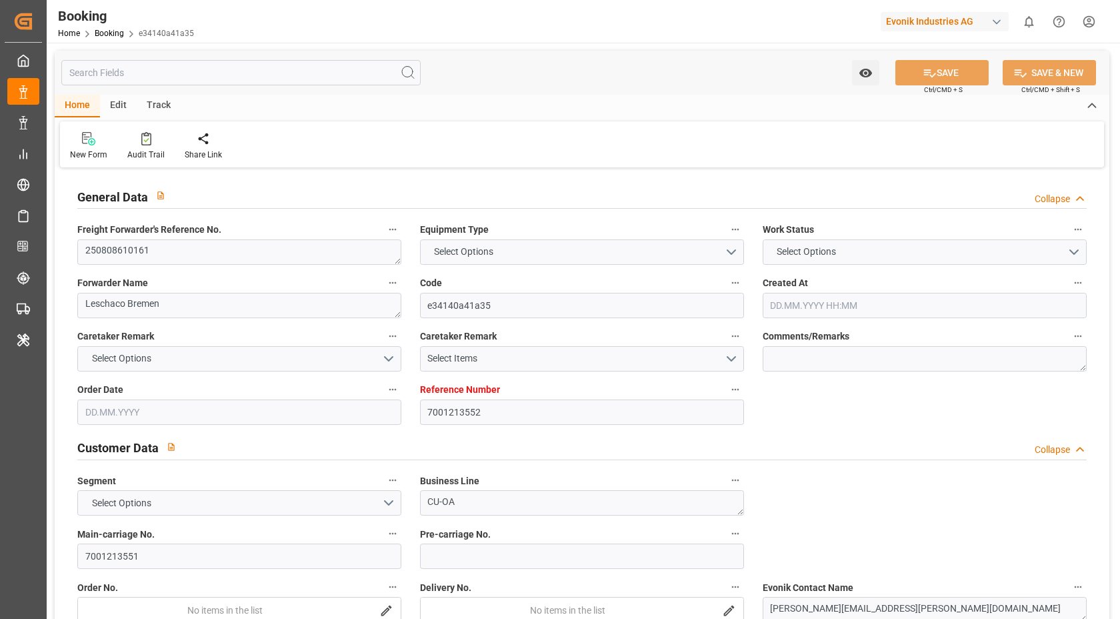
type input "7001213552"
type input "Hapag [PERSON_NAME]"
type input "Hapag [PERSON_NAME] Aktiengesellschaft"
type input "EUNWC"
type input "CNSHA"
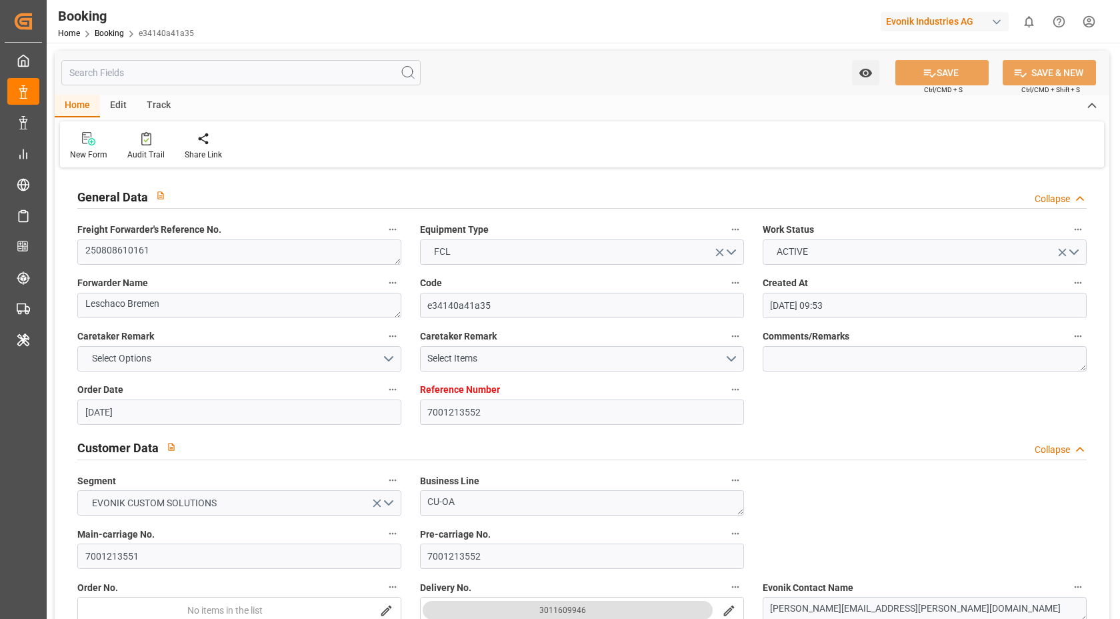
type input "[DATE] 09:53"
type input "[DATE]"
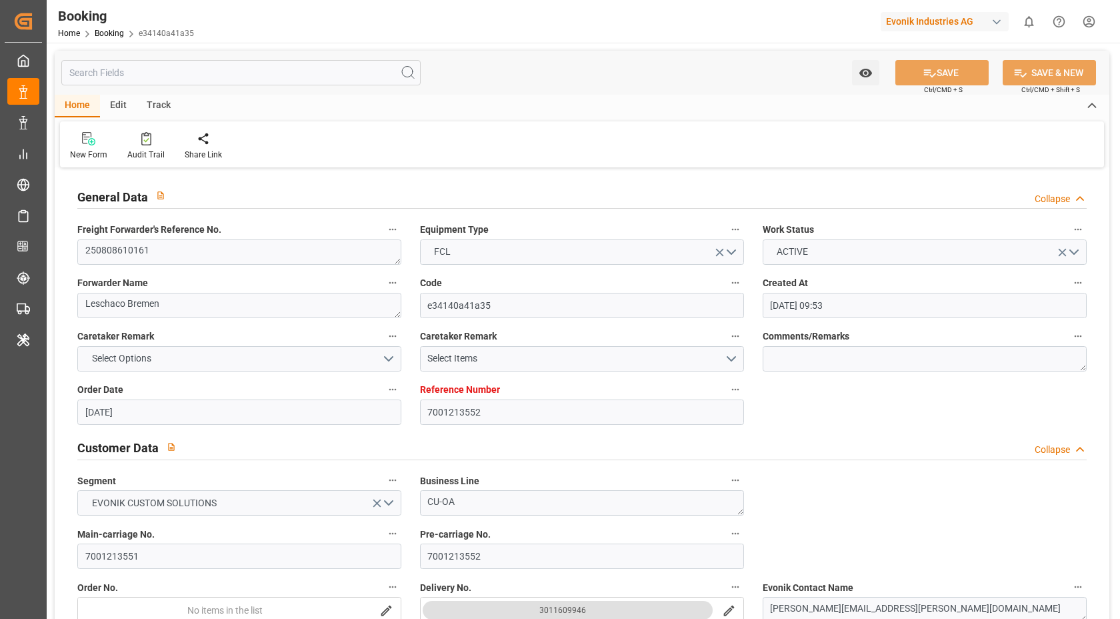
type input "[DATE]"
type input "[DATE] 06:27"
click at [237, 259] on textarea "250808610161" at bounding box center [239, 251] width 324 height 25
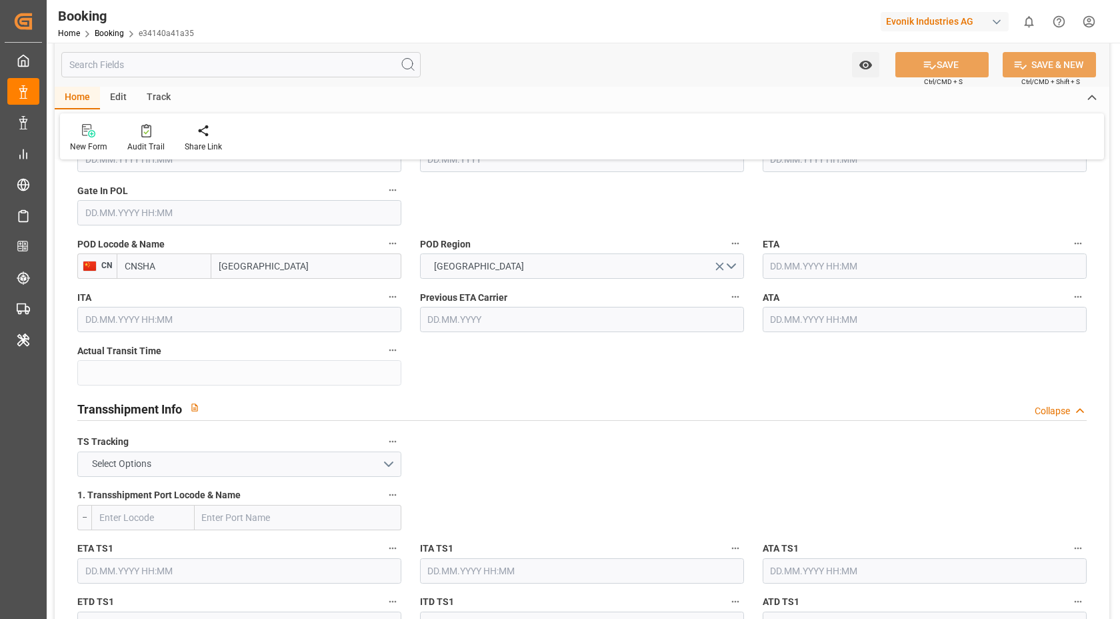
scroll to position [1297, 0]
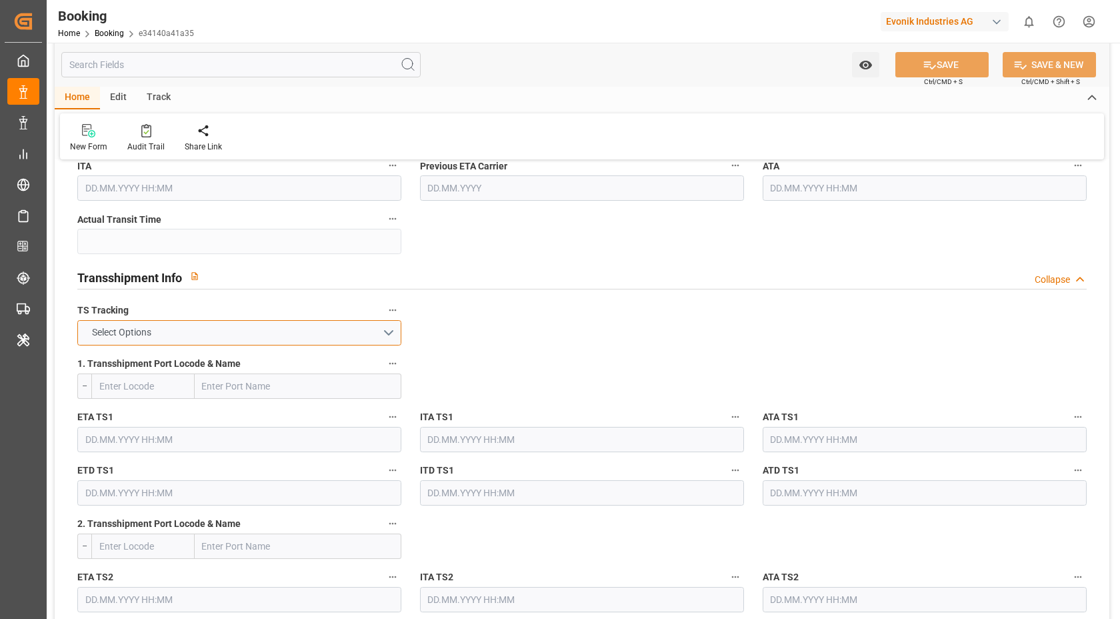
click at [357, 327] on button "Select Options" at bounding box center [239, 332] width 324 height 25
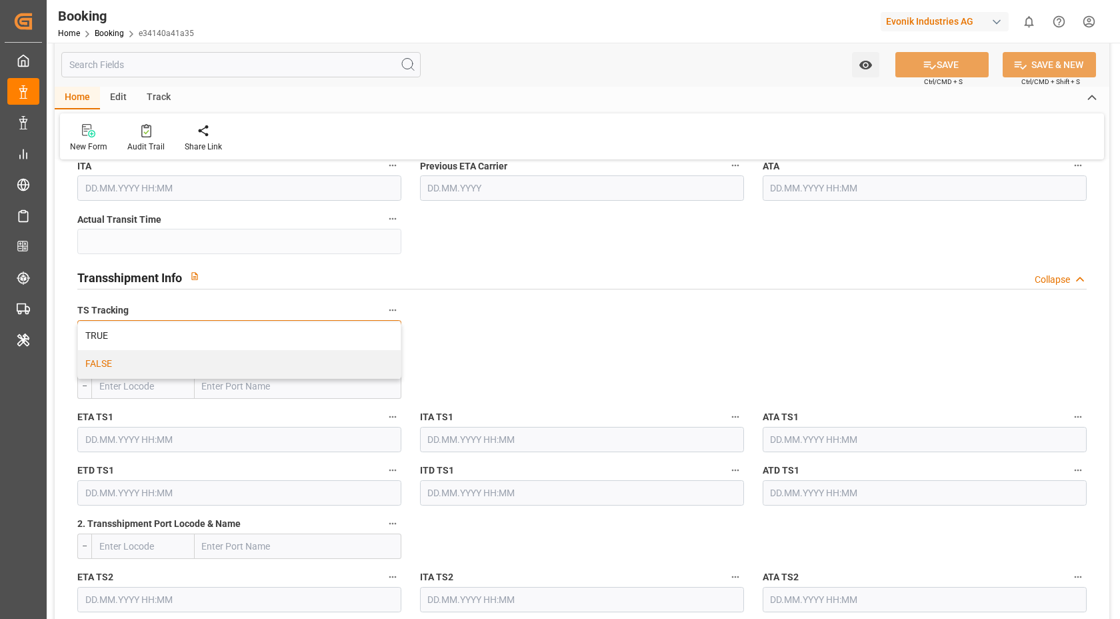
click at [130, 356] on div "FALSE" at bounding box center [239, 364] width 323 height 28
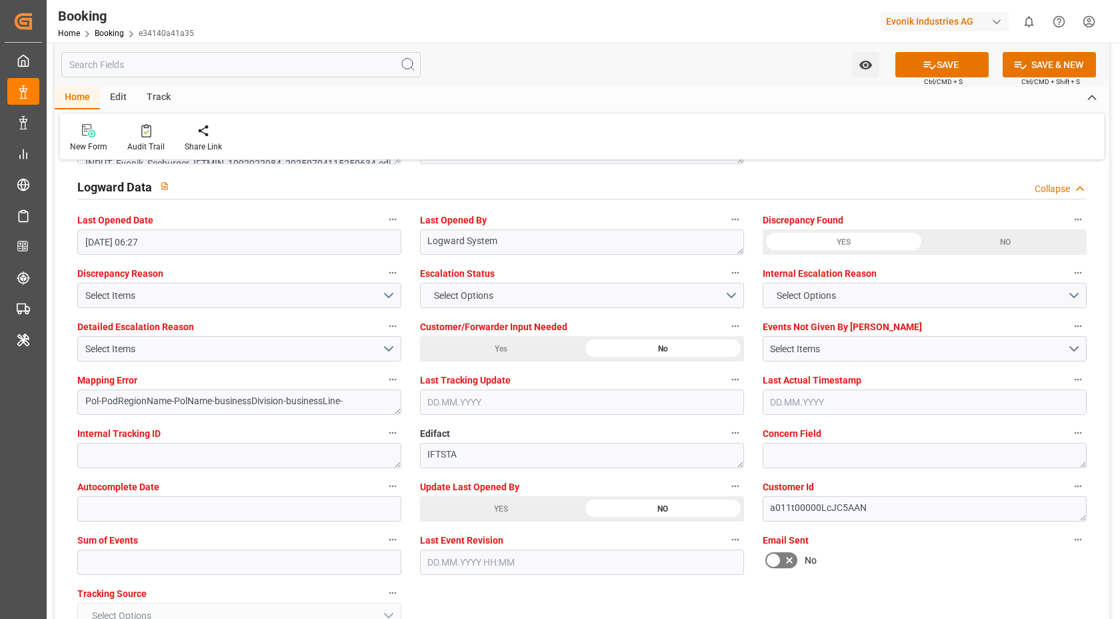
scroll to position [2475, 0]
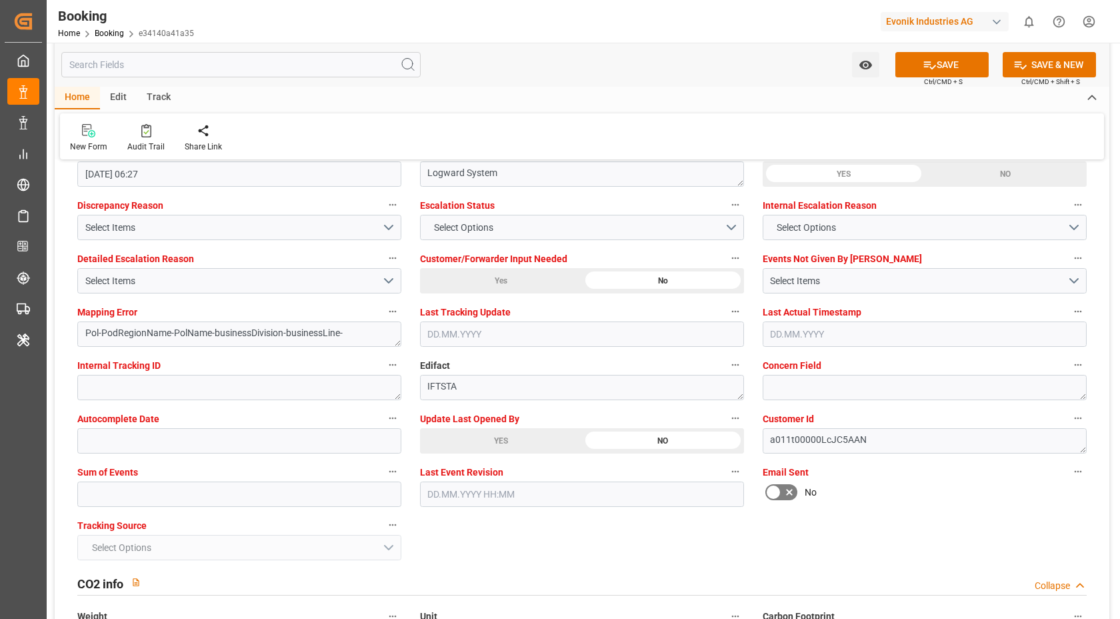
click at [450, 426] on label "Update Last Opened By" at bounding box center [582, 418] width 324 height 19
click at [727, 426] on button "Update Last Opened By" at bounding box center [735, 417] width 17 height 17
click at [483, 439] on div at bounding box center [560, 309] width 1120 height 619
drag, startPoint x: 489, startPoint y: 443, endPoint x: 626, endPoint y: 441, distance: 136.7
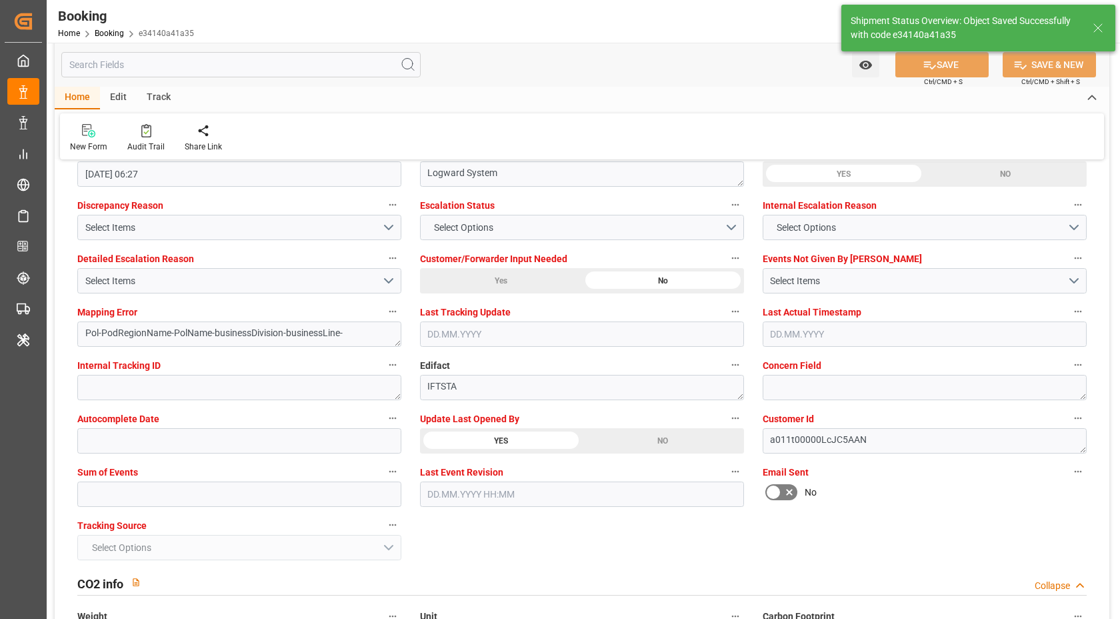
type textarea "Vasantha Kumar"
type textarea "Pol-PodRegionName-businessDivision-businessLine-"
type input "12.08.2025 07:09"
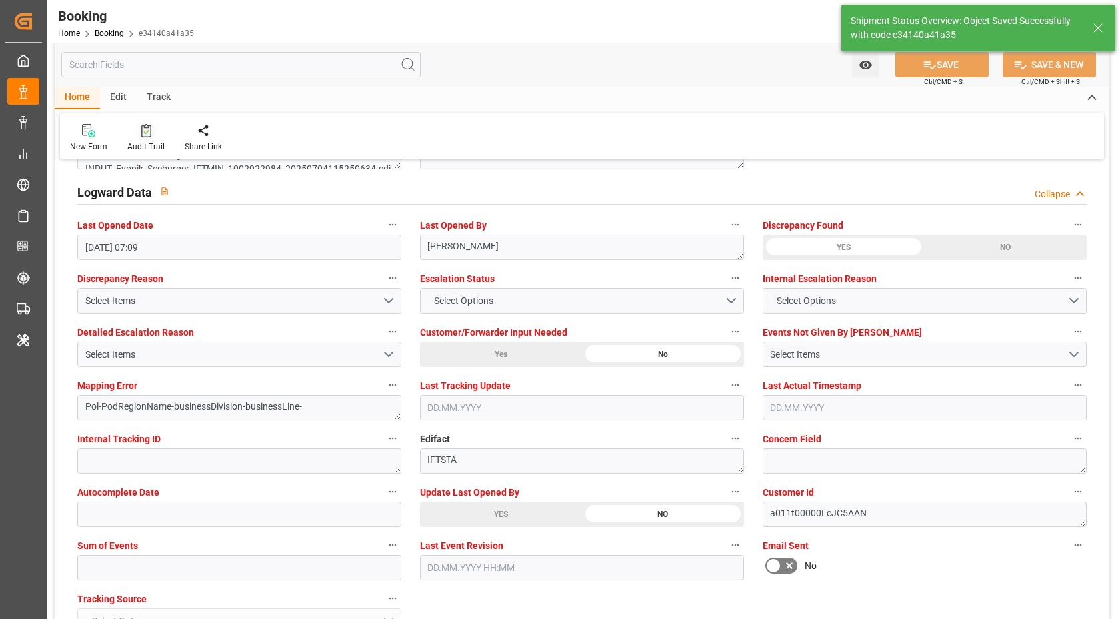
click at [143, 146] on div "Audit Trail" at bounding box center [145, 147] width 37 height 12
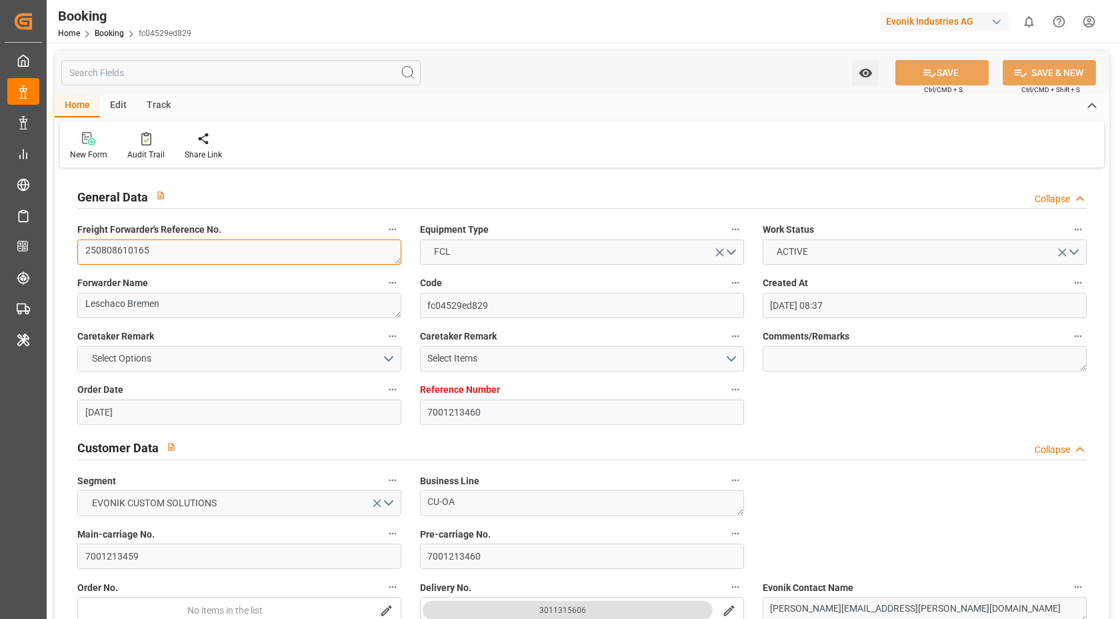
click at [163, 252] on textarea "250808610165" at bounding box center [239, 251] width 324 height 25
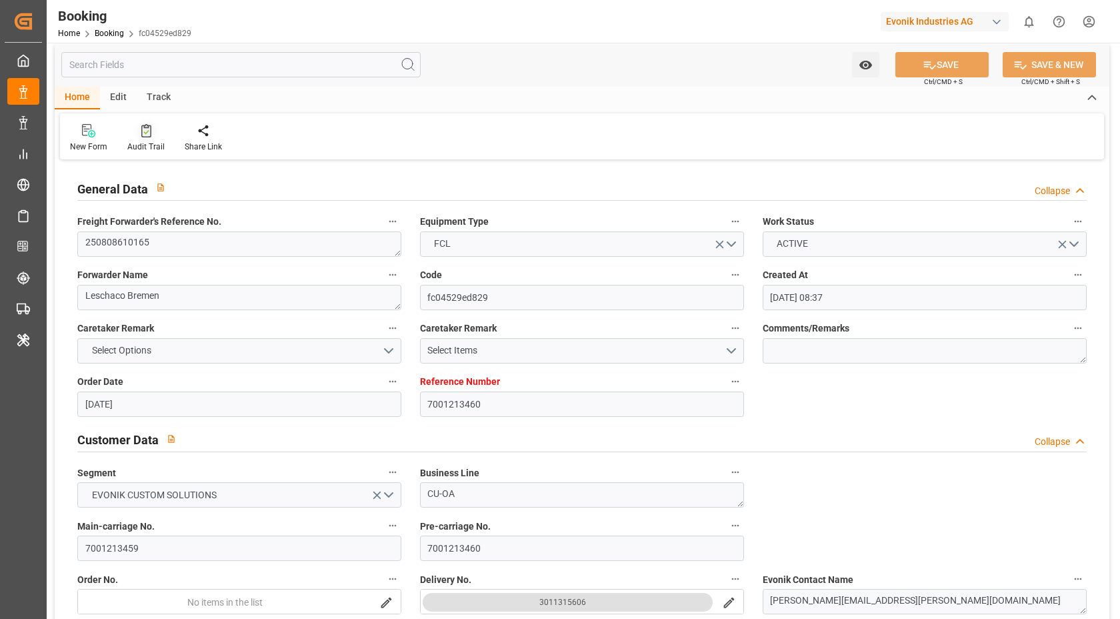
click at [143, 127] on icon at bounding box center [146, 130] width 10 height 13
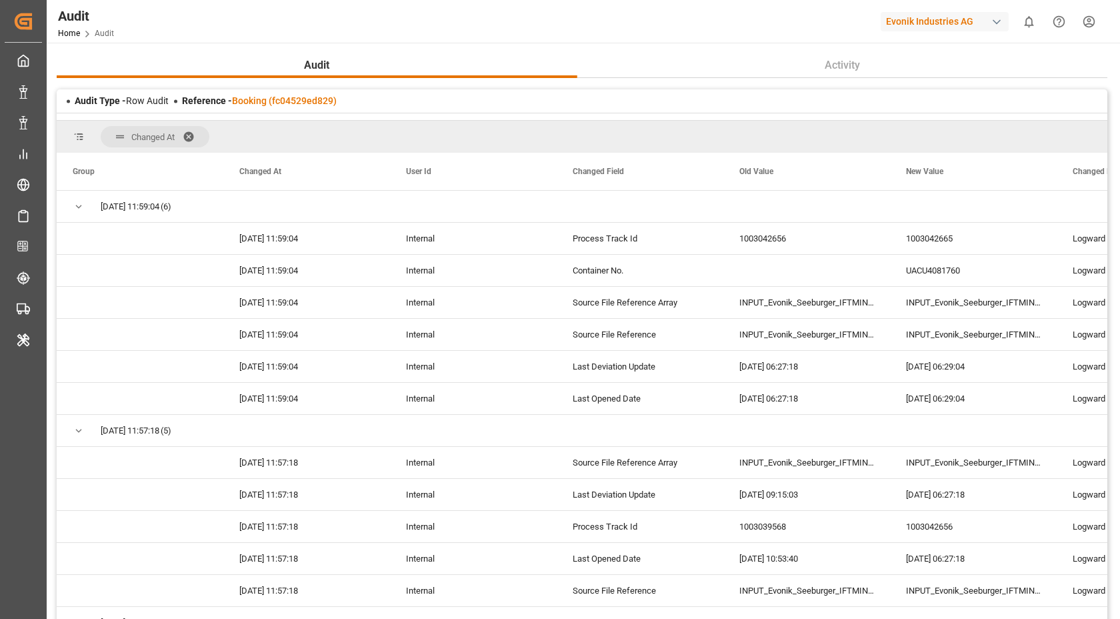
click at [301, 109] on div "Audit Type - Row Audit Reference - Booking (fc04529ed829)" at bounding box center [582, 100] width 1051 height 23
click at [297, 107] on div "Reference - Booking (fc04529ed829)" at bounding box center [259, 101] width 155 height 14
click at [301, 103] on link "Booking (fc04529ed829)" at bounding box center [284, 100] width 105 height 11
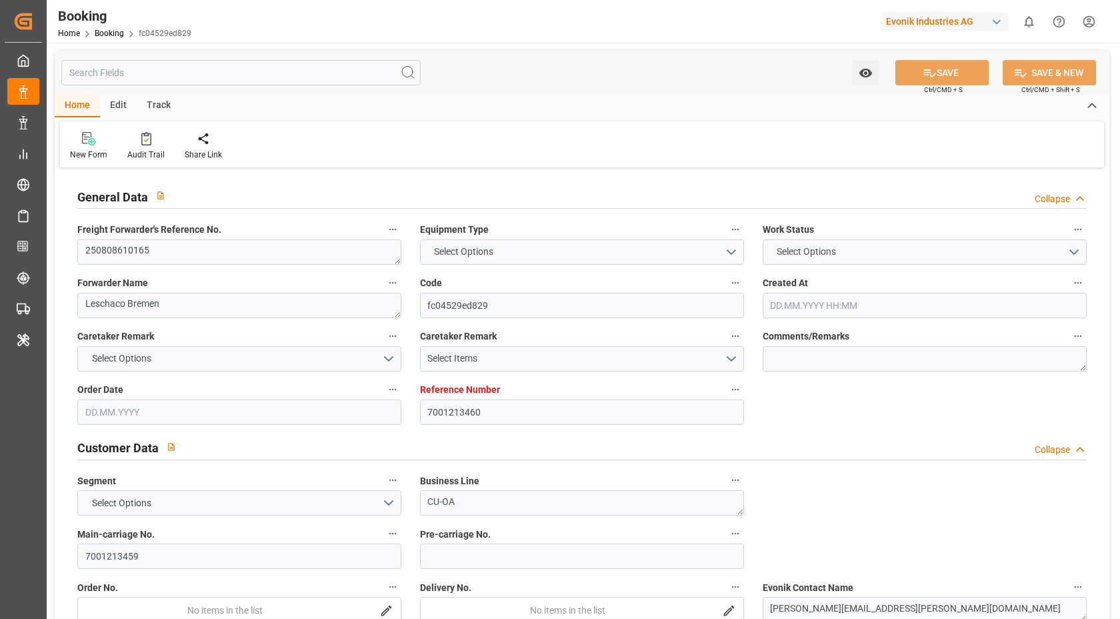
type input "7001213460"
type input "9321536"
type input "Hapag Lloyd"
type input "Hapag Lloyd Aktiengesellschaft"
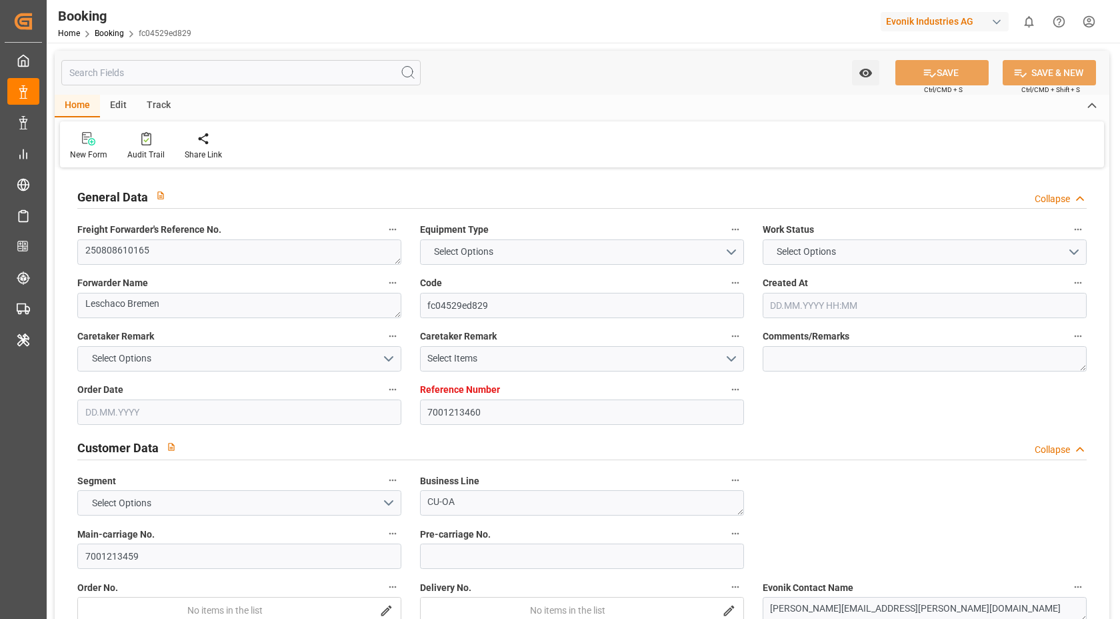
type input "NLRTM"
type input "KRPUS"
type input "CNSHG"
type input "NLRTM"
type input "KRPUS"
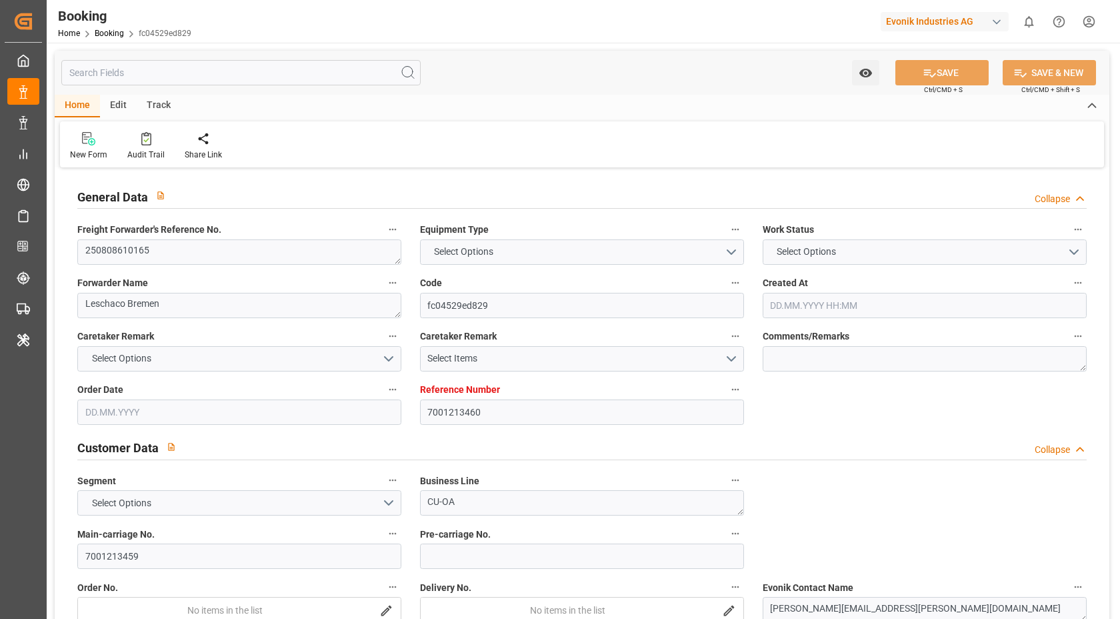
type input "9408841"
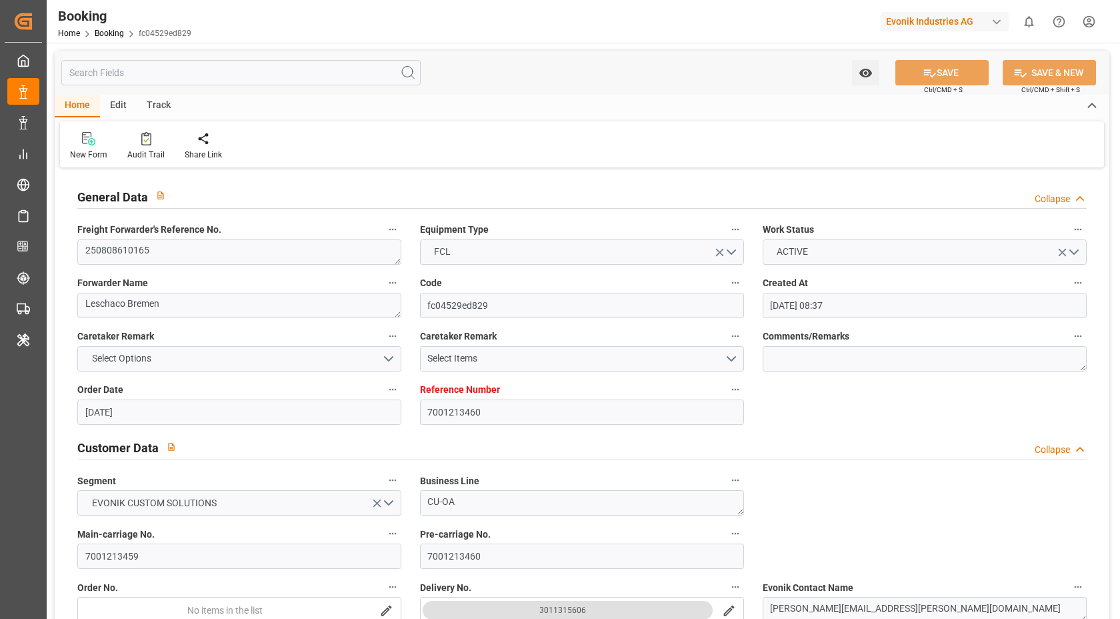
type input "04.07.2025 08:37"
type input "04.07.2025"
type input "05.10.2025"
type input "13.08.2025"
type input "18.07.2025"
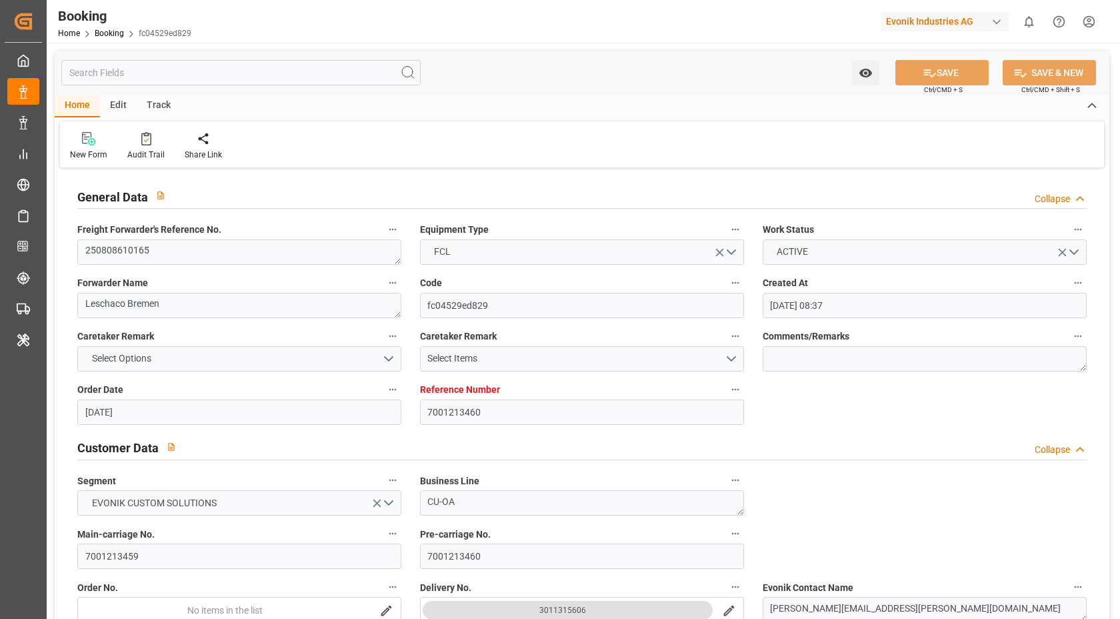
type input "18.07.2025"
type input "17.08.2025 08:00"
type input "17.08.2025 00:00"
type input "11.10.2025 15:00"
type input "08.10.2025 00:00"
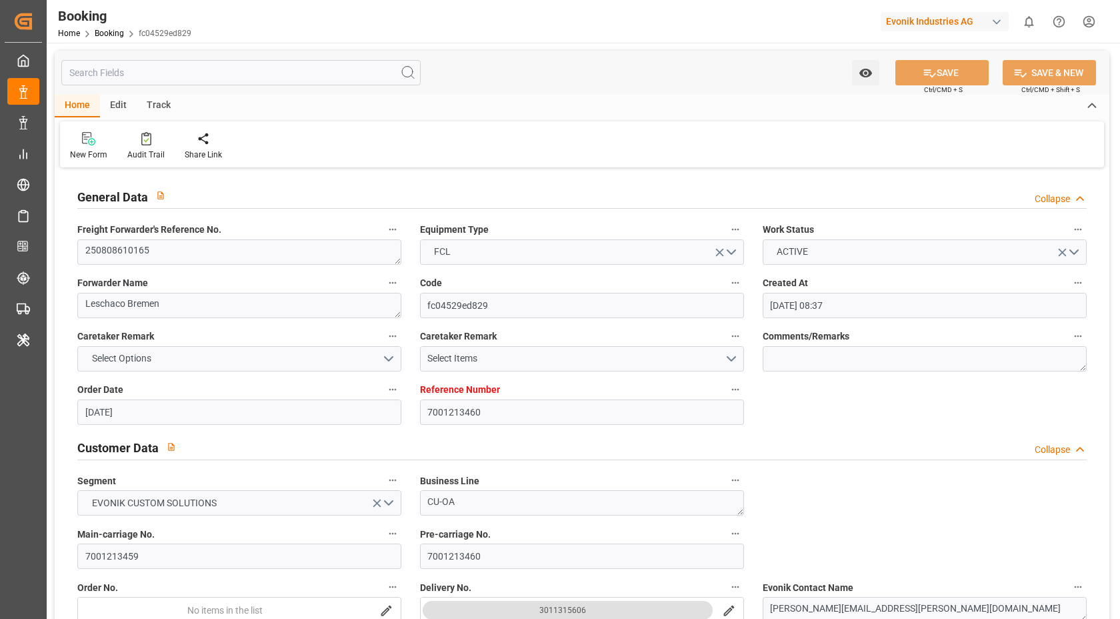
type input "29.09.2025 01:30"
type input "29.09.2025 00:00"
type input "09.10.2025 05:00"
type input "05.10.2025 00:00"
type input "[DATE]"
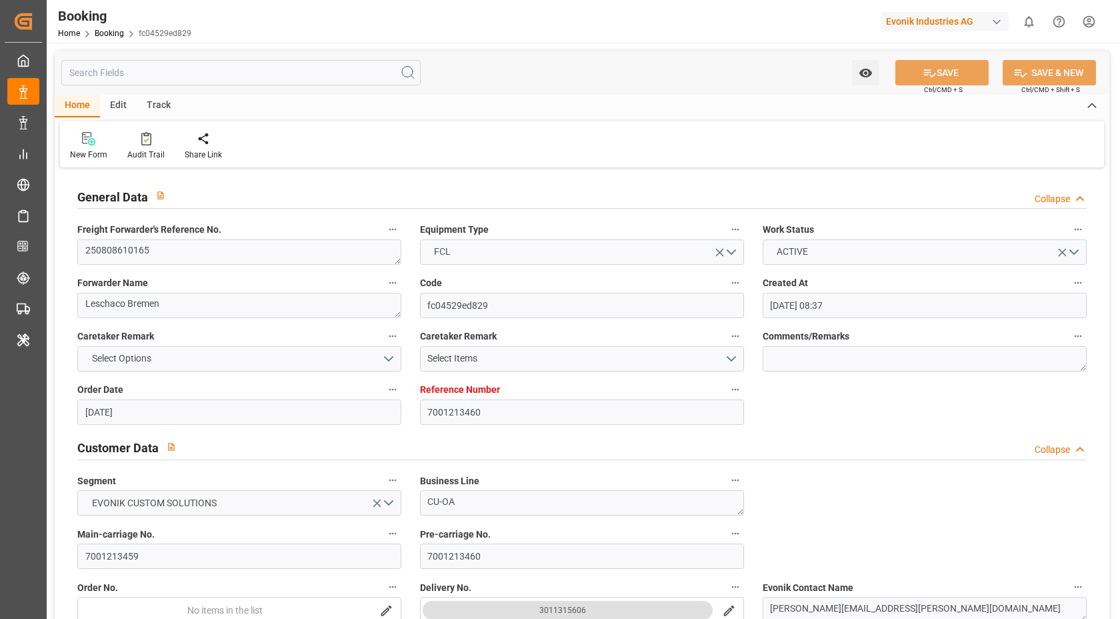
type input "12.08.2025 06:29"
type input "11.08.2025"
type input "17.08.2025 08:00"
type input "29.09.2025 01:30"
type input "09.10.2025 05:00"
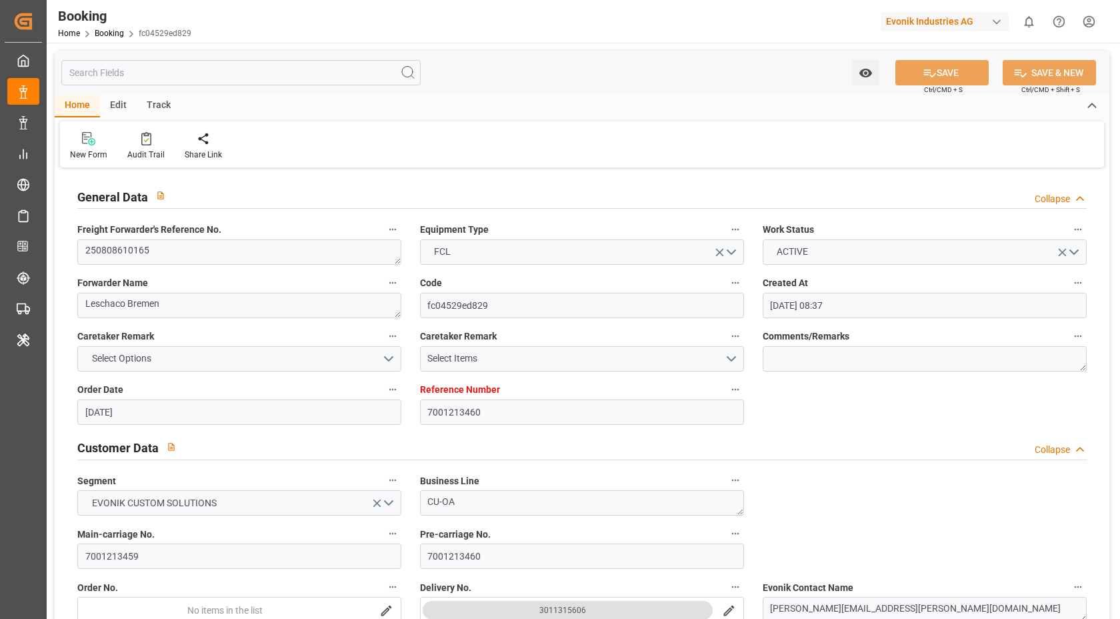
type input "11.10.2025 15:00"
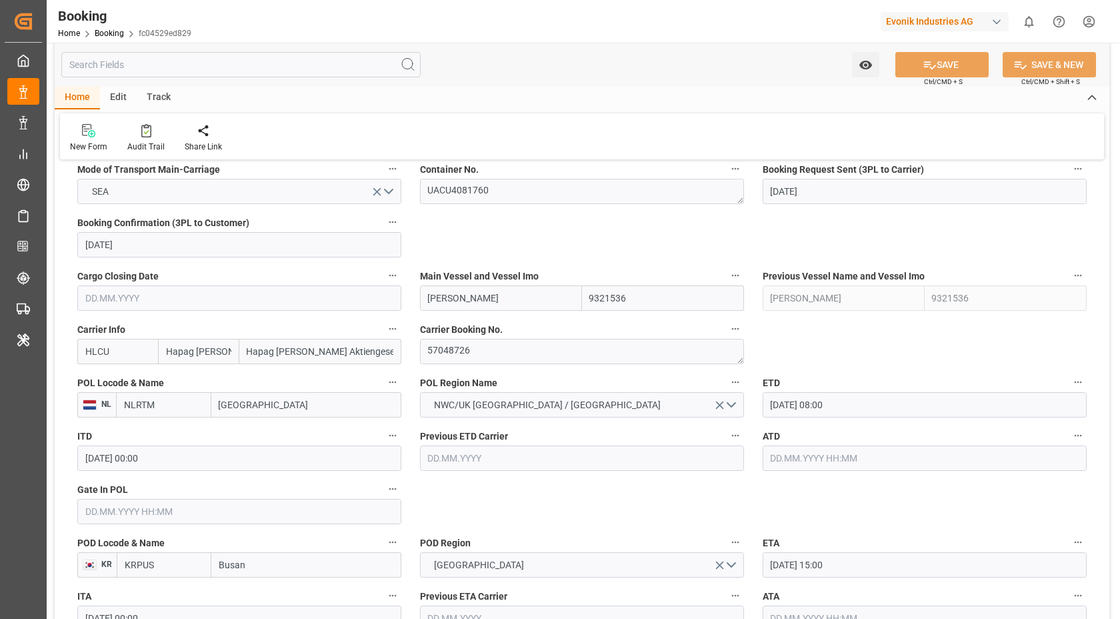
scroll to position [884, 0]
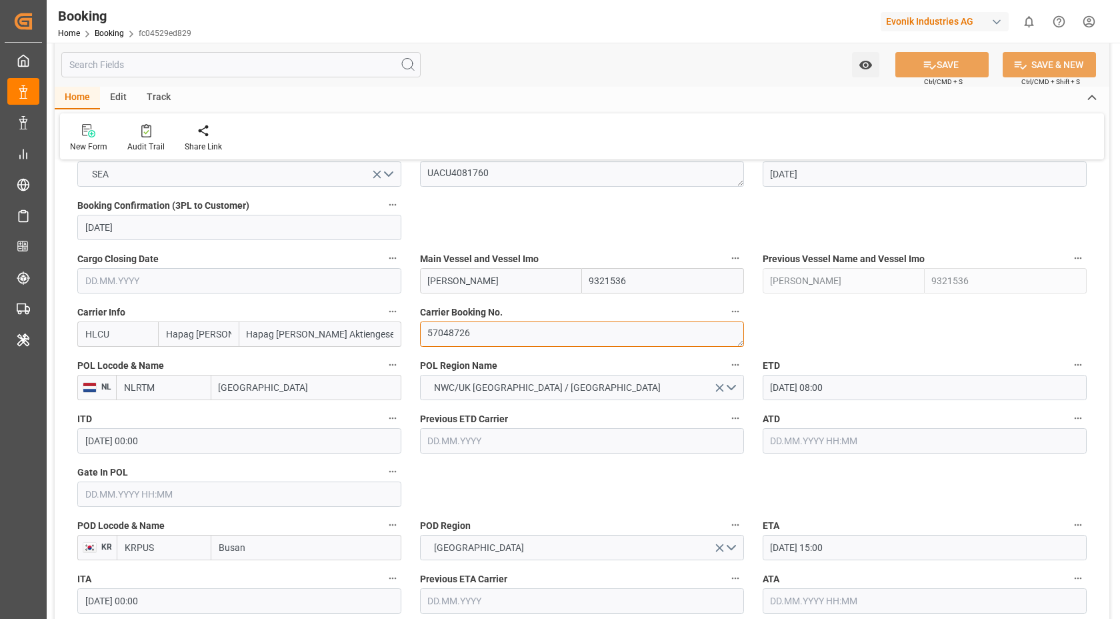
click at [516, 339] on textarea "57048726" at bounding box center [582, 333] width 324 height 25
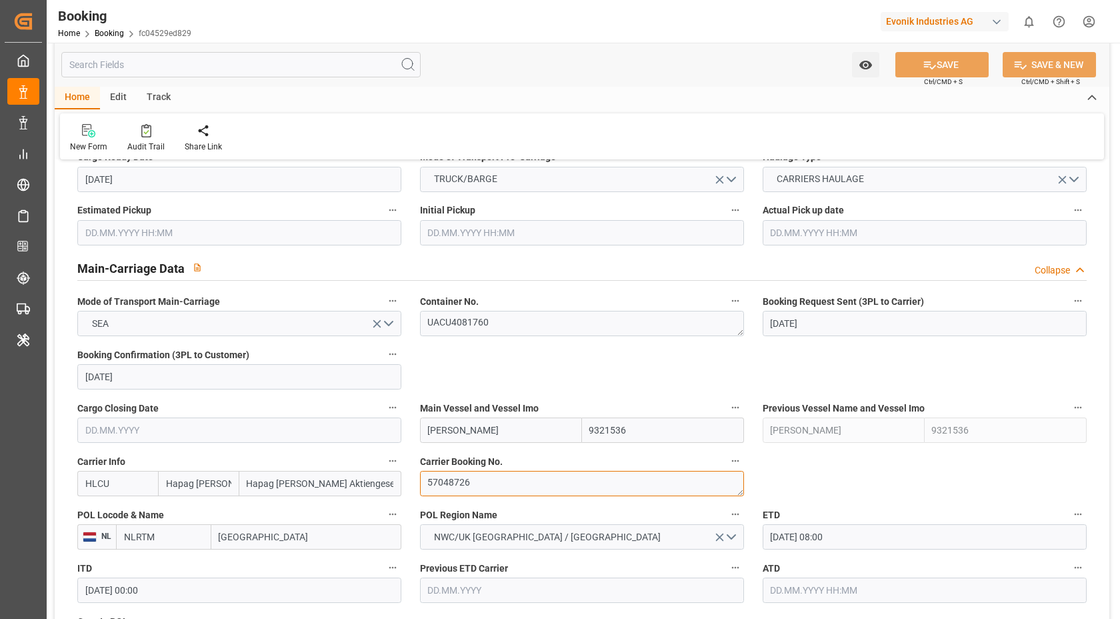
scroll to position [1013, 0]
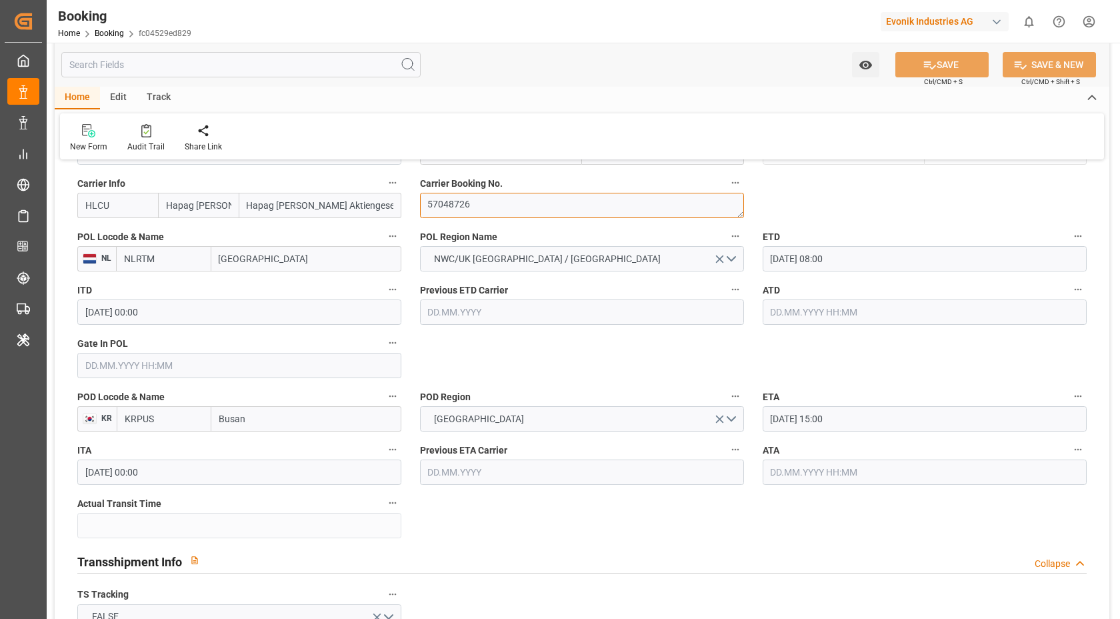
paste textarea "17752585"
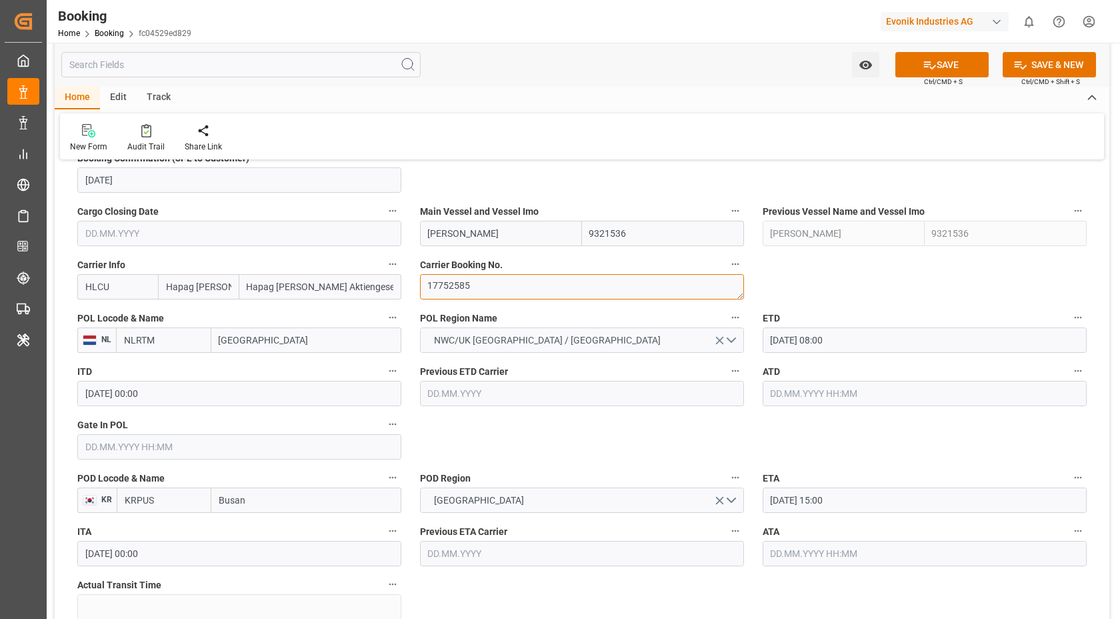
scroll to position [914, 0]
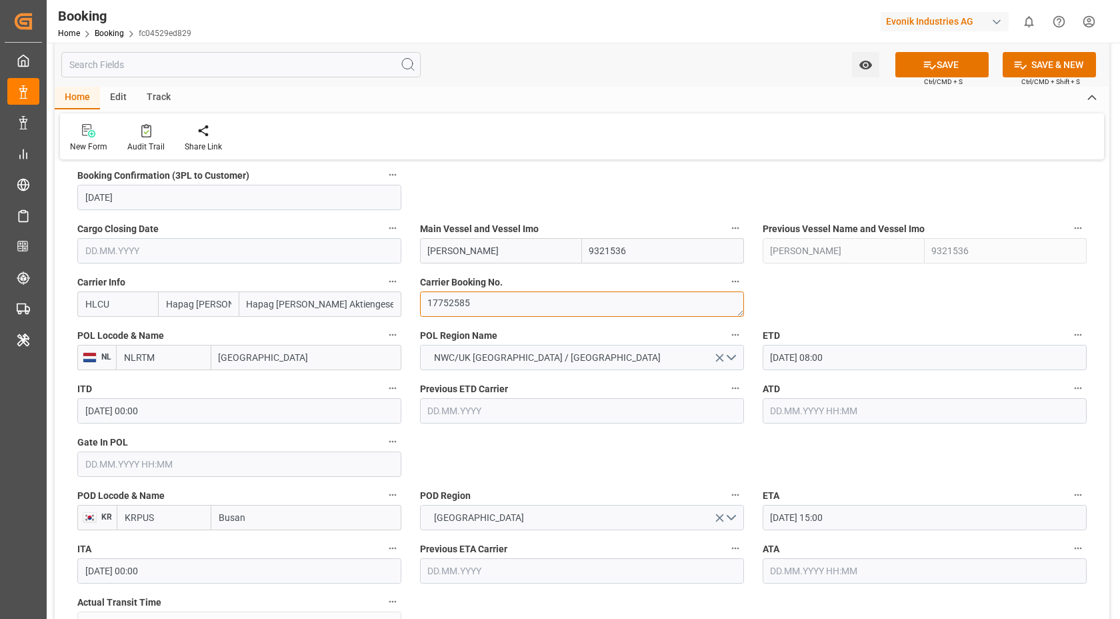
type textarea "17752585"
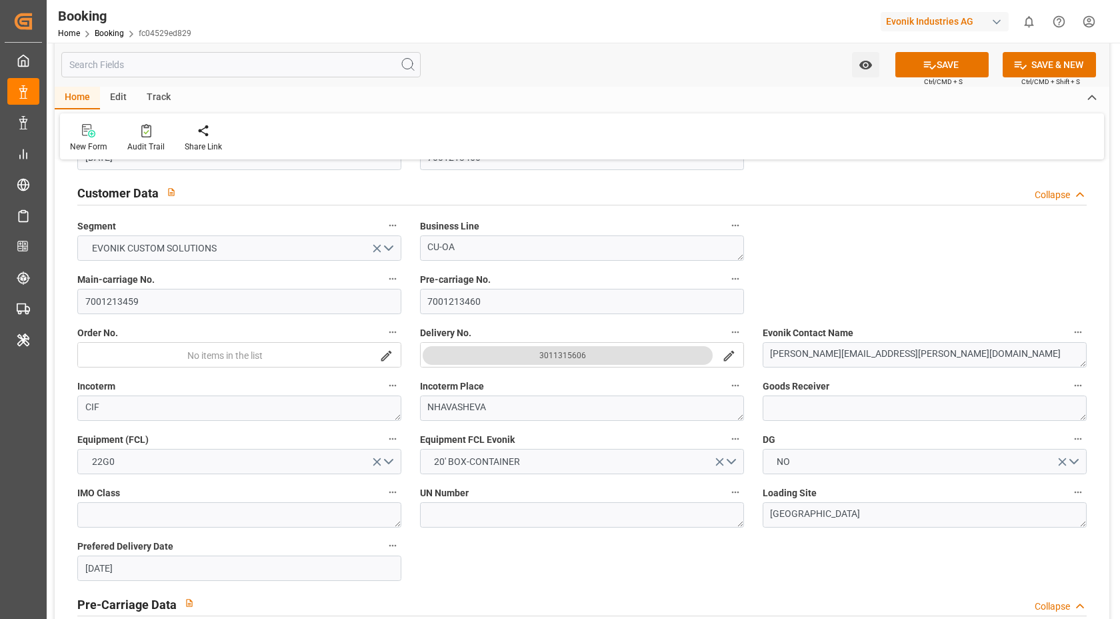
scroll to position [0, 0]
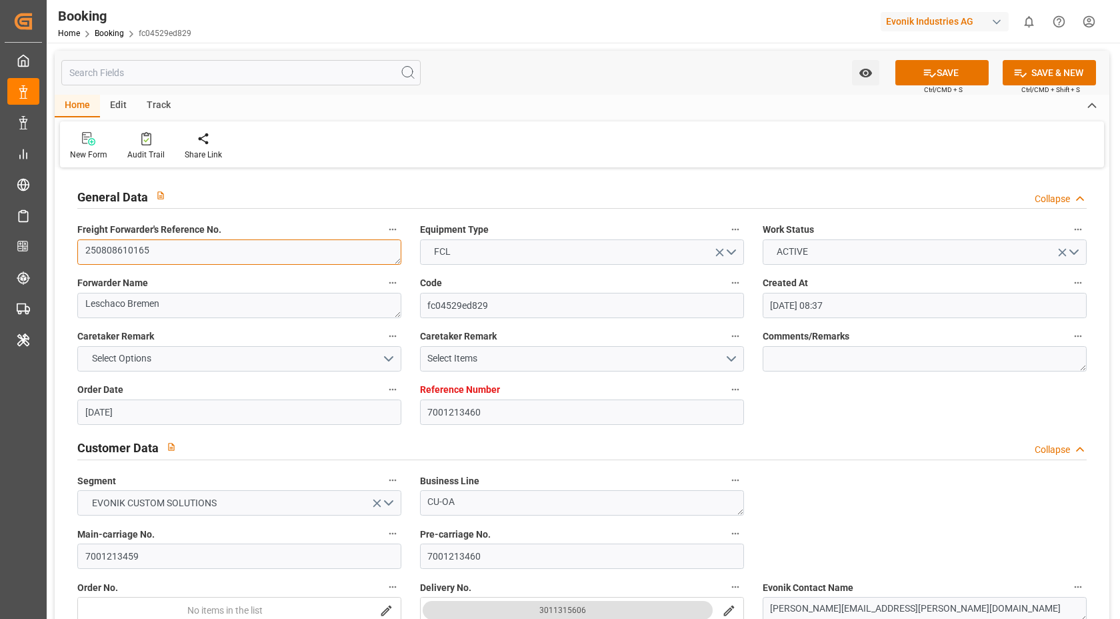
click at [195, 249] on textarea "250808610165" at bounding box center [239, 251] width 324 height 25
click at [195, 250] on textarea "250808610165" at bounding box center [239, 251] width 324 height 25
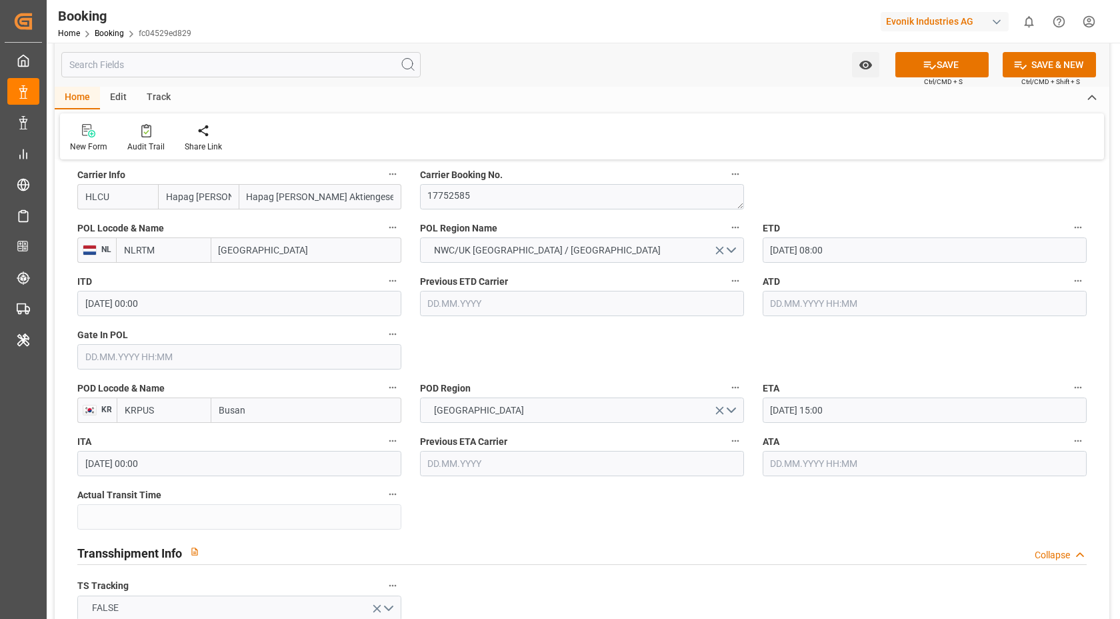
scroll to position [1300, 0]
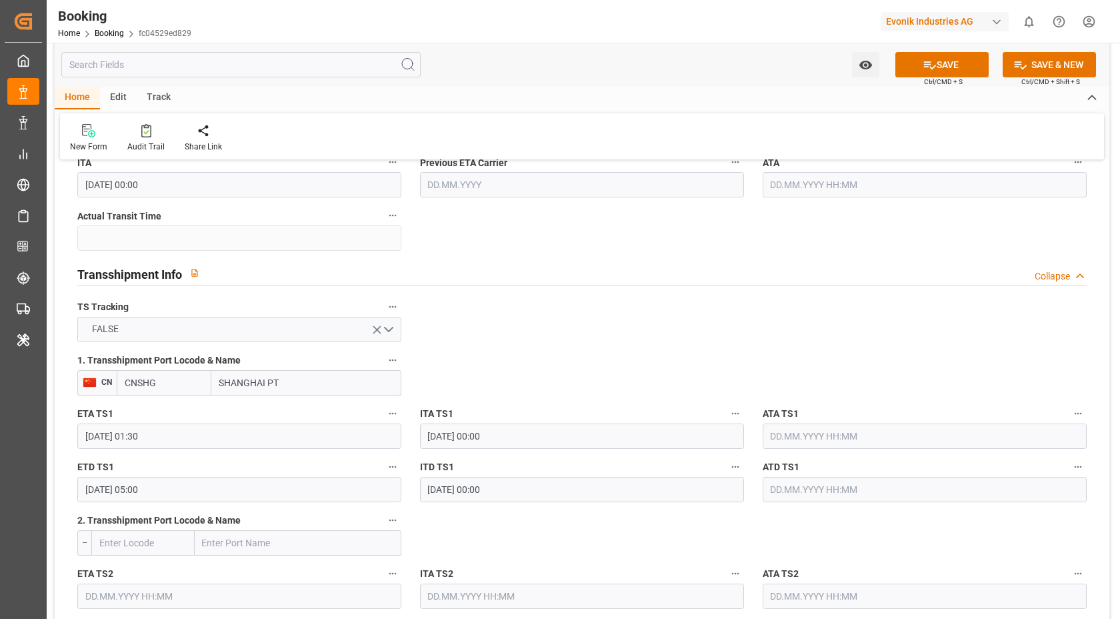
click at [376, 328] on icon "open menu" at bounding box center [377, 330] width 14 height 14
click at [351, 333] on button "Select Options" at bounding box center [239, 329] width 324 height 25
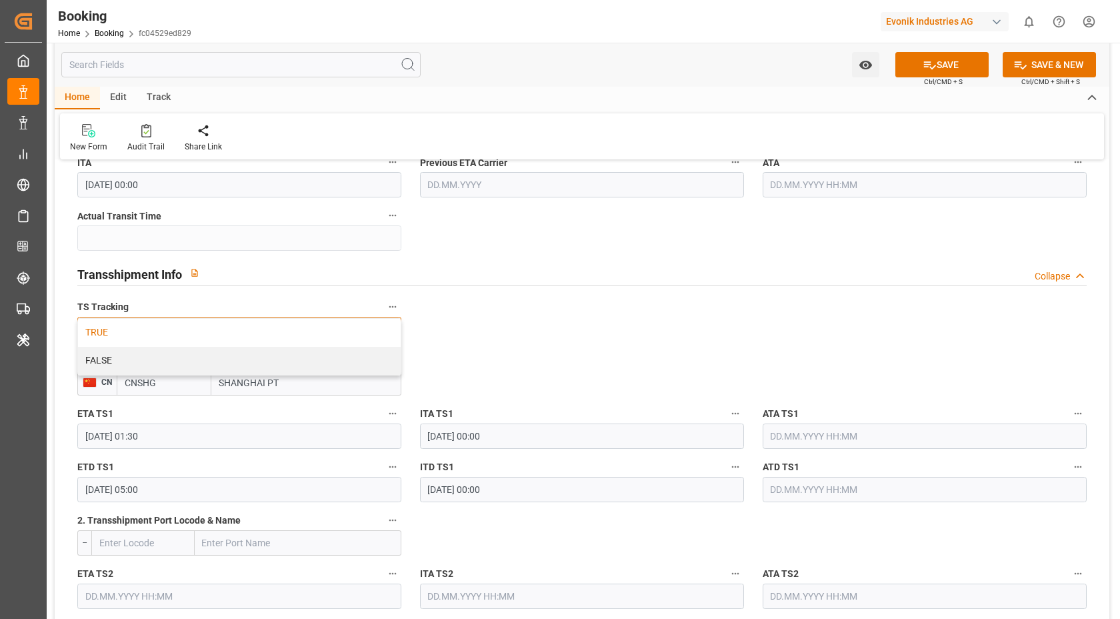
click at [238, 341] on div "TRUE" at bounding box center [239, 333] width 323 height 28
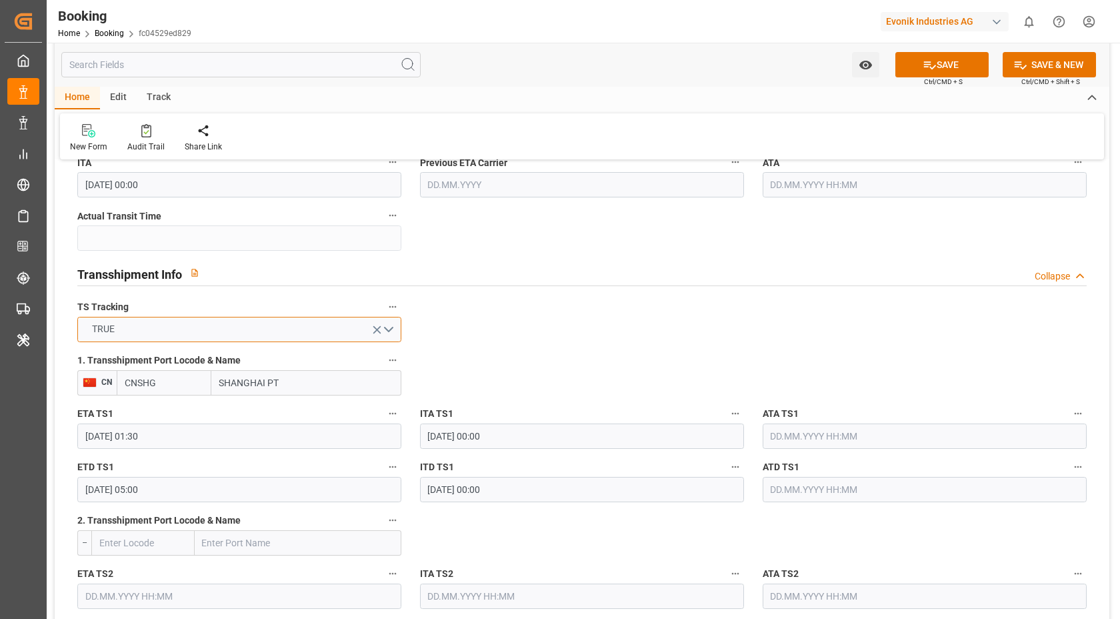
click at [387, 331] on button "TRUE" at bounding box center [239, 329] width 324 height 25
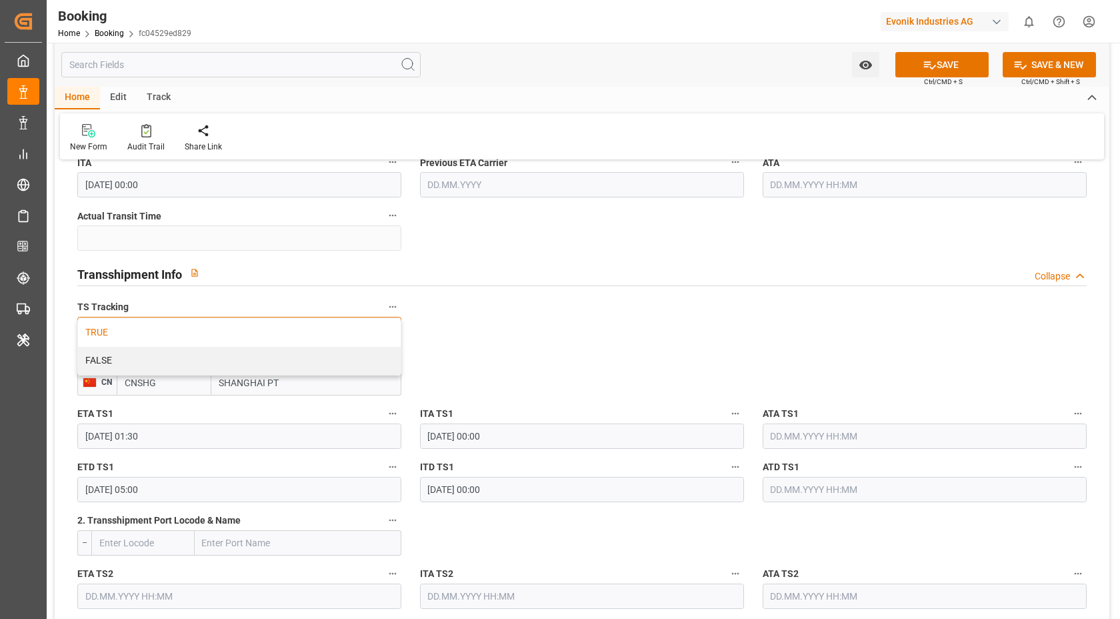
drag, startPoint x: 241, startPoint y: 353, endPoint x: 487, endPoint y: 349, distance: 246.1
click at [246, 353] on div "FALSE" at bounding box center [239, 361] width 323 height 28
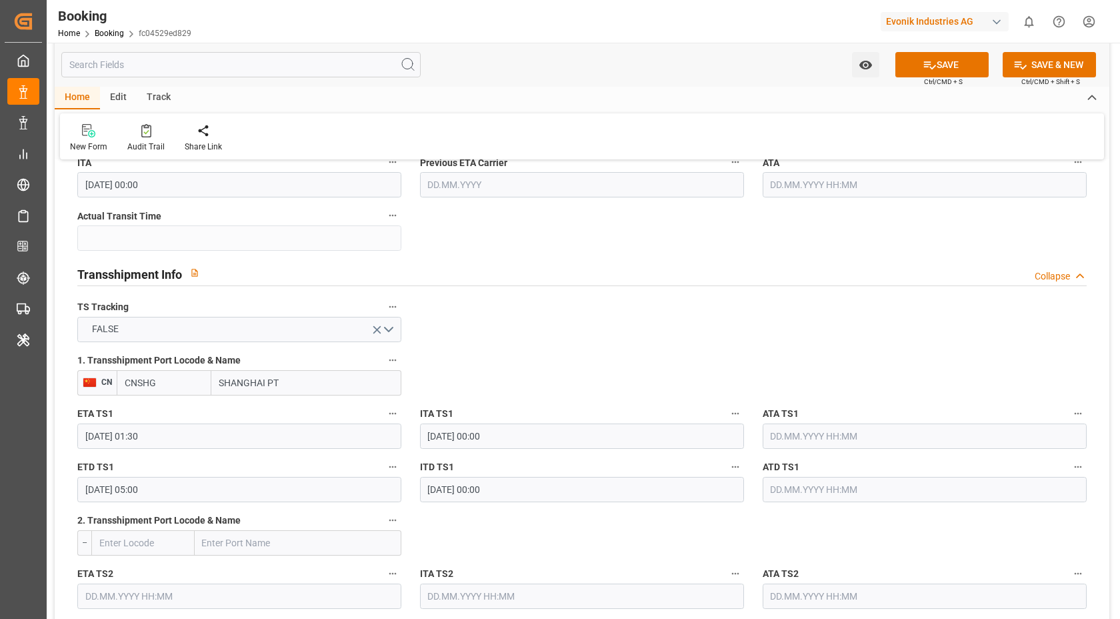
click at [363, 379] on input "SHANGHAI PT" at bounding box center [306, 382] width 190 height 25
click at [174, 378] on input "CNSHG" at bounding box center [164, 382] width 95 height 25
click at [173, 433] on input "29.09.2025 01:30" at bounding box center [239, 435] width 324 height 25
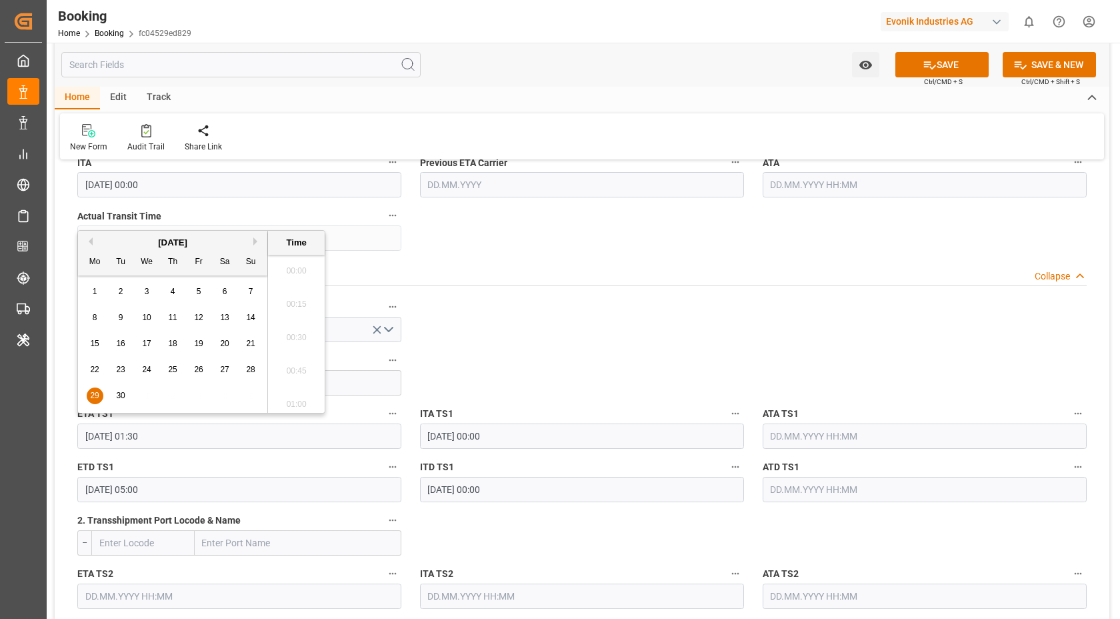
scroll to position [137, 0]
click at [201, 494] on input "09.10.2025 05:00" at bounding box center [239, 489] width 324 height 25
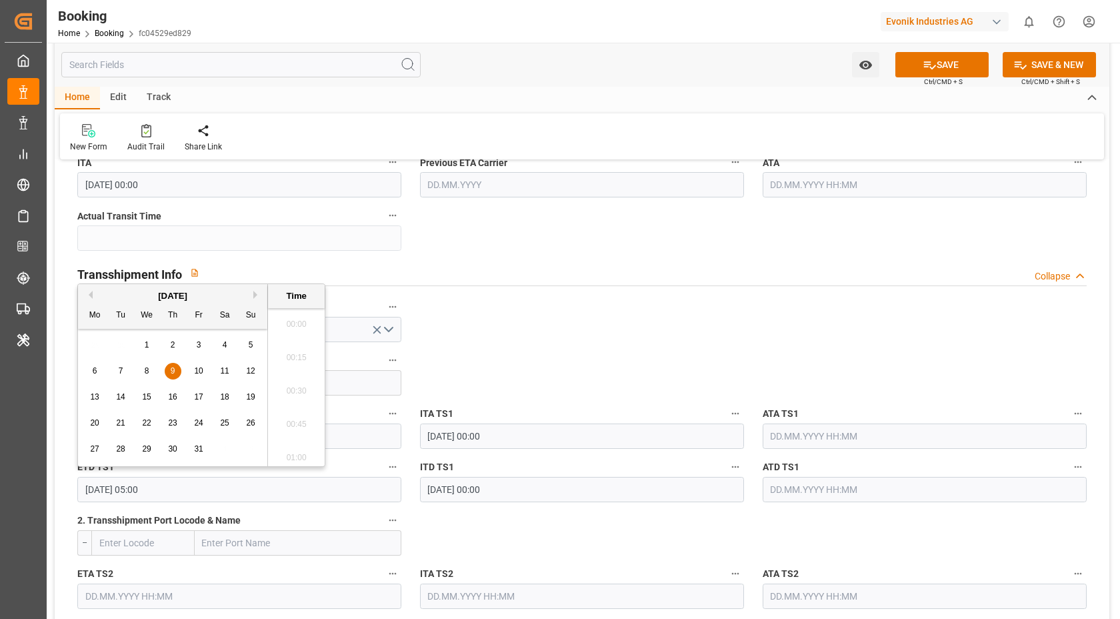
scroll to position [604, 0]
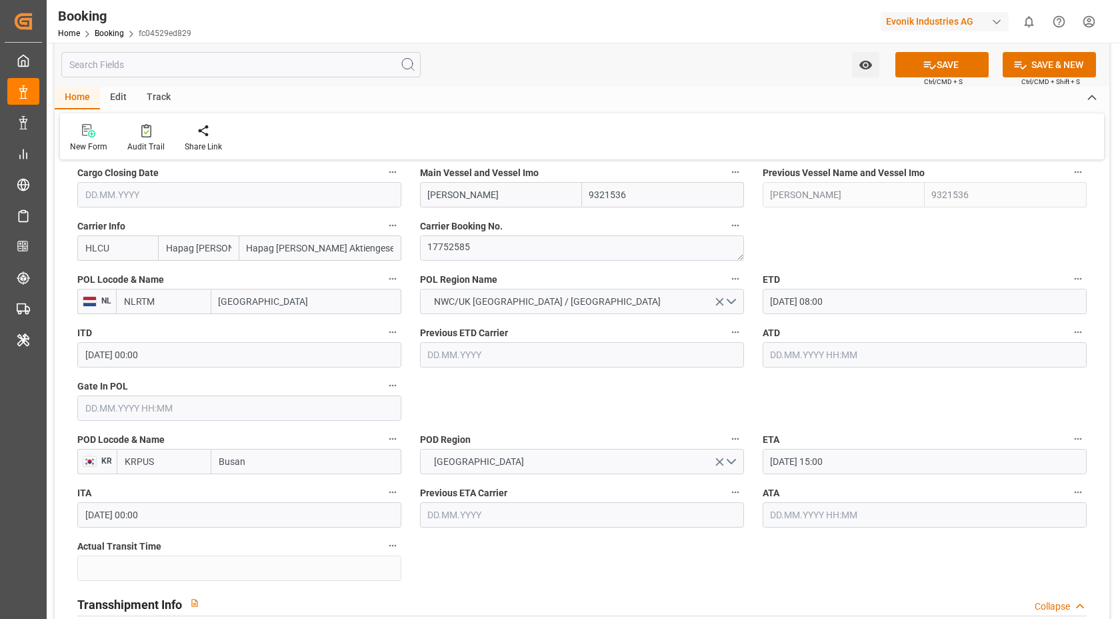
scroll to position [756, 0]
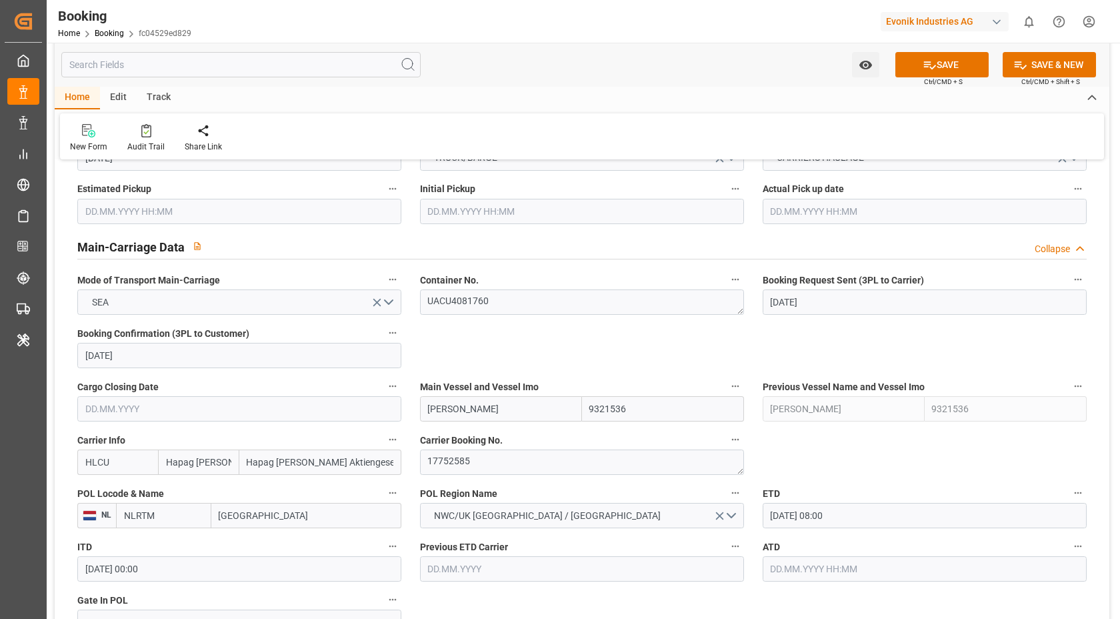
click at [503, 419] on input "ELLY MAERSK" at bounding box center [501, 408] width 162 height 25
paste input "CHARLESTON EXPRESS"
paste input "text"
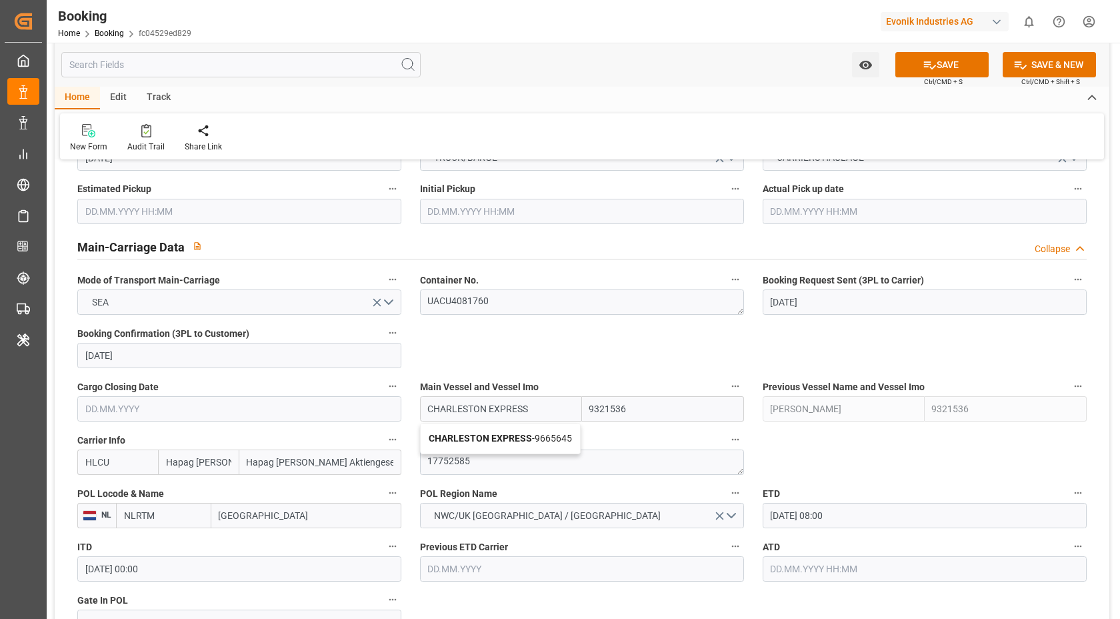
click at [493, 437] on b "CHARLESTON EXPRESS" at bounding box center [480, 438] width 103 height 11
type input "CHARLESTON EXPRESS"
type input "9665645"
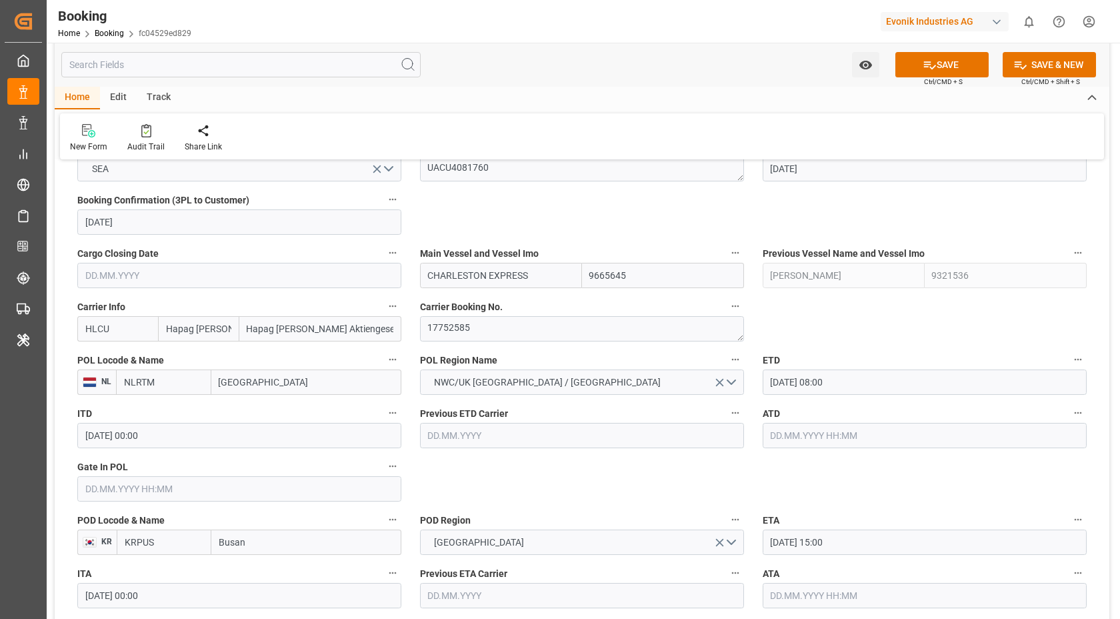
scroll to position [970, 0]
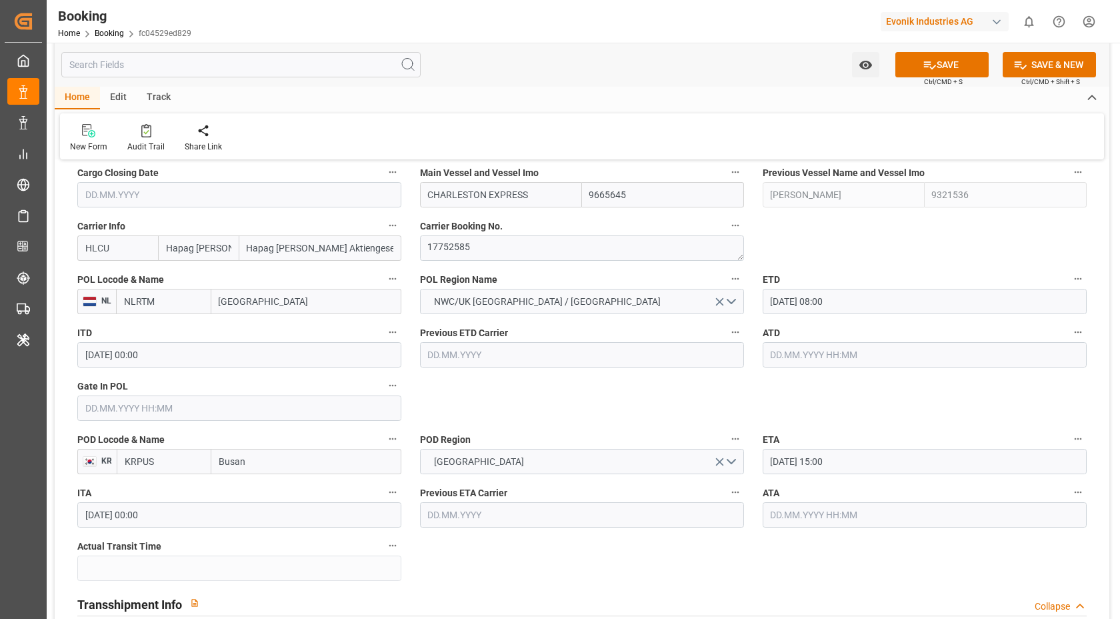
type input "CHARLESTON EXPRESS"
click at [274, 464] on input "Busan" at bounding box center [306, 461] width 190 height 25
paste input "NHAVA SHEVA"
type input "NHAVA SHEVA"
click at [293, 495] on b "Jawaharlal Nehru (Nhava Sheva)" at bounding box center [296, 490] width 153 height 11
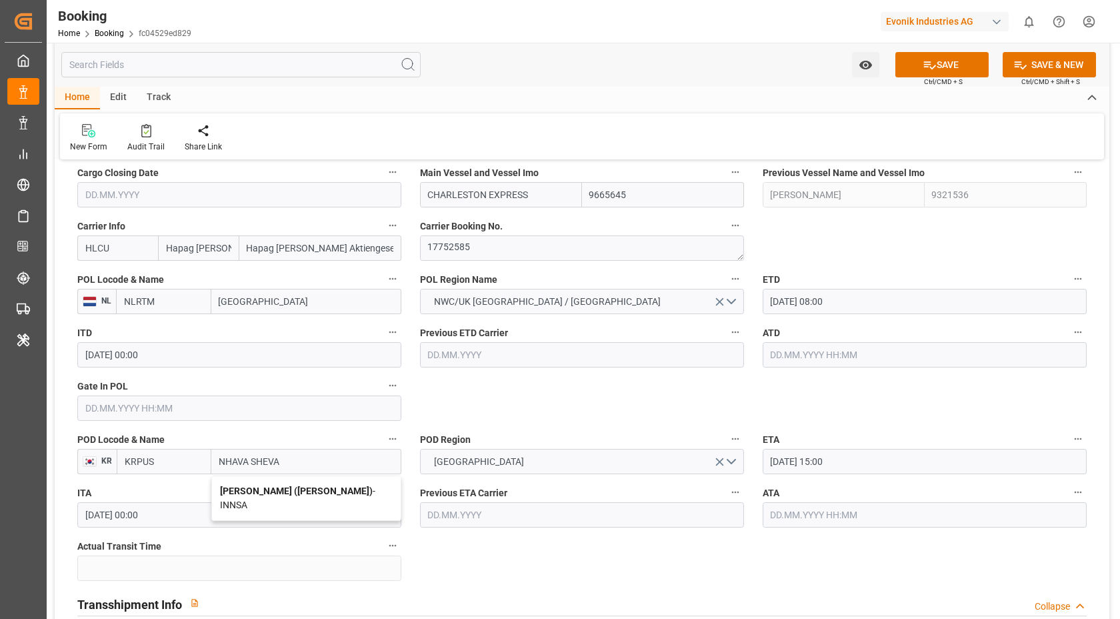
type input "INNSA"
type input "Jawaharlal Nehru (Nhava Sheva)"
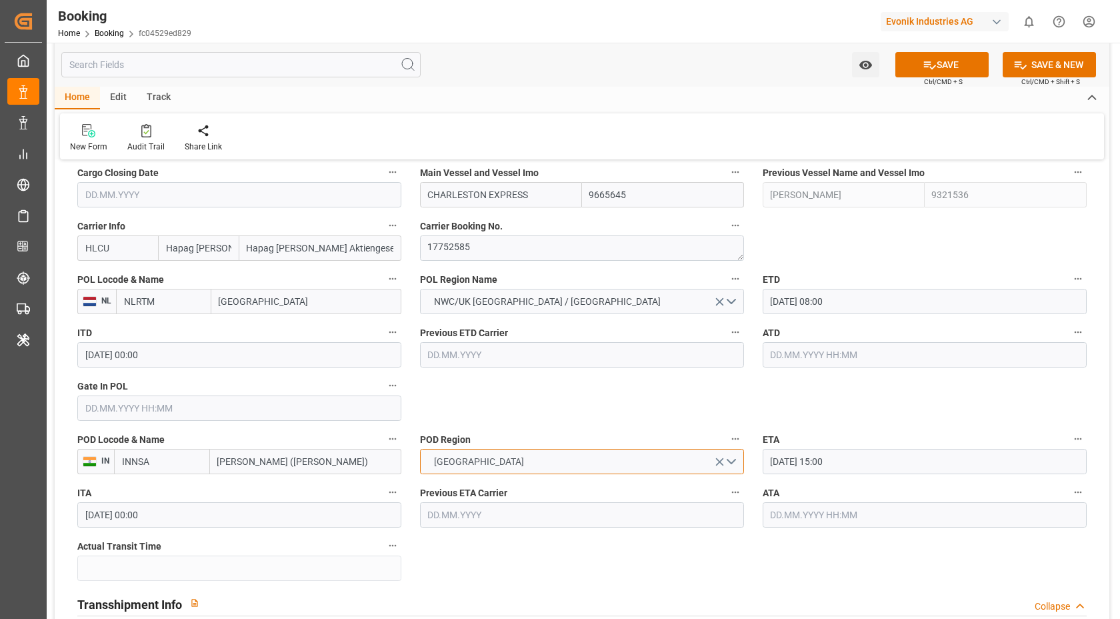
click at [638, 466] on button "FAR EAST" at bounding box center [582, 461] width 324 height 25
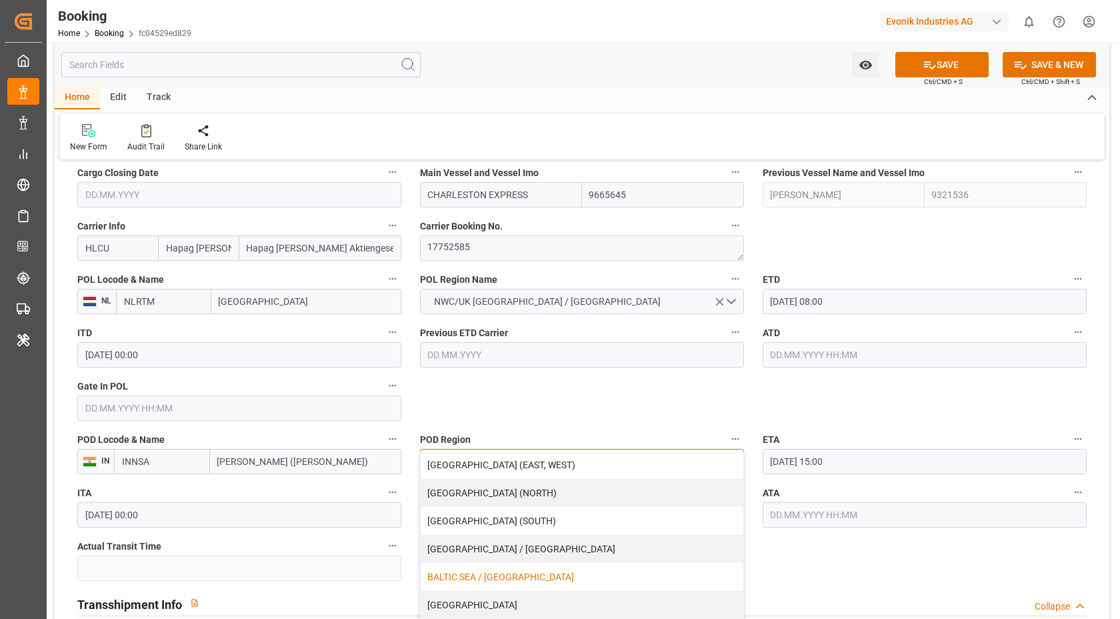
scroll to position [207, 0]
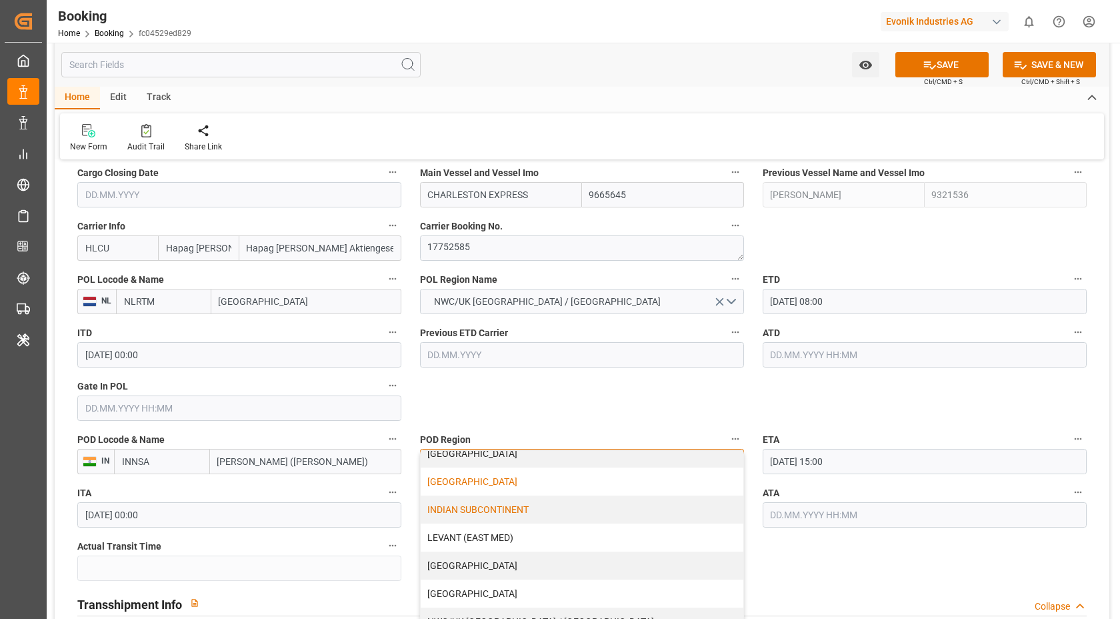
click at [518, 507] on div "INDIAN SUBCONTINENT" at bounding box center [582, 509] width 323 height 28
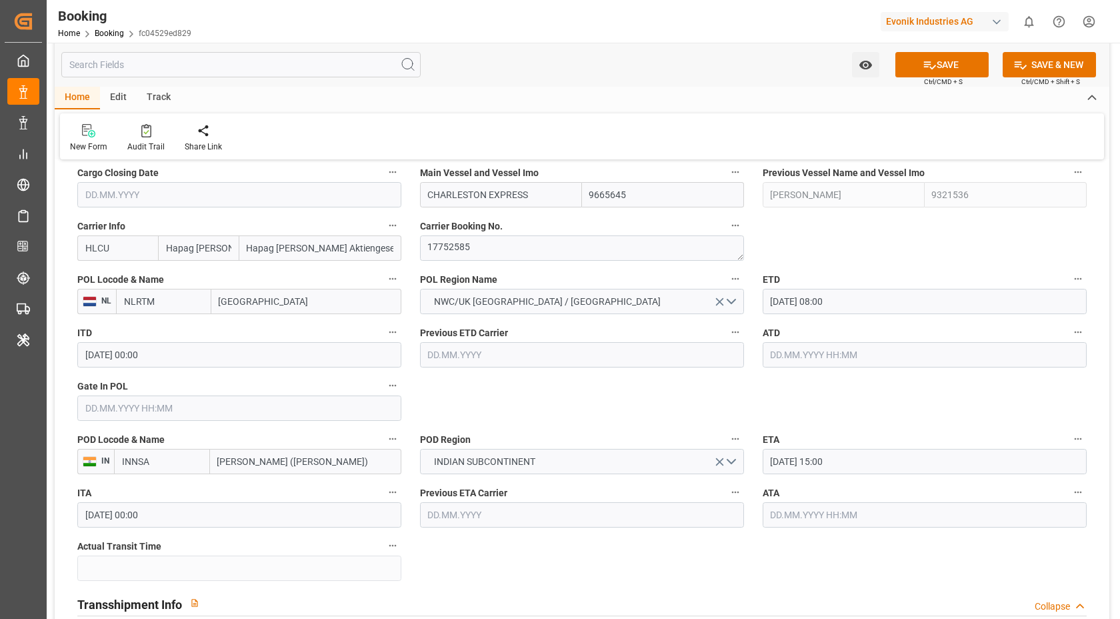
click at [864, 317] on div "ETD 17.08.2025 08:00" at bounding box center [925, 291] width 343 height 53
click at [875, 309] on input "17.08.2025 08:00" at bounding box center [925, 301] width 324 height 25
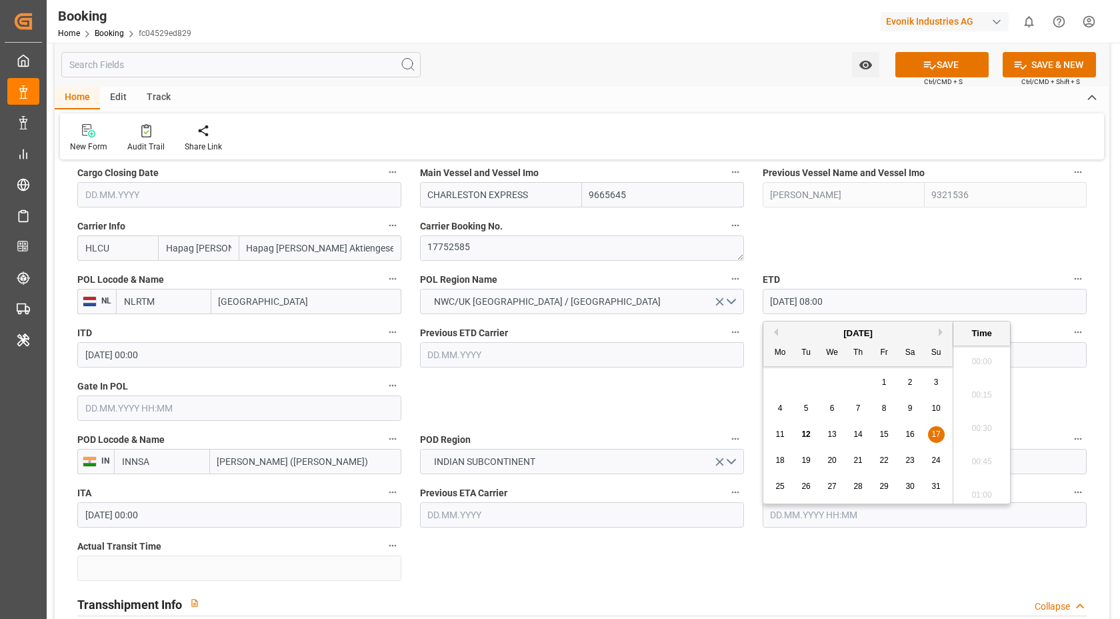
scroll to position [1004, 0]
click at [884, 463] on span "22" at bounding box center [884, 459] width 9 height 9
type input "22.08.2025 08:00"
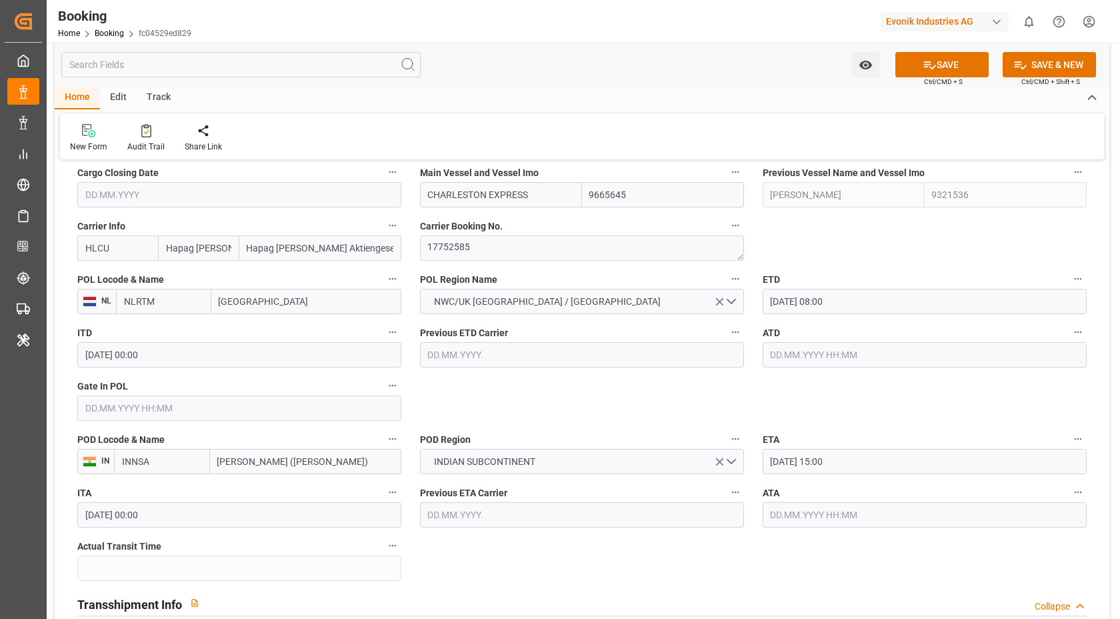
click at [877, 469] on input "11.10.2025 15:00" at bounding box center [925, 461] width 324 height 25
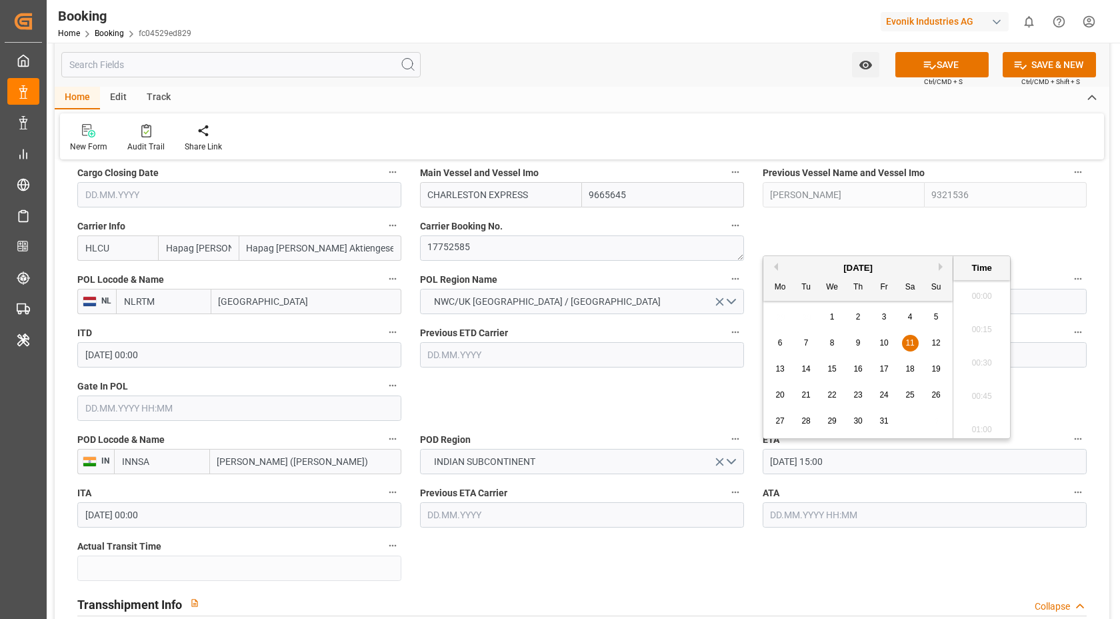
scroll to position [1938, 0]
click at [834, 339] on span "8" at bounding box center [832, 342] width 5 height 9
type input "08.10.2025 15:00"
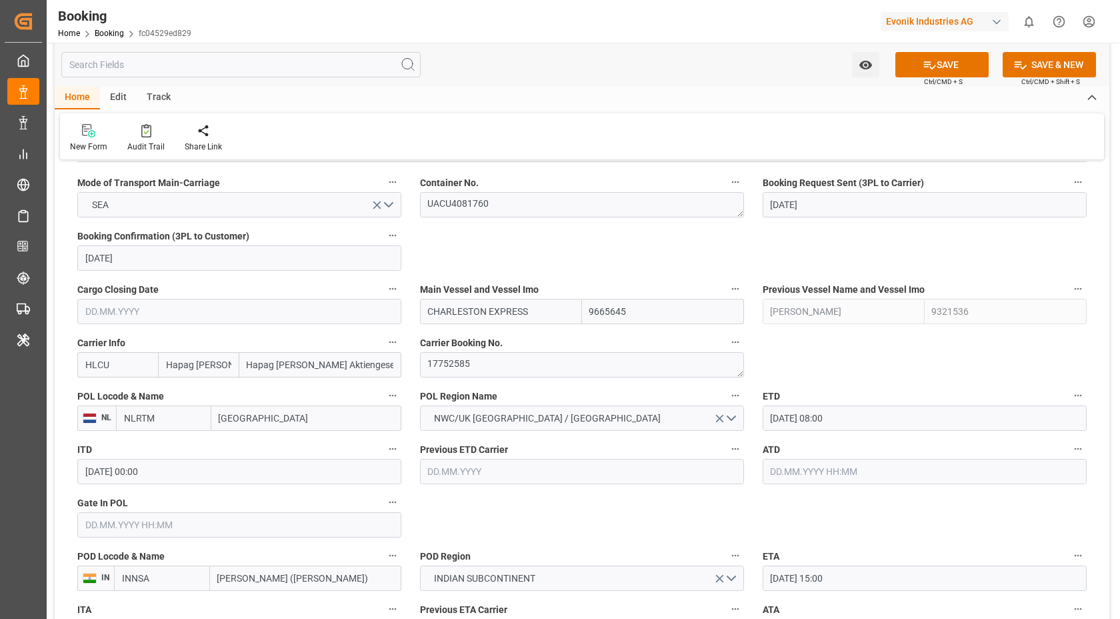
scroll to position [811, 0]
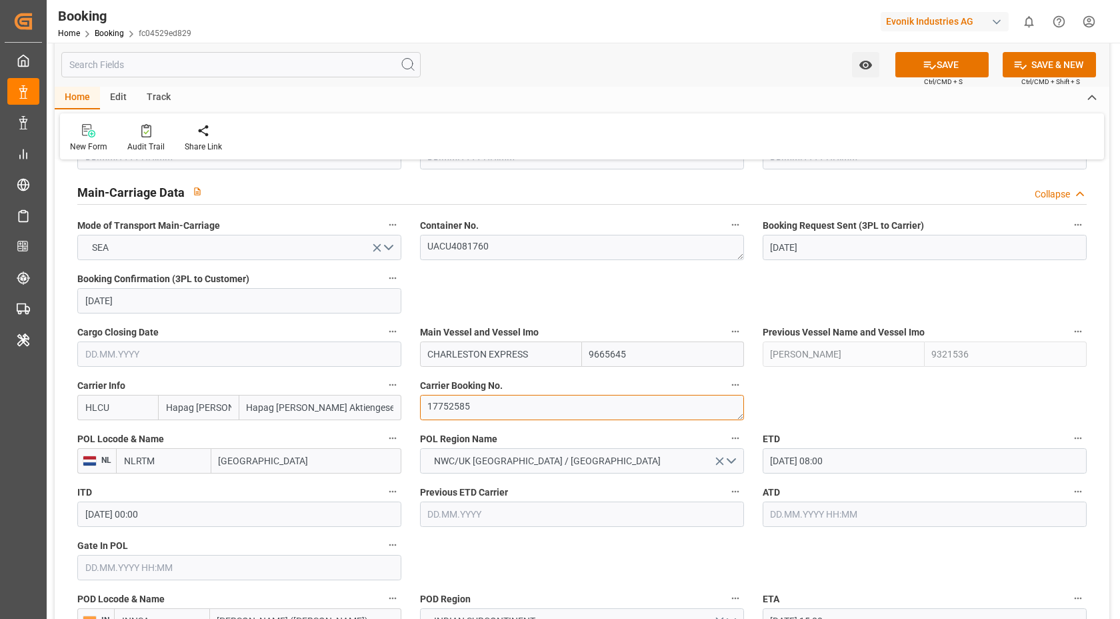
click at [516, 412] on textarea "17752585" at bounding box center [582, 407] width 324 height 25
click at [521, 248] on textarea "UACU4081760" at bounding box center [582, 247] width 324 height 25
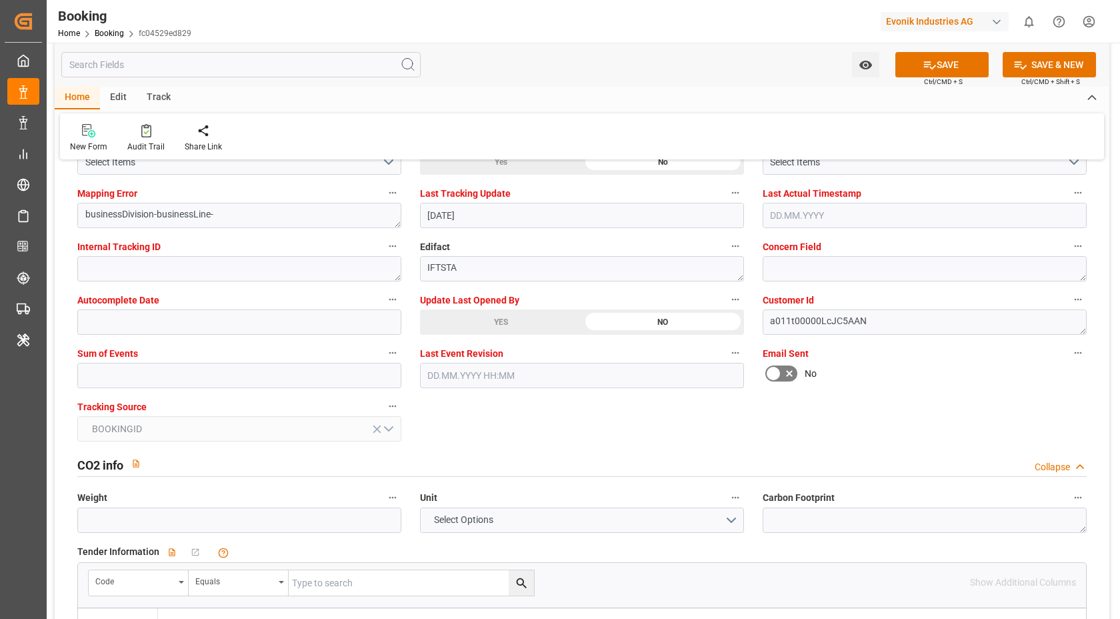
scroll to position [2662, 0]
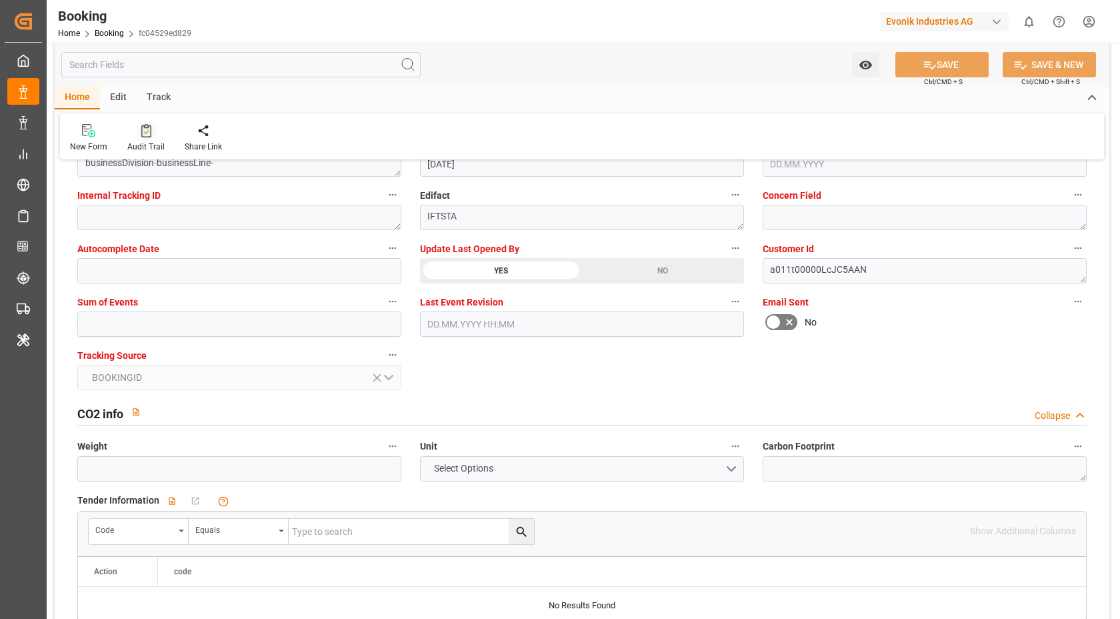
click at [143, 131] on icon at bounding box center [146, 130] width 10 height 13
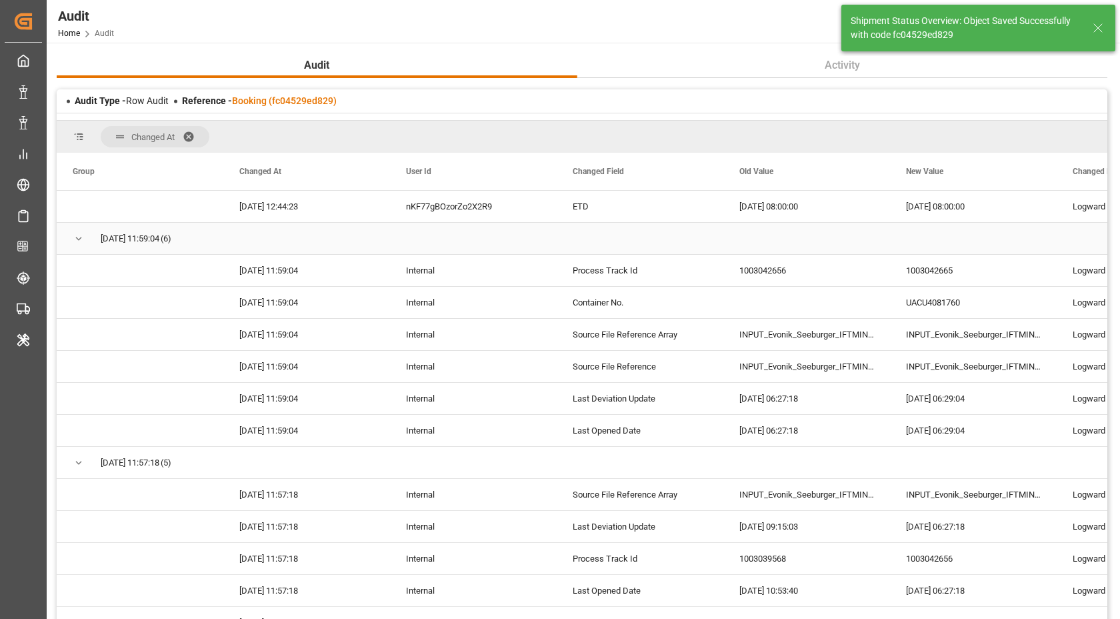
scroll to position [836, 0]
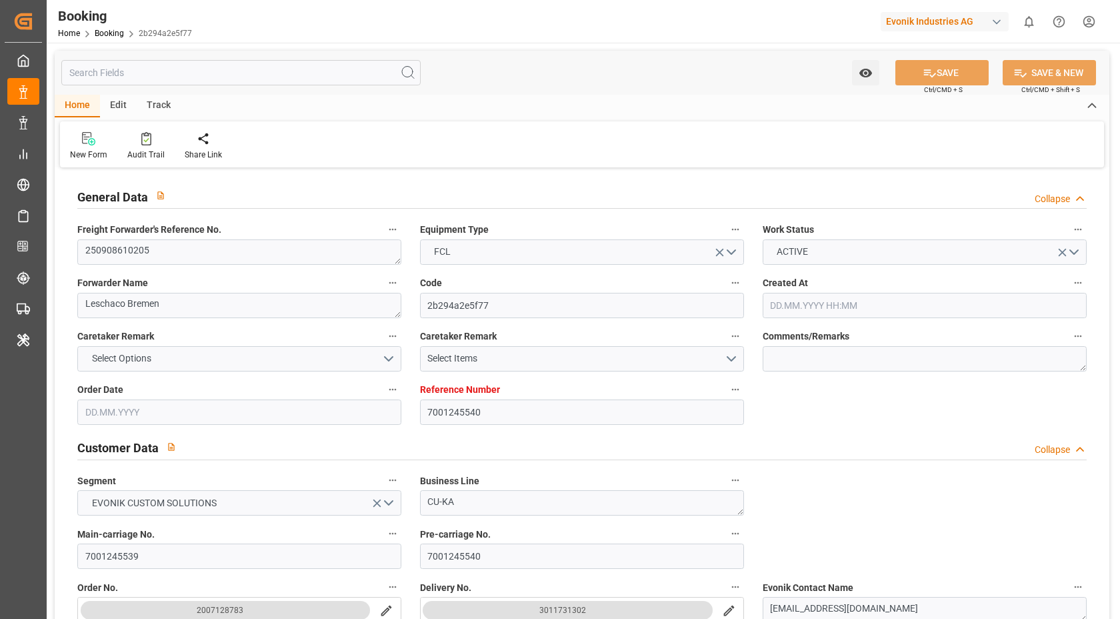
type input "7001245540"
type input "Hapag [PERSON_NAME]"
type input "Hapag [PERSON_NAME] Aktiengesellschaft"
type input "EUNWC"
type input "MXVER"
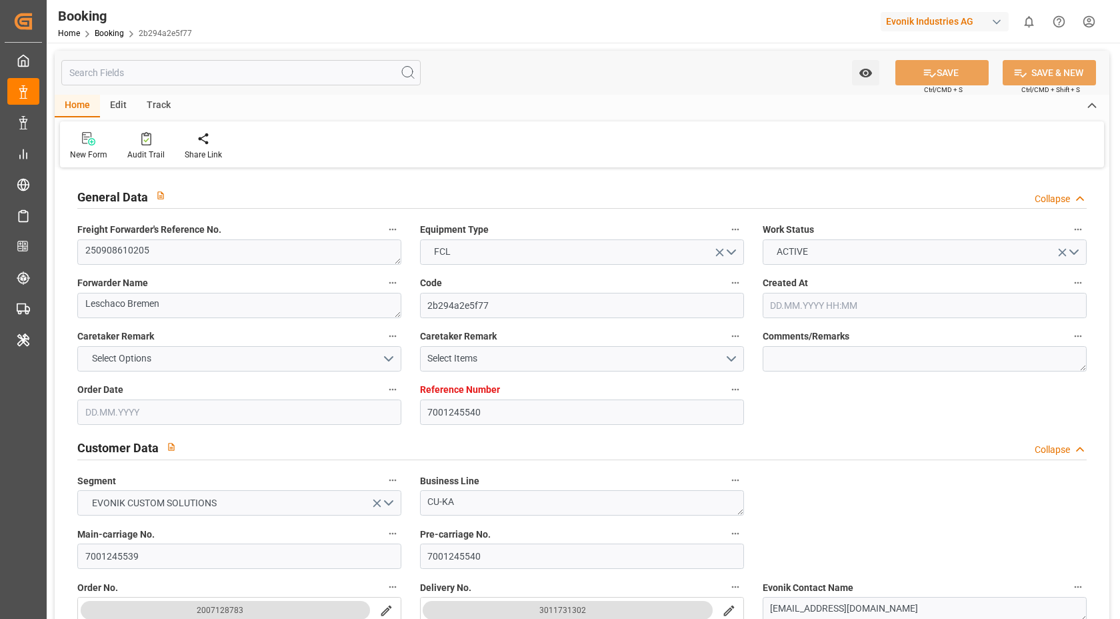
type input "[DATE] 12:15"
type input "[DATE]"
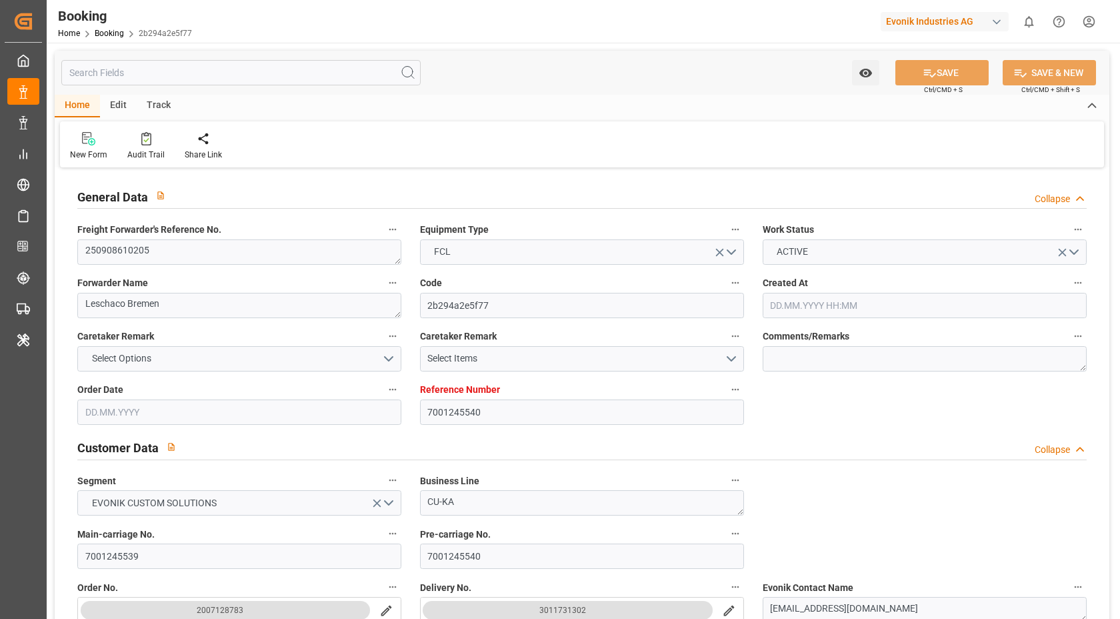
type input "[DATE]"
type input "12.08.2025 06:50"
click at [199, 255] on textarea "250908610205" at bounding box center [239, 251] width 324 height 25
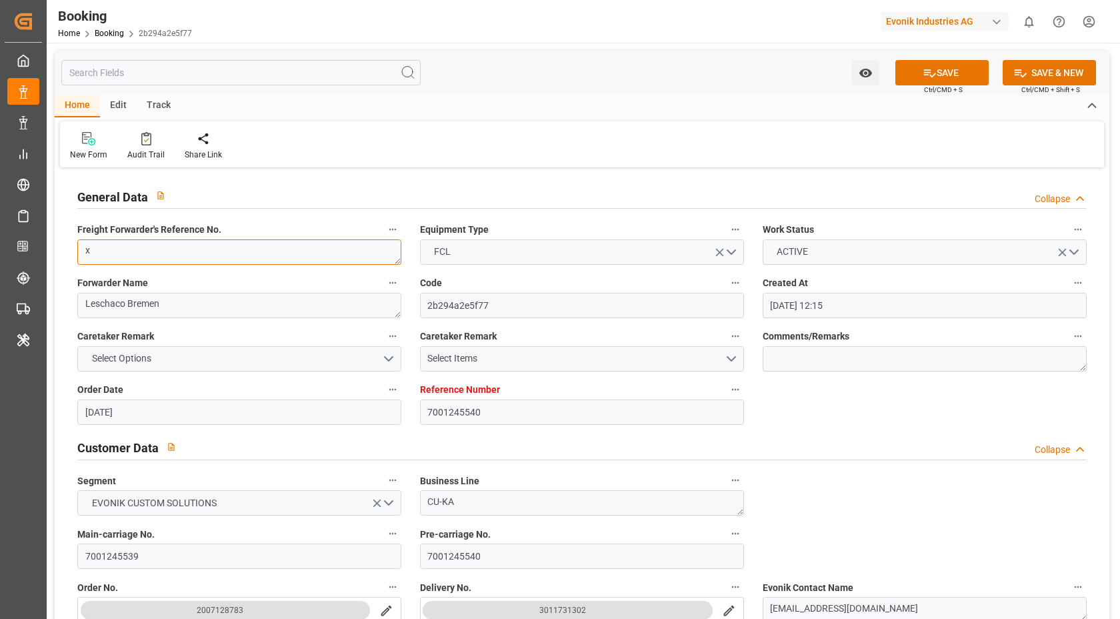
type textarea "250908610205"
click at [575, 89] on div "Watch Option SAVE Ctrl/CMD + S SAVE & NEW Ctrl/CMD + Shift + S" at bounding box center [582, 73] width 1055 height 44
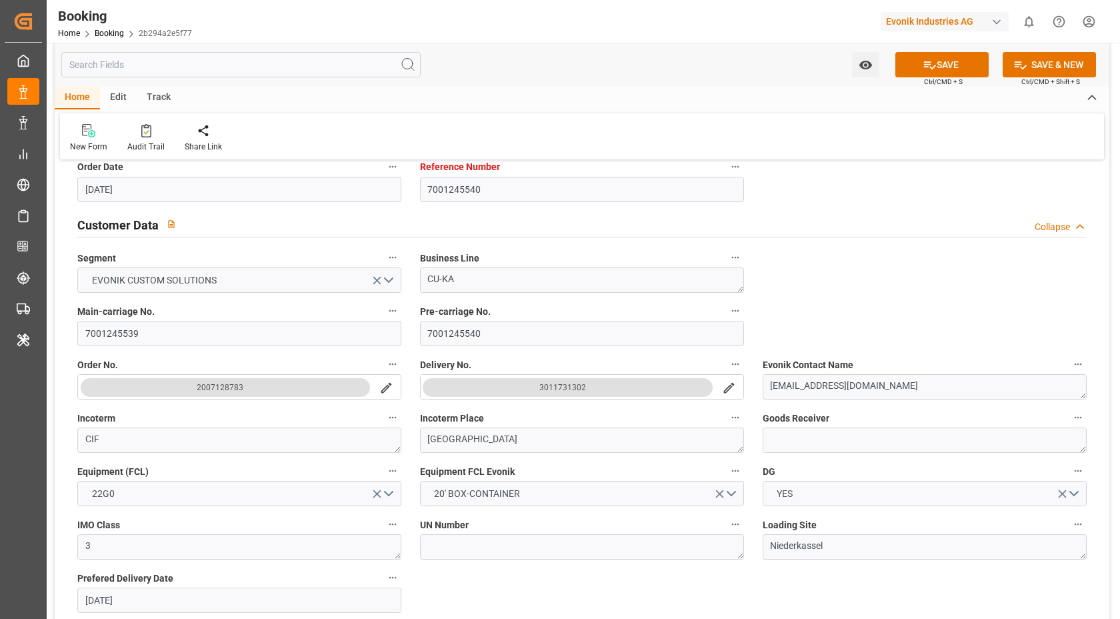
drag, startPoint x: 534, startPoint y: 387, endPoint x: 634, endPoint y: 391, distance: 99.4
click at [634, 391] on button "3011731302" at bounding box center [568, 387] width 290 height 19
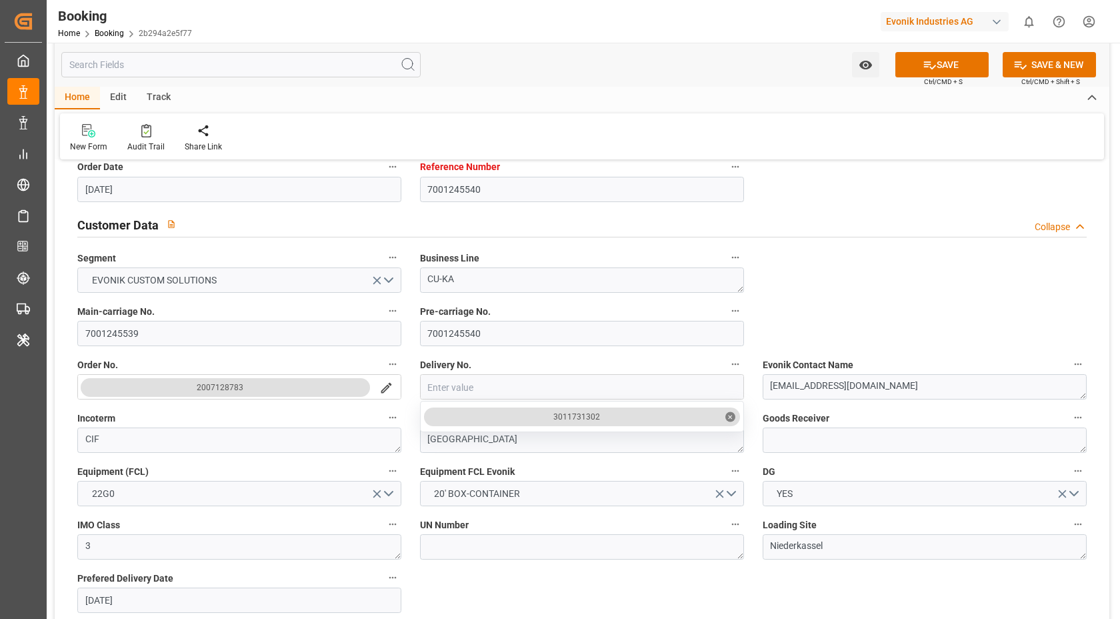
click at [572, 393] on input "close menu" at bounding box center [582, 387] width 323 height 25
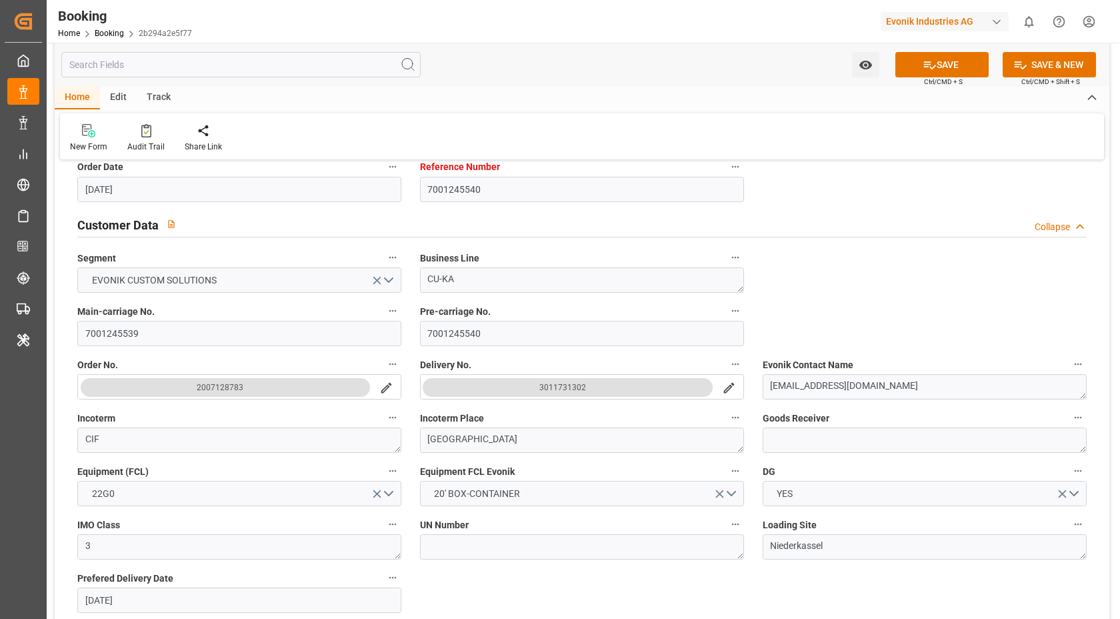
click at [586, 391] on button "3011731302" at bounding box center [568, 387] width 290 height 19
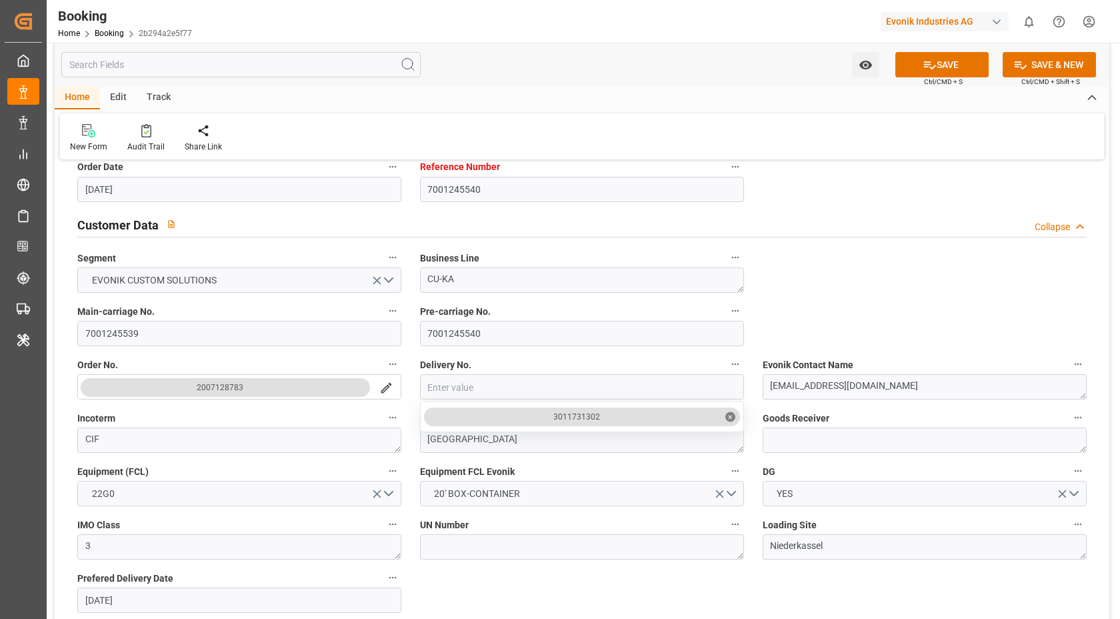
scroll to position [0, 0]
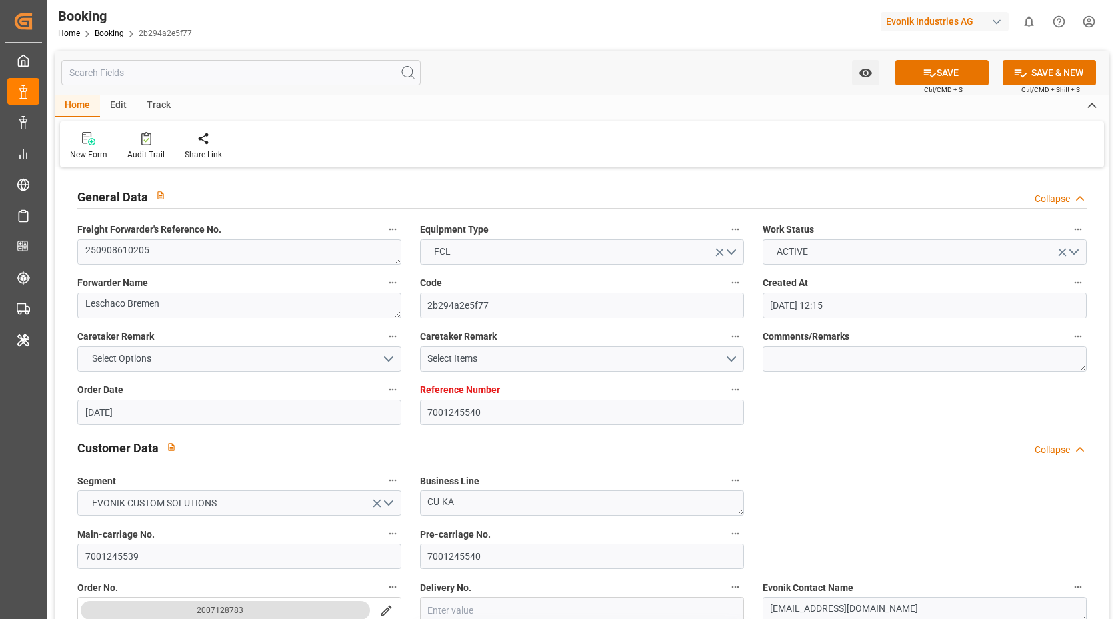
click at [806, 106] on div "Home Edit Track" at bounding box center [582, 106] width 1055 height 23
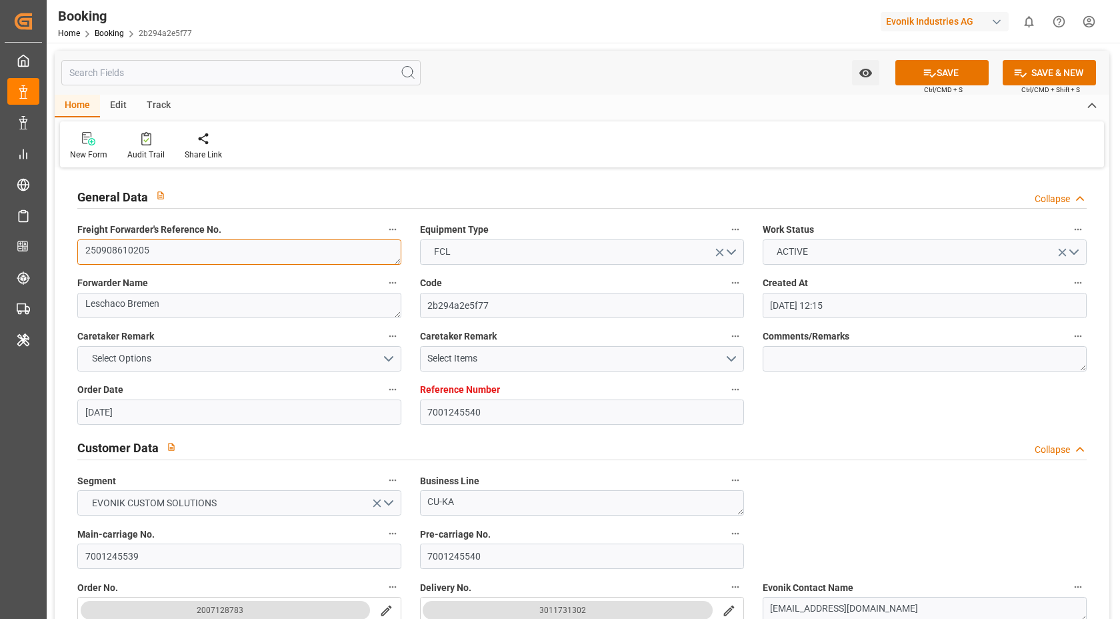
click at [285, 239] on textarea "250908610205" at bounding box center [239, 251] width 324 height 25
click at [612, 85] on div "Watch Option SAVE Ctrl/CMD + S SAVE & NEW Ctrl/CMD + Shift + S" at bounding box center [582, 73] width 1055 height 44
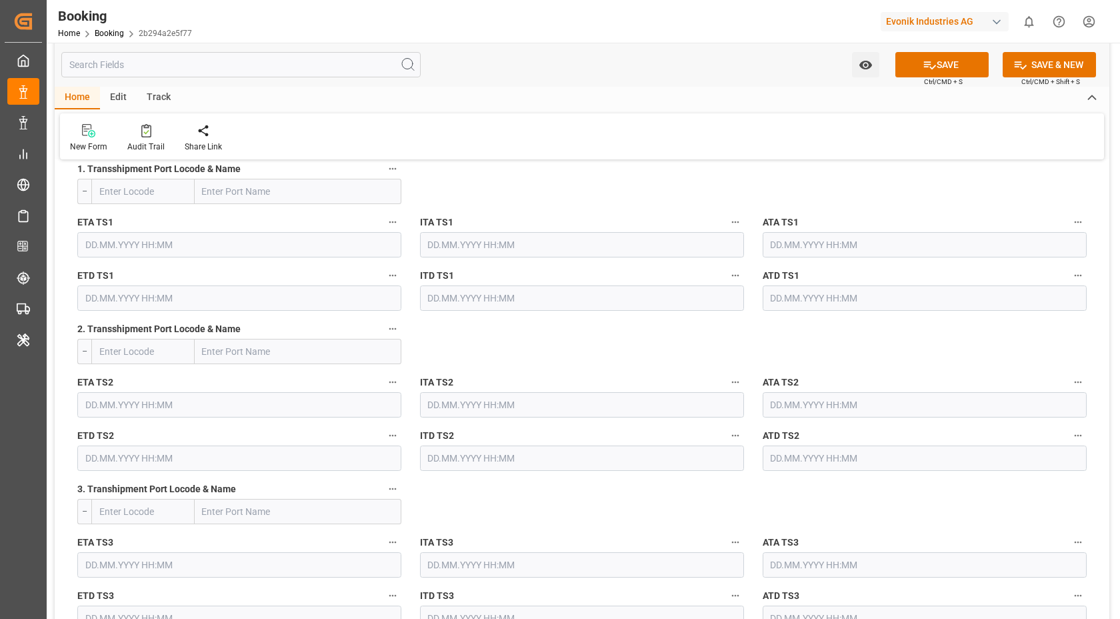
scroll to position [1338, 0]
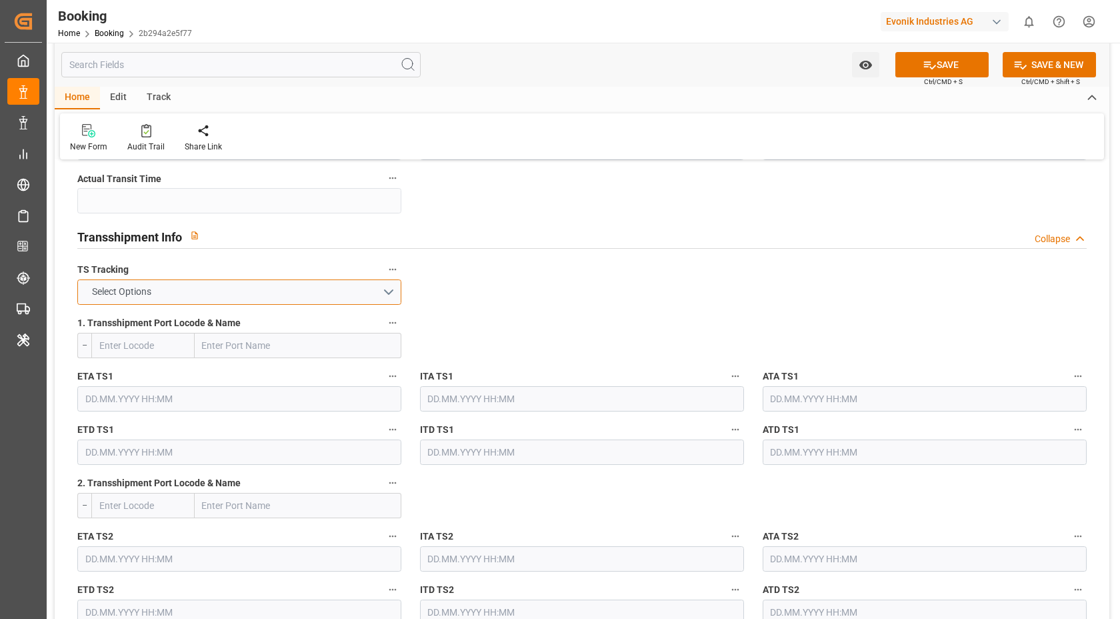
click at [330, 293] on button "Select Options" at bounding box center [239, 291] width 324 height 25
click at [210, 318] on div "FALSE" at bounding box center [239, 323] width 323 height 28
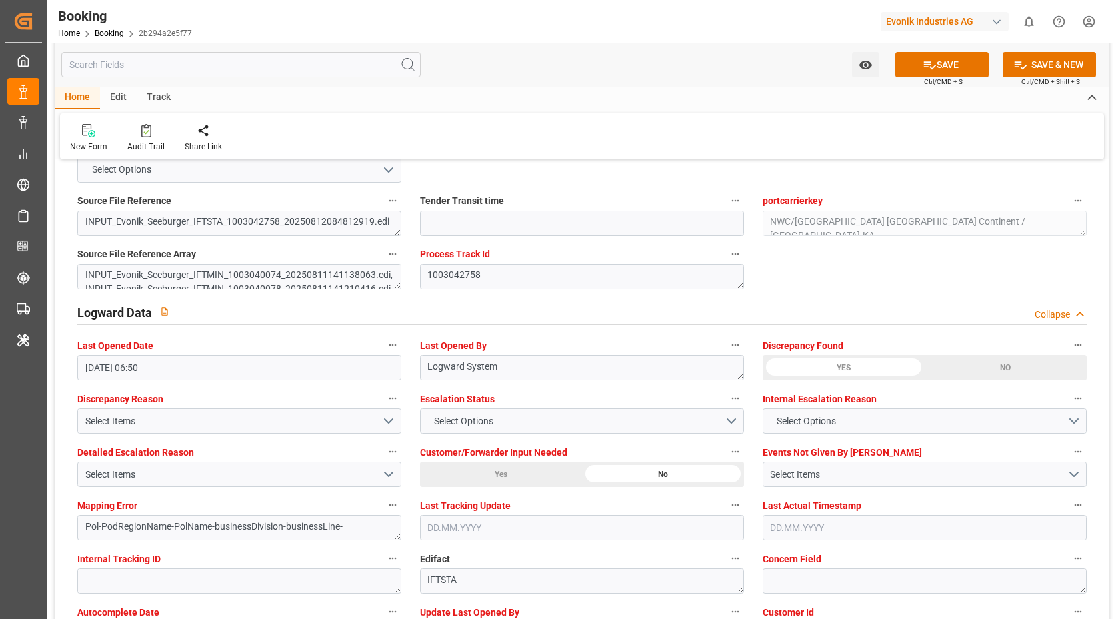
scroll to position [2565, 0]
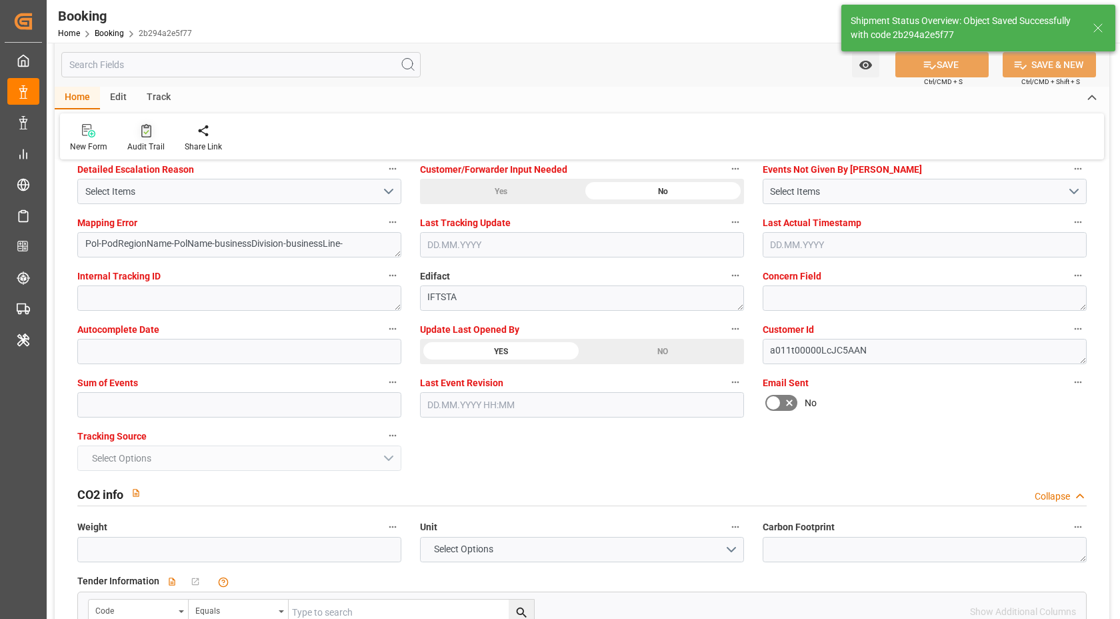
type textarea "[PERSON_NAME]"
type textarea "Pol-PodRegionName-businessDivision-businessLine-"
type input "12.08.2025 07:15"
click at [147, 136] on icon at bounding box center [146, 130] width 10 height 13
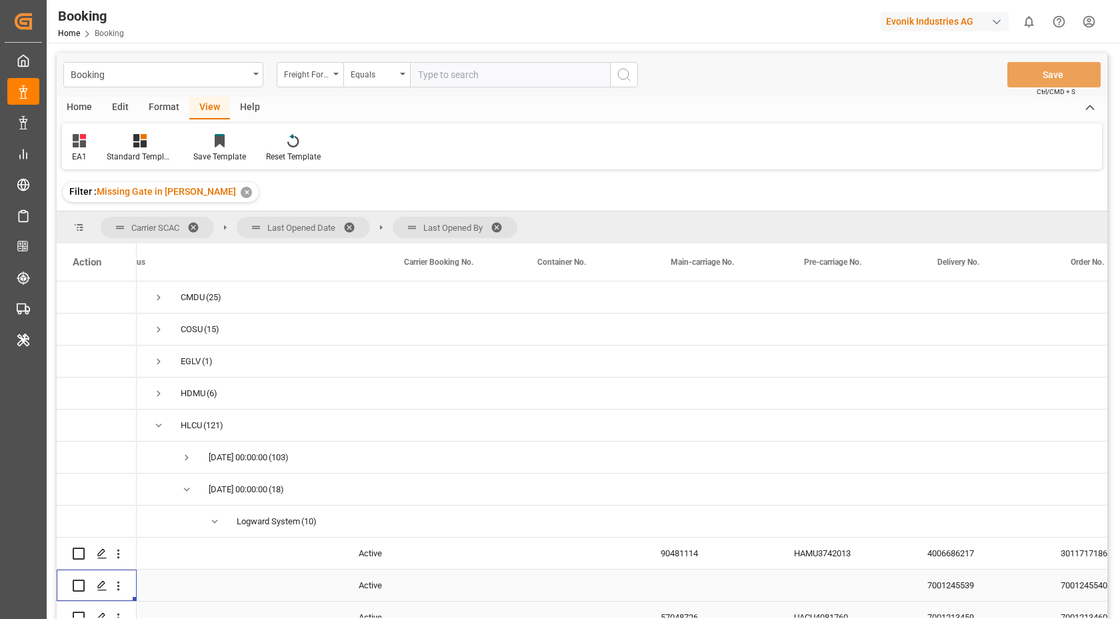
scroll to position [0, 257]
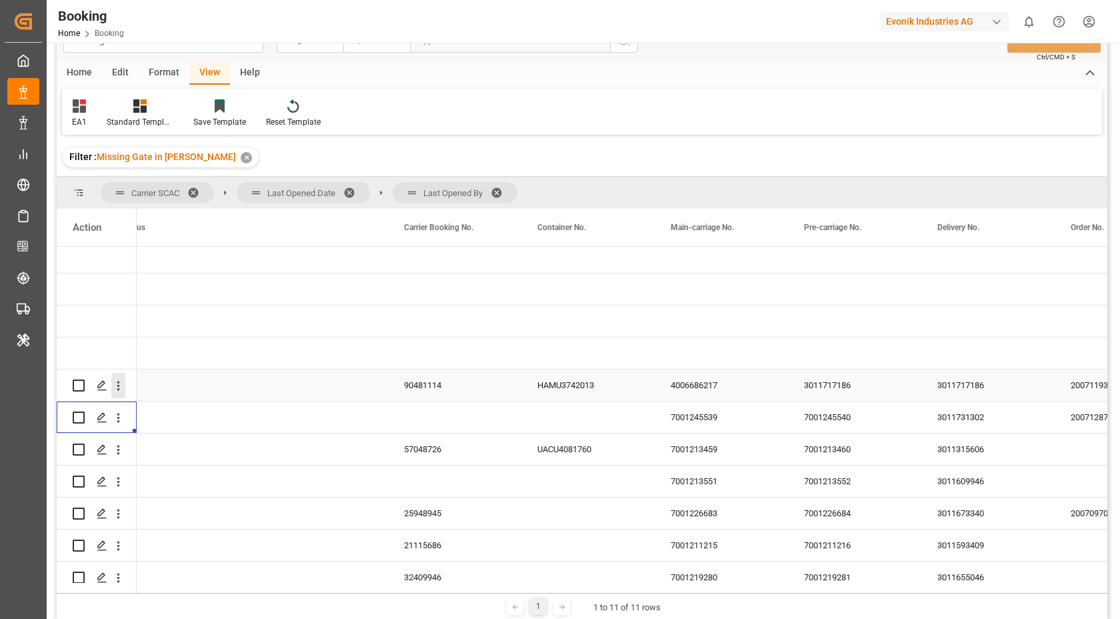
click at [119, 389] on icon "open menu" at bounding box center [118, 386] width 14 height 14
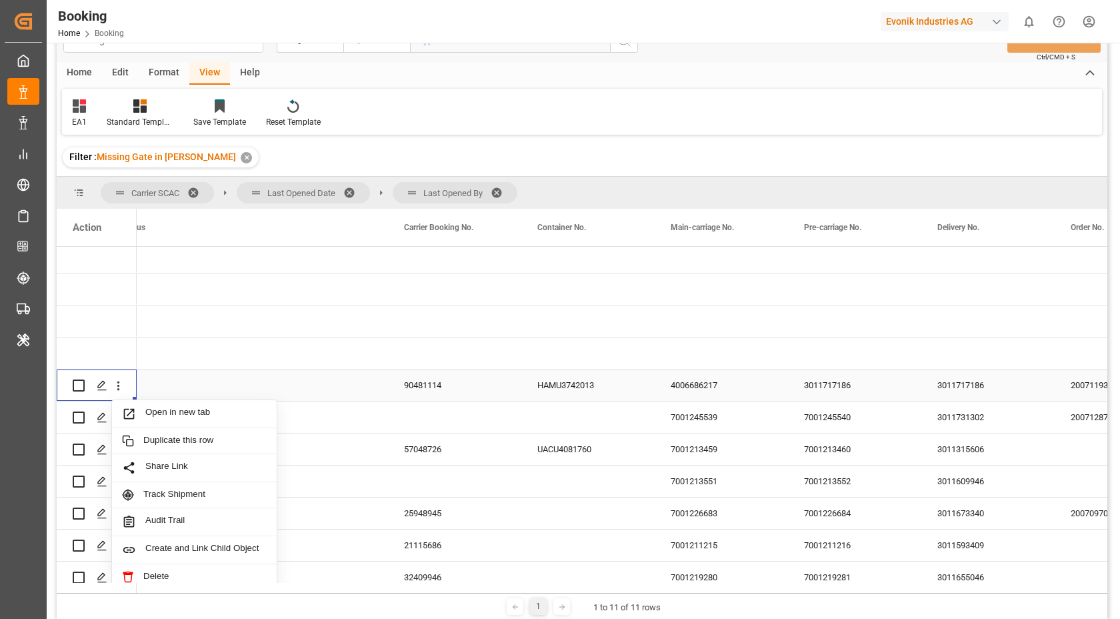
click at [213, 411] on span "Open in new tab" at bounding box center [205, 414] width 121 height 14
click at [441, 383] on div "90481114" at bounding box center [454, 384] width 133 height 31
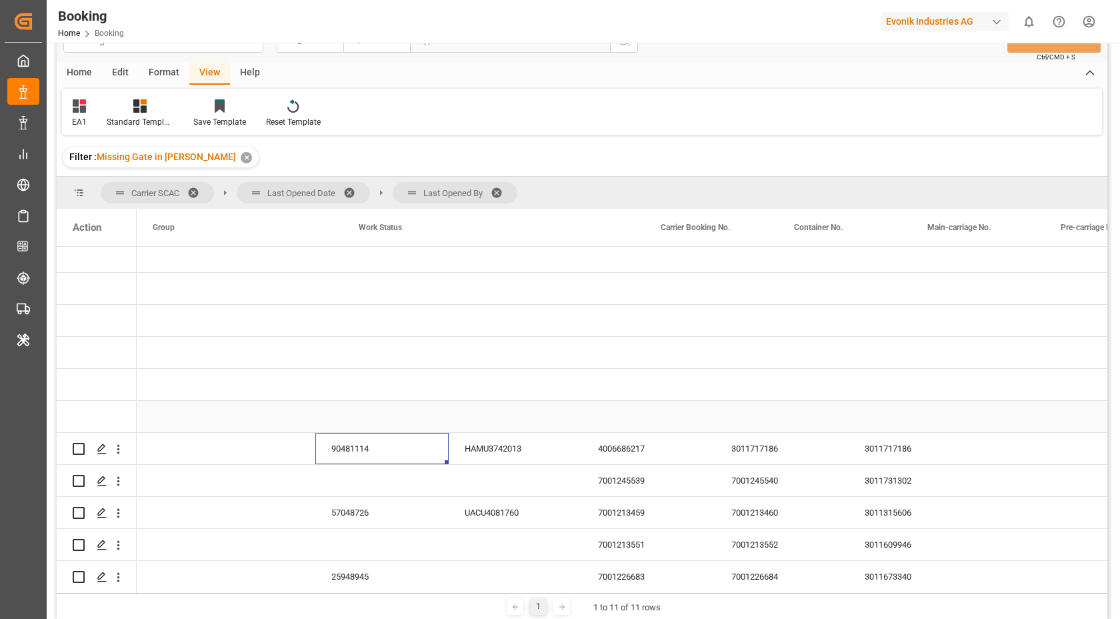
scroll to position [0, 0]
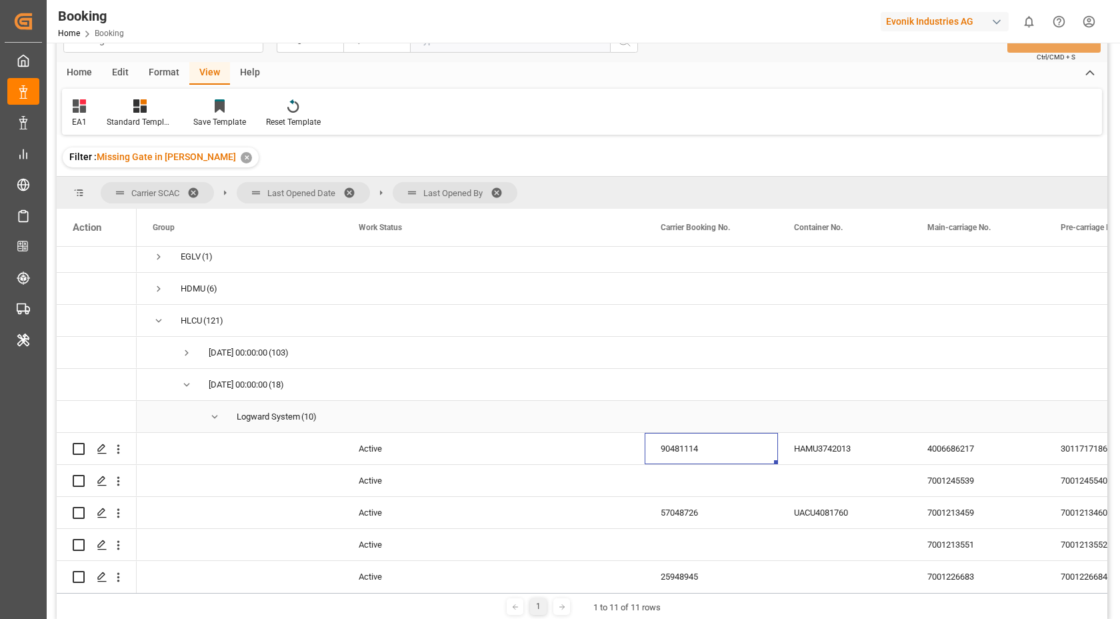
click at [214, 417] on span "Press SPACE to select this row." at bounding box center [215, 417] width 12 height 12
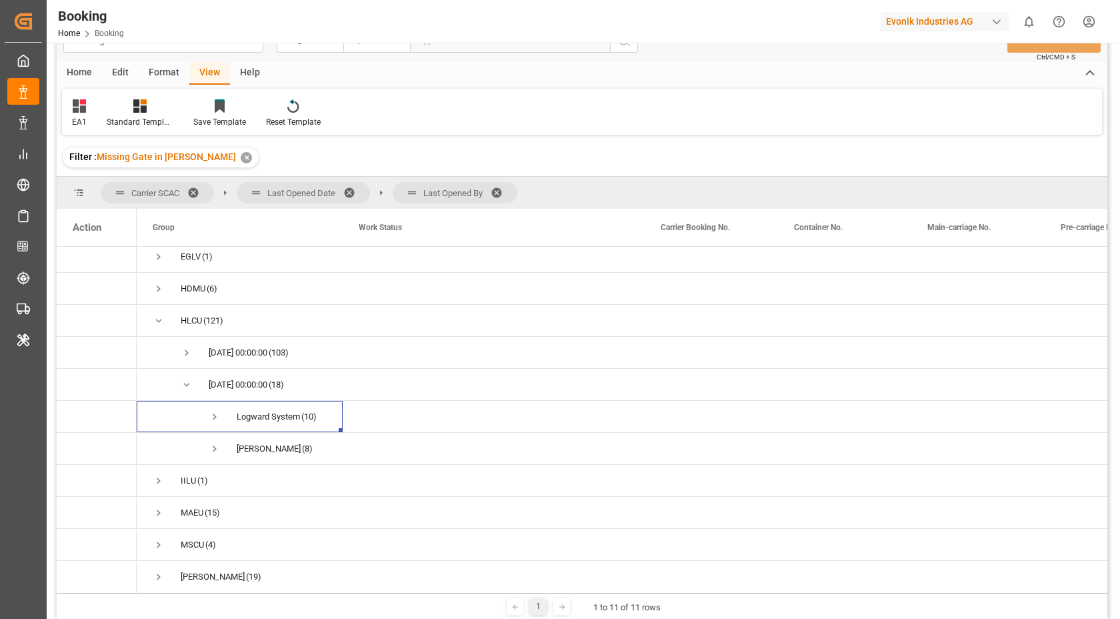
click at [501, 190] on span at bounding box center [501, 193] width 21 height 12
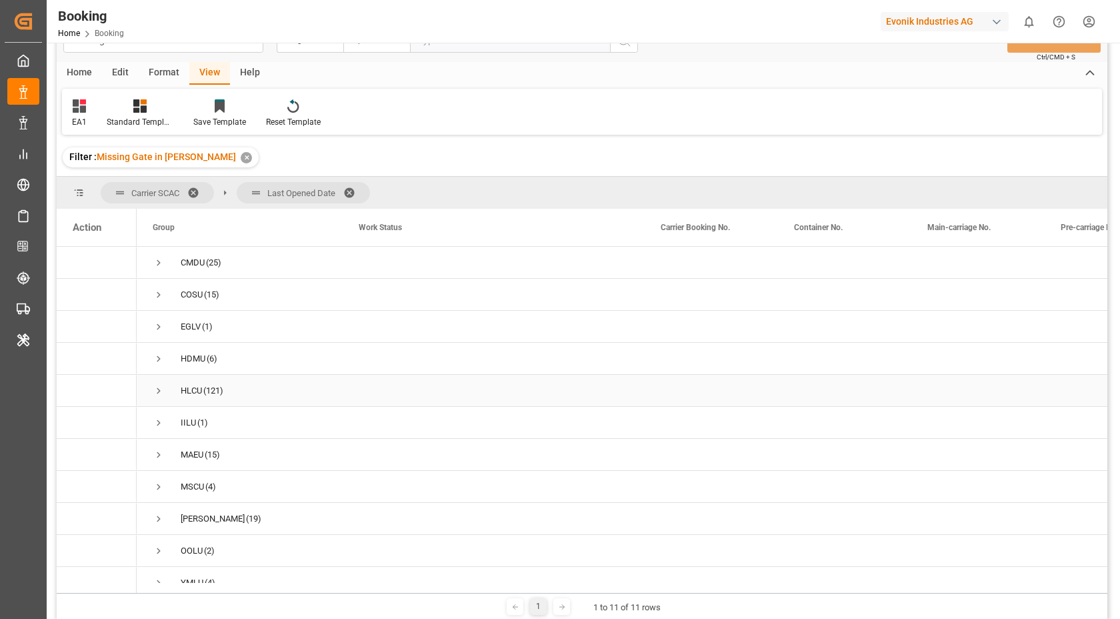
click at [157, 387] on span "Press SPACE to select this row." at bounding box center [159, 391] width 12 height 12
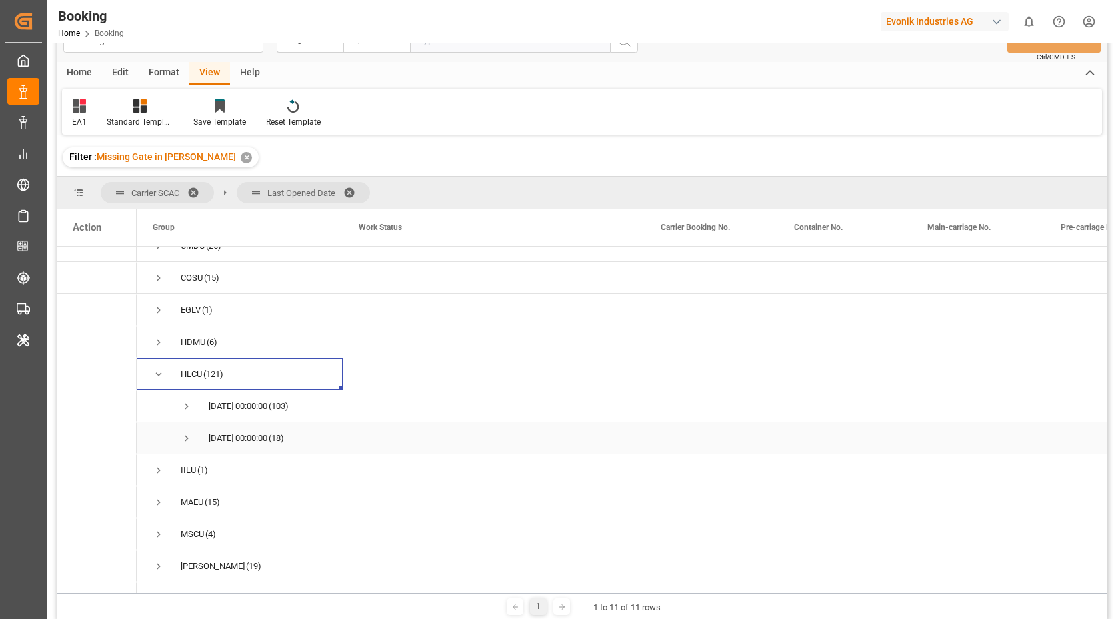
click at [185, 437] on span "Press SPACE to select this row." at bounding box center [187, 438] width 12 height 12
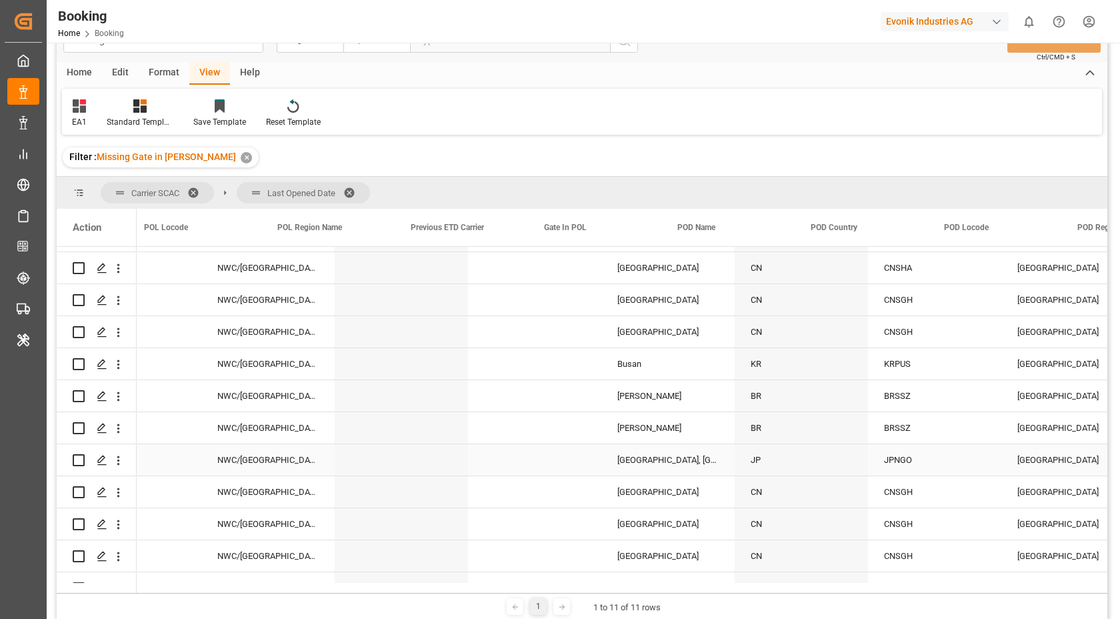
scroll to position [0, 0]
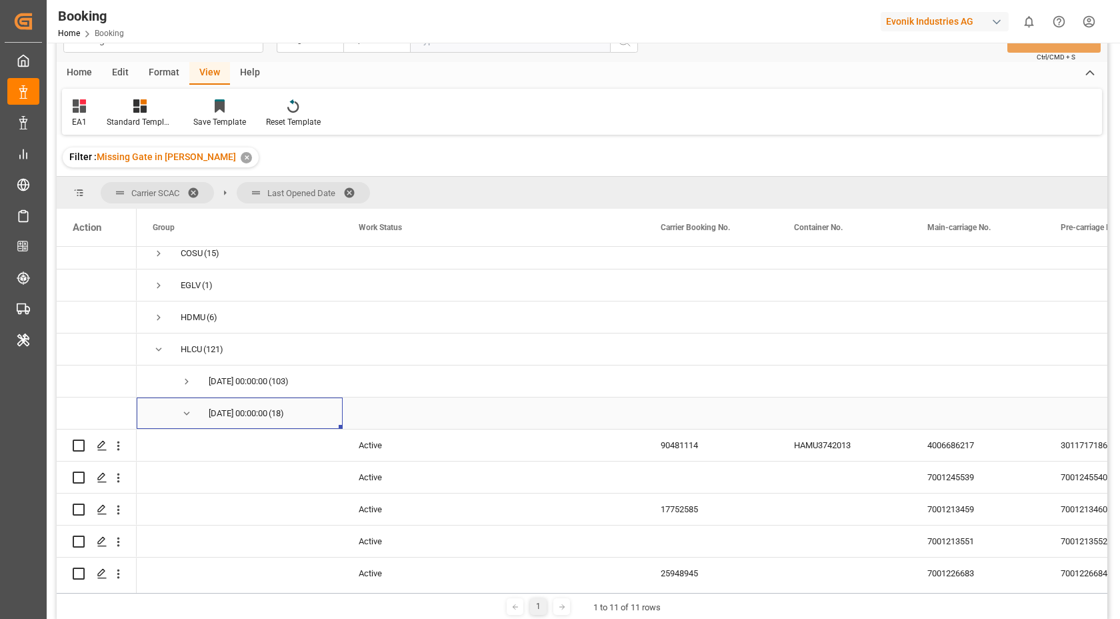
click at [182, 412] on span "Press SPACE to select this row." at bounding box center [187, 413] width 12 height 12
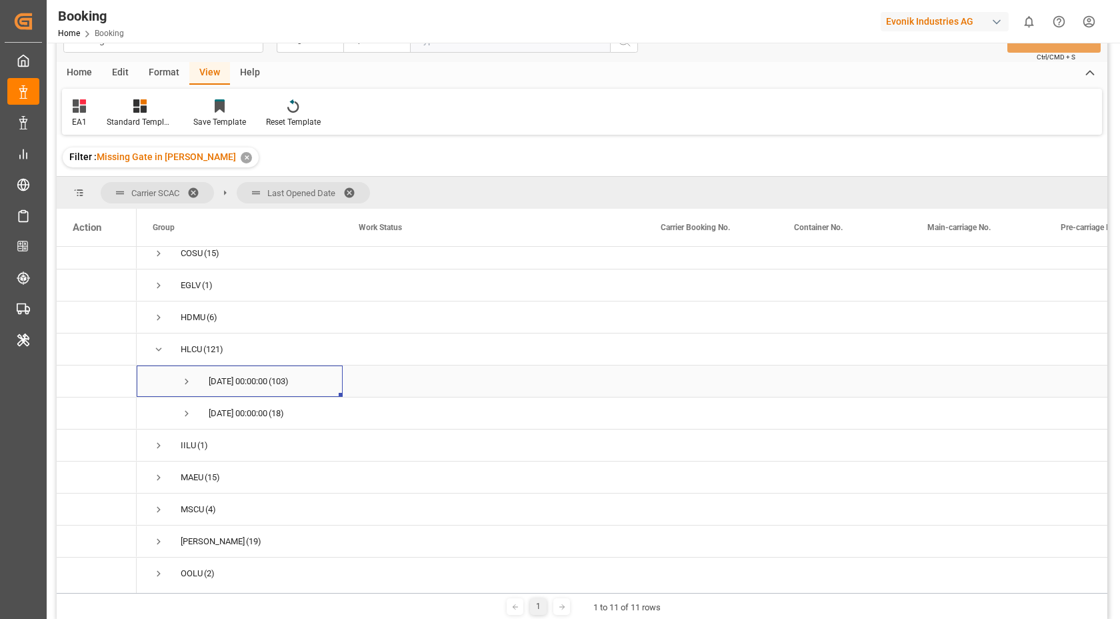
click at [189, 380] on span "Press SPACE to select this row." at bounding box center [187, 381] width 12 height 12
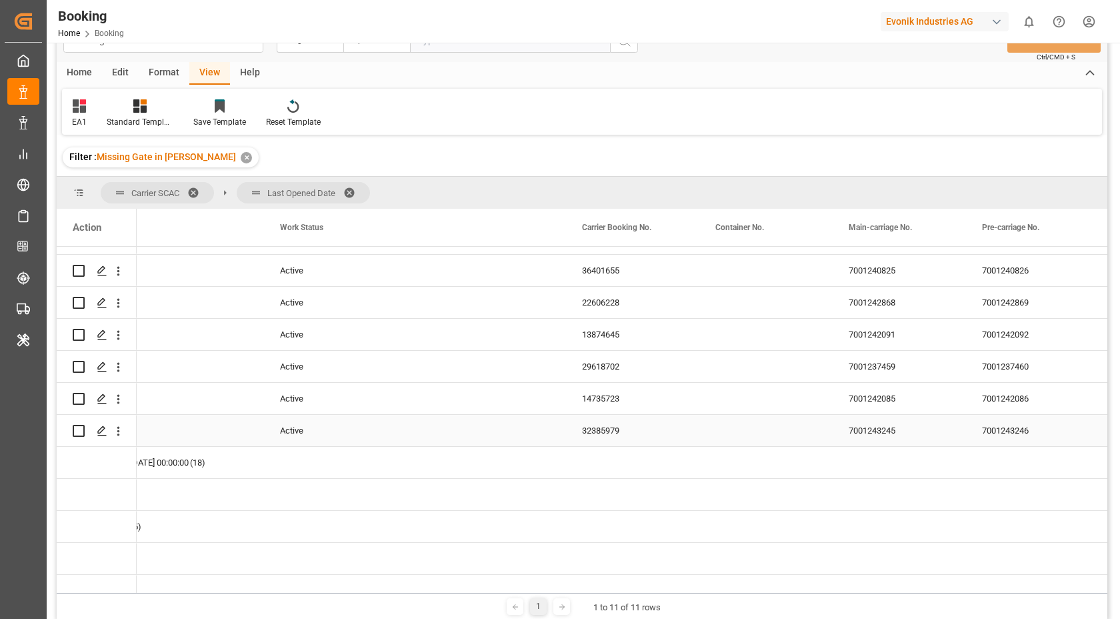
click at [624, 438] on div "32385979" at bounding box center [632, 430] width 133 height 31
click at [121, 435] on icon "open menu" at bounding box center [118, 431] width 14 height 14
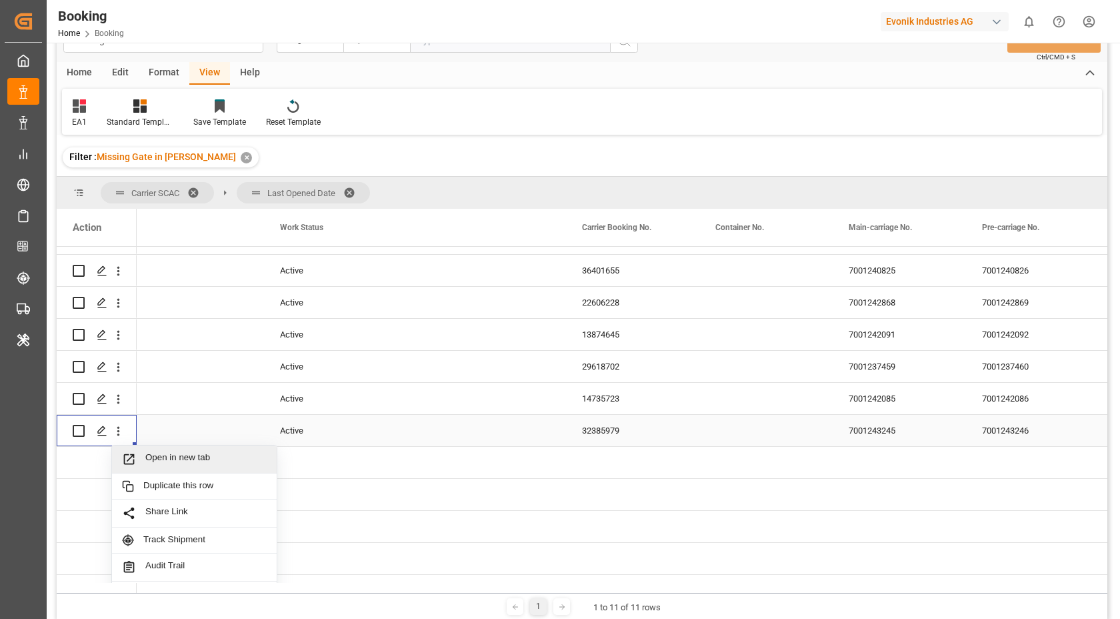
drag, startPoint x: 196, startPoint y: 452, endPoint x: 190, endPoint y: 447, distance: 8.0
click at [197, 452] on span "Open in new tab" at bounding box center [205, 459] width 121 height 14
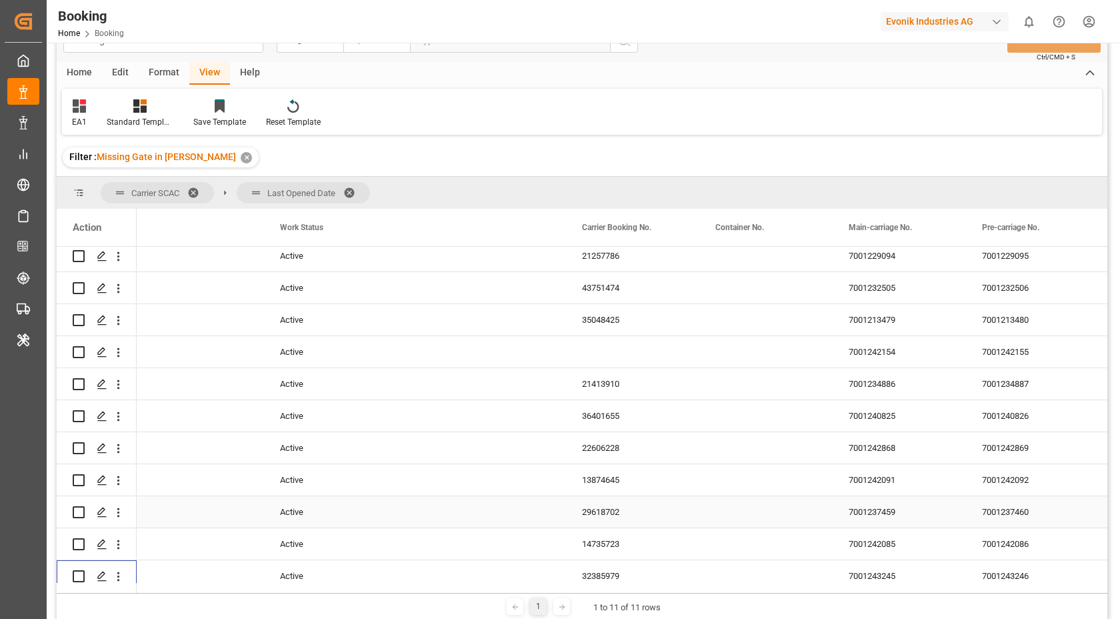
scroll to position [3177, 0]
click at [612, 511] on div "14735723" at bounding box center [632, 510] width 133 height 31
click at [121, 517] on icon "open menu" at bounding box center [118, 511] width 14 height 14
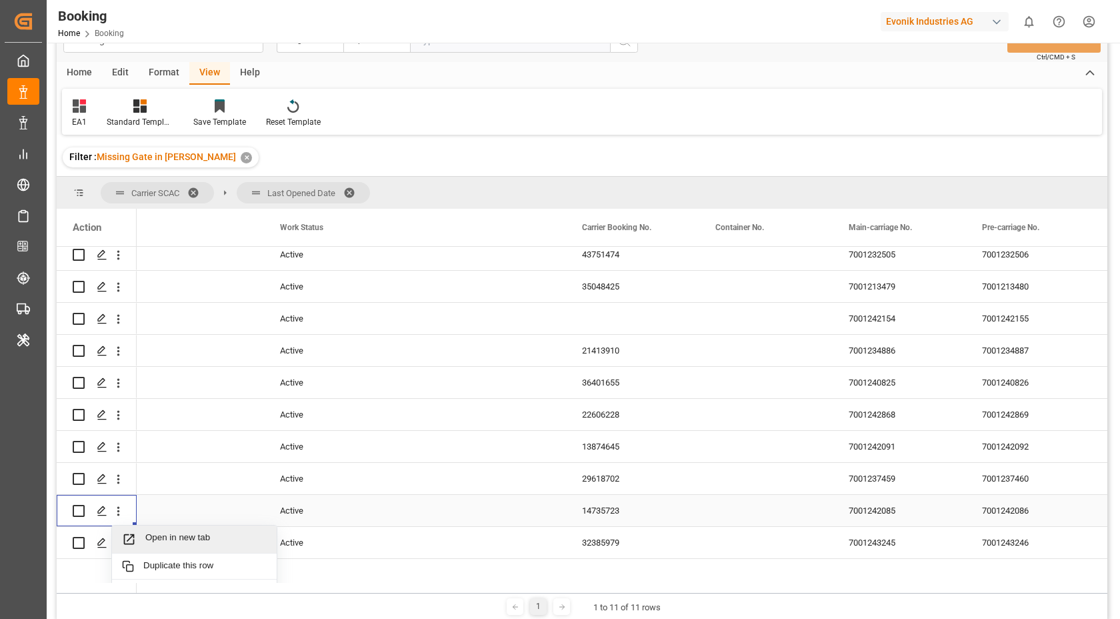
click at [201, 538] on span "Open in new tab" at bounding box center [205, 539] width 121 height 14
click at [648, 489] on div "29618702" at bounding box center [632, 478] width 133 height 31
click at [122, 480] on icon "open menu" at bounding box center [118, 479] width 14 height 14
click at [199, 505] on span "Open in new tab" at bounding box center [205, 507] width 121 height 14
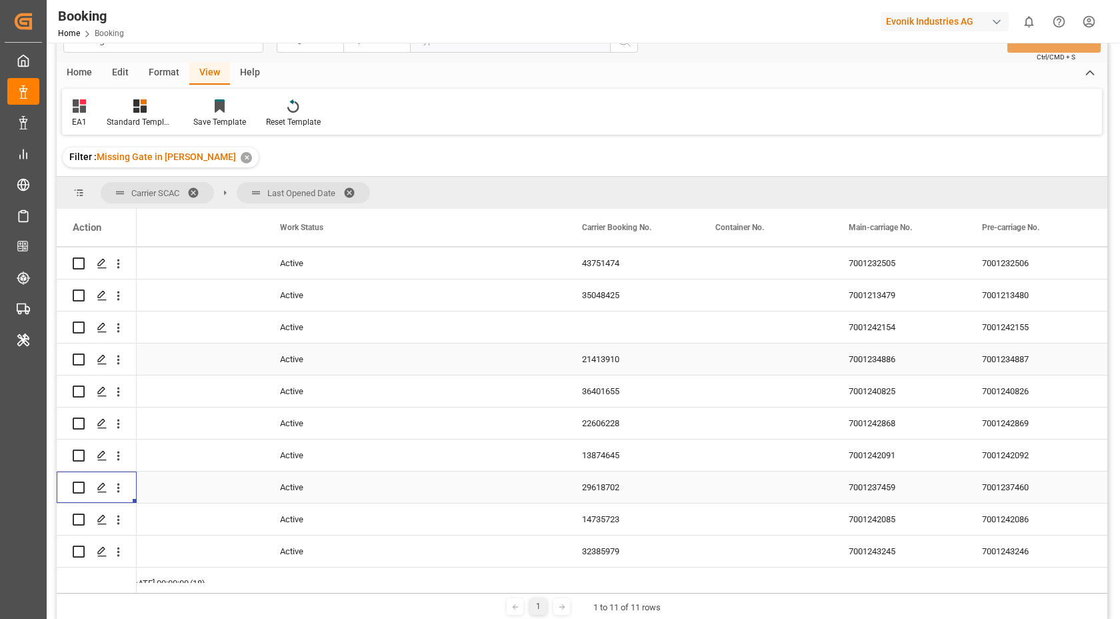
click at [625, 459] on div "13874645" at bounding box center [632, 454] width 133 height 31
click at [120, 459] on icon "open menu" at bounding box center [118, 456] width 14 height 14
click at [196, 479] on span "Open in new tab" at bounding box center [205, 484] width 121 height 14
click at [620, 425] on div "22606228" at bounding box center [632, 422] width 133 height 31
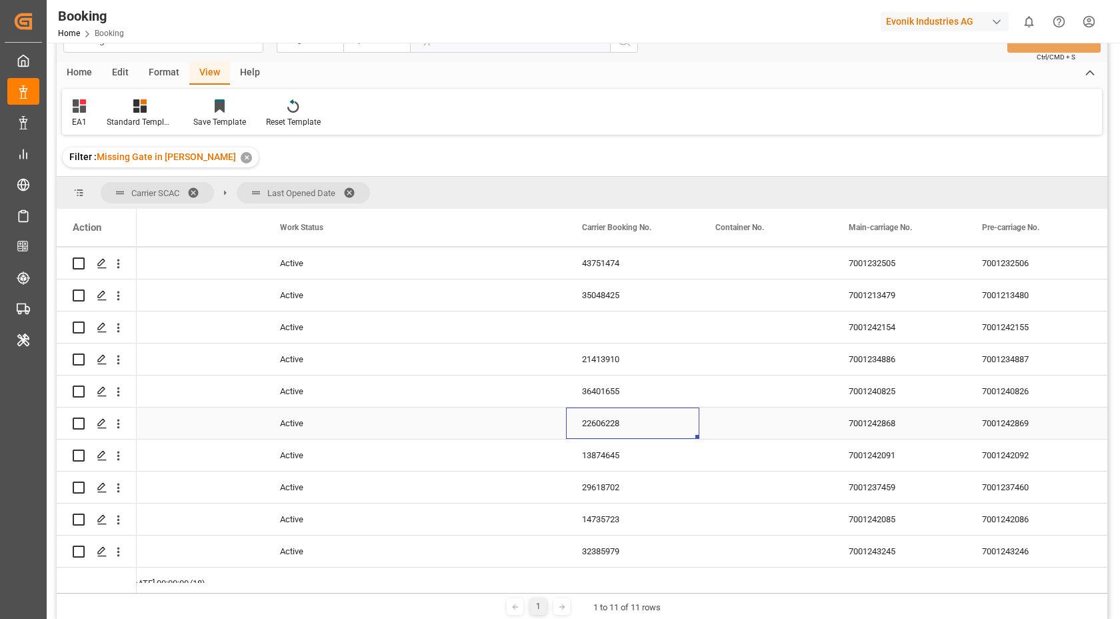
click at [119, 426] on icon "open menu" at bounding box center [118, 424] width 14 height 14
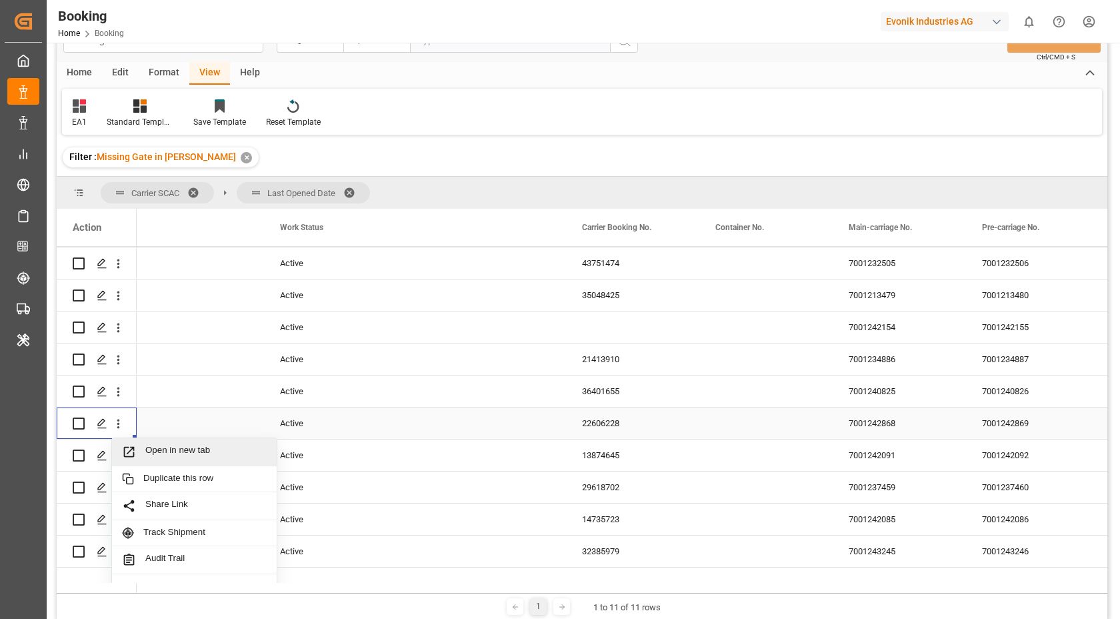
click at [193, 447] on span "Open in new tab" at bounding box center [205, 452] width 121 height 14
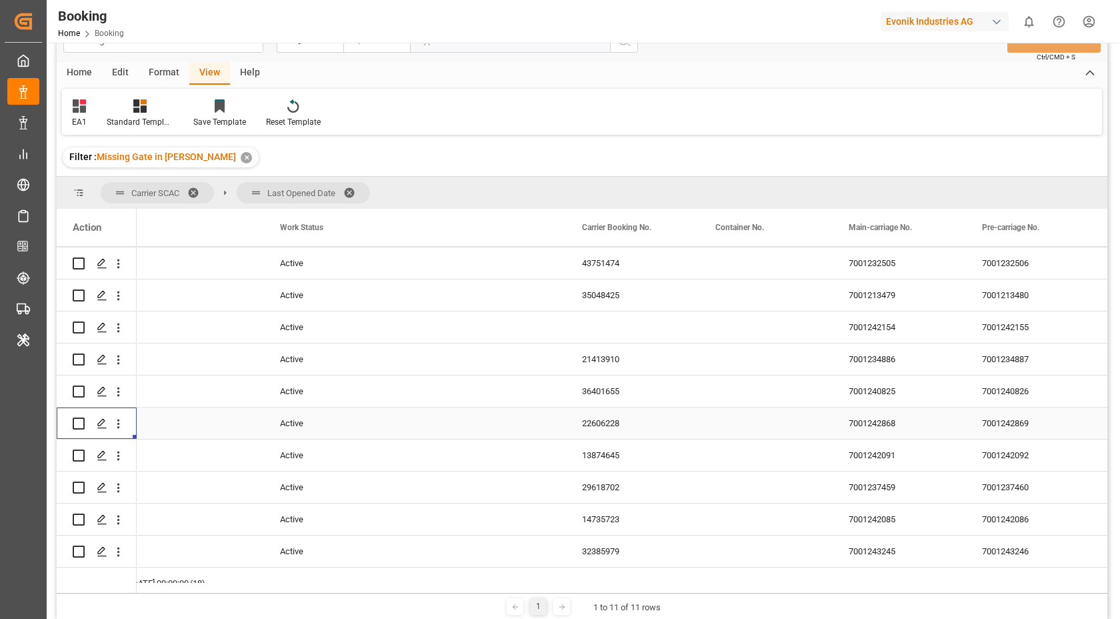
click at [611, 419] on div "22606228" at bounding box center [632, 422] width 133 height 31
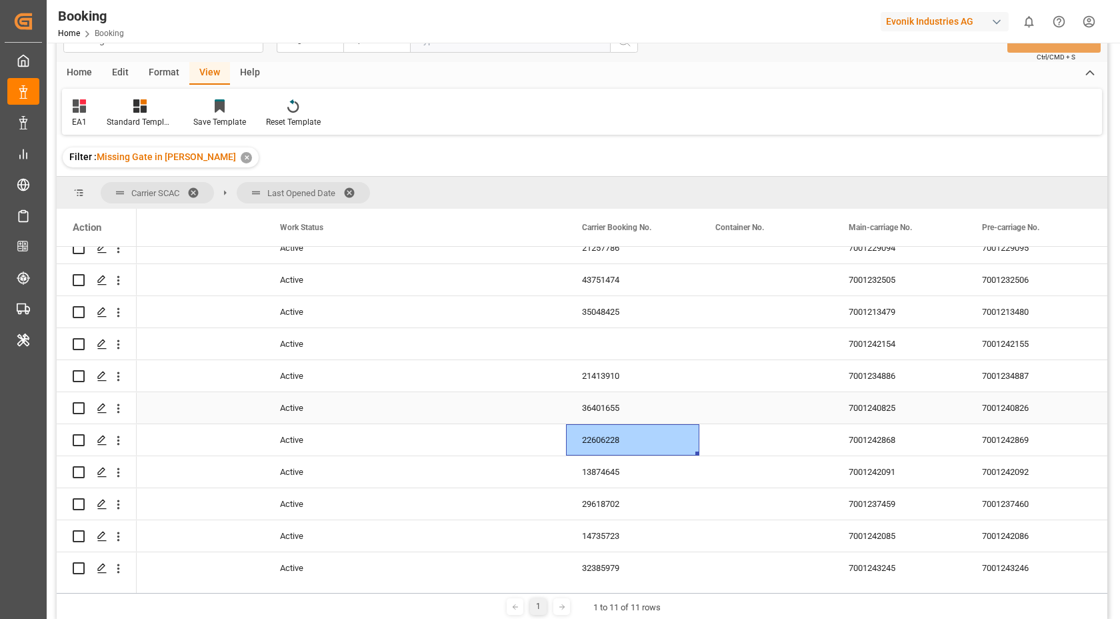
click at [632, 406] on div "36401655" at bounding box center [632, 407] width 133 height 31
click at [125, 413] on div "Press SPACE to select this row." at bounding box center [118, 407] width 34 height 25
click at [120, 413] on icon "open menu" at bounding box center [118, 408] width 14 height 14
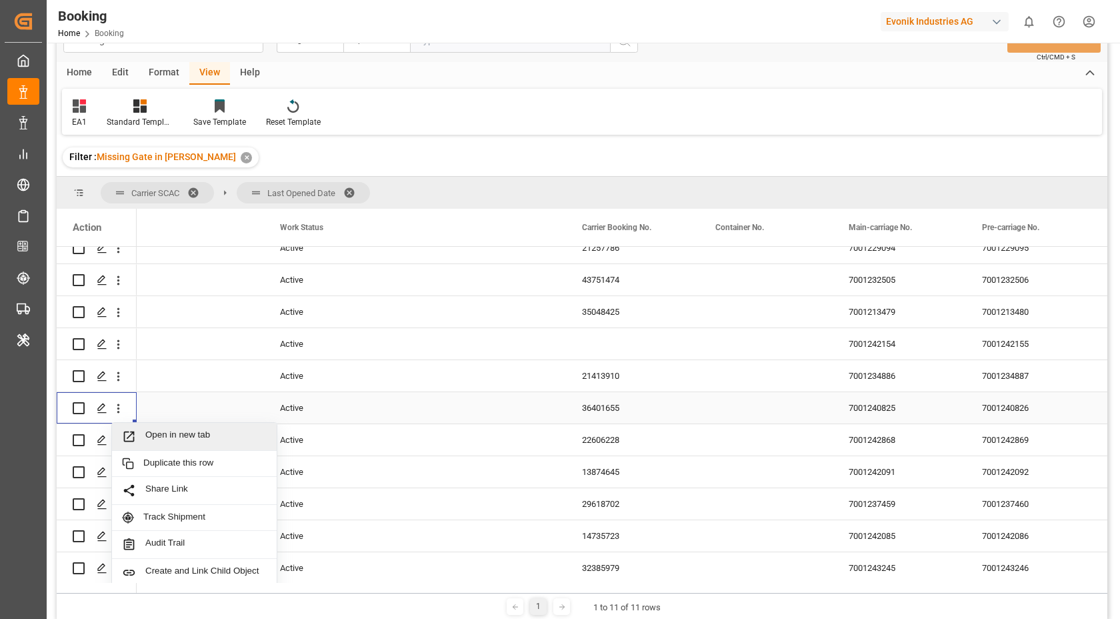
click at [177, 435] on span "Open in new tab" at bounding box center [205, 436] width 121 height 14
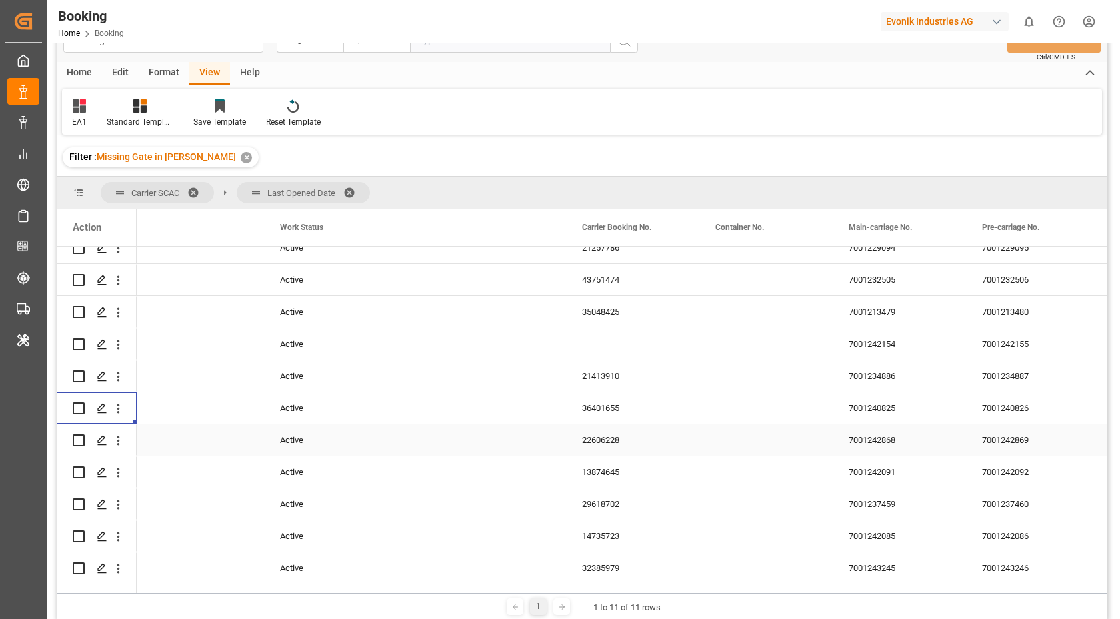
click at [616, 373] on div "21413910" at bounding box center [632, 375] width 133 height 31
click at [120, 384] on button "open menu" at bounding box center [118, 375] width 14 height 25
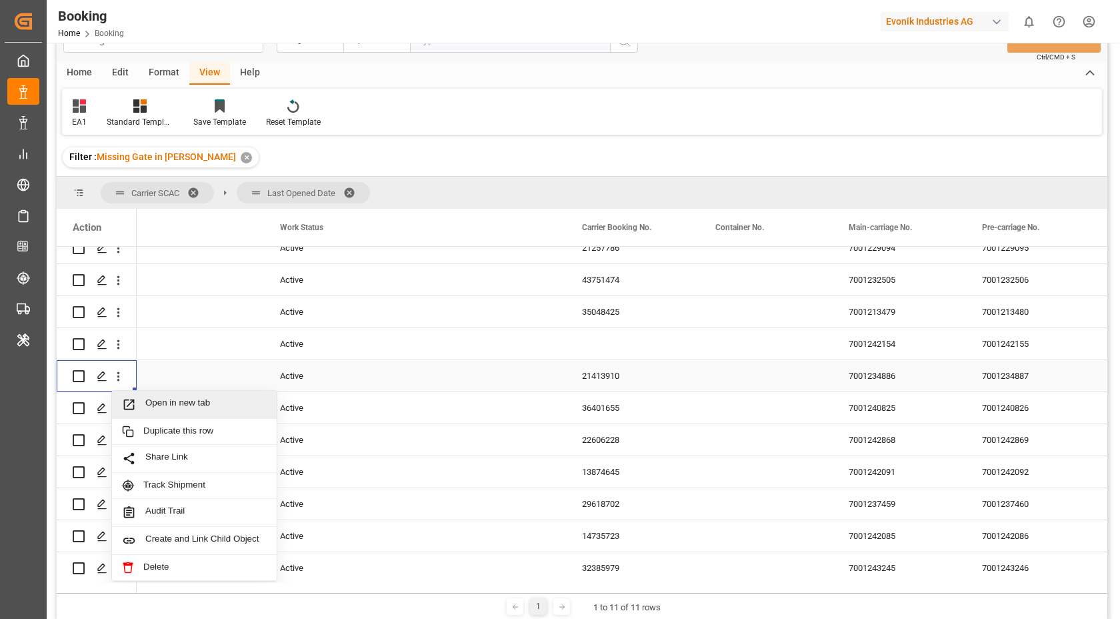
click at [192, 402] on span "Open in new tab" at bounding box center [205, 404] width 121 height 14
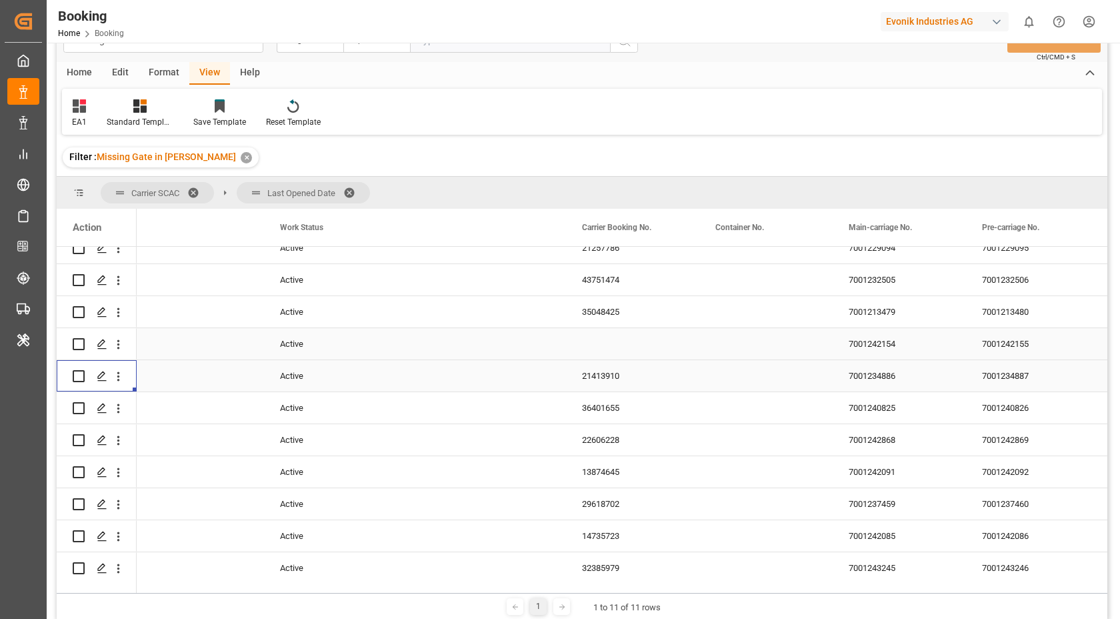
scroll to position [3134, 0]
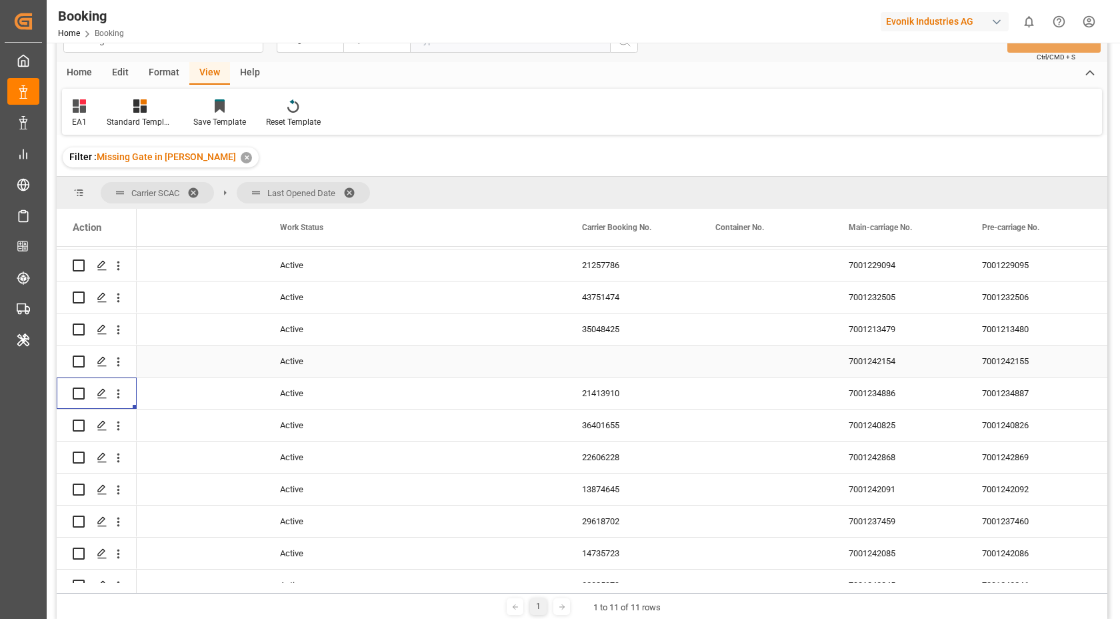
click at [120, 365] on icon "open menu" at bounding box center [118, 362] width 14 height 14
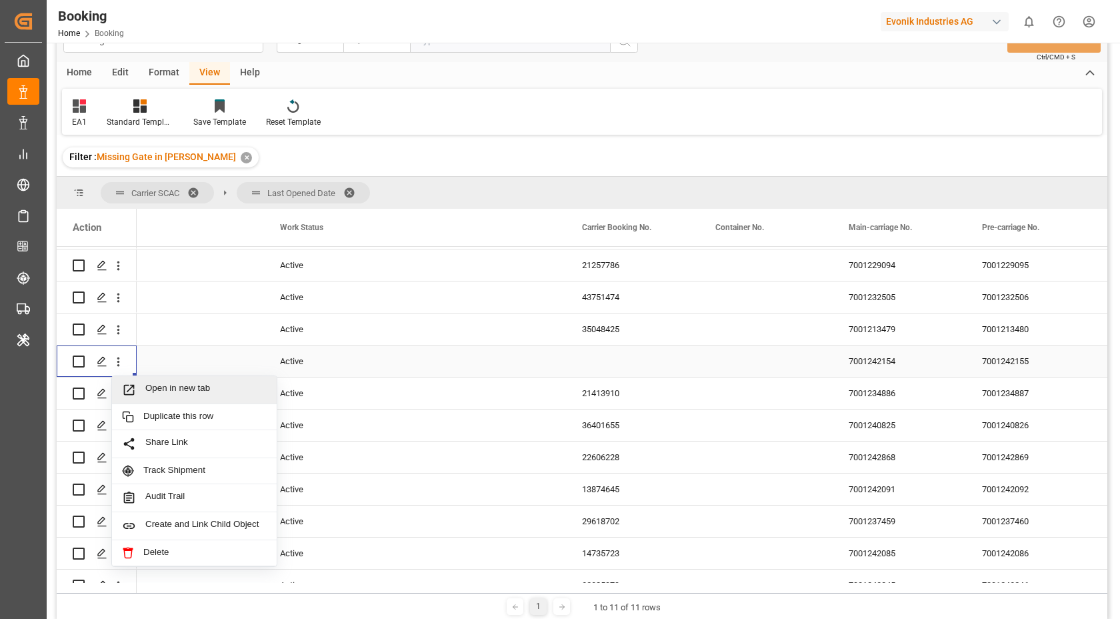
click at [213, 389] on span "Open in new tab" at bounding box center [205, 390] width 121 height 14
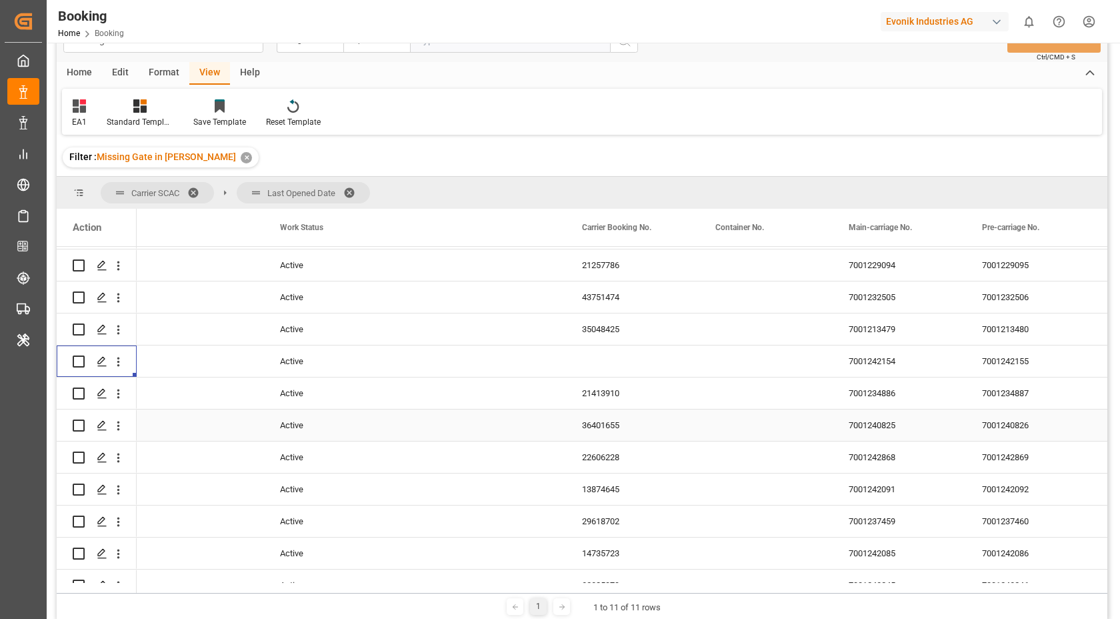
scroll to position [3057, 0]
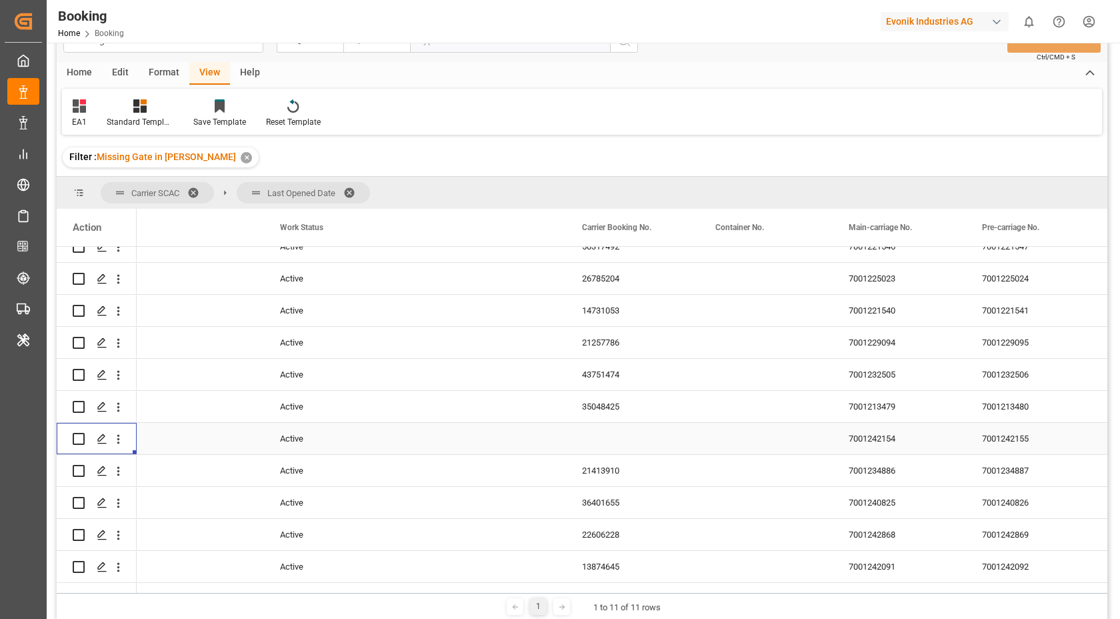
click at [591, 423] on div "Press SPACE to select this row." at bounding box center [632, 438] width 133 height 31
click at [623, 417] on div "35048425" at bounding box center [632, 406] width 133 height 31
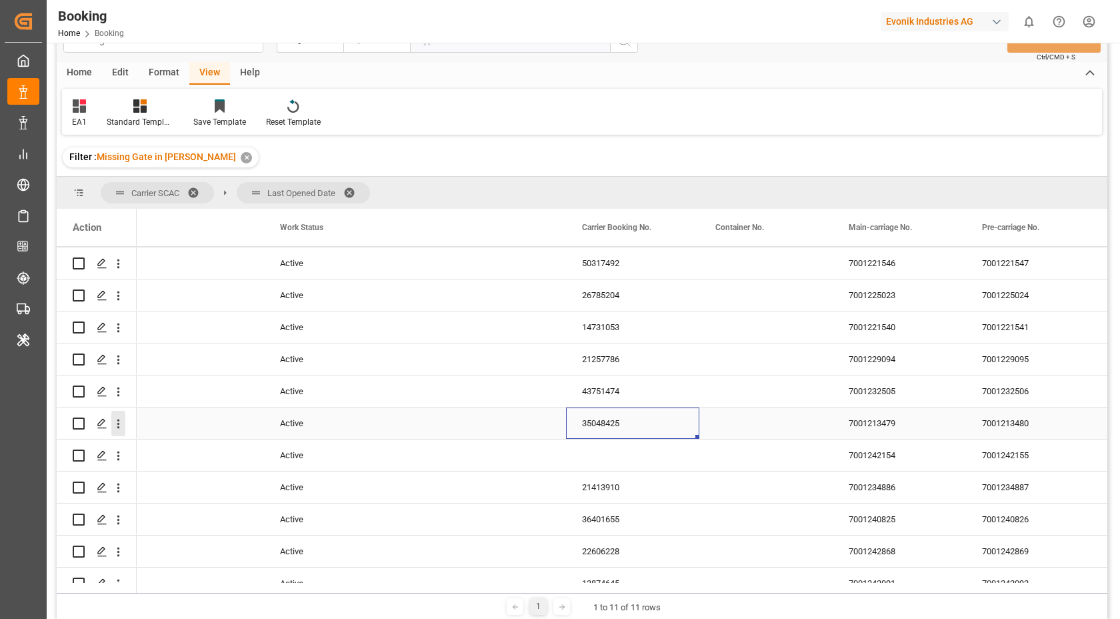
click at [115, 432] on button "open menu" at bounding box center [118, 423] width 14 height 25
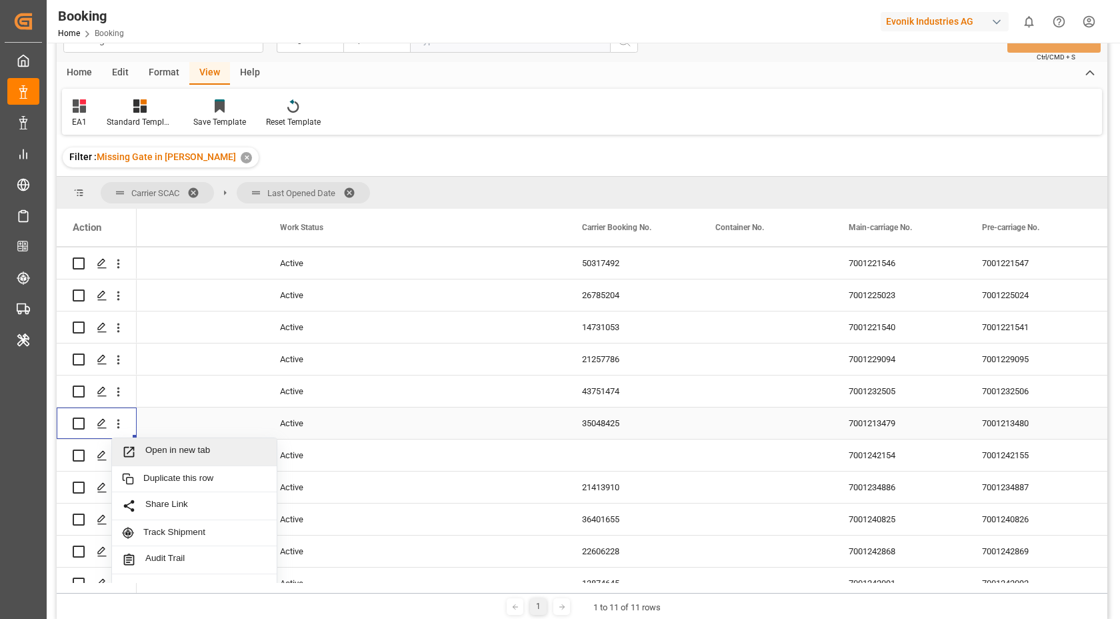
click at [212, 447] on span "Open in new tab" at bounding box center [205, 452] width 121 height 14
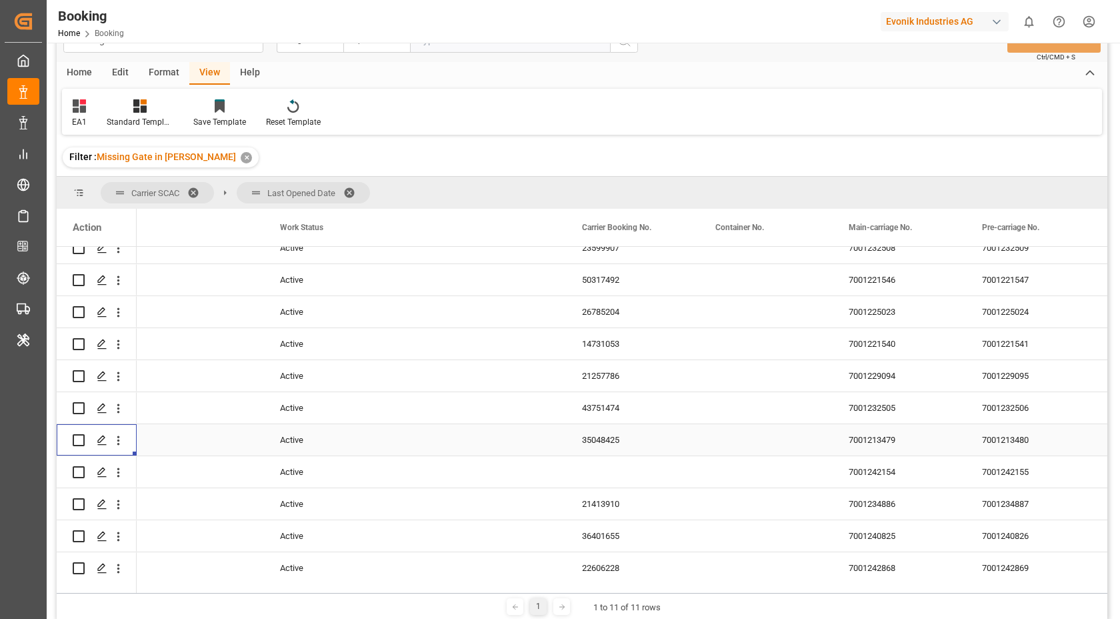
click at [641, 413] on div "43751474" at bounding box center [632, 407] width 133 height 31
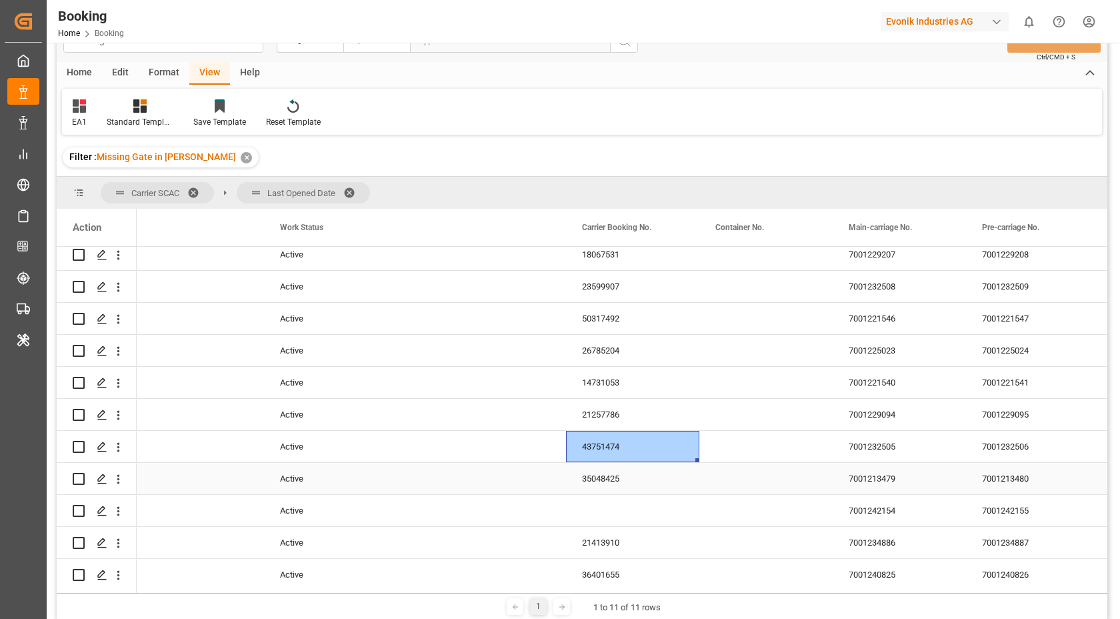
scroll to position [2968, 0]
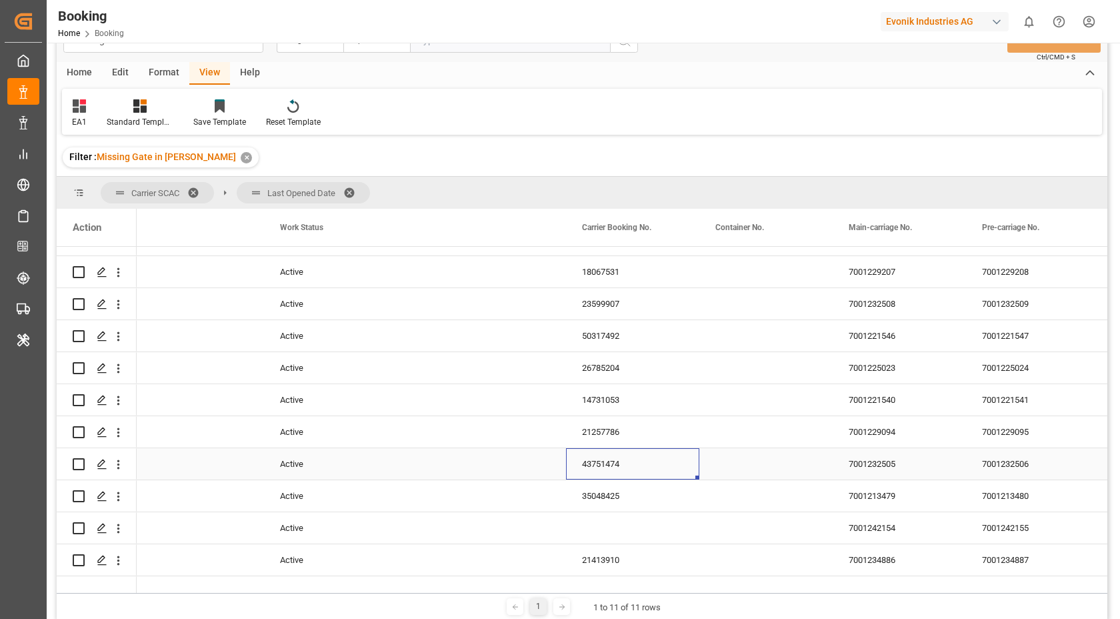
click at [115, 467] on icon "open menu" at bounding box center [118, 464] width 14 height 14
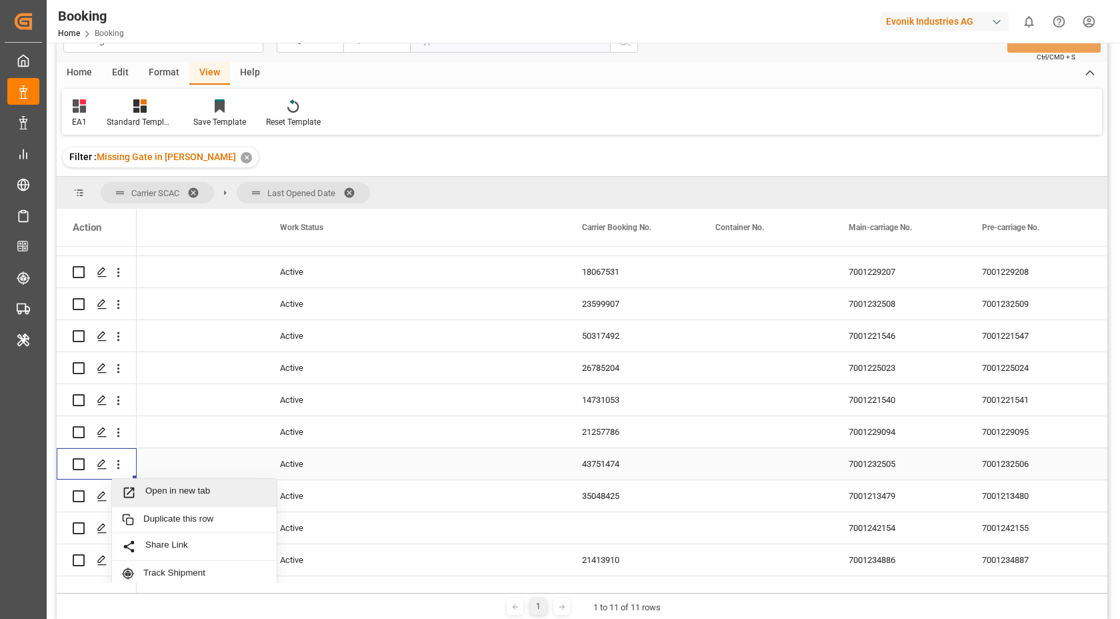
click at [226, 489] on span "Open in new tab" at bounding box center [205, 492] width 121 height 14
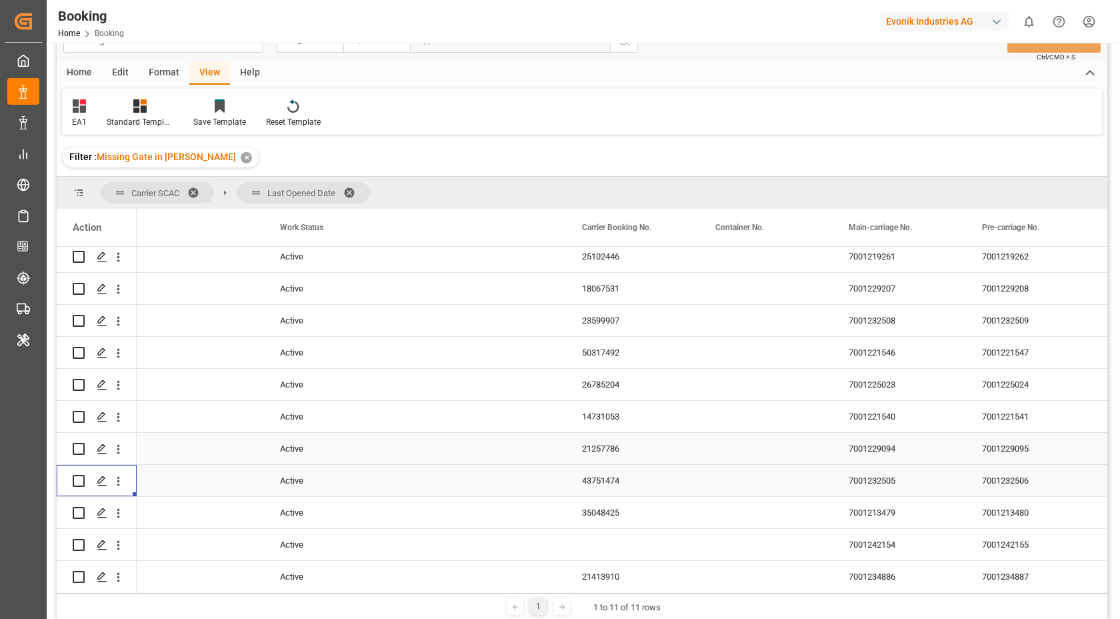
click at [585, 446] on div "21257786" at bounding box center [632, 448] width 133 height 31
click at [119, 453] on icon "open menu" at bounding box center [118, 449] width 3 height 9
click at [201, 474] on span "Open in new tab" at bounding box center [205, 477] width 121 height 14
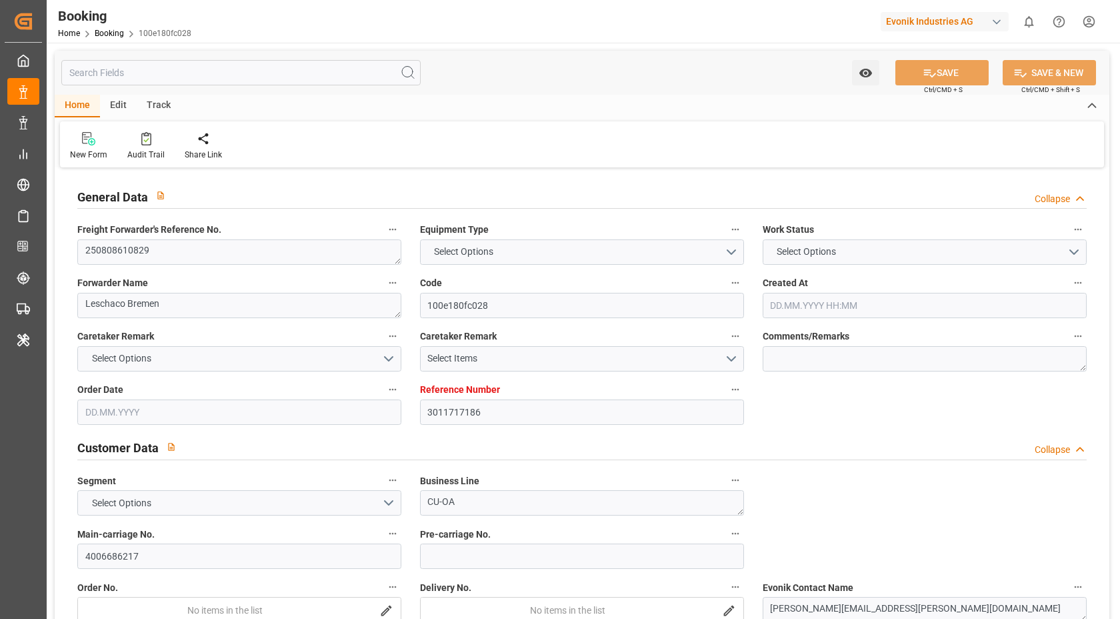
type input "3011717186"
type input "9780457"
type input "Hapag [PERSON_NAME]"
type input "Hapag [PERSON_NAME] Aktiengesellschaft"
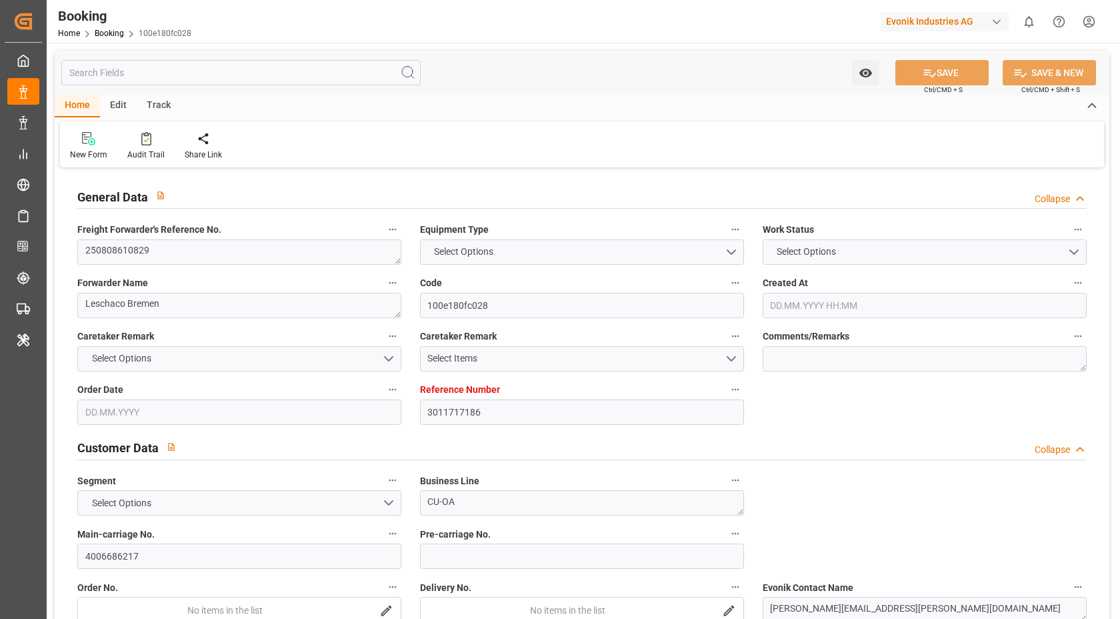
type input "NLRTM"
type input "SGSIN"
type input "NLRTM"
type input "SGSIN"
type input "9780457"
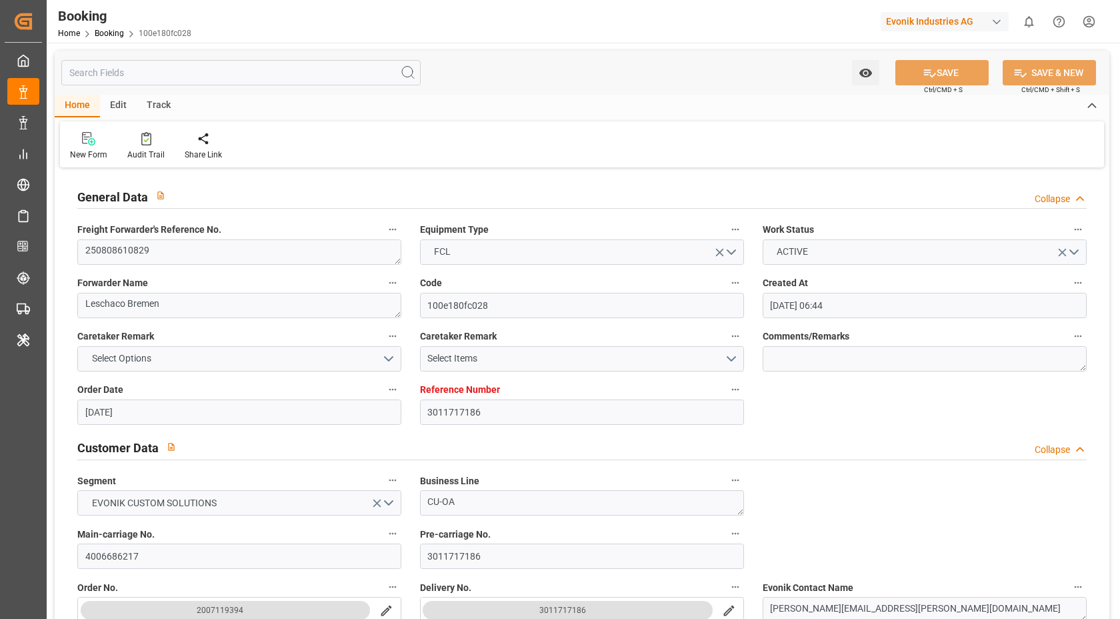
type input "[DATE] 06:44"
type input "[DATE]"
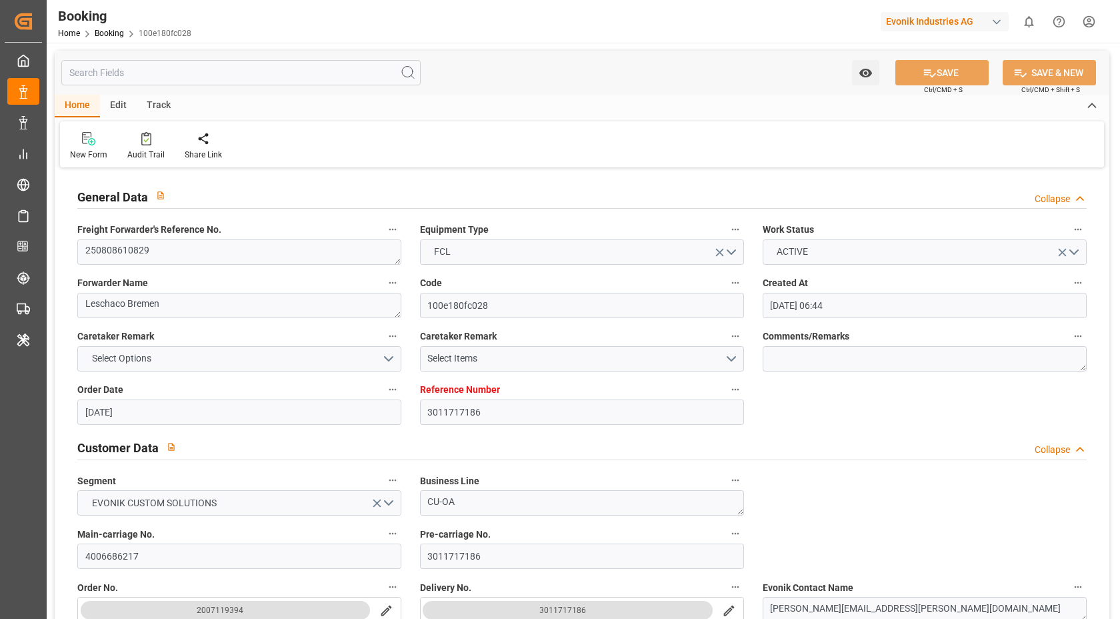
type input "[DATE]"
type input "[DATE] 04:00"
type input "[DATE] 00:00"
type input "[DATE] 07:00"
type input "[DATE] 00:00"
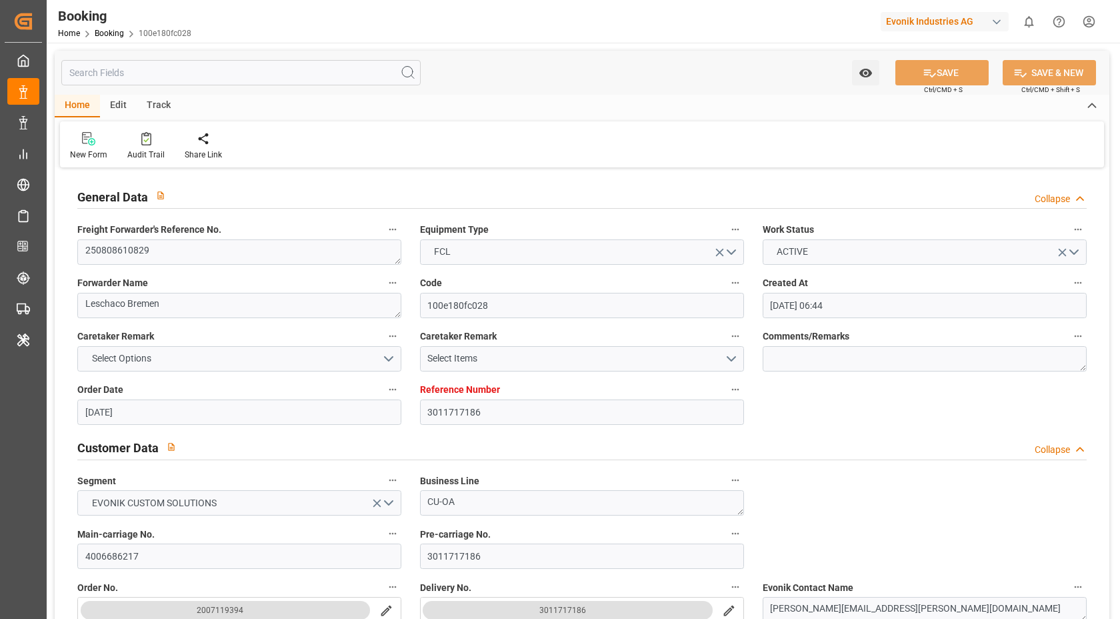
type input "[DATE]"
type input "[DATE] 07:13"
type input "[DATE]"
type input "[DATE] 08:02"
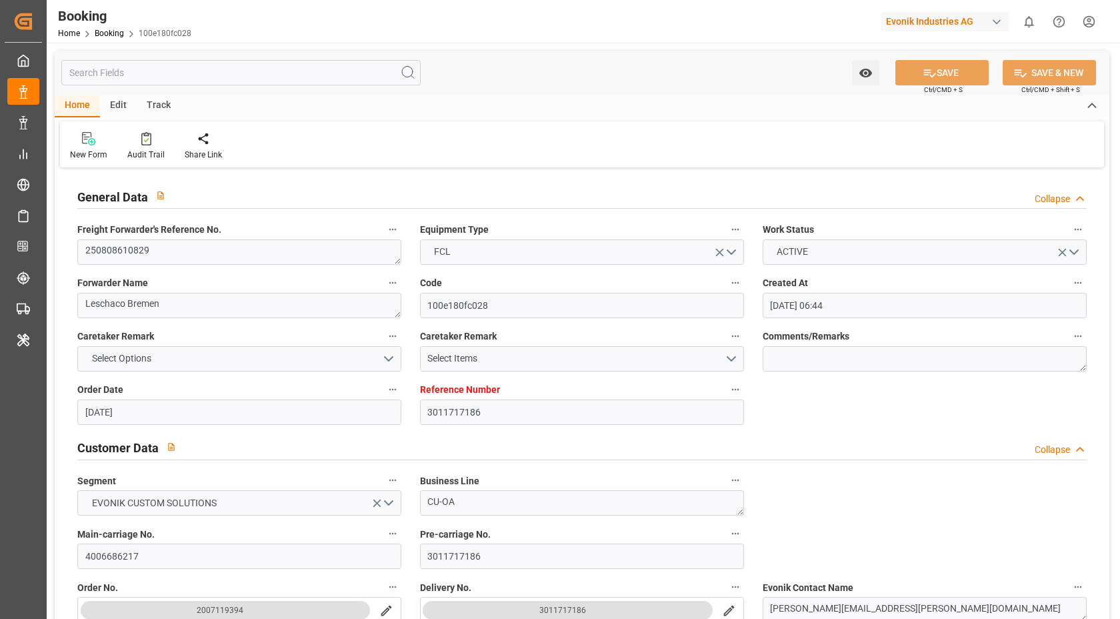
type input "[DATE] 10:47"
type input "[DATE] 08:00"
type input "[DATE] 12:00"
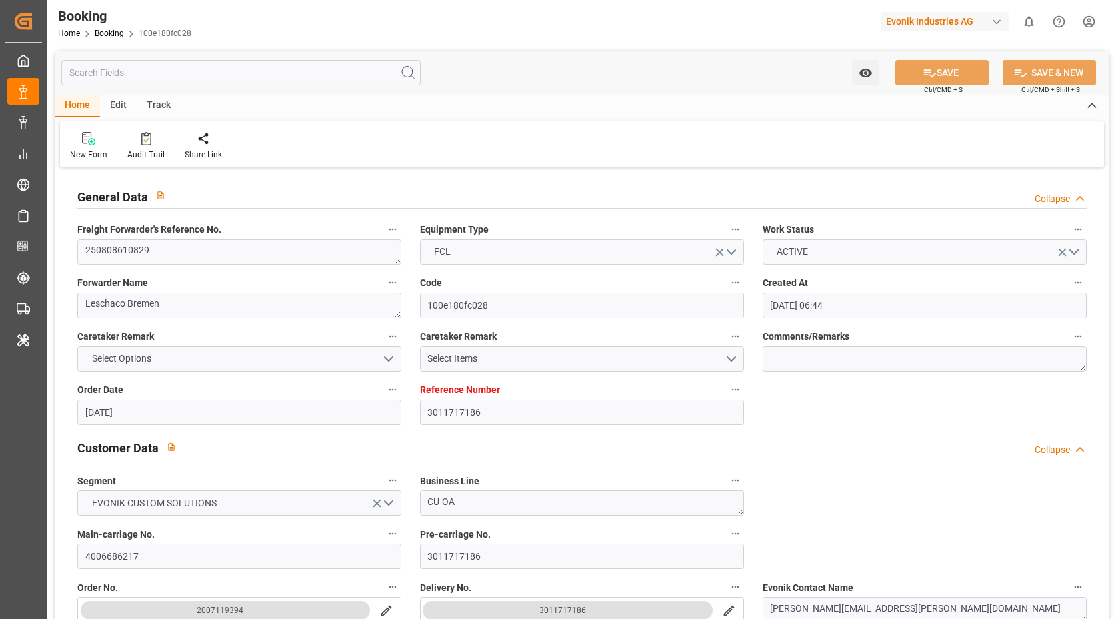
type input "[DATE] 04:00"
type input "[DATE] 07:00"
type input "[DATE] 19:22"
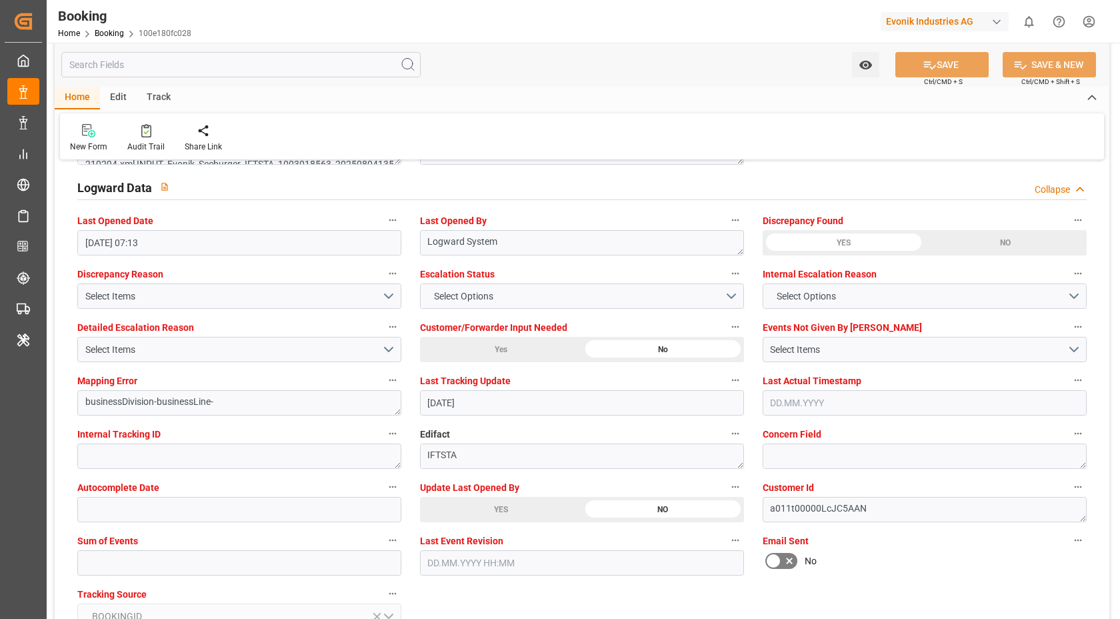
scroll to position [2457, 0]
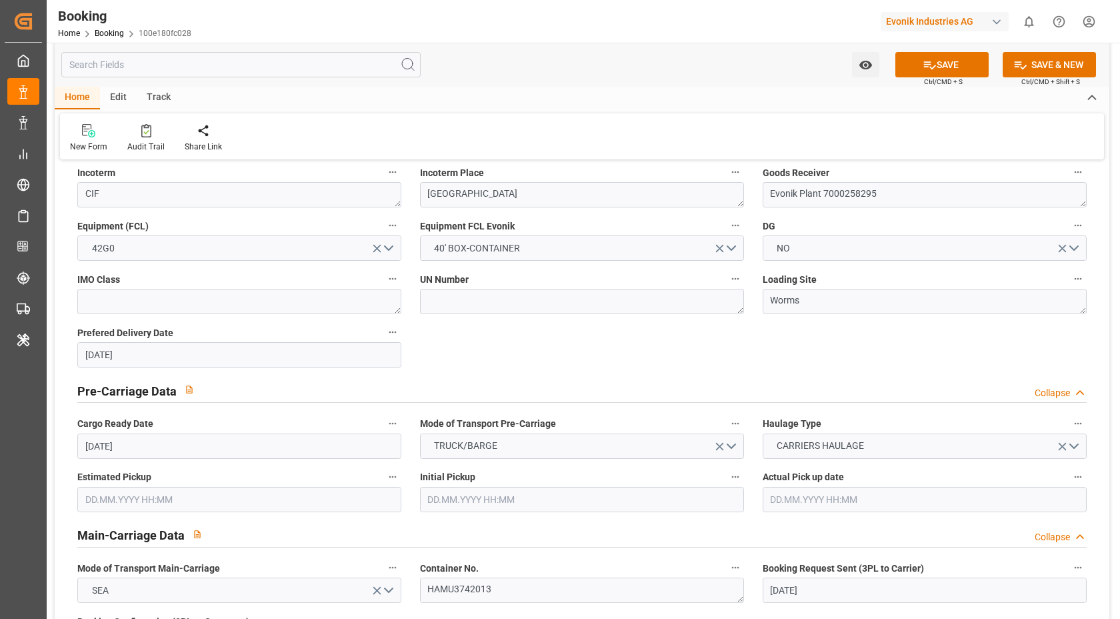
scroll to position [820, 0]
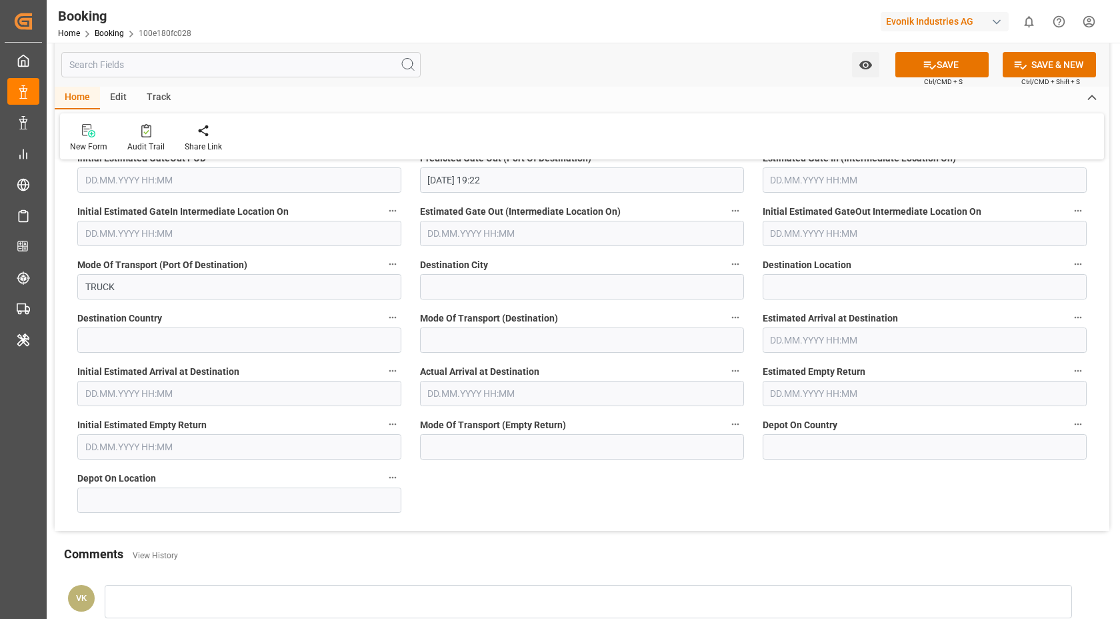
click at [648, 63] on div "Watch Option SAVE Ctrl/CMD + S SAVE & NEW Ctrl/CMD + Shift + S" at bounding box center [582, 65] width 1055 height 44
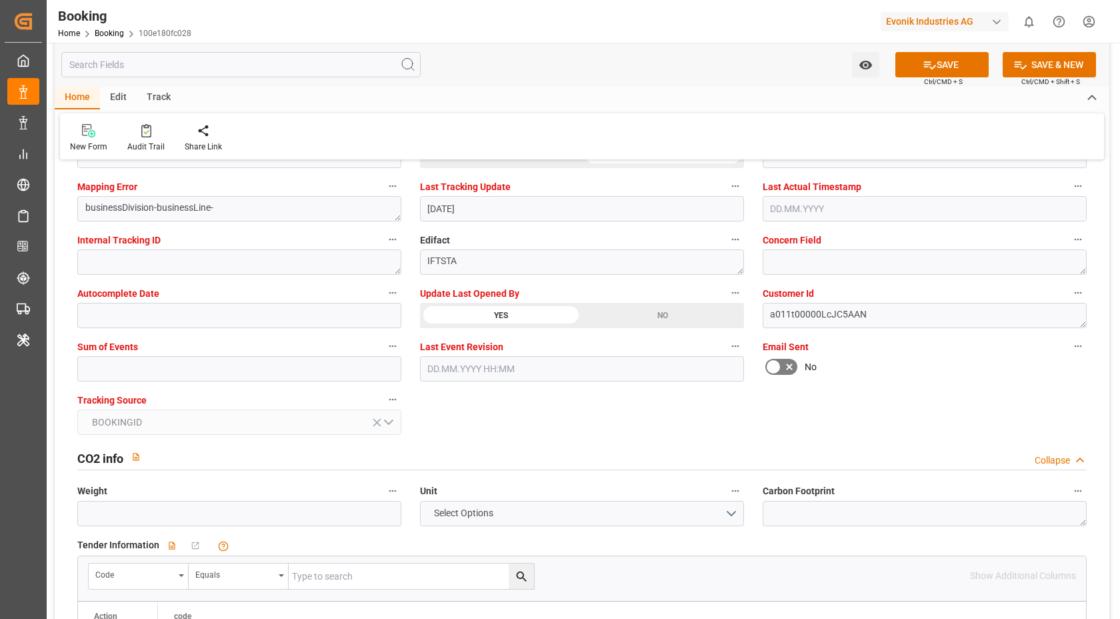
scroll to position [2532, 0]
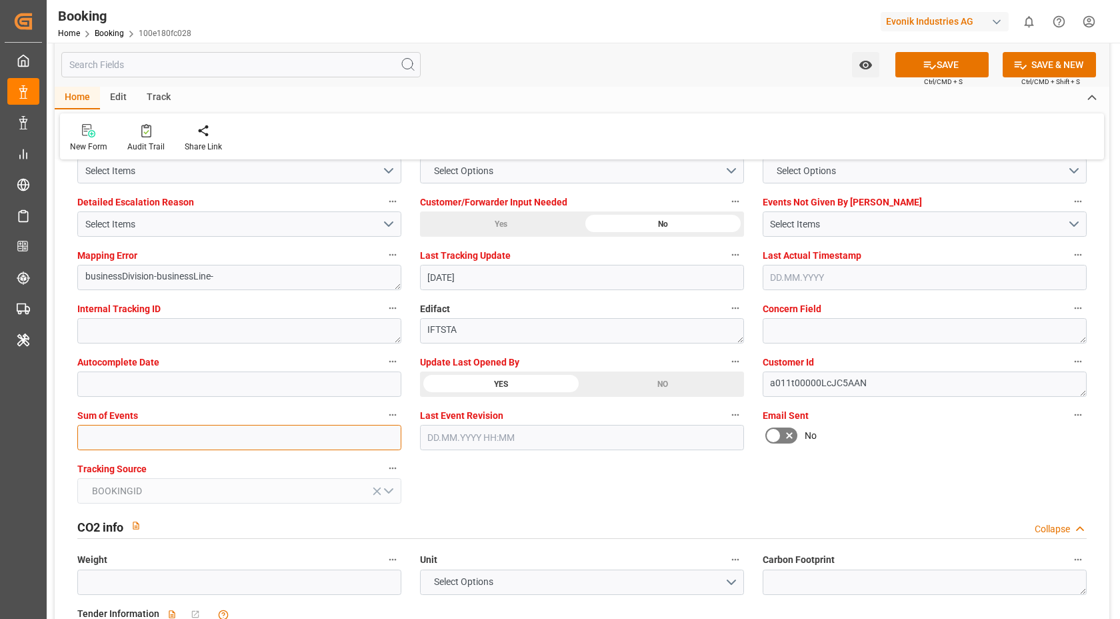
click at [139, 429] on input "text" at bounding box center [239, 437] width 324 height 25
type input "0"
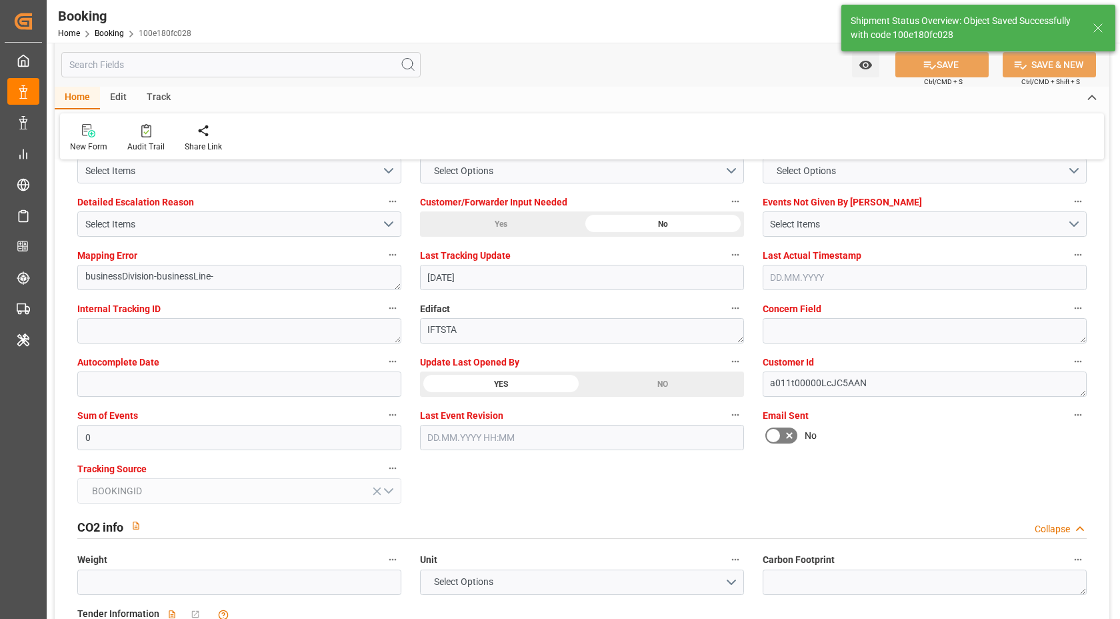
type textarea "[PERSON_NAME]"
type input "12.08.2025 07:16"
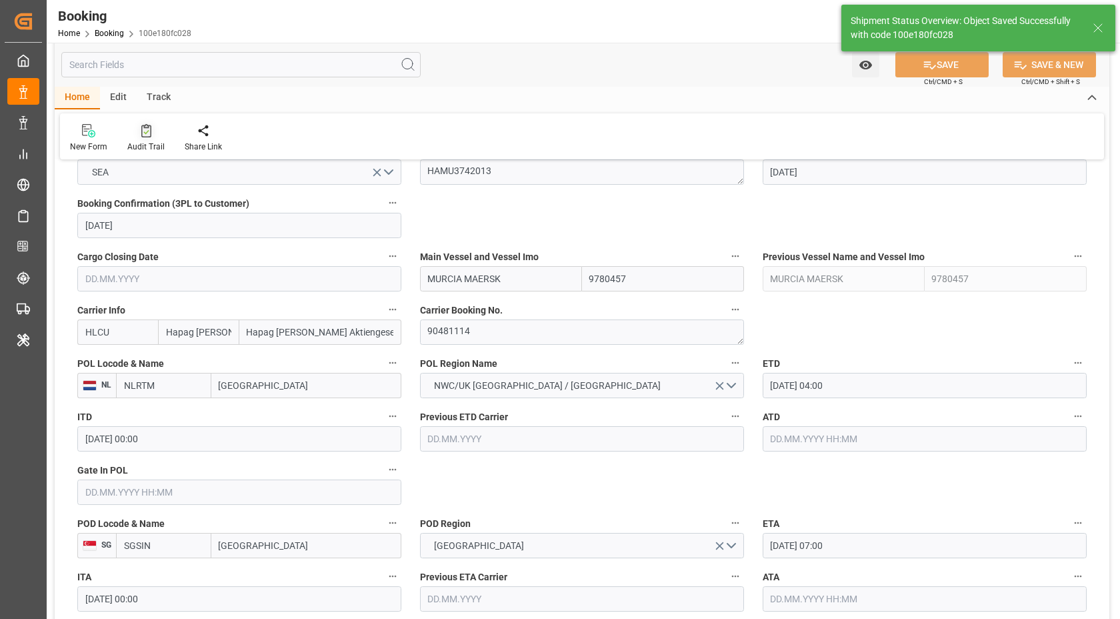
click at [145, 132] on icon at bounding box center [145, 132] width 5 height 5
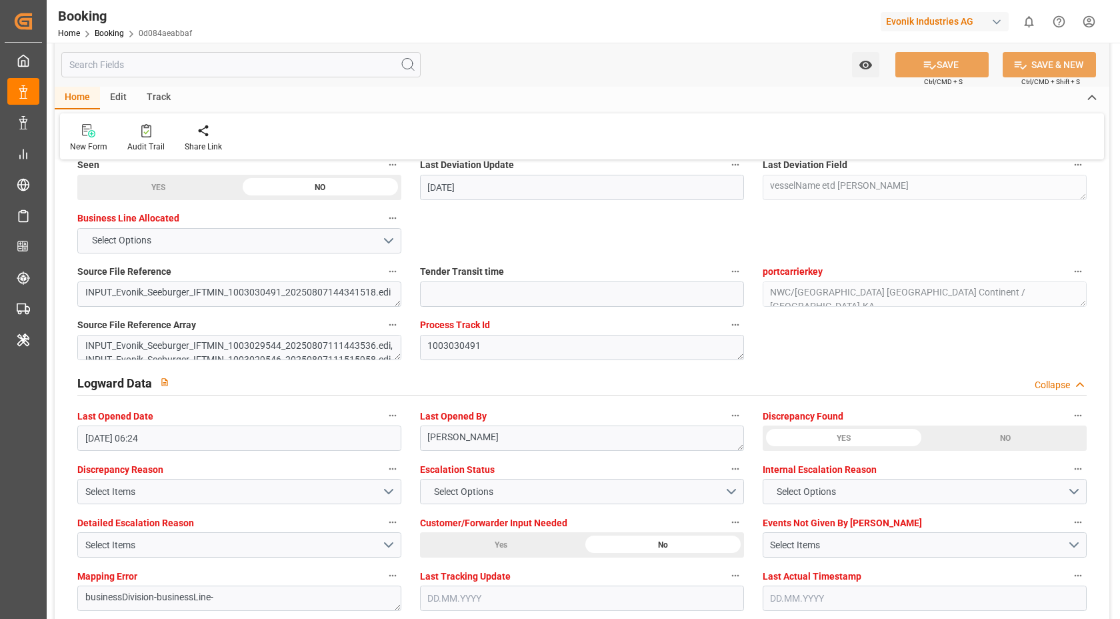
scroll to position [2491, 0]
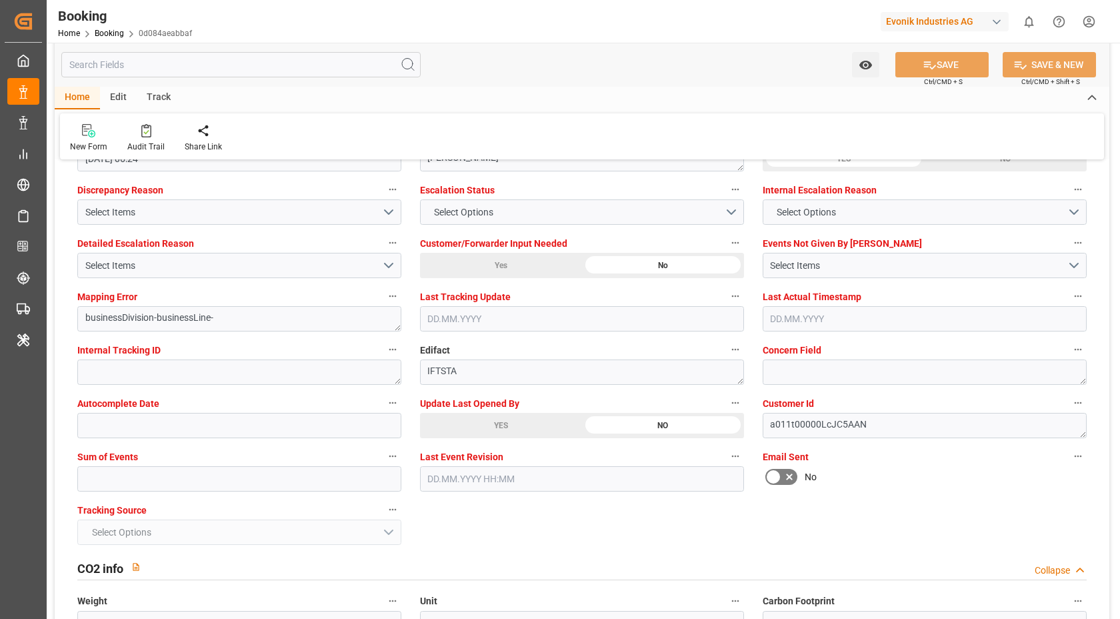
click at [141, 139] on div "Audit Trail" at bounding box center [145, 137] width 57 height 29
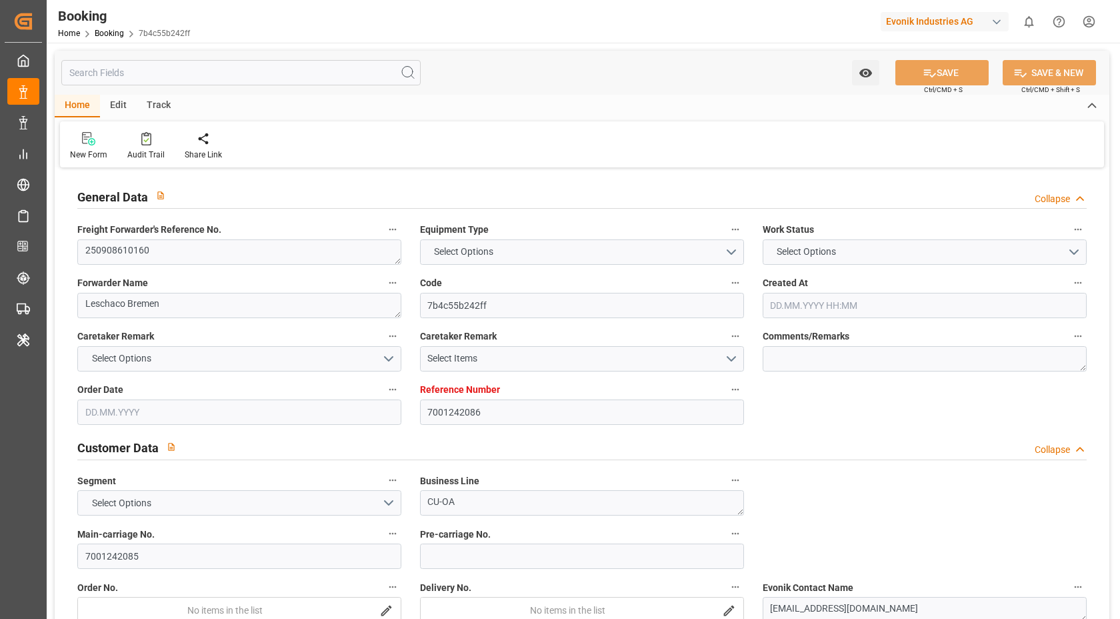
type textarea "250908610160"
type textarea "Leschaco Bremen"
type input "7b4c55b242ff"
type input "7001242086"
type textarea "CU-OA"
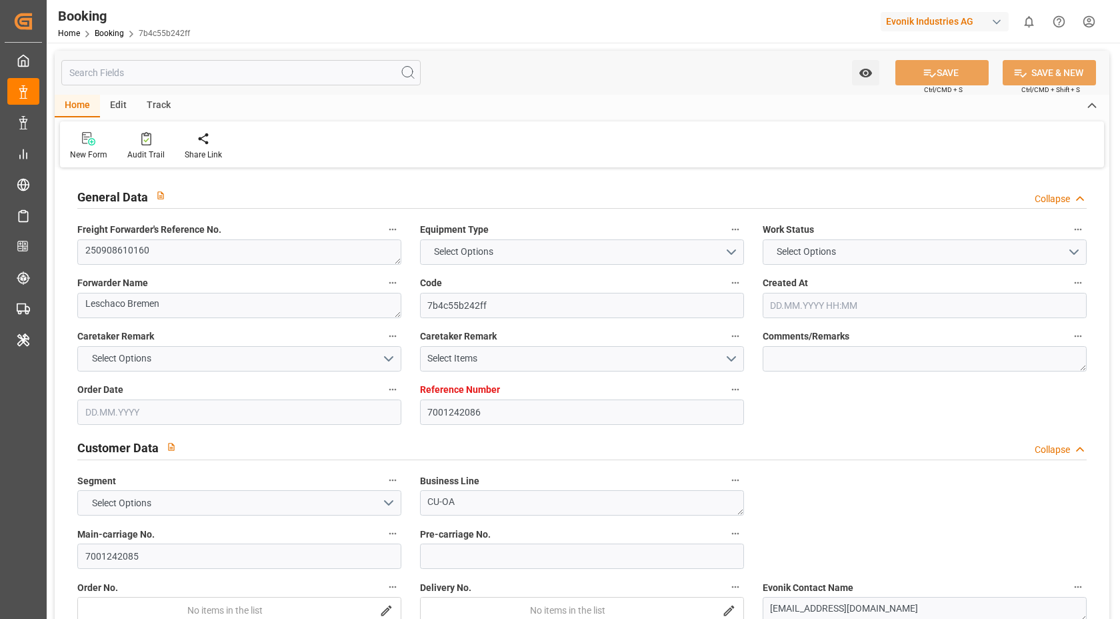
type input "7001242085"
type textarea "[EMAIL_ADDRESS][DOMAIN_NAME]"
type textarea "CFR"
type textarea "PORT [PERSON_NAME]"
type textarea "[GEOGRAPHIC_DATA]"
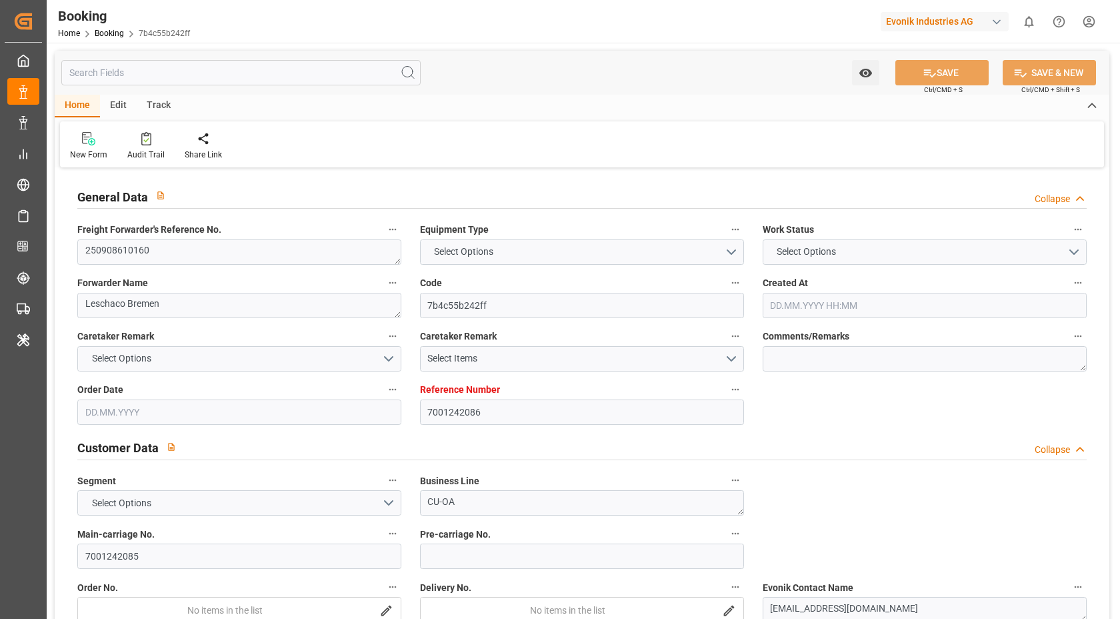
type input "MSC [PERSON_NAME]"
type input "TBN"
type input "HLCU"
type textarea "14735723"
type input "[GEOGRAPHIC_DATA]"
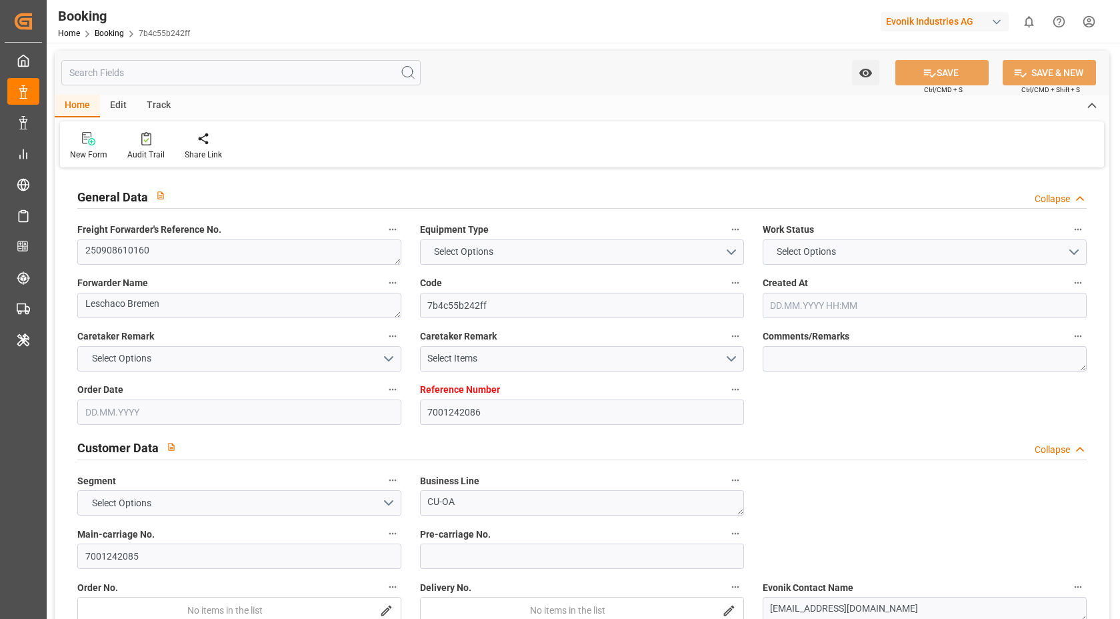
type input "[PERSON_NAME]"
type textarea "vesselName etd [PERSON_NAME]"
type textarea "INPUT_Evonik_Seeburger_IFTMIN_1003030665_20250807153611247.edi"
type textarea "NWC/[GEOGRAPHIC_DATA] [GEOGRAPHIC_DATA] Continent / [GEOGRAPHIC_DATA]-OA"
type textarea "INPUT_Evonik_Seeburger_IFTMIN_1003026009_20250806141330588.edi,INPUT_Evonik_See…"
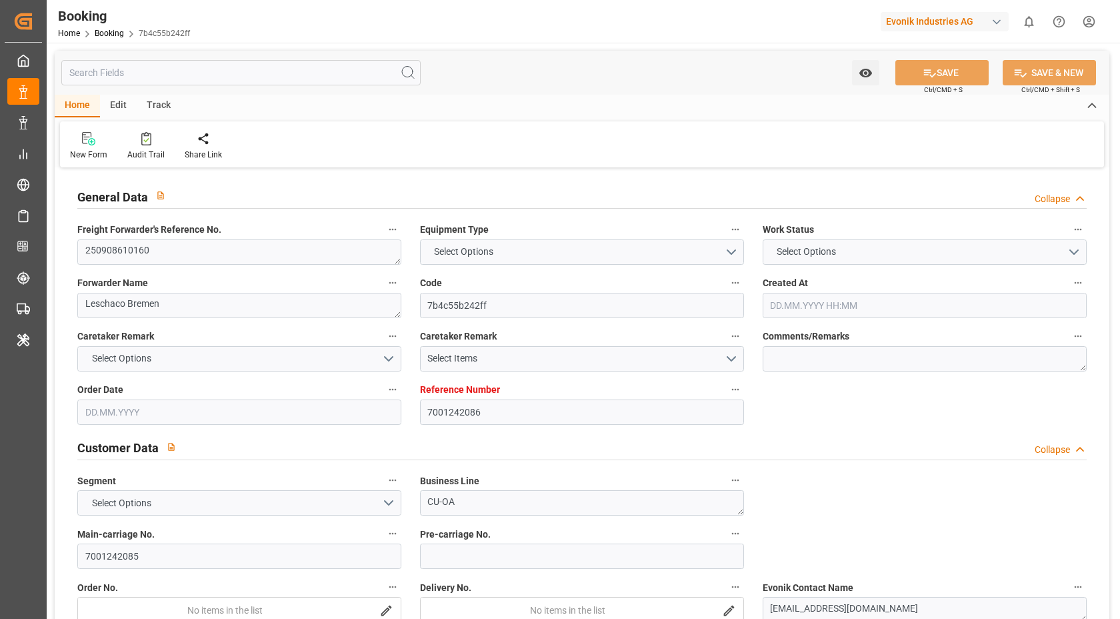
type textarea "1003030665"
type textarea "[PERSON_NAME]"
type textarea "businessDivision-businessLine-"
type textarea "IFTSTA"
type textarea "a011t00000LcJC5AAN"
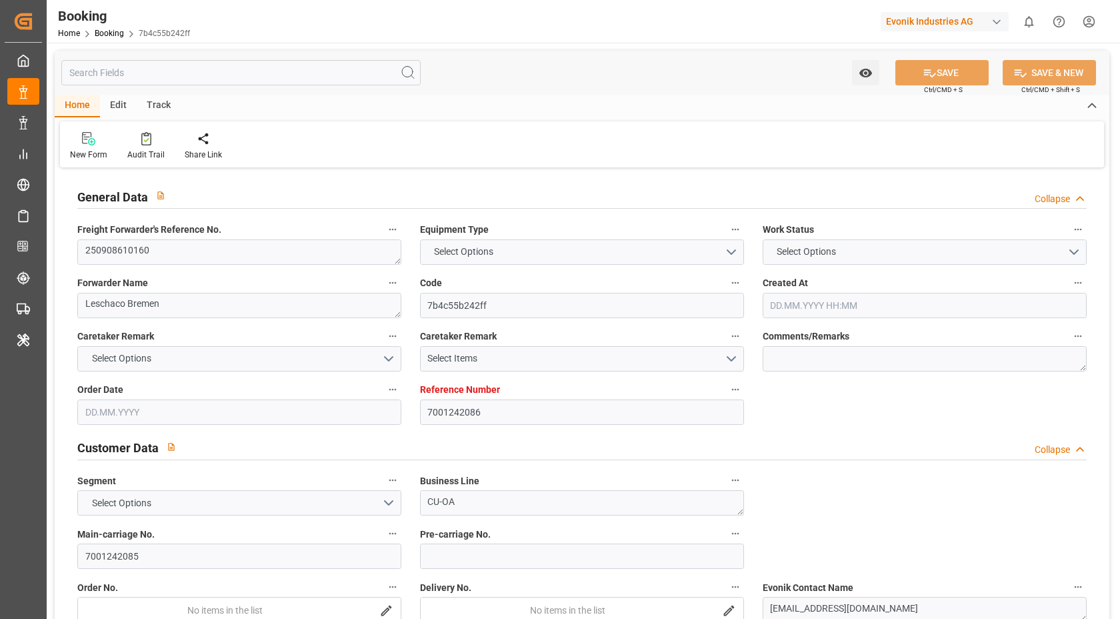
type textarea "No"
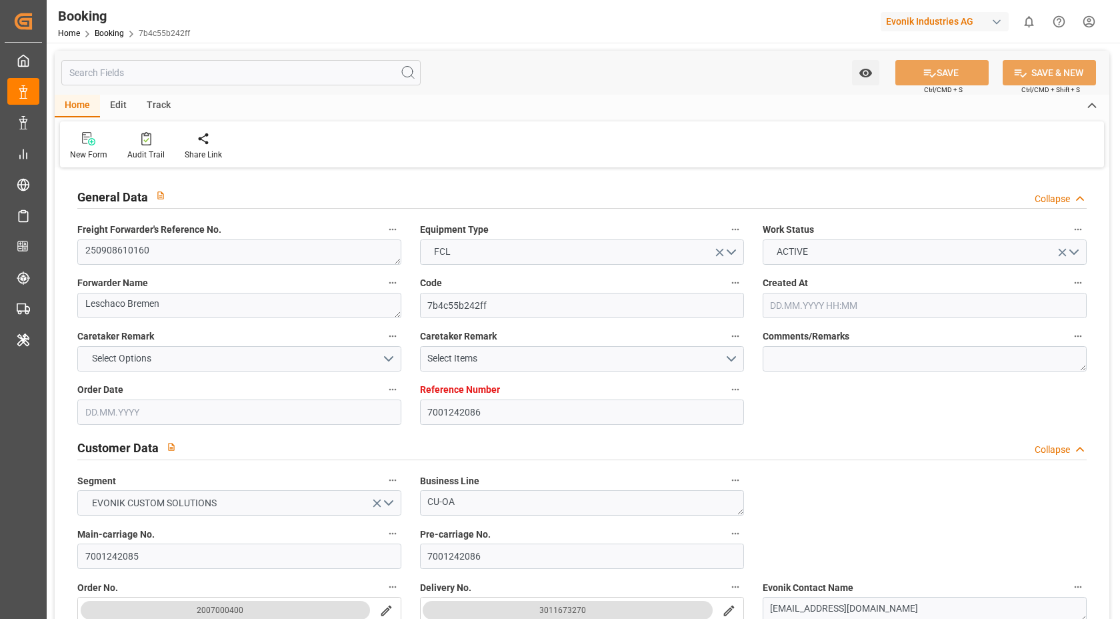
type input "7001242086"
type input "9702065"
type input "7777777"
type input "Hapag [PERSON_NAME]"
type input "Hapag [PERSON_NAME] Aktiengesellschaft"
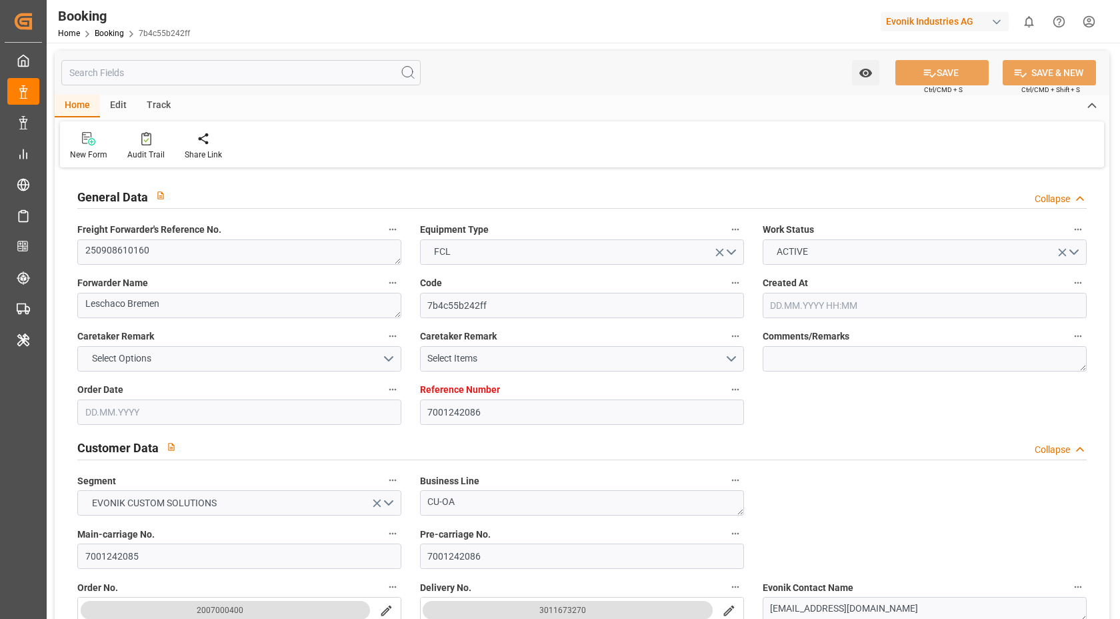
type input "BEANR"
type input "BRSSZ"
type input "[DATE] 12:15"
type input "[DATE]"
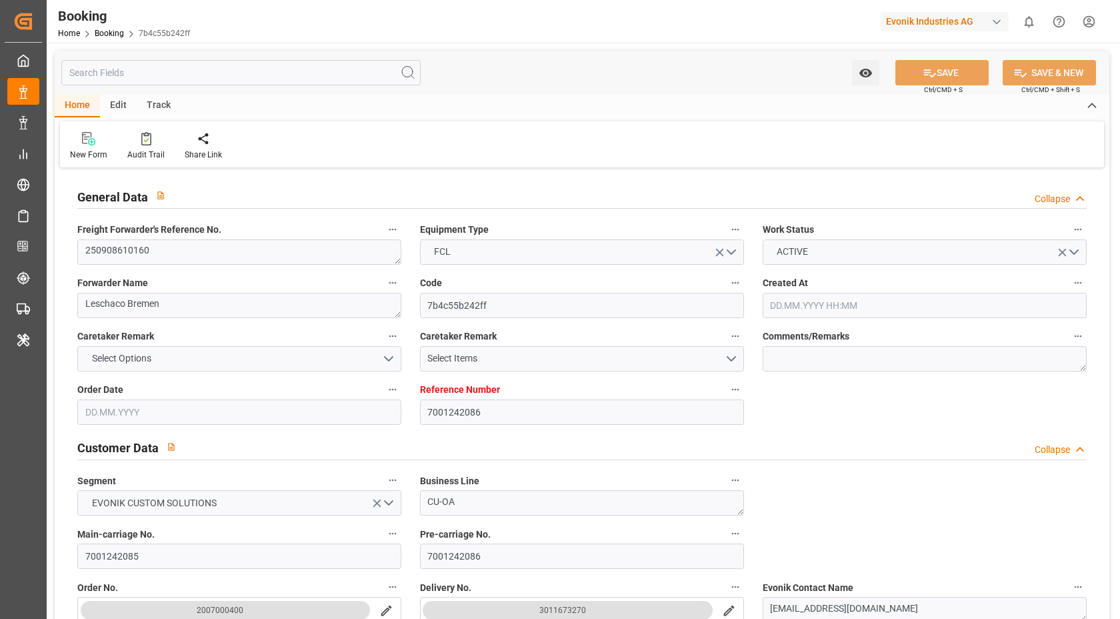
type input "[DATE]"
type input "[DATE] 05:30"
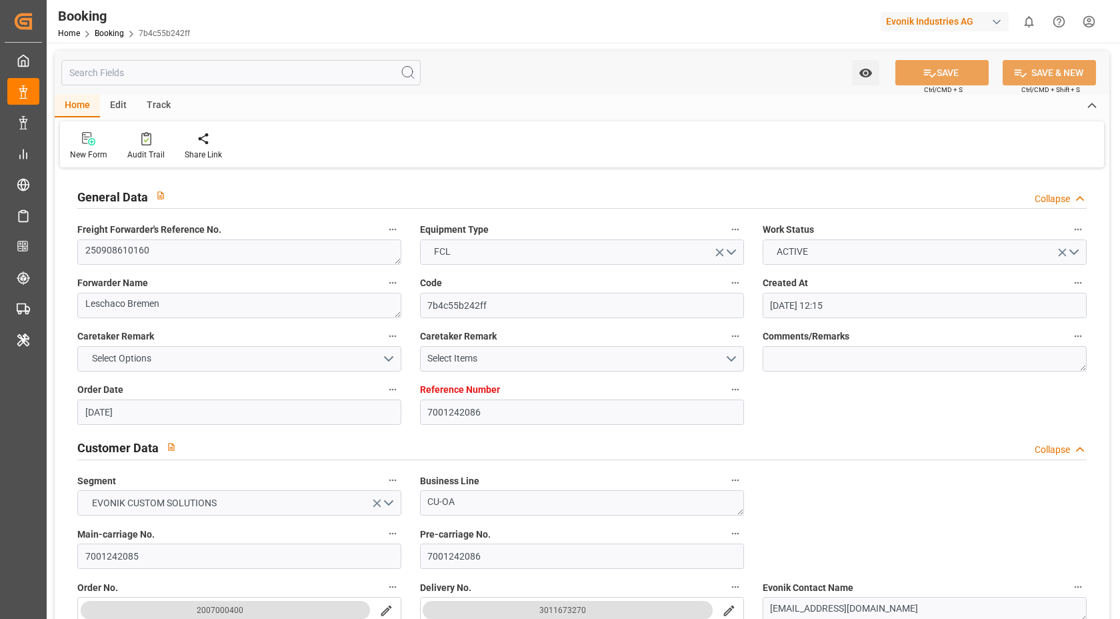
type input "07.10.2025 00:00"
type input "[DATE]"
type input "11.08.2025 06:25"
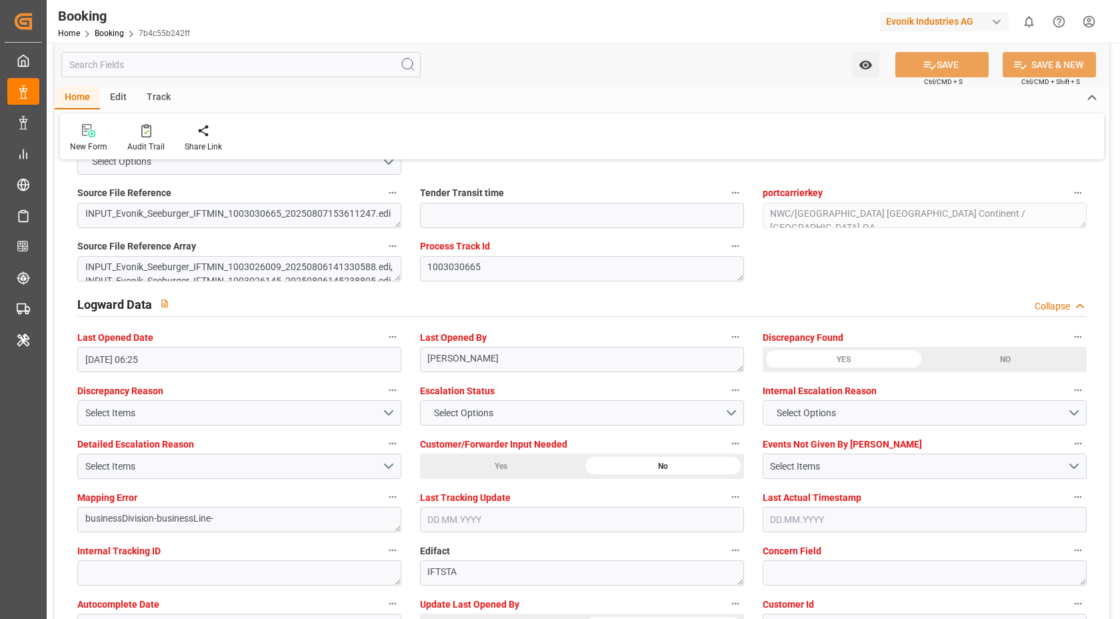
scroll to position [2573, 0]
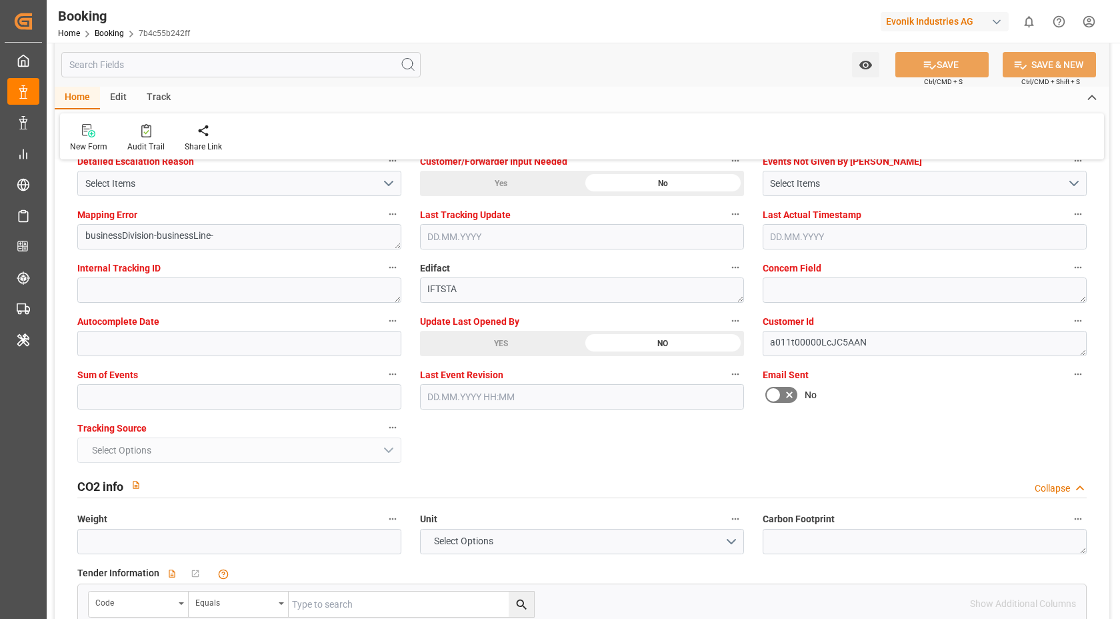
drag, startPoint x: 515, startPoint y: 348, endPoint x: 760, endPoint y: 353, distance: 244.8
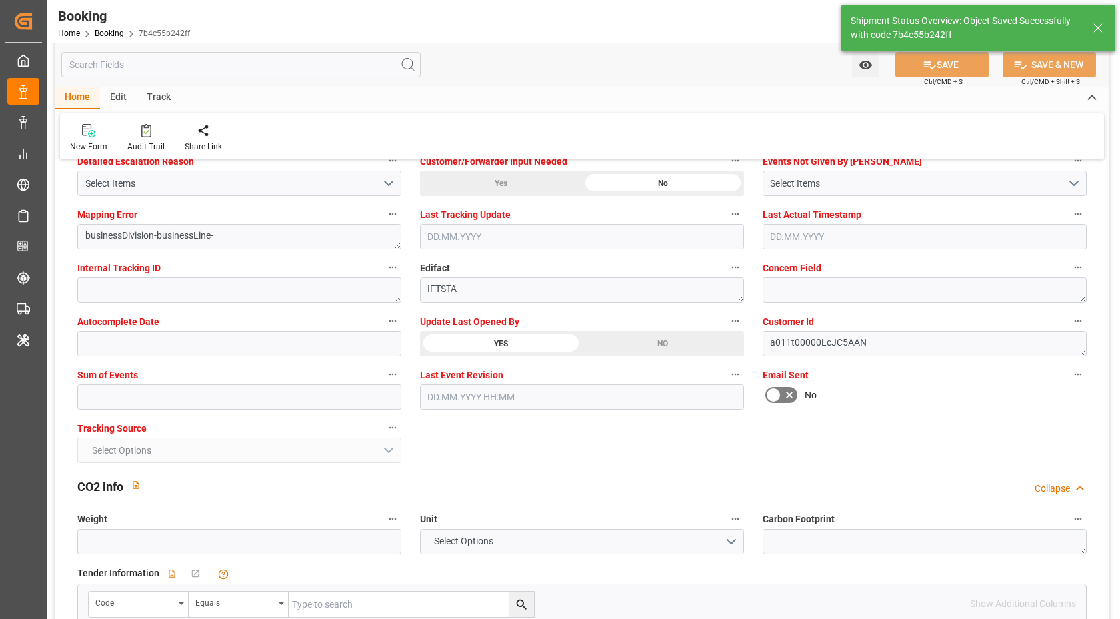
type textarea "[PERSON_NAME]"
type input "12.08.2025 07:20"
click at [142, 147] on div "Audit Trail" at bounding box center [145, 147] width 37 height 12
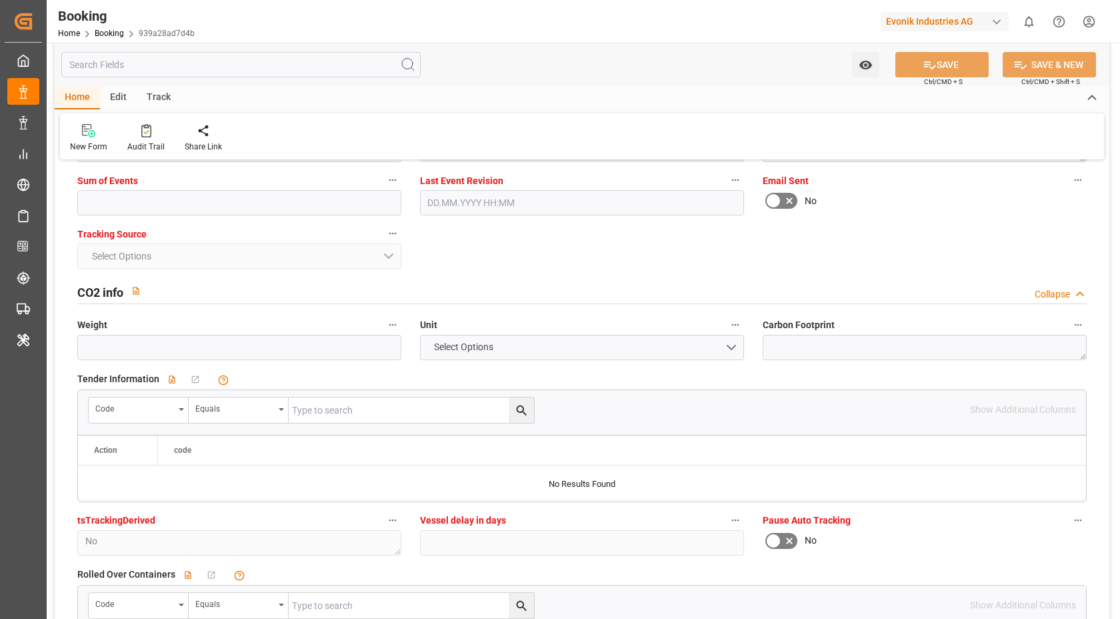
scroll to position [2554, 0]
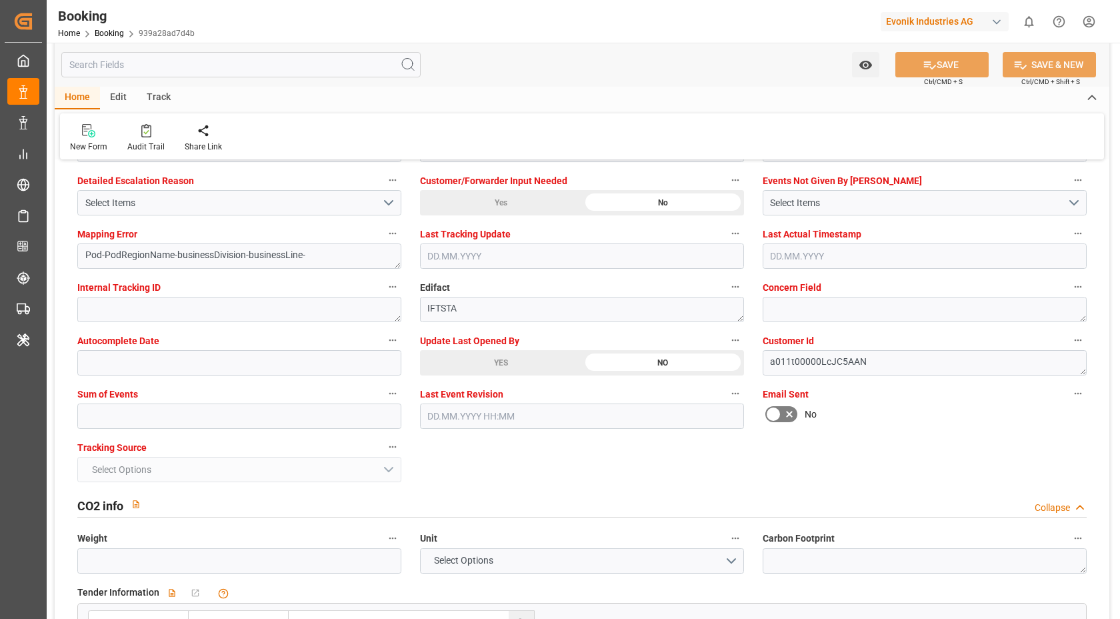
drag, startPoint x: 455, startPoint y: 375, endPoint x: 515, endPoint y: 373, distance: 60.1
click at [455, 375] on div "Update Last Opened By YES NO" at bounding box center [582, 353] width 343 height 53
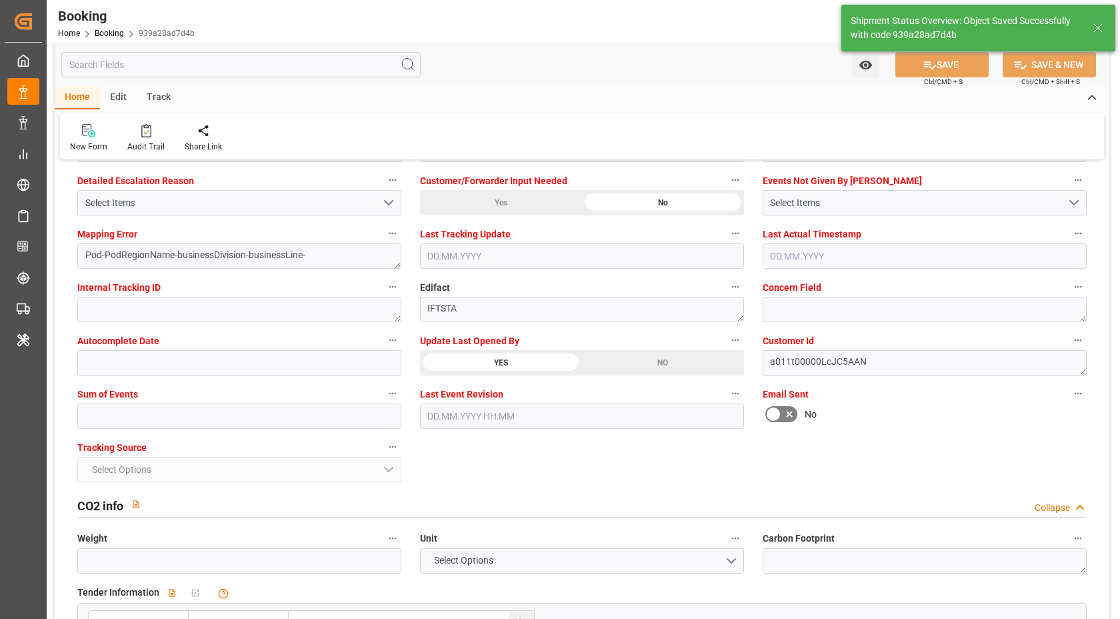
type textarea "[PERSON_NAME]"
type input "12.08.2025 07:21"
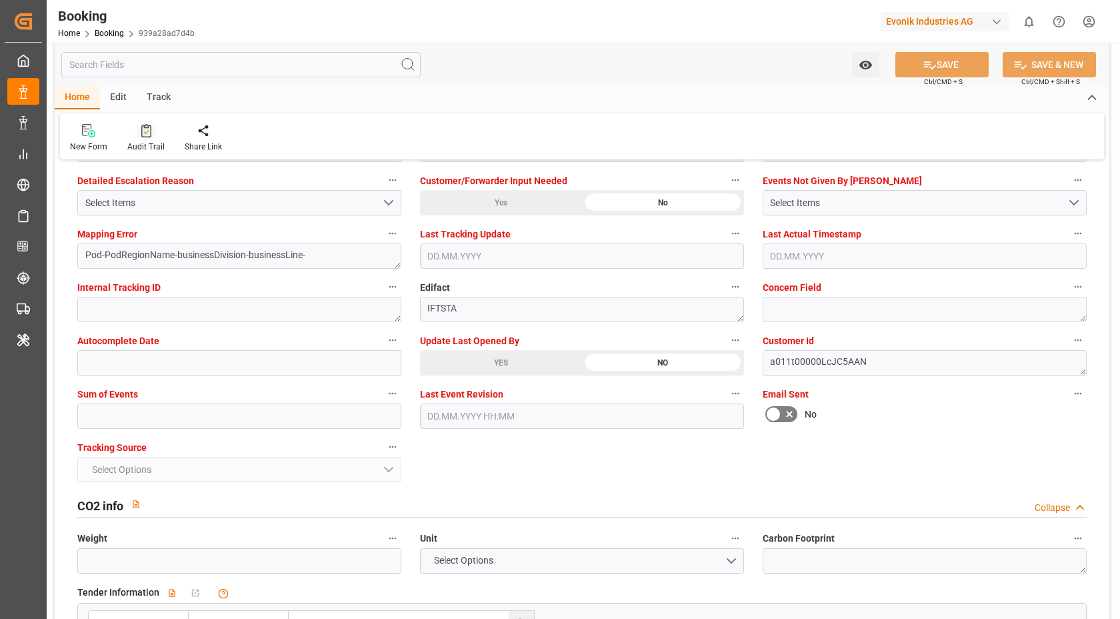
click at [149, 135] on icon at bounding box center [146, 130] width 10 height 13
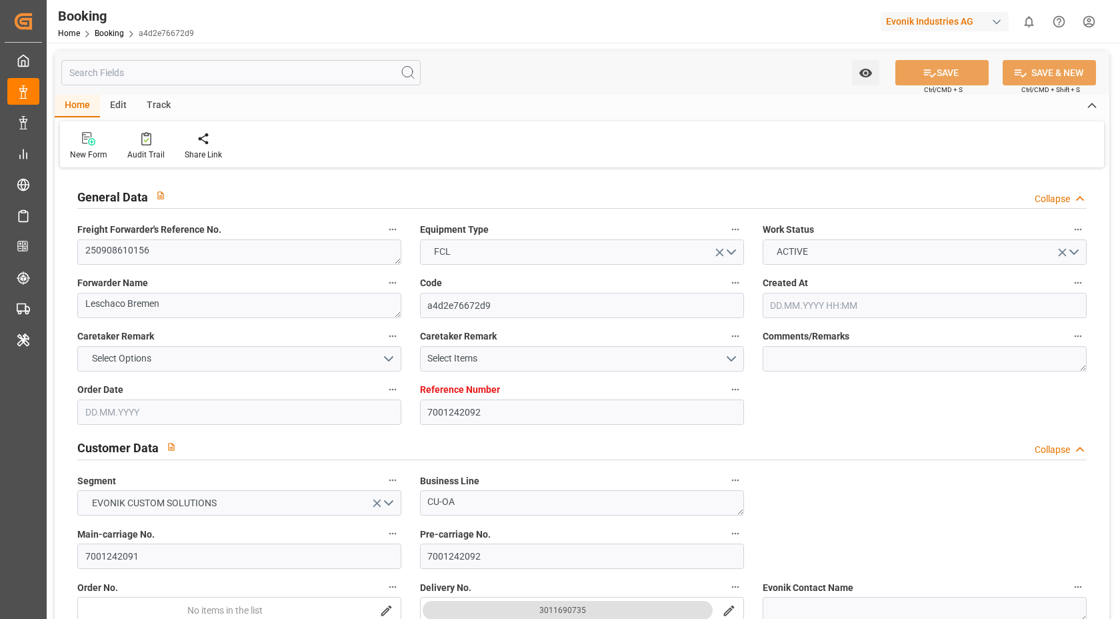
type input "[DATE] 12:16"
type input "[DATE]"
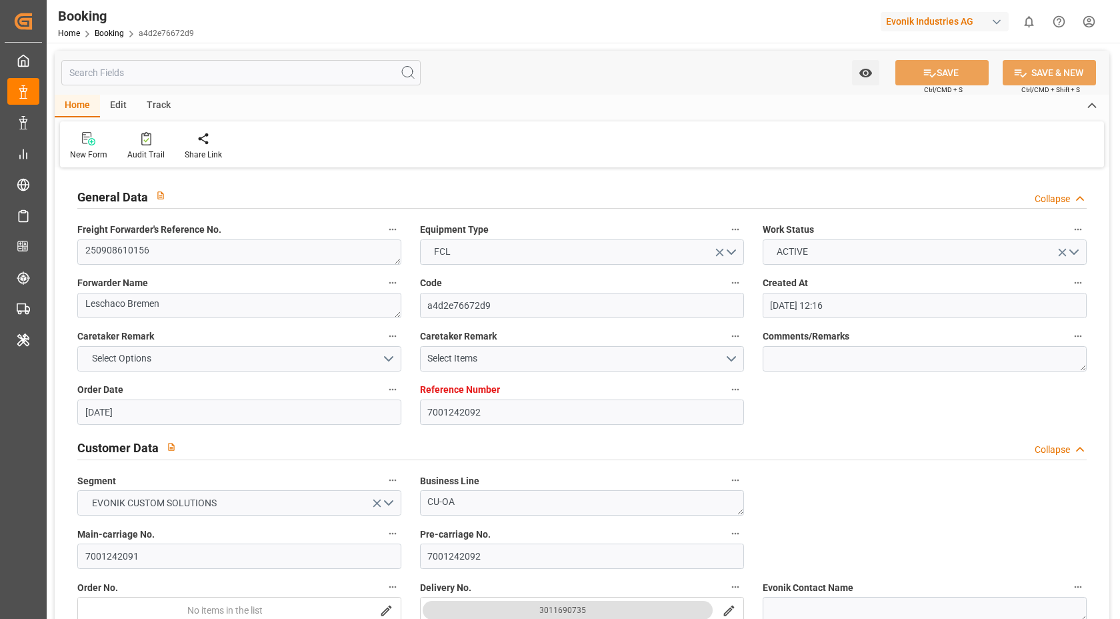
type input "[DATE]"
type input "[DATE] 00:00"
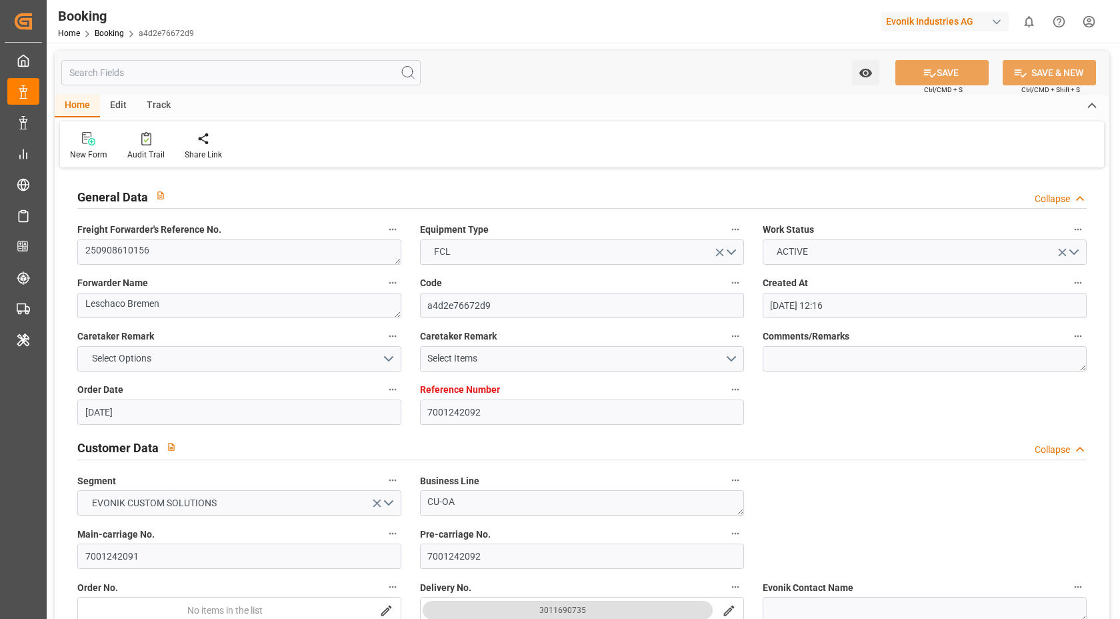
type input "[DATE]"
type input "[DATE] 06:35"
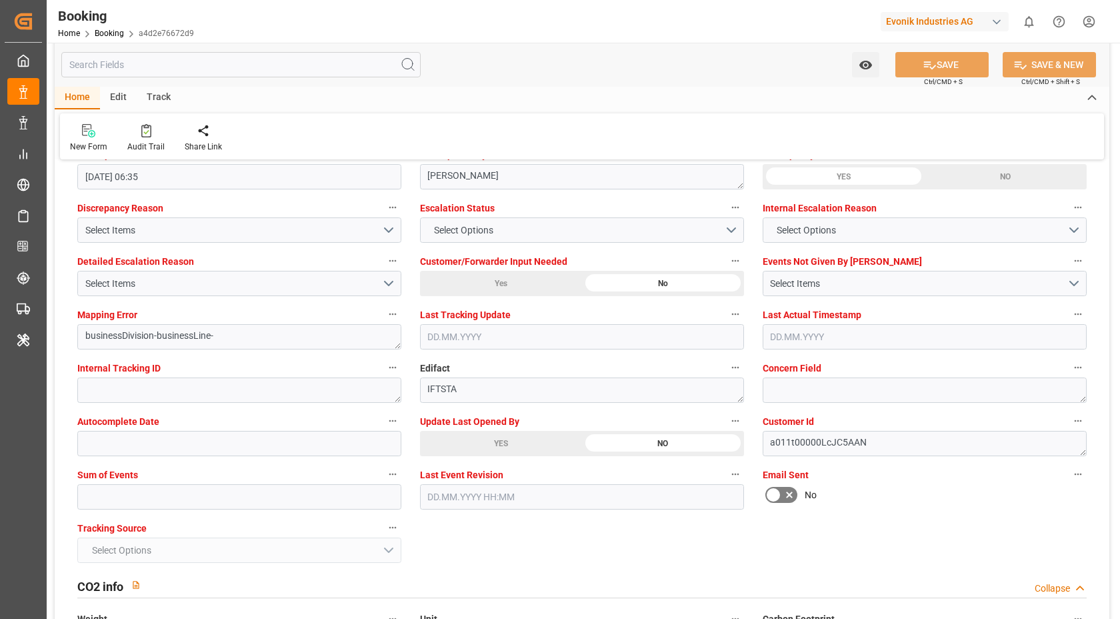
scroll to position [2541, 0]
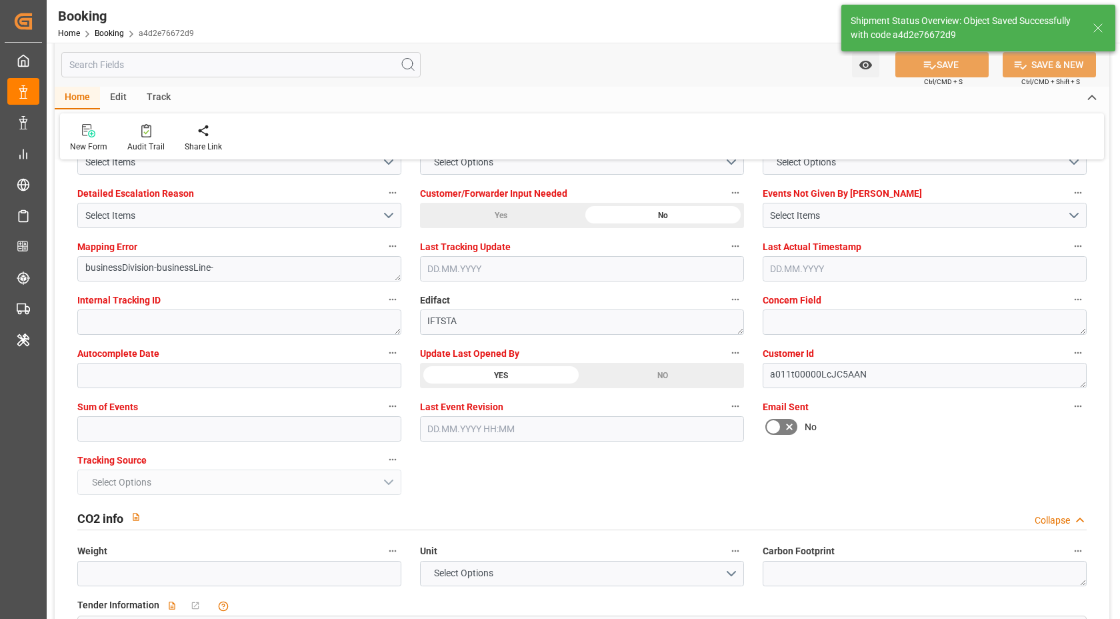
type textarea "[PERSON_NAME]"
type input "[DATE] 07:21"
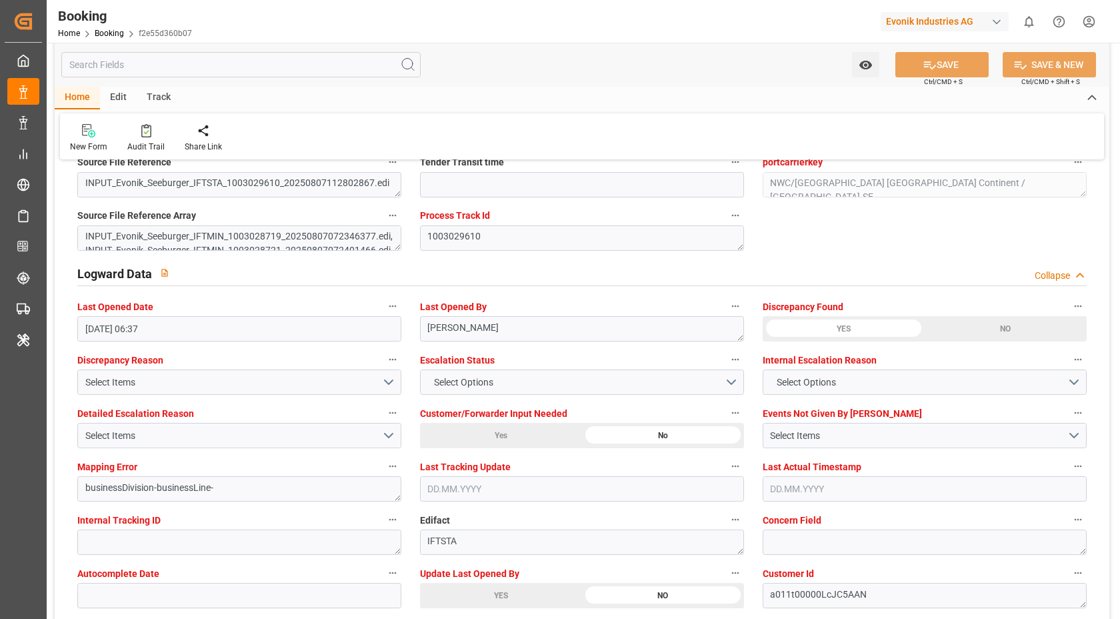
scroll to position [2535, 0]
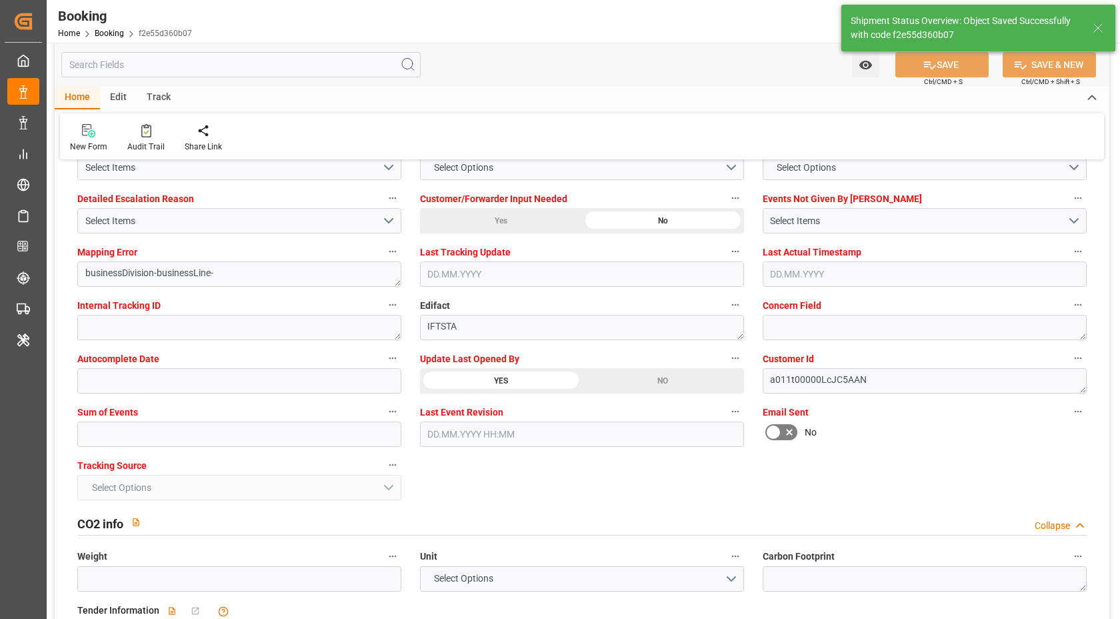
type textarea "[PERSON_NAME]"
type input "[DATE] 07:22"
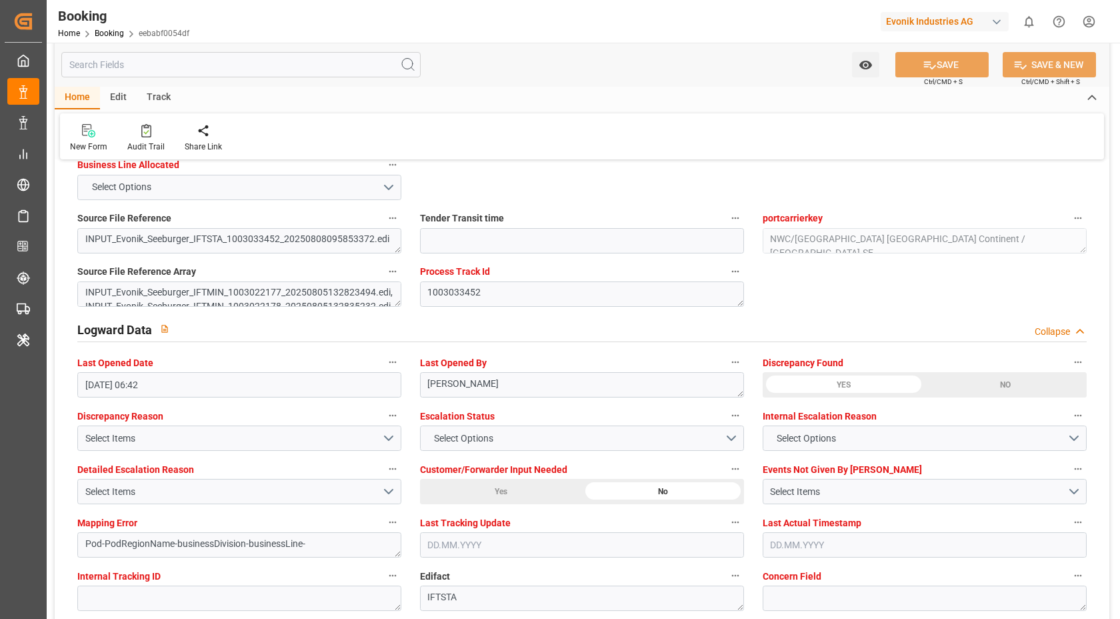
scroll to position [2487, 0]
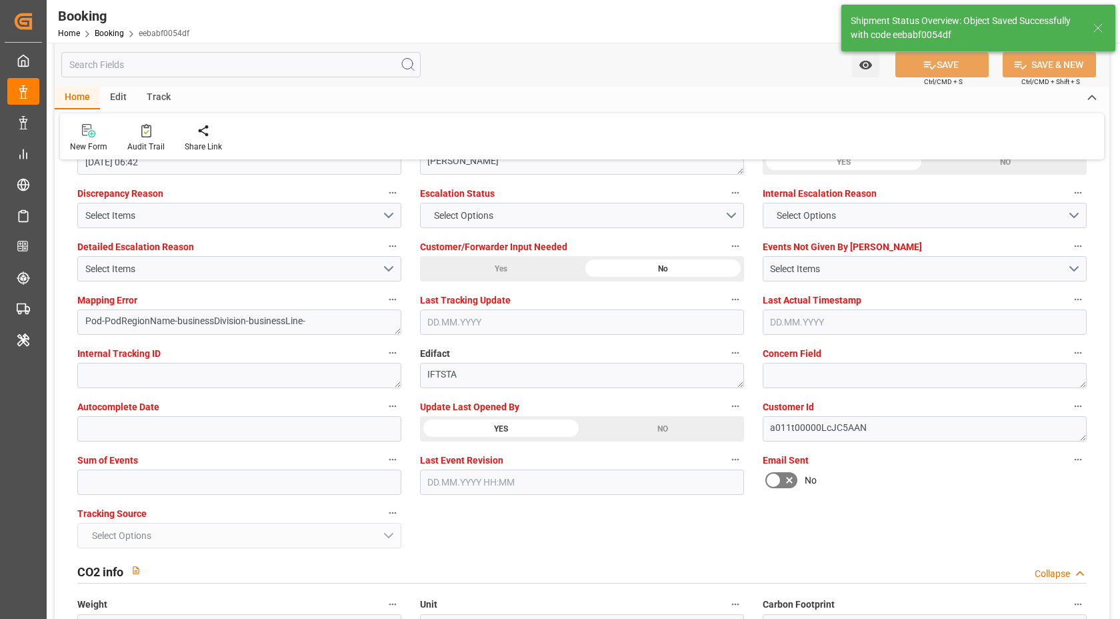
type textarea "[PERSON_NAME]"
type input "12.08.2025 07:22"
click at [146, 131] on icon at bounding box center [145, 132] width 5 height 5
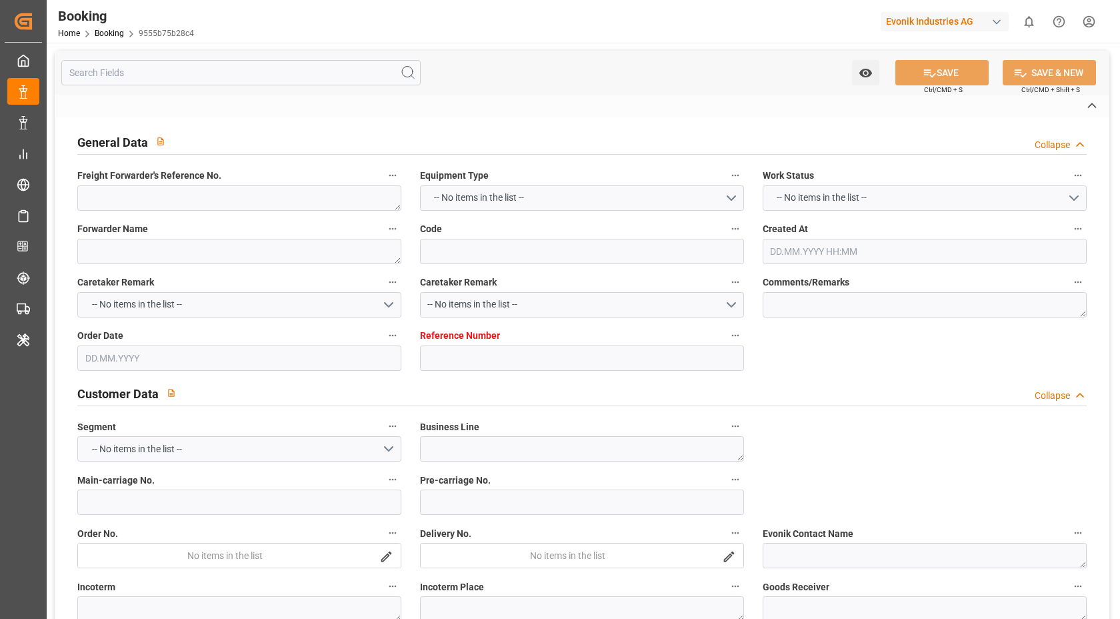
type textarea "250808610765"
type textarea "Leschaco Bremen"
type input "9555b75b28c4"
type input "7001234887"
type textarea "CU-KA"
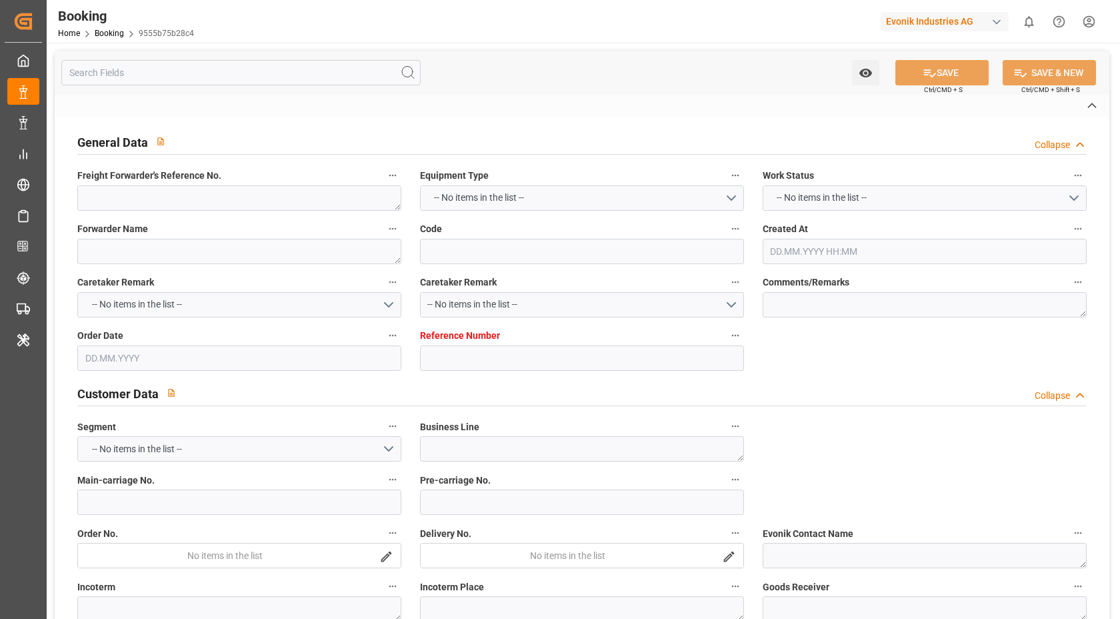
type input "7001234886"
type textarea "[PERSON_NAME][EMAIL_ADDRESS][DOMAIN_NAME]"
type textarea "CIF"
type textarea "DAMMAM BONDED FREEZONE"
type textarea "[GEOGRAPHIC_DATA]"
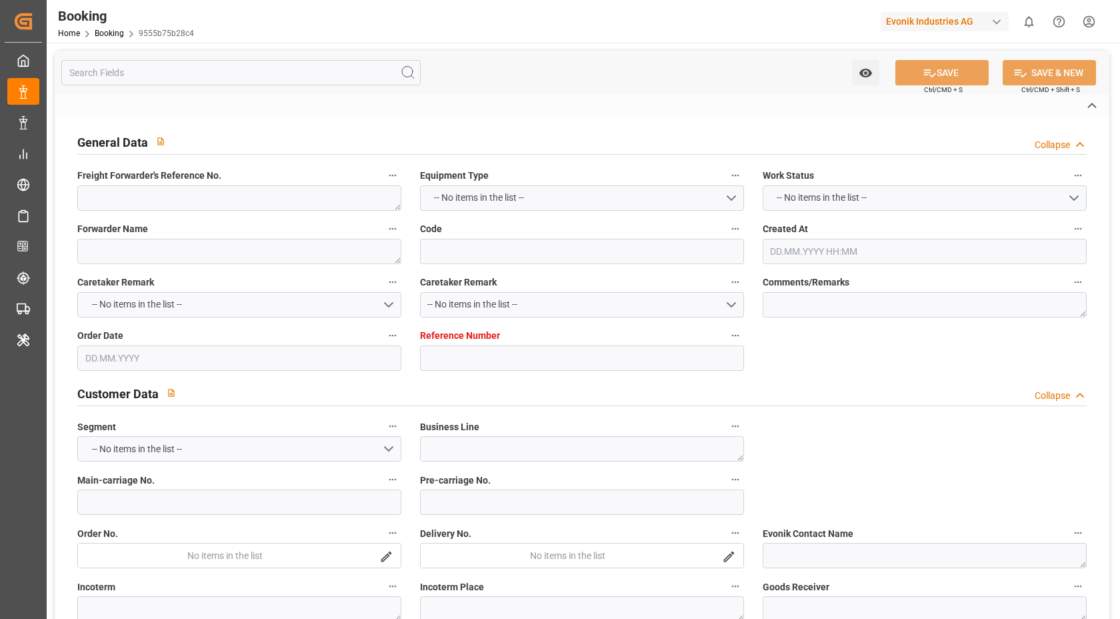
type input "BUSAN EXPRESS"
type input "HLCU"
type textarea "21413910"
type input "[GEOGRAPHIC_DATA]"
type input "Ad Dammam"
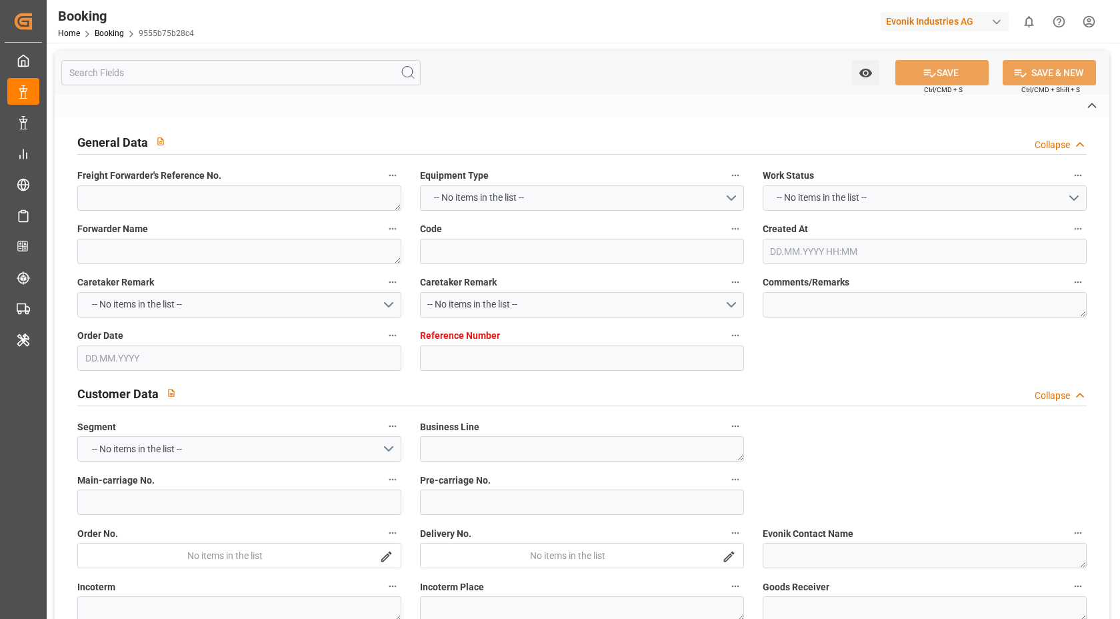
type input "[DEMOGRAPHIC_DATA]"
type textarea "vesselName etd [PERSON_NAME]"
type textarea "INPUT_Evonik_Seeburger_IFTSTA_1003033606_20250808110314970.edi"
type textarea "NWC/[GEOGRAPHIC_DATA] [GEOGRAPHIC_DATA] Continent / [GEOGRAPHIC_DATA]-KA"
type textarea "INPUT_Evonik_Seeburger_IFTMIN_1003000843_20250729115900032.edi,INPUT_Evonik_See…"
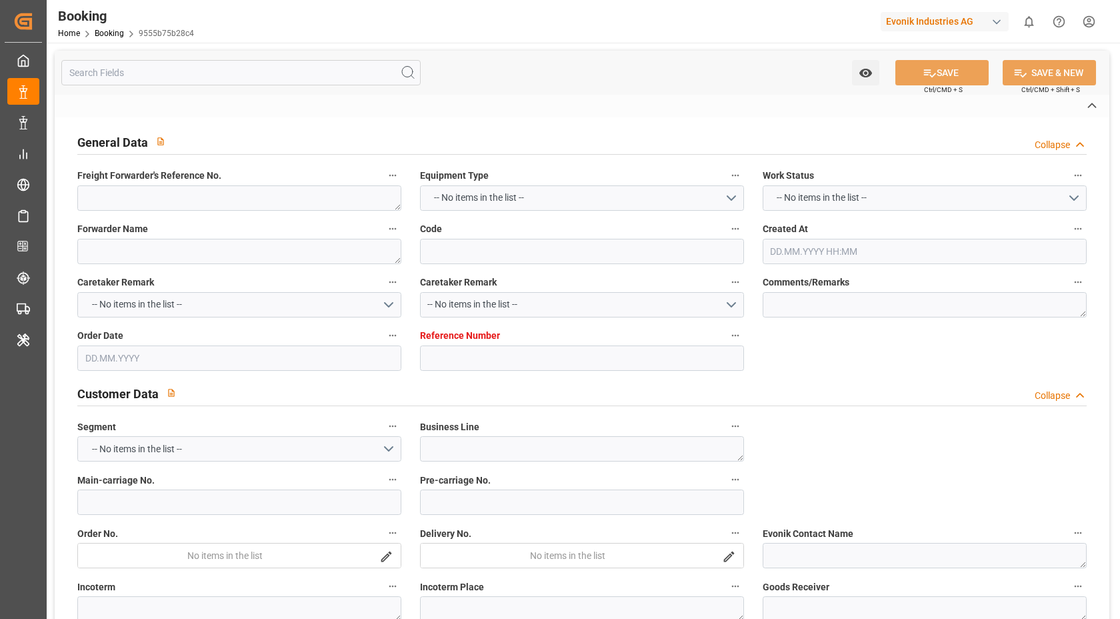
type textarea "1003033606"
type textarea "[PERSON_NAME]"
type textarea "businessDivision-businessLine-"
type textarea "IFTSTA"
type textarea "a011t00000LcJC5AAN"
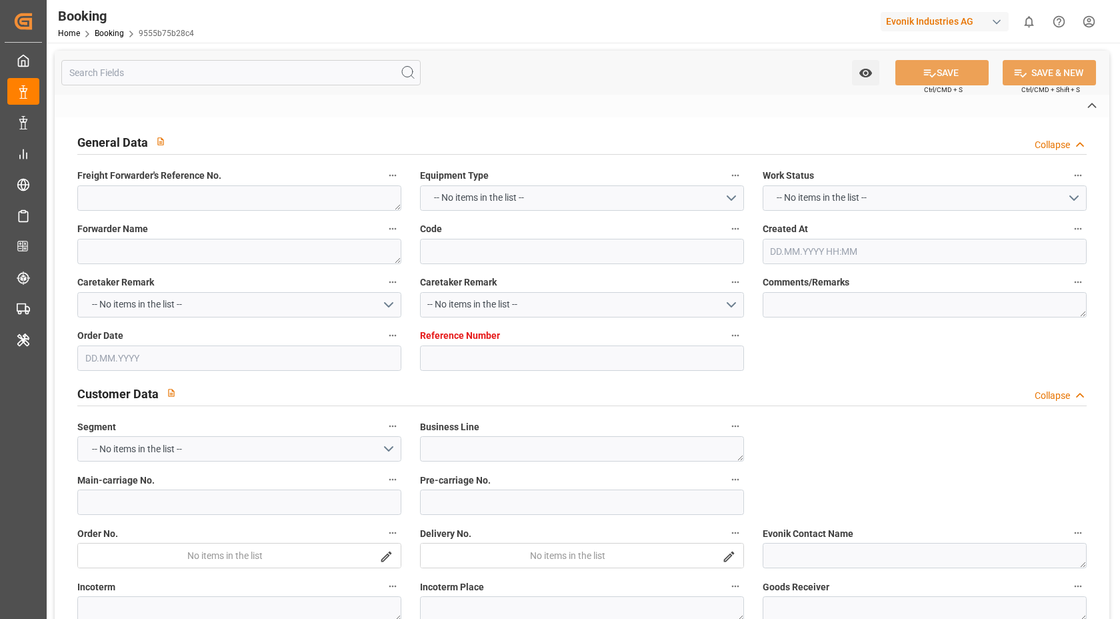
type textarea "Yes"
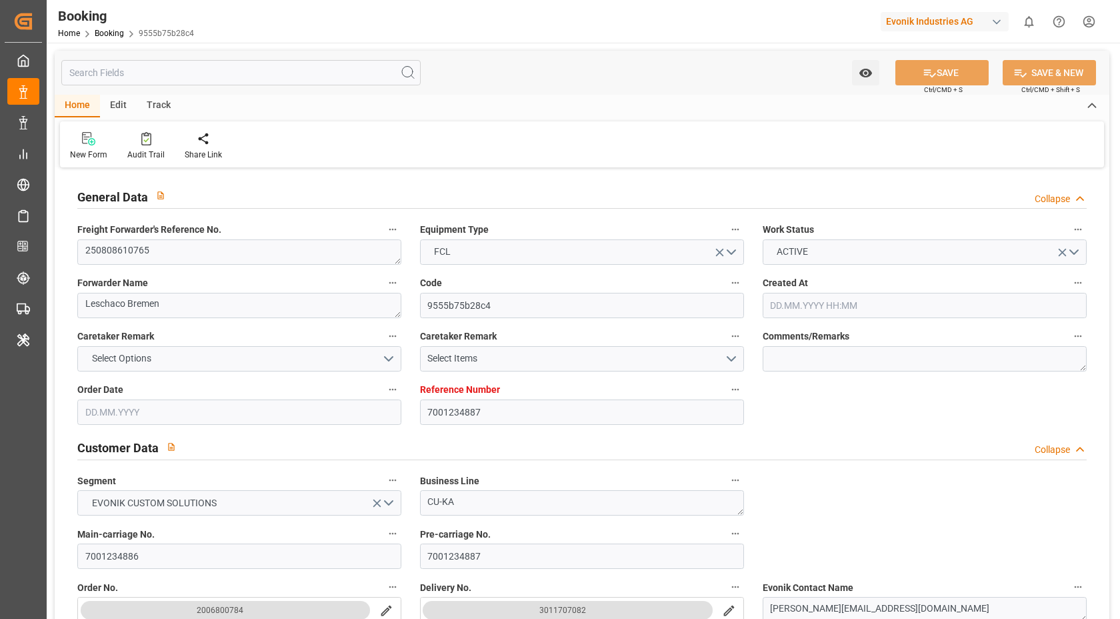
type input "7001234887"
type input "9540144"
type input "Hapag [PERSON_NAME]"
type input "Hapag [PERSON_NAME] Aktiengesellschaft"
type input "NLRTM"
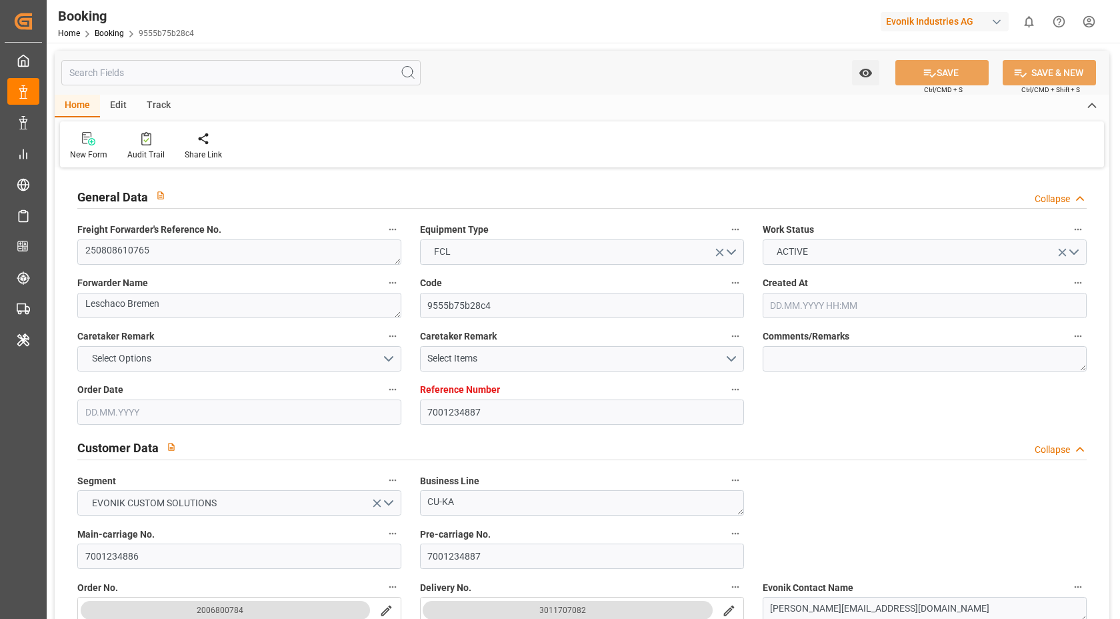
type input "SADMM"
type input "OMSLL"
type input "29.07.2025 10:01"
type input "29.07.2025"
type input "01.10.2025"
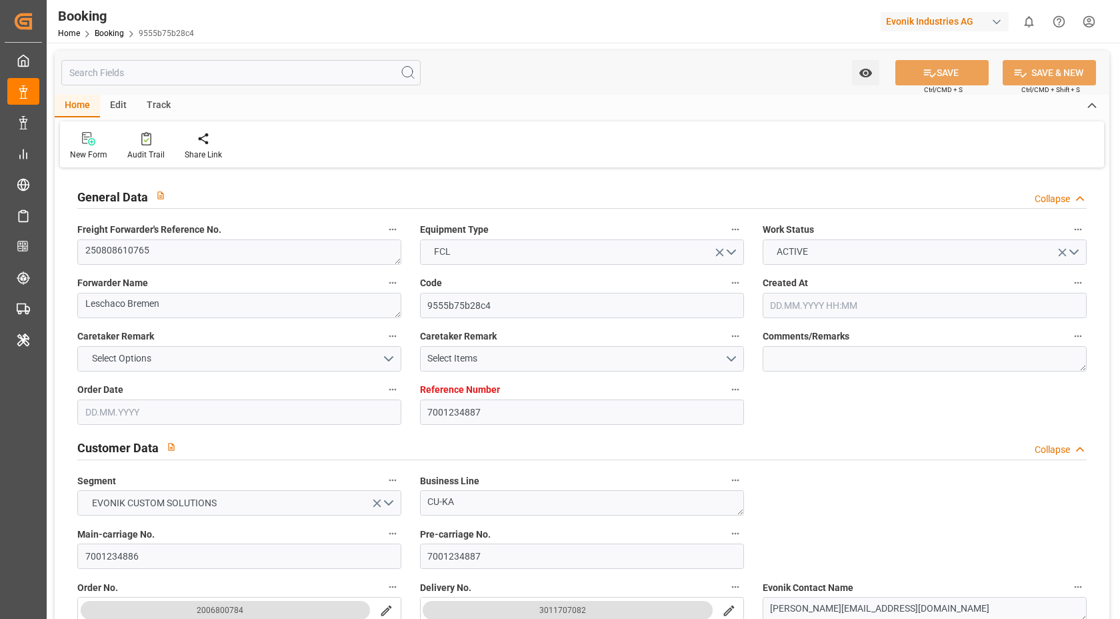
type input "14.08.2025"
type input "[DATE]"
type input "22.08.2025 00:00"
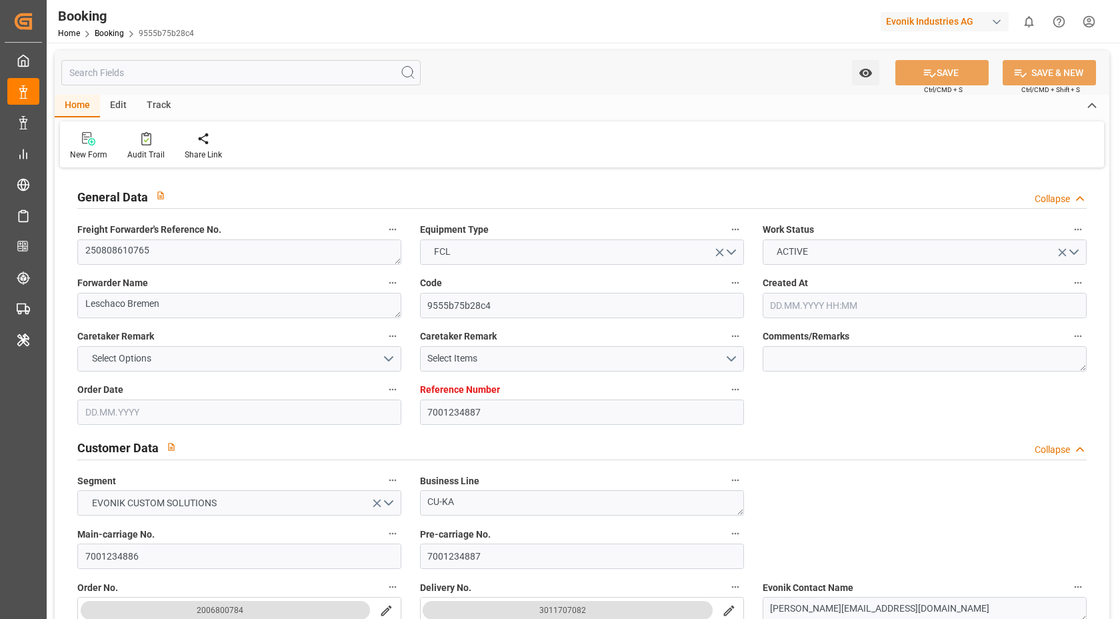
type input "24.09.2025 00:00"
type input "[DATE] 00:00"
type input "18.09.2025 00:00"
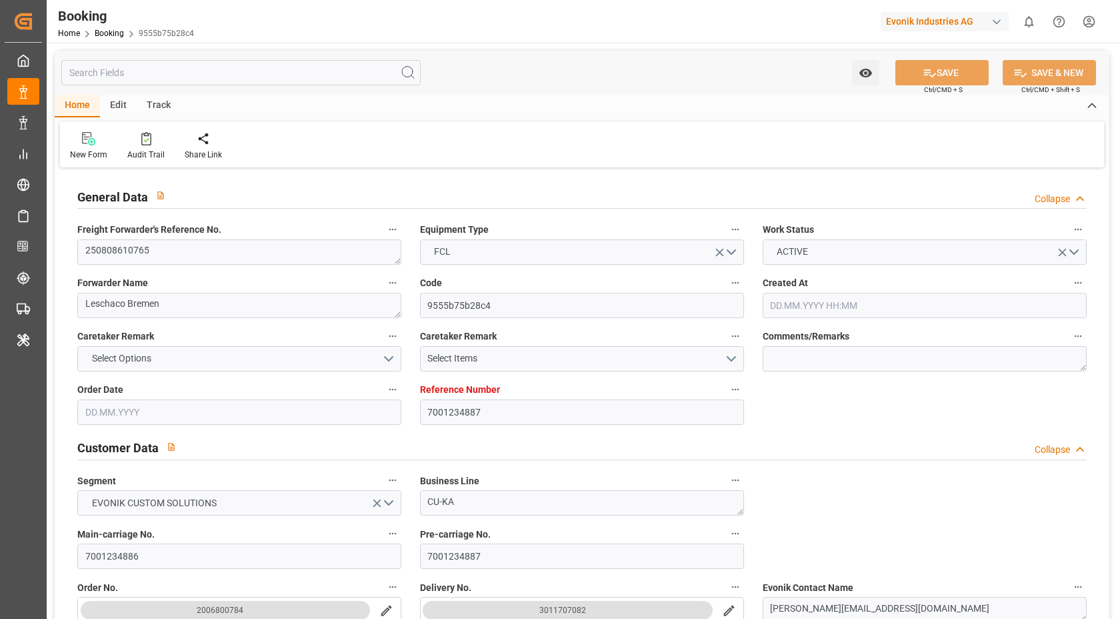
type input "18.09.2025 00:00"
type input "[DATE]"
type input "11.08.2025 06:44"
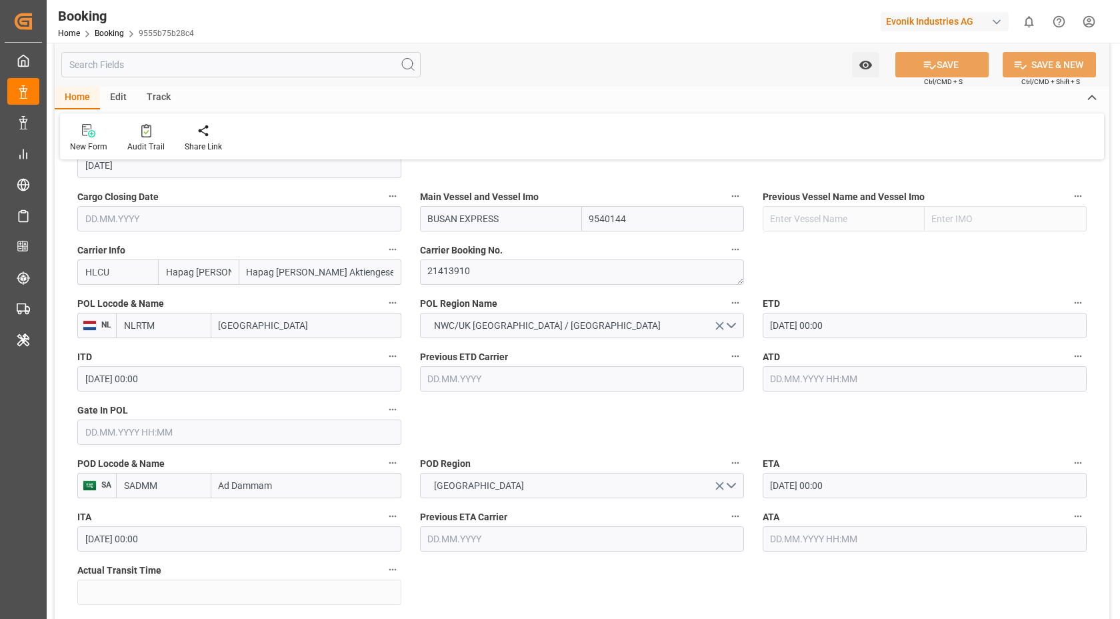
scroll to position [955, 0]
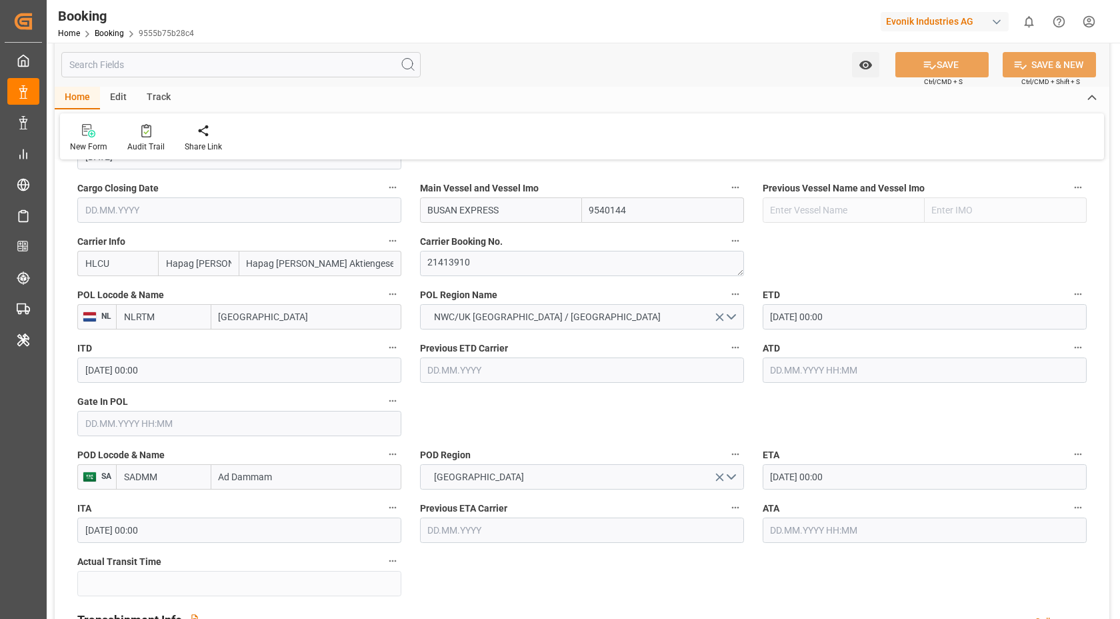
click at [879, 481] on input "24.09.2025 00:00" at bounding box center [925, 476] width 324 height 25
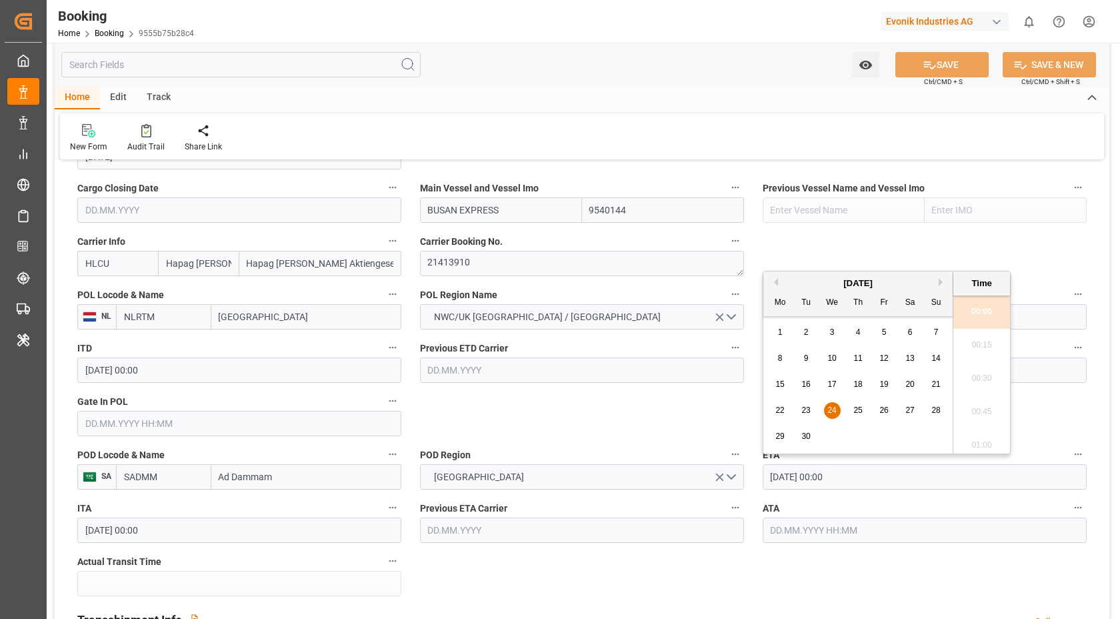
click at [864, 408] on div "25" at bounding box center [858, 411] width 17 height 16
type input "25.09.2025 00:00"
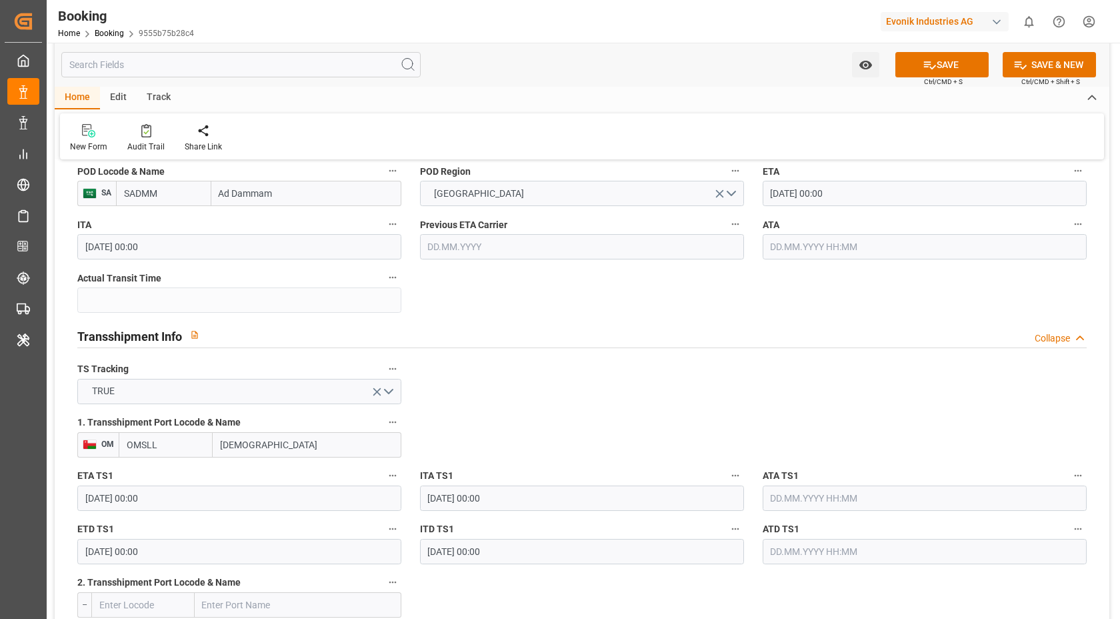
scroll to position [1256, 0]
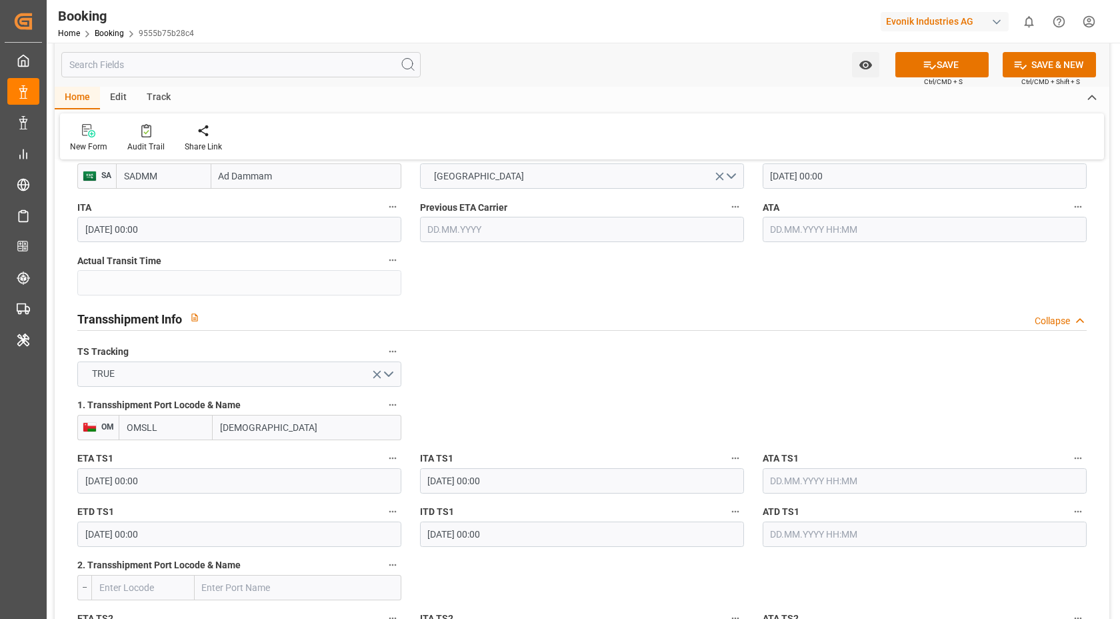
click at [213, 525] on input "18.09.2025 00:00" at bounding box center [239, 534] width 324 height 25
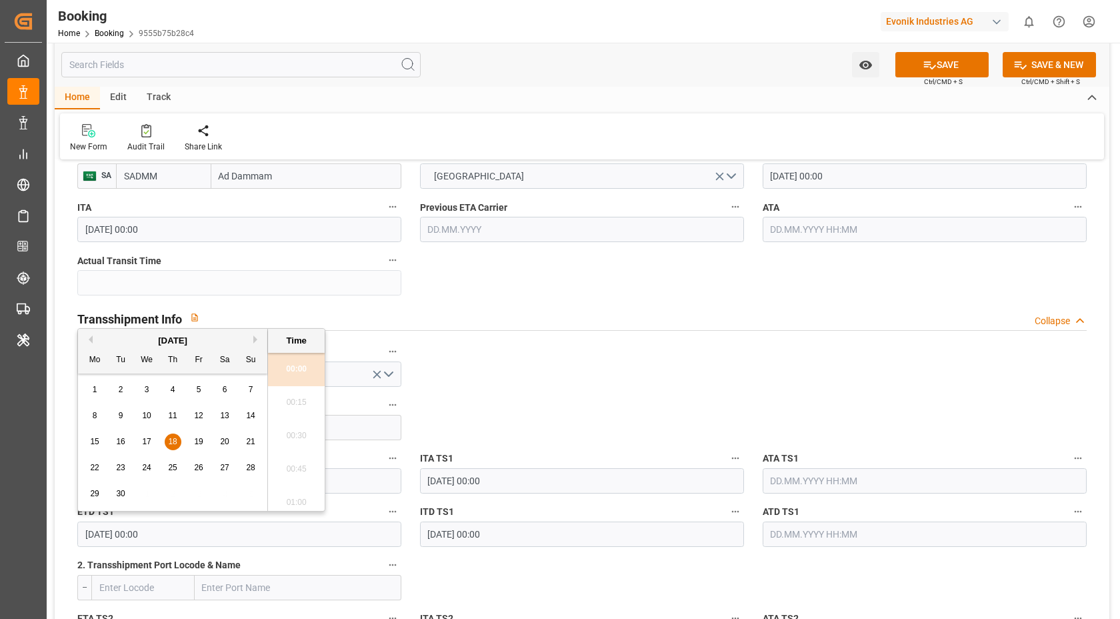
click at [224, 447] on div "20" at bounding box center [225, 442] width 17 height 16
type input "20.09.2025 00:00"
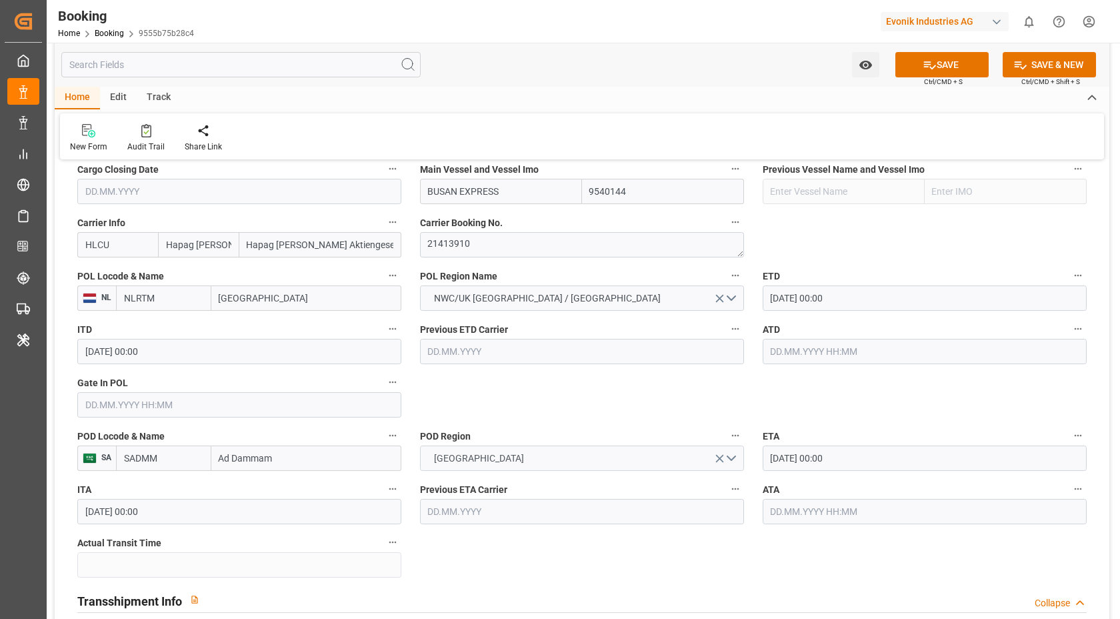
scroll to position [942, 0]
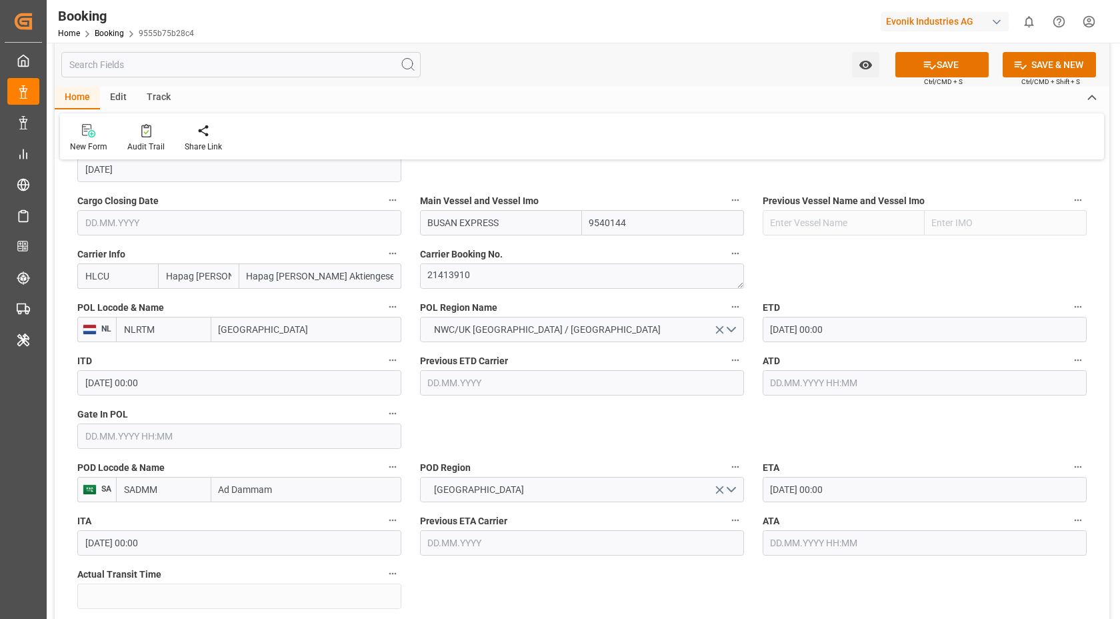
click at [522, 221] on input "BUSAN EXPRESS" at bounding box center [501, 222] width 162 height 25
click at [511, 248] on span "BUSAN EXPRESS - 9540144" at bounding box center [485, 252] width 113 height 11
type input "BUSAN EXPRESS"
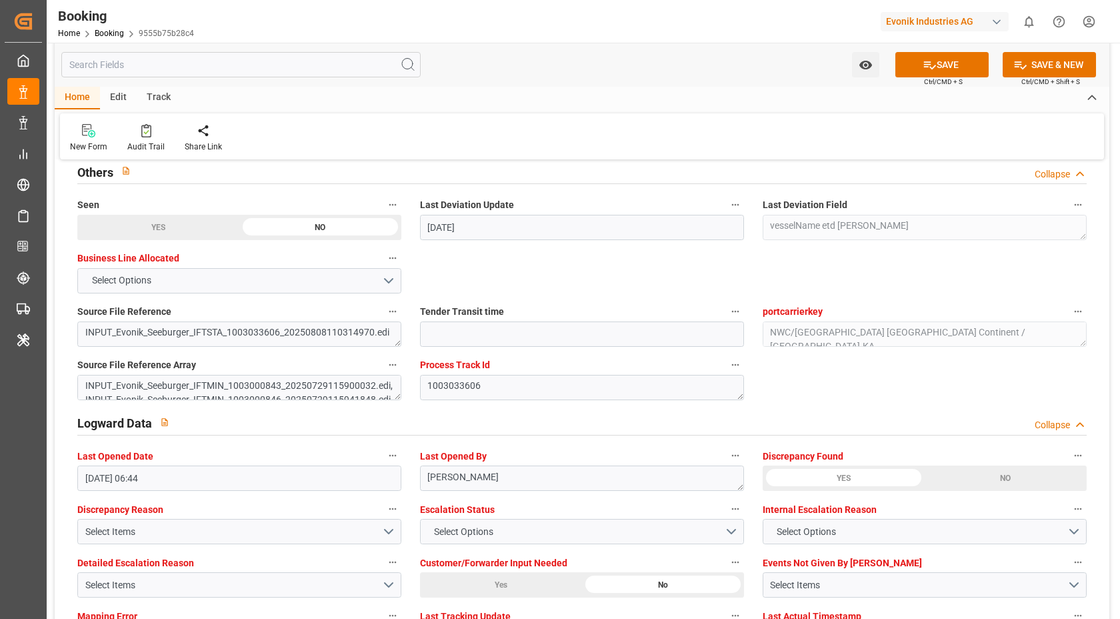
scroll to position [2454, 0]
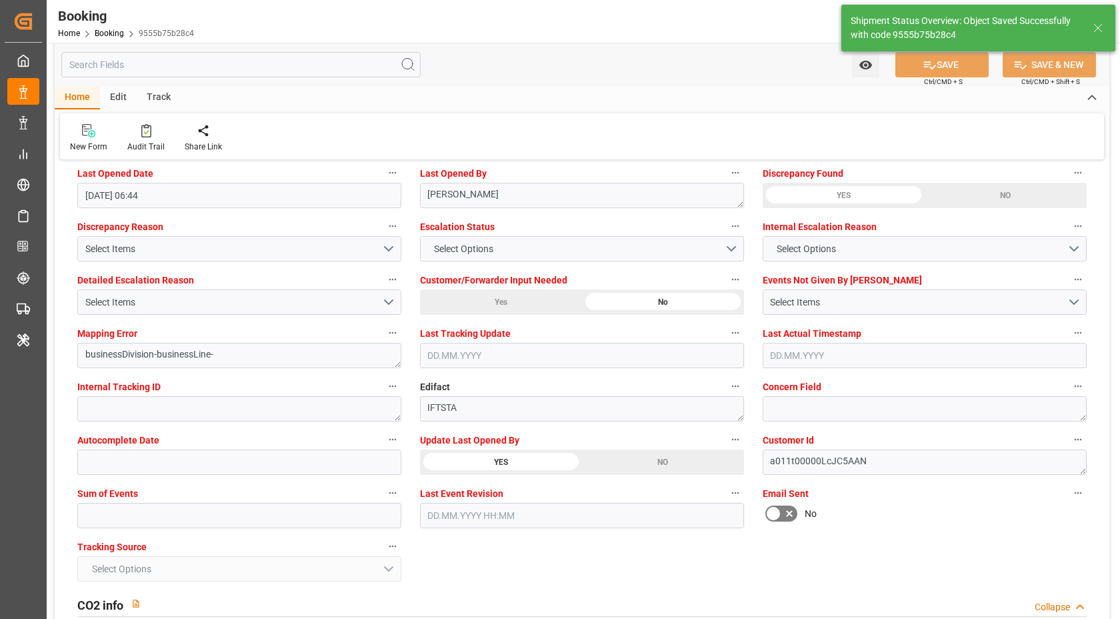
type textarea "[PERSON_NAME]"
type input "12.08.2025 07:24"
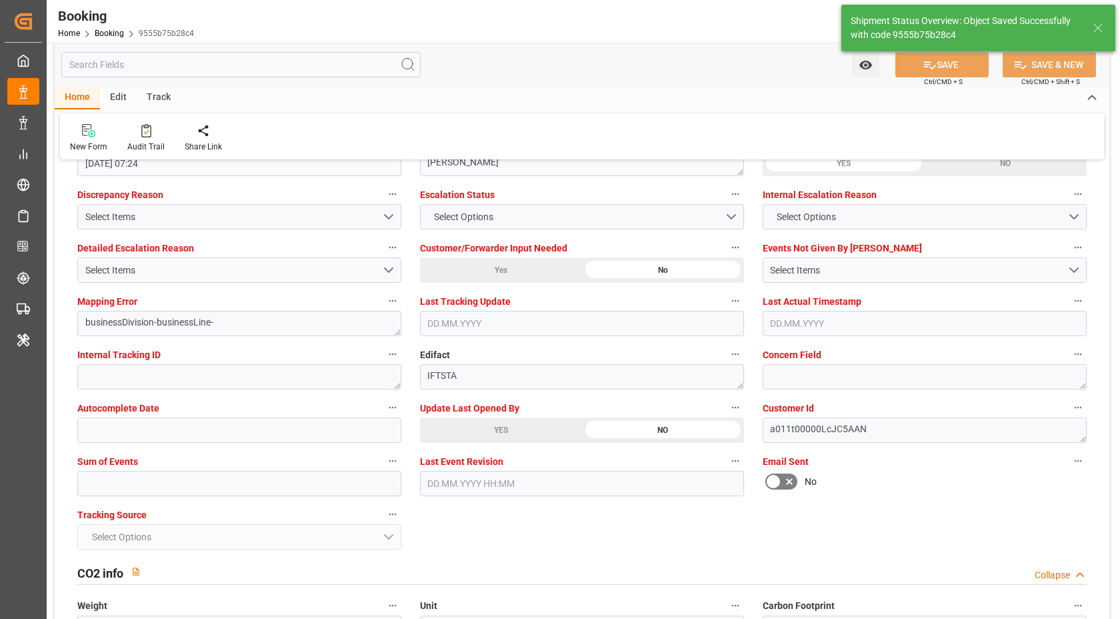
scroll to position [2642, 0]
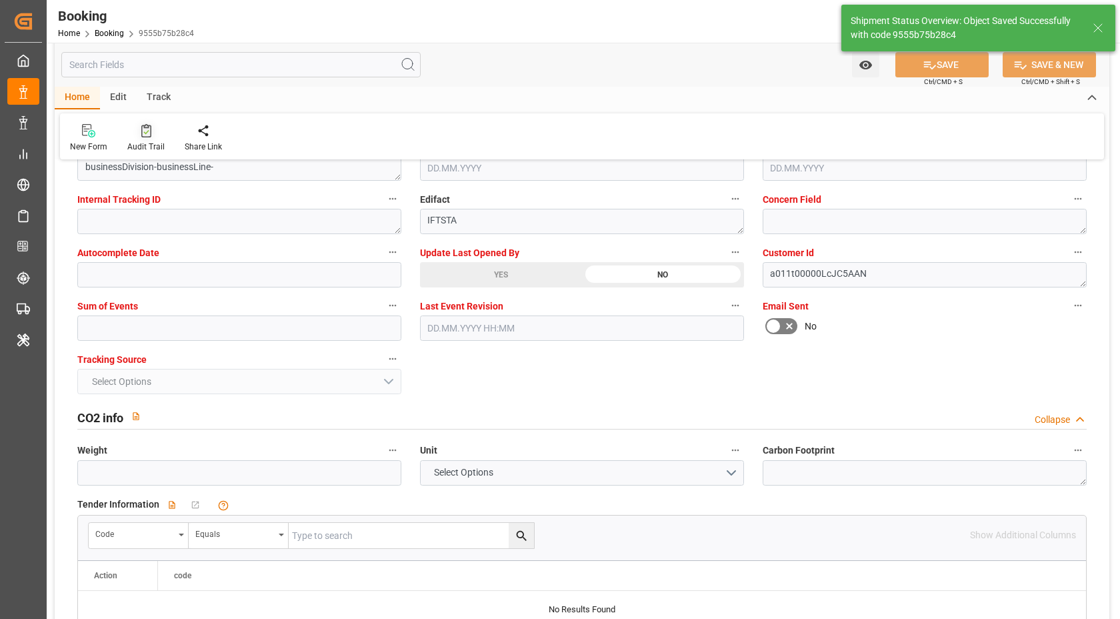
click at [156, 134] on div at bounding box center [145, 130] width 37 height 14
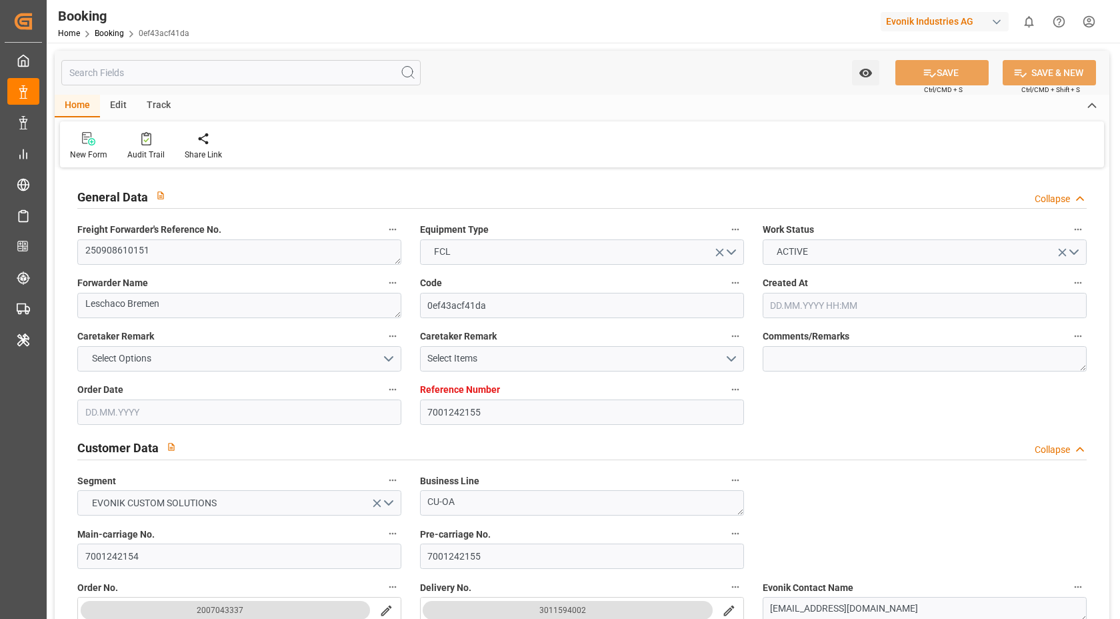
type input "7001242155"
type input "Hapag [PERSON_NAME]"
type input "Hapag [PERSON_NAME] Aktiengesellschaft"
type input "EUNWC"
type input "CNXGA"
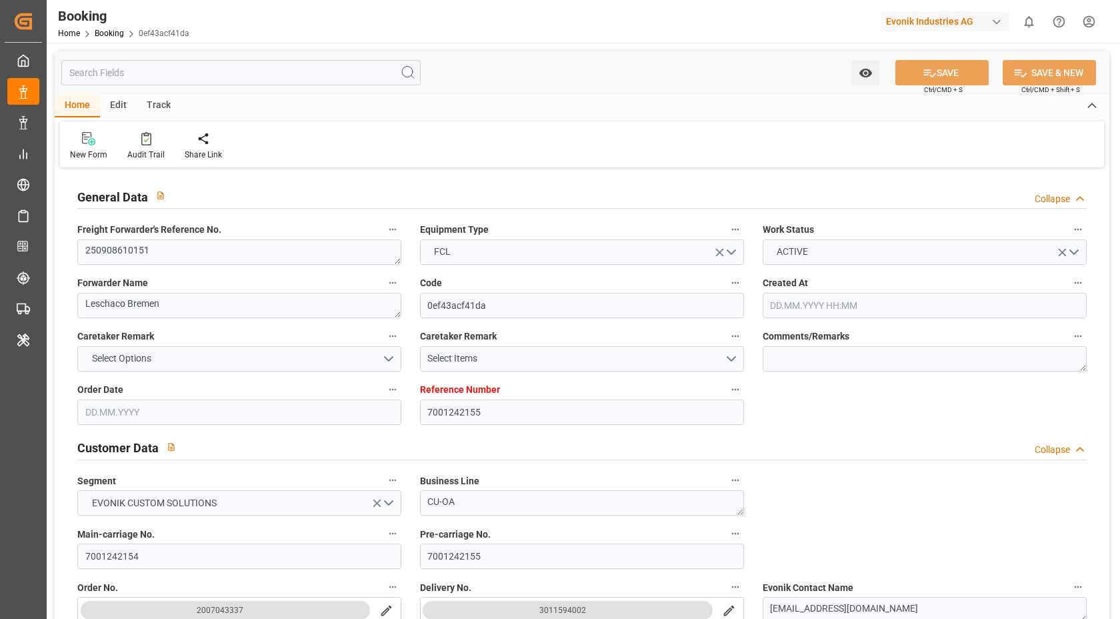
type input "[DATE] 12:22"
type input "[DATE]"
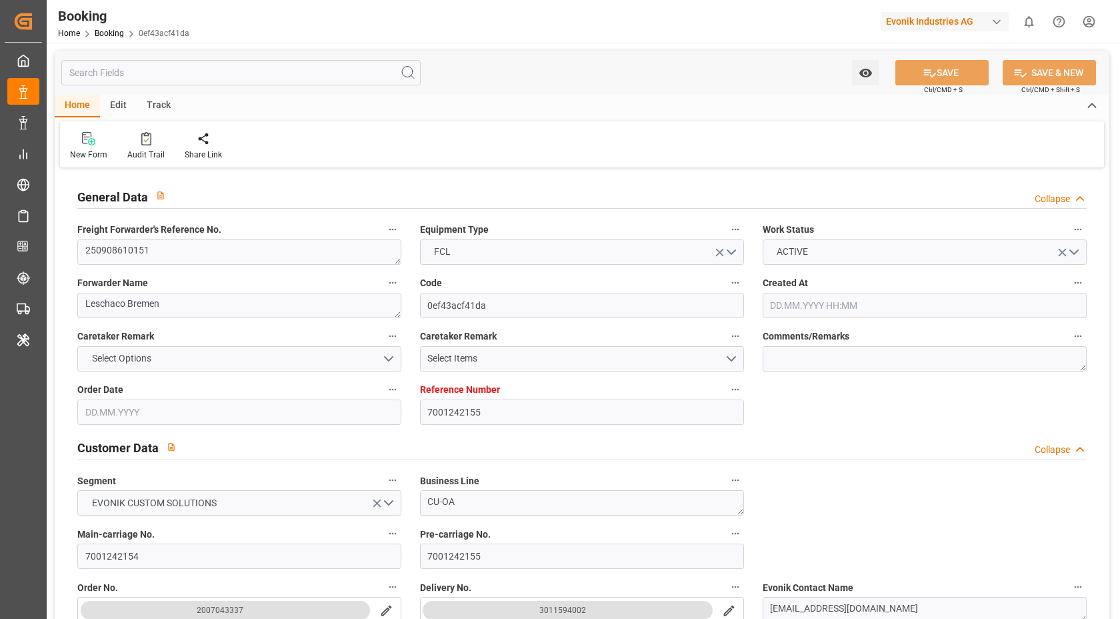
type input "[DATE]"
type input "[DATE] 00:00"
type input "[DATE]"
type input "[DATE] 06:56"
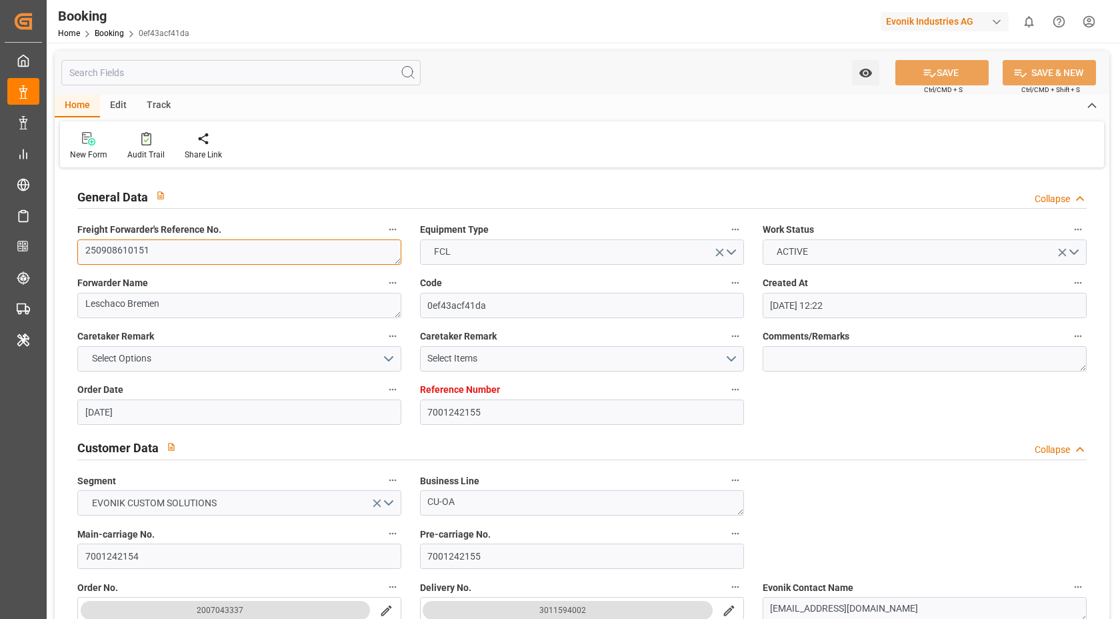
click at [160, 243] on textarea "250908610151" at bounding box center [239, 251] width 324 height 25
click at [183, 257] on textarea "250908610151" at bounding box center [239, 251] width 324 height 25
click at [551, 97] on div "Home Edit Track" at bounding box center [582, 106] width 1055 height 23
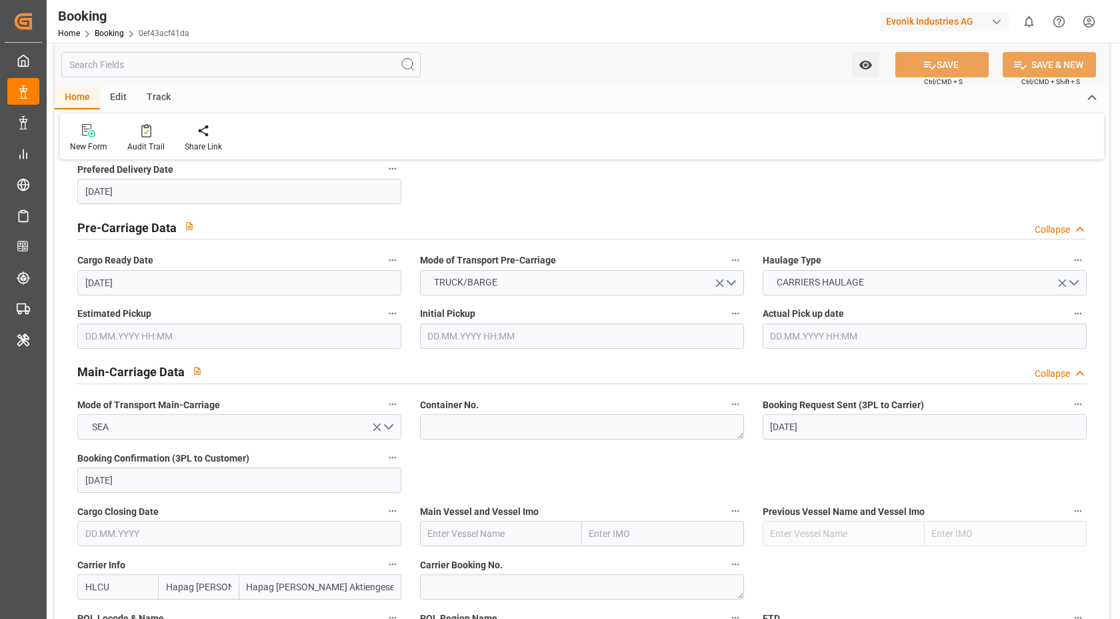
scroll to position [786, 0]
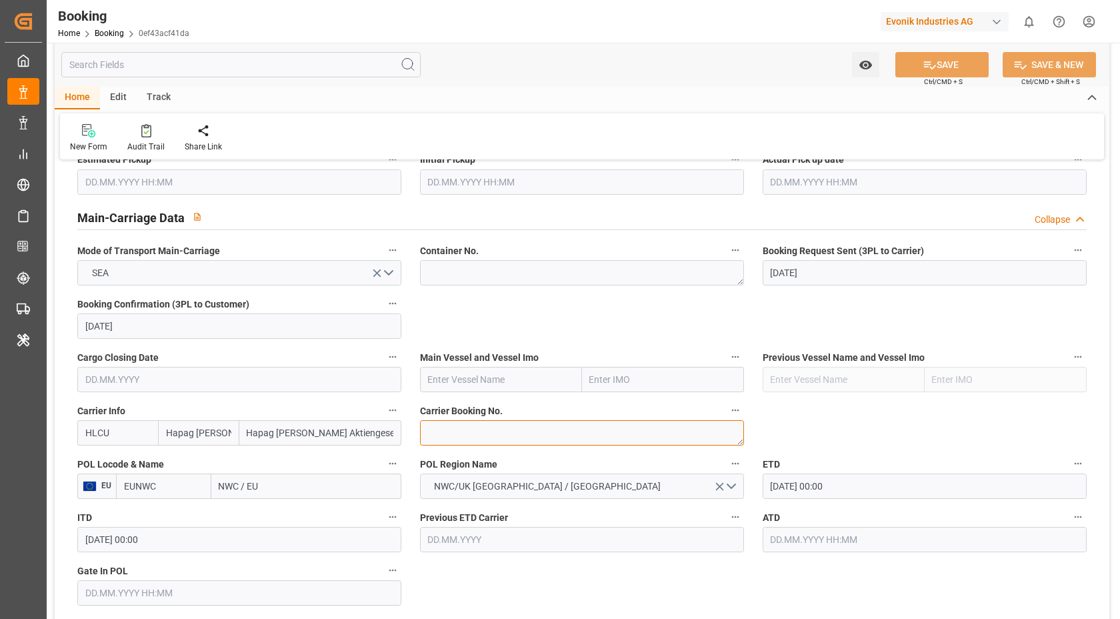
click at [491, 431] on textarea at bounding box center [582, 432] width 324 height 25
paste textarea "93898456"
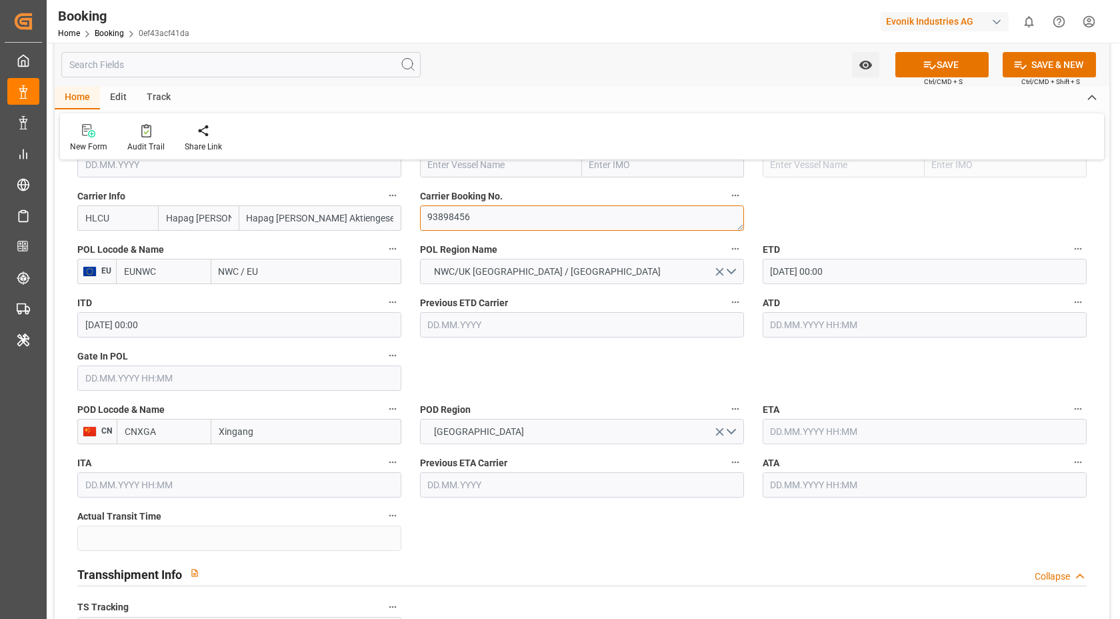
scroll to position [1068, 0]
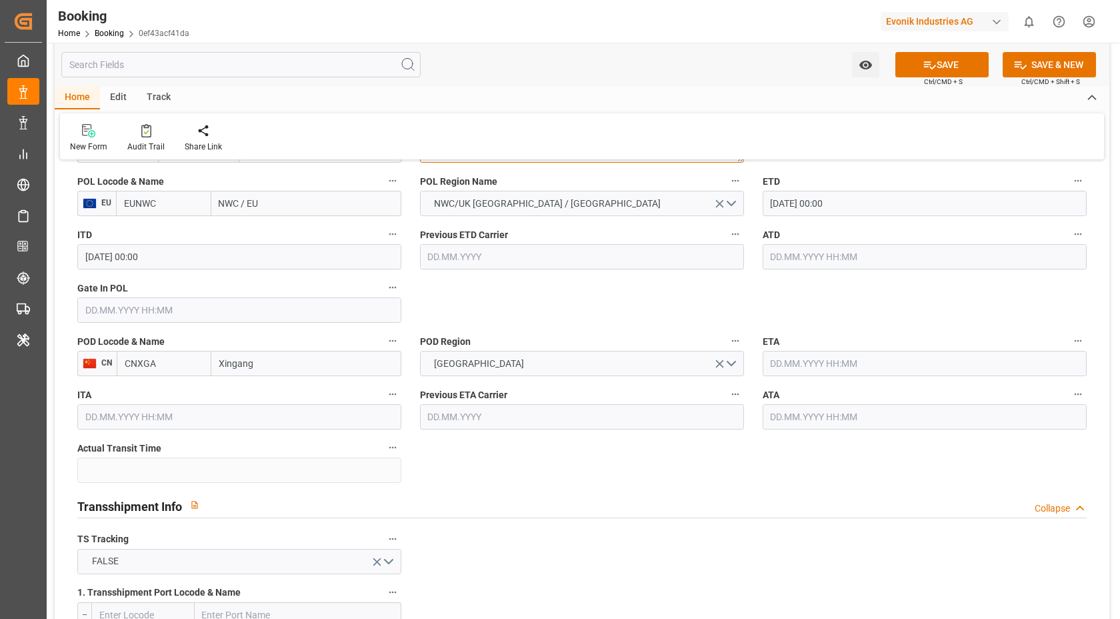
type textarea "93898456"
click at [302, 371] on input "Xingang" at bounding box center [306, 363] width 190 height 25
type input "Xingang"
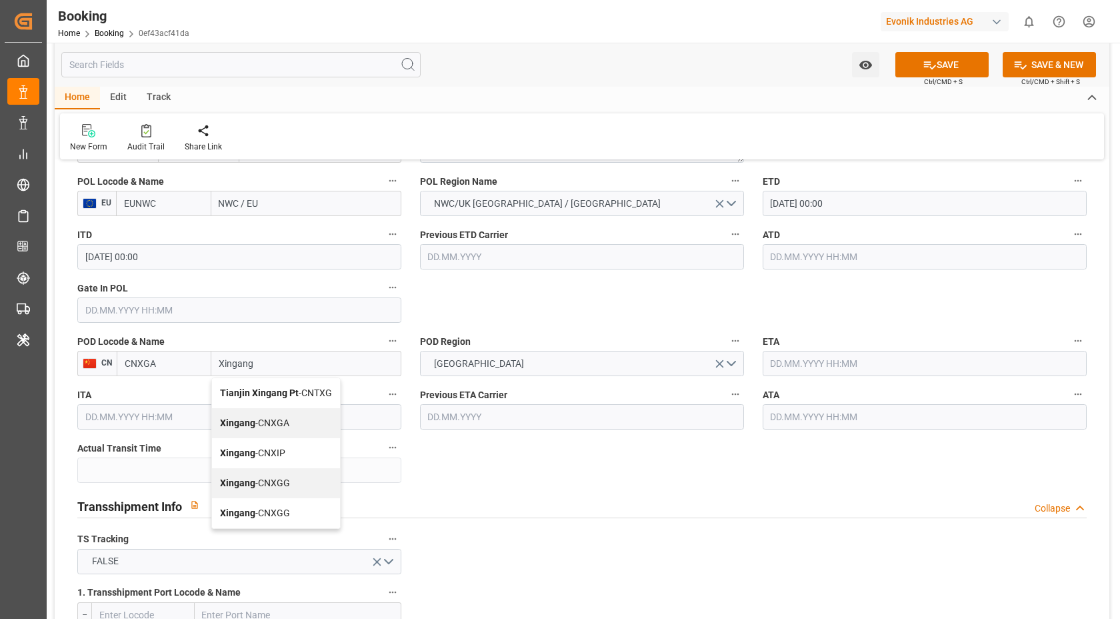
drag, startPoint x: 283, startPoint y: 392, endPoint x: 423, endPoint y: 324, distance: 155.7
click at [284, 392] on b "Tianjin Xingang Pt" at bounding box center [259, 392] width 79 height 11
type input "CNTXG"
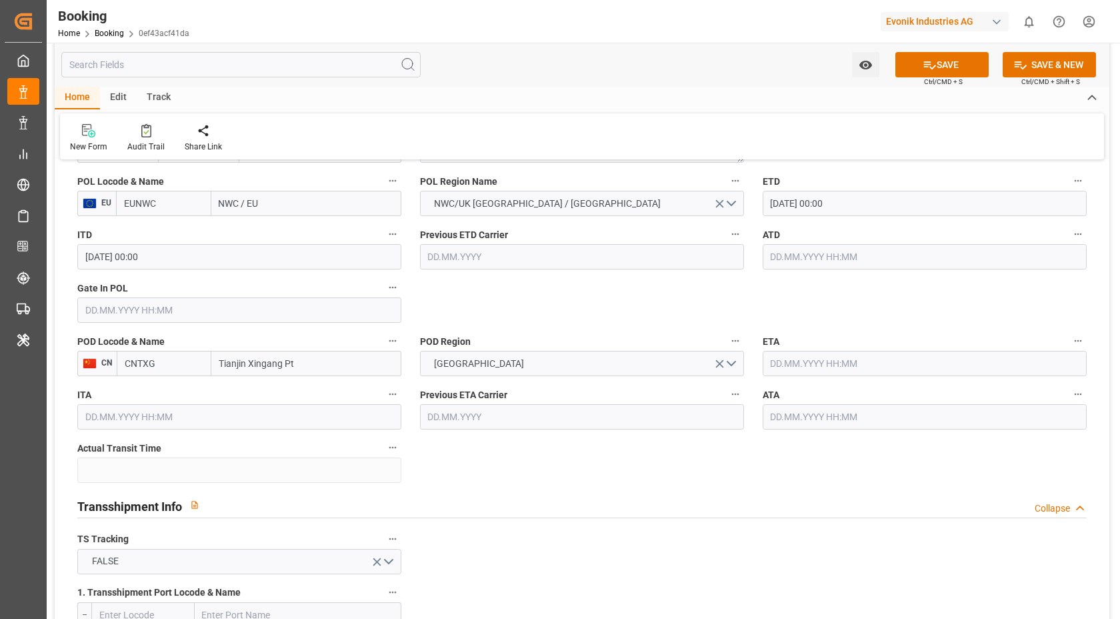
type input "Tianjin Xingang Pt"
click at [289, 209] on input "NWC / EU" at bounding box center [306, 203] width 190 height 25
paste input "[GEOGRAPHIC_DATA]"
type input "[GEOGRAPHIC_DATA]"
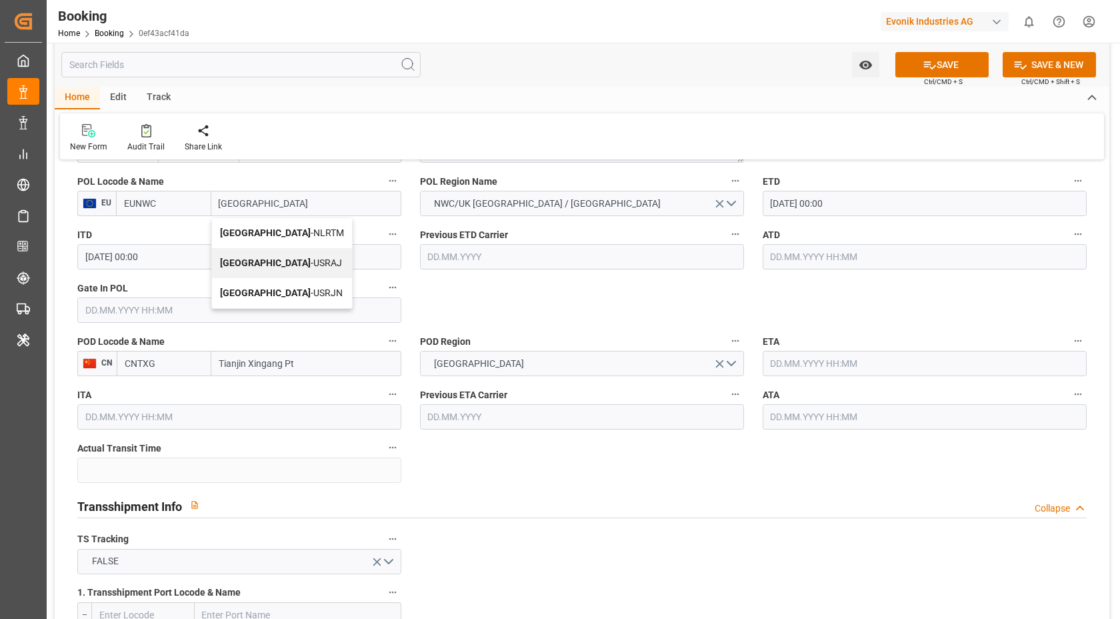
click at [299, 235] on span "[GEOGRAPHIC_DATA] - NLRTM" at bounding box center [282, 232] width 124 height 11
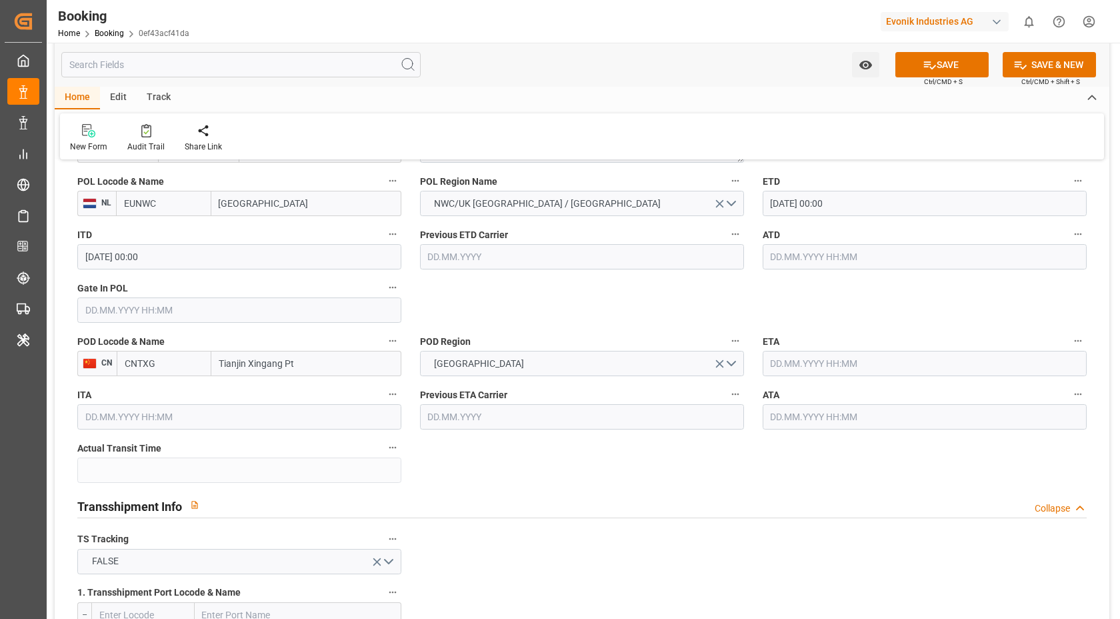
type input "NLRTM"
type input "[GEOGRAPHIC_DATA]"
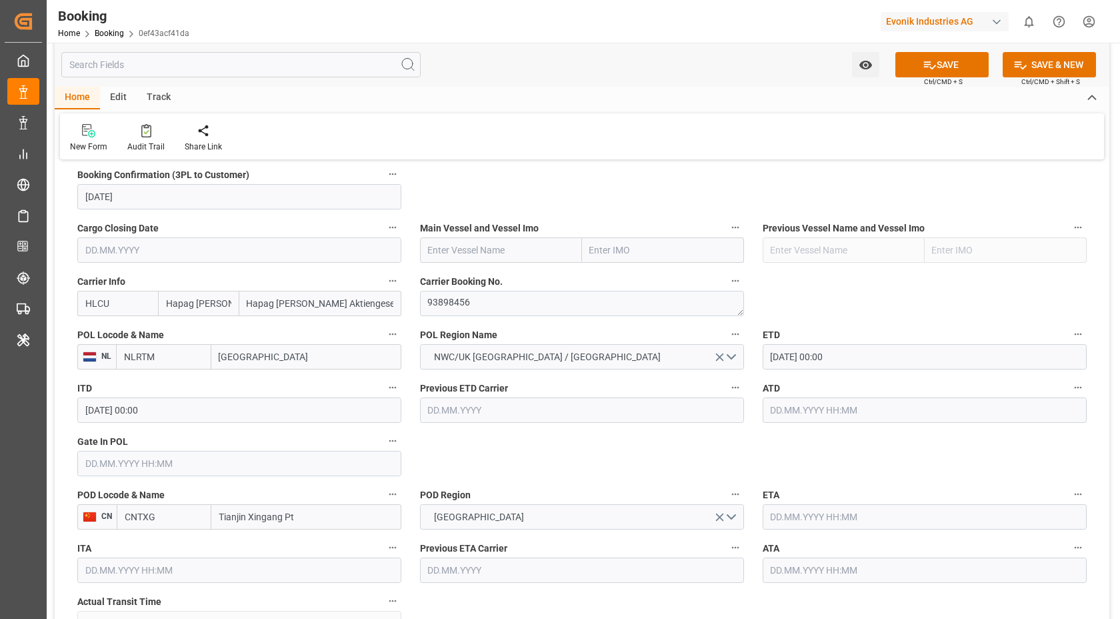
click at [484, 239] on input "text" at bounding box center [501, 249] width 162 height 25
paste input "[PERSON_NAME]"
click at [495, 275] on span "[PERSON_NAME] MAERSK - 9321495" at bounding box center [485, 279] width 112 height 11
type input "[PERSON_NAME]"
type input "9321495"
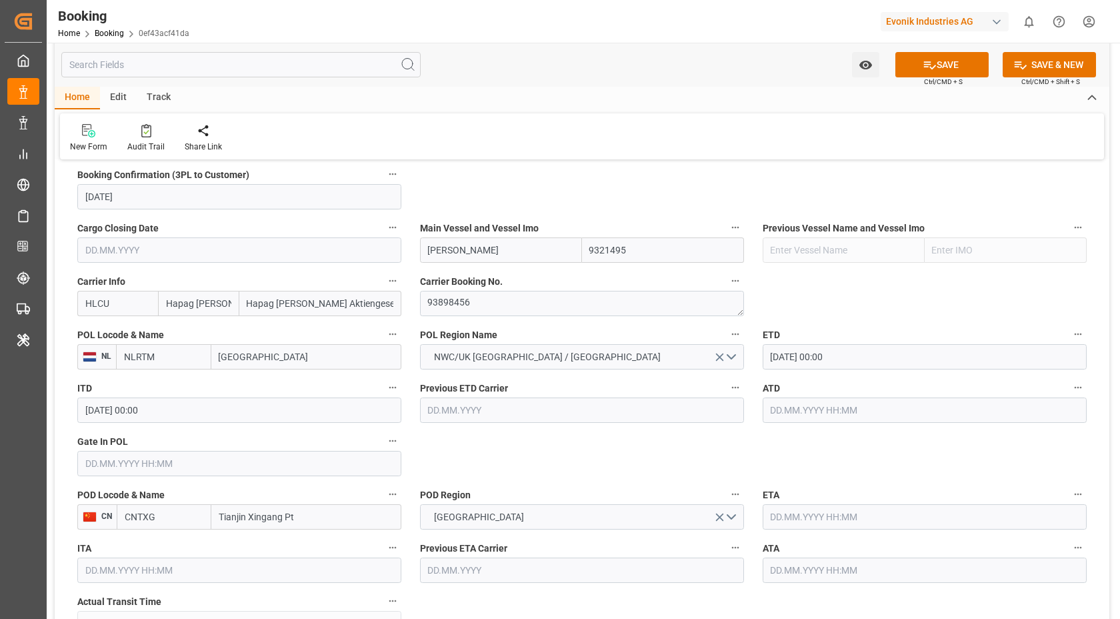
type input "[PERSON_NAME]"
click at [864, 357] on input "[DATE] 00:00" at bounding box center [925, 356] width 324 height 25
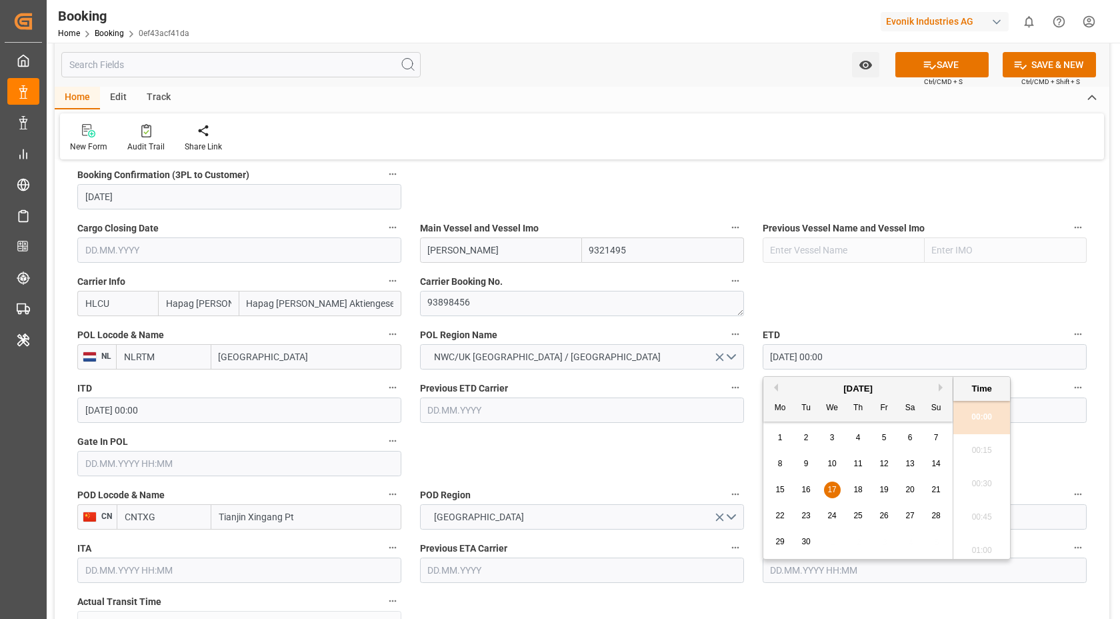
click at [934, 491] on span "21" at bounding box center [936, 489] width 9 height 9
type input "[DATE] 00:00"
click at [902, 335] on label "ETD" at bounding box center [925, 334] width 324 height 19
click at [1070, 335] on button "ETD" at bounding box center [1078, 333] width 17 height 17
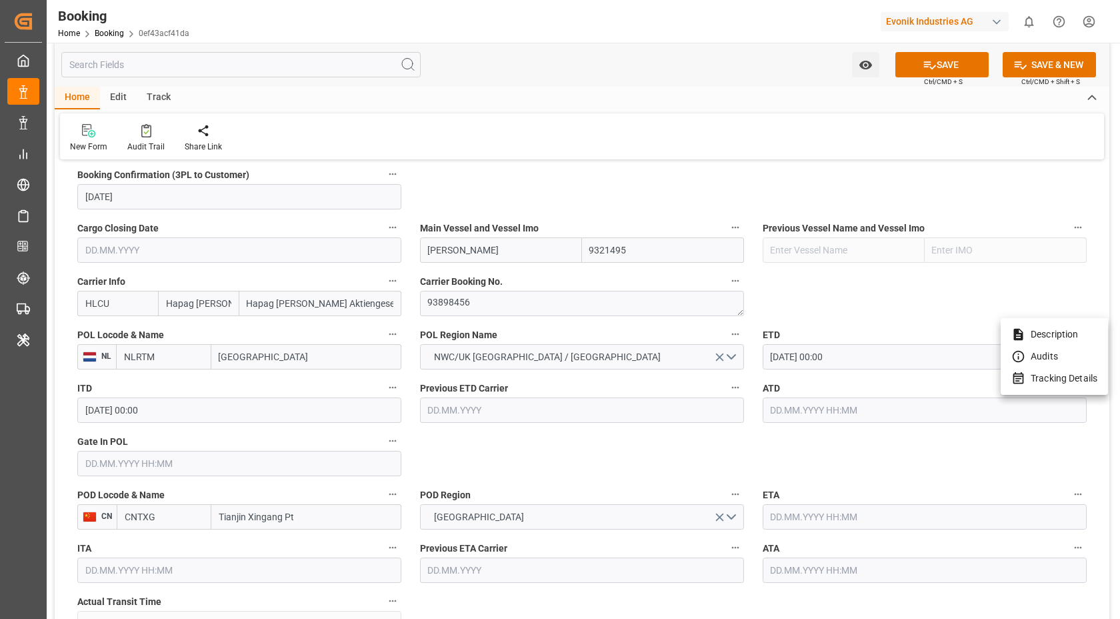
click at [743, 105] on div at bounding box center [560, 309] width 1120 height 619
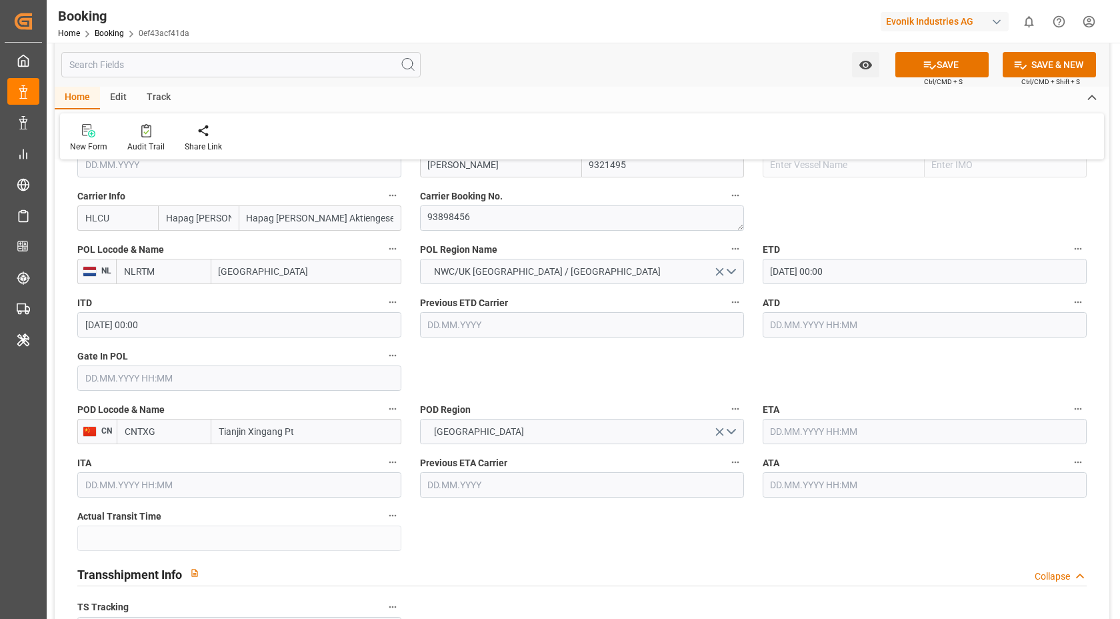
click at [830, 429] on input "text" at bounding box center [925, 431] width 324 height 25
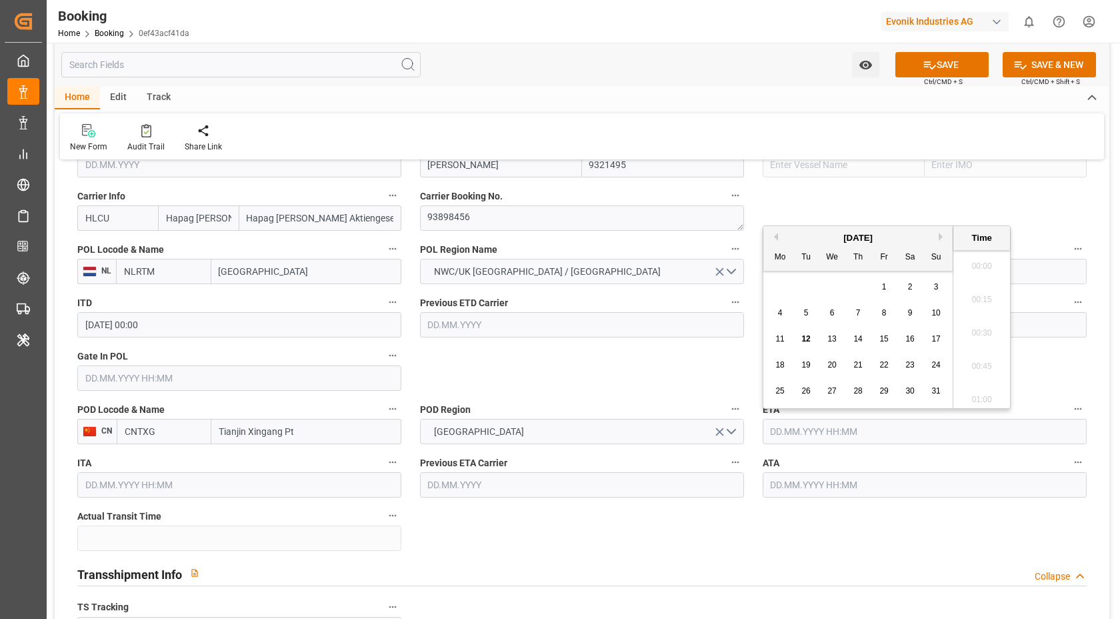
scroll to position [1638, 0]
type input "11.07.2025 00:00"
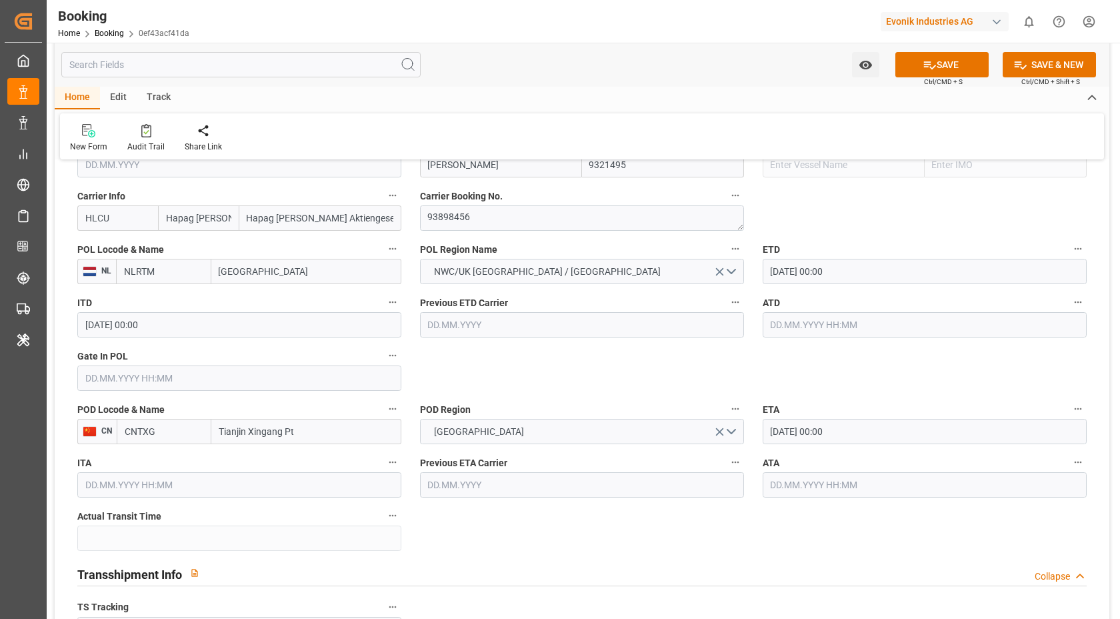
click at [862, 438] on input "11.07.2025 00:00" at bounding box center [925, 431] width 324 height 25
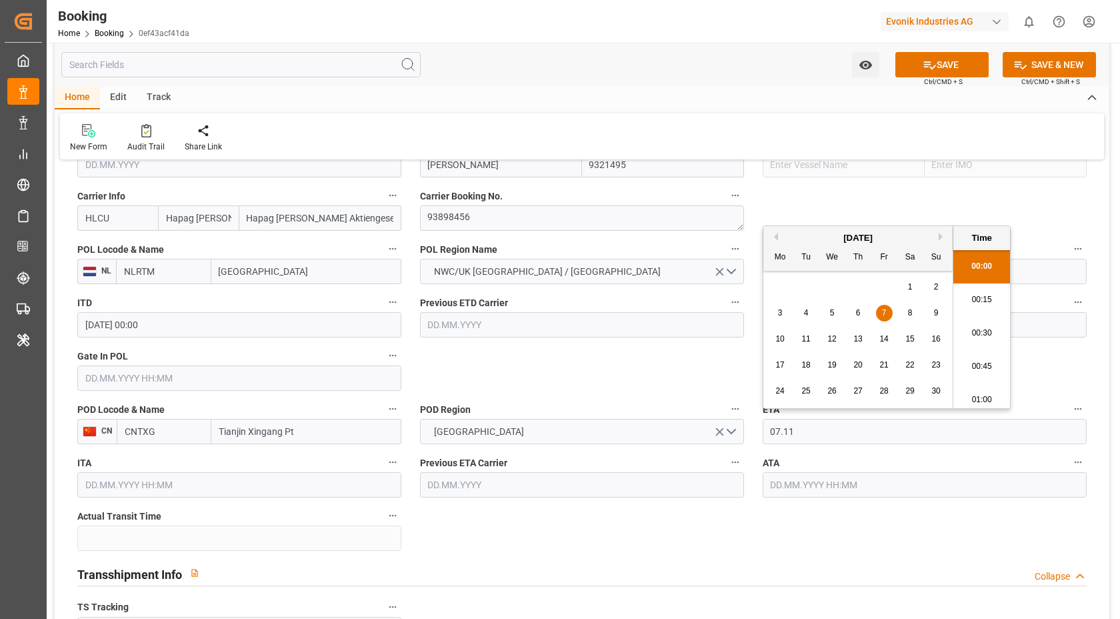
type input "07.11.2025 00:00"
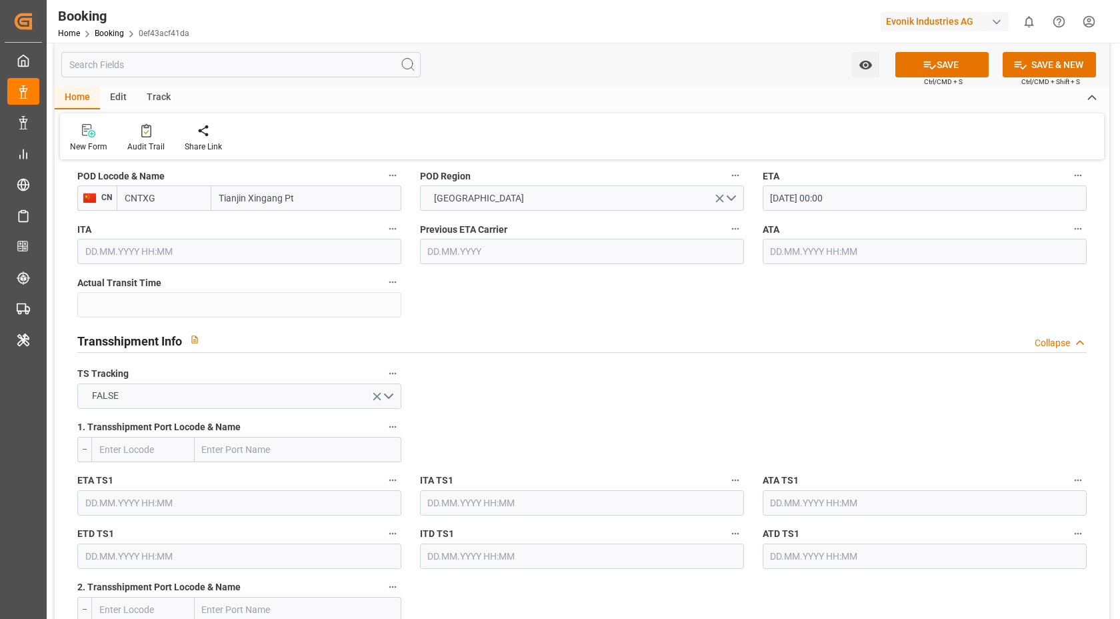
scroll to position [1302, 0]
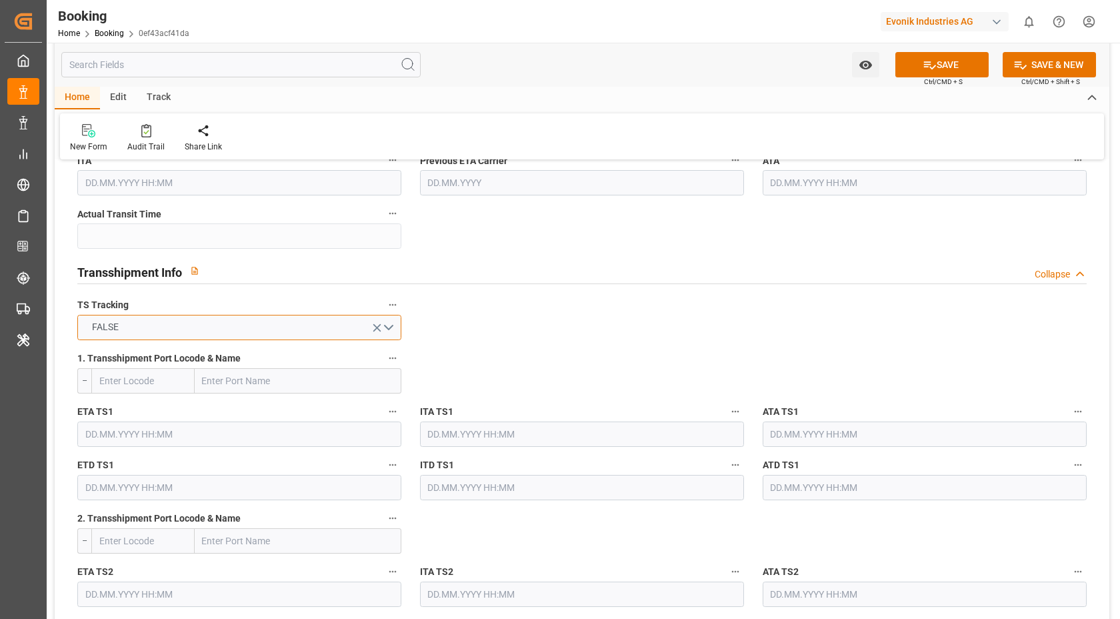
click at [243, 321] on button "FALSE" at bounding box center [239, 327] width 324 height 25
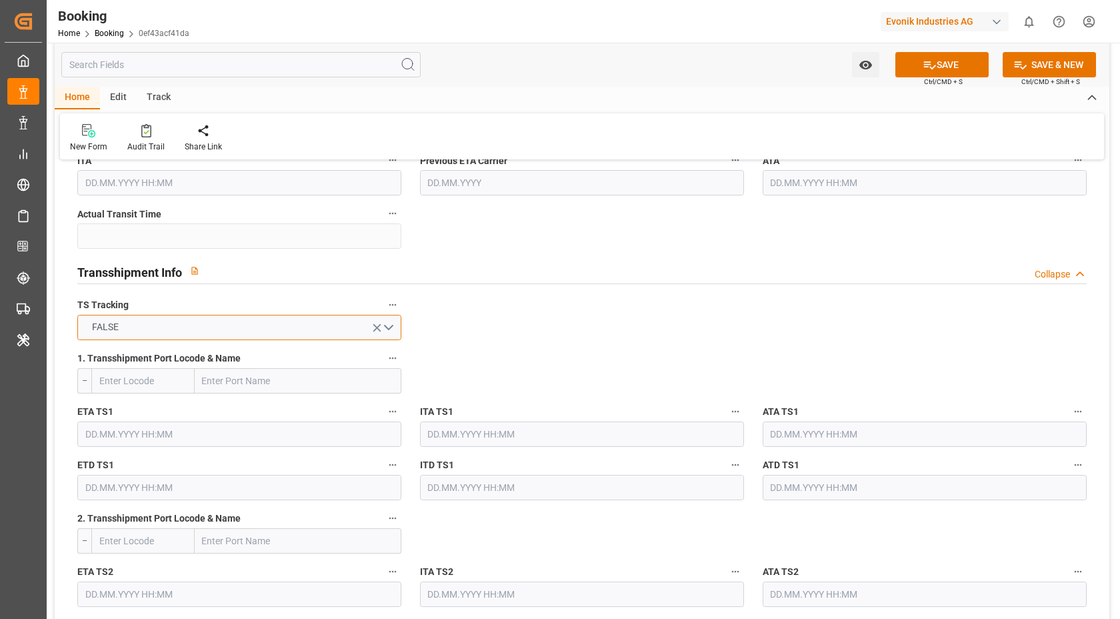
click at [253, 329] on button "FALSE" at bounding box center [239, 327] width 324 height 25
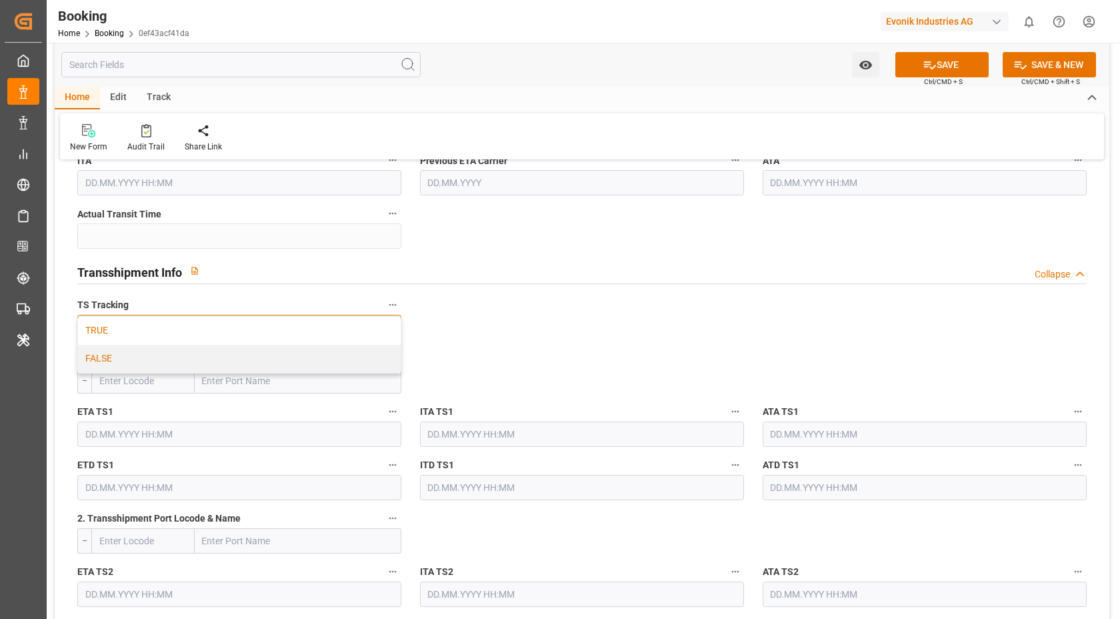
click at [159, 335] on div "TRUE" at bounding box center [239, 331] width 323 height 28
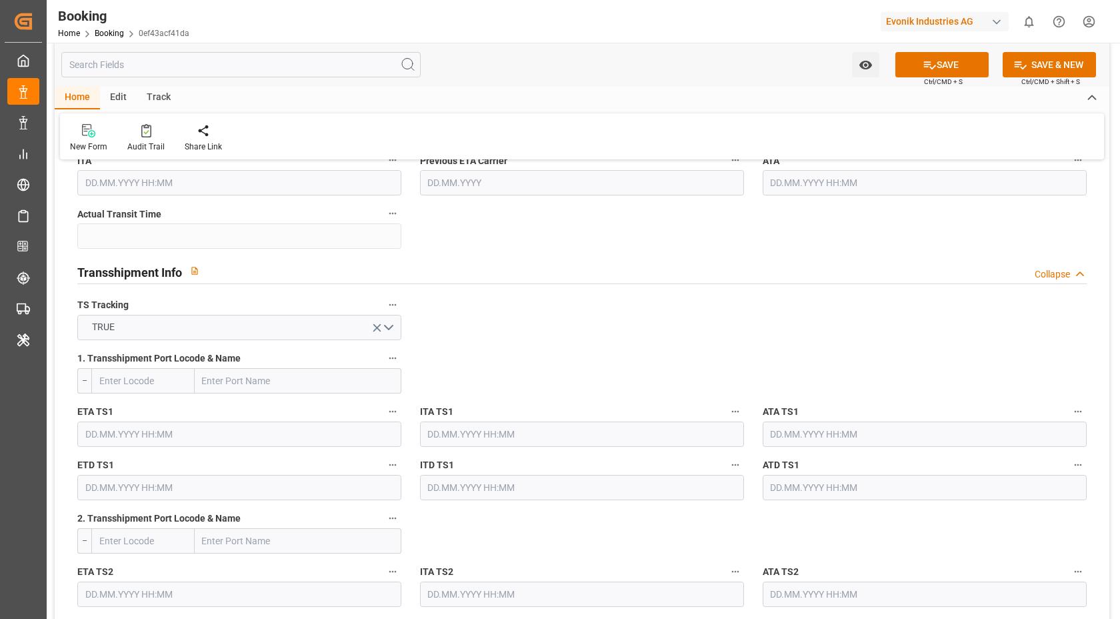
click at [281, 377] on input "text" at bounding box center [298, 380] width 207 height 25
paste input "SINGAPORE"
type input "SINGAPORE"
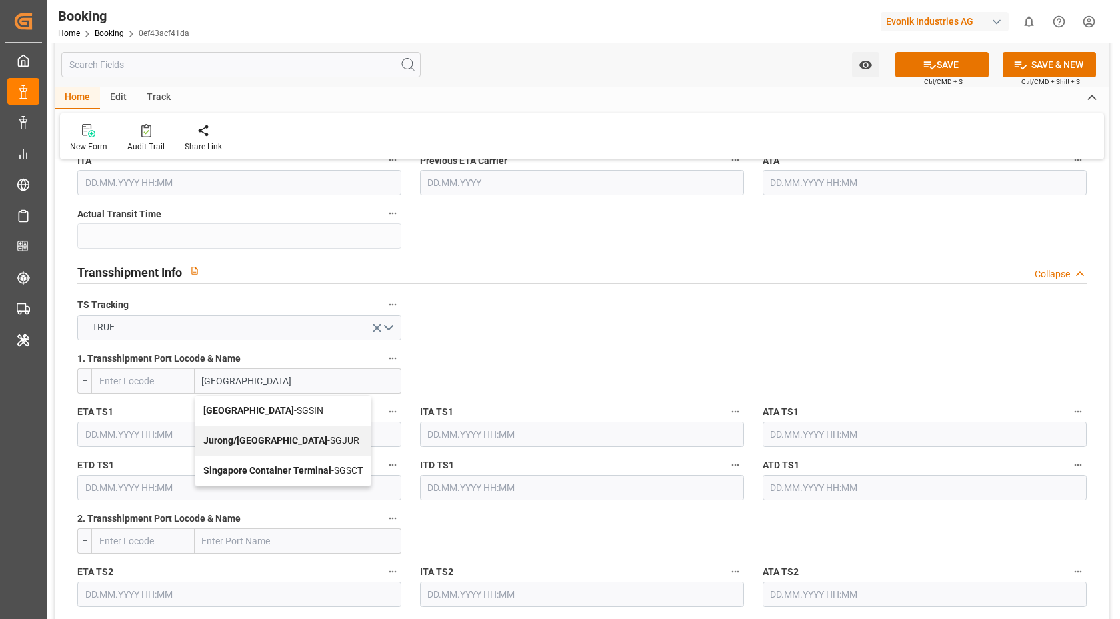
click at [296, 407] on div "Singapore - SGSIN" at bounding box center [282, 410] width 175 height 30
type input "SGSIN"
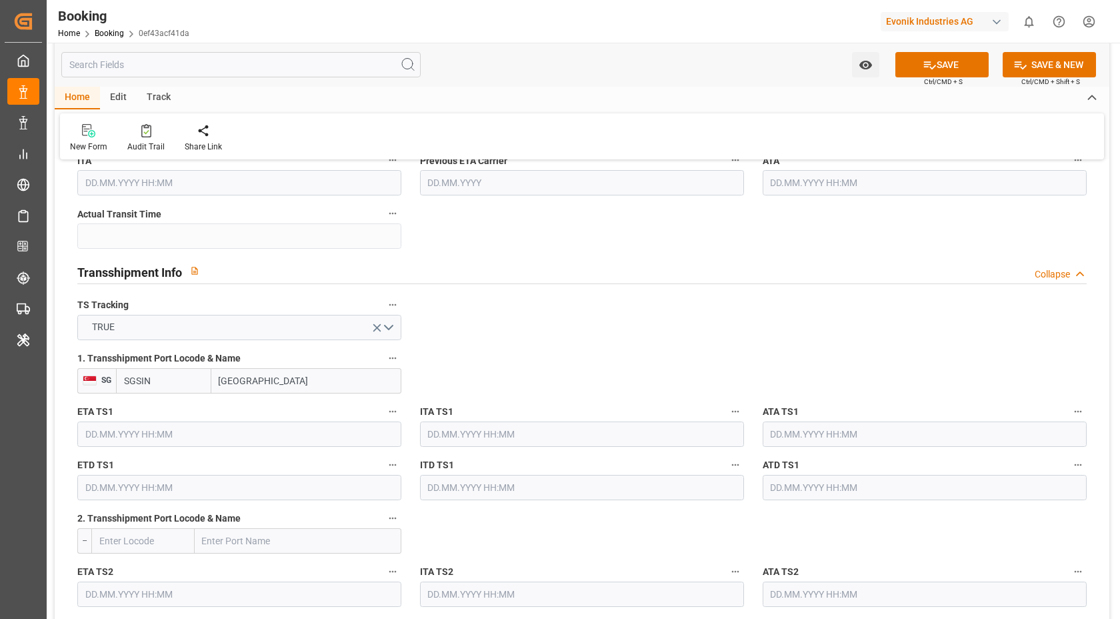
type input "Singapore"
click at [165, 449] on div "ETA TS1" at bounding box center [239, 424] width 343 height 53
click at [180, 436] on input "text" at bounding box center [239, 433] width 324 height 25
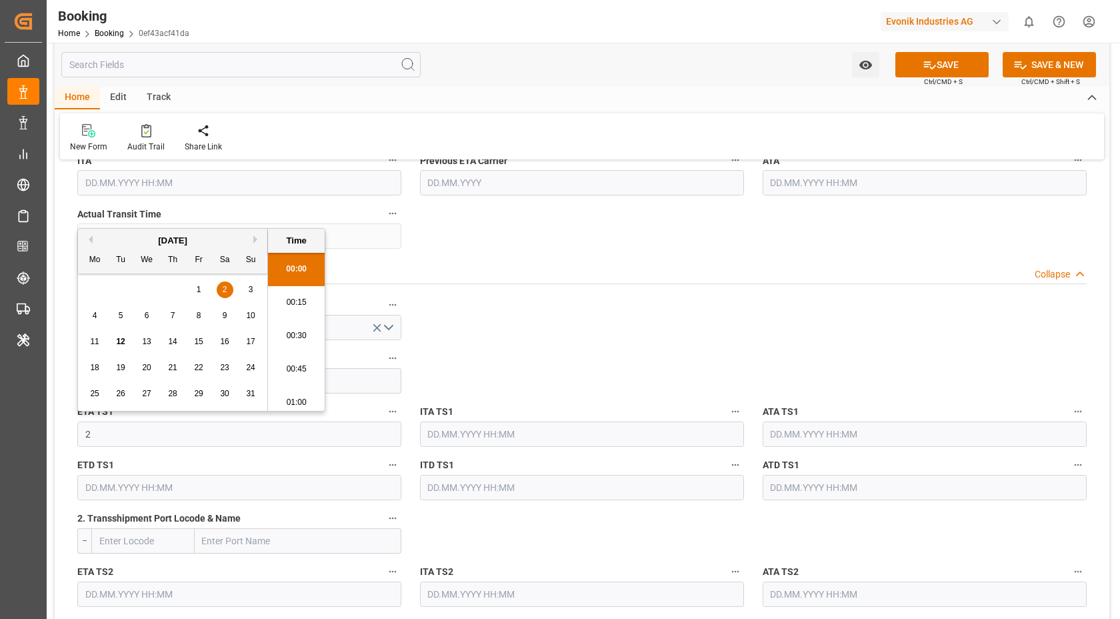
scroll to position [1638, 0]
type input "27.10.2025 00:00"
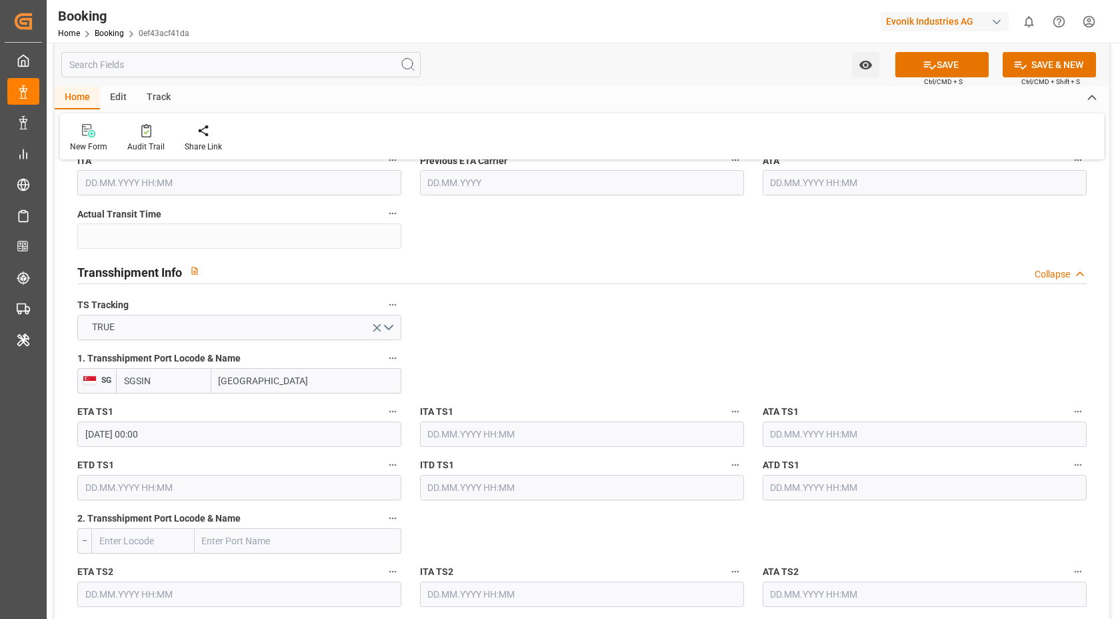
click at [153, 487] on input "text" at bounding box center [239, 487] width 324 height 25
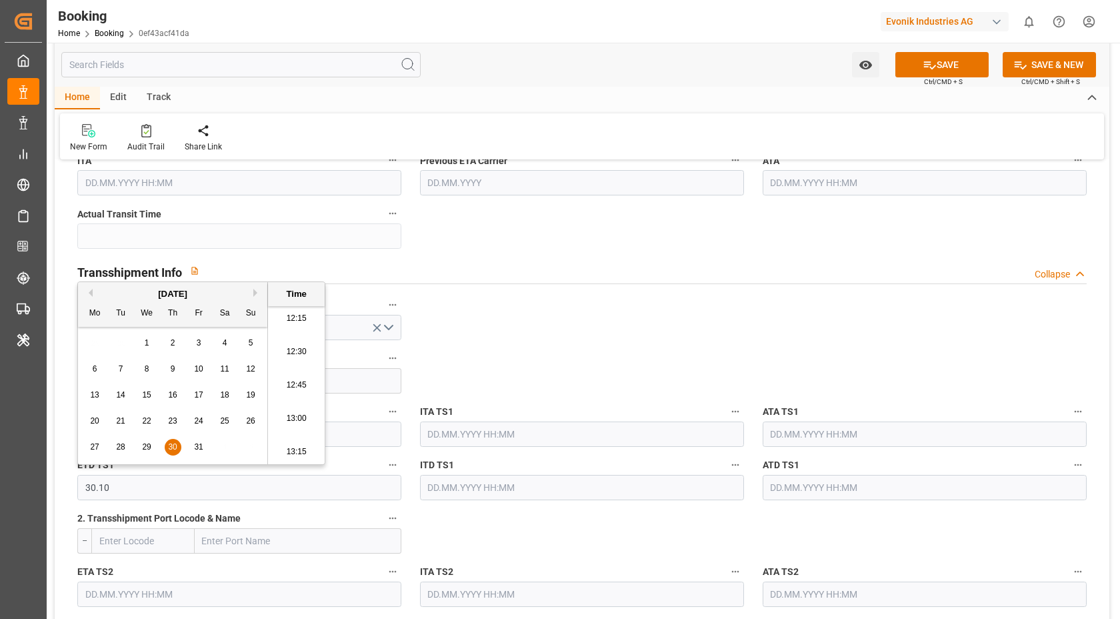
type input "30.10.2025 00:00"
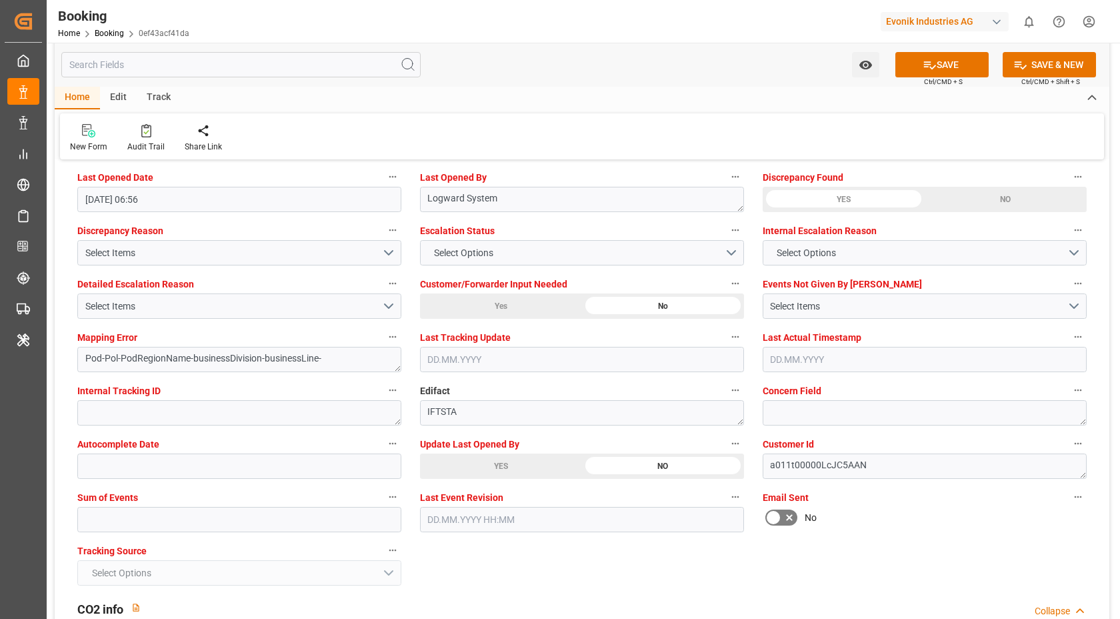
scroll to position [2519, 0]
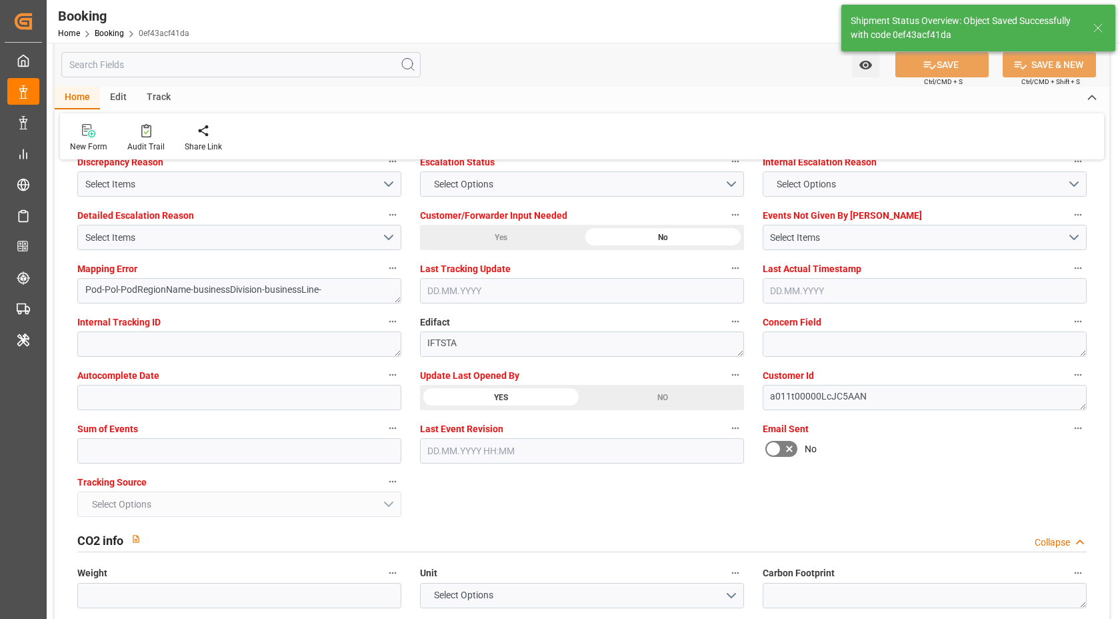
type textarea "NWC/UK North West Continent / UK_CNTXG_HLCU_CU-OA"
type textarea "[PERSON_NAME]"
type textarea "businessDivision-businessLine-"
type textarea "Yes"
type input "07.11.2025 00:00"
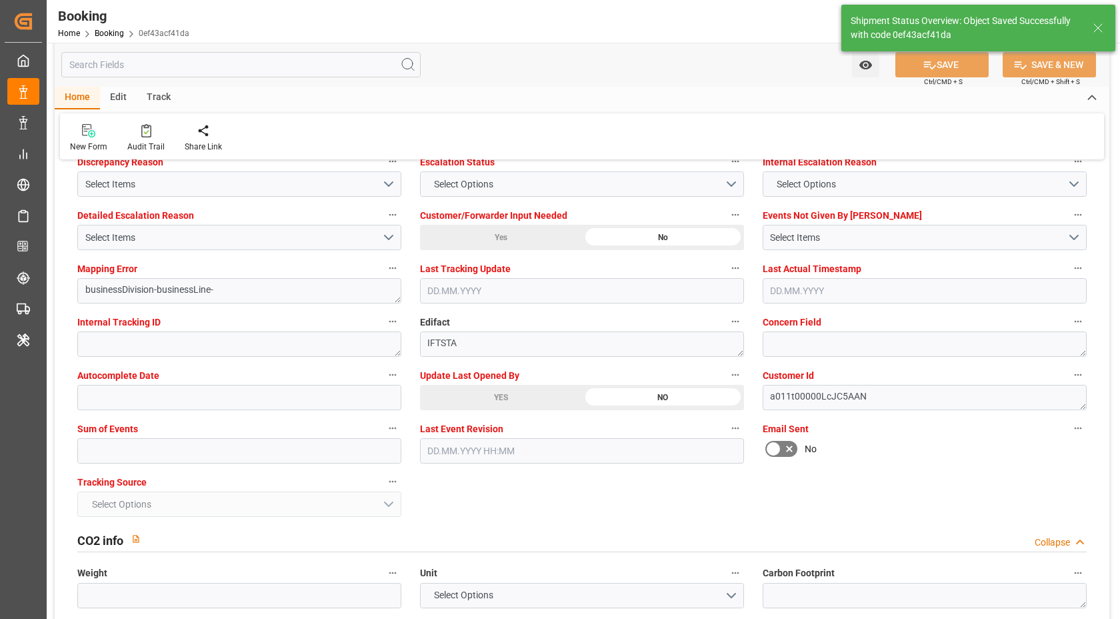
type input "27.10.2025 00:00"
type input "30.10.2025 00:00"
type input "12.08.2025 07:28"
click at [150, 143] on div "Audit Trail" at bounding box center [145, 147] width 37 height 12
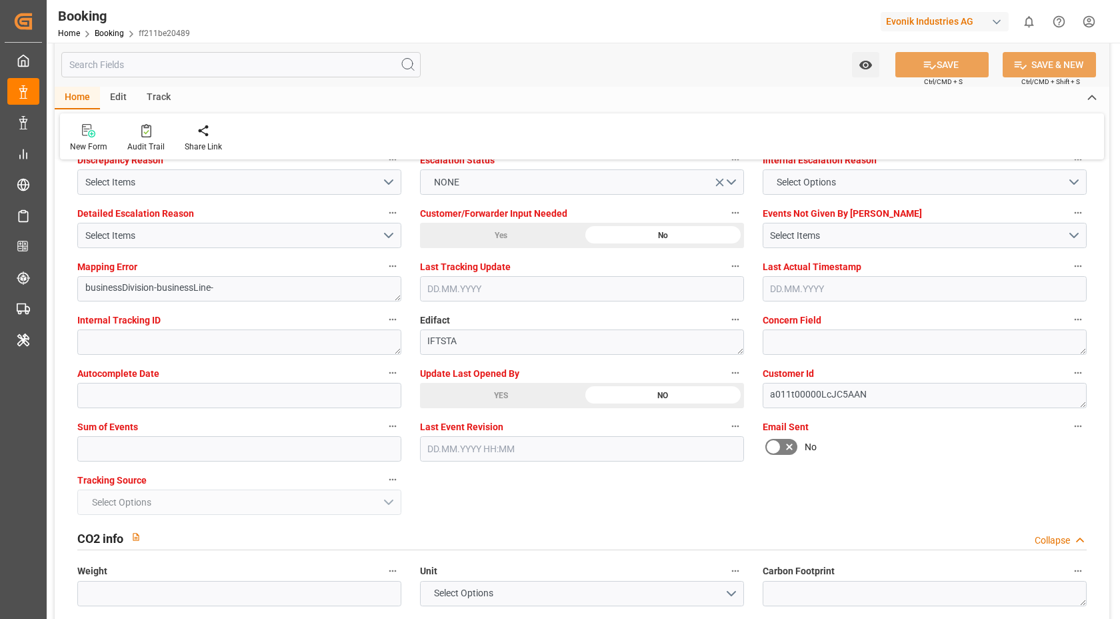
scroll to position [2590, 0]
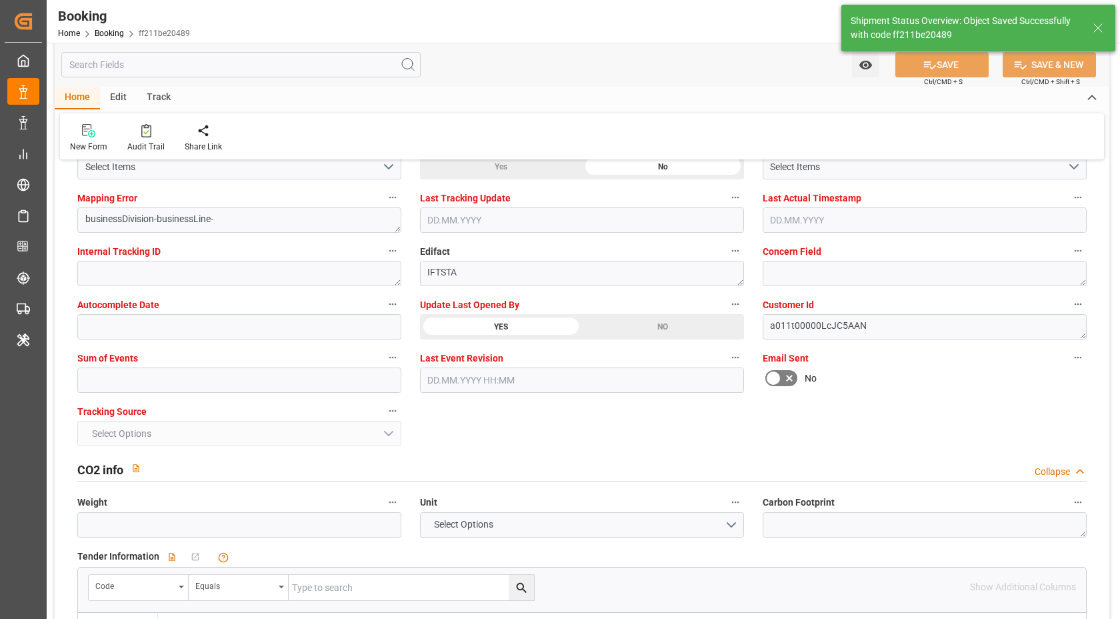
type textarea "[PERSON_NAME]"
type input "[DATE] 07:29"
click at [150, 139] on div "Audit Trail" at bounding box center [145, 137] width 57 height 29
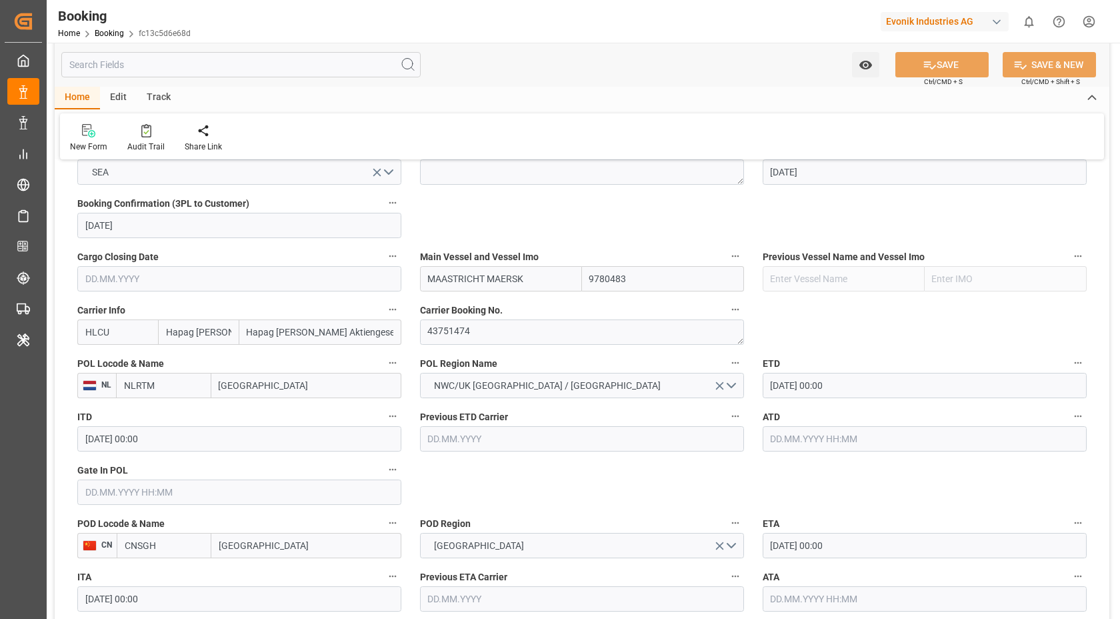
scroll to position [904, 0]
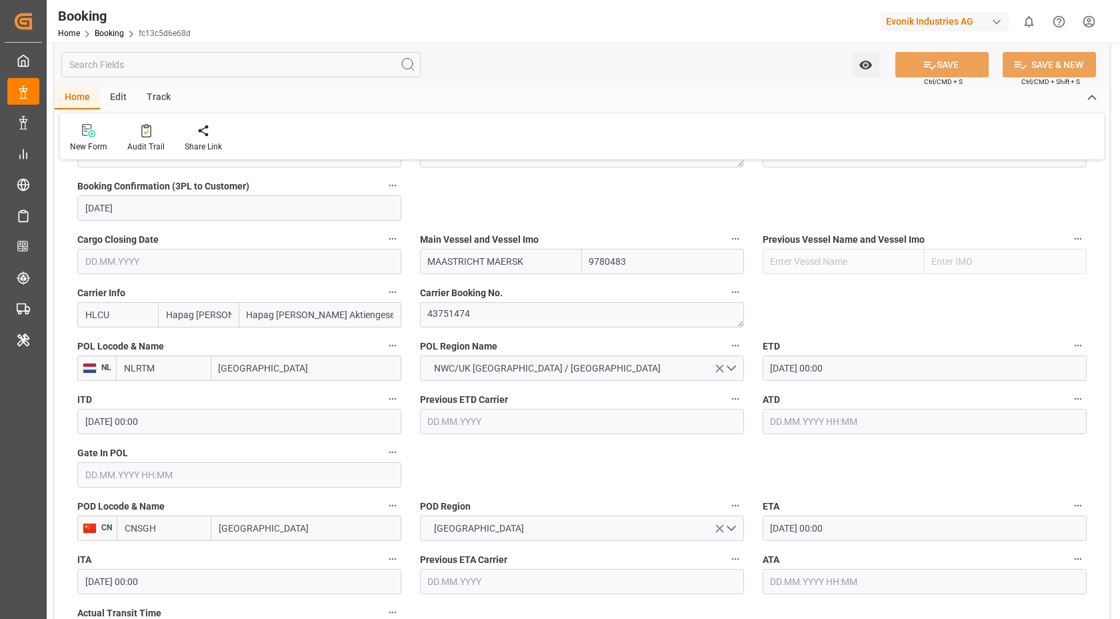
click at [556, 260] on input "MAASTRICHT MAERSK" at bounding box center [501, 261] width 162 height 25
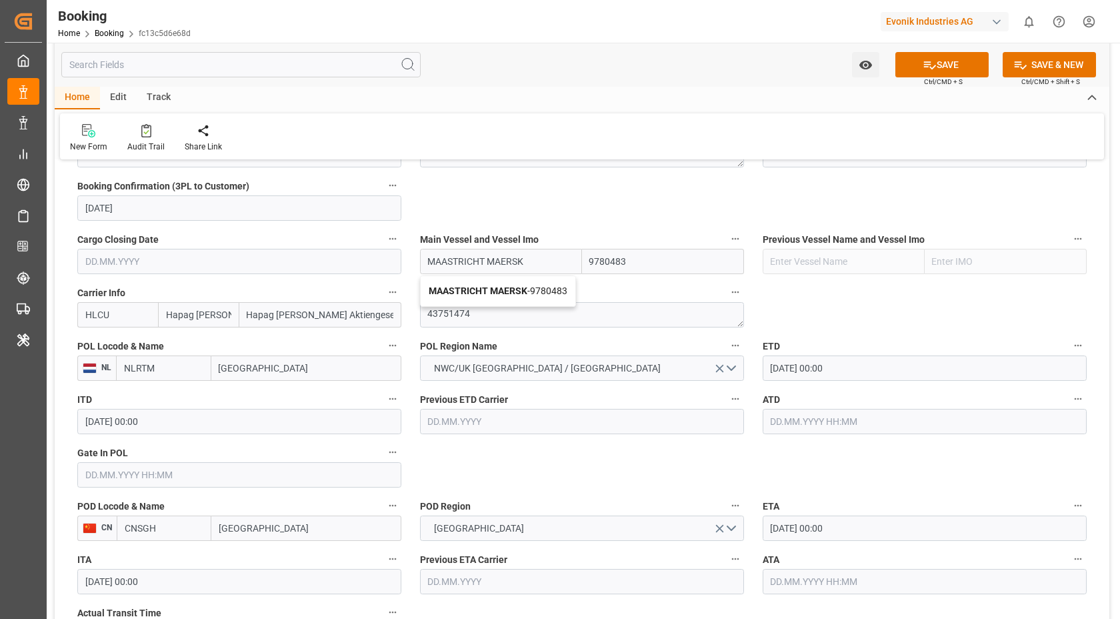
click at [532, 291] on span "MAASTRICHT MAERSK - 9780483" at bounding box center [498, 290] width 139 height 11
type input "MAASTRICHT MAERSK"
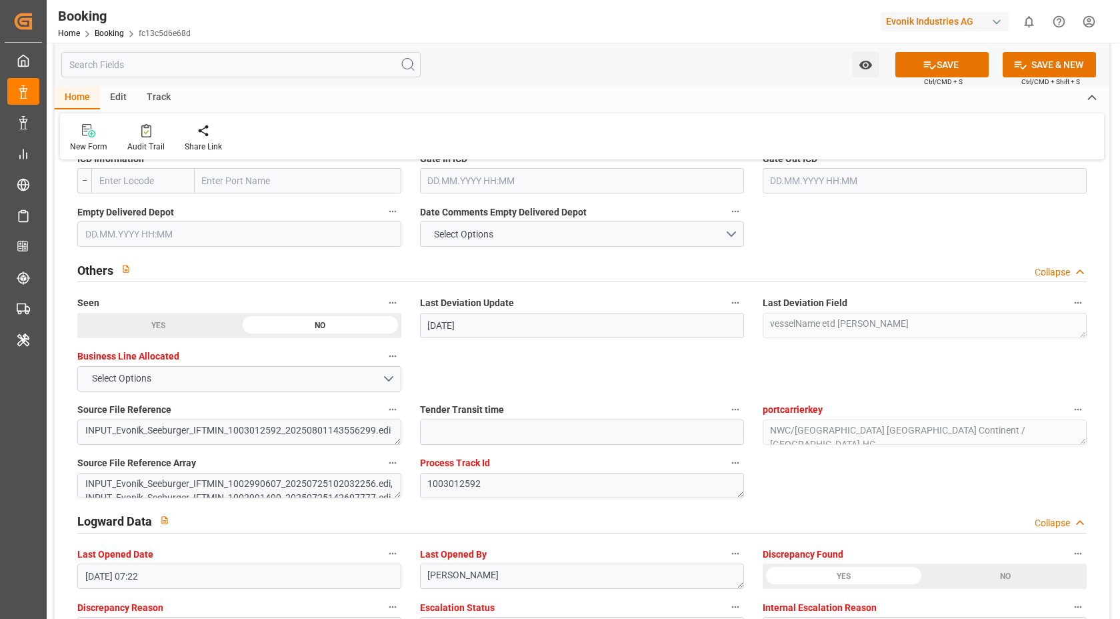
scroll to position [2352, 0]
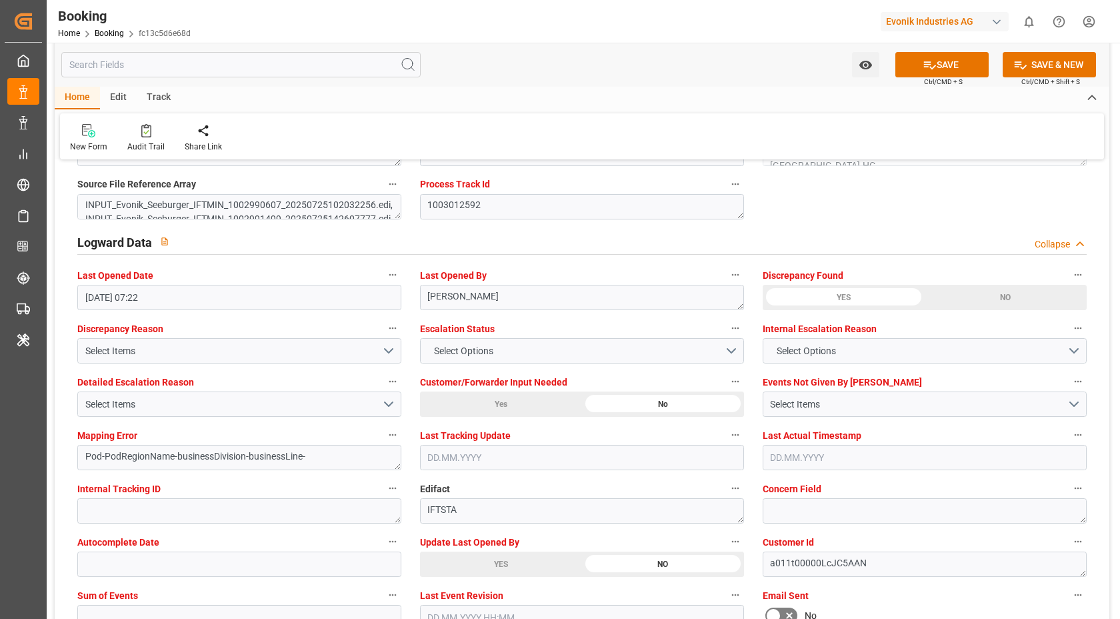
click at [239, 59] on div "YES" at bounding box center [158, 46] width 162 height 25
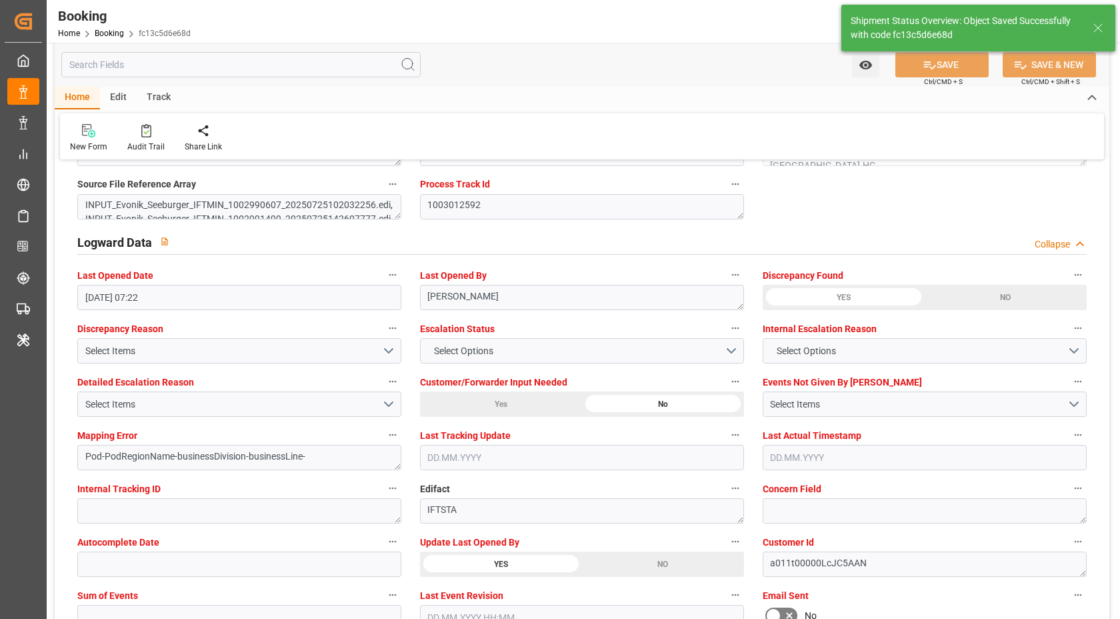
type textarea "Vasantha Kumar"
type input "12.08.2025 07:30"
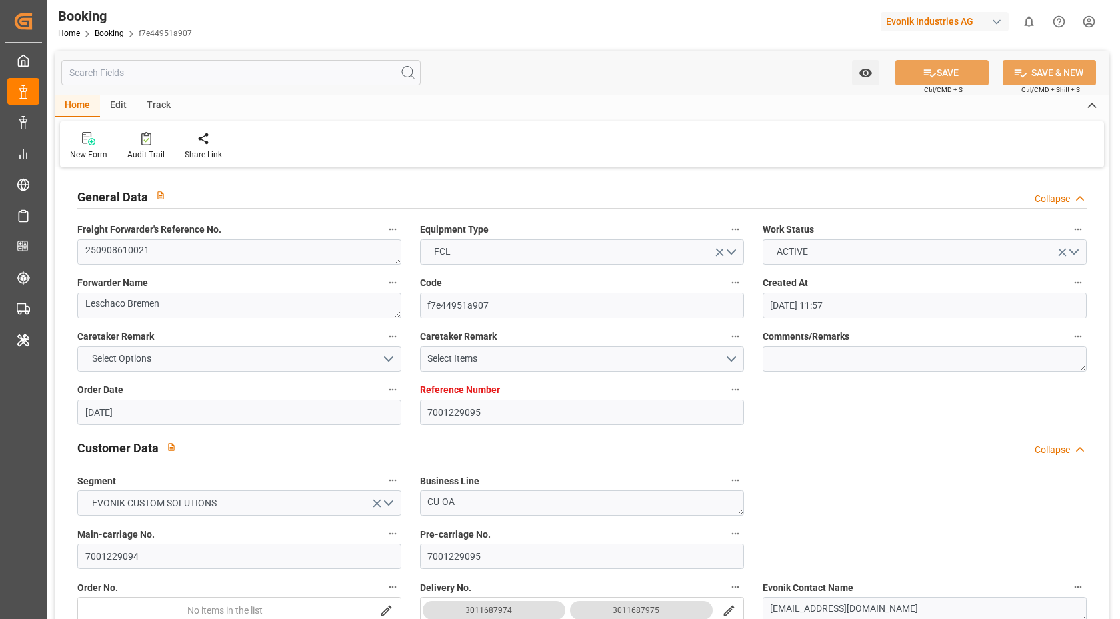
scroll to position [886, 0]
